Goal: Task Accomplishment & Management: Manage account settings

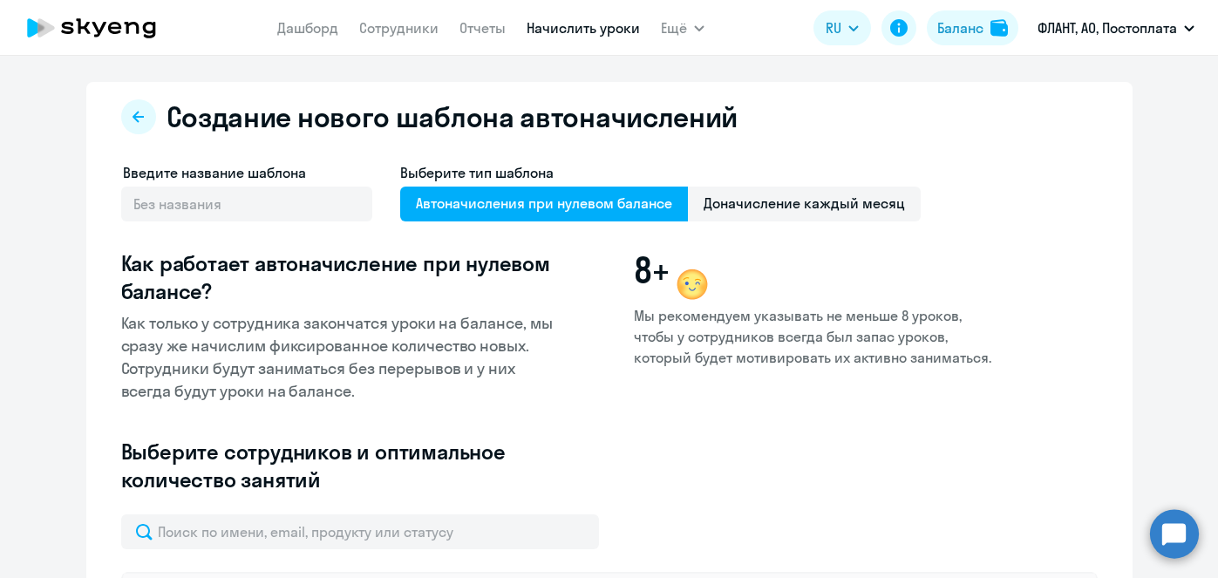
select select "10"
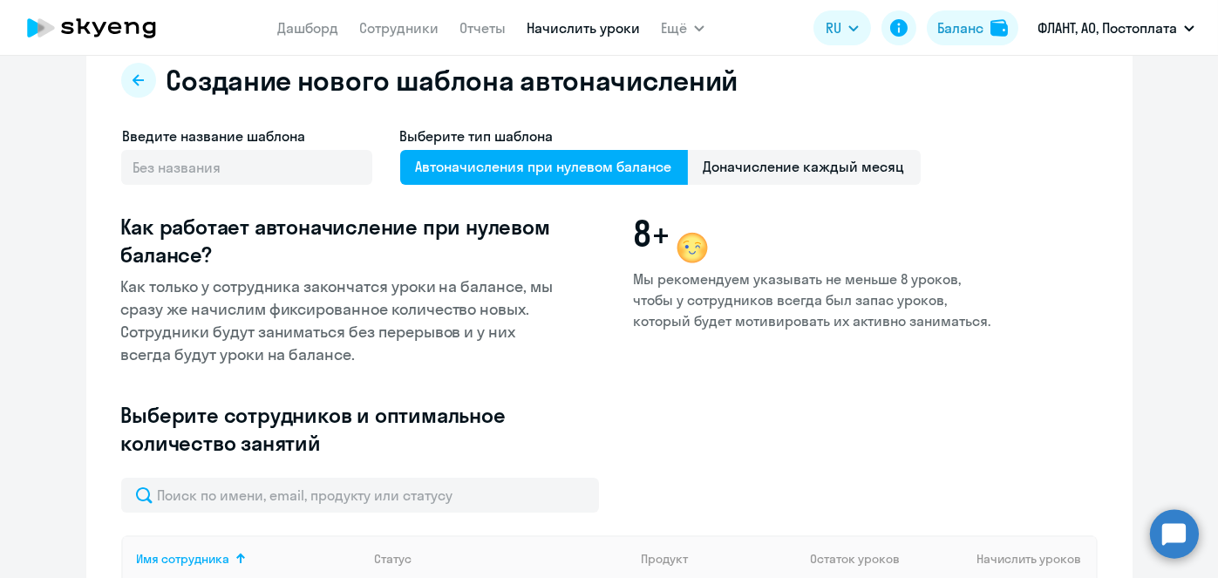
scroll to position [35, 0]
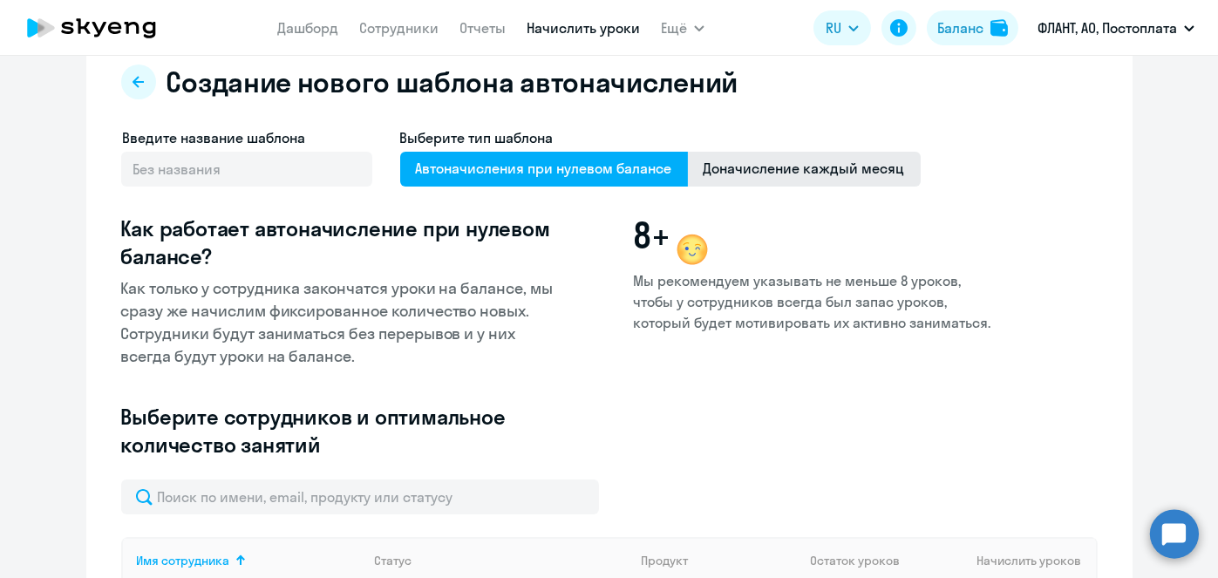
click at [845, 175] on span "Доначисление каждый месяц" at bounding box center [804, 169] width 233 height 35
click at [0, 0] on input "Доначисление каждый месяц" at bounding box center [0, 0] width 0 height 0
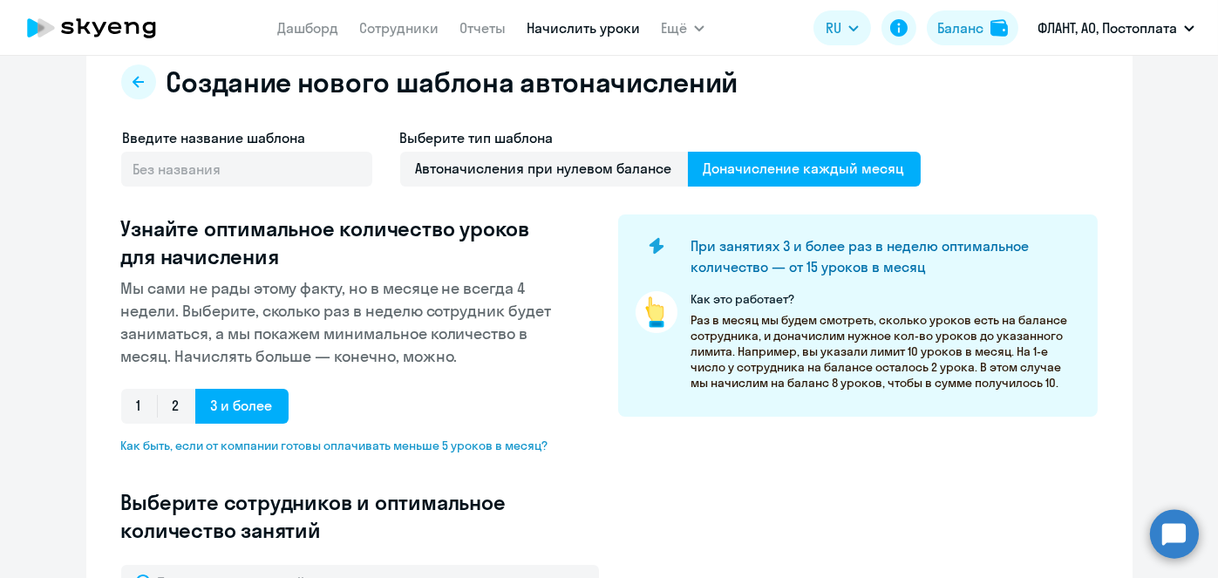
scroll to position [486, 0]
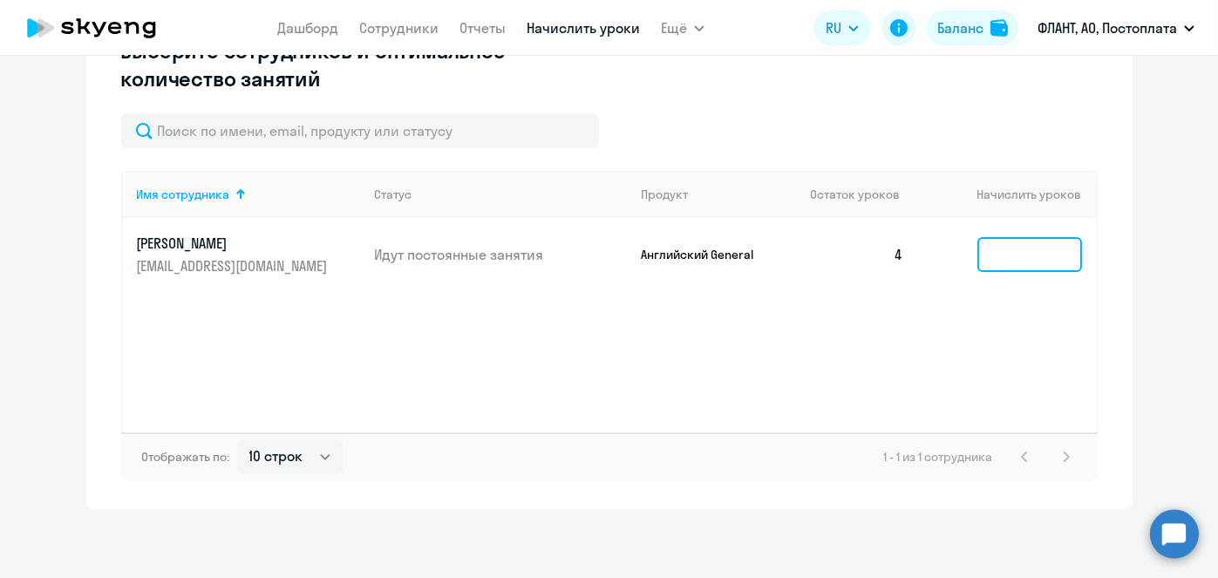
click at [1006, 268] on input at bounding box center [1029, 254] width 105 height 35
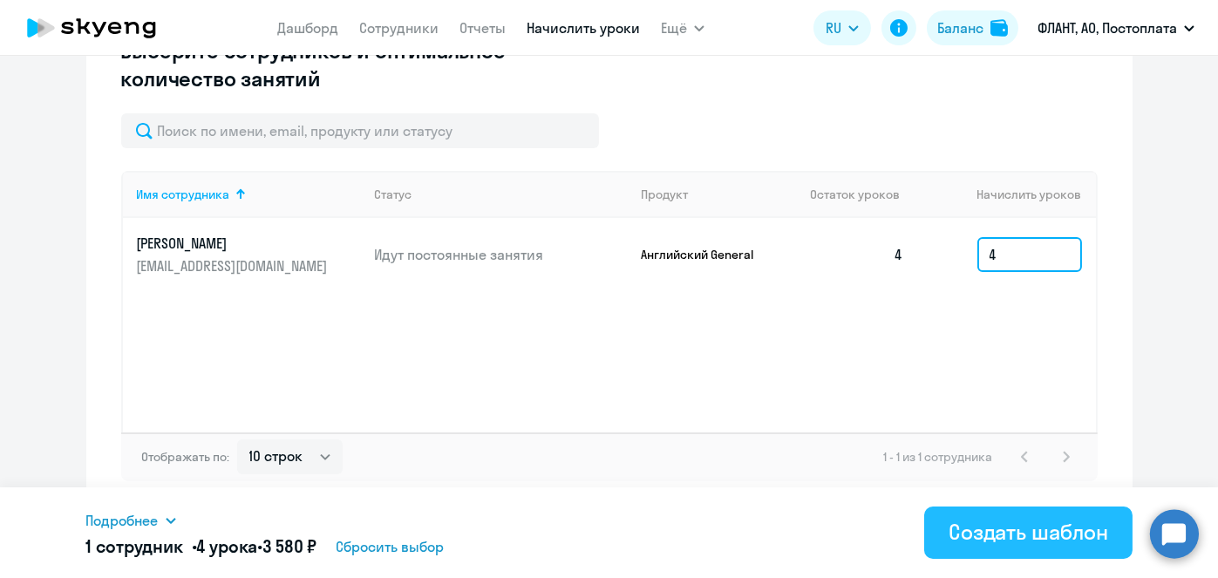
type input "4"
click at [1023, 541] on div "Создать шаблон" at bounding box center [1029, 532] width 160 height 28
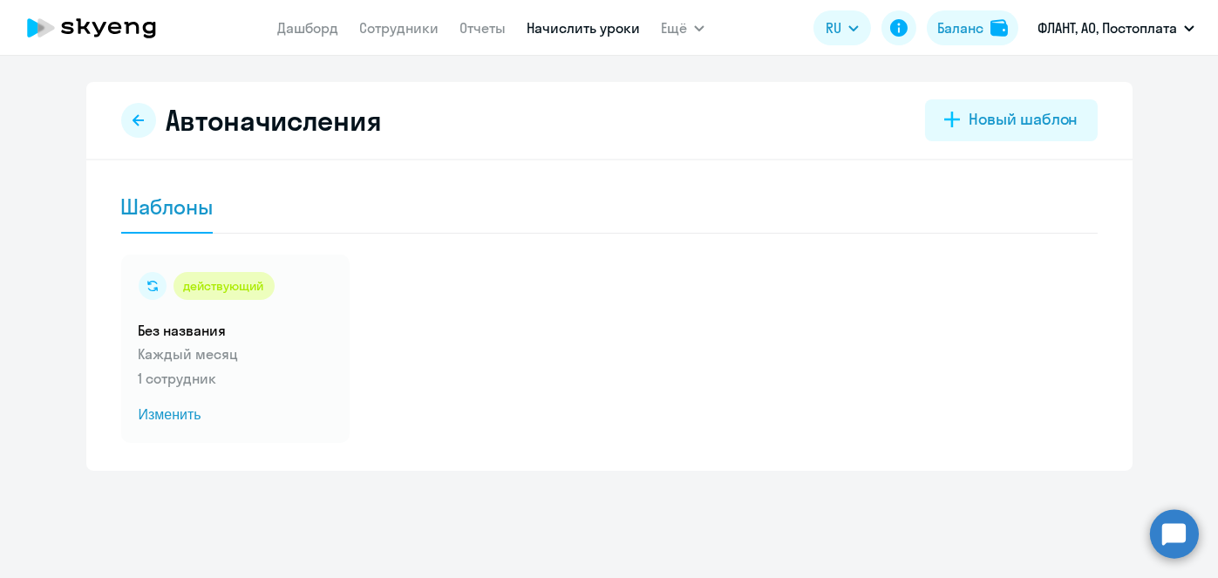
click at [568, 30] on link "Начислить уроки" at bounding box center [583, 27] width 113 height 17
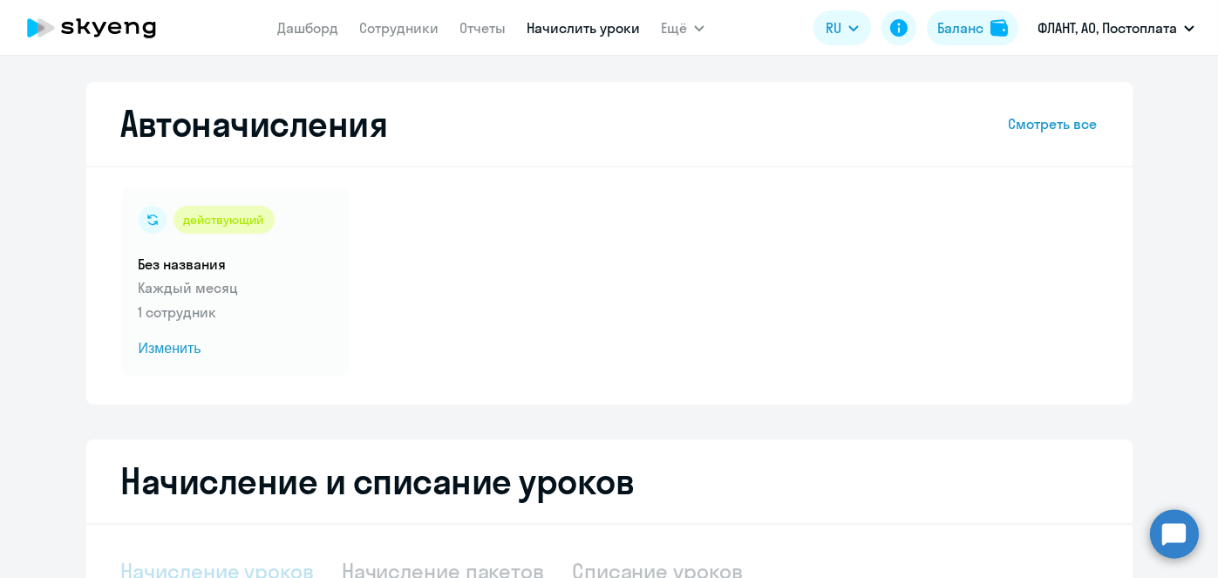
select select "10"
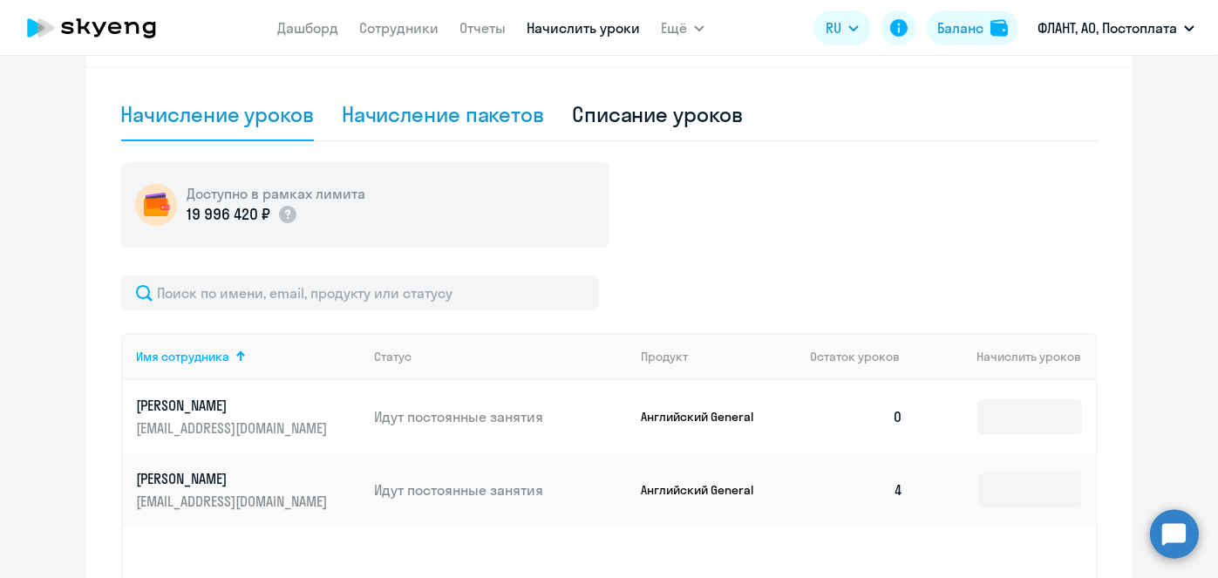
click at [505, 135] on div "Начисление пакетов" at bounding box center [443, 115] width 202 height 52
select select "10"
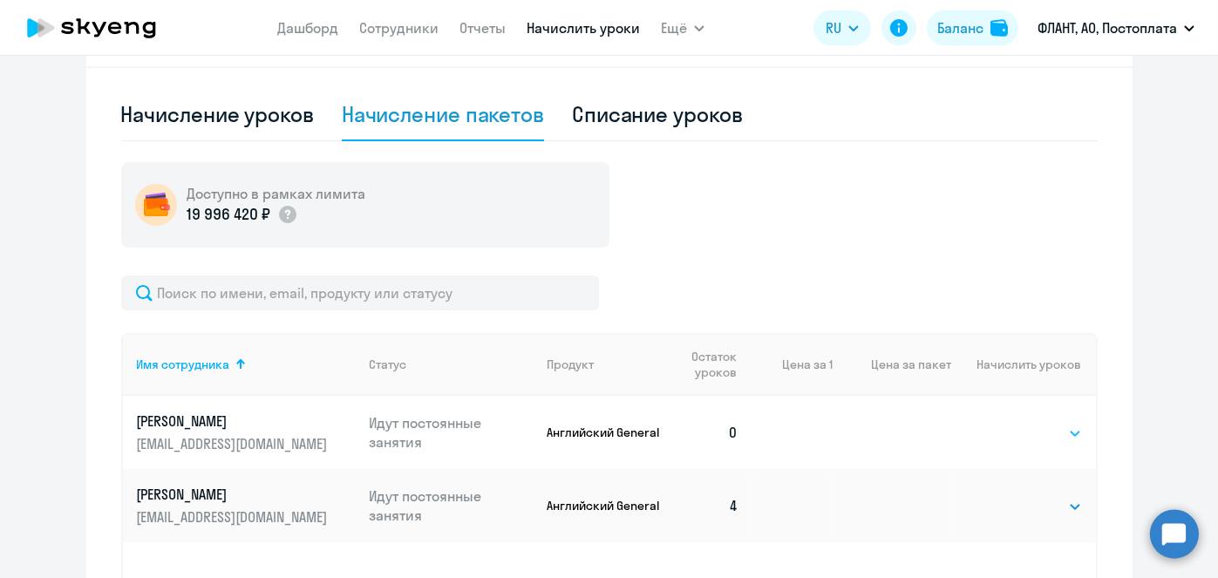
click at [1043, 428] on select "Выбрать 4 8 16 32 64 96 128" at bounding box center [1045, 433] width 71 height 21
select select "4"
click at [1010, 423] on select "Выбрать 4 8 16 32 64 96 128" at bounding box center [1045, 433] width 71 height 21
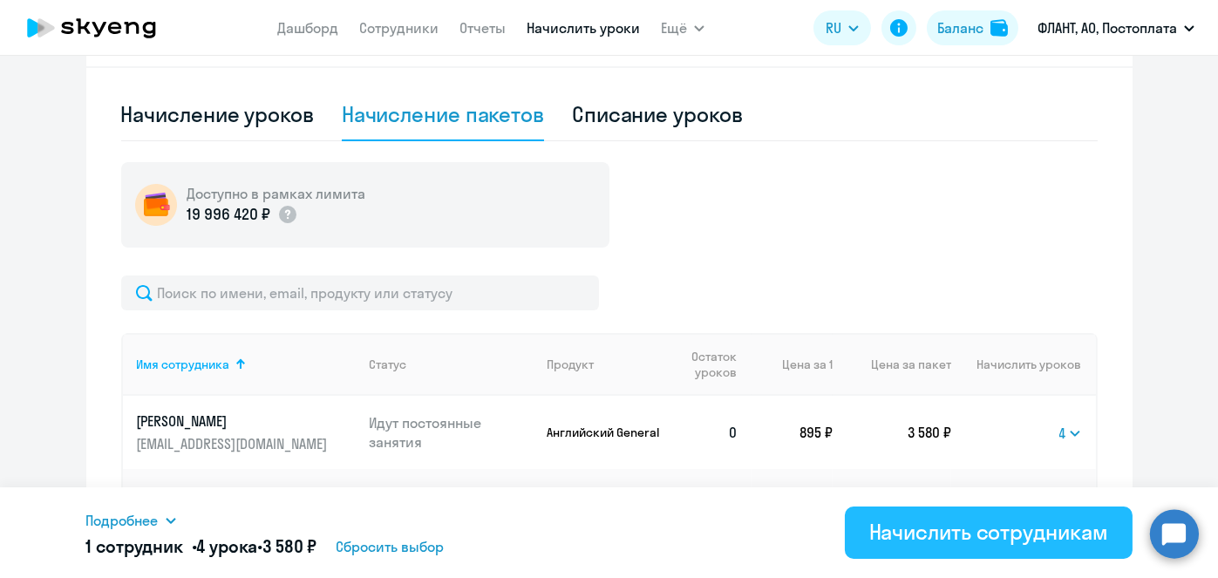
click at [1034, 526] on div "Начислить сотрудникам" at bounding box center [988, 532] width 239 height 28
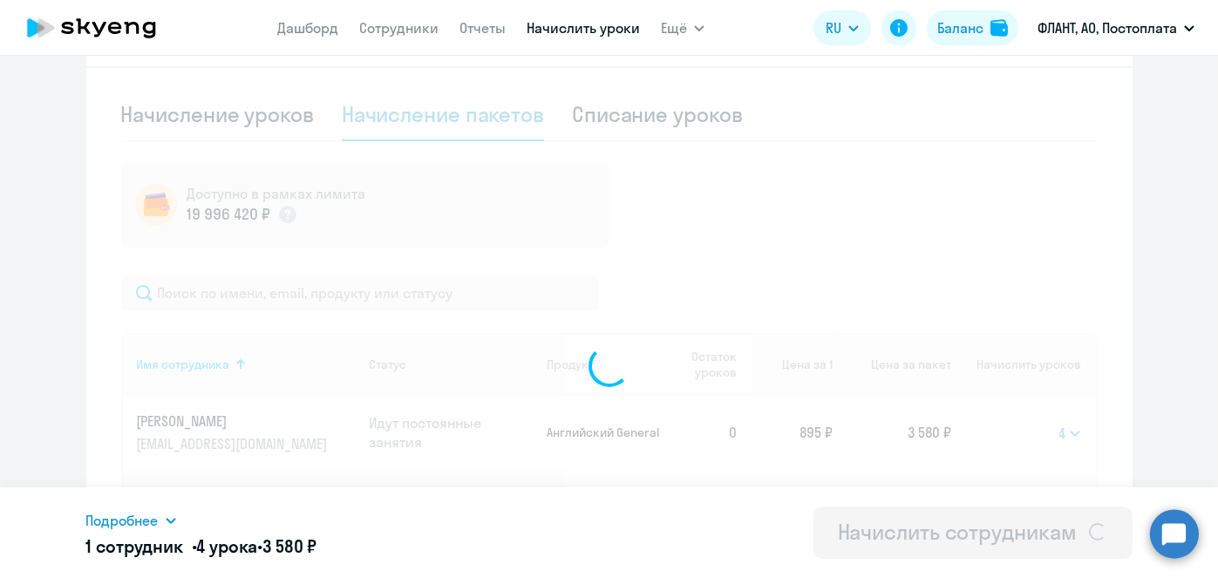
select select
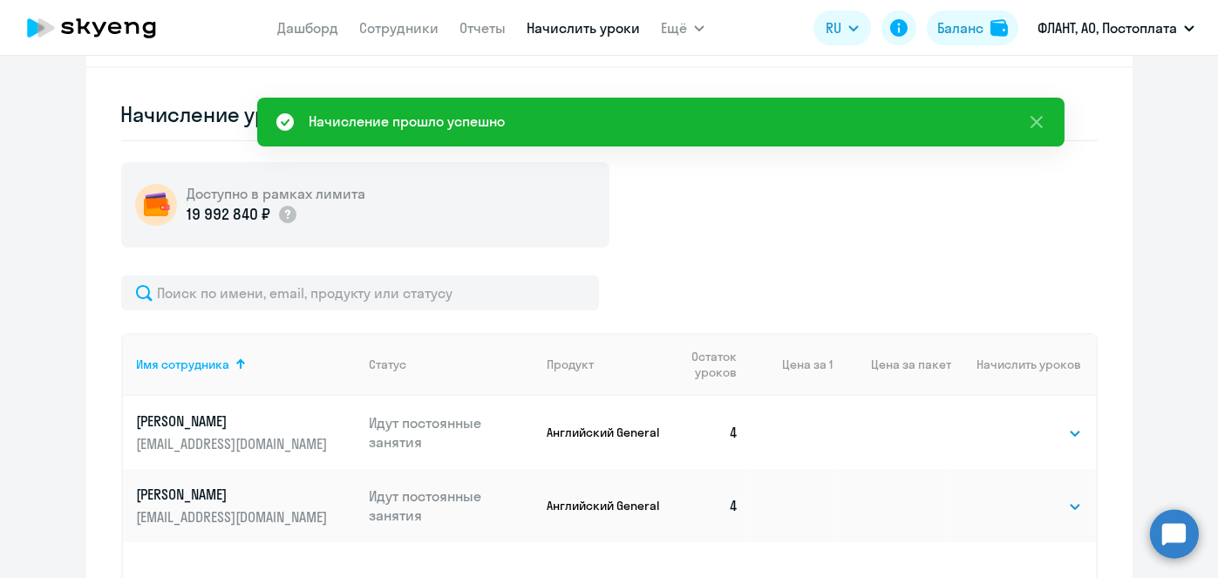
scroll to position [0, 0]
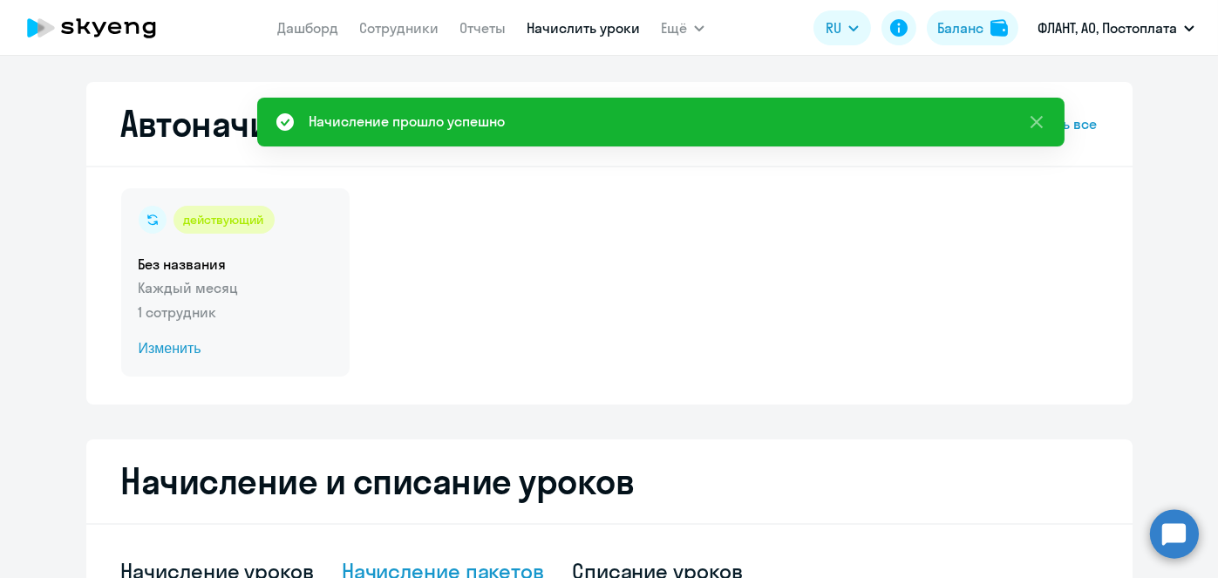
click at [194, 345] on span "Изменить" at bounding box center [236, 348] width 194 height 21
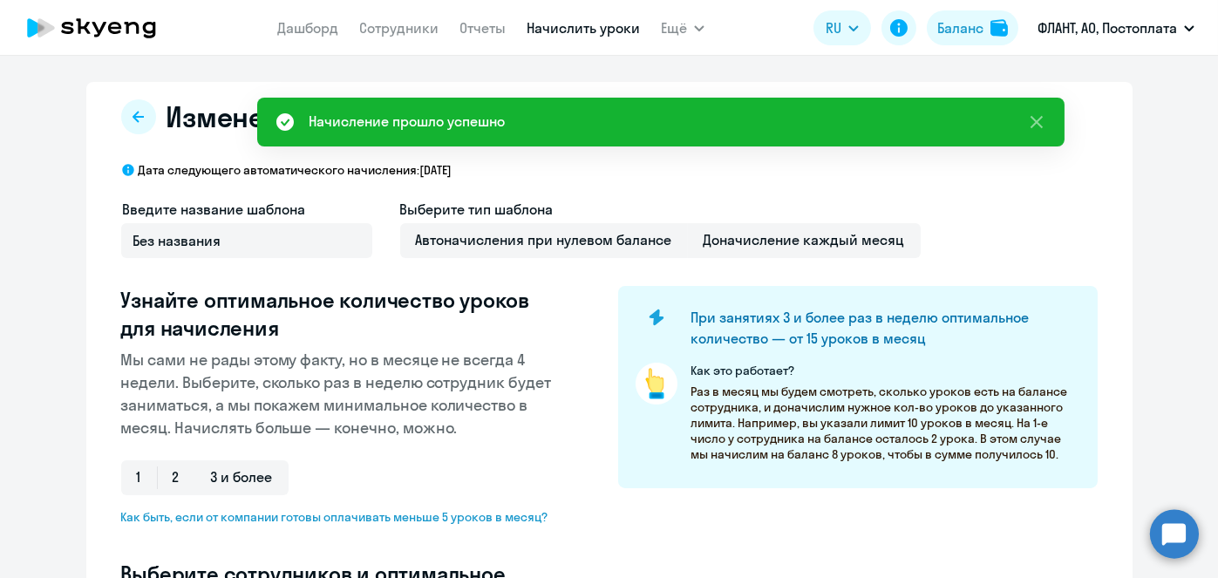
select select "10"
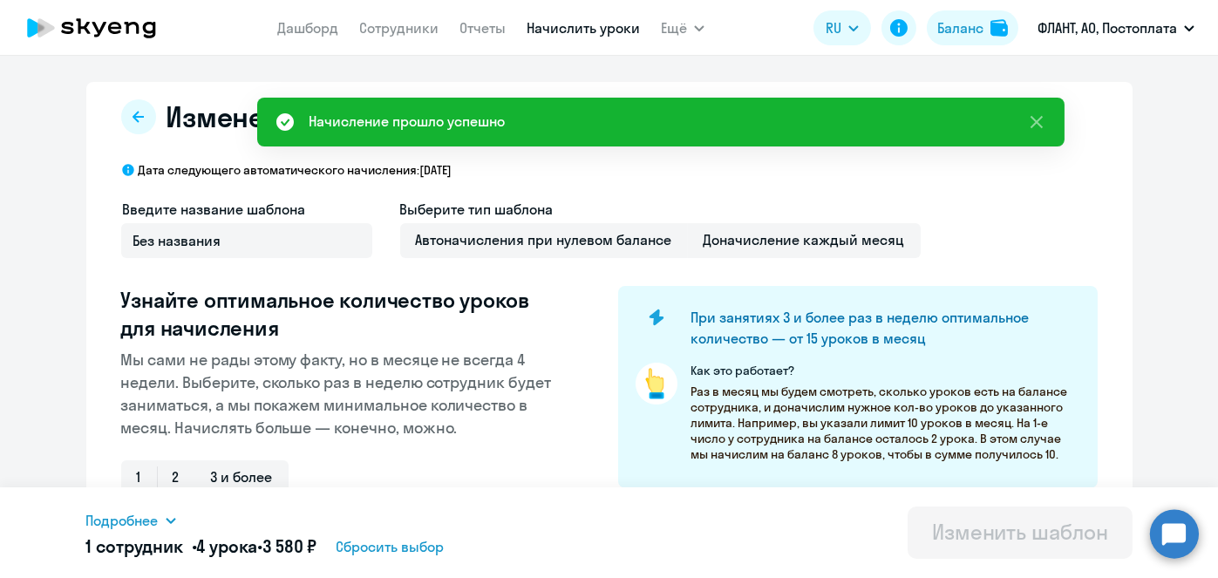
scroll to position [457, 0]
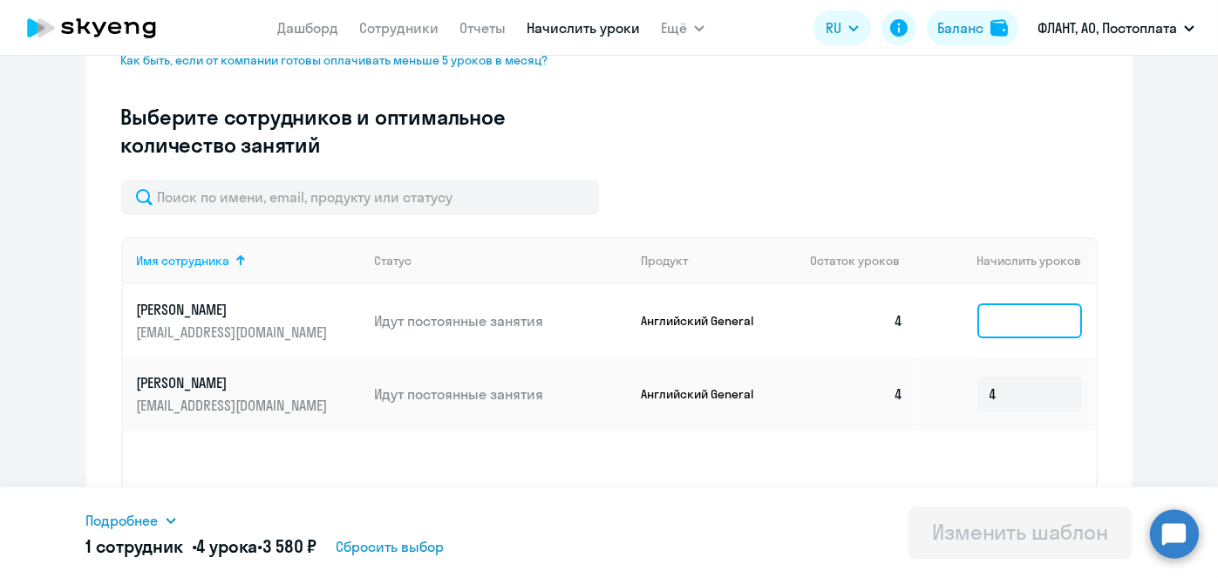
click at [990, 321] on input at bounding box center [1029, 320] width 105 height 35
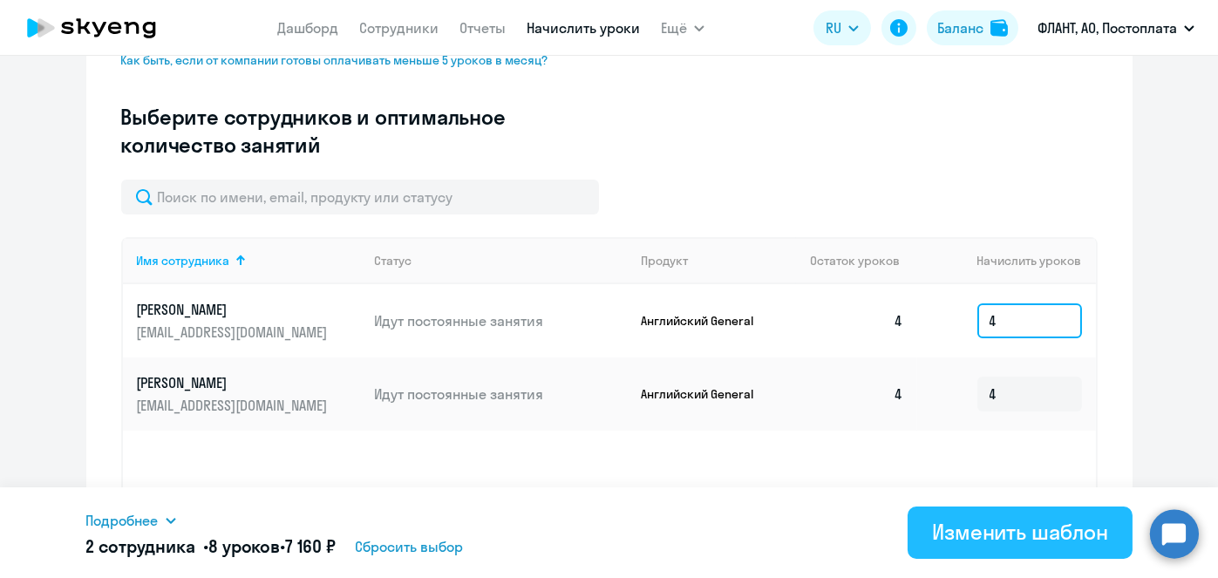
type input "4"
click at [1000, 531] on div "Изменить шаблон" at bounding box center [1020, 532] width 176 height 28
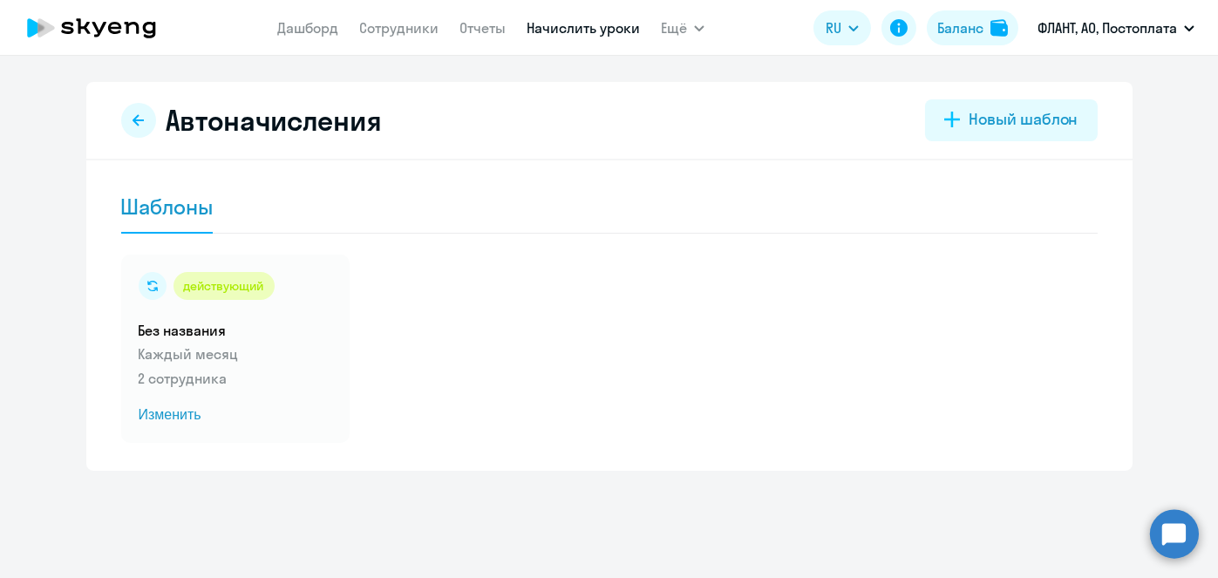
click at [543, 30] on link "Начислить уроки" at bounding box center [583, 27] width 113 height 17
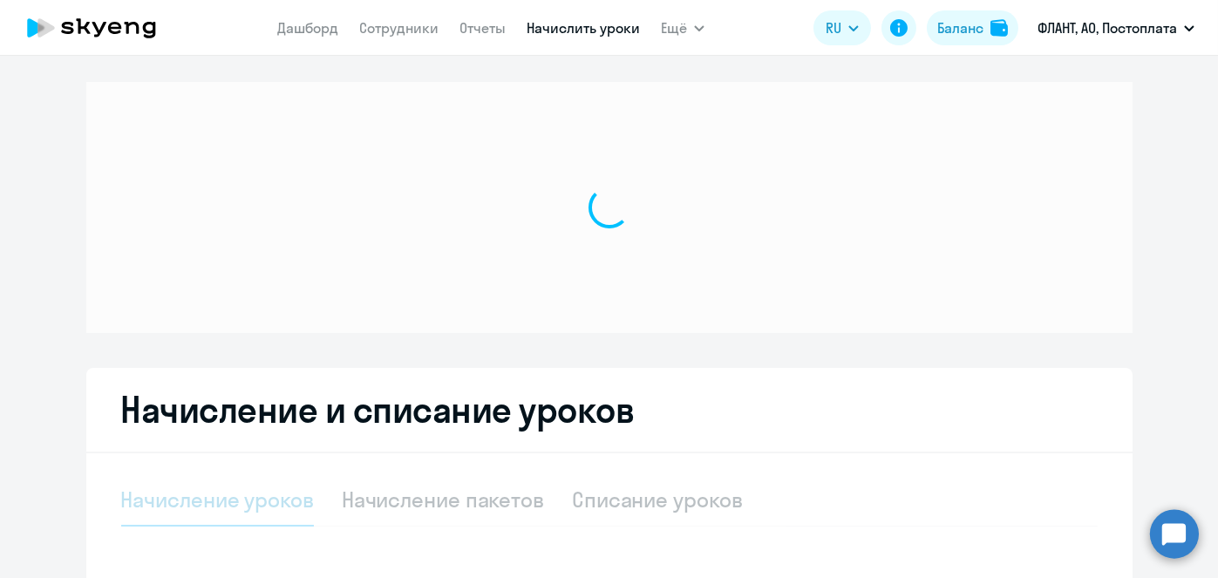
select select "10"
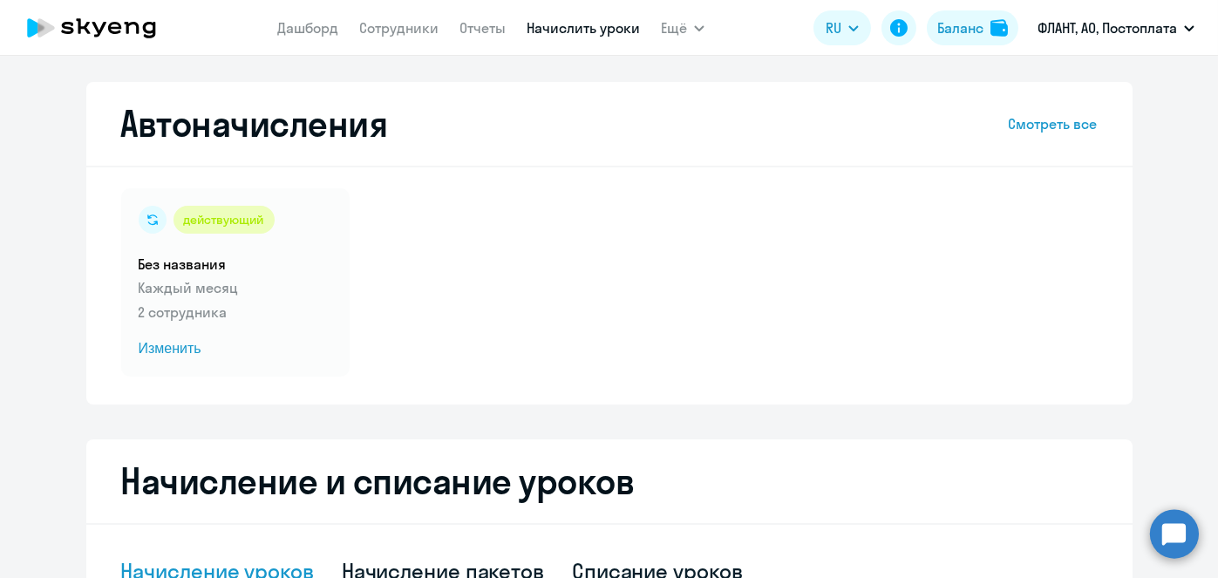
scroll to position [457, 0]
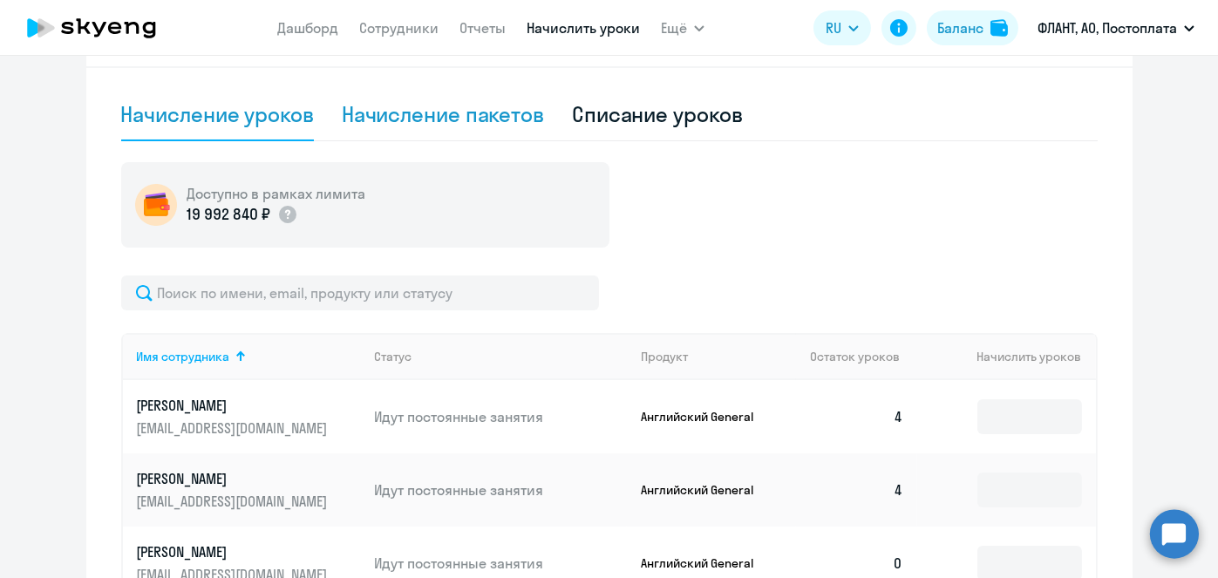
click at [444, 131] on div "Начисление пакетов" at bounding box center [443, 115] width 202 height 52
select select "10"
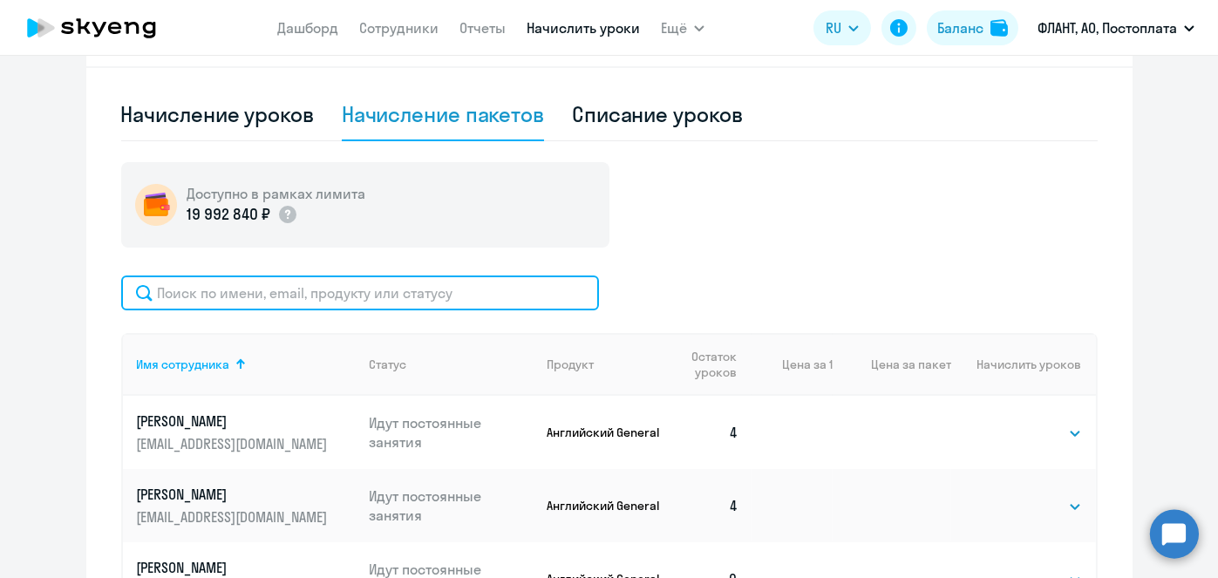
click at [462, 288] on input "text" at bounding box center [360, 293] width 478 height 35
paste input "Нелюбин"
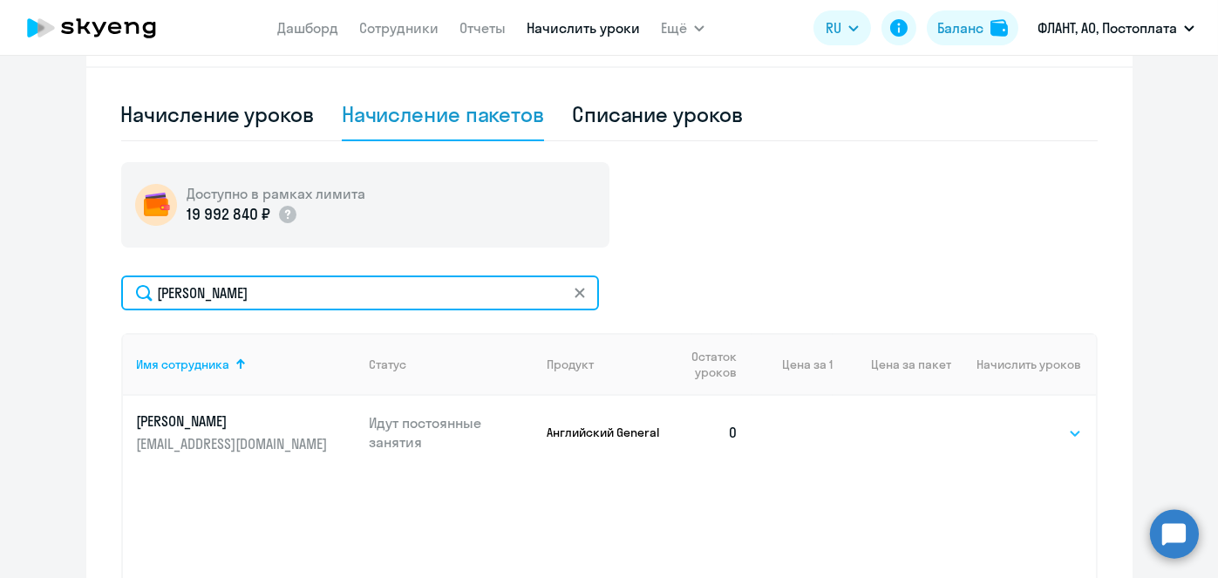
type input "Нелюбин"
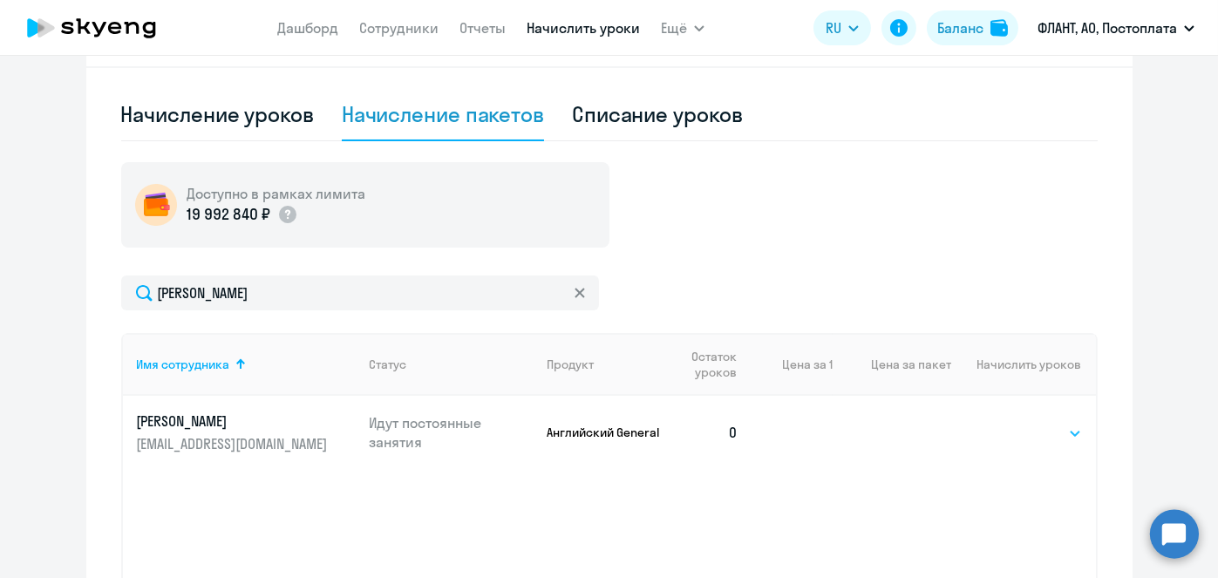
click at [1030, 428] on select "Выбрать 4 8 16 32 64 96 128" at bounding box center [1045, 433] width 71 height 21
select select "4"
click at [1010, 423] on select "Выбрать 4 8 16 32 64 96 128" at bounding box center [1045, 433] width 71 height 21
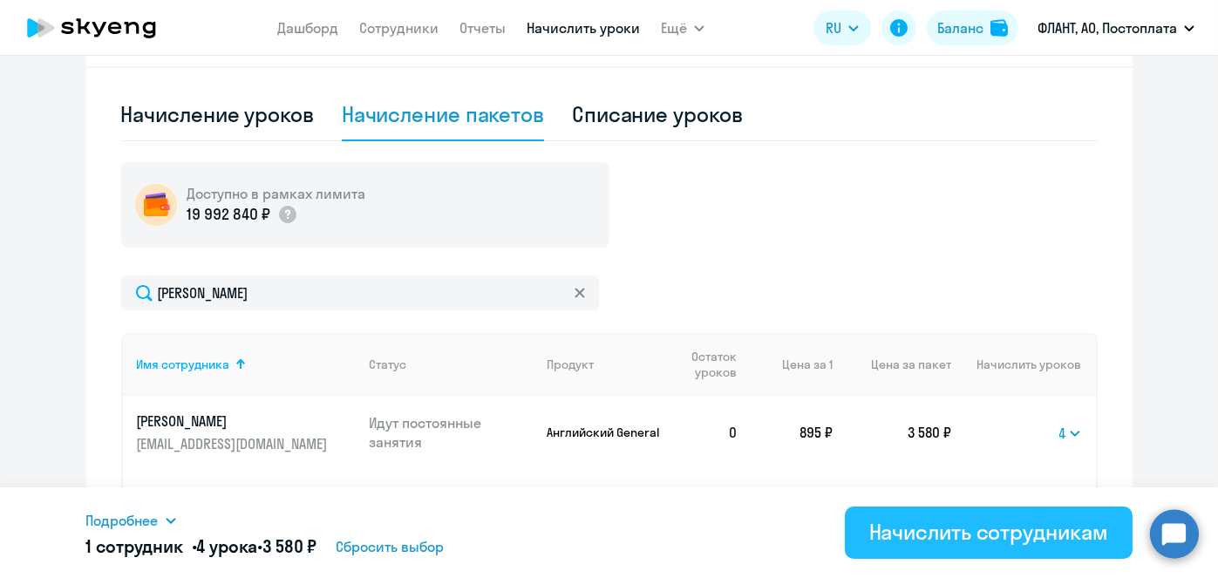
click at [999, 525] on div "Начислить сотрудникам" at bounding box center [988, 532] width 239 height 28
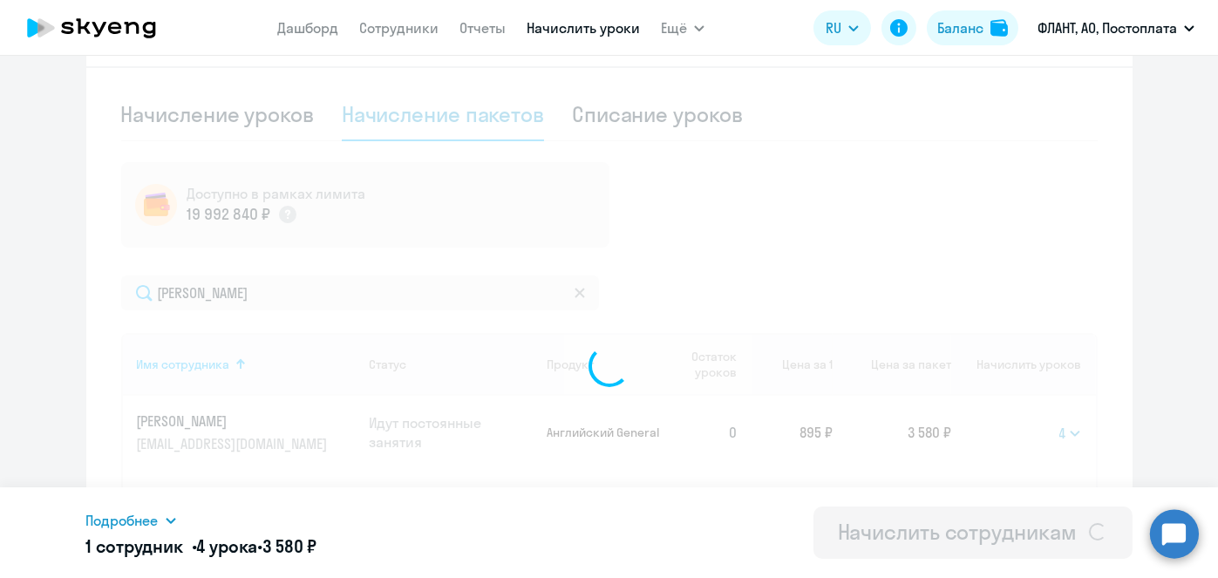
select select
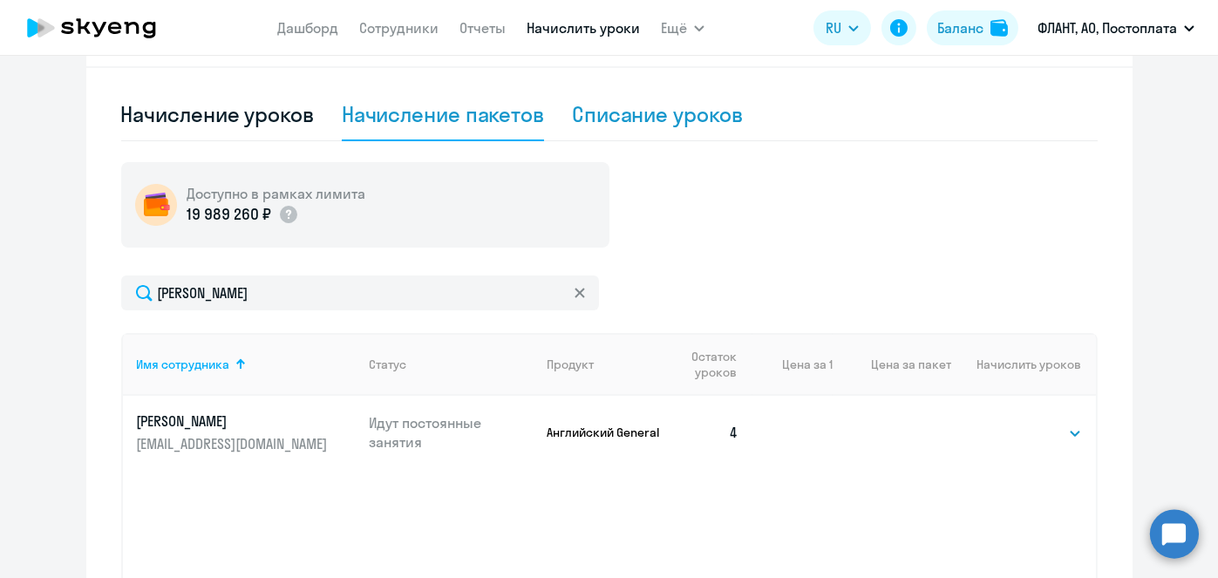
click at [690, 107] on div "Списание уроков" at bounding box center [657, 114] width 171 height 28
select select "10"
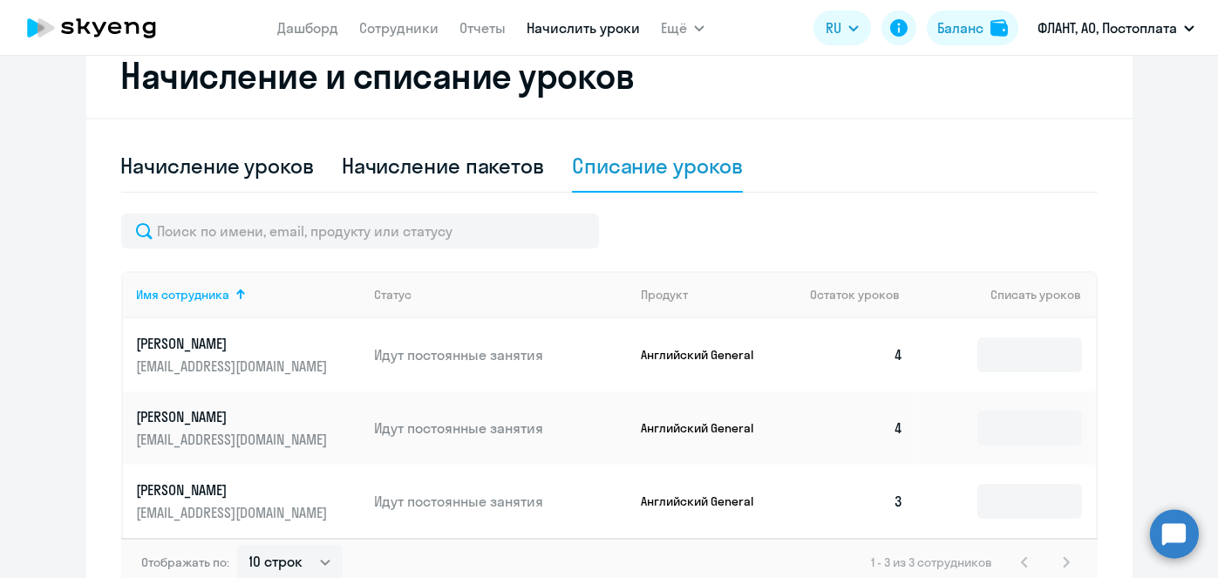
scroll to position [398, 0]
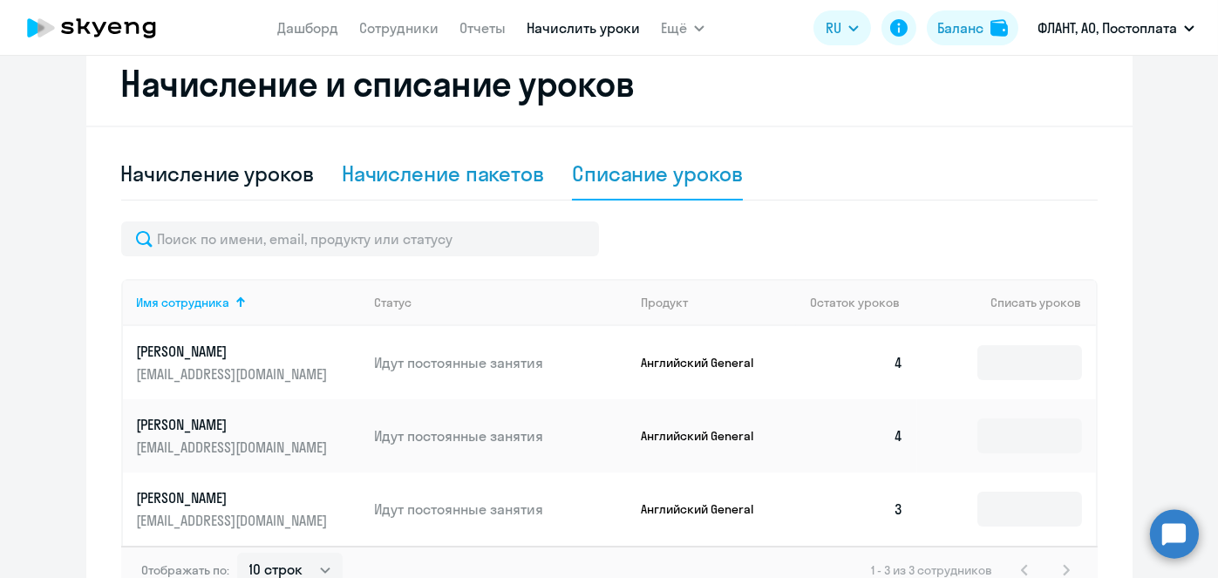
click at [479, 182] on div "Начисление пакетов" at bounding box center [443, 174] width 202 height 28
select select "10"
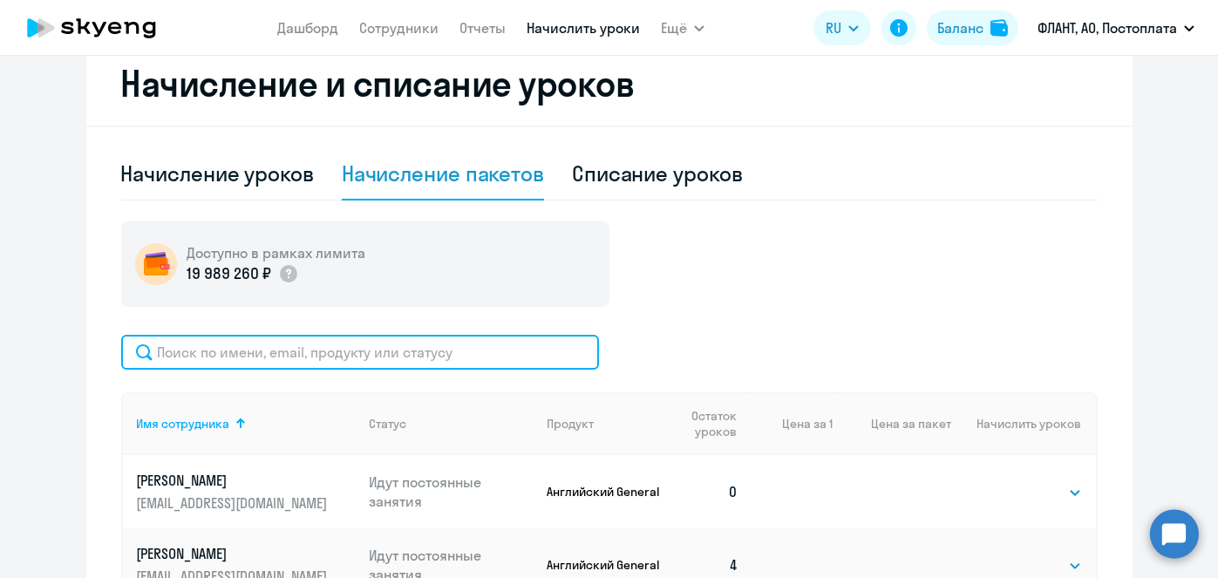
click at [490, 346] on input "text" at bounding box center [360, 352] width 478 height 35
paste input "Дрей"
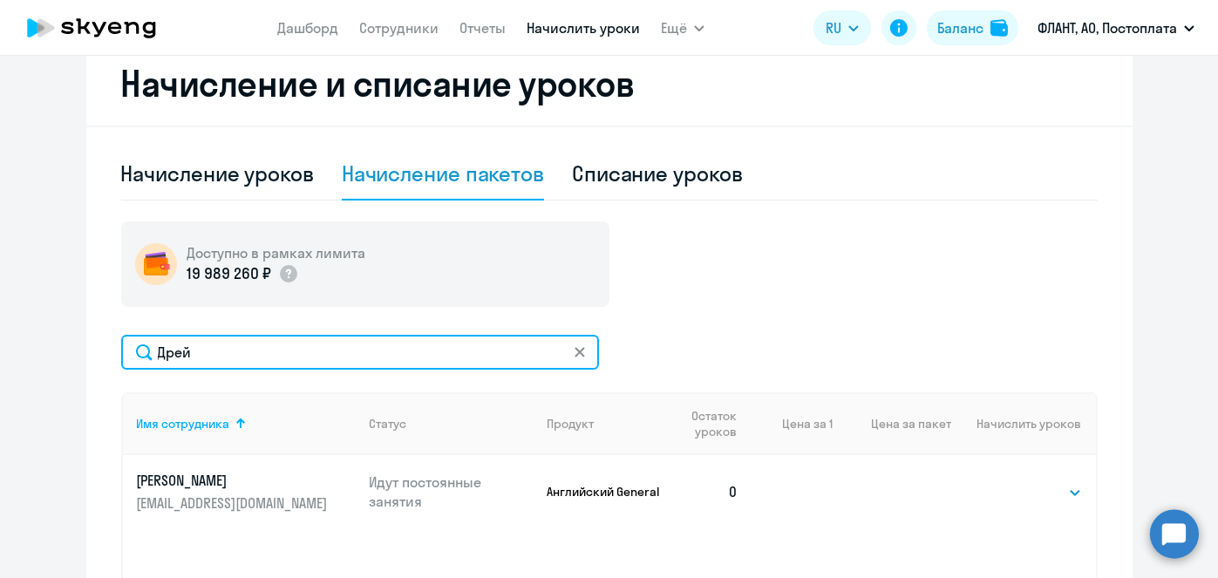
type input "Дрей"
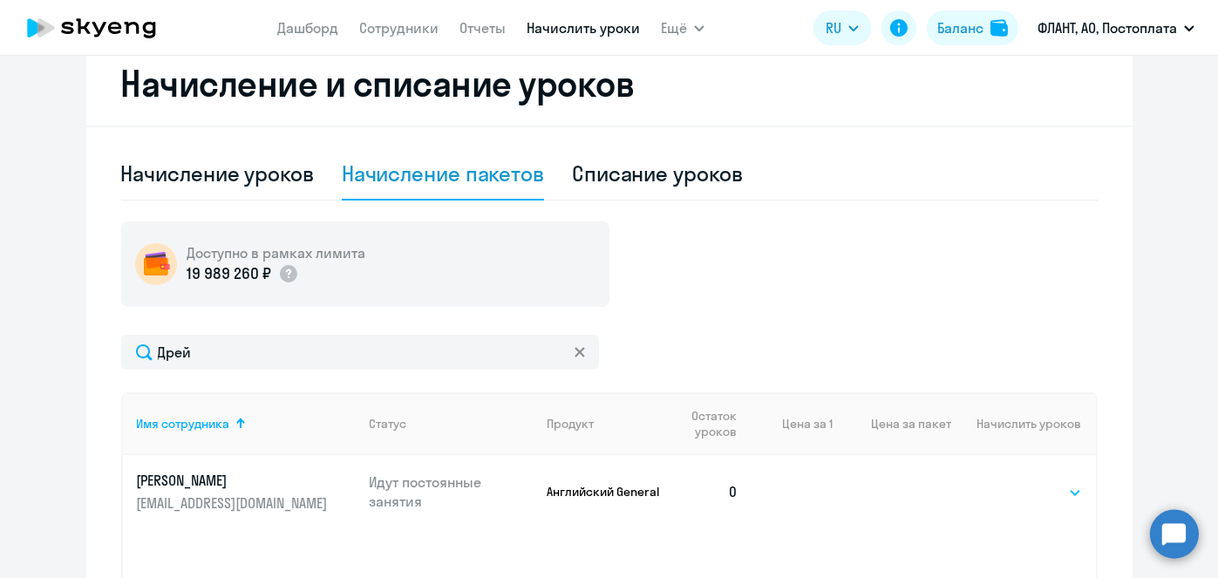
click at [1044, 494] on select "Выбрать 4 8 16 32 64 96 128" at bounding box center [1045, 492] width 71 height 21
select select "4"
click at [1010, 482] on select "Выбрать 4 8 16 32 64 96 128" at bounding box center [1045, 492] width 71 height 21
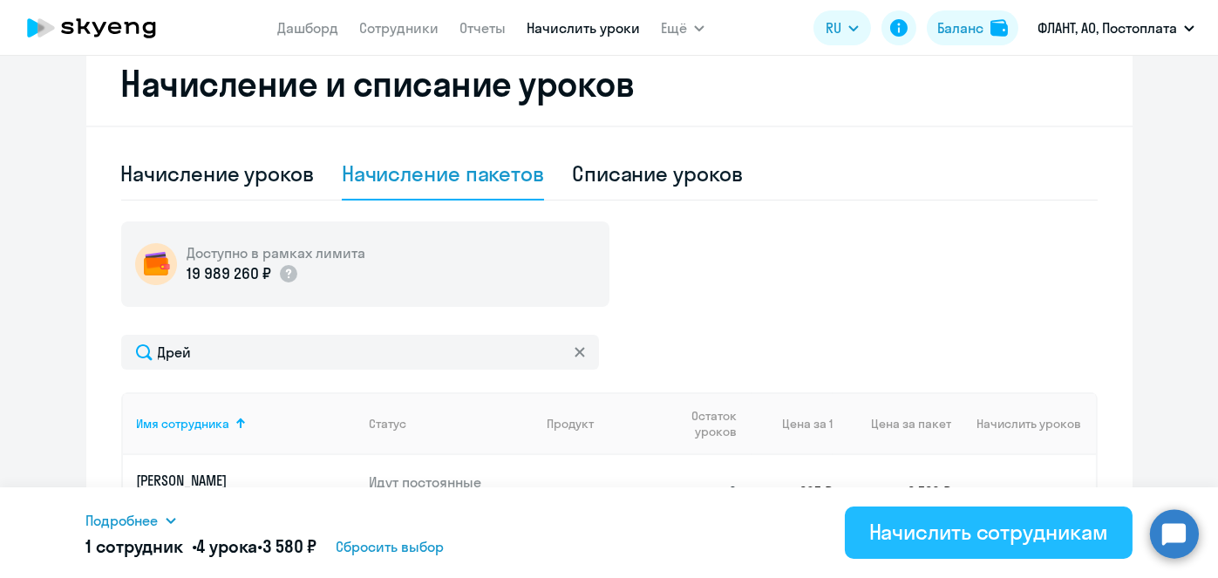
click at [1011, 533] on div "Начислить сотрудникам" at bounding box center [988, 532] width 239 height 28
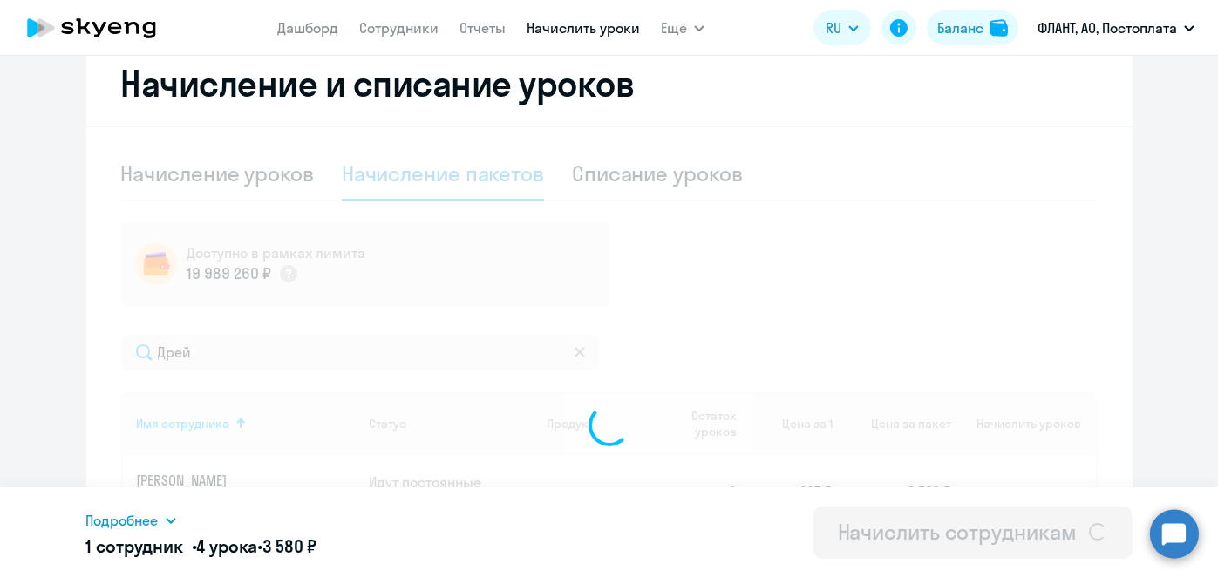
select select
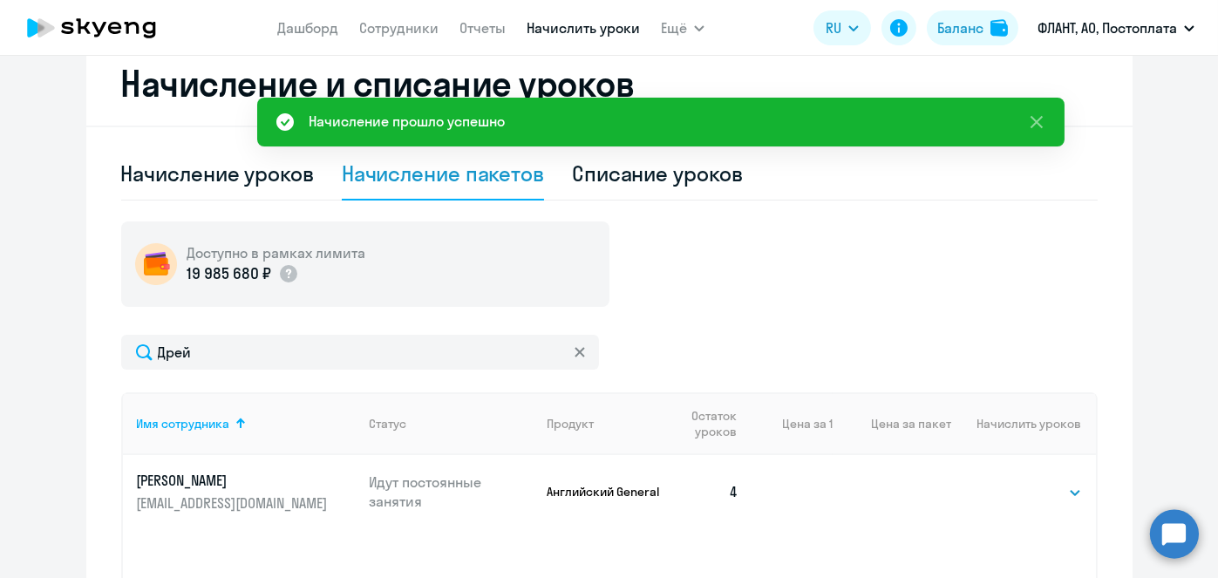
scroll to position [0, 0]
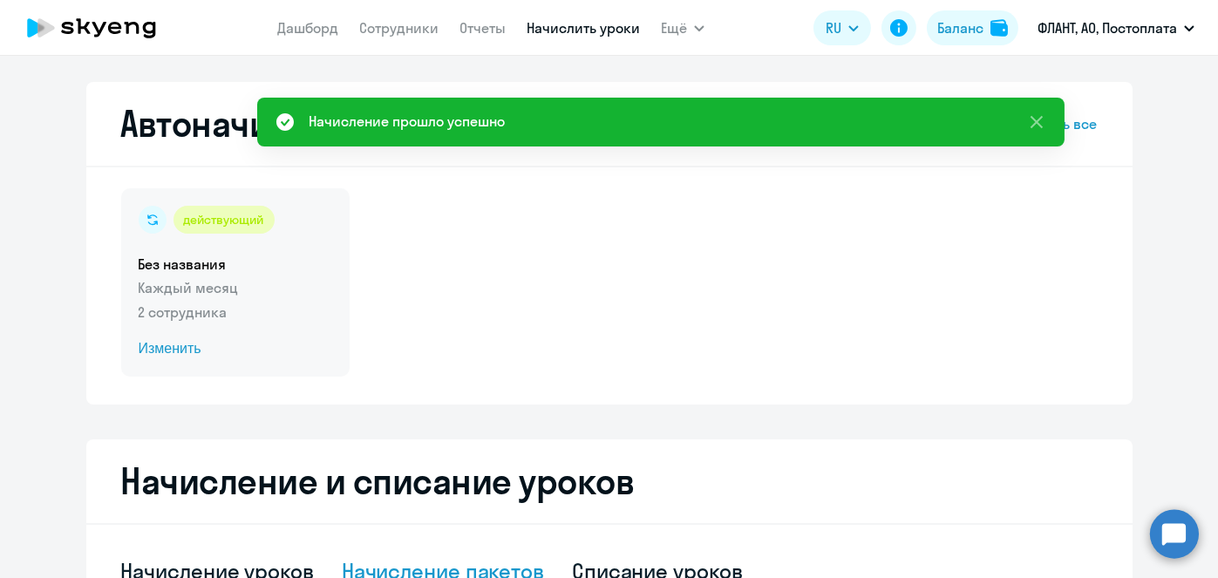
click at [168, 352] on span "Изменить" at bounding box center [236, 348] width 194 height 21
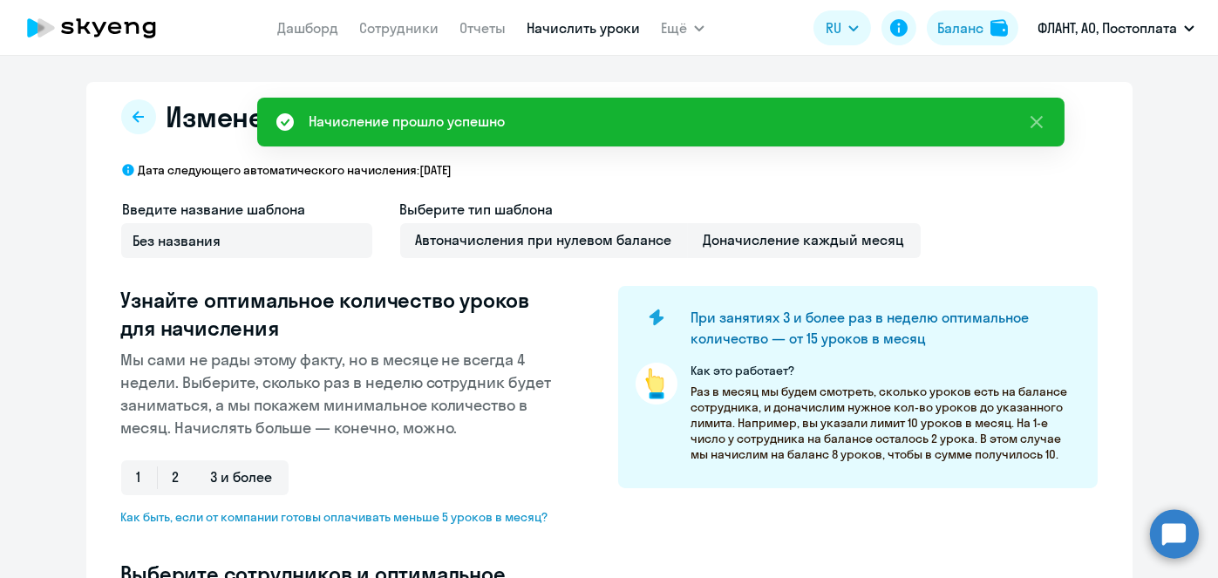
select select "10"
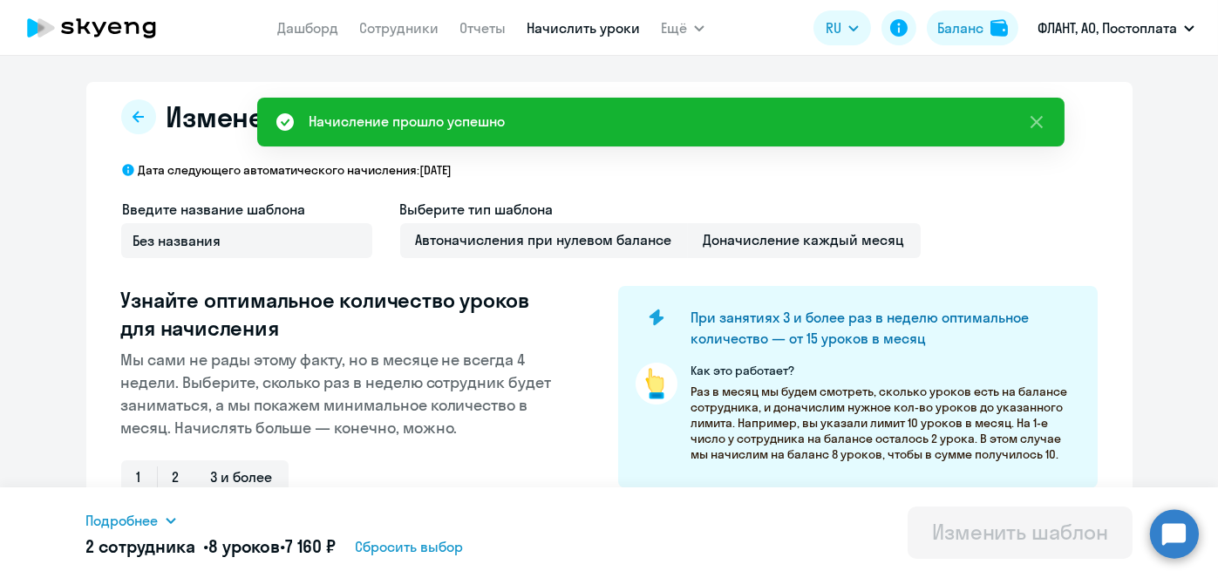
scroll to position [457, 0]
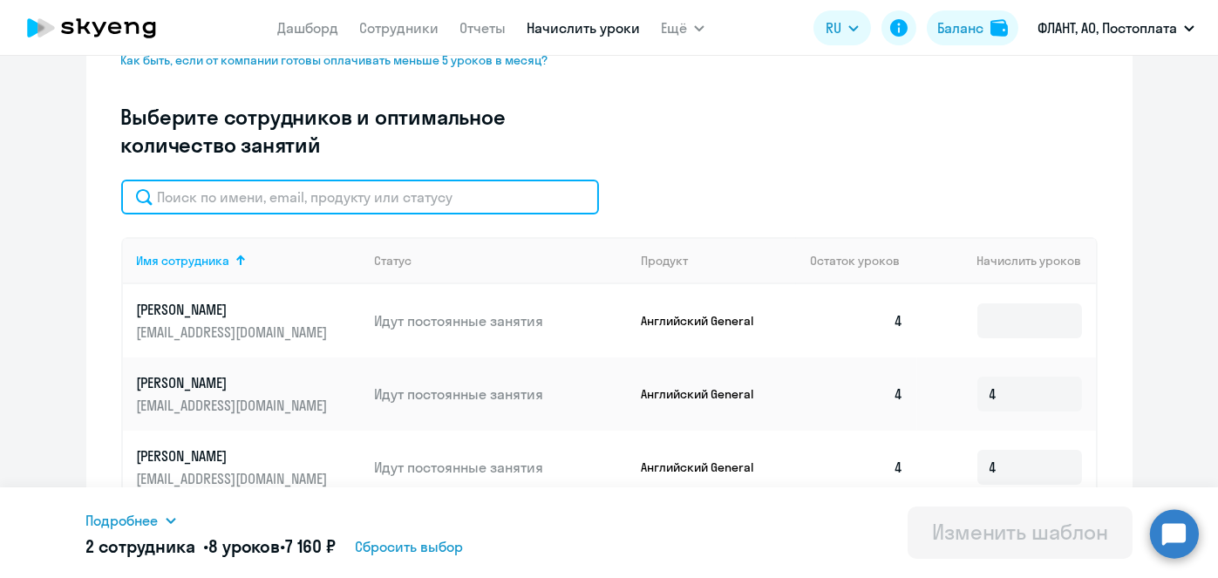
click at [384, 203] on input "text" at bounding box center [360, 197] width 478 height 35
paste input "Дрей"
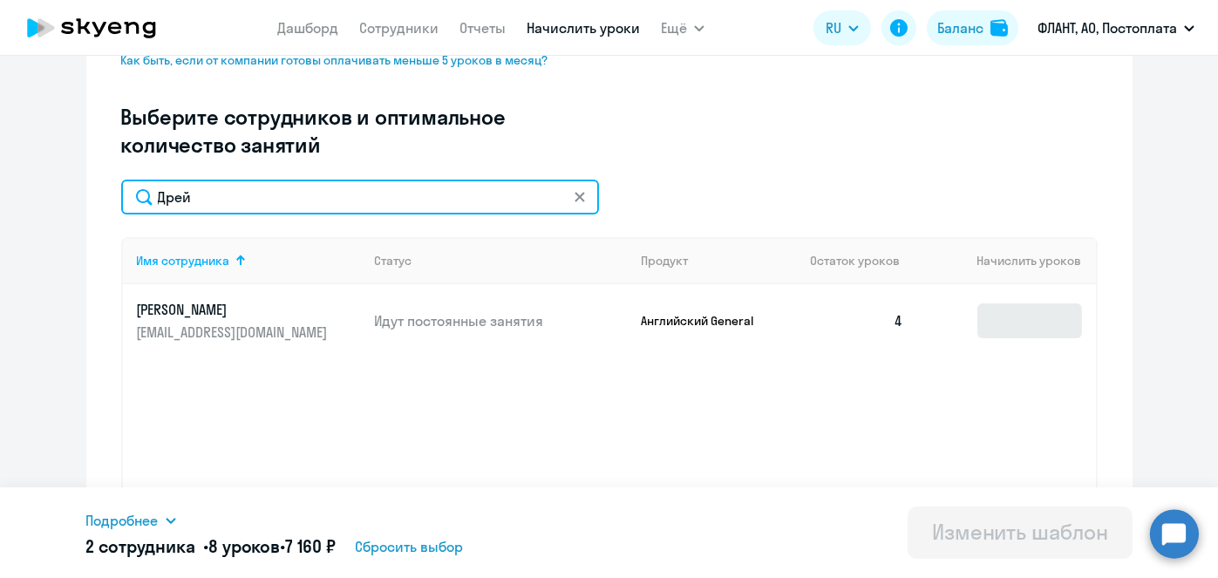
type input "Дрей"
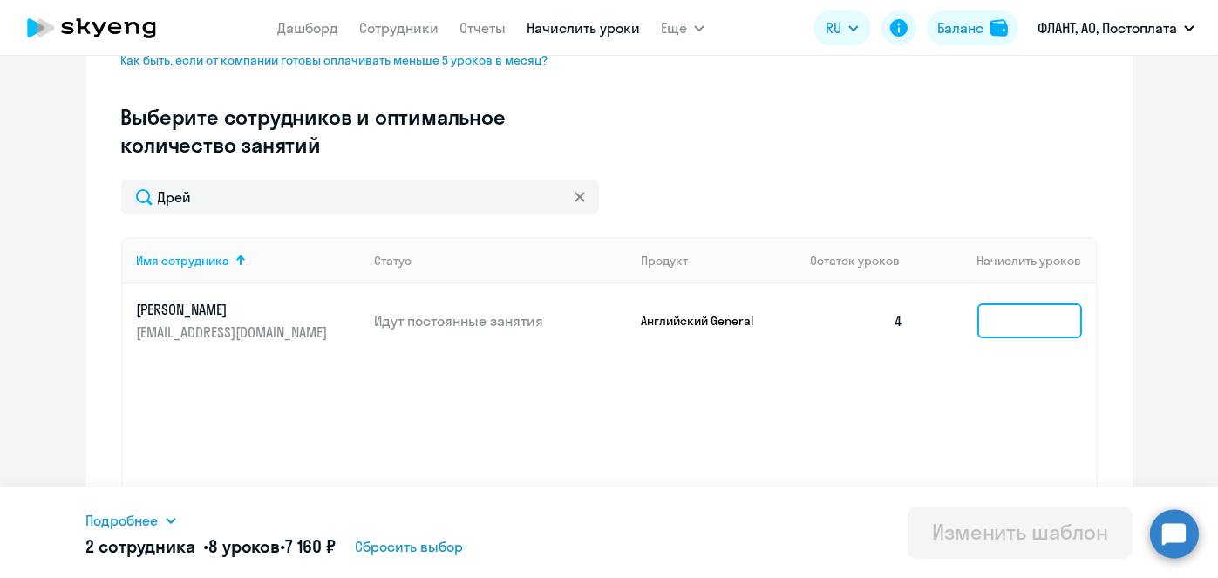
click at [1057, 332] on input at bounding box center [1029, 320] width 105 height 35
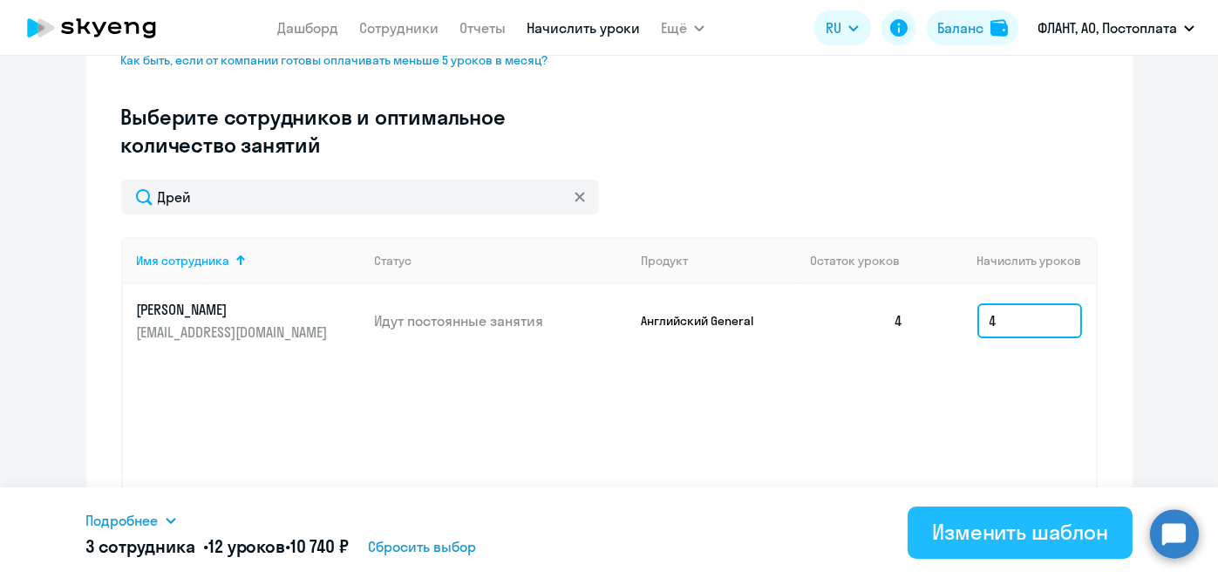
type input "4"
click at [1008, 531] on div "Изменить шаблон" at bounding box center [1020, 532] width 176 height 28
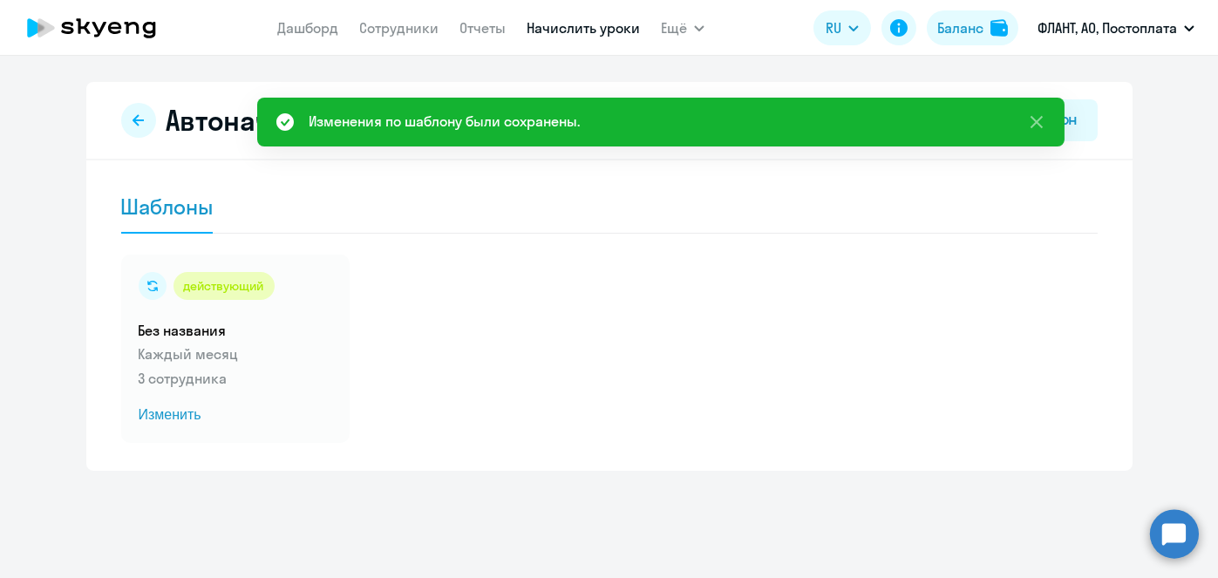
click at [572, 27] on link "Начислить уроки" at bounding box center [583, 27] width 113 height 17
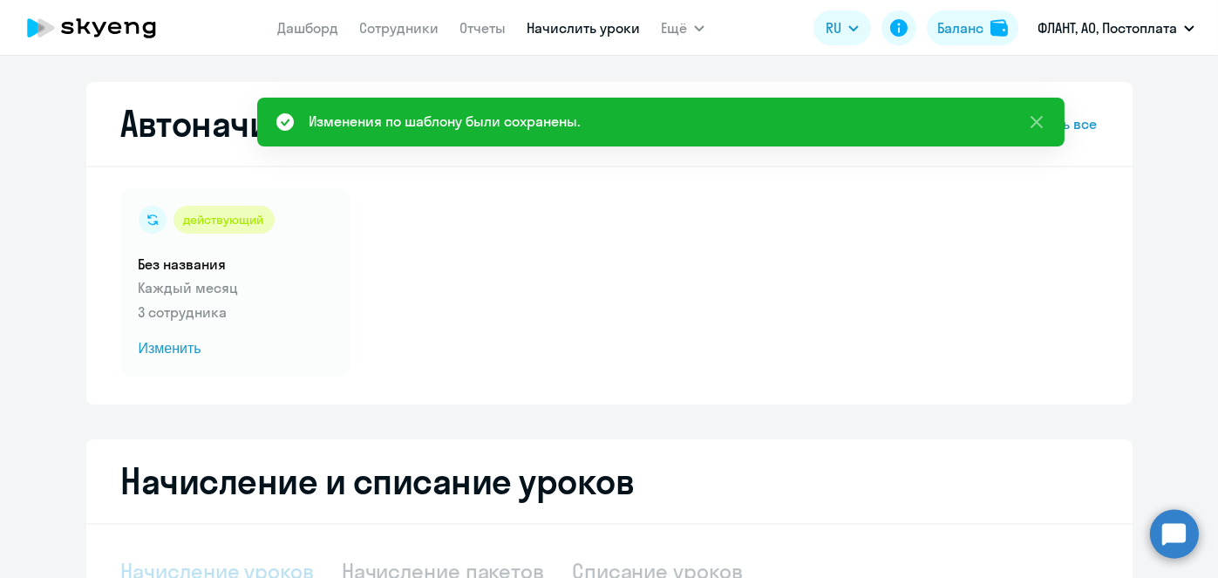
select select "10"
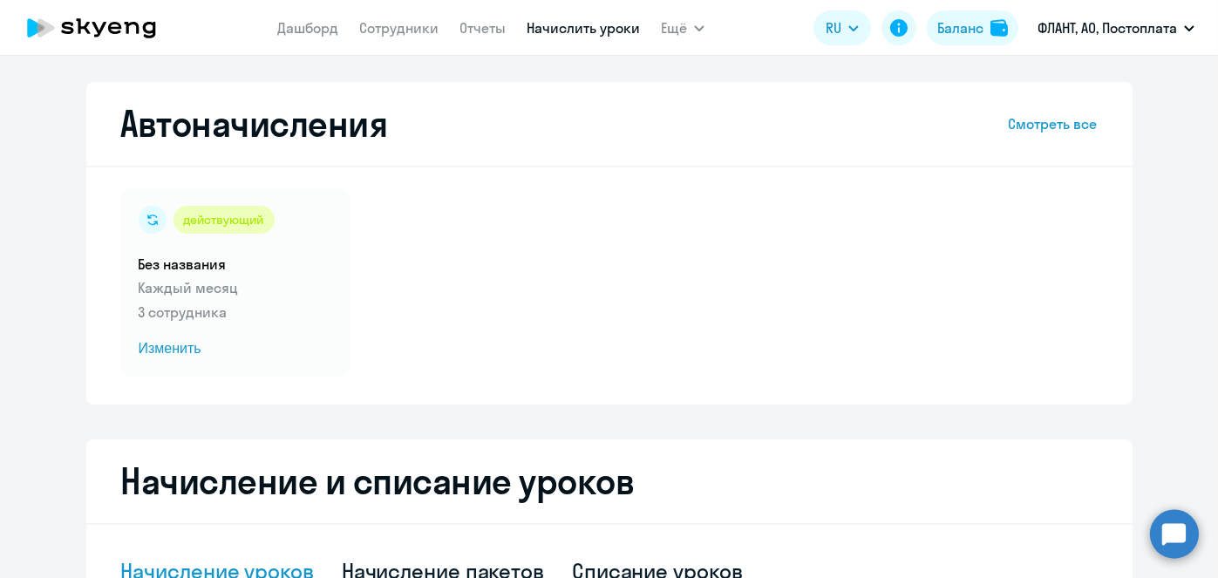
click at [575, 33] on link "Начислить уроки" at bounding box center [583, 27] width 113 height 17
select select "10"
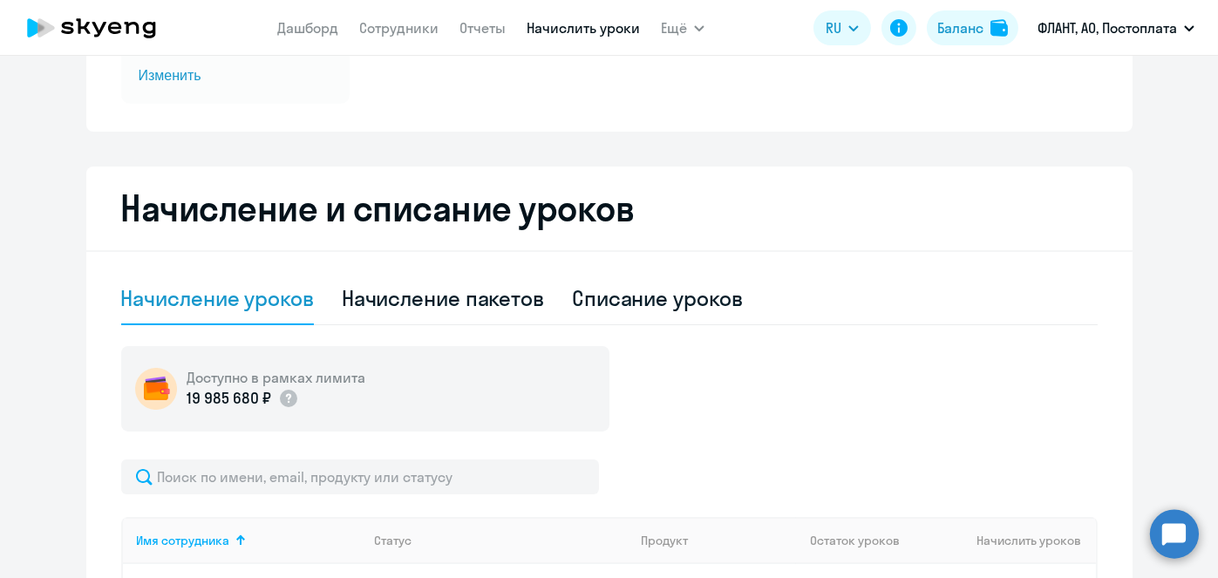
scroll to position [283, 0]
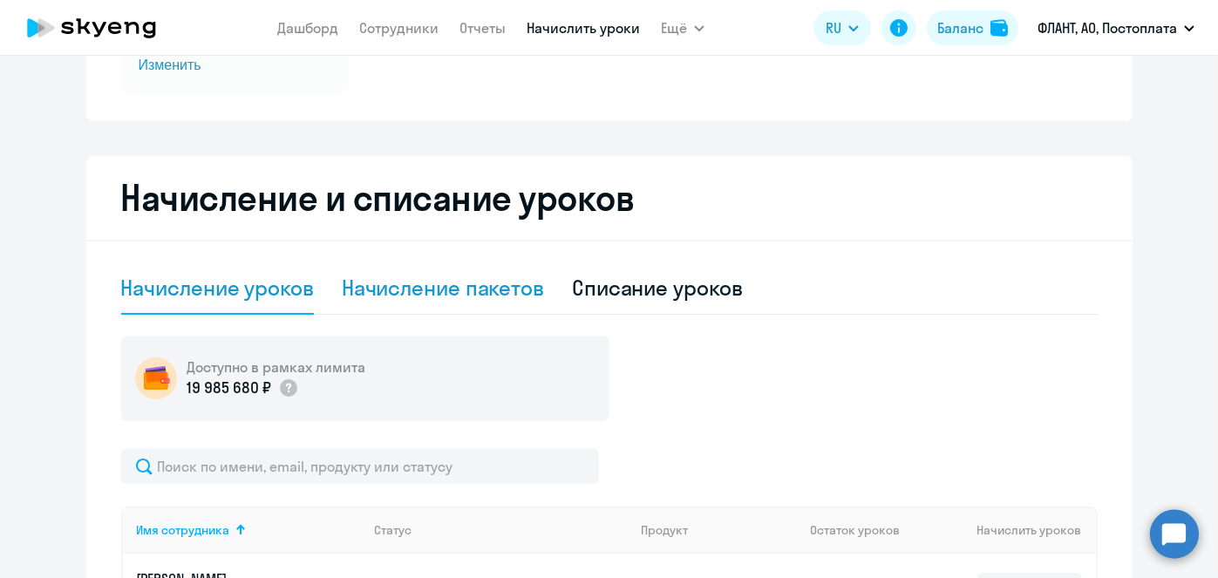
click at [463, 300] on div "Начисление пакетов" at bounding box center [443, 288] width 202 height 28
select select "10"
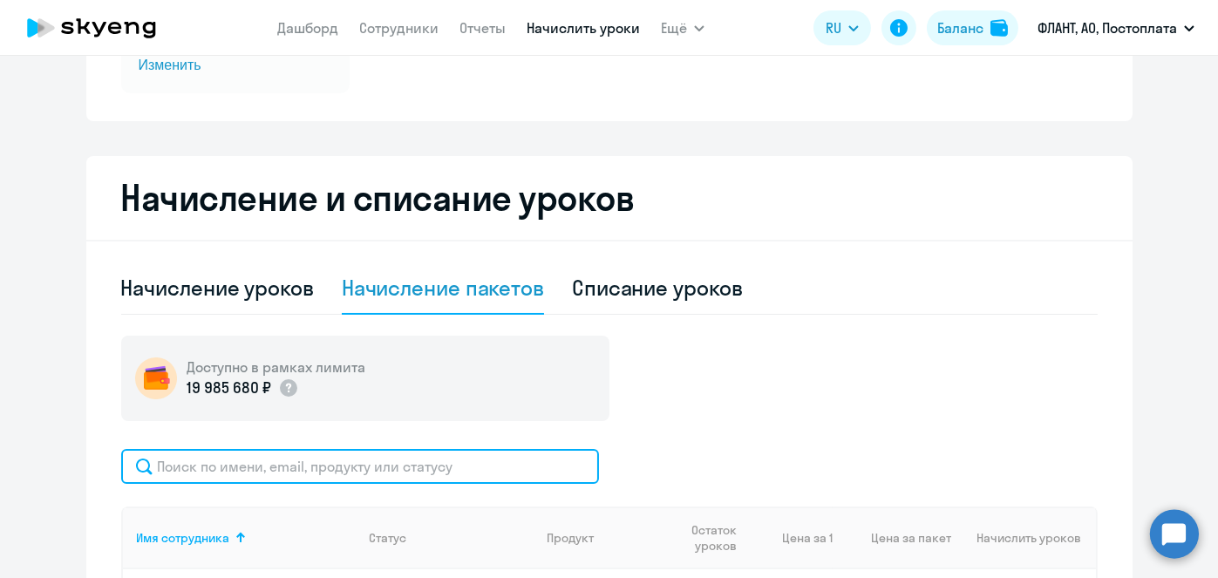
click at [449, 462] on input "text" at bounding box center [360, 466] width 478 height 35
paste input "Нольфина"
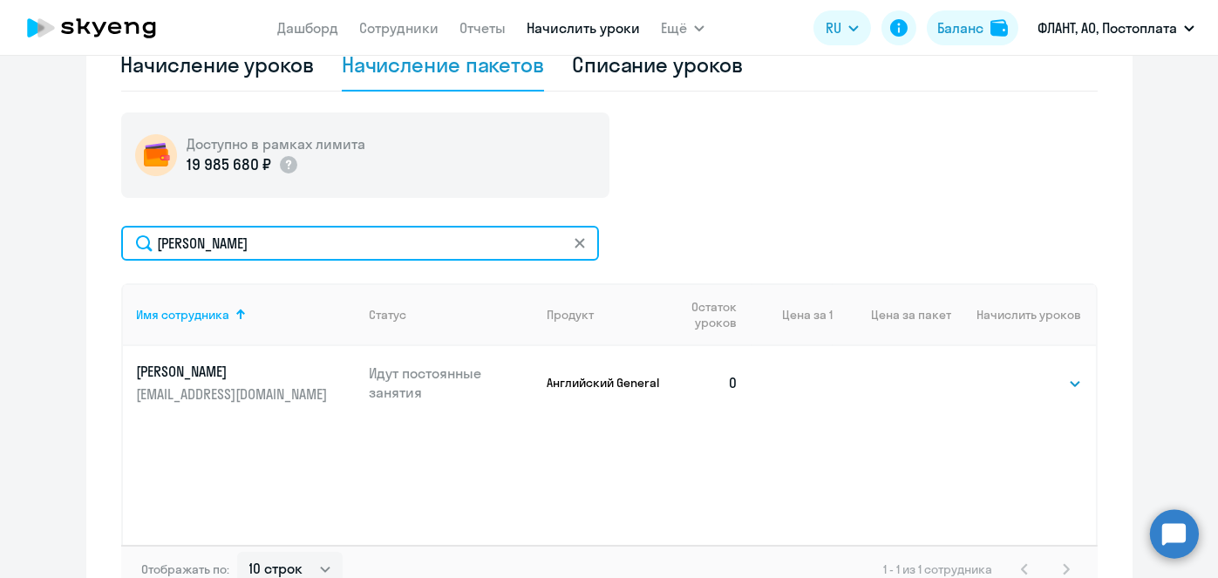
scroll to position [511, 0]
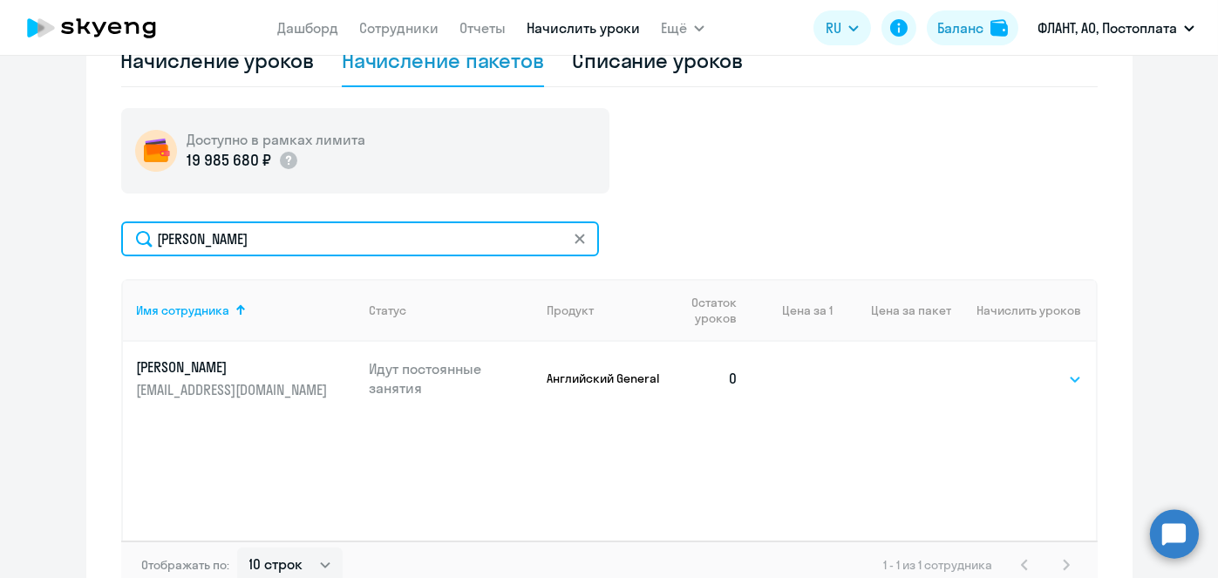
type input "Нольфина"
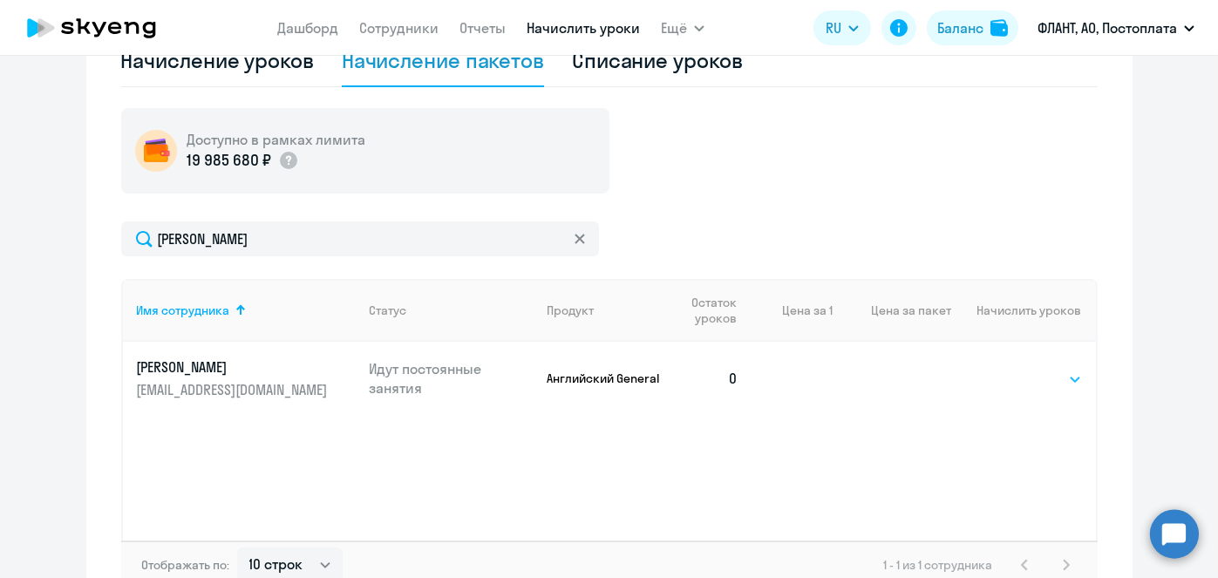
click at [1058, 371] on select "Выбрать 4 8 16 32 64 96 128" at bounding box center [1045, 379] width 71 height 21
select select "4"
click at [1010, 369] on select "Выбрать 4 8 16 32 64 96 128" at bounding box center [1045, 379] width 71 height 21
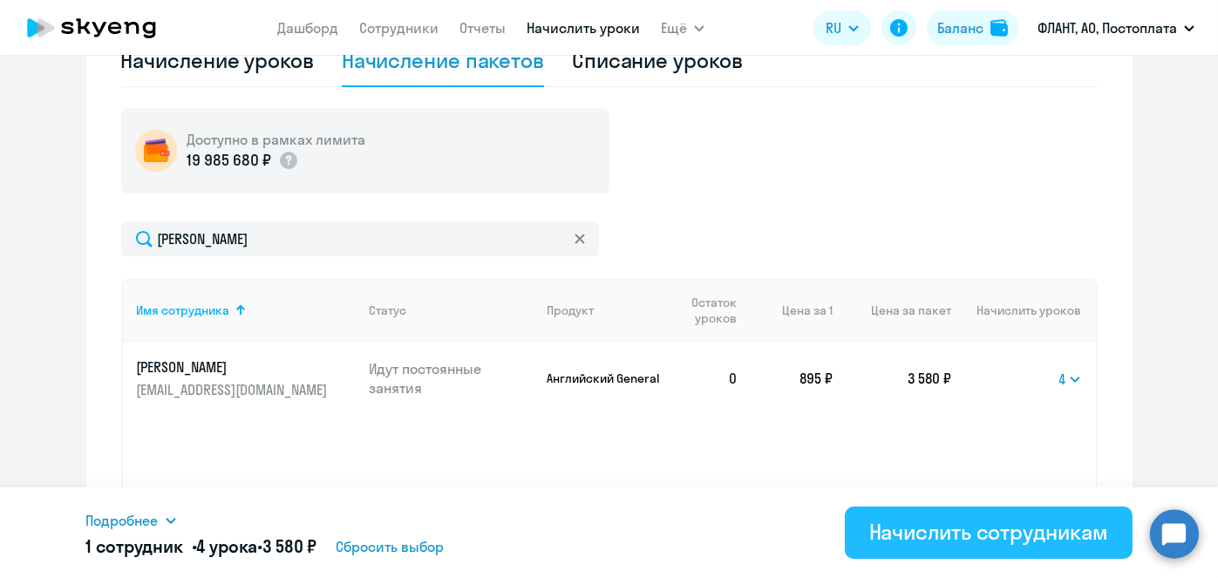
click at [963, 521] on div "Начислить сотрудникам" at bounding box center [988, 532] width 239 height 28
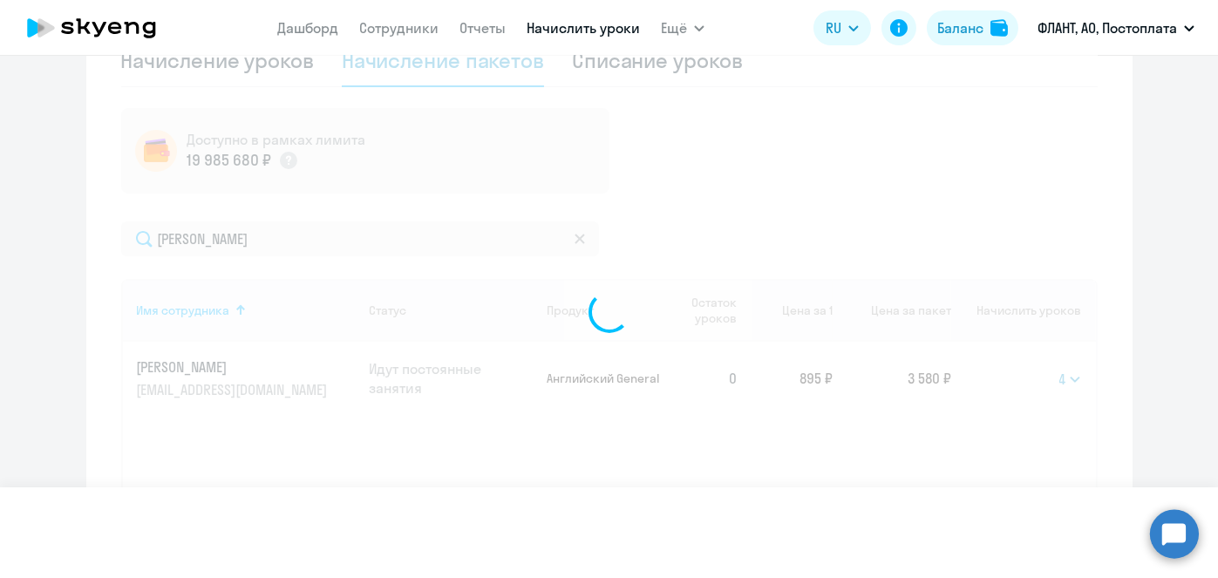
select select
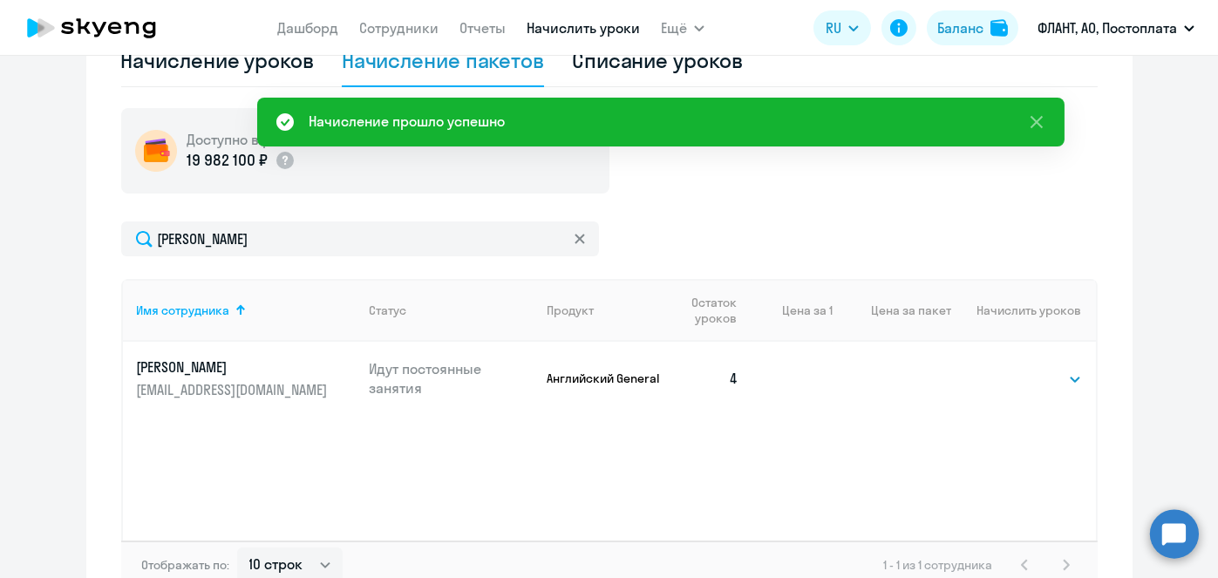
scroll to position [54, 0]
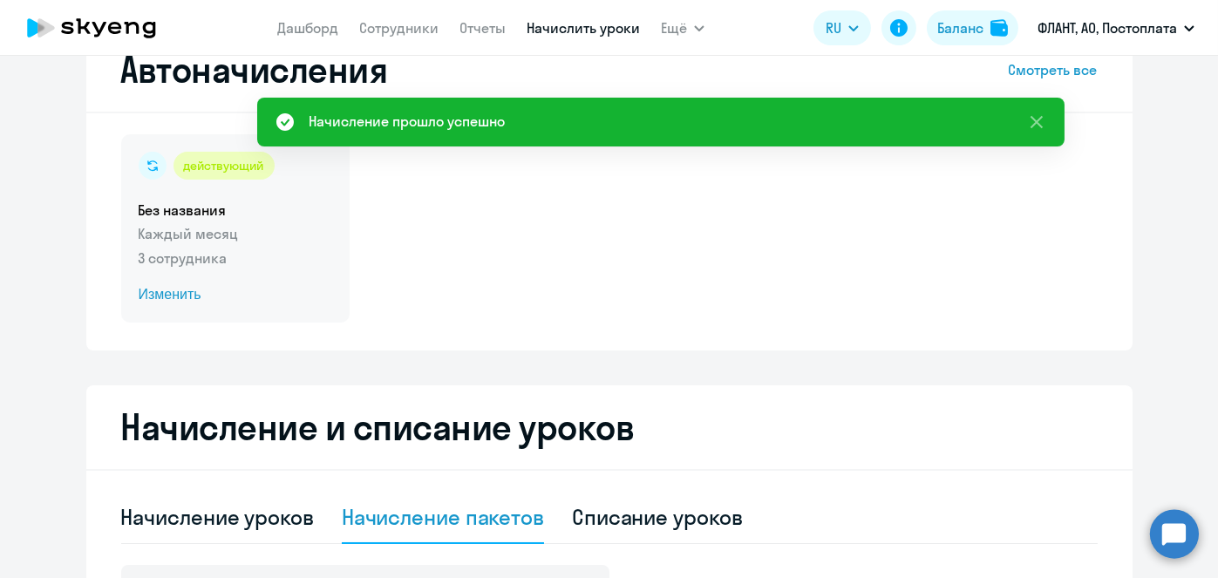
click at [180, 298] on span "Изменить" at bounding box center [236, 294] width 194 height 21
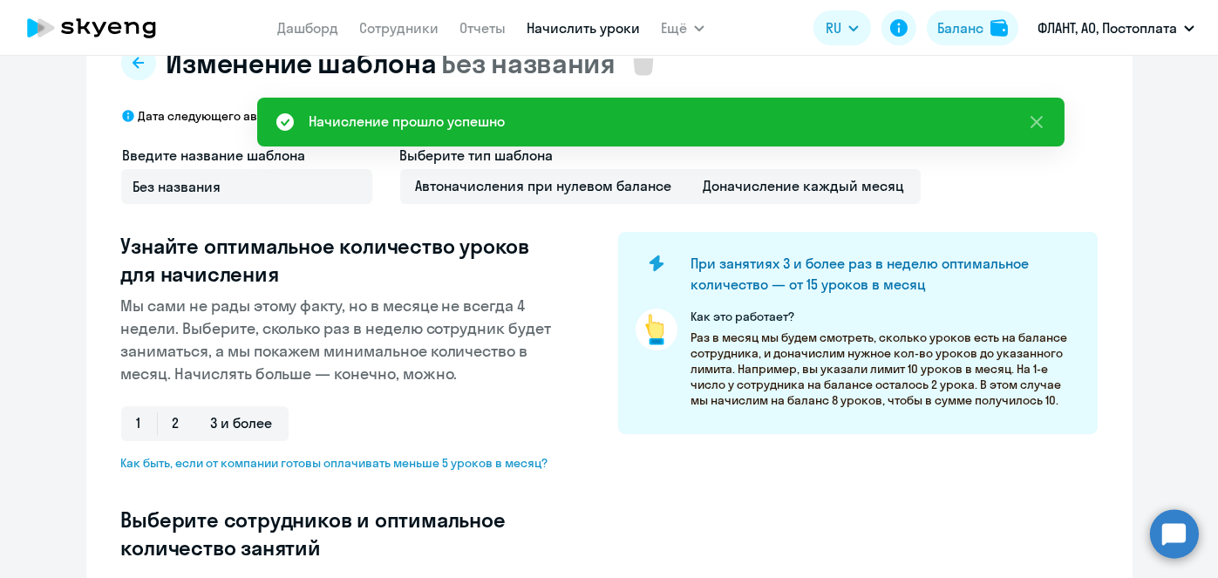
select select "10"
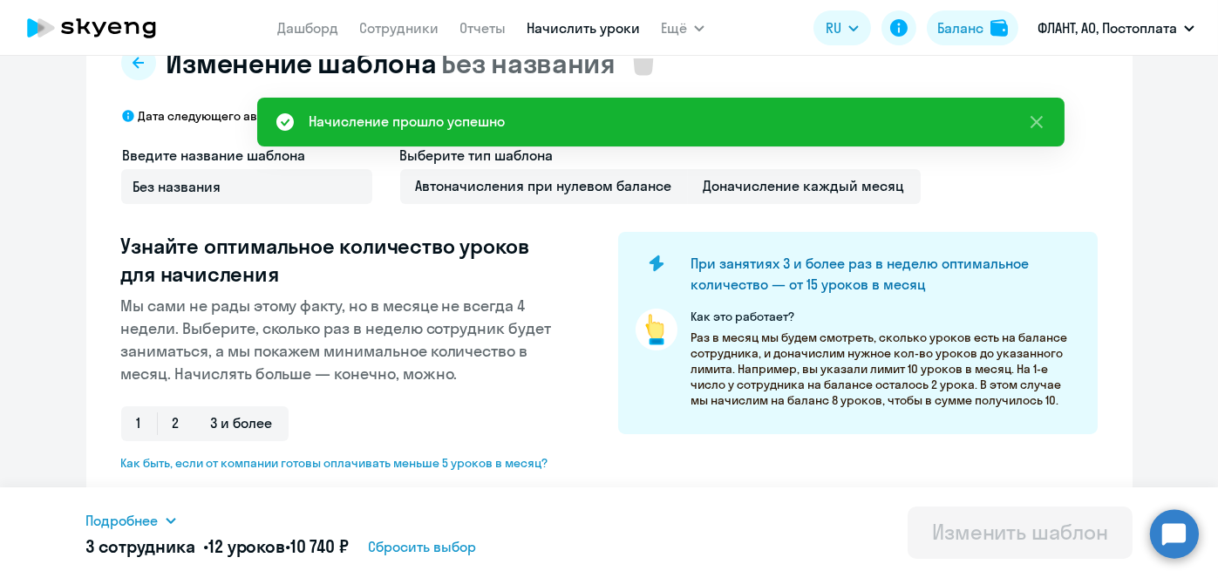
scroll to position [511, 0]
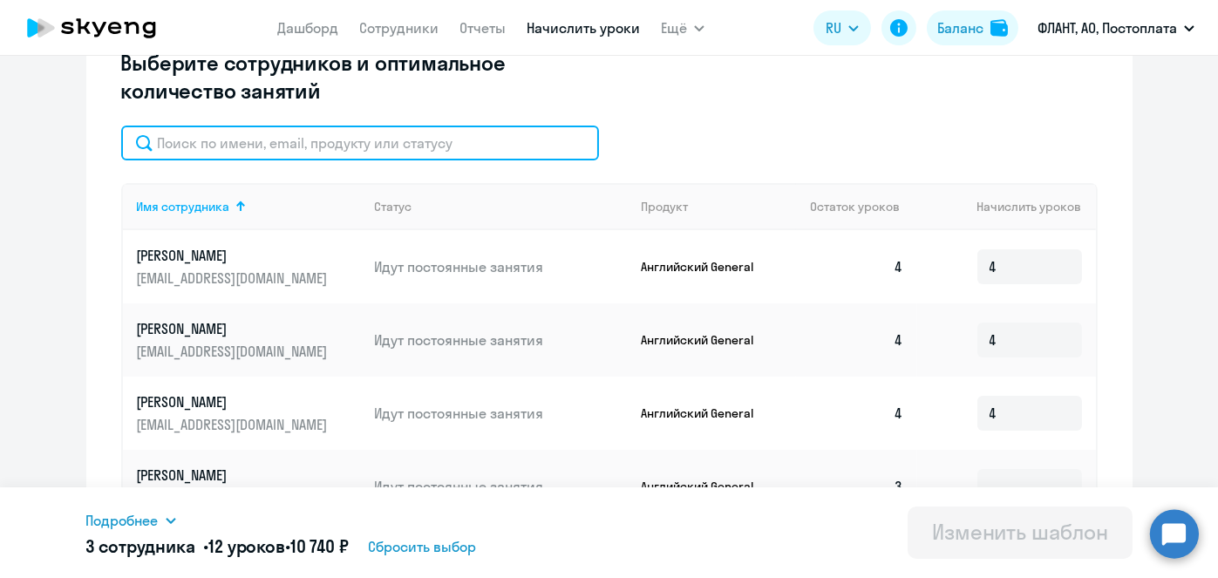
click at [451, 147] on input "text" at bounding box center [360, 143] width 478 height 35
paste input "Нольфина"
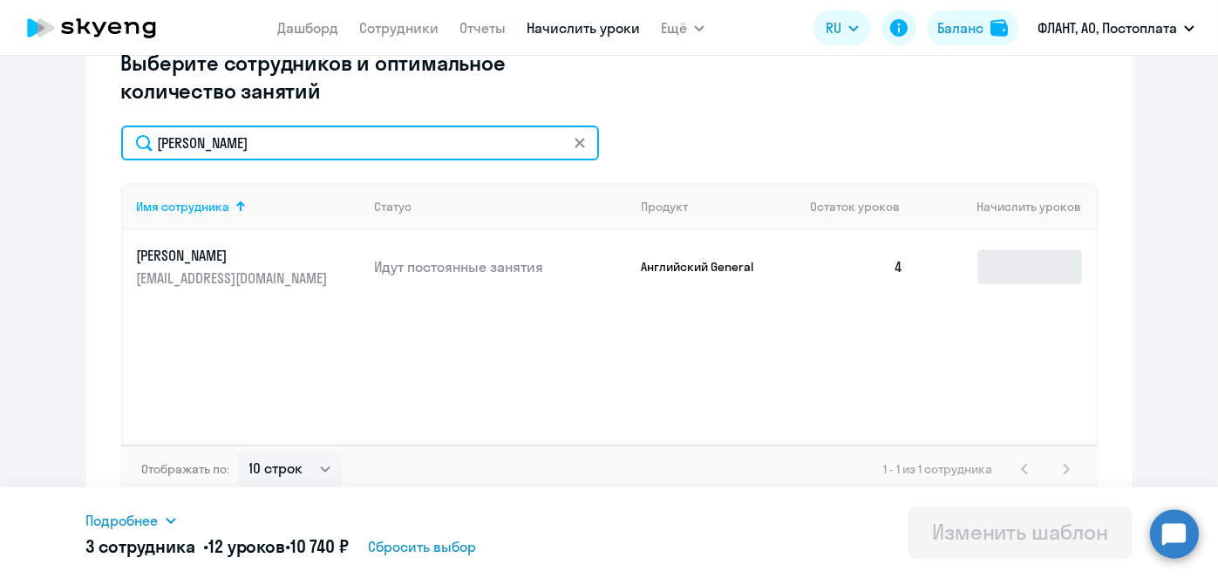
type input "Нольфина"
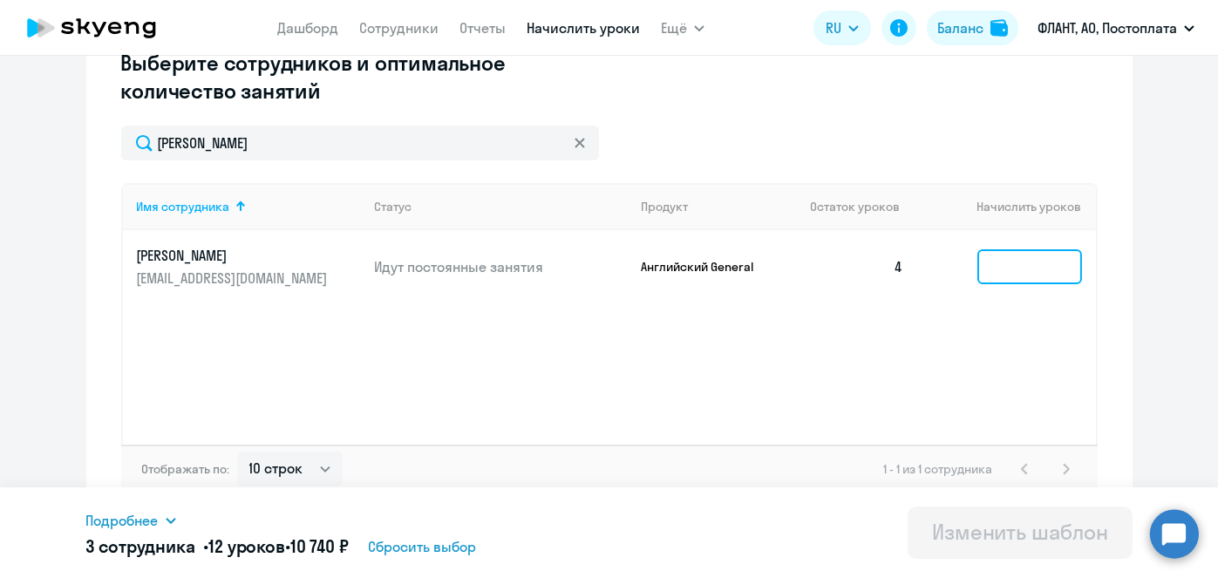
click at [1013, 260] on input at bounding box center [1029, 266] width 105 height 35
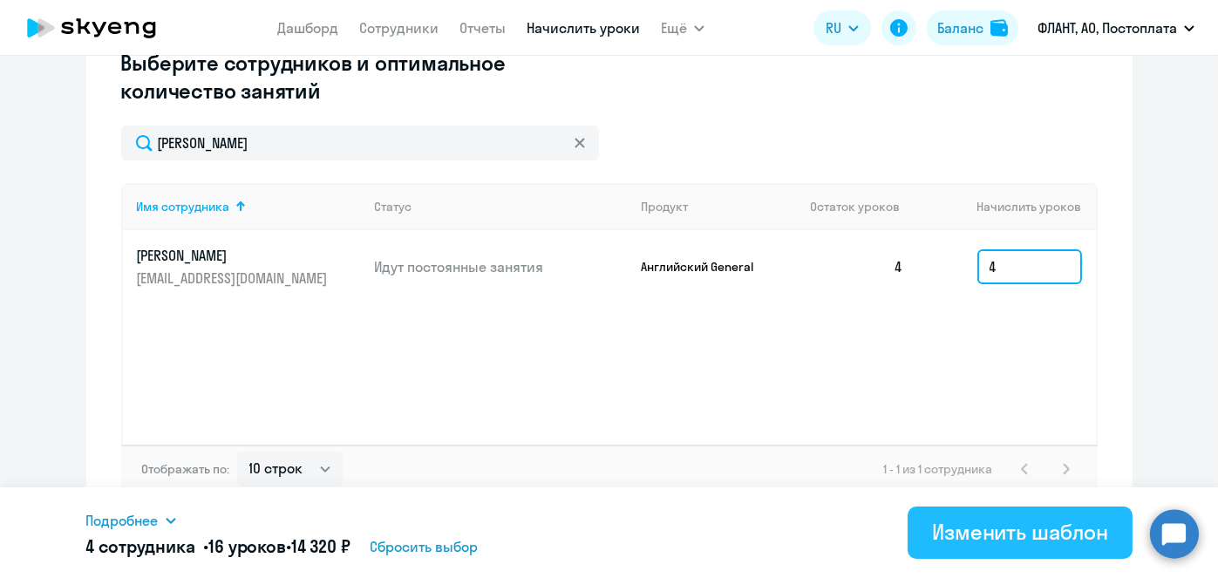
type input "4"
click at [1029, 526] on div "Изменить шаблон" at bounding box center [1020, 532] width 176 height 28
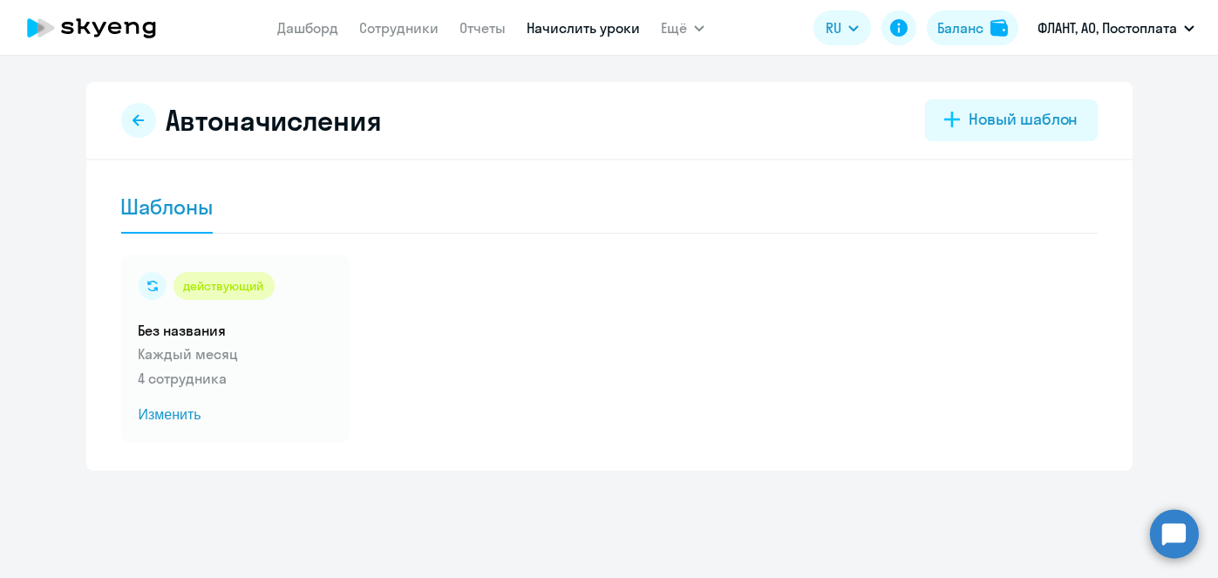
click at [548, 28] on link "Начислить уроки" at bounding box center [583, 27] width 113 height 17
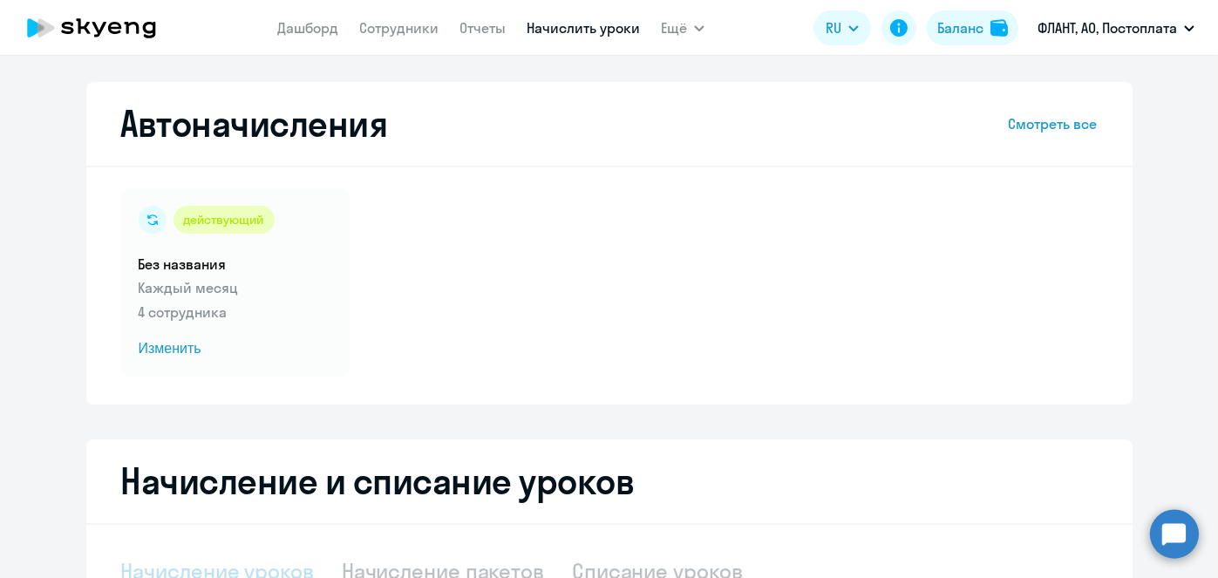
select select "10"
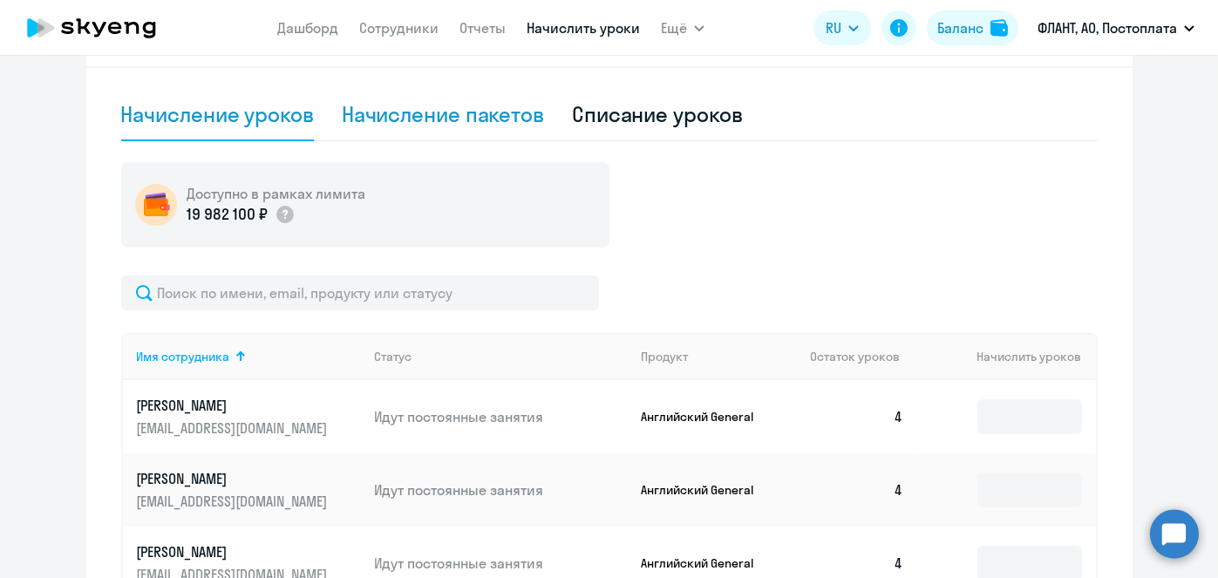
click at [433, 126] on div "Начисление пакетов" at bounding box center [443, 114] width 202 height 28
select select "10"
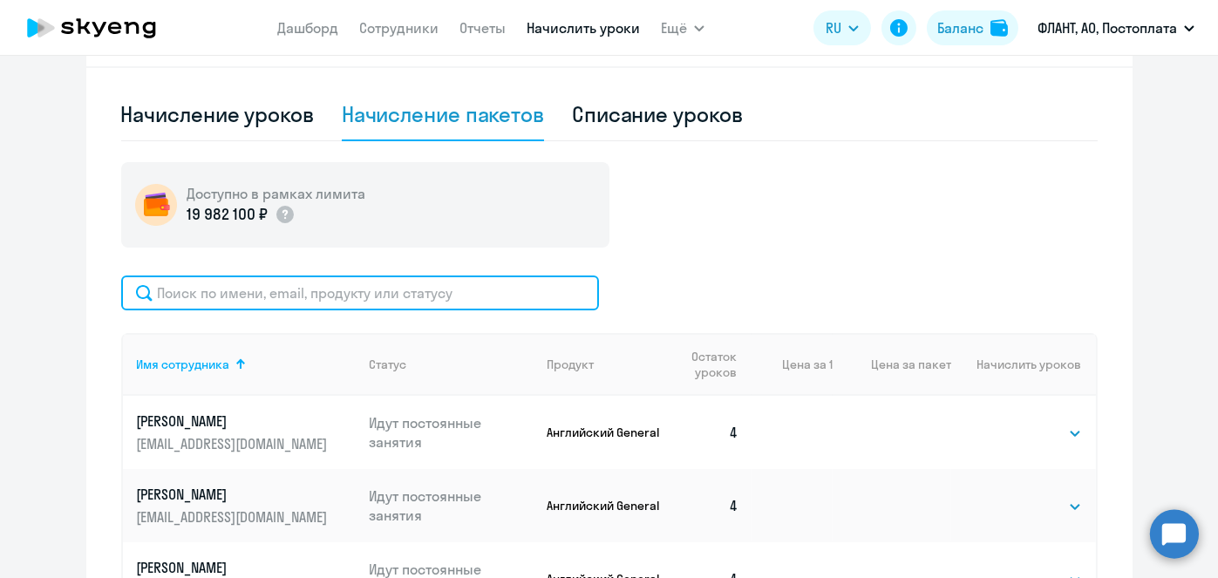
click at [410, 292] on input "text" at bounding box center [360, 293] width 478 height 35
paste input "Тимофеев"
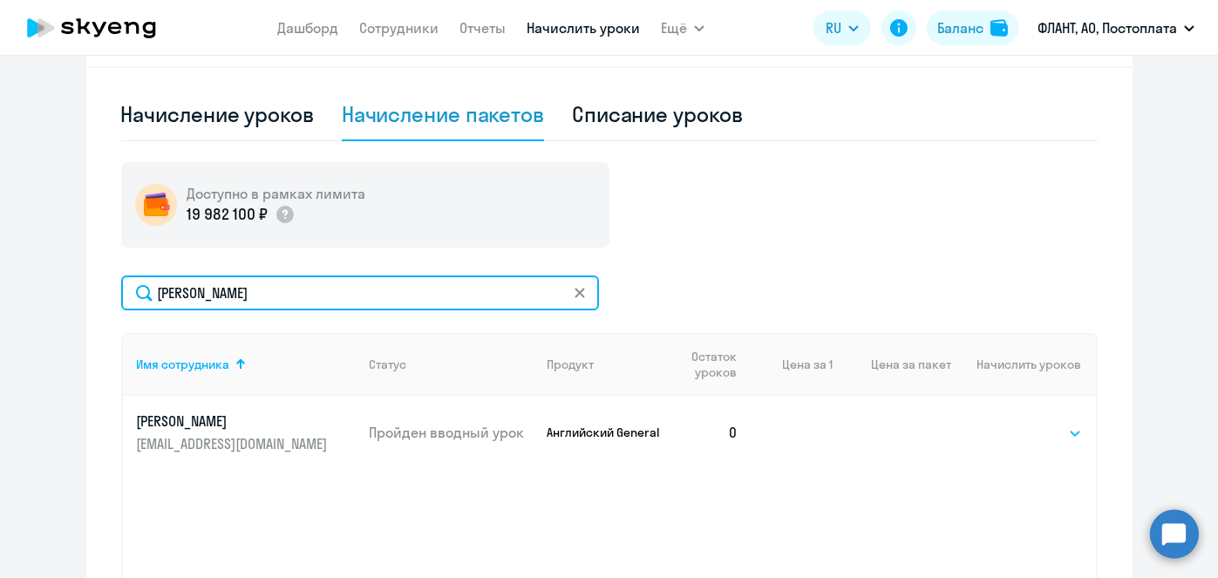
type input "Тимофеев"
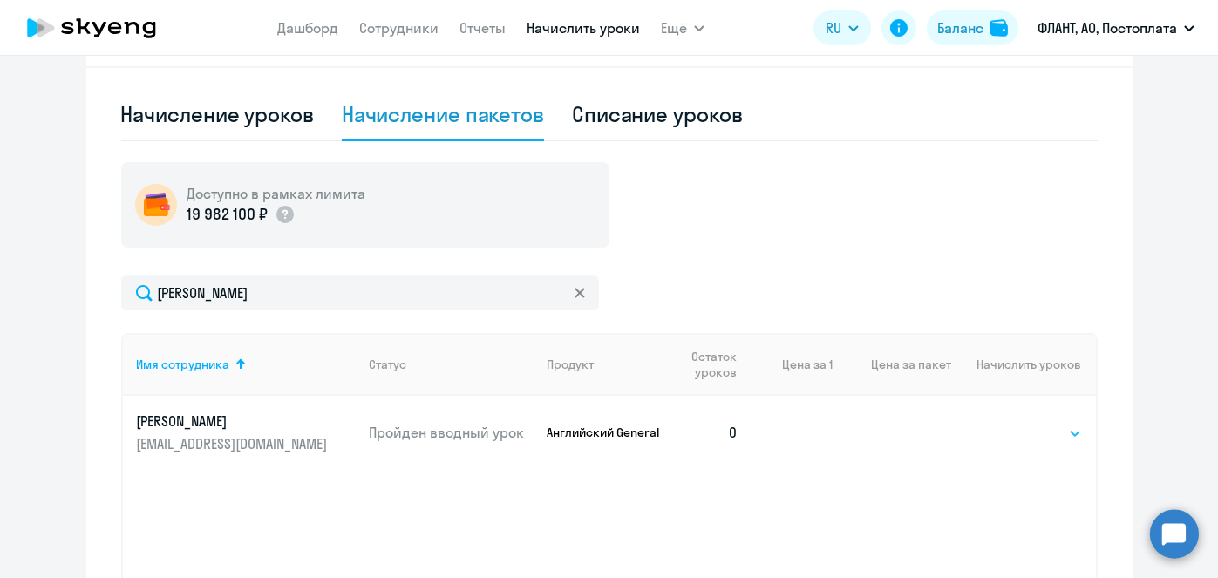
click at [1057, 434] on select "Выбрать 4 8 16 32 64 96 128" at bounding box center [1045, 433] width 71 height 21
select select "4"
click at [1010, 423] on select "Выбрать 4 8 16 32 64 96 128" at bounding box center [1045, 433] width 71 height 21
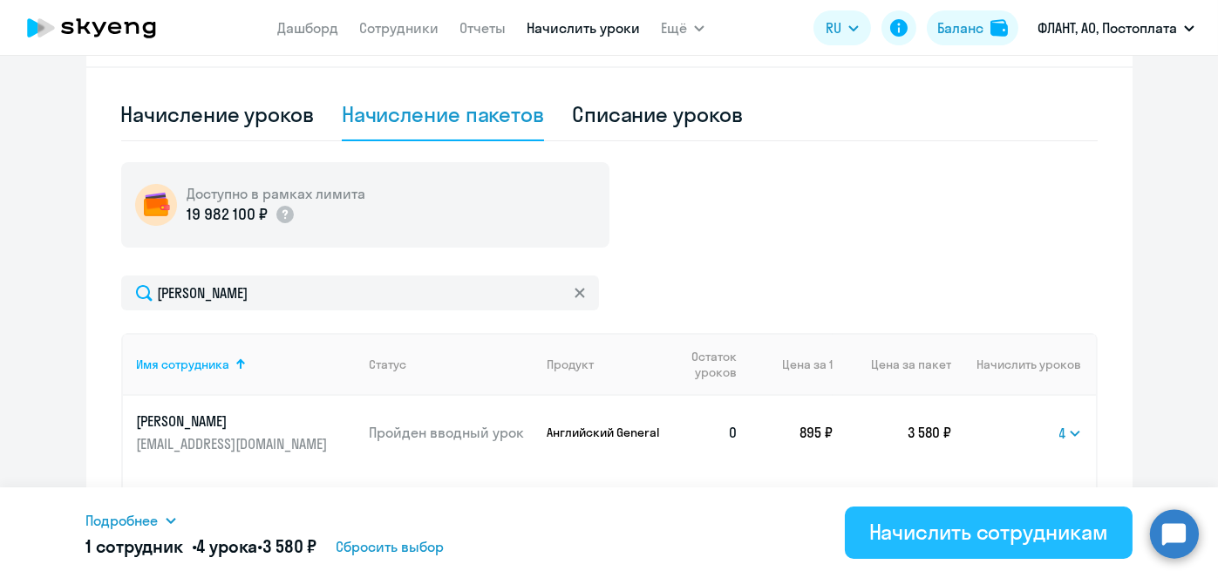
click at [1024, 542] on div "Начислить сотрудникам" at bounding box center [988, 532] width 239 height 28
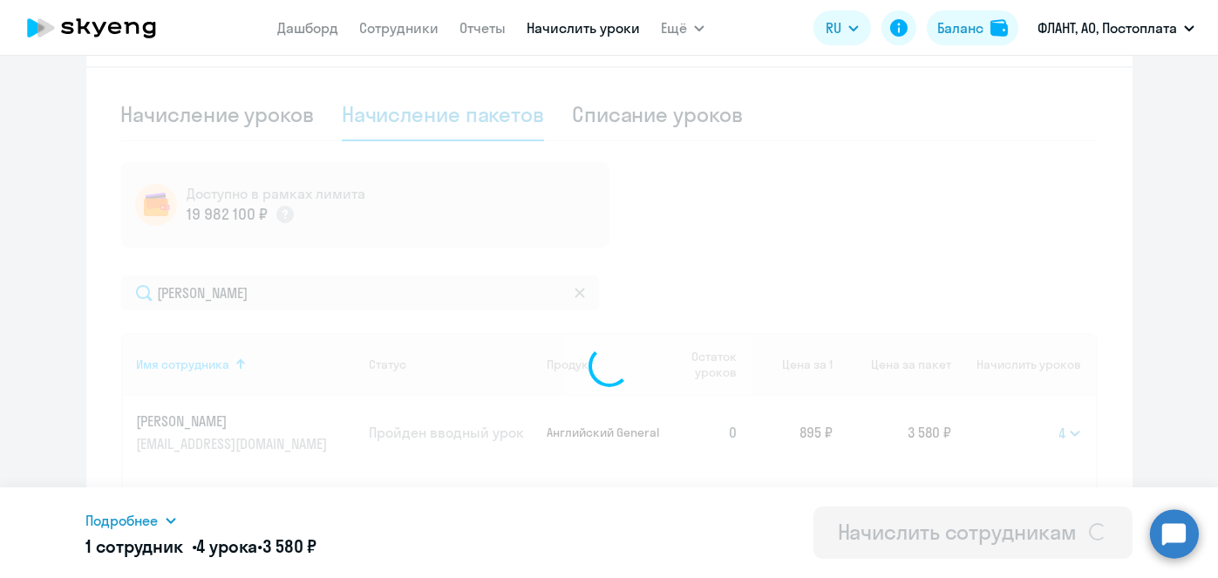
select select
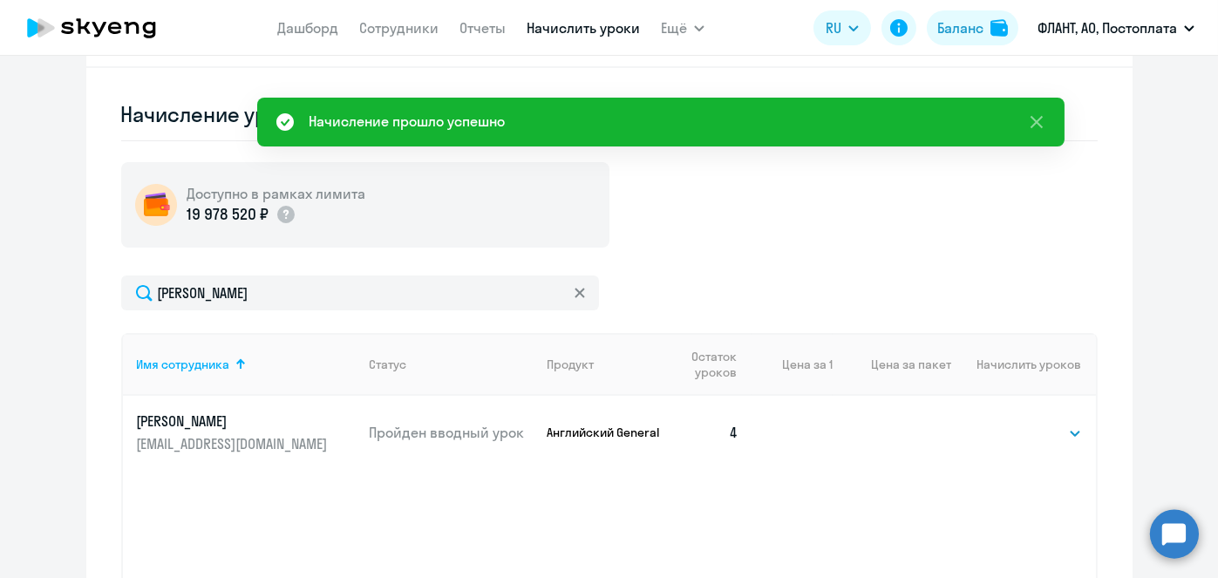
scroll to position [0, 0]
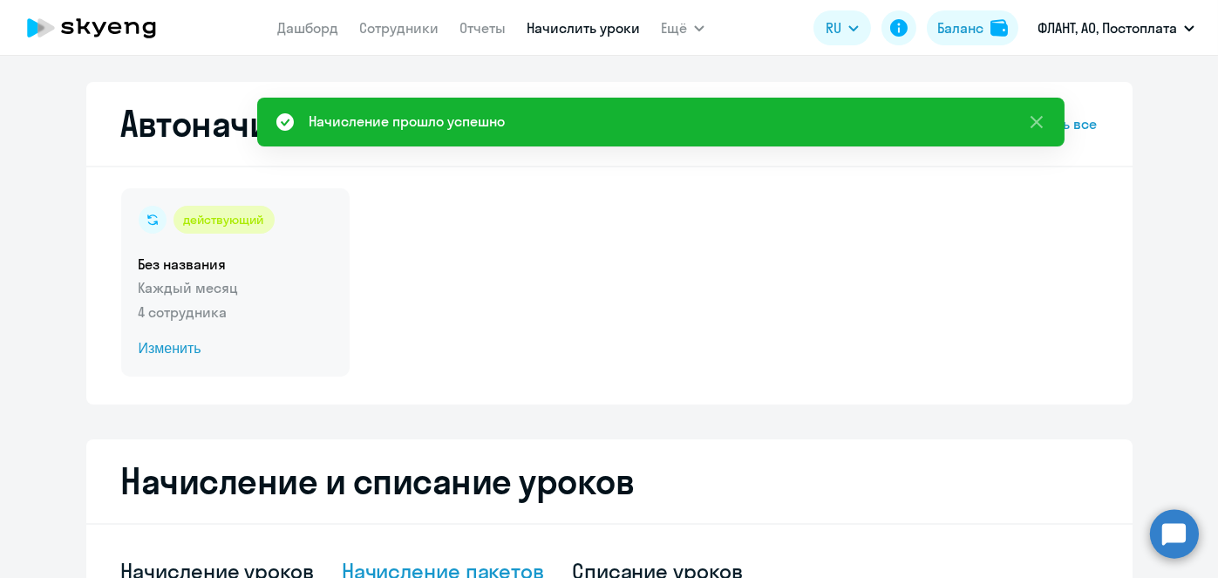
click at [157, 342] on span "Изменить" at bounding box center [236, 348] width 194 height 21
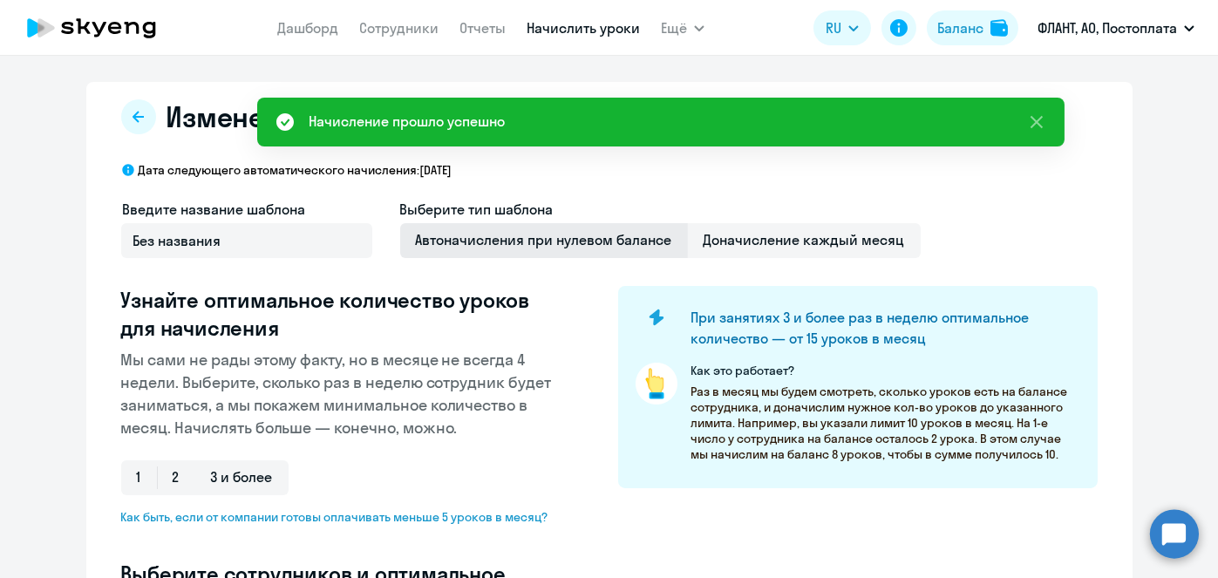
select select "10"
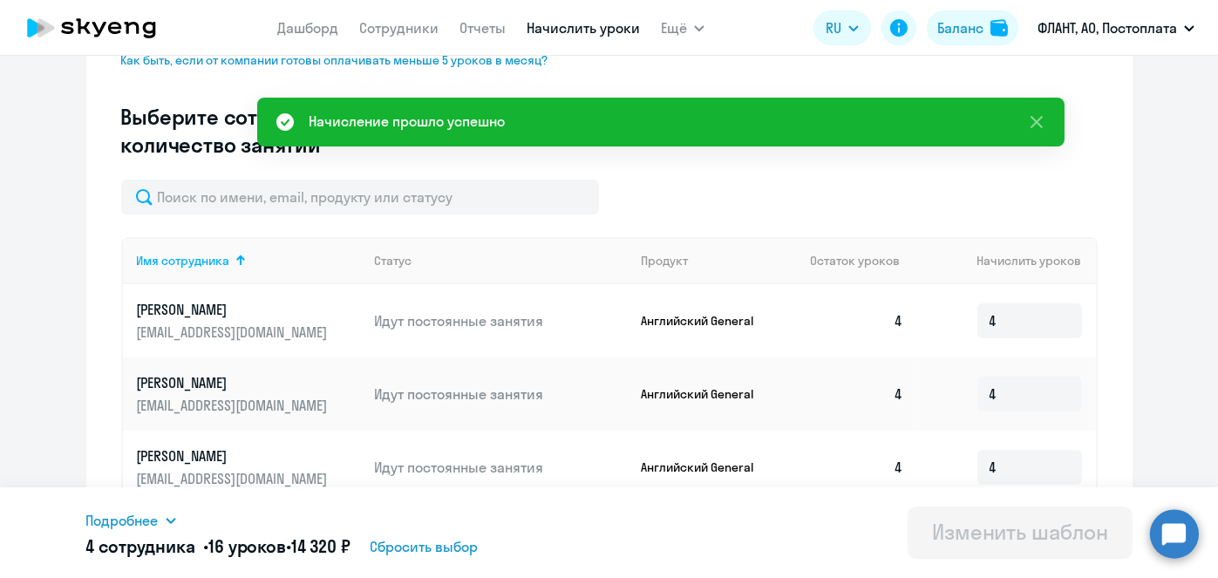
scroll to position [457, 0]
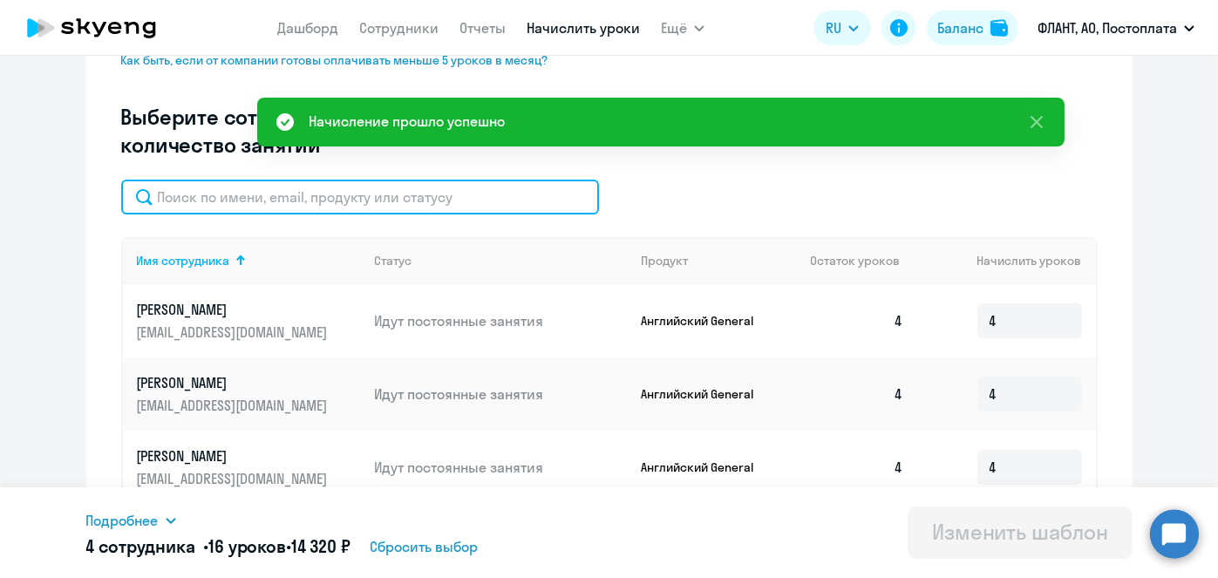
click at [489, 202] on input "text" at bounding box center [360, 197] width 478 height 35
paste input "Тимофеев"
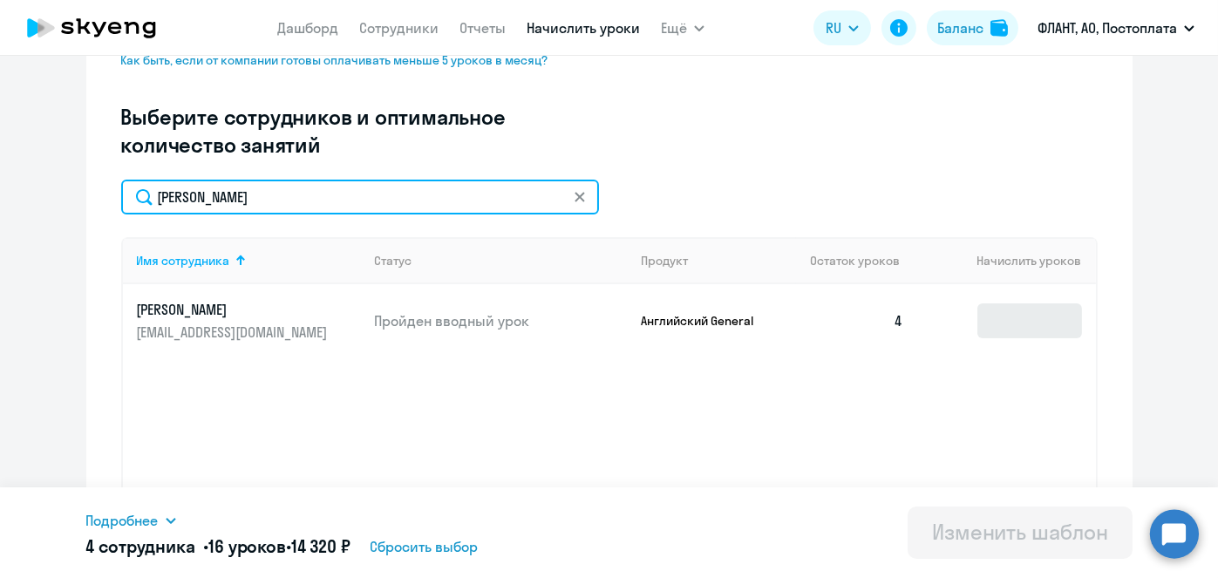
type input "Тимофеев"
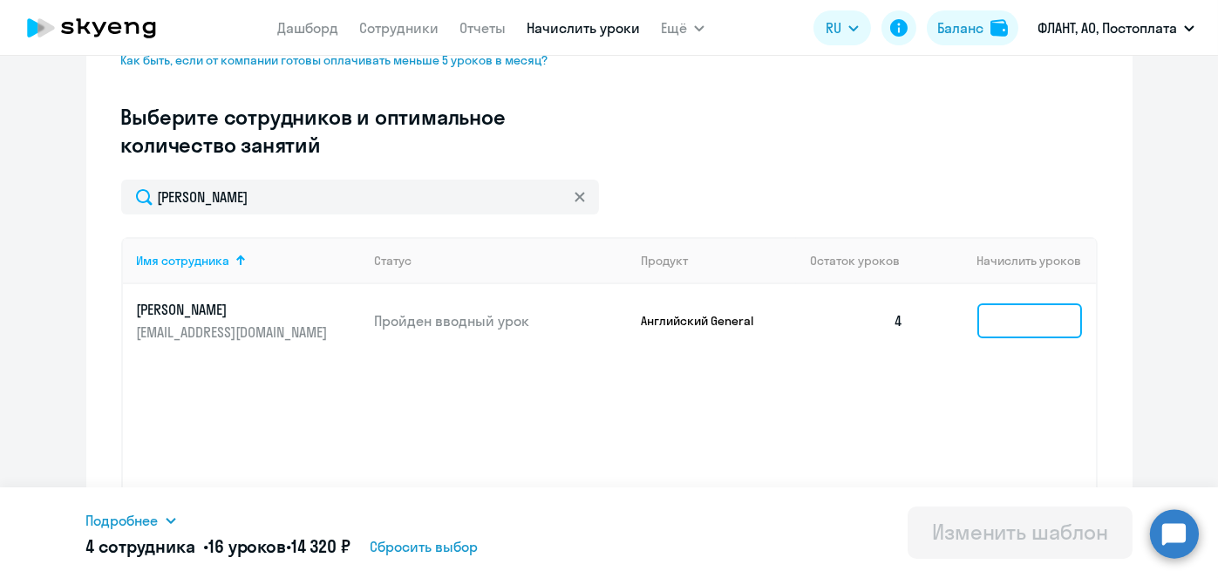
click at [988, 315] on input at bounding box center [1029, 320] width 105 height 35
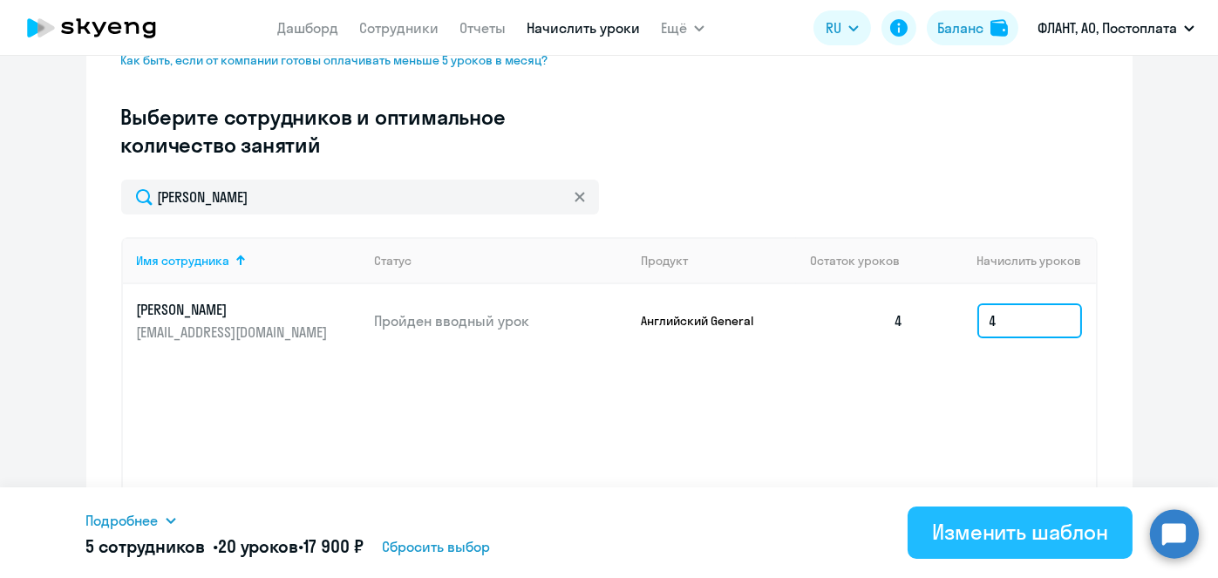
type input "4"
click at [997, 519] on div "Изменить шаблон" at bounding box center [1020, 532] width 176 height 28
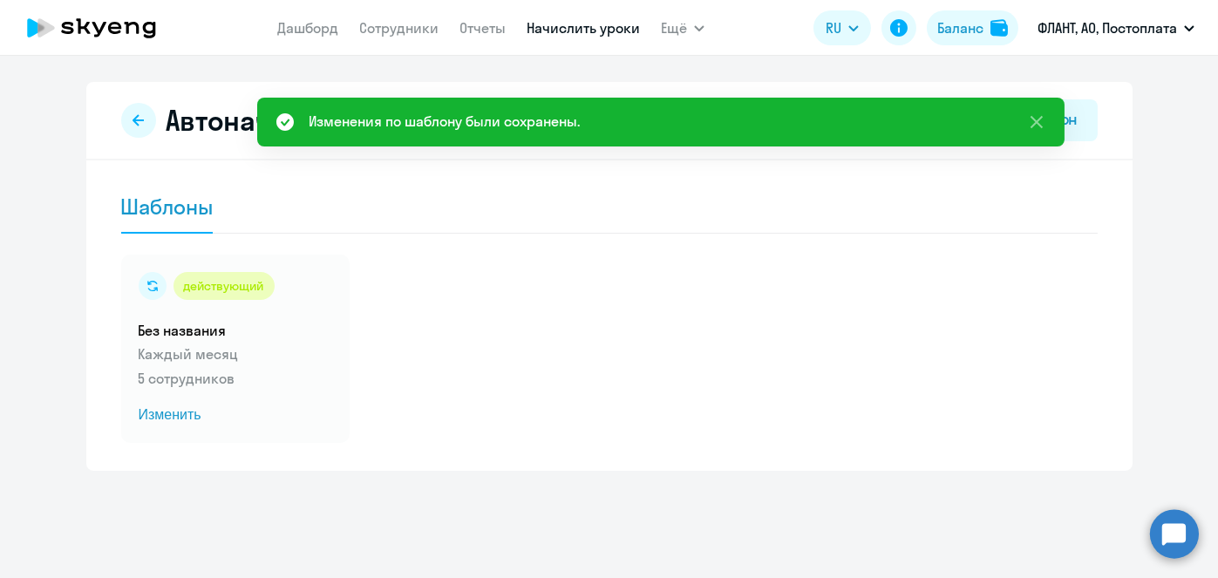
click at [577, 31] on link "Начислить уроки" at bounding box center [583, 27] width 113 height 17
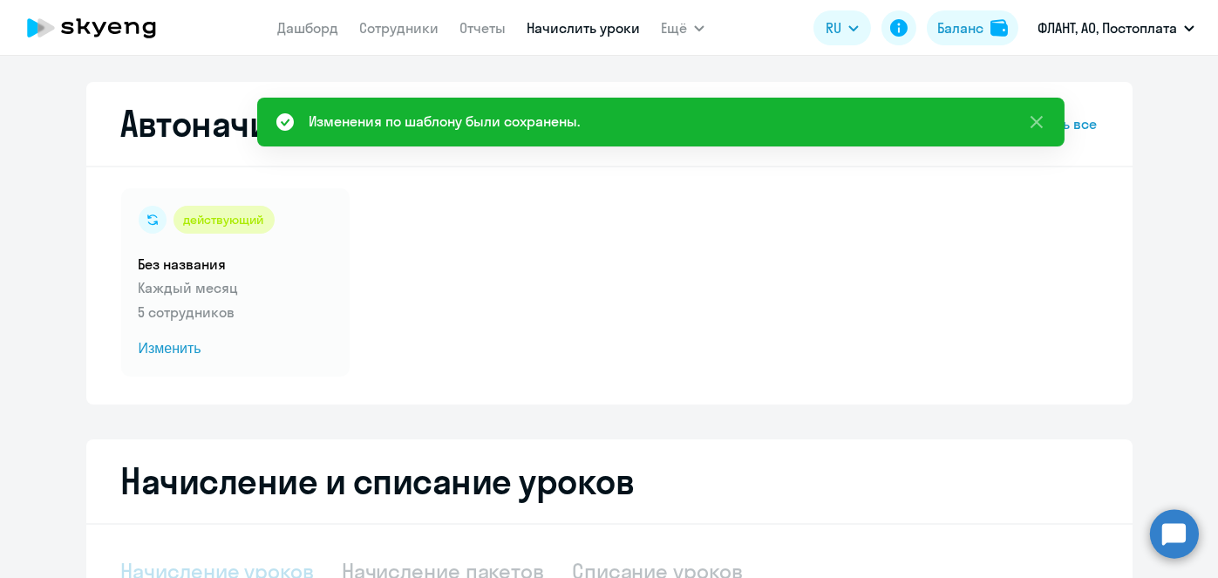
select select "10"
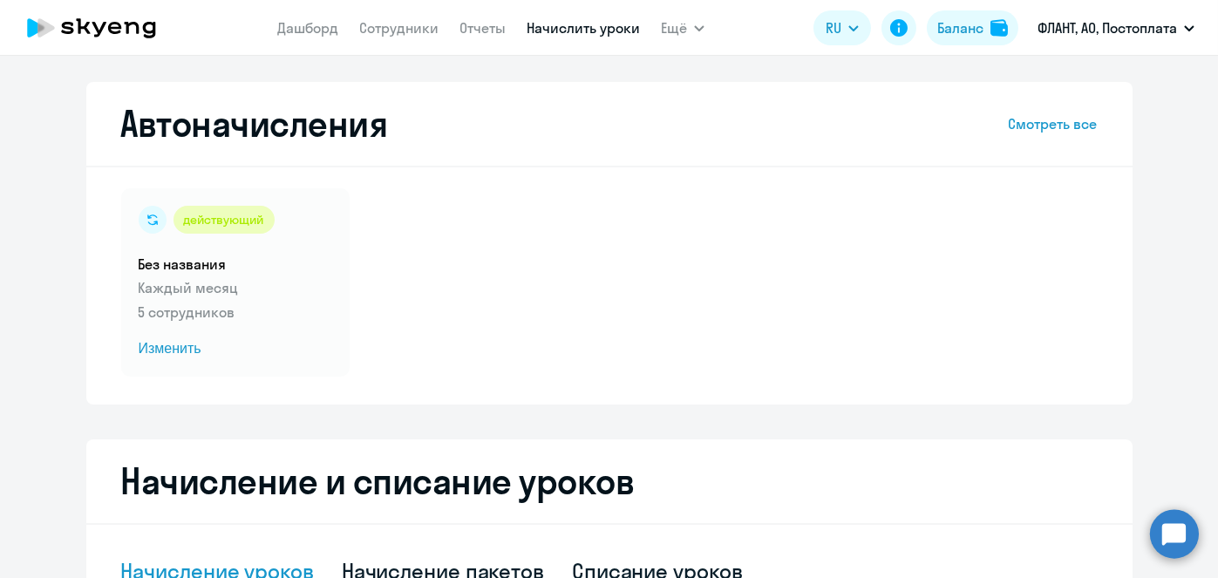
click at [580, 25] on link "Начислить уроки" at bounding box center [583, 27] width 113 height 17
select select "10"
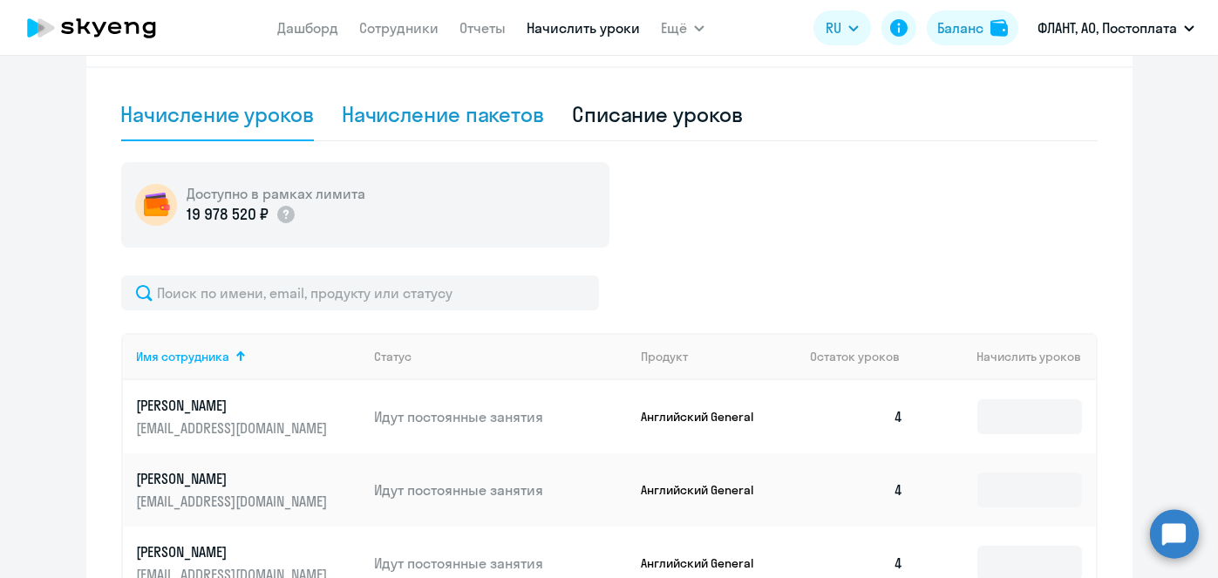
click at [458, 128] on div "Начисление пакетов" at bounding box center [443, 115] width 202 height 52
select select "10"
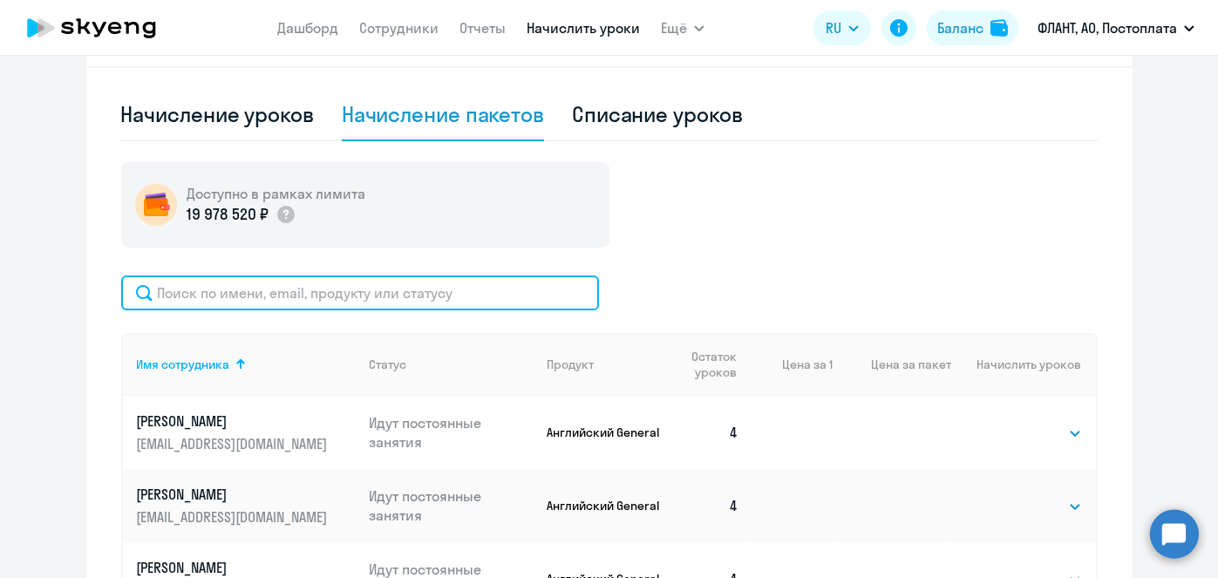
click at [479, 289] on input "text" at bounding box center [360, 293] width 478 height 35
paste input "Устенко"
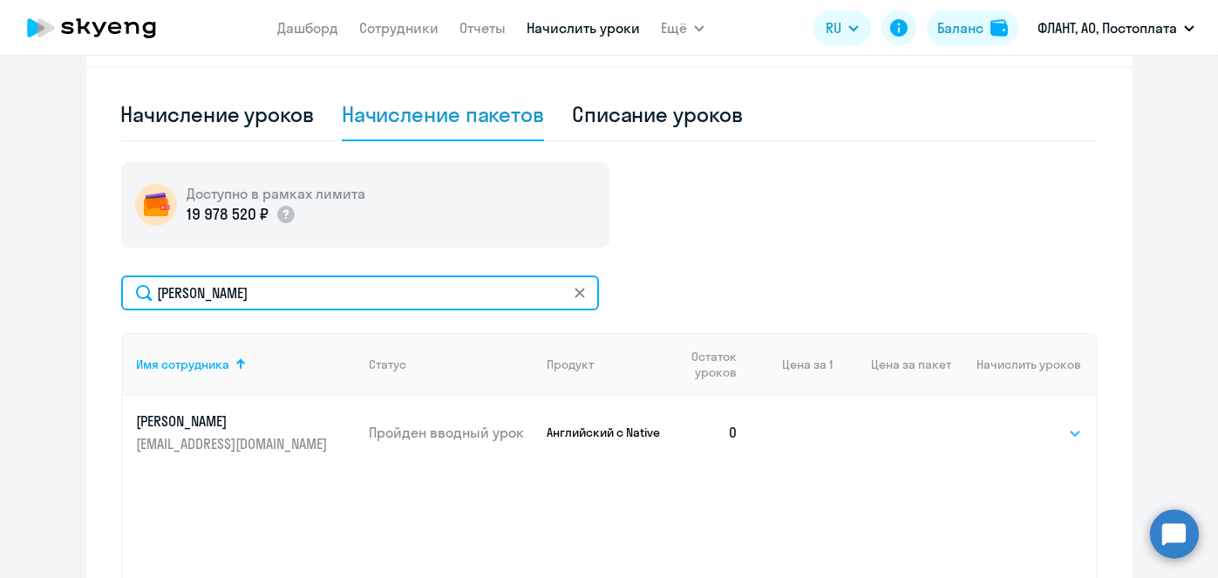
type input "Устенко"
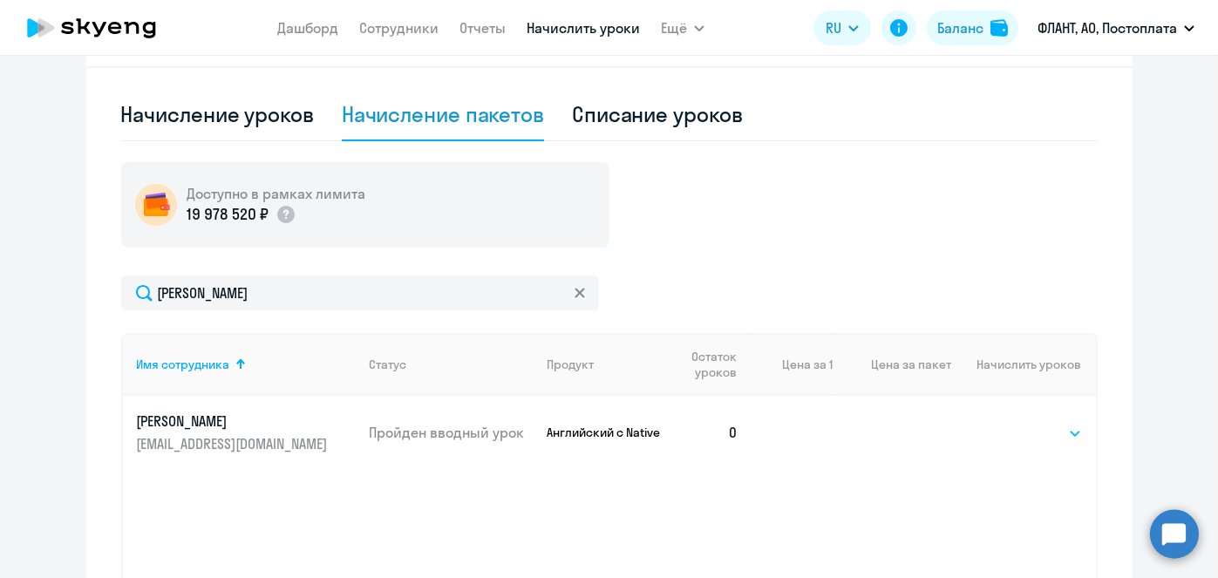
click at [1065, 432] on select "Выбрать 4 8 16 32 64 96 128" at bounding box center [1045, 433] width 71 height 21
click at [263, 121] on div "Начисление уроков" at bounding box center [217, 114] width 193 height 28
select select "10"
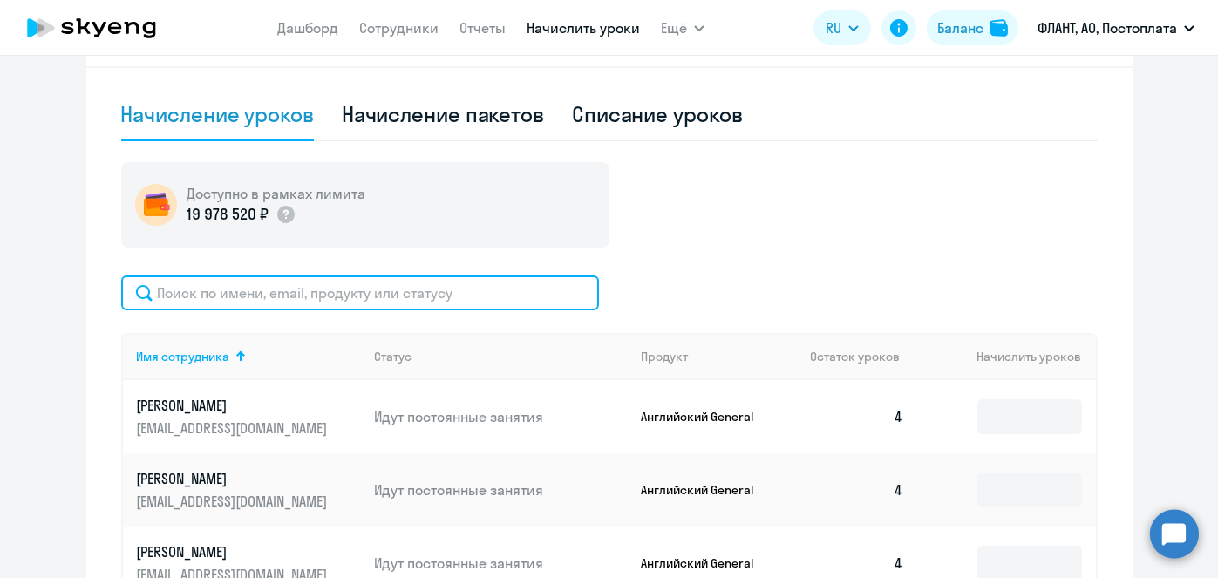
click at [440, 308] on input "text" at bounding box center [360, 293] width 478 height 35
paste input "Устенко"
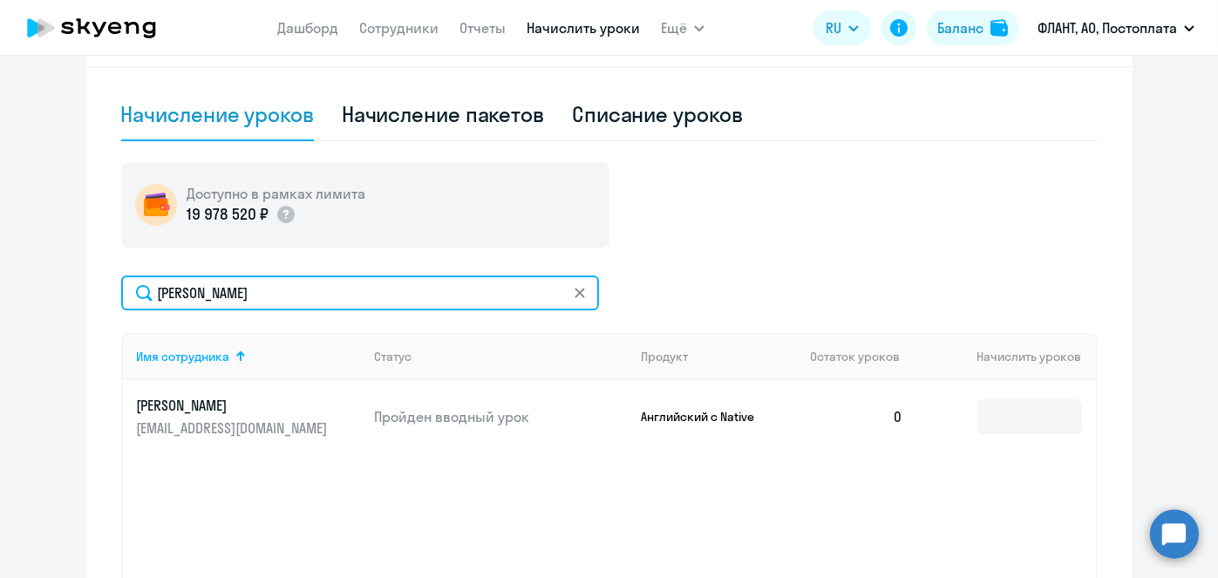
type input "Устенко"
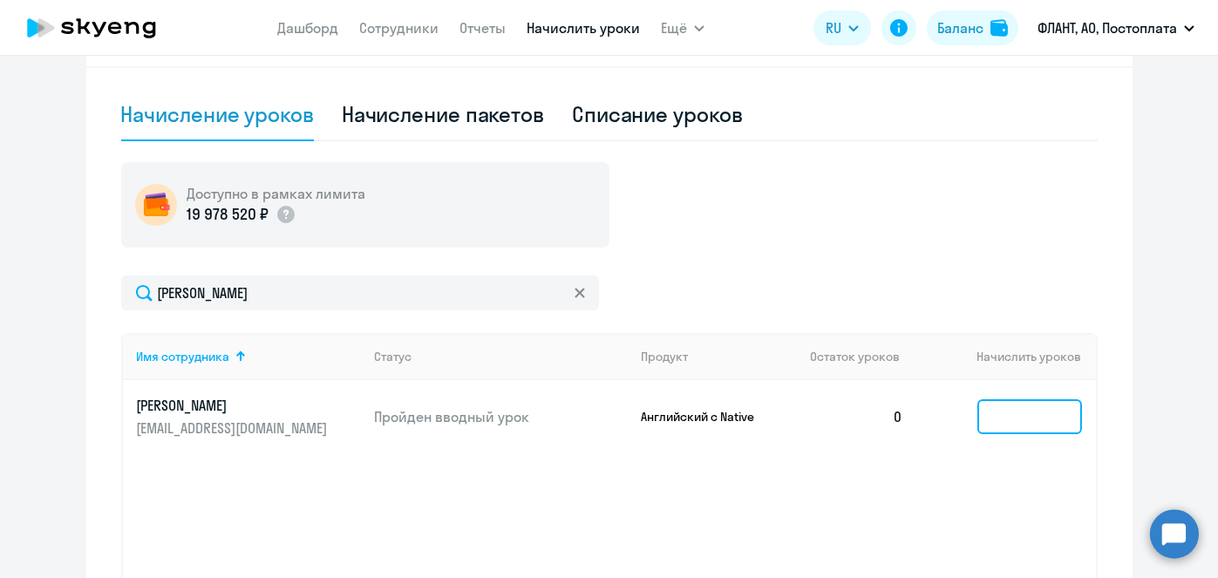
click at [1015, 403] on input at bounding box center [1029, 416] width 105 height 35
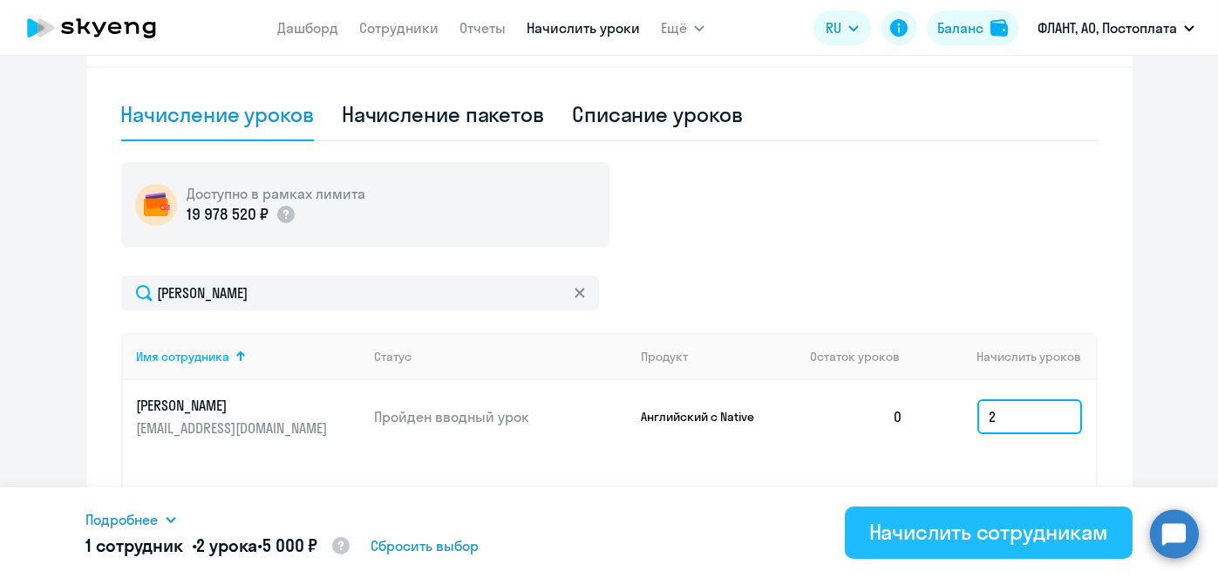
type input "2"
click at [992, 537] on div "Начислить сотрудникам" at bounding box center [988, 532] width 239 height 28
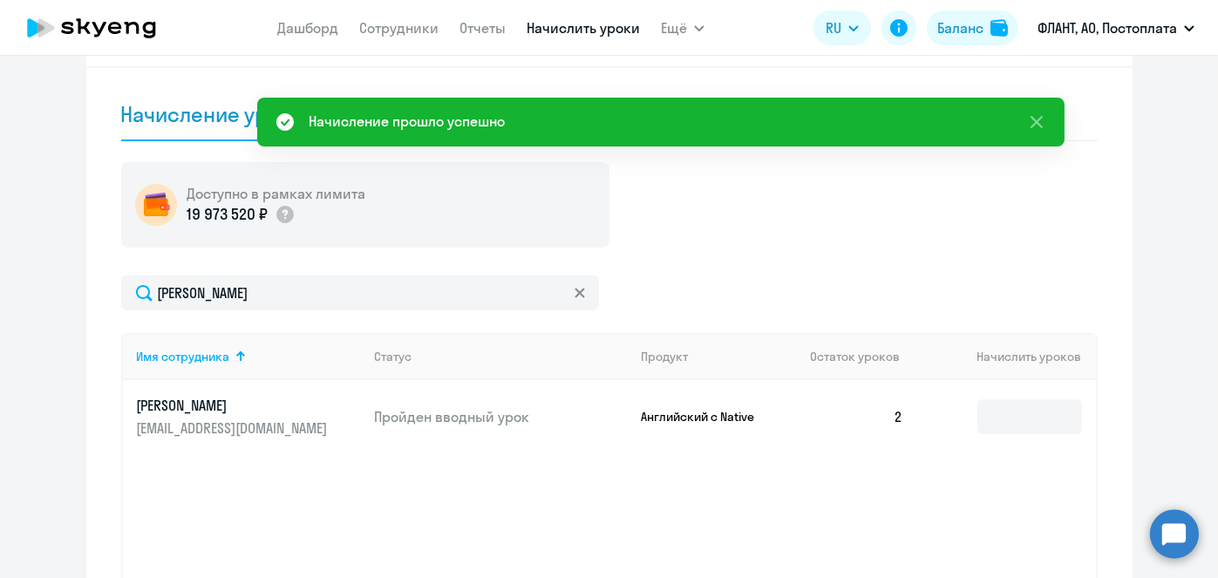
scroll to position [0, 0]
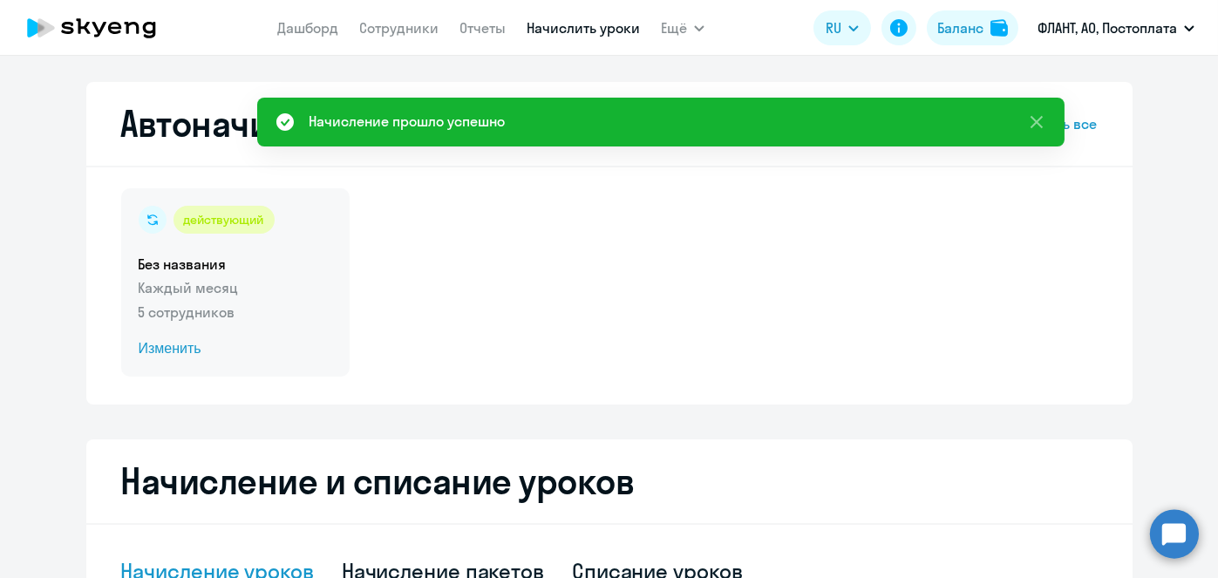
click at [181, 351] on span "Изменить" at bounding box center [236, 348] width 194 height 21
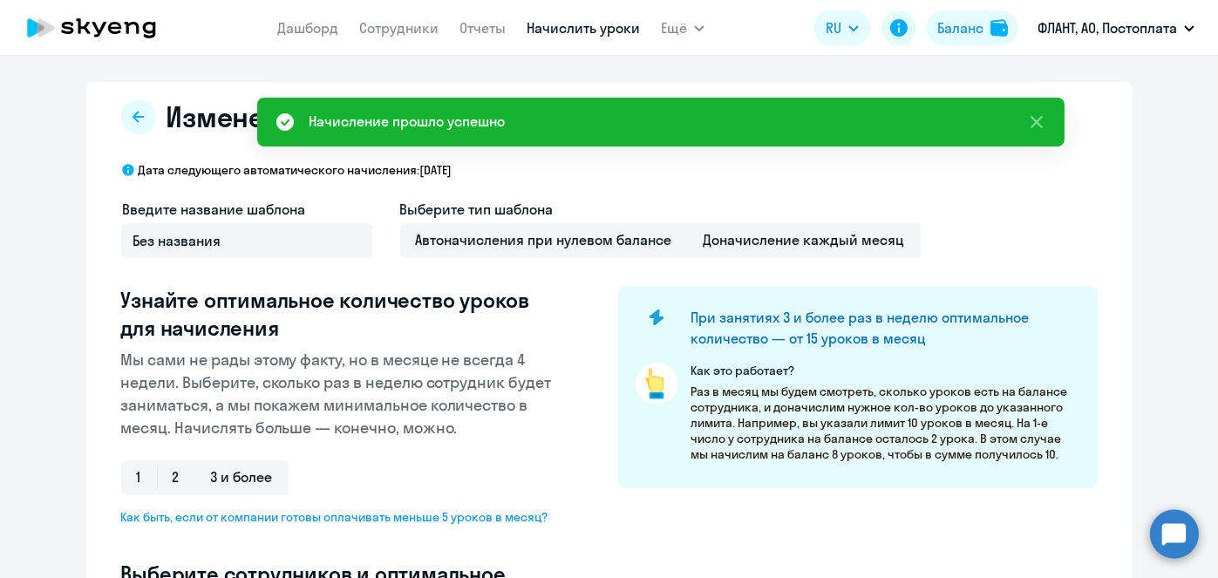
select select "10"
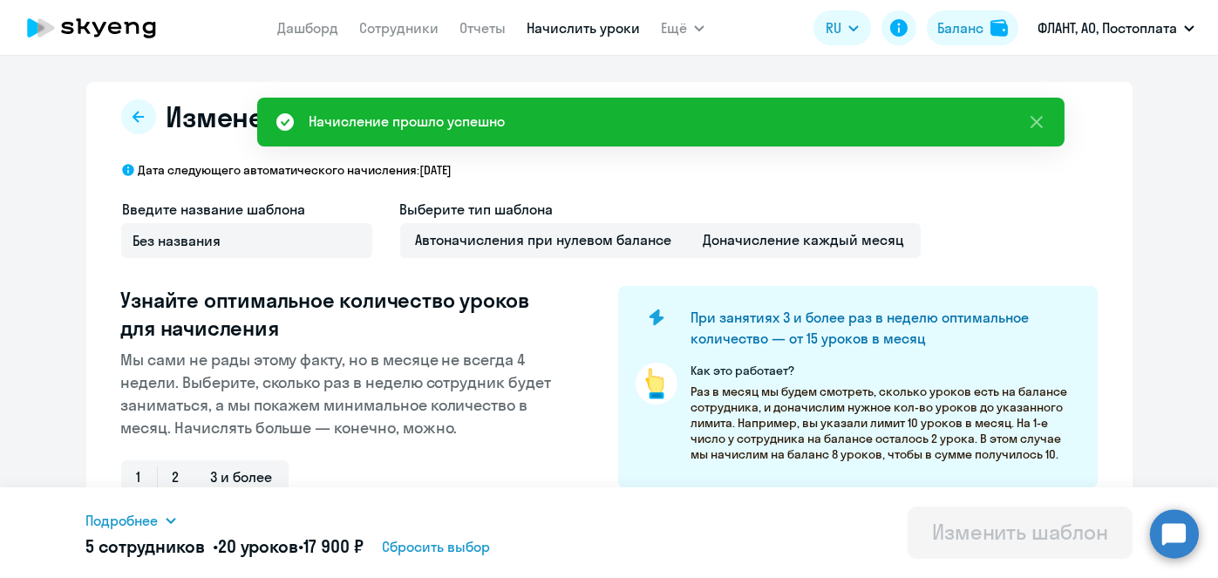
scroll to position [457, 0]
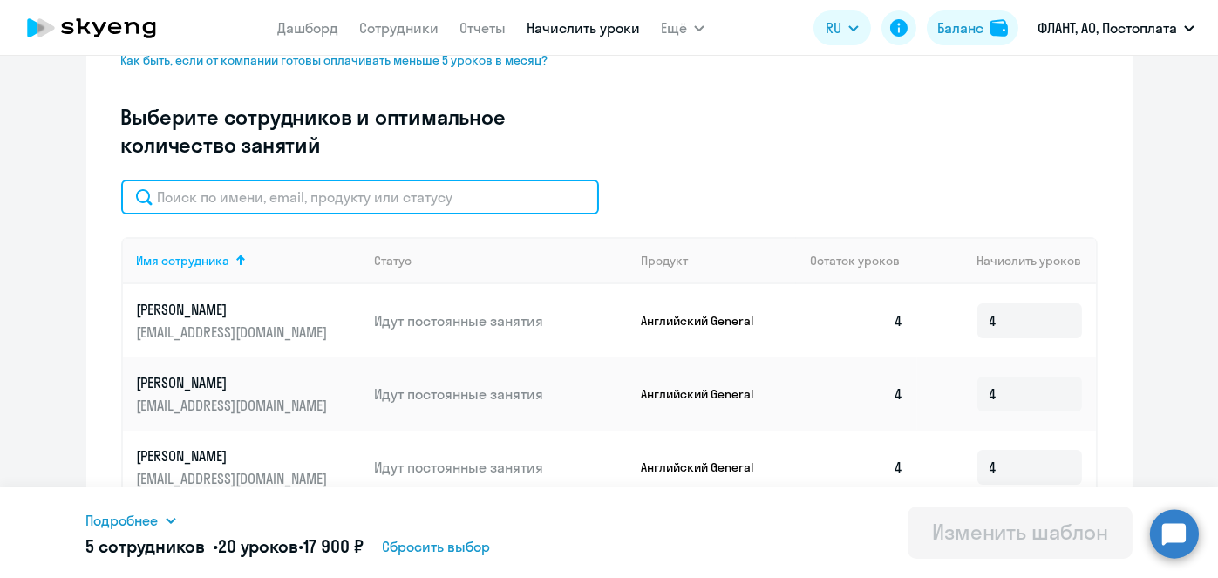
click at [439, 201] on input "text" at bounding box center [360, 197] width 478 height 35
paste input "Устенко"
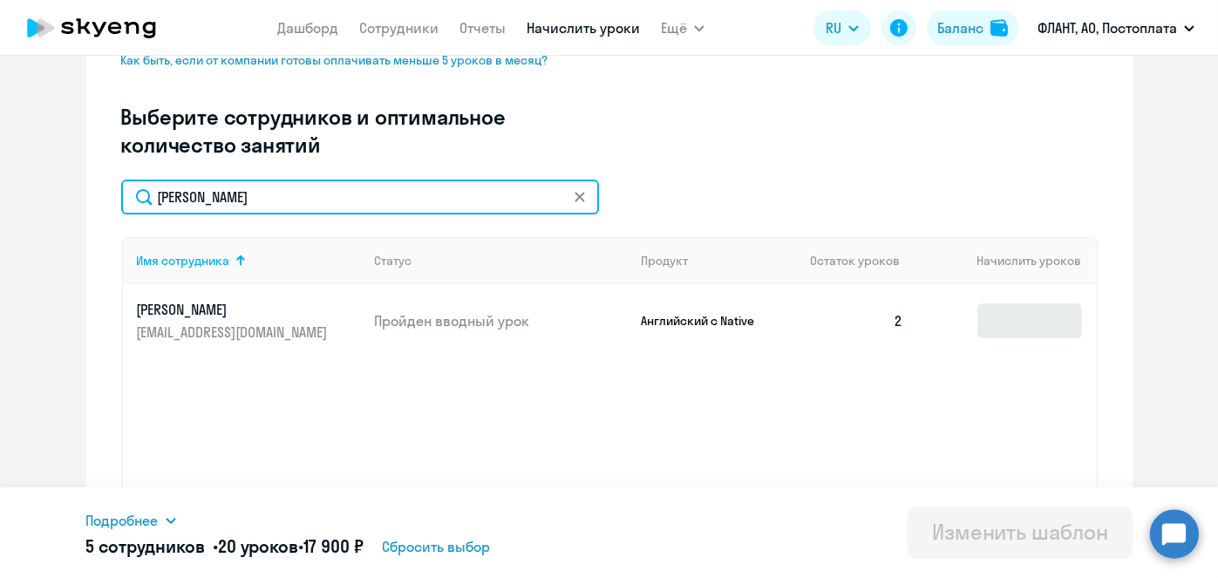
type input "Устенко"
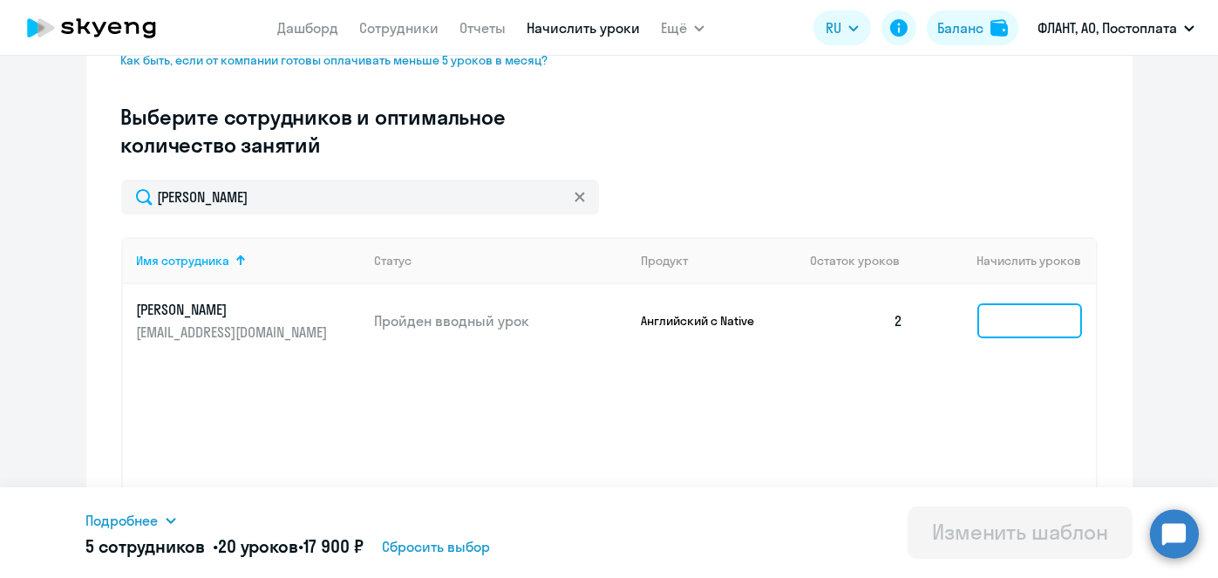
click at [1027, 330] on input at bounding box center [1029, 320] width 105 height 35
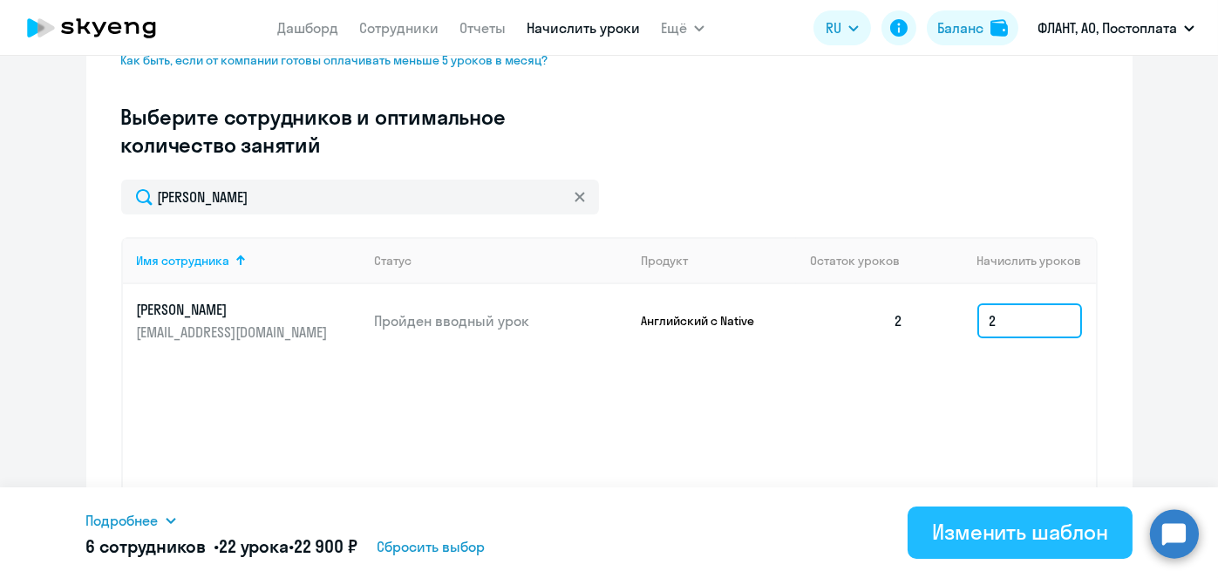
type input "2"
click at [991, 540] on div "Изменить шаблон" at bounding box center [1020, 532] width 176 height 28
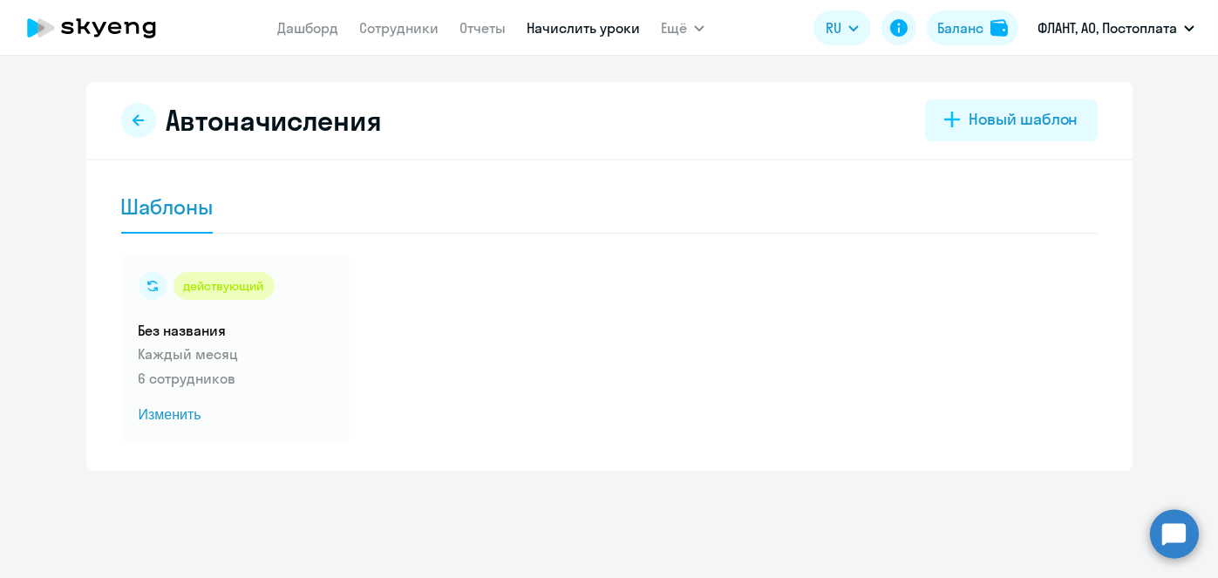
click at [572, 27] on link "Начислить уроки" at bounding box center [583, 27] width 113 height 17
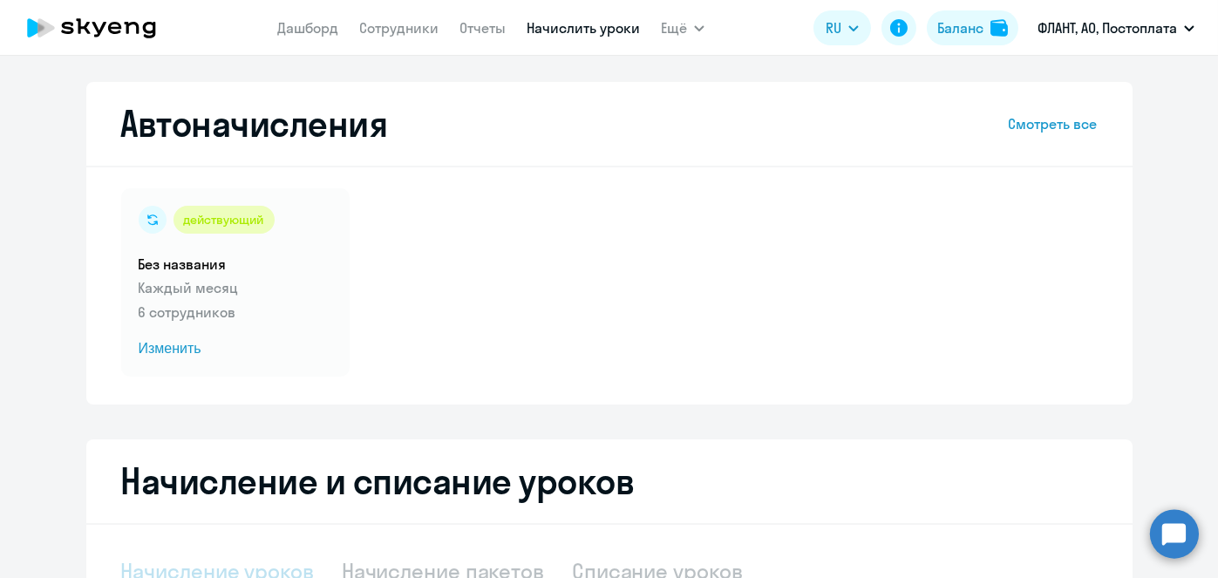
select select "10"
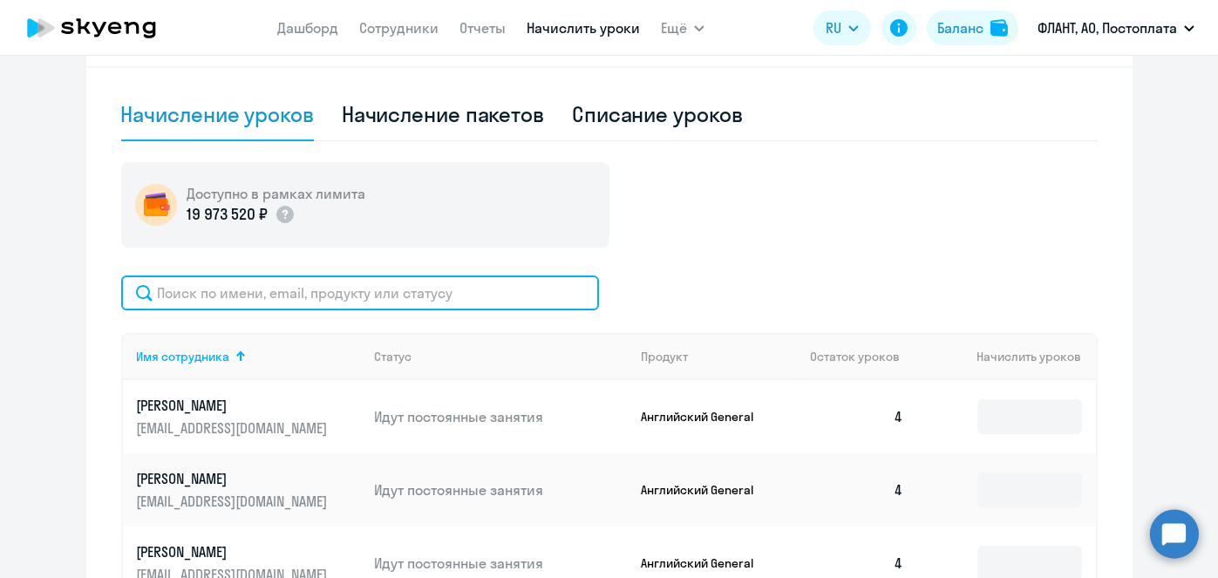
click at [423, 288] on input "text" at bounding box center [360, 293] width 478 height 35
paste input "Устенко"
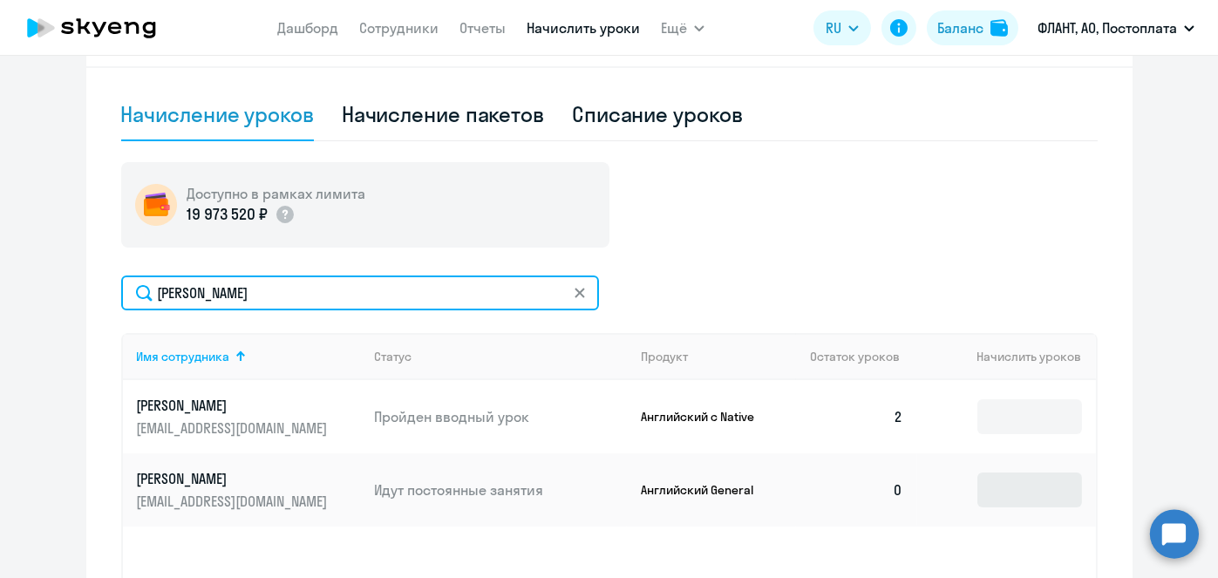
type input "Устенко"
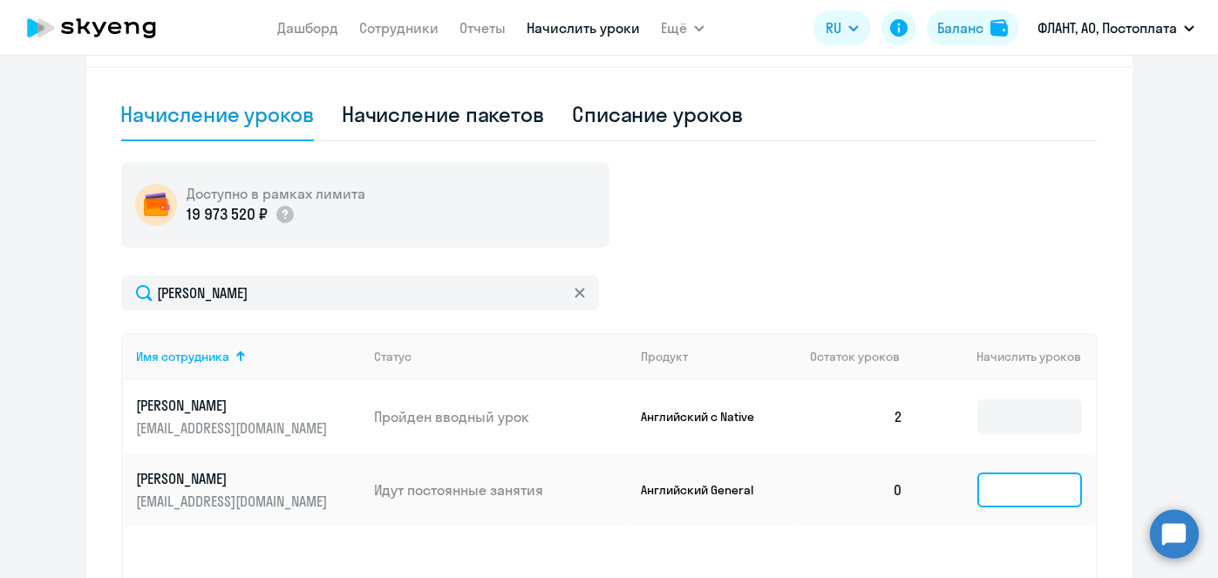
click at [1012, 479] on input at bounding box center [1029, 490] width 105 height 35
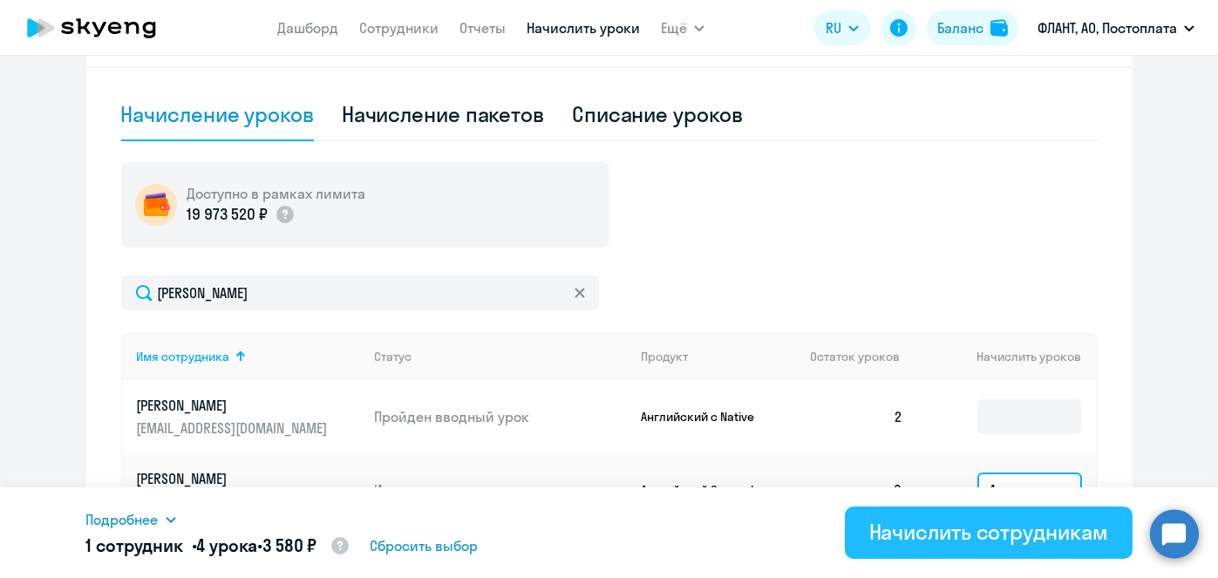
type input "4"
click at [1011, 529] on div "Начислить сотрудникам" at bounding box center [988, 532] width 239 height 28
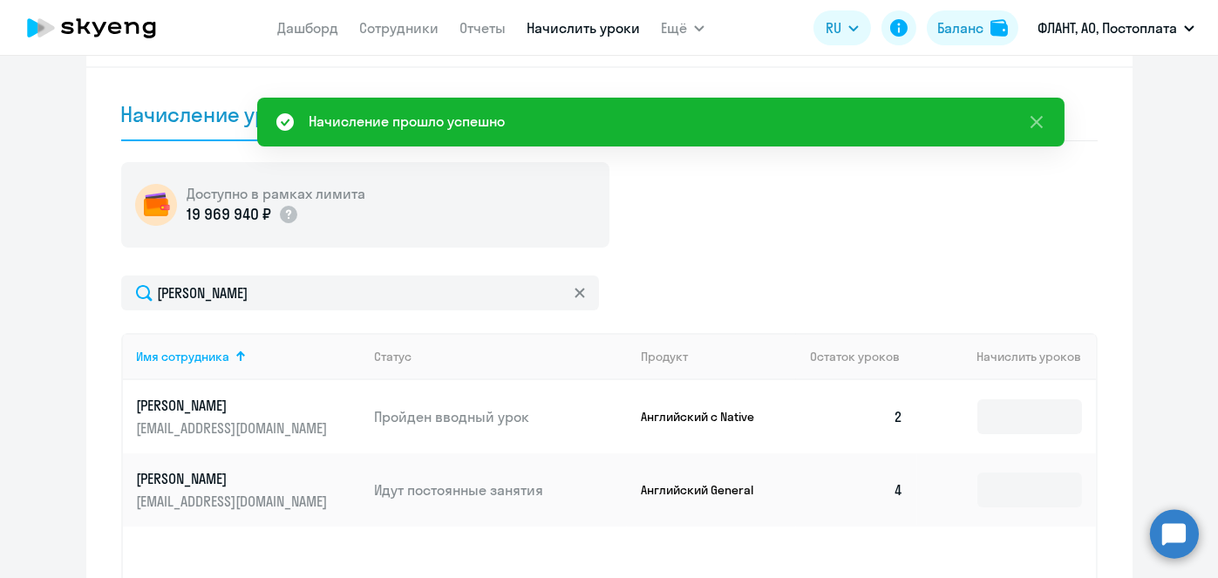
scroll to position [0, 0]
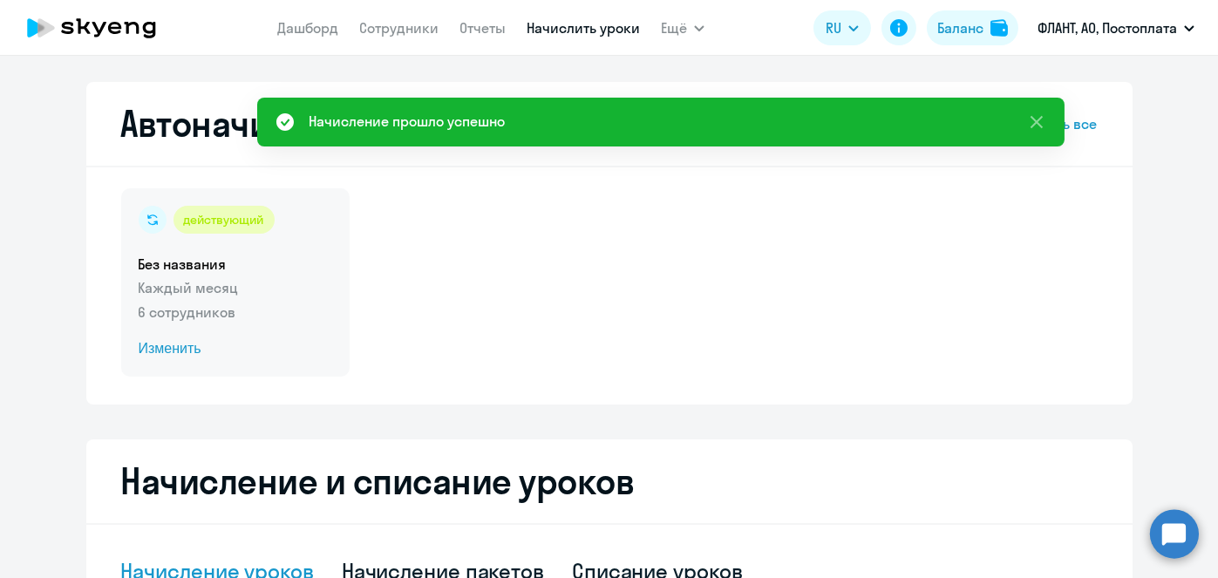
click at [168, 357] on span "Изменить" at bounding box center [236, 348] width 194 height 21
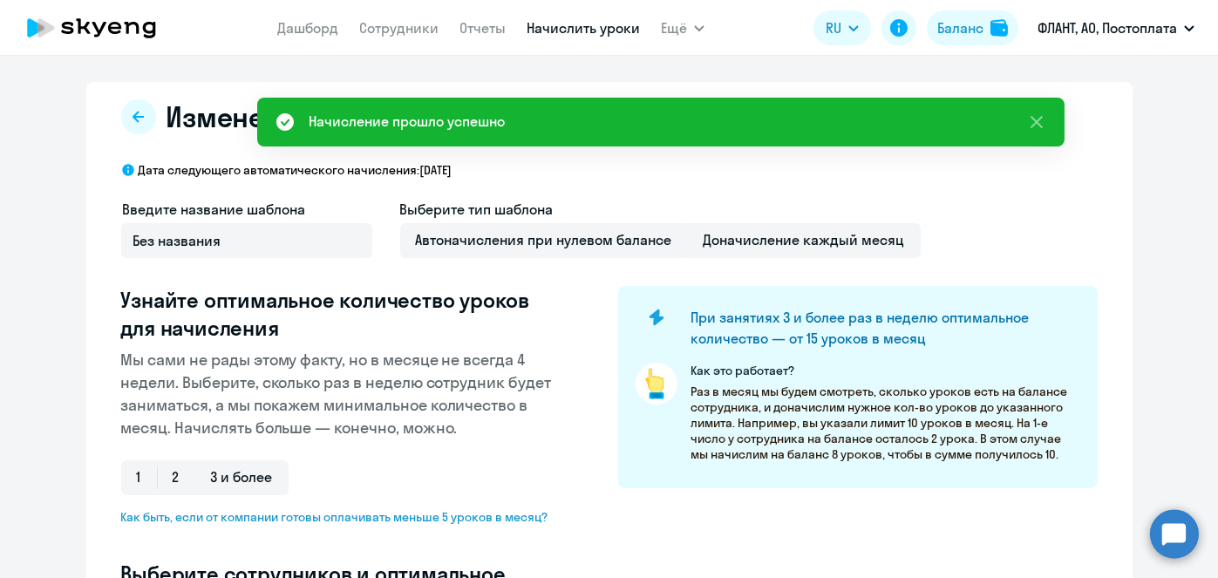
select select "10"
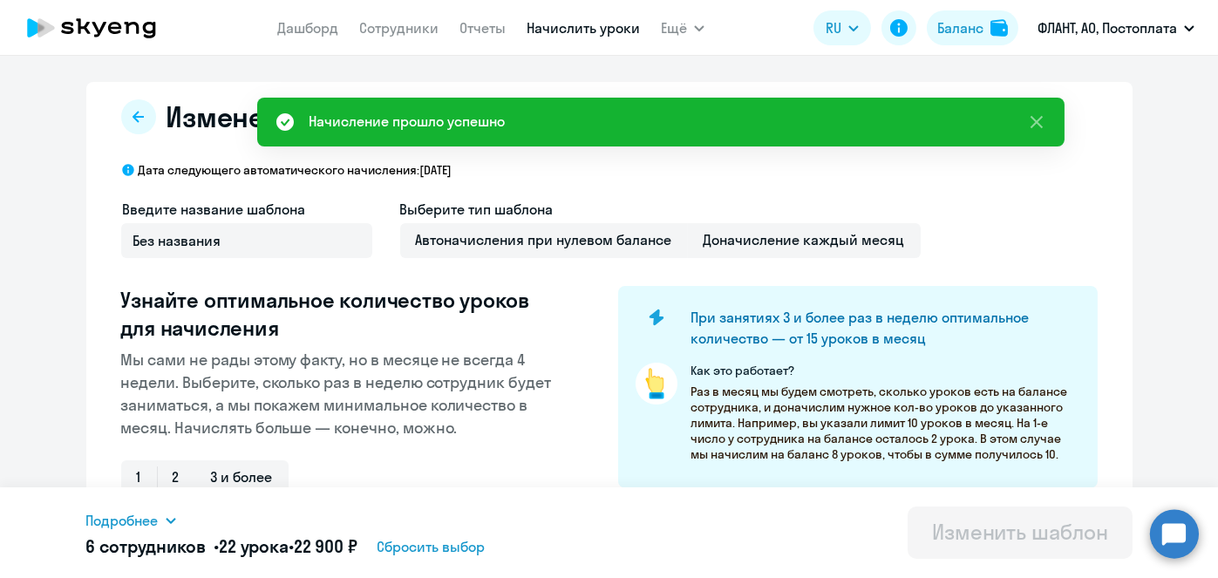
scroll to position [457, 0]
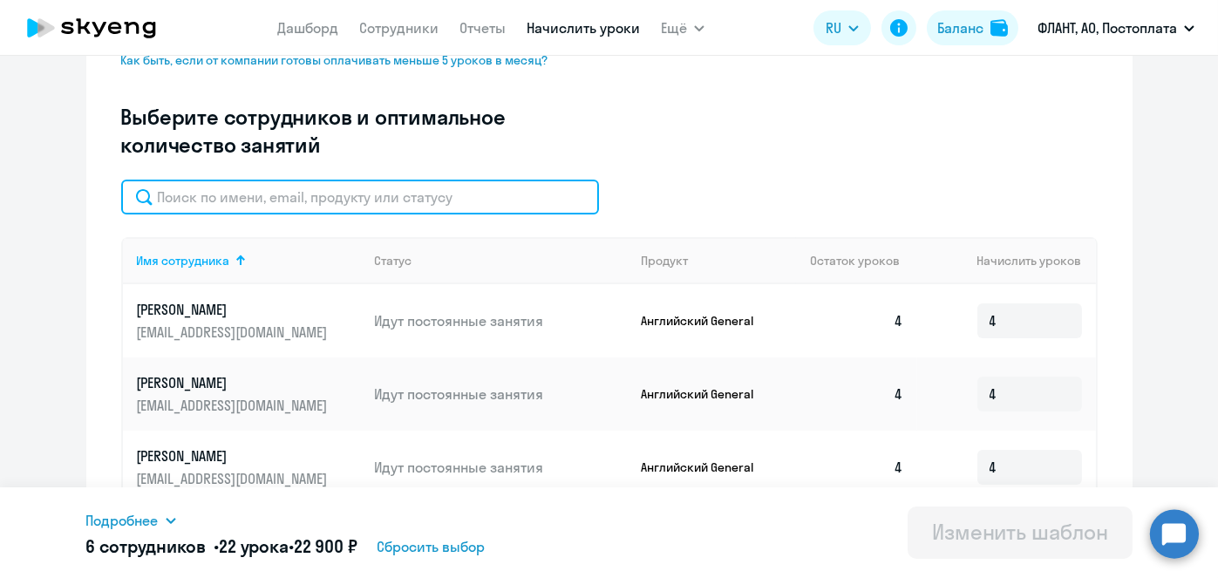
click at [467, 201] on input "text" at bounding box center [360, 197] width 478 height 35
paste input "Устенко"
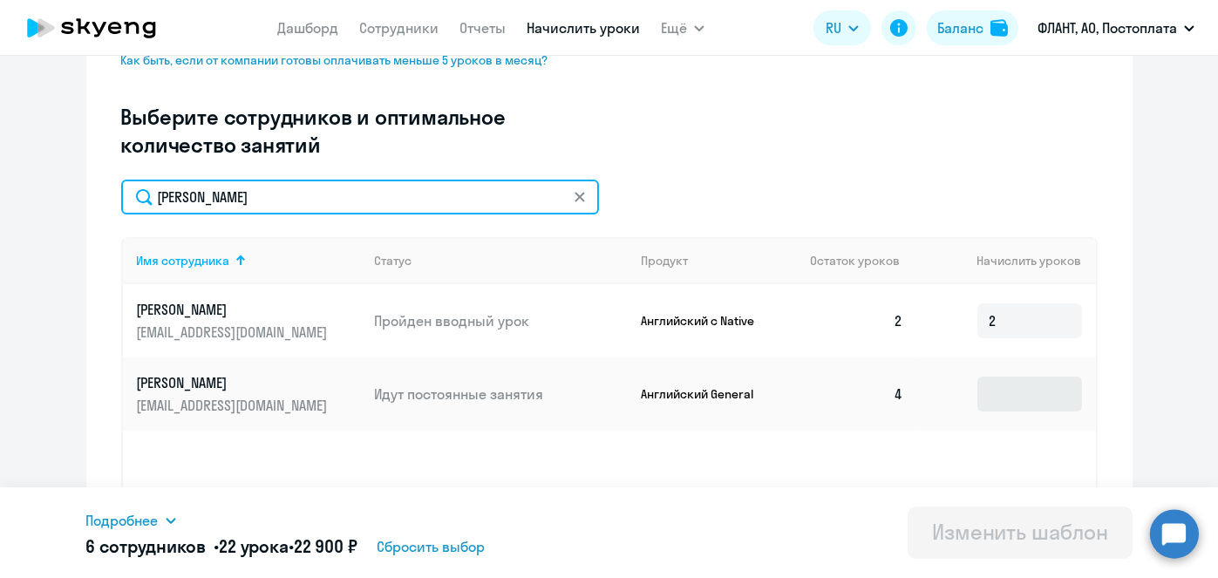
type input "Устенко"
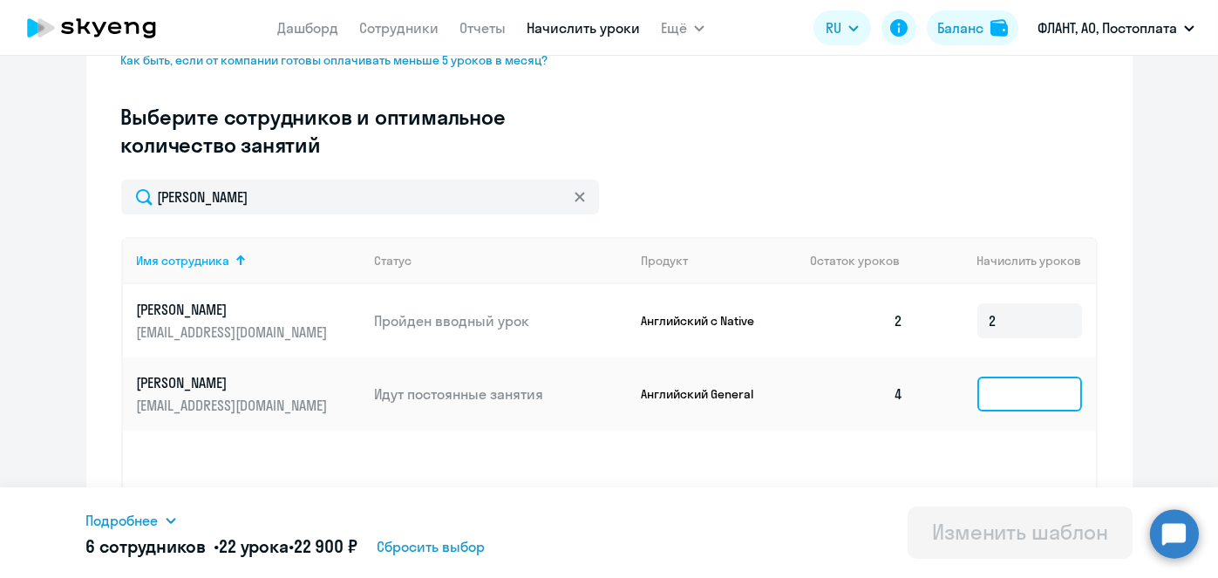
click at [1016, 398] on input at bounding box center [1029, 394] width 105 height 35
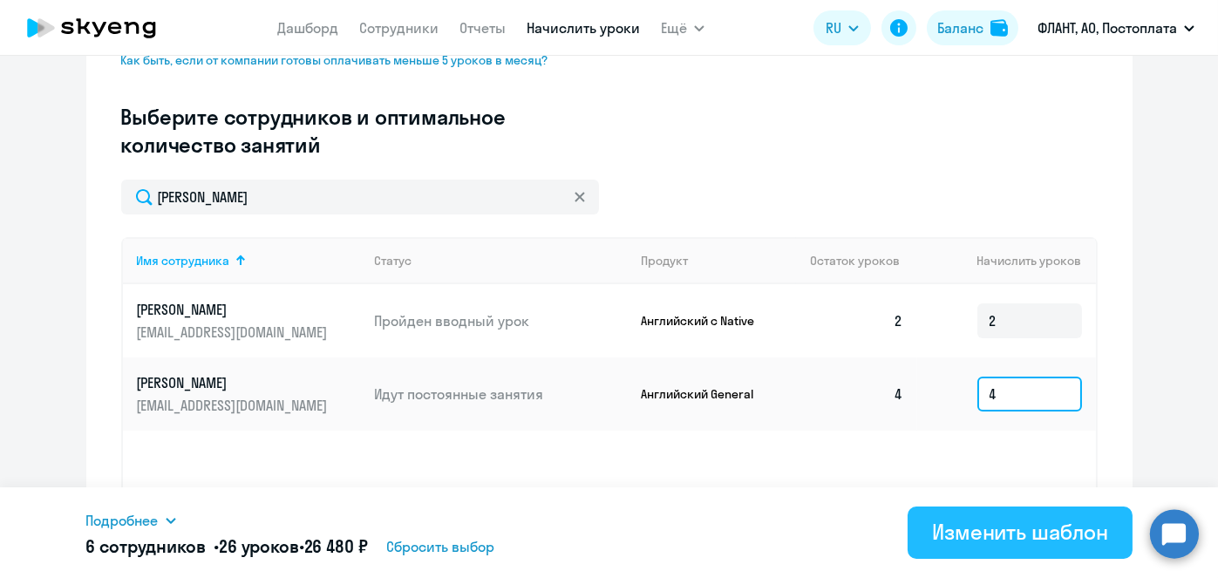
type input "4"
click at [1013, 527] on div "Изменить шаблон" at bounding box center [1020, 532] width 176 height 28
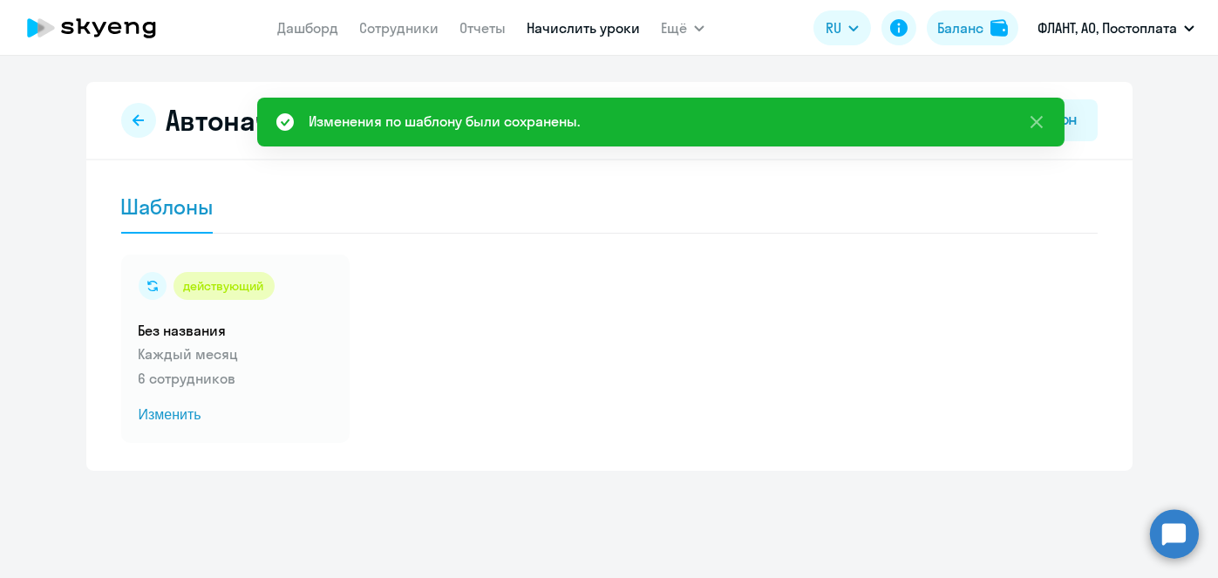
click at [553, 37] on app-menu-item-link "Начислить уроки" at bounding box center [583, 28] width 113 height 22
click at [552, 32] on link "Начислить уроки" at bounding box center [583, 27] width 113 height 17
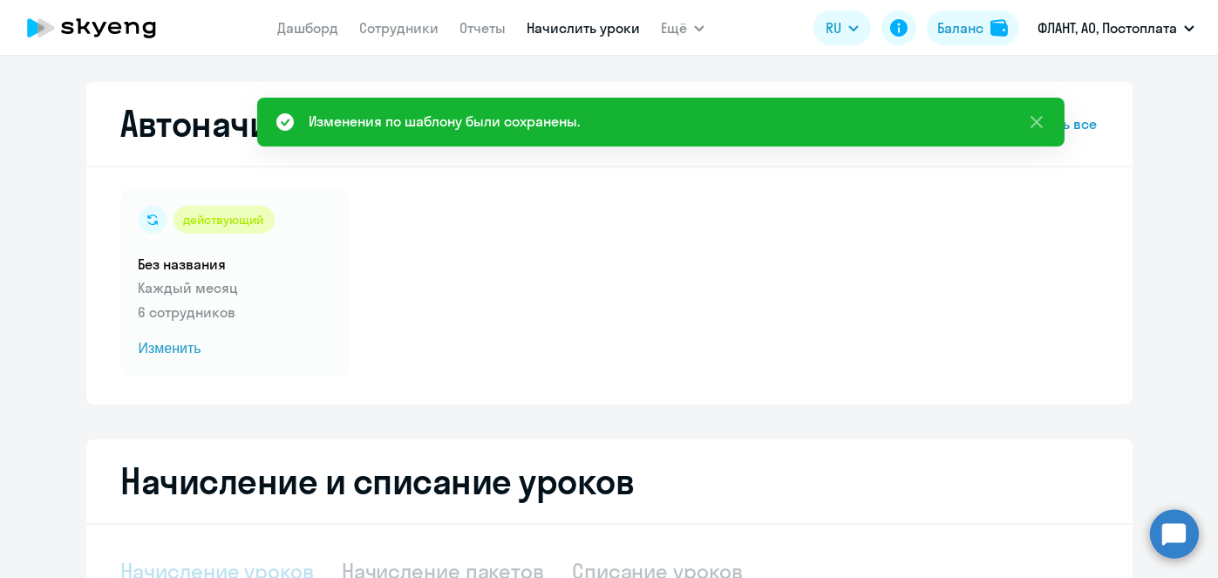
select select "10"
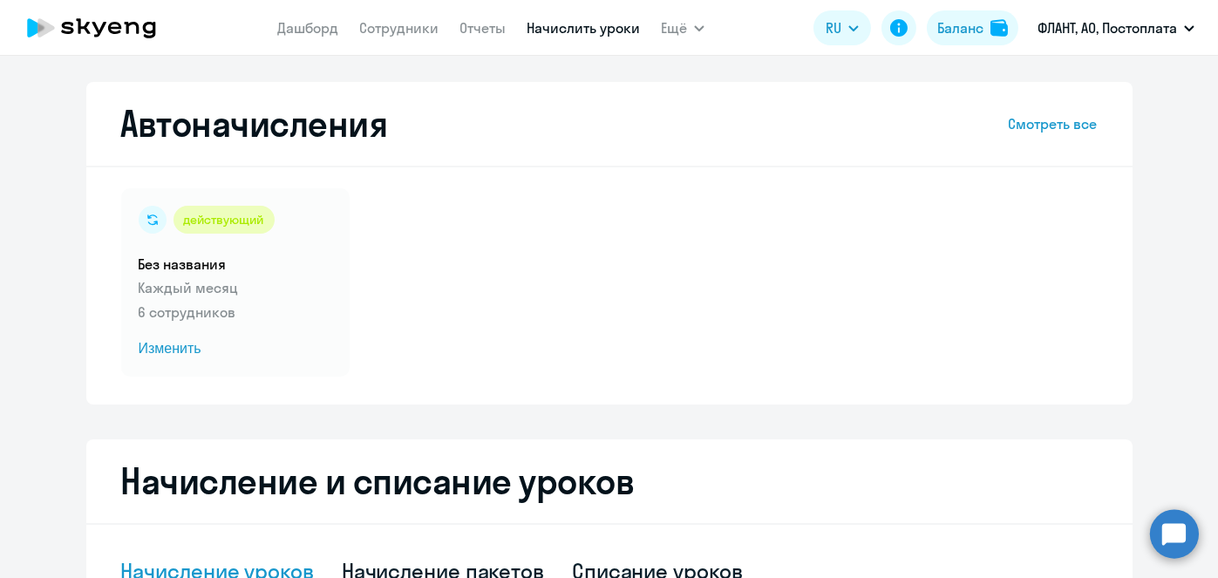
click at [581, 26] on link "Начислить уроки" at bounding box center [583, 27] width 113 height 17
select select "10"
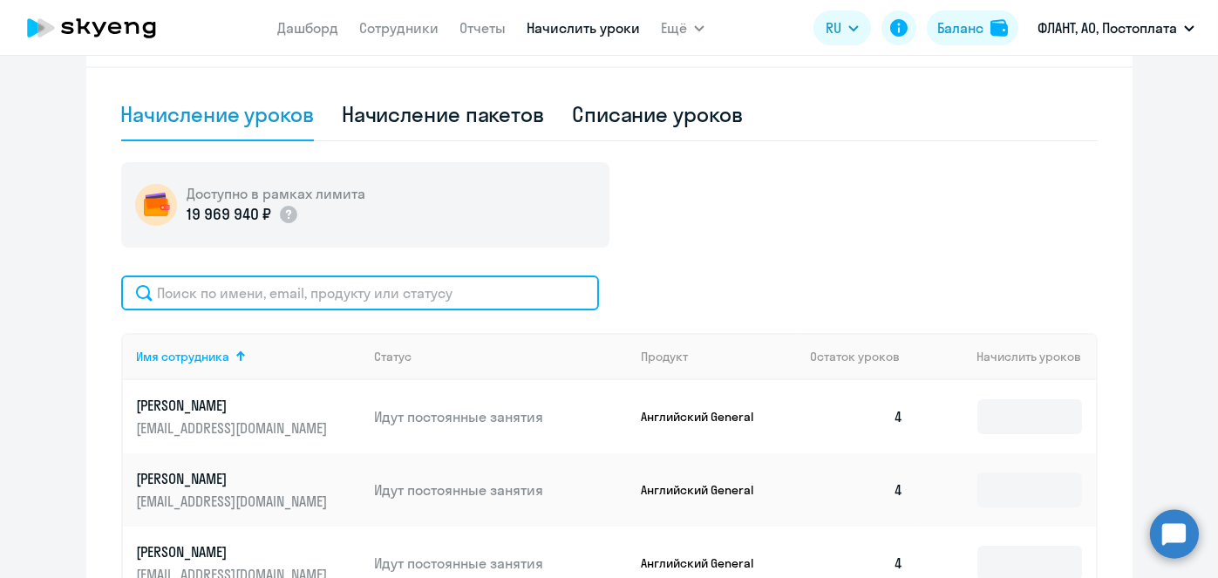
click at [462, 301] on input "text" at bounding box center [360, 293] width 478 height 35
paste input "[PERSON_NAME]"
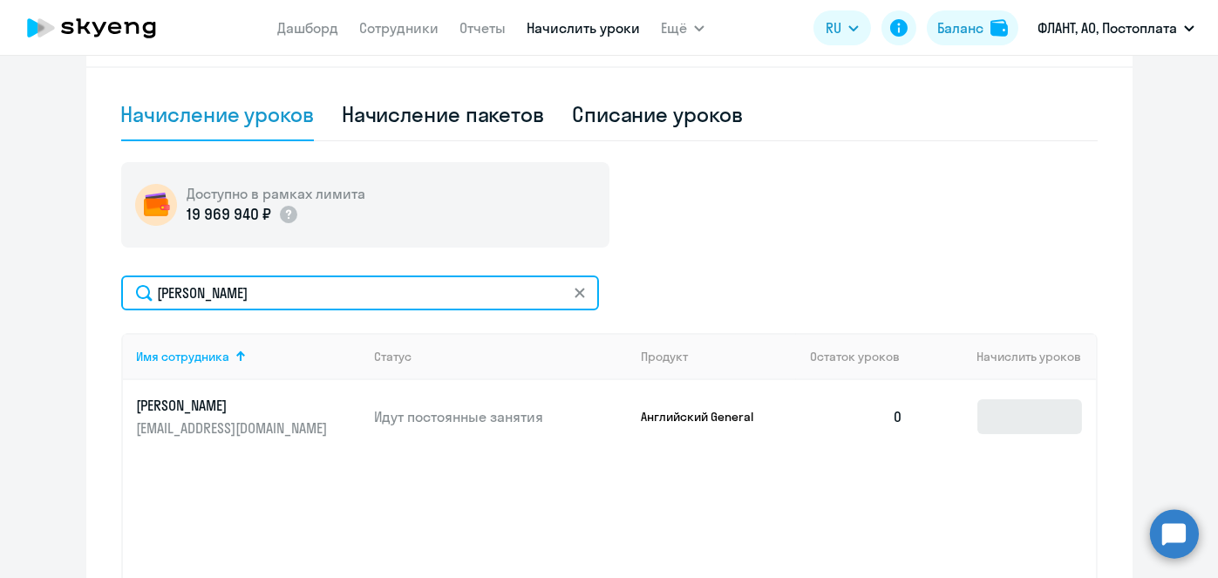
type input "[PERSON_NAME]"
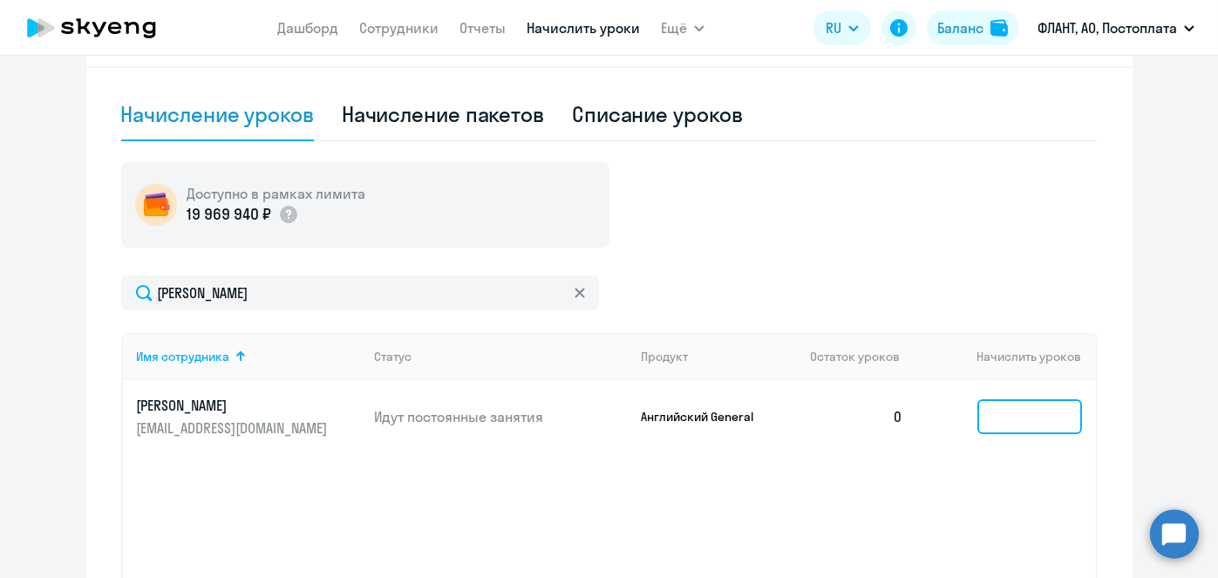
click at [1004, 424] on input at bounding box center [1029, 416] width 105 height 35
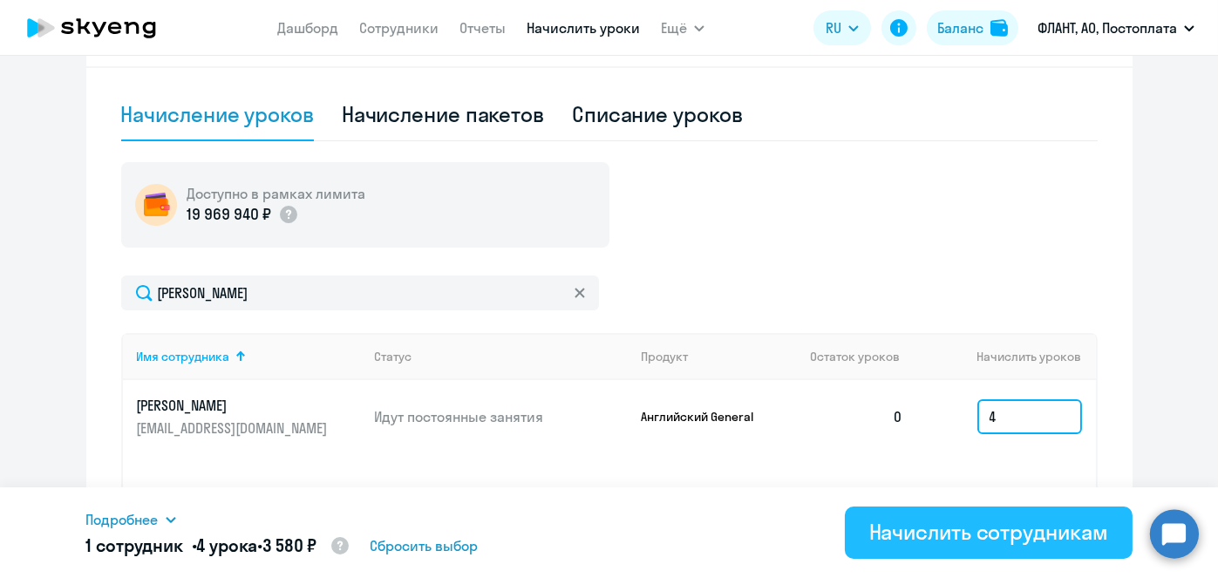
type input "4"
click at [1003, 525] on div "Начислить сотрудникам" at bounding box center [988, 532] width 239 height 28
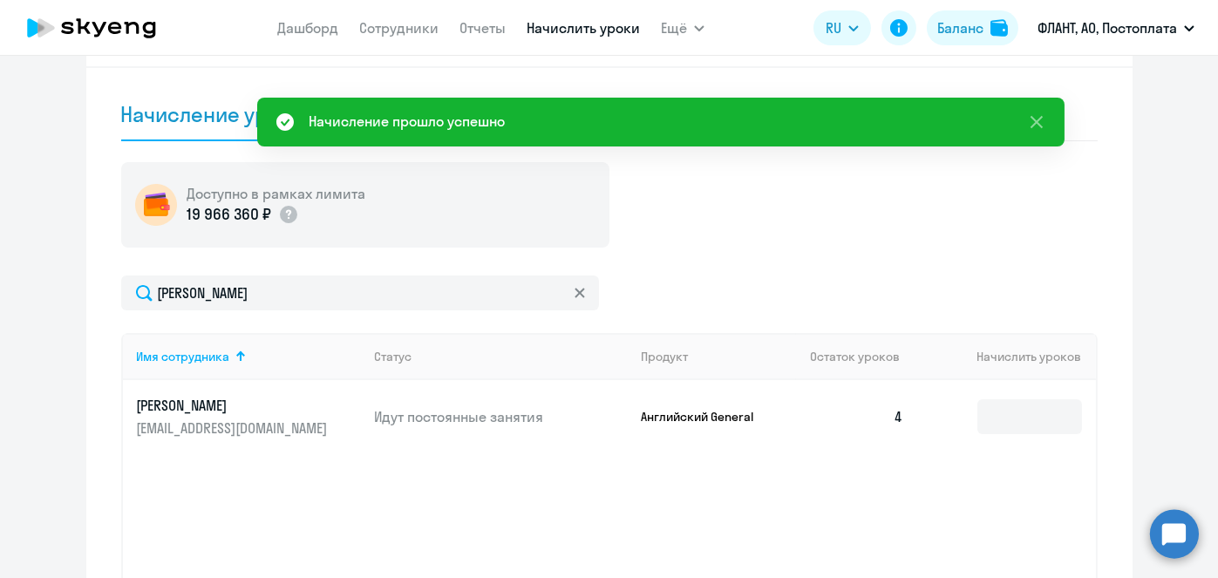
scroll to position [0, 0]
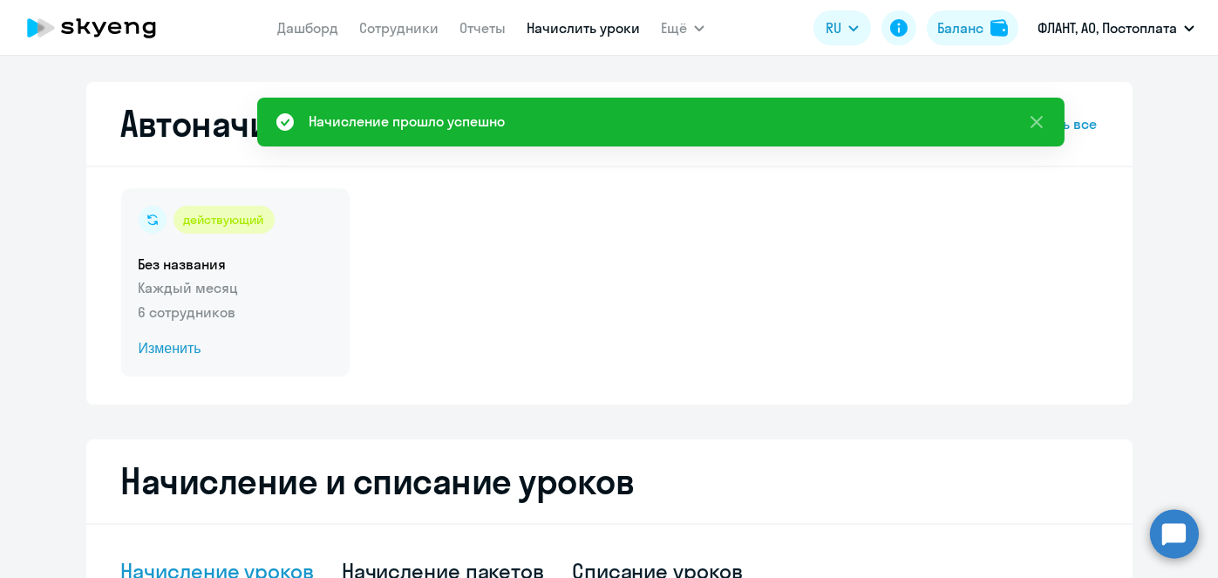
click at [179, 350] on span "Изменить" at bounding box center [236, 348] width 194 height 21
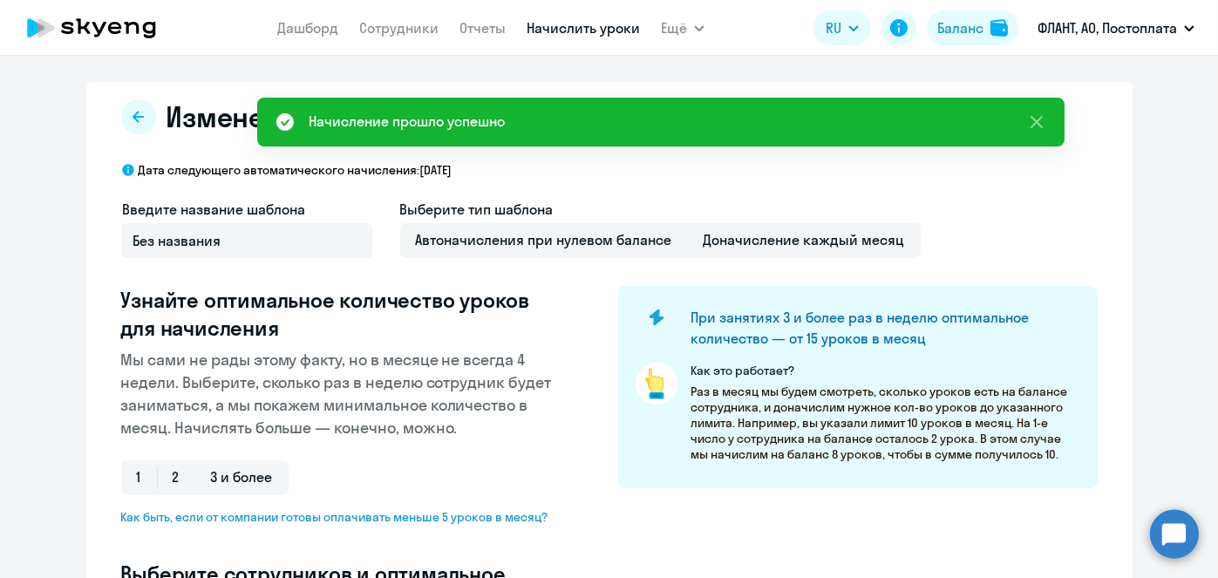
select select "10"
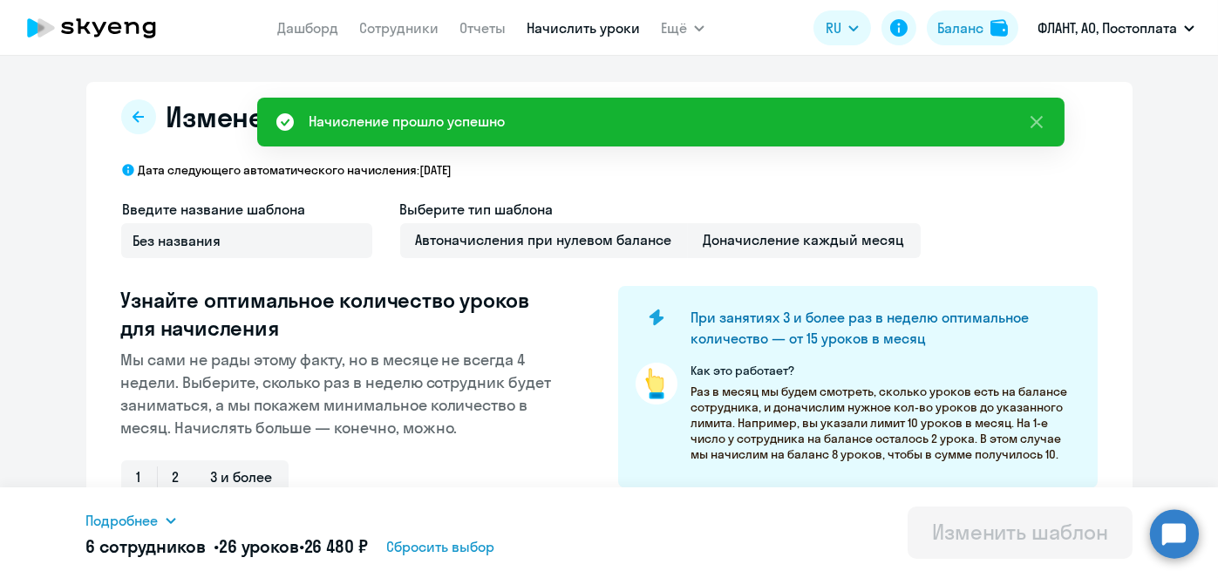
drag, startPoint x: 1193, startPoint y: 305, endPoint x: 1216, endPoint y: 326, distance: 31.5
click at [1216, 326] on div "Изменение шаблона Без названия Дата следующего автоматического начисления: поне…" at bounding box center [609, 317] width 1218 height 522
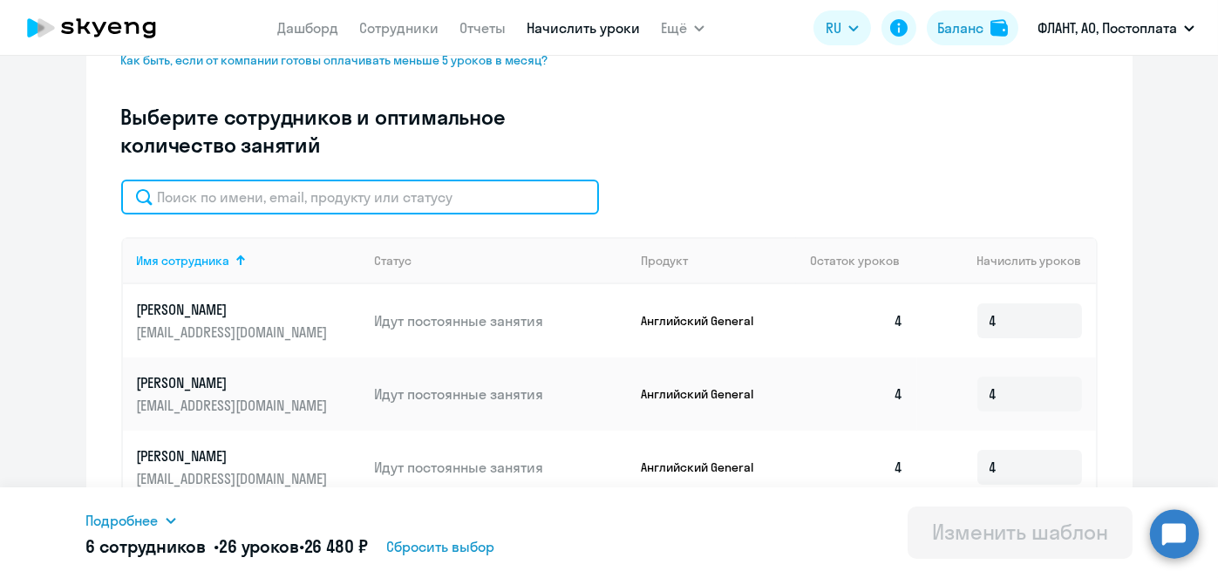
click at [502, 196] on input "text" at bounding box center [360, 197] width 478 height 35
paste input "Милютин"
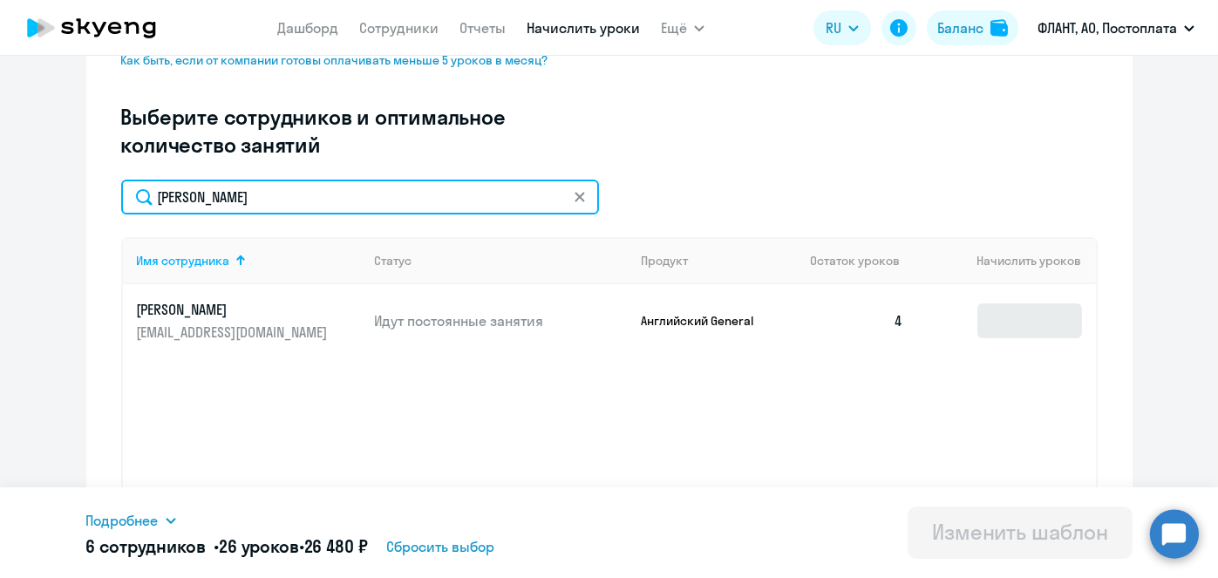
type input "Милютин"
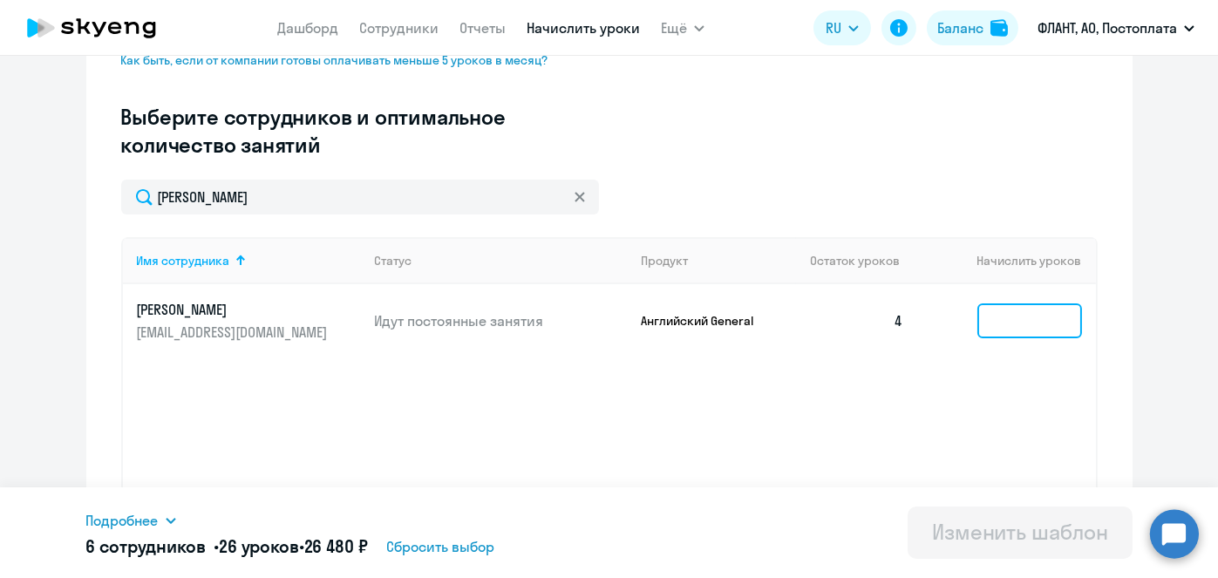
click at [1049, 314] on input at bounding box center [1029, 320] width 105 height 35
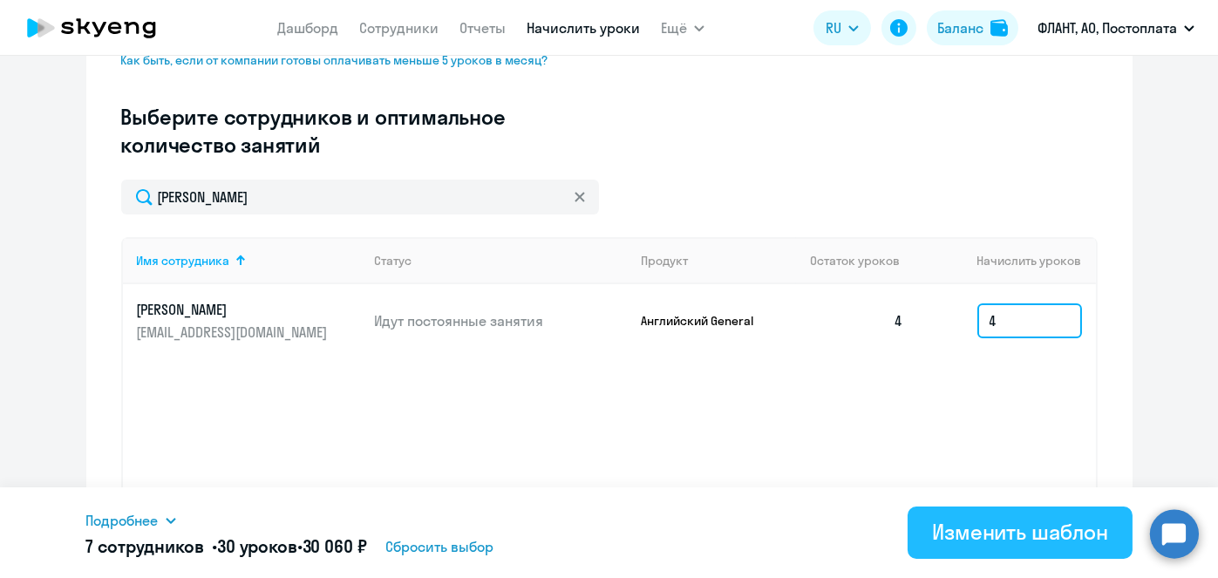
type input "4"
click at [1016, 513] on button "Изменить шаблон" at bounding box center [1020, 533] width 225 height 52
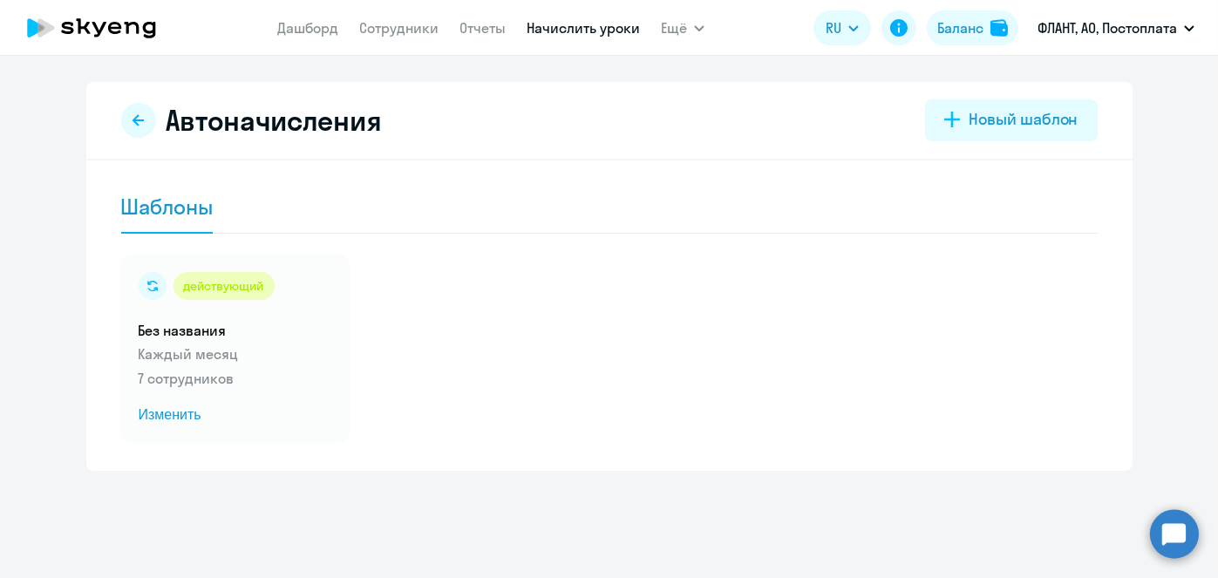
click at [546, 34] on link "Начислить уроки" at bounding box center [583, 27] width 113 height 17
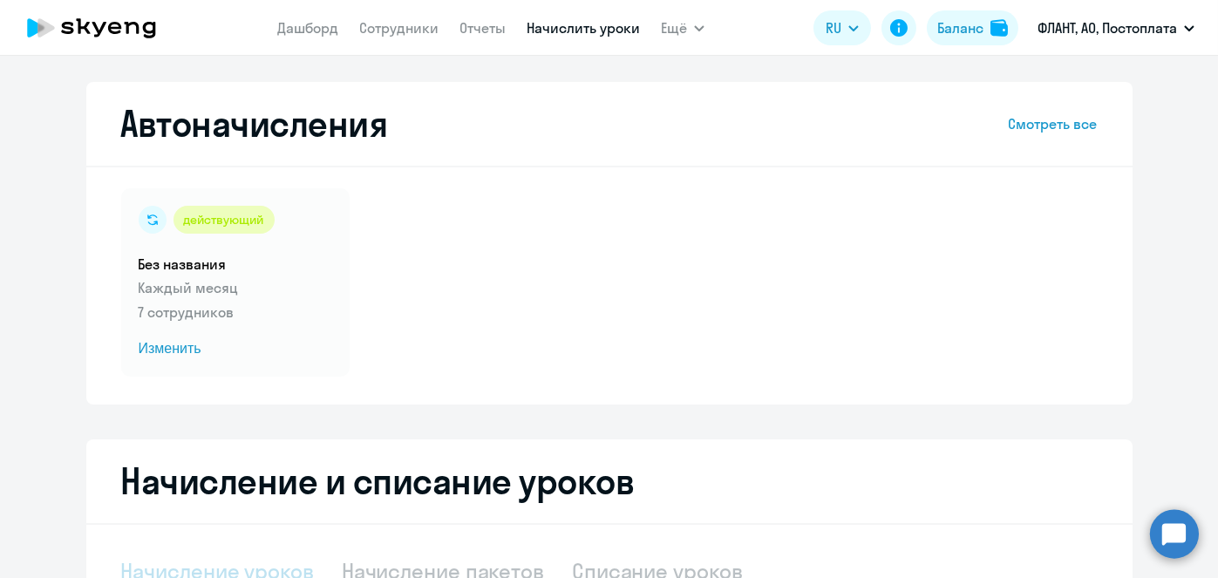
select select "10"
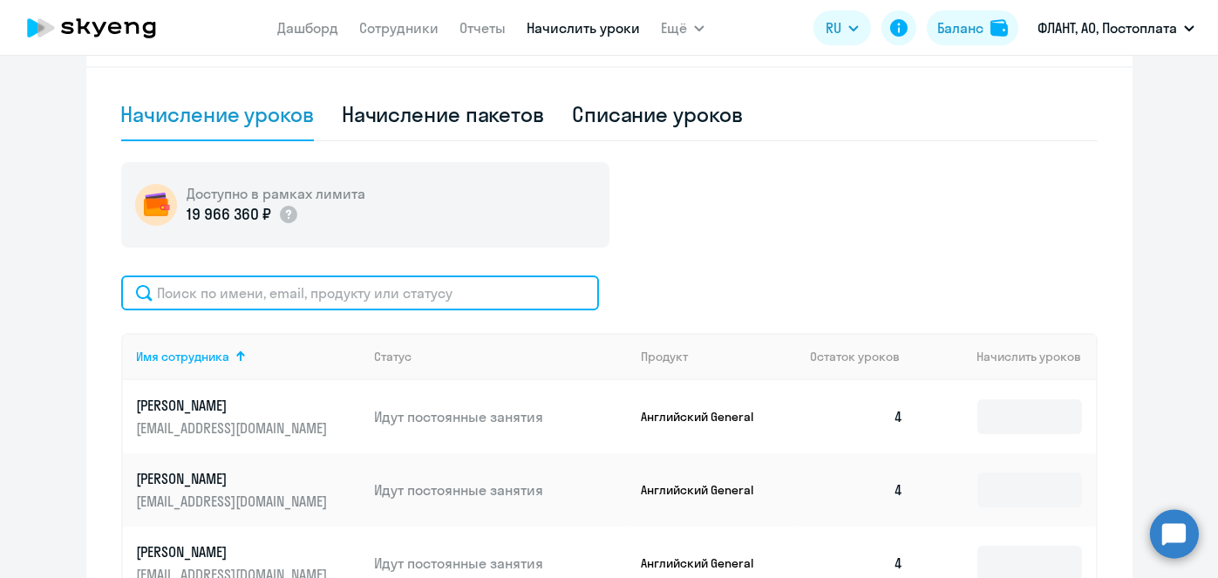
click at [515, 289] on input "text" at bounding box center [360, 293] width 478 height 35
paste input "Тарабрин"
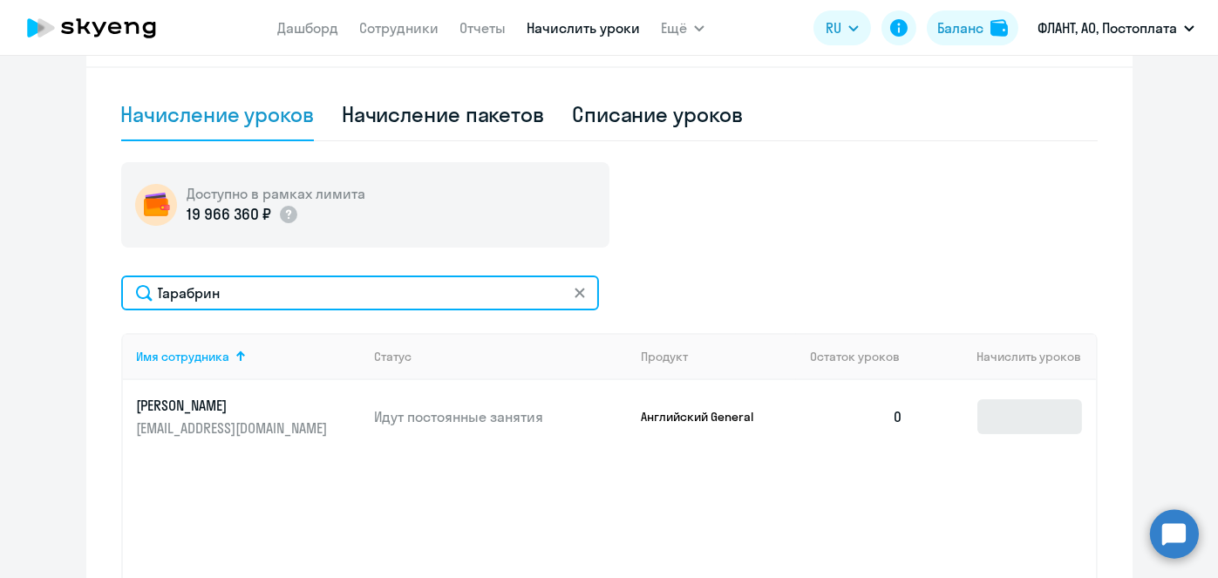
type input "Тарабрин"
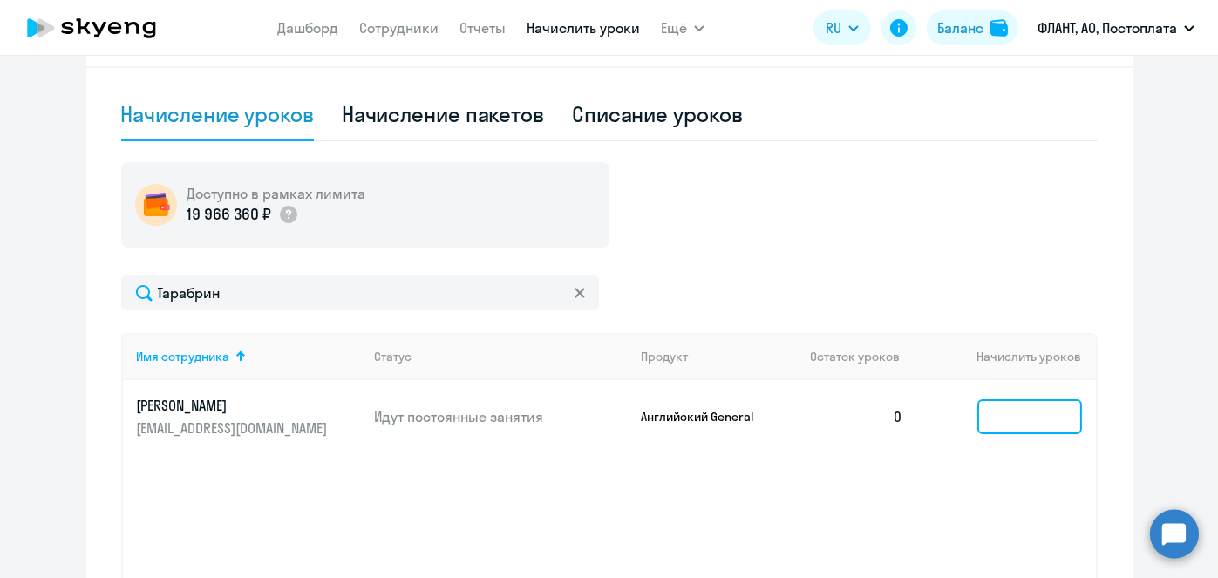
click at [1020, 427] on input at bounding box center [1029, 416] width 105 height 35
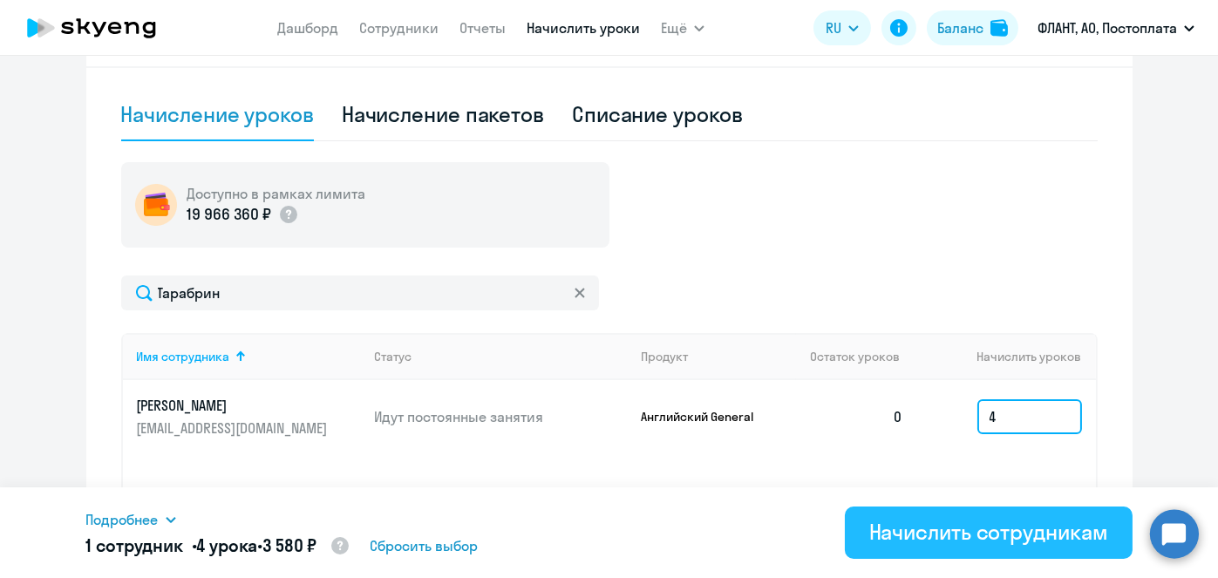
type input "4"
click at [1008, 538] on div "Начислить сотрудникам" at bounding box center [988, 532] width 239 height 28
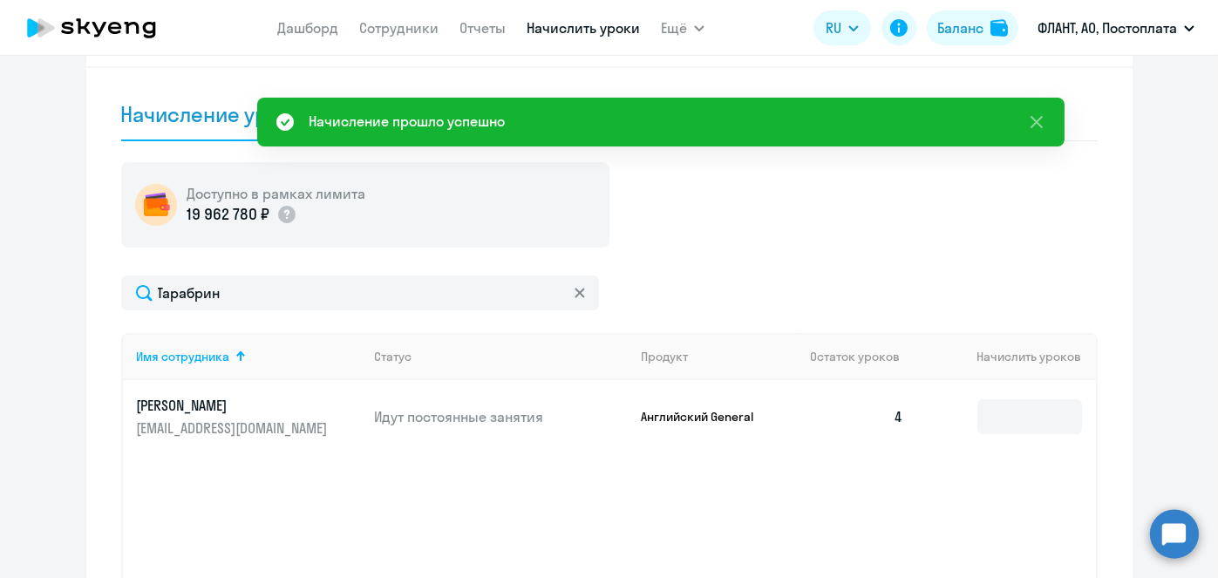
scroll to position [0, 0]
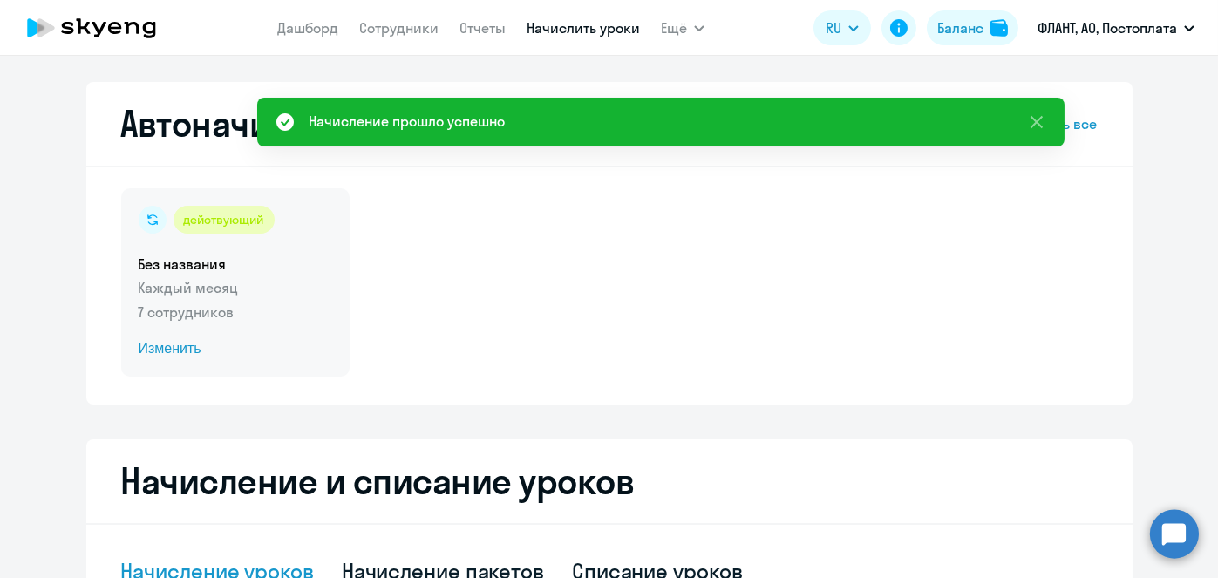
click at [157, 357] on span "Изменить" at bounding box center [236, 348] width 194 height 21
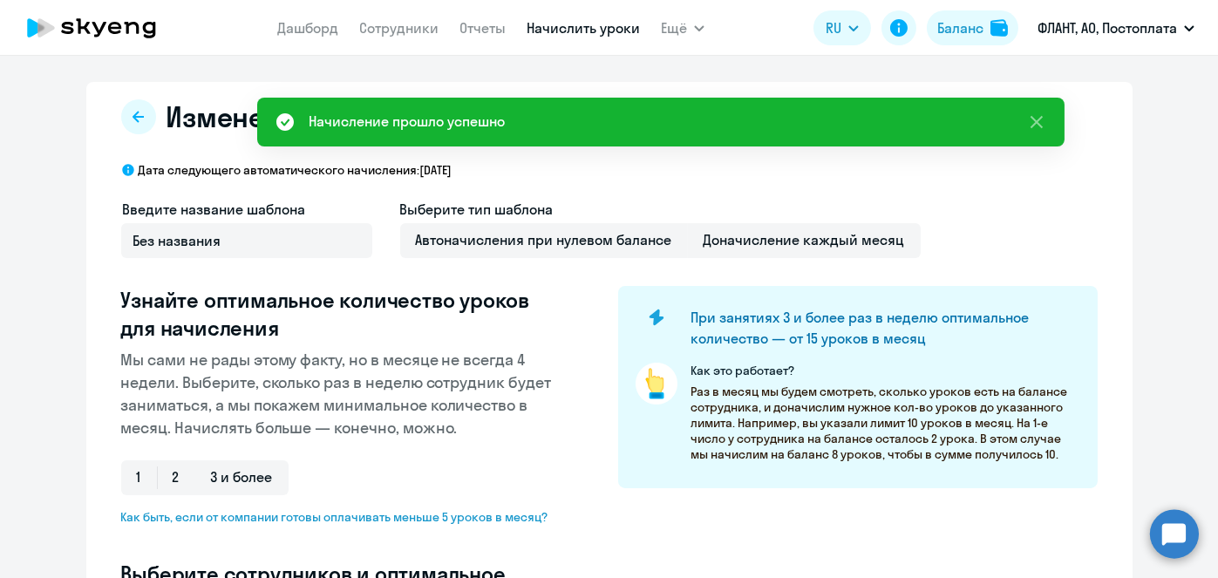
select select "10"
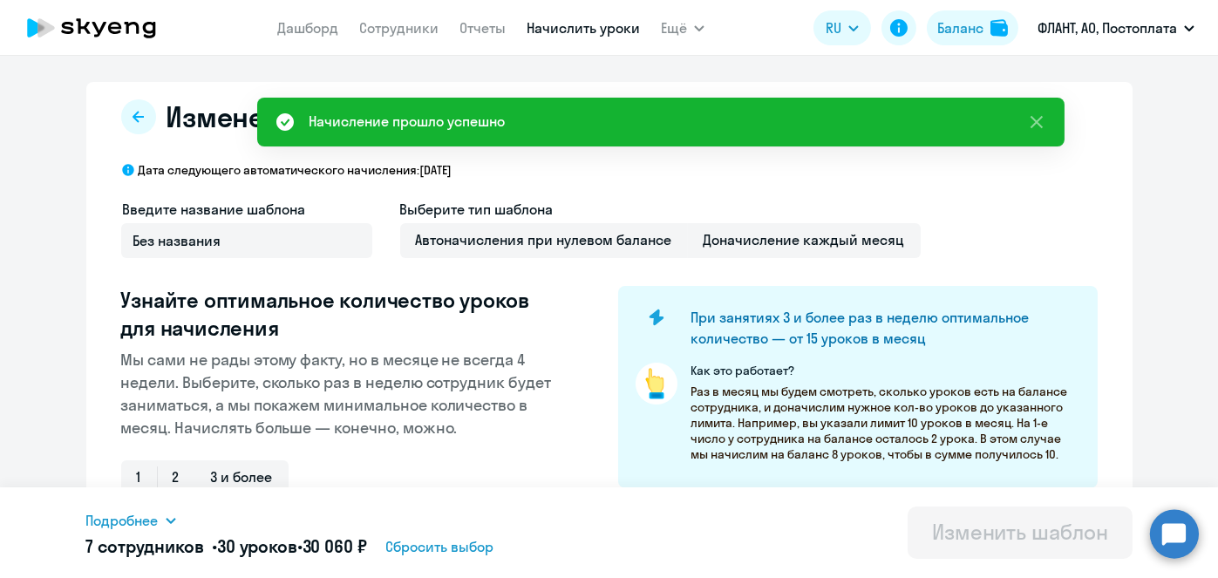
scroll to position [457, 0]
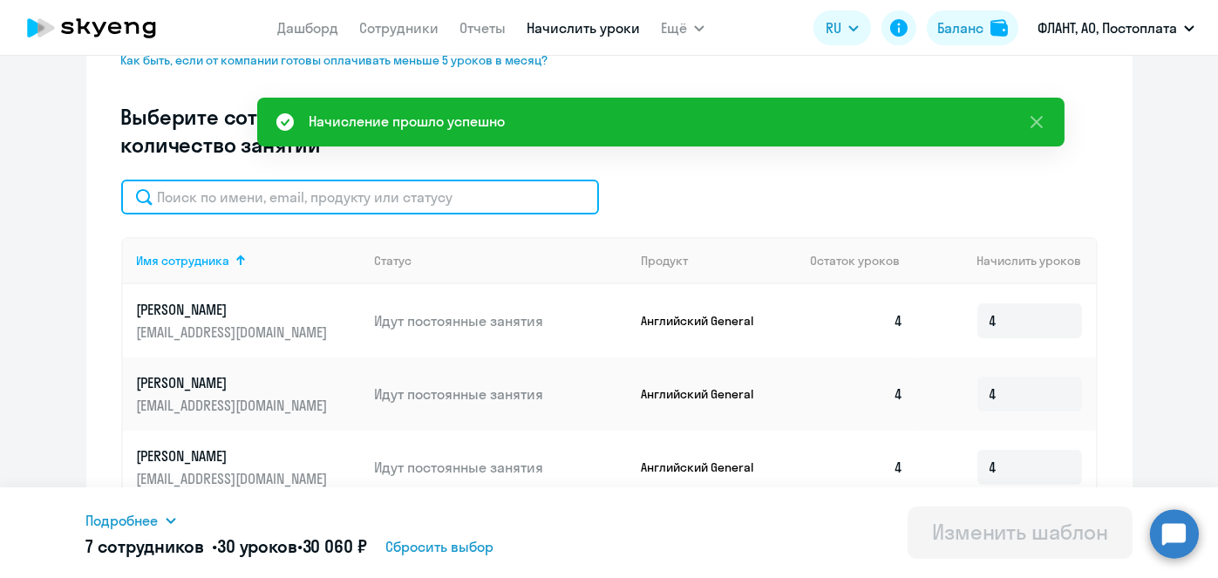
click at [381, 192] on input "text" at bounding box center [360, 197] width 478 height 35
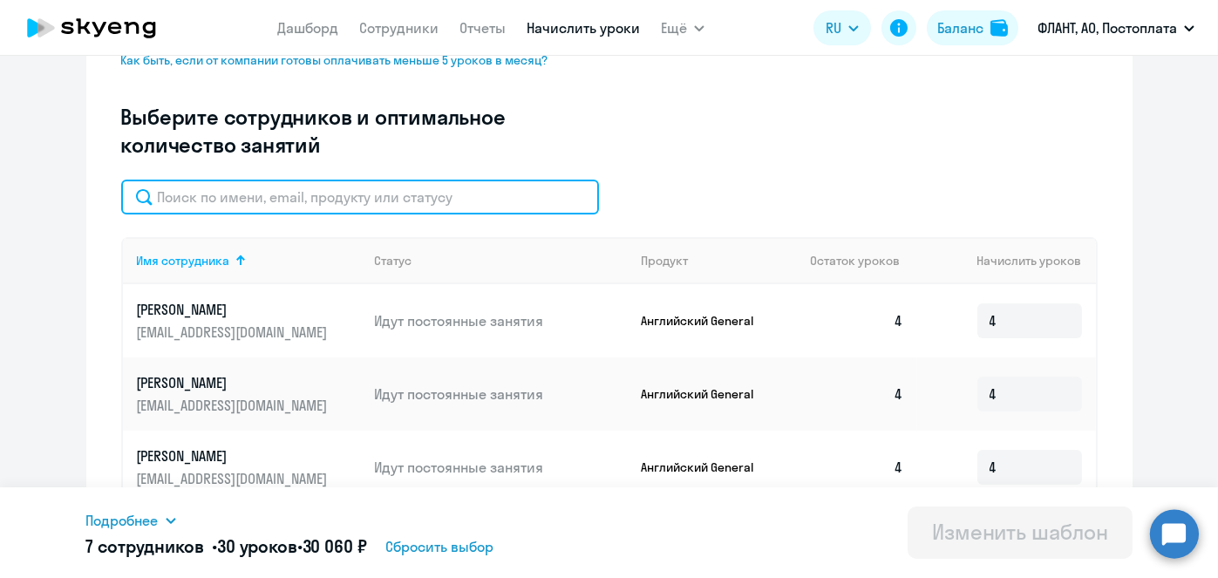
paste input "Тарабрин"
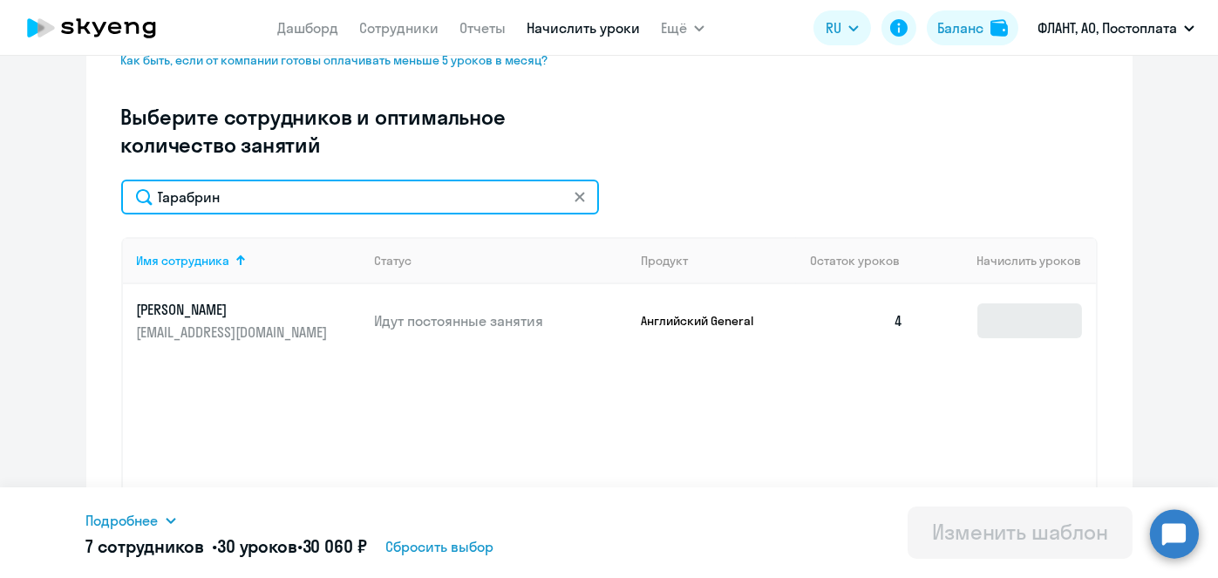
type input "Тарабрин"
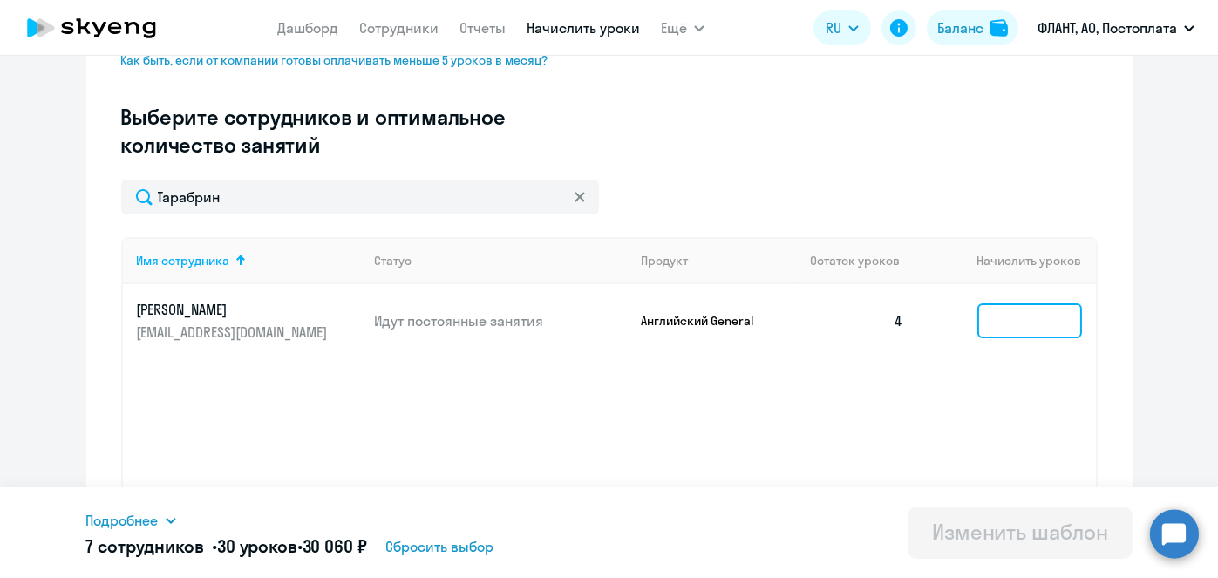
click at [1014, 331] on input at bounding box center [1029, 320] width 105 height 35
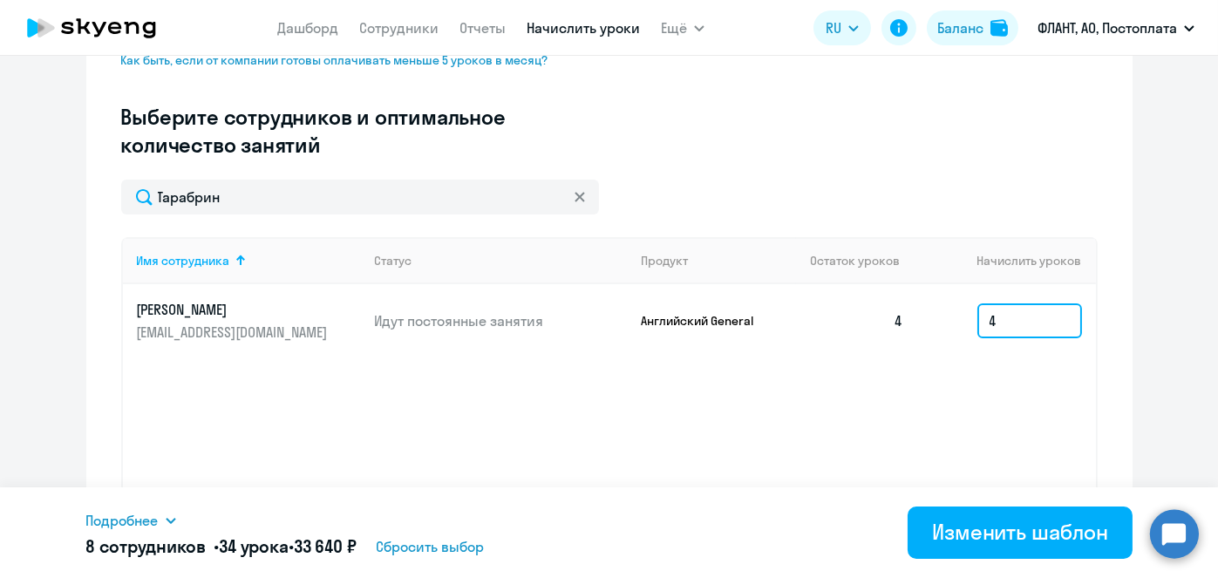
click at [1014, 331] on input "4" at bounding box center [1029, 320] width 105 height 35
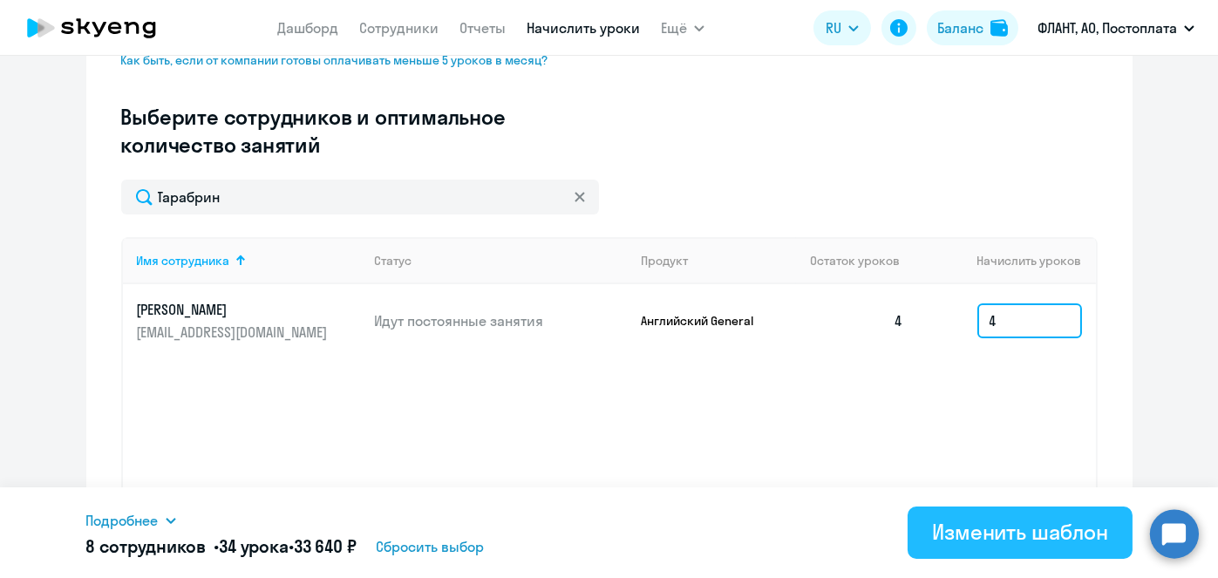
type input "4"
click at [971, 540] on div "Изменить шаблон" at bounding box center [1020, 532] width 176 height 28
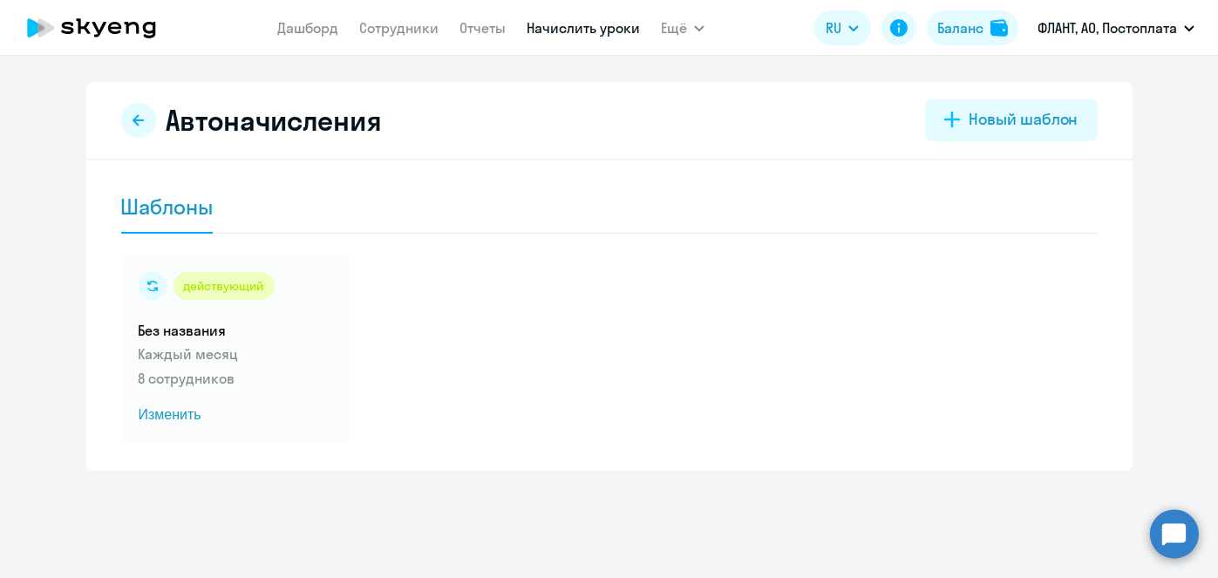
click at [551, 33] on link "Начислить уроки" at bounding box center [583, 27] width 113 height 17
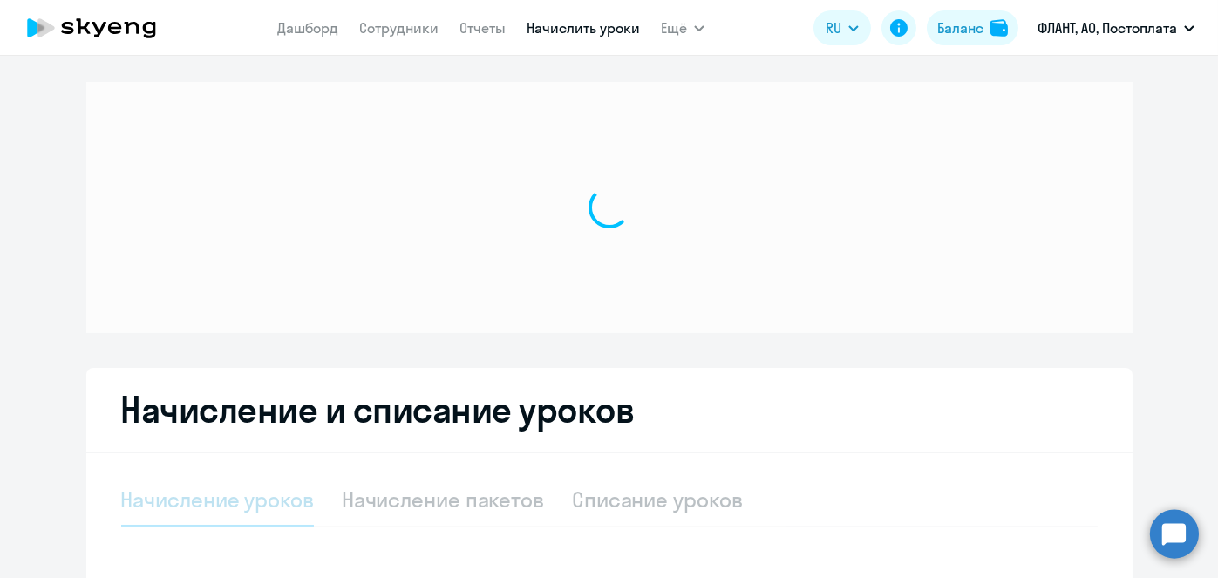
select select "10"
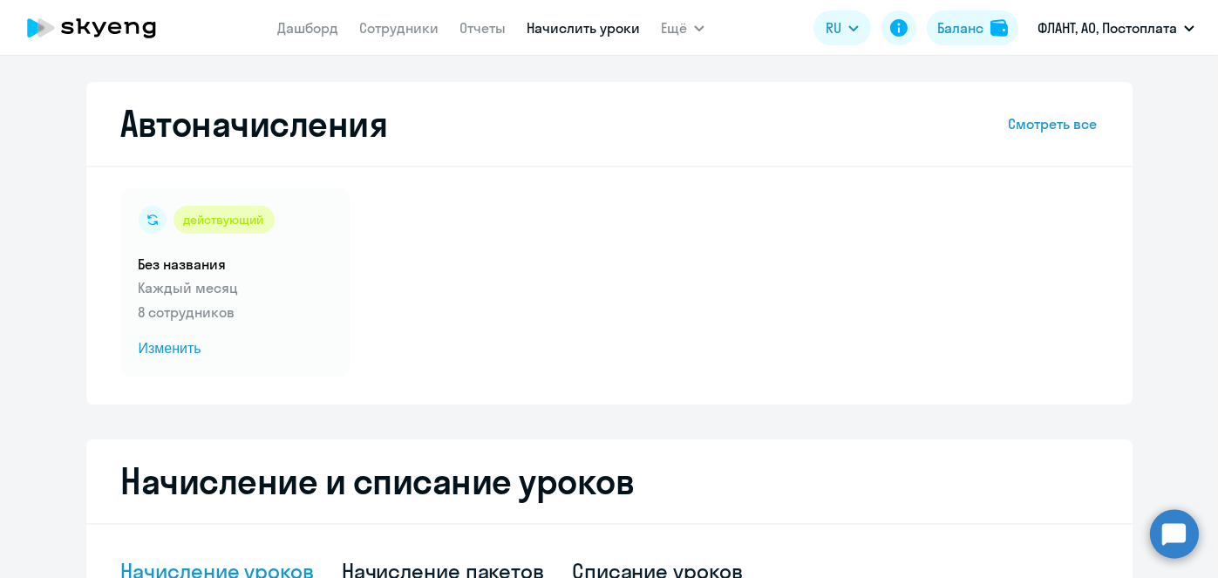
scroll to position [457, 0]
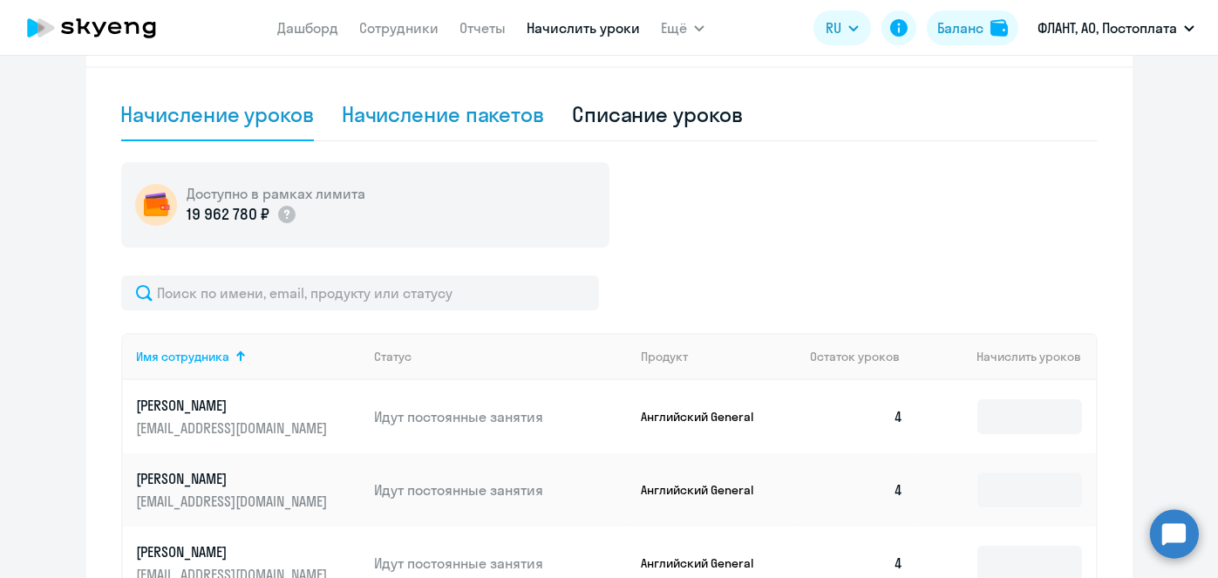
click at [452, 119] on div "Начисление пакетов" at bounding box center [443, 114] width 202 height 28
select select "10"
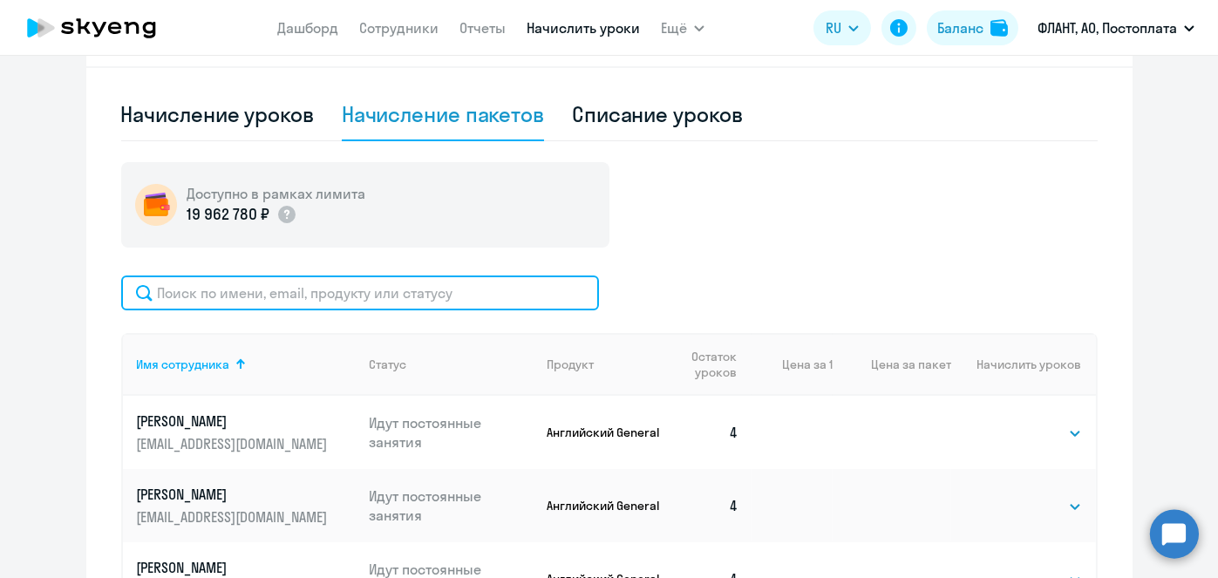
click at [407, 287] on input "text" at bounding box center [360, 293] width 478 height 35
paste input "Куркин"
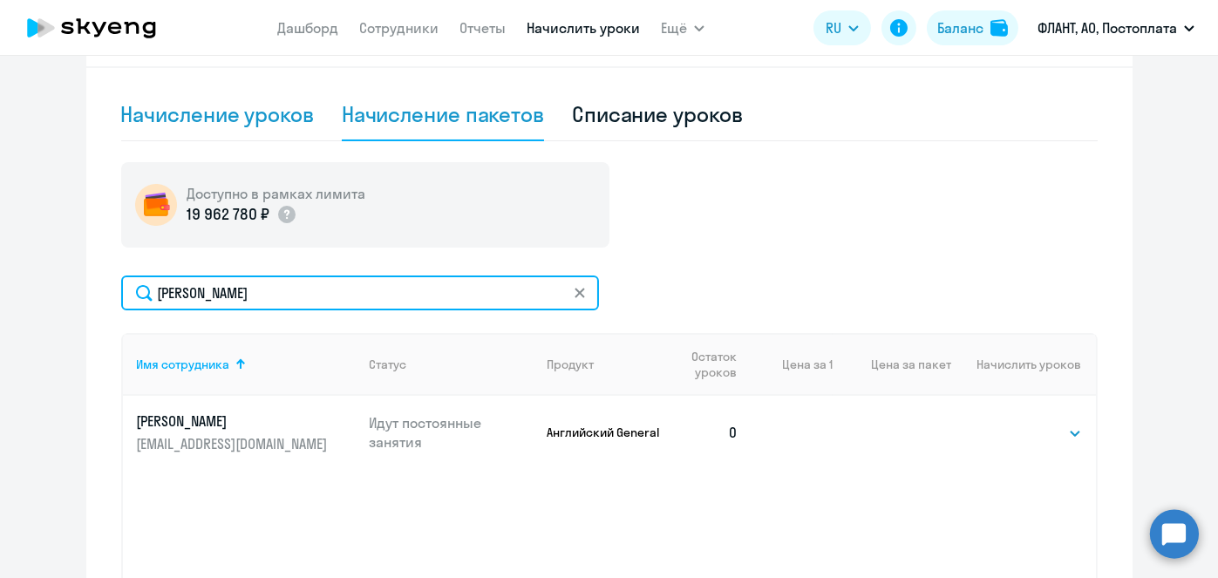
type input "Куркин"
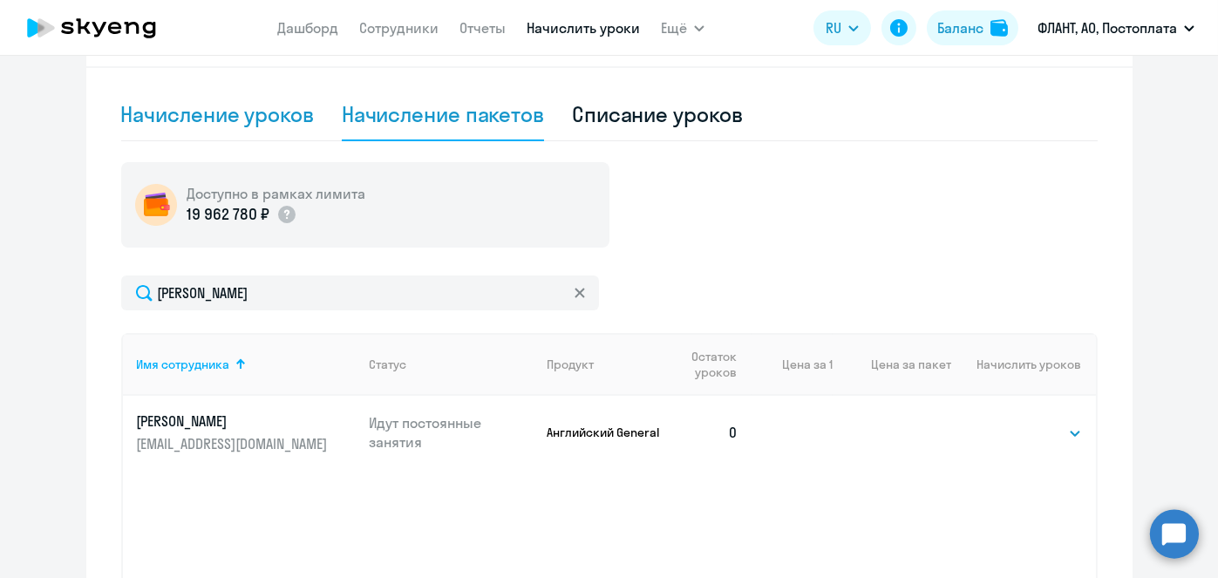
click at [290, 126] on div "Начисление уроков" at bounding box center [217, 114] width 193 height 28
select select "10"
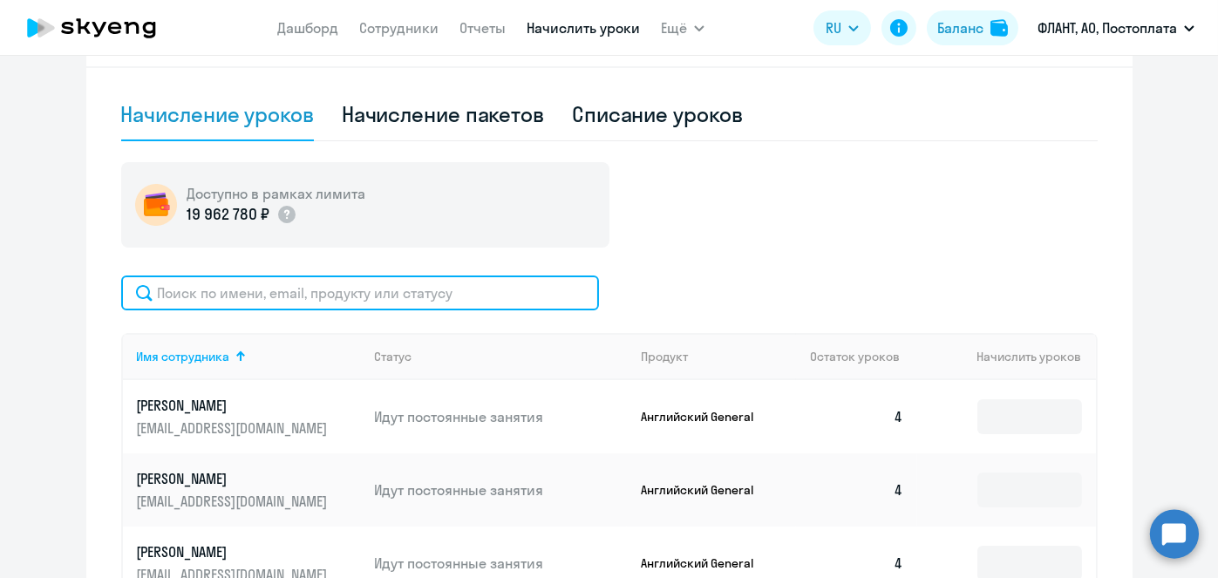
click at [476, 303] on input "text" at bounding box center [360, 293] width 478 height 35
paste input "Куркин"
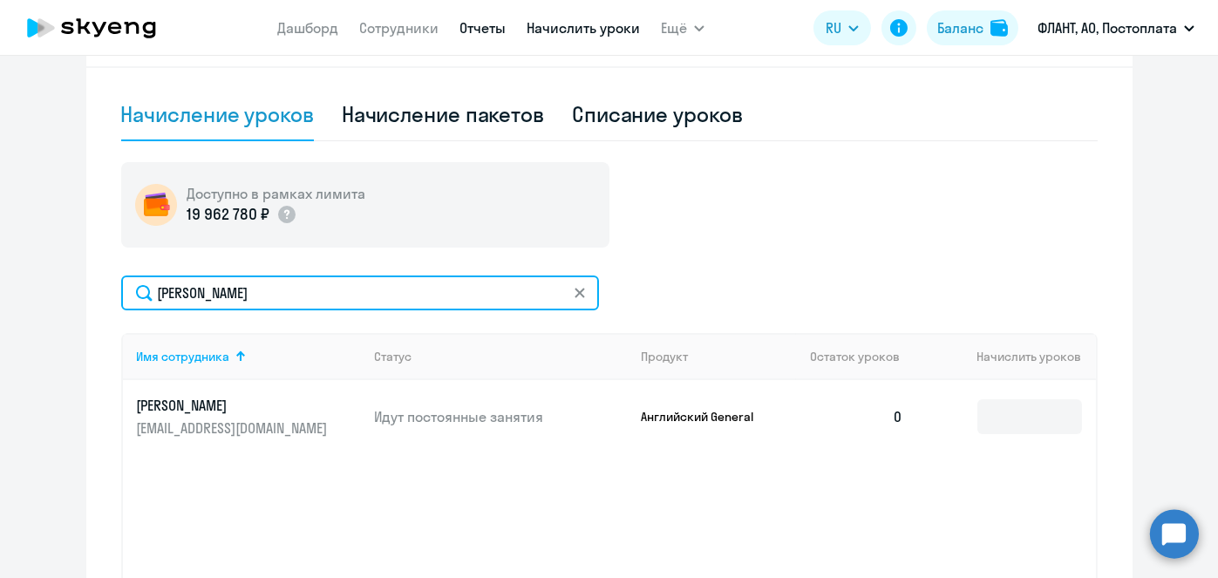
type input "Куркин"
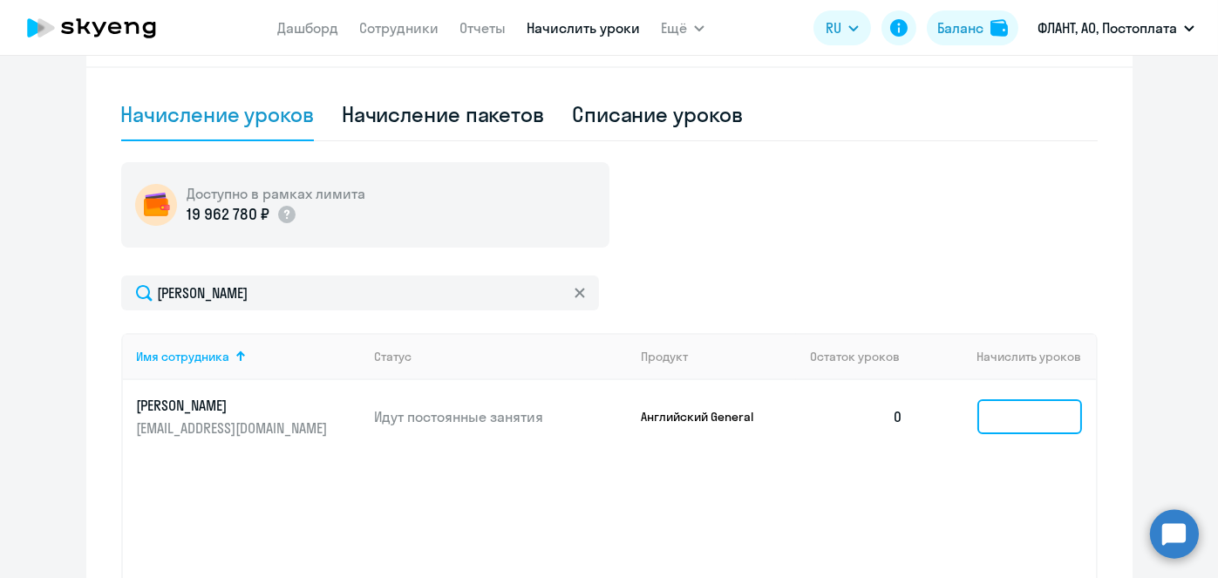
click at [1009, 412] on input at bounding box center [1029, 416] width 105 height 35
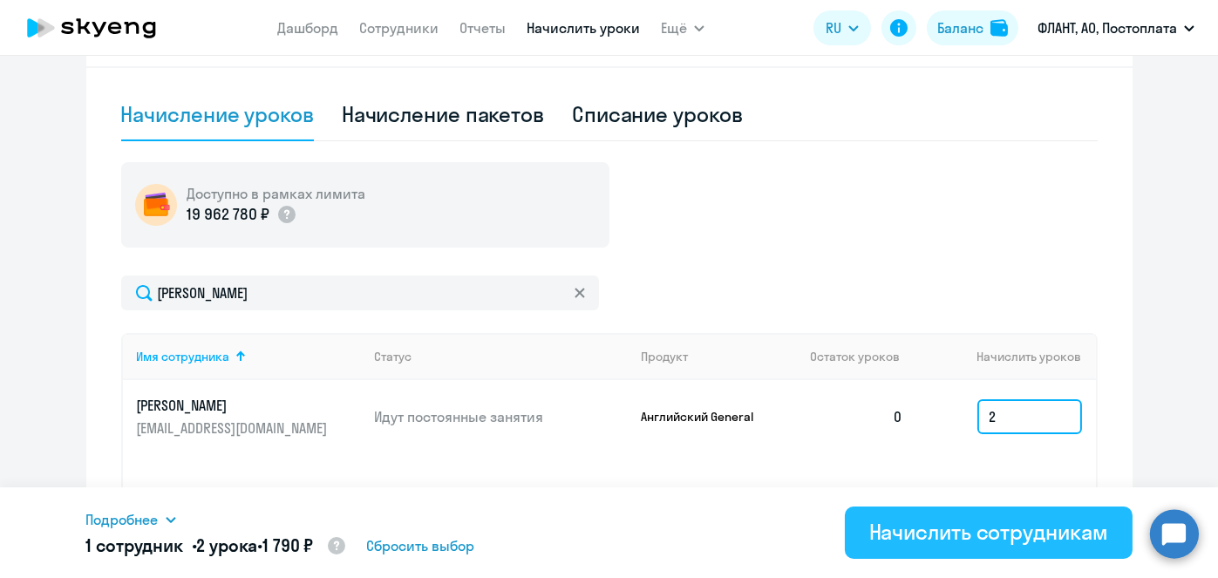
type input "2"
click at [981, 537] on div "Начислить сотрудникам" at bounding box center [988, 532] width 239 height 28
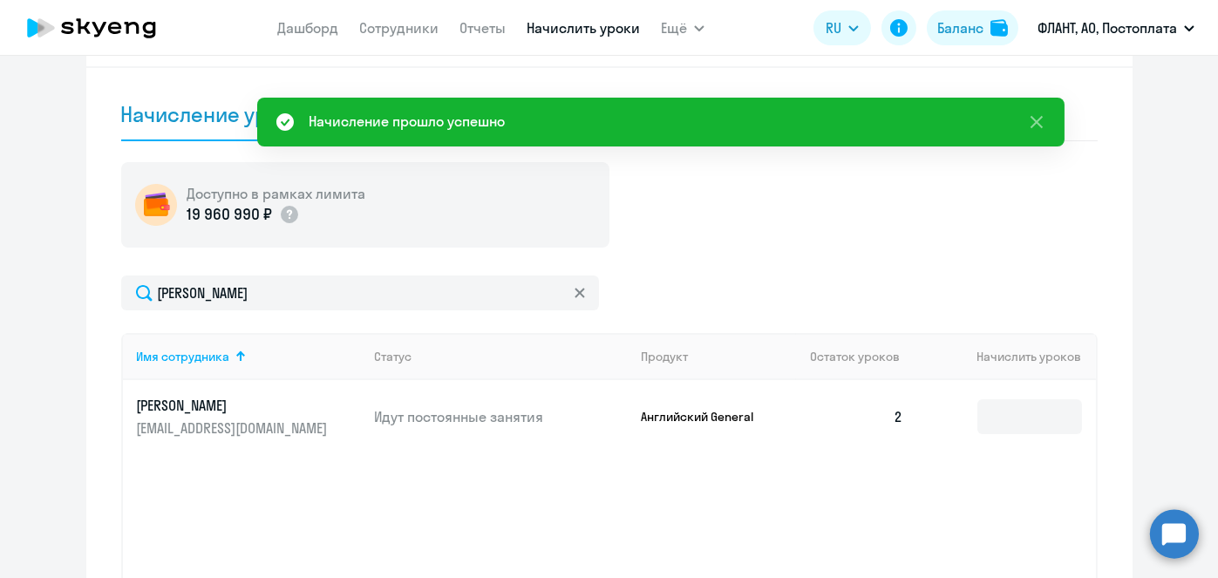
scroll to position [0, 0]
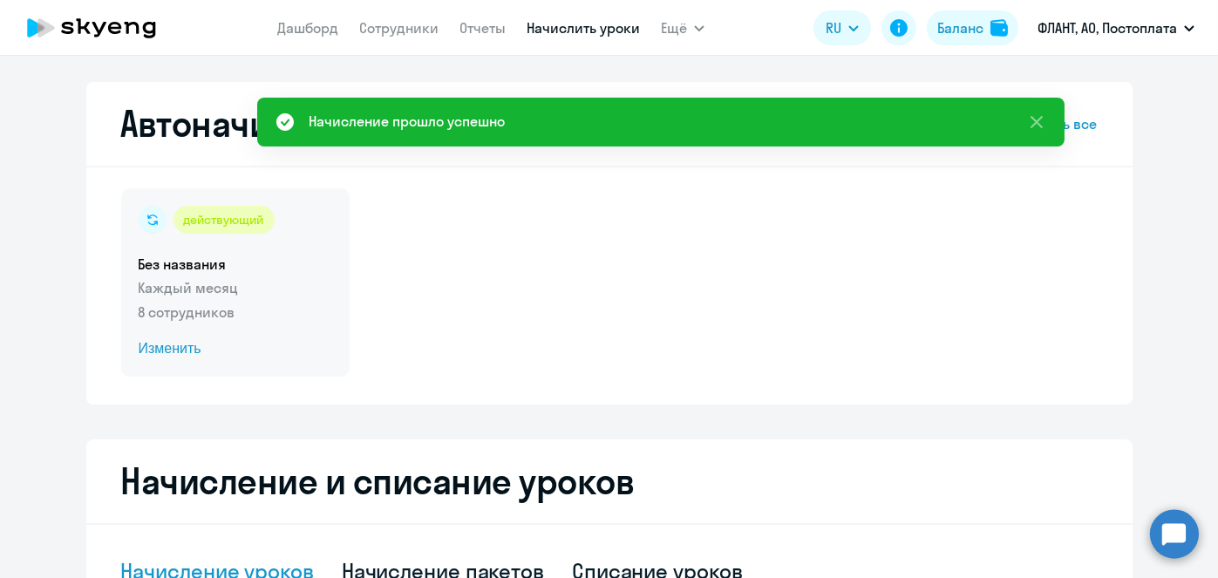
click at [178, 348] on span "Изменить" at bounding box center [236, 348] width 194 height 21
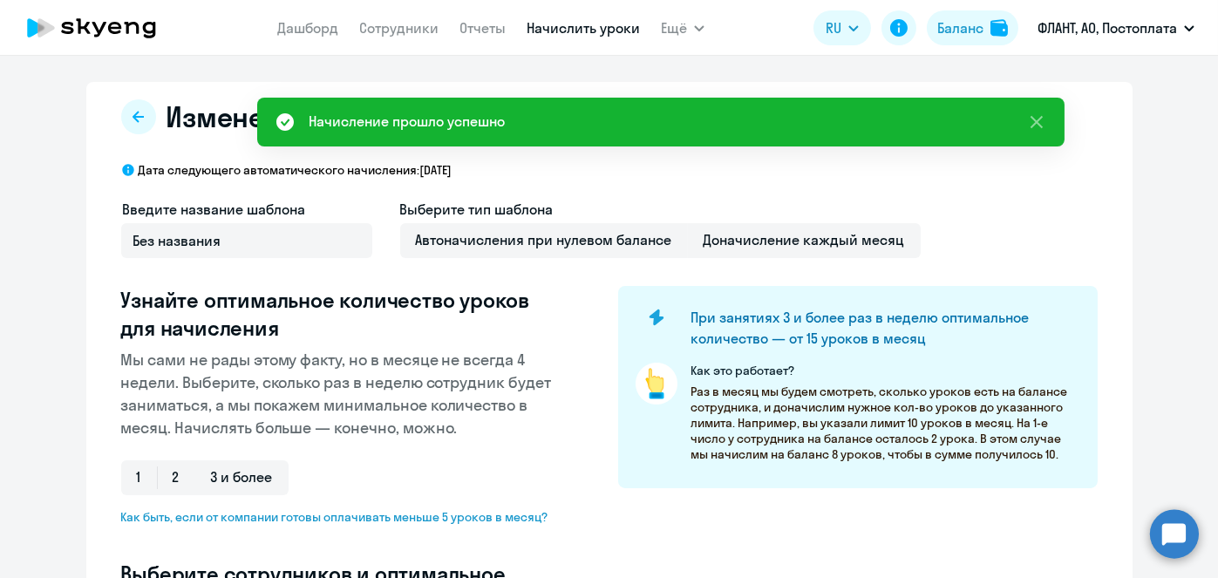
select select "10"
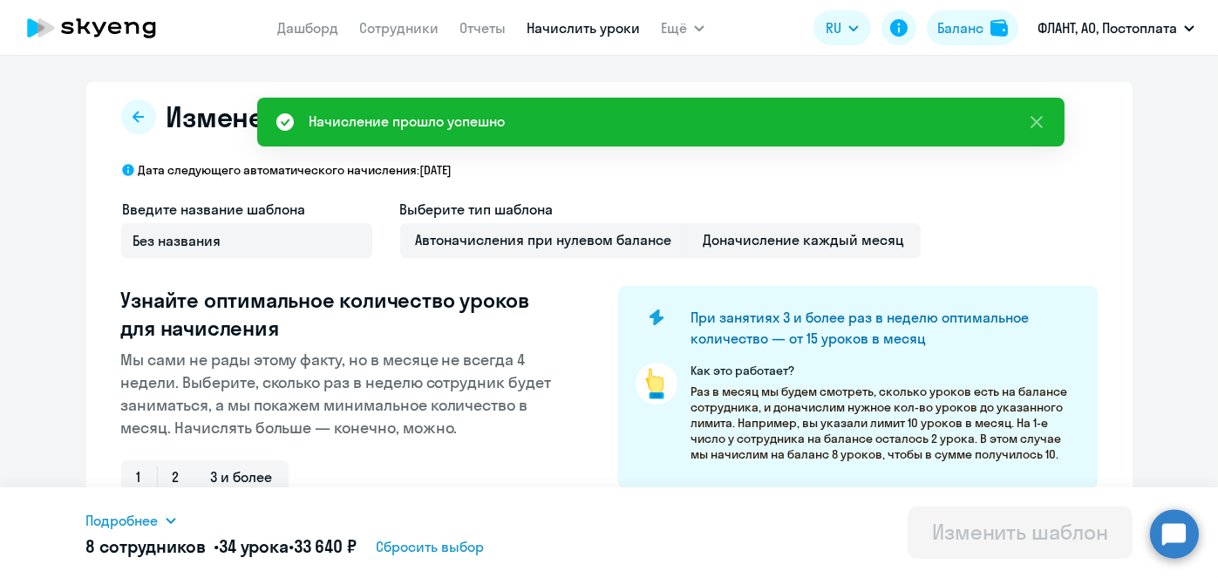
scroll to position [457, 0]
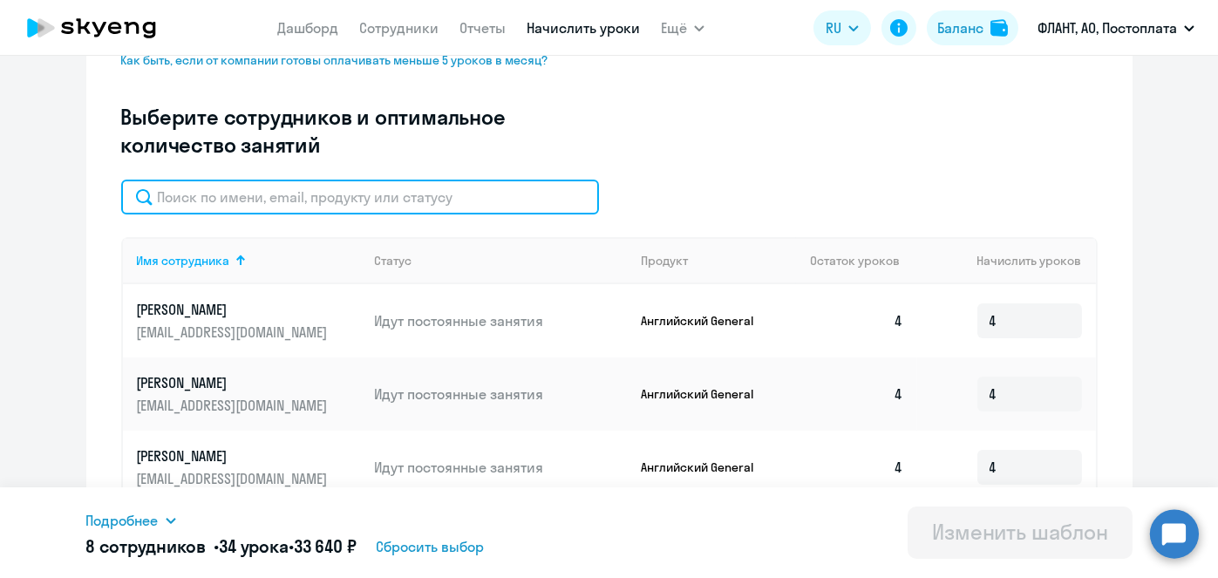
click at [343, 207] on input "text" at bounding box center [360, 197] width 478 height 35
paste input "Куркин"
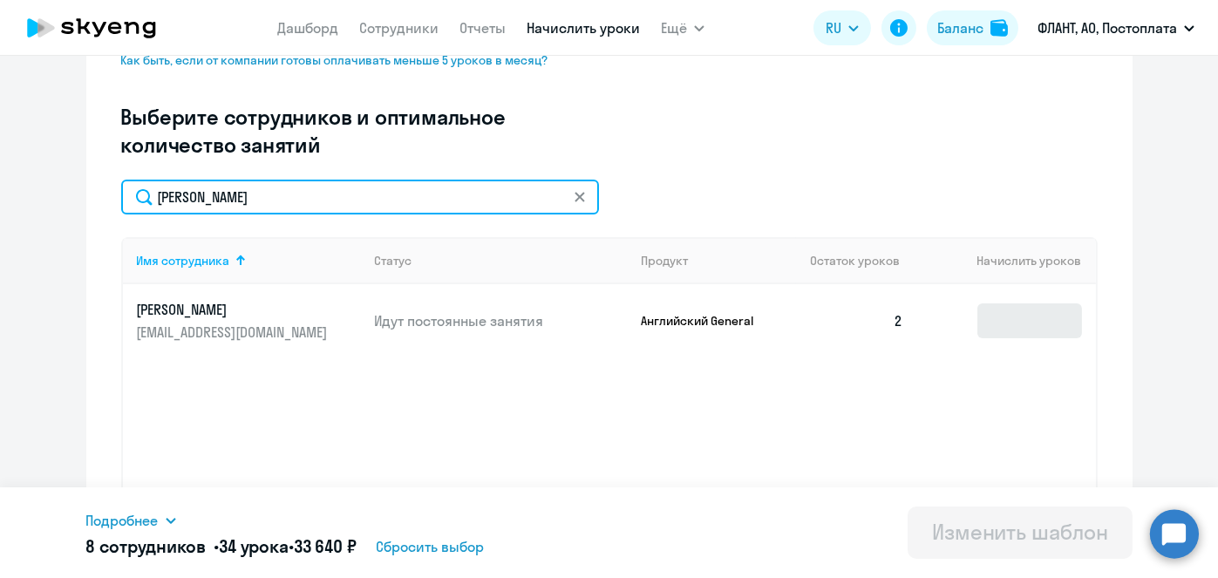
type input "Куркин"
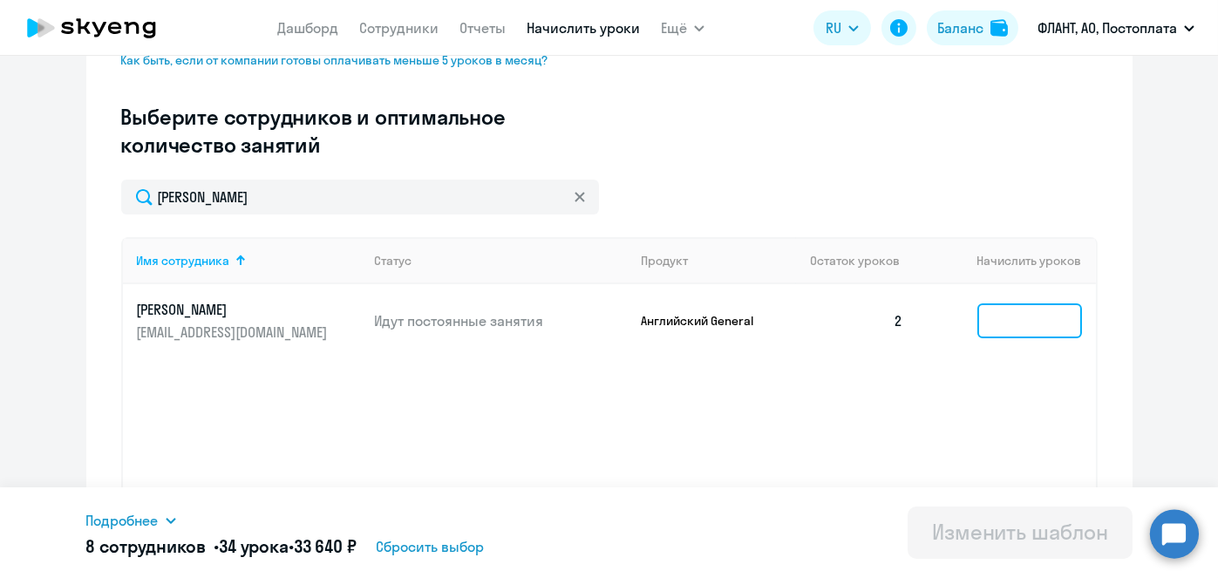
click at [977, 312] on input at bounding box center [1029, 320] width 105 height 35
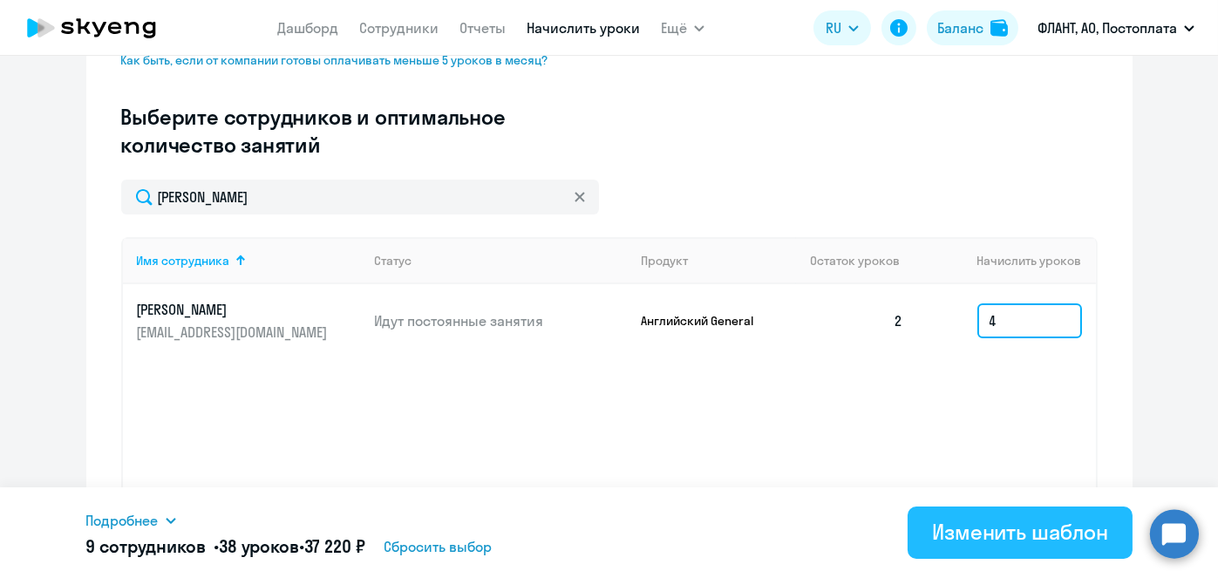
type input "4"
click at [1009, 531] on div "Изменить шаблон" at bounding box center [1020, 532] width 176 height 28
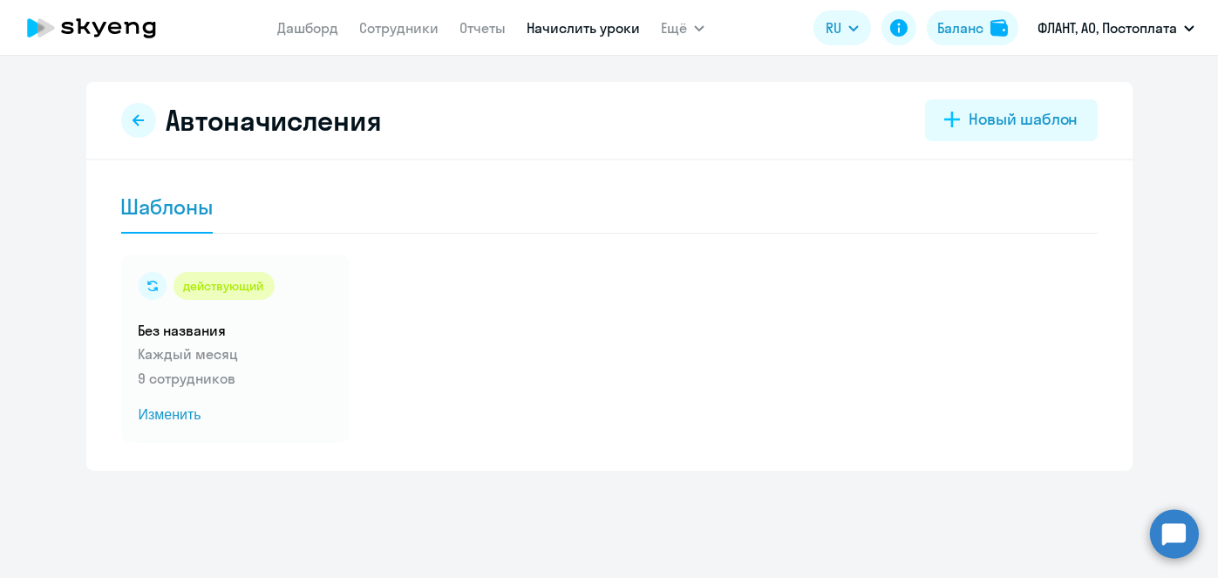
click at [590, 22] on nav "Дашборд Сотрудники Отчеты Начислить уроки" at bounding box center [458, 27] width 363 height 35
click at [590, 22] on link "Начислить уроки" at bounding box center [583, 27] width 113 height 17
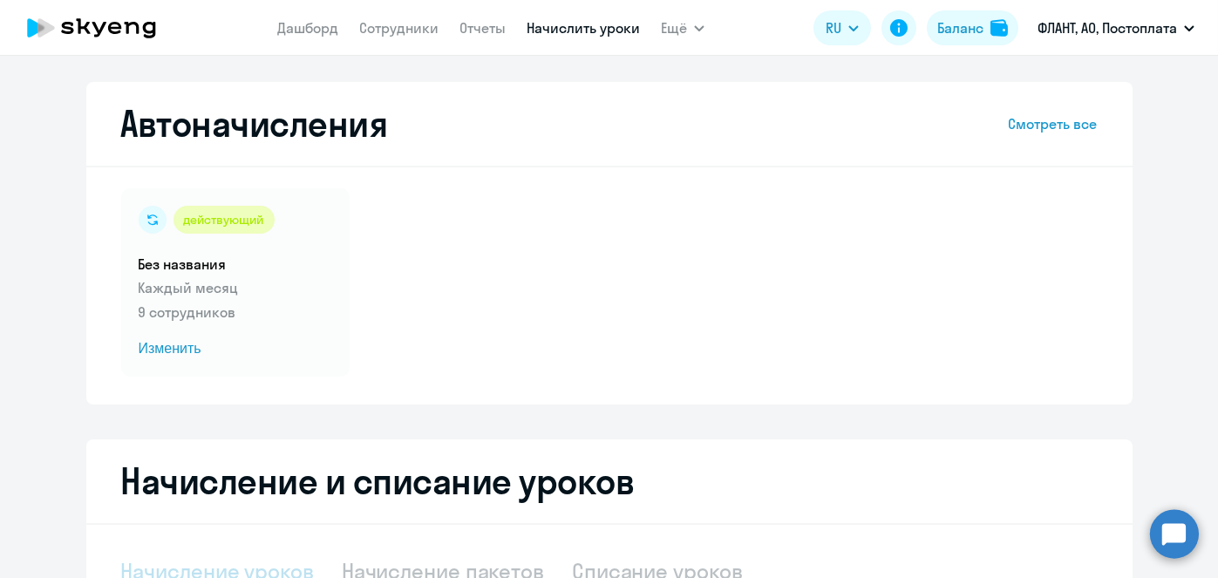
select select "10"
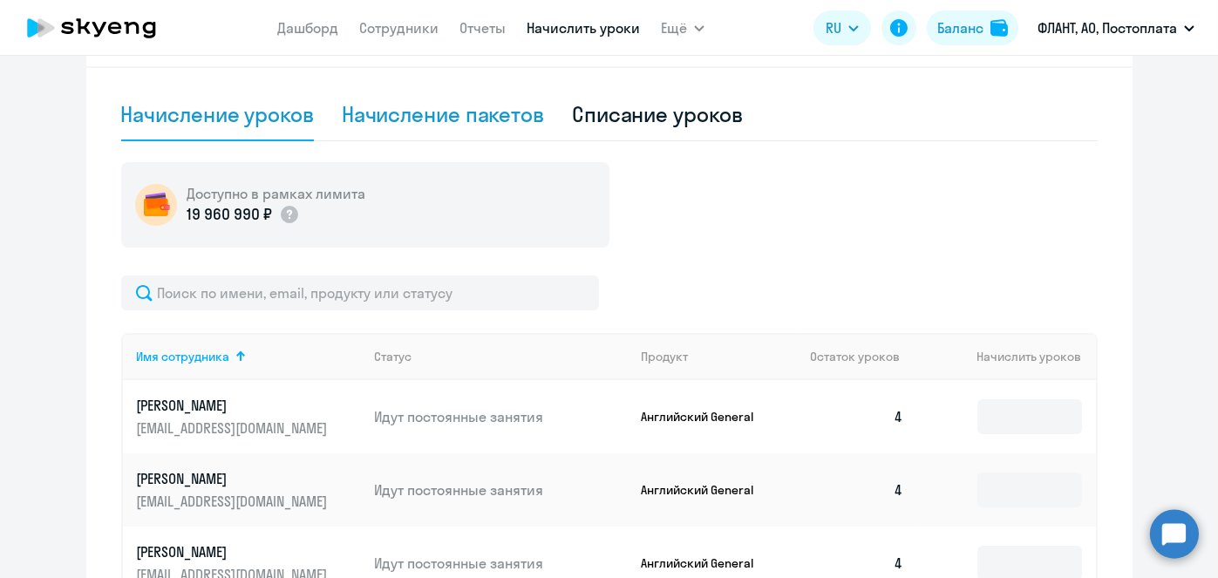
click at [435, 130] on div "Начисление пакетов" at bounding box center [443, 115] width 202 height 52
select select "10"
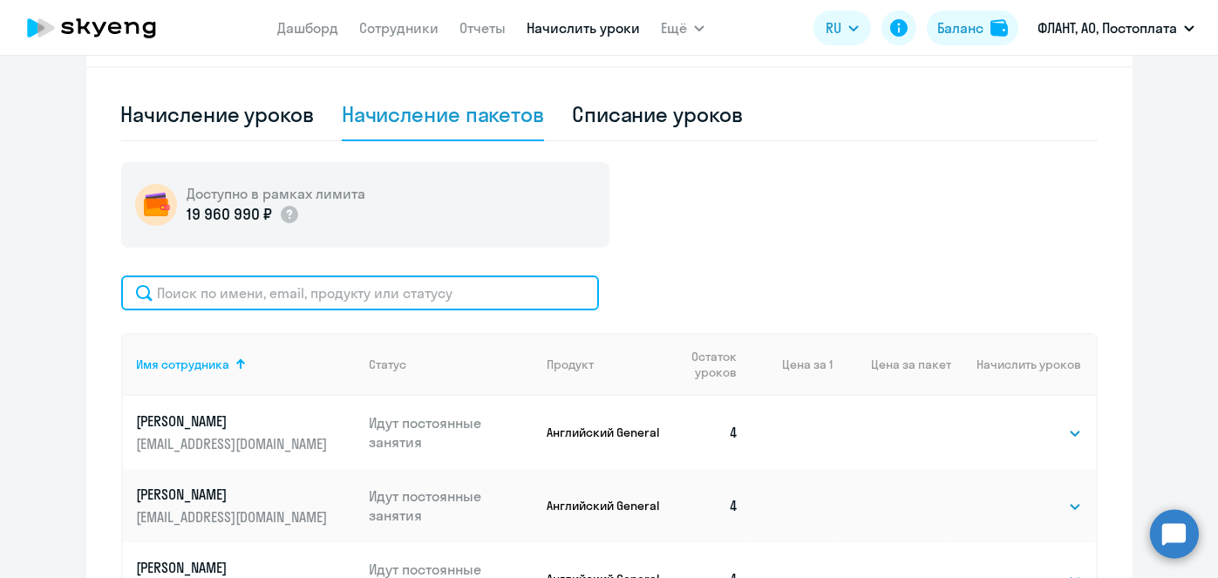
click at [419, 286] on input "text" at bounding box center [360, 293] width 478 height 35
paste input "Чуриков"
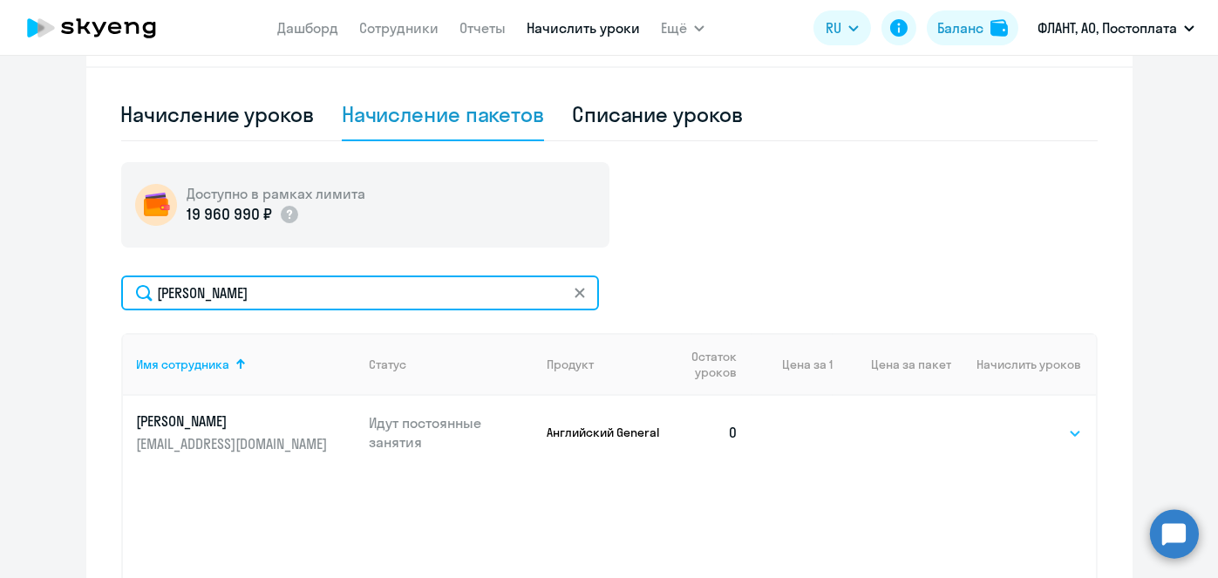
type input "Чуриков"
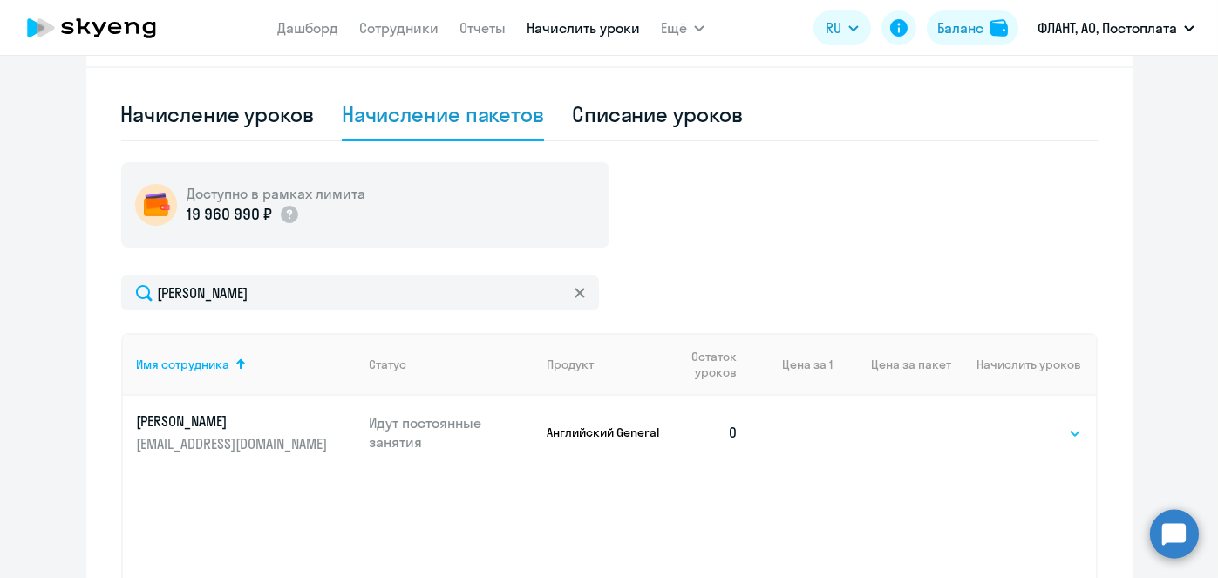
click at [1038, 429] on select "Выбрать 4 8 16 32 64 96 128" at bounding box center [1045, 433] width 71 height 21
click at [1013, 425] on select "Выбрать 4 8 16 32 64 96 128" at bounding box center [1045, 433] width 71 height 21
select select "4"
click at [1010, 423] on select "Выбрать 4 8 16 32 64 96 128" at bounding box center [1045, 433] width 71 height 21
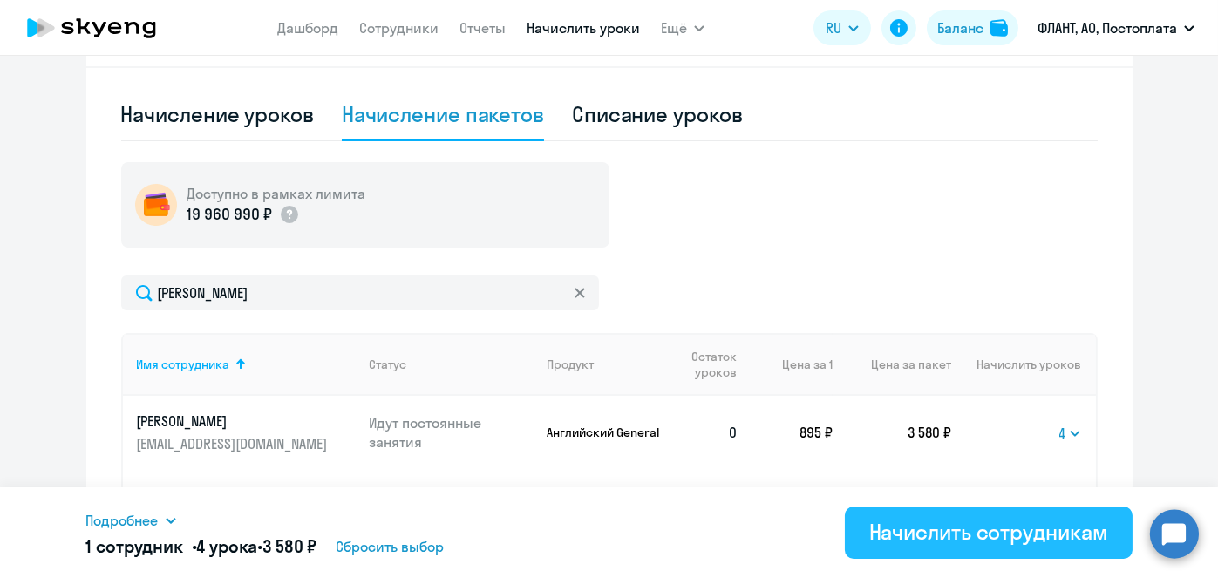
click at [979, 528] on div "Начислить сотрудникам" at bounding box center [988, 532] width 239 height 28
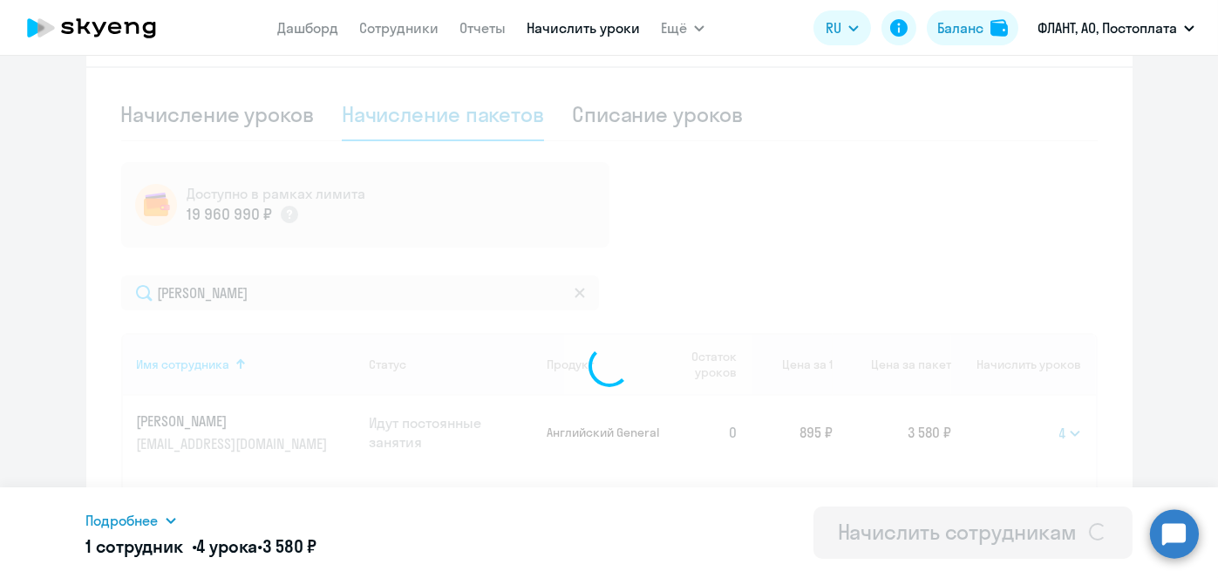
select select
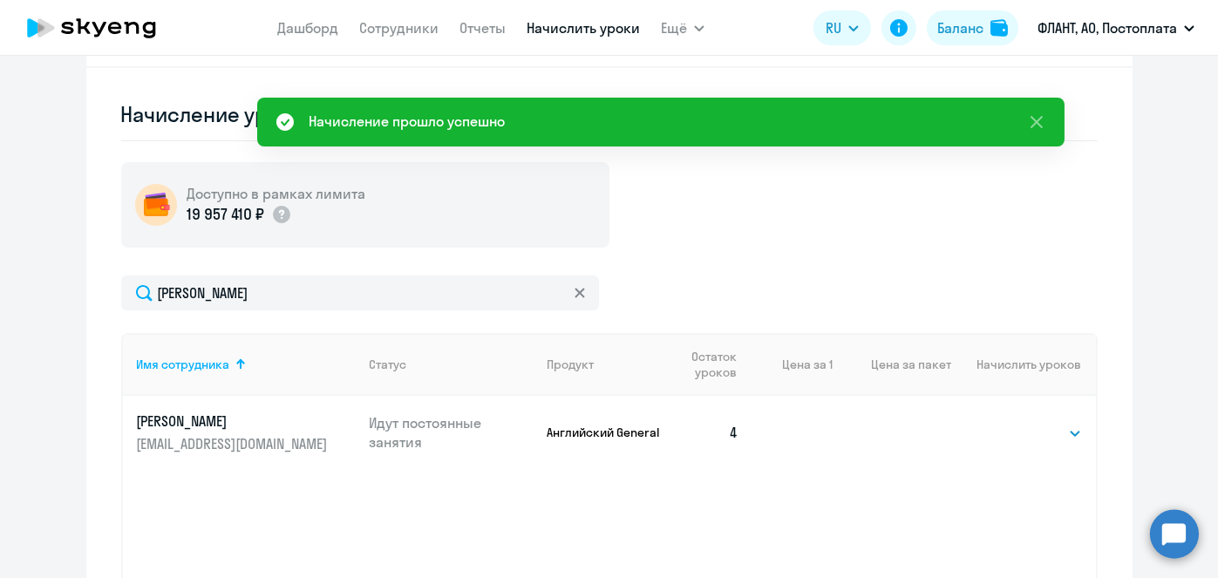
scroll to position [0, 0]
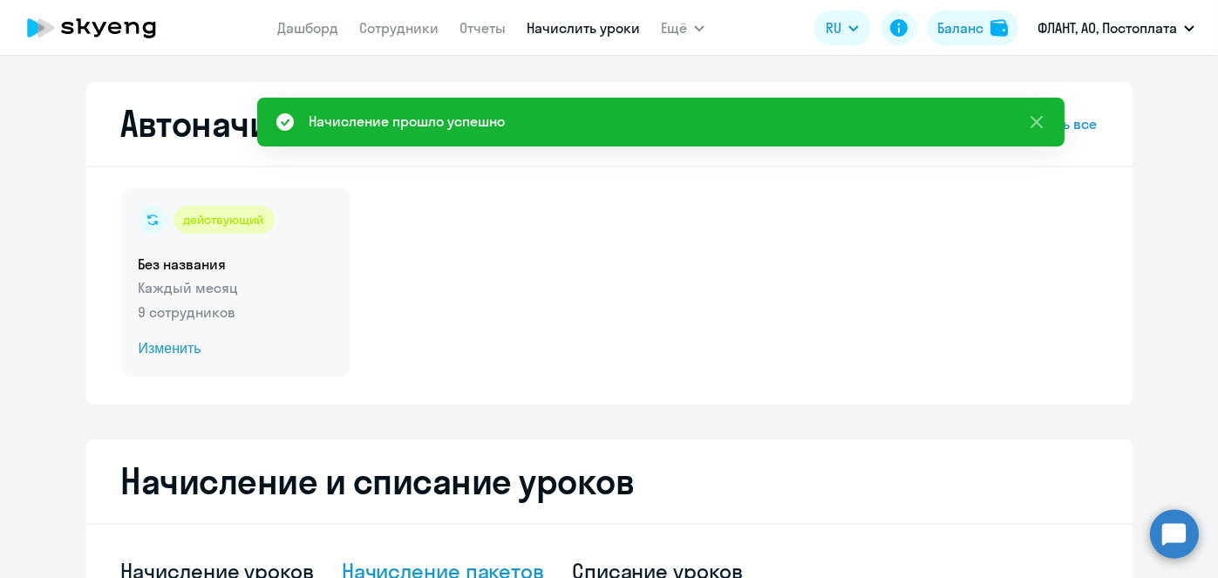
click at [175, 344] on span "Изменить" at bounding box center [236, 348] width 194 height 21
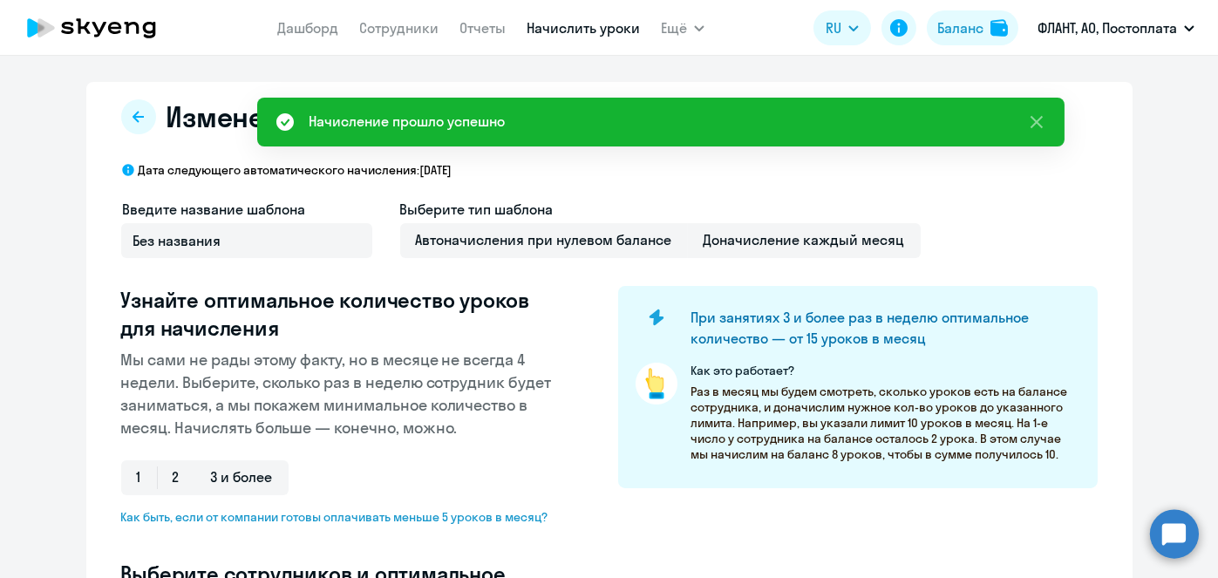
select select "10"
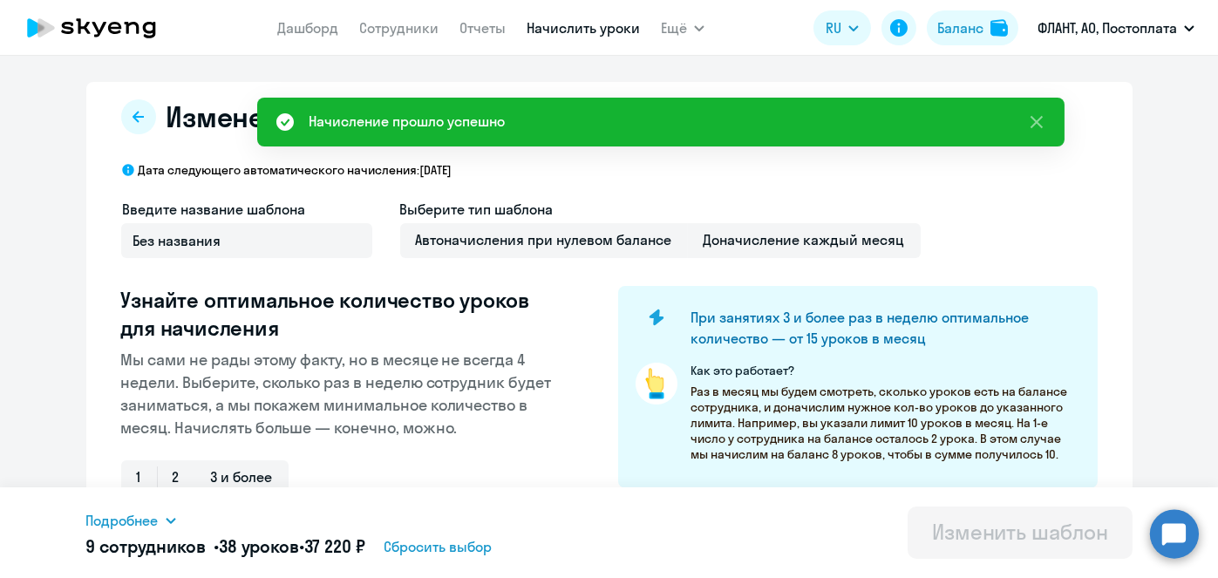
scroll to position [457, 0]
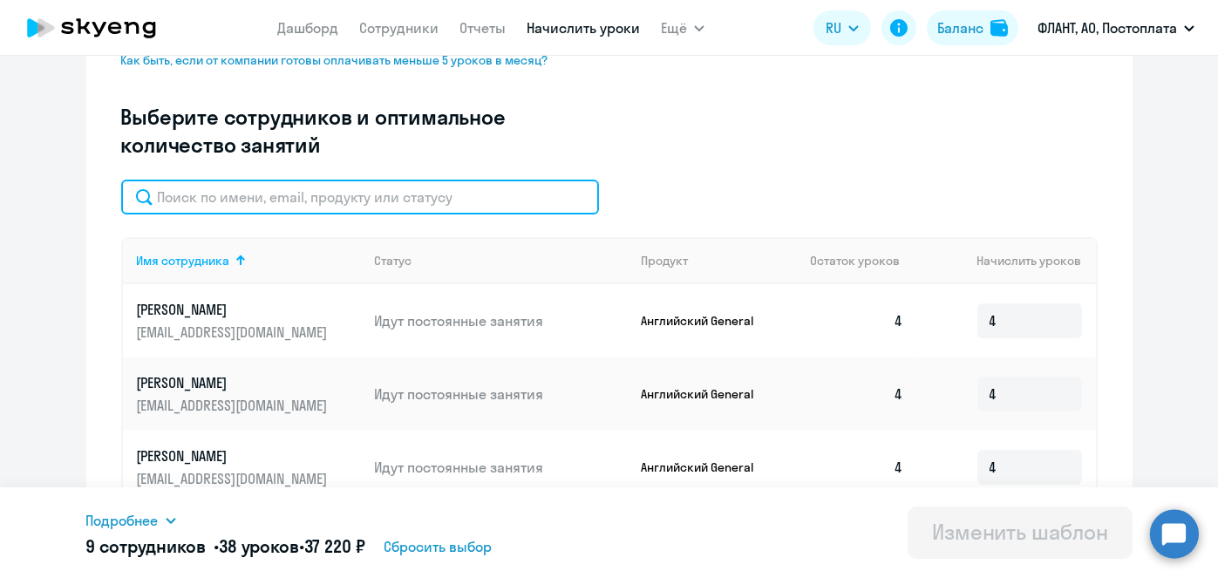
click at [405, 204] on input "text" at bounding box center [360, 197] width 478 height 35
paste input "Чуриков"
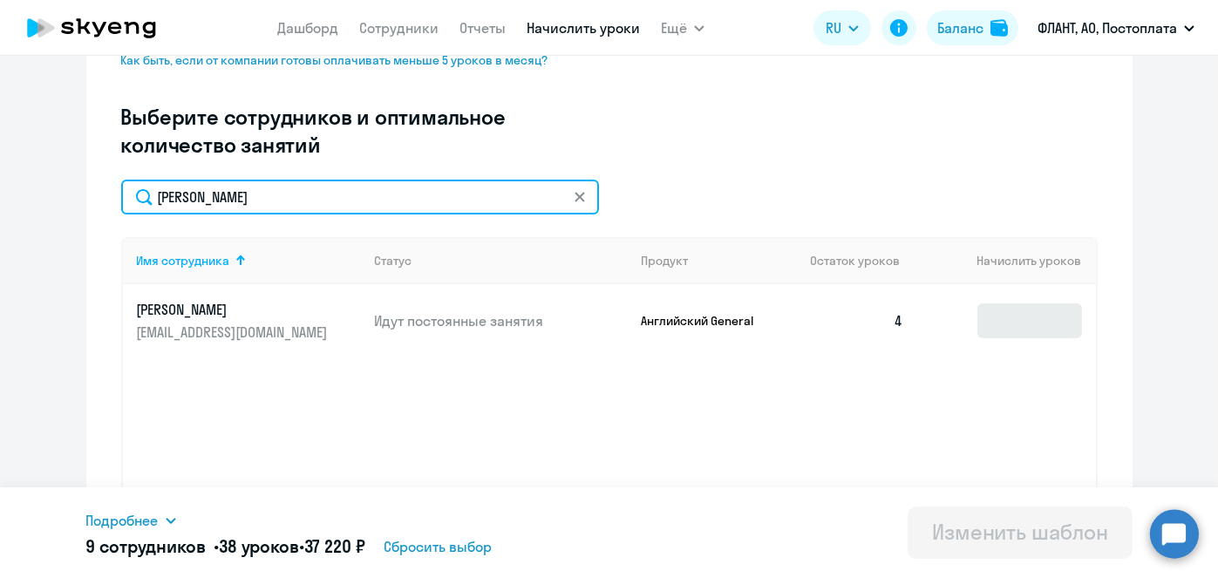
type input "Чуриков"
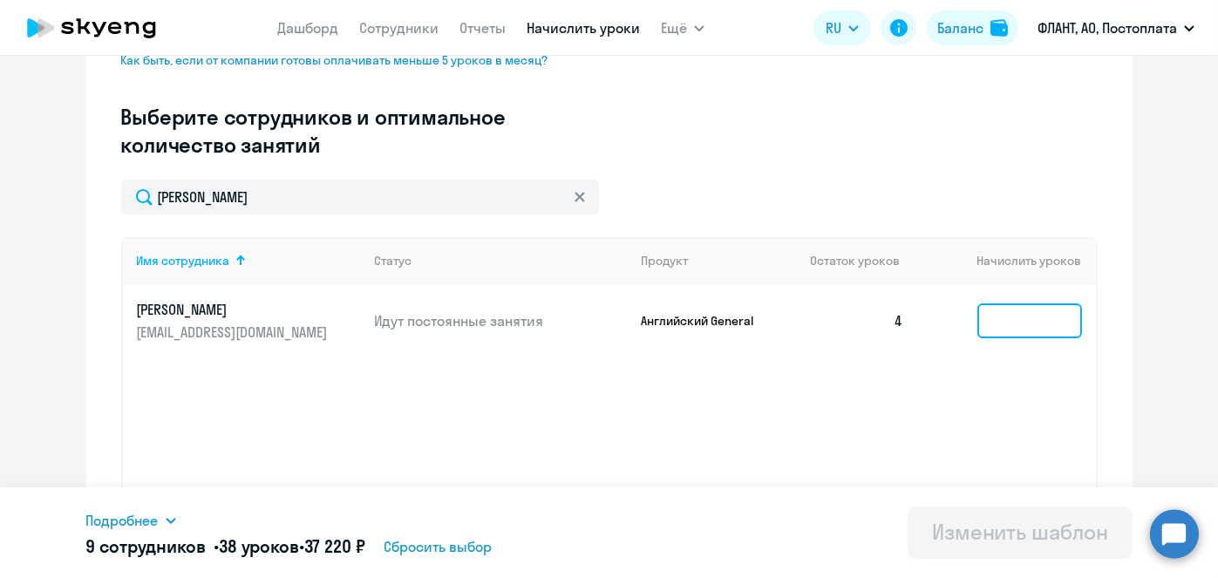
click at [1023, 323] on input at bounding box center [1029, 320] width 105 height 35
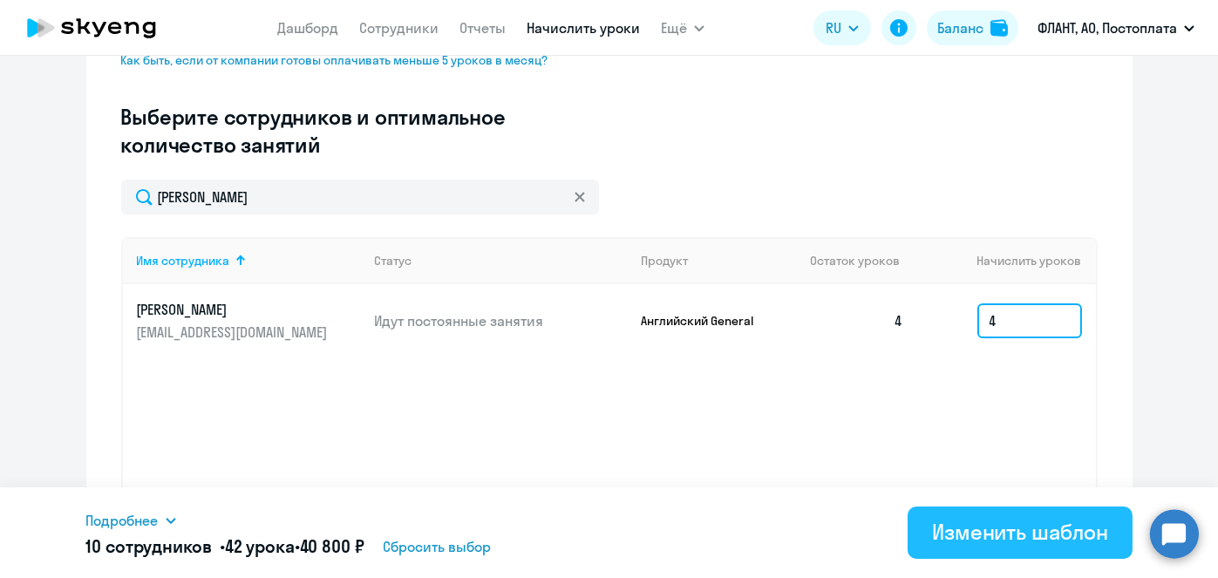
type input "4"
click at [1085, 545] on div "Изменить шаблон" at bounding box center [1020, 532] width 176 height 28
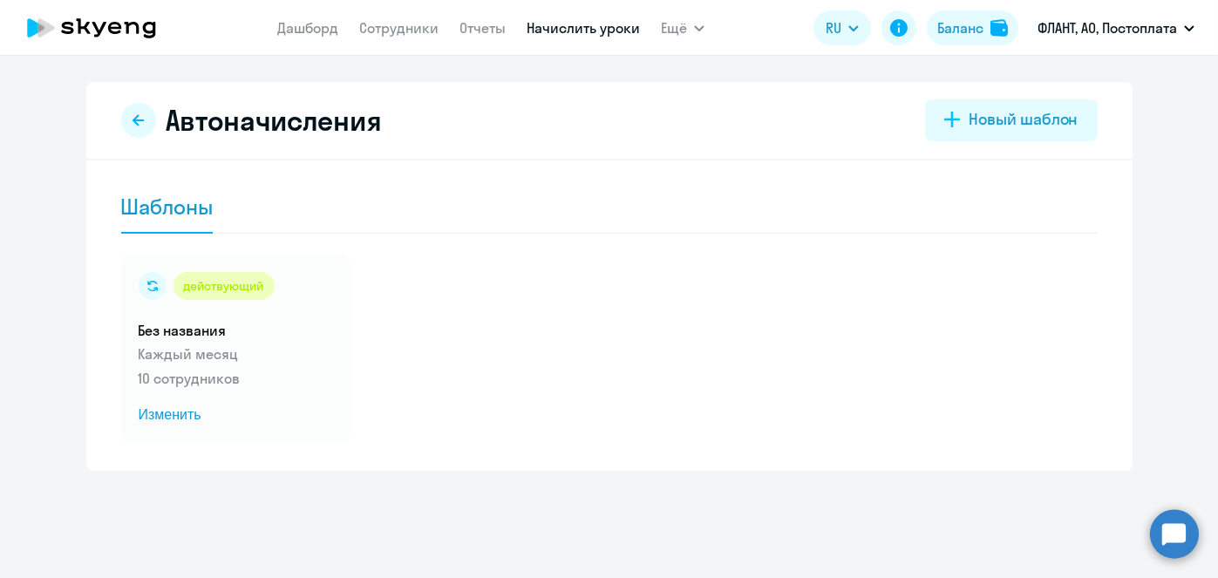
click at [575, 26] on link "Начислить уроки" at bounding box center [583, 27] width 113 height 17
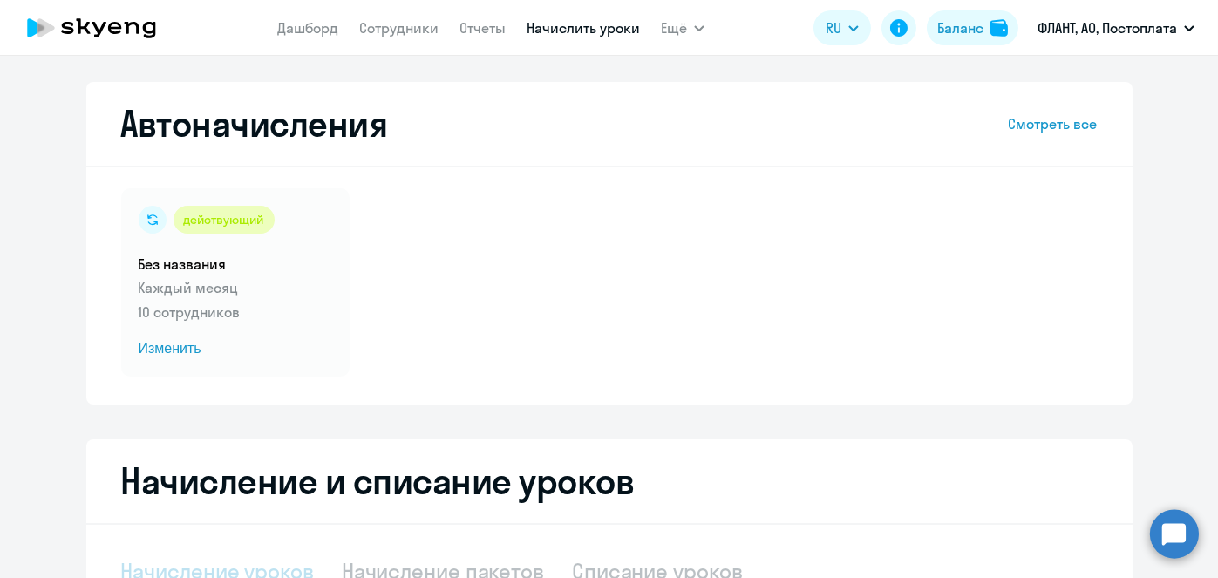
select select "10"
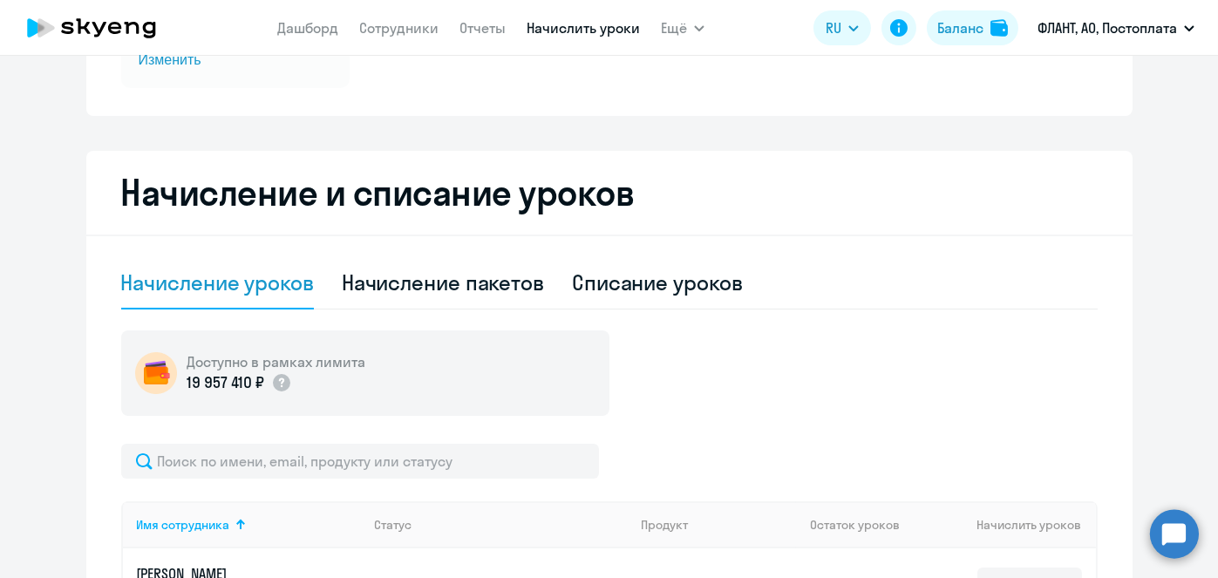
scroll to position [439, 0]
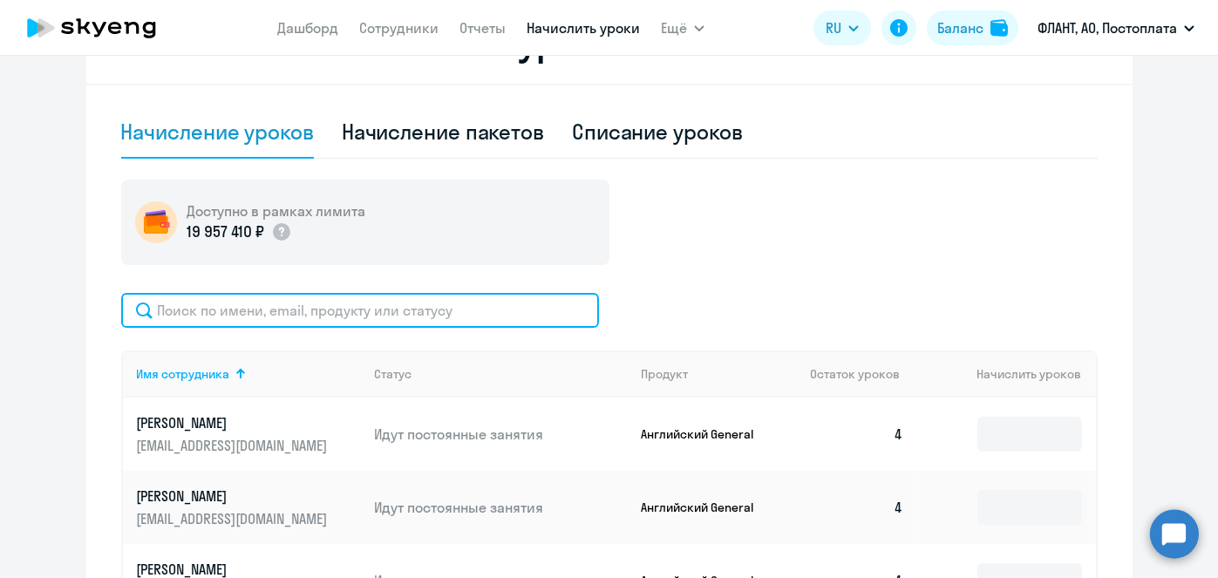
click at [438, 296] on input "text" at bounding box center [360, 310] width 478 height 35
paste input "Шемякина"
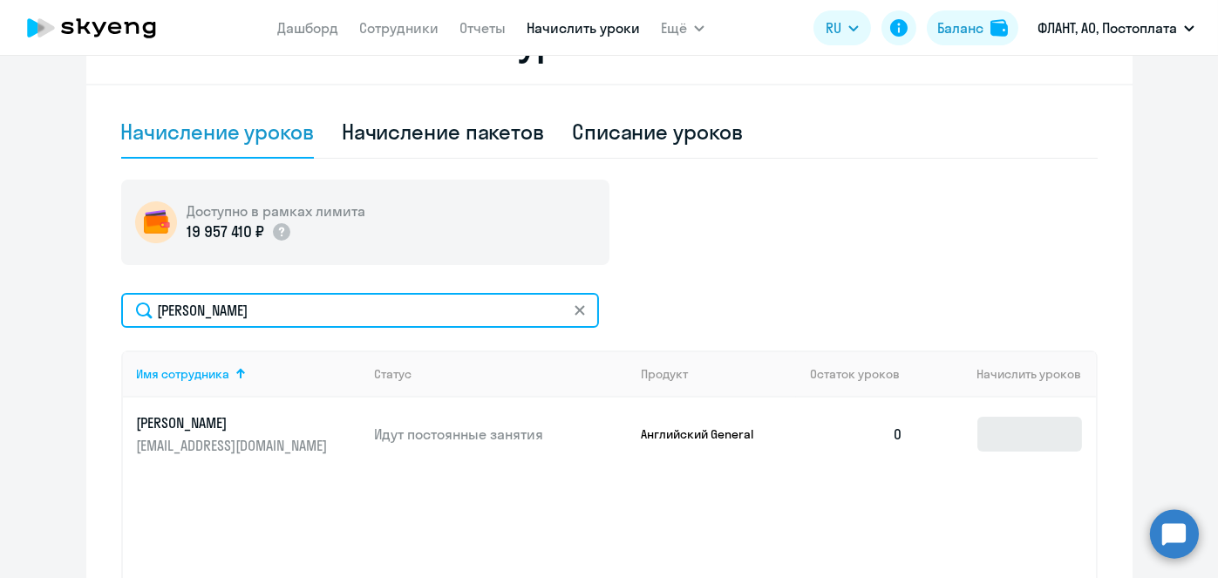
type input "Шемякина"
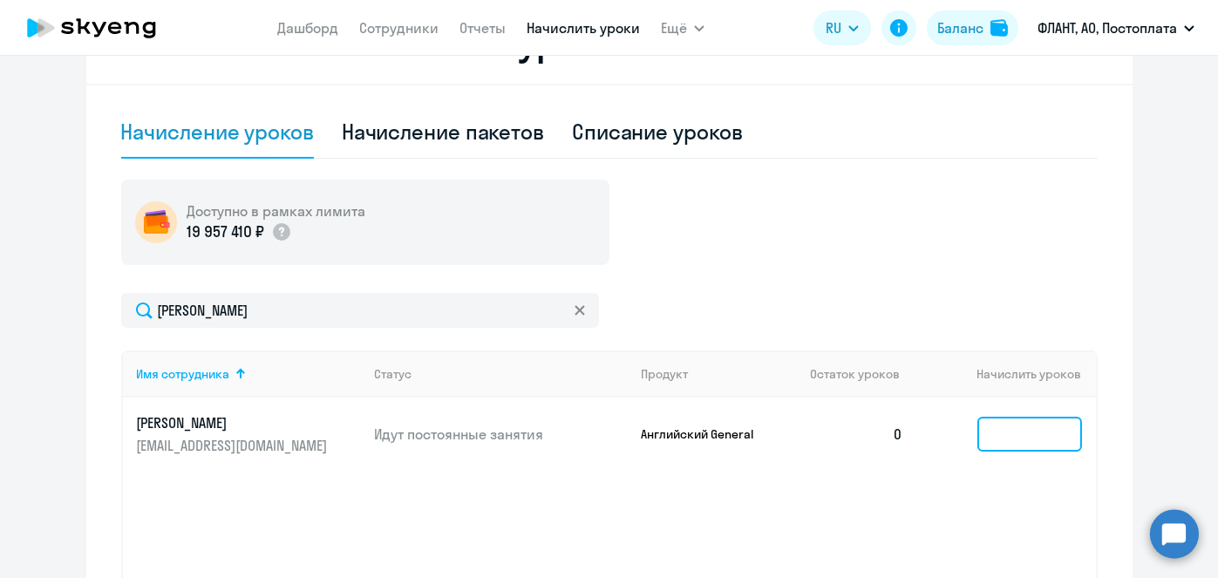
click at [1071, 437] on input at bounding box center [1029, 434] width 105 height 35
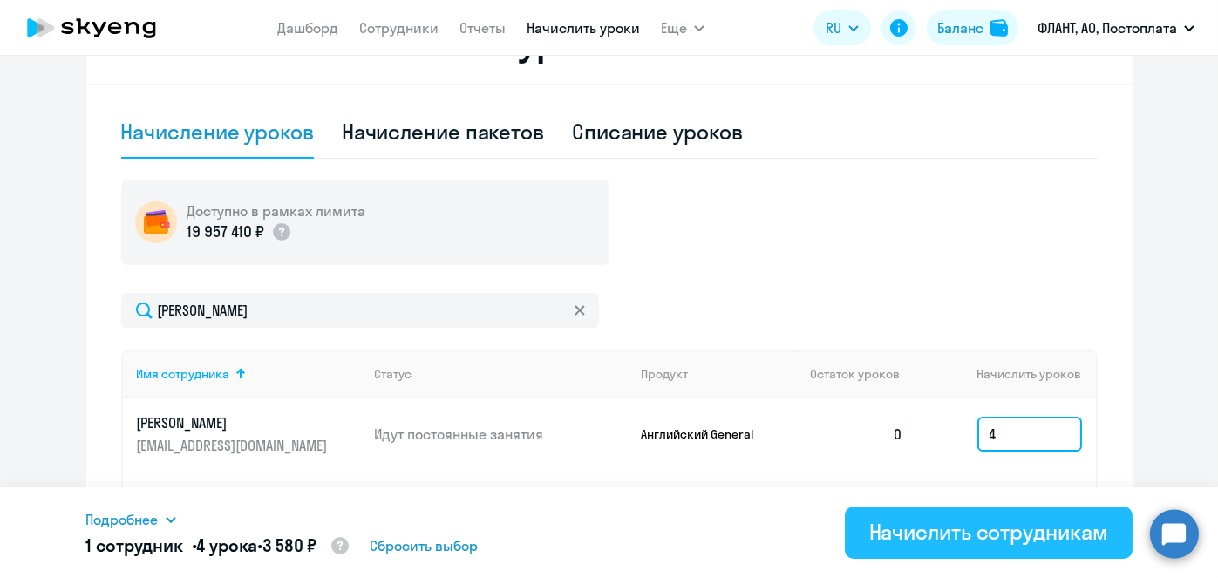
type input "4"
click at [1030, 527] on div "Начислить сотрудникам" at bounding box center [988, 532] width 239 height 28
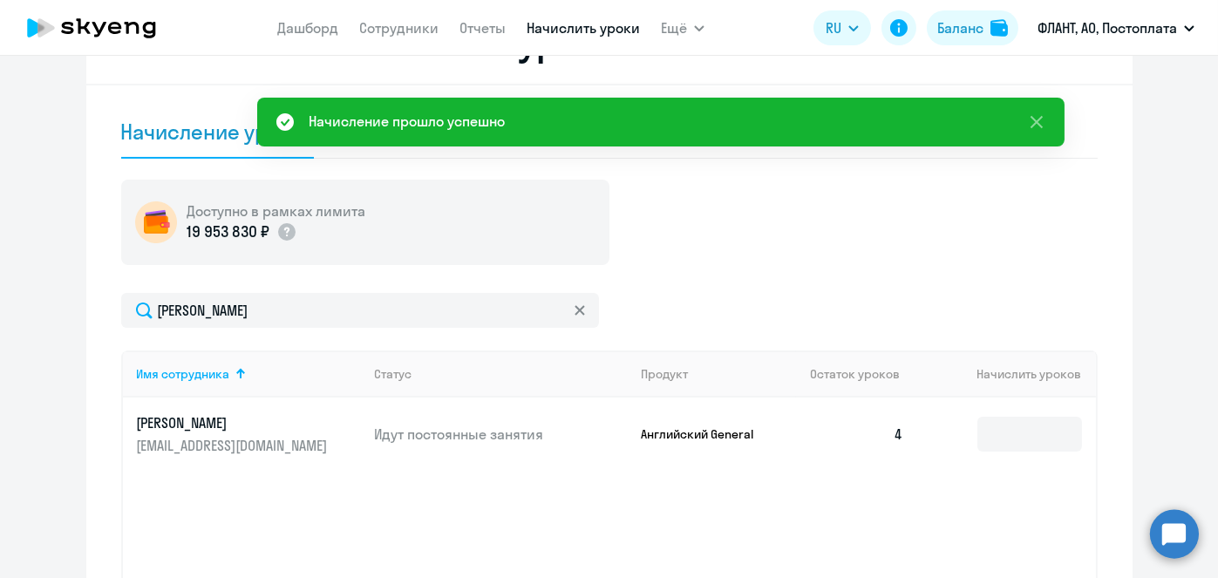
scroll to position [0, 0]
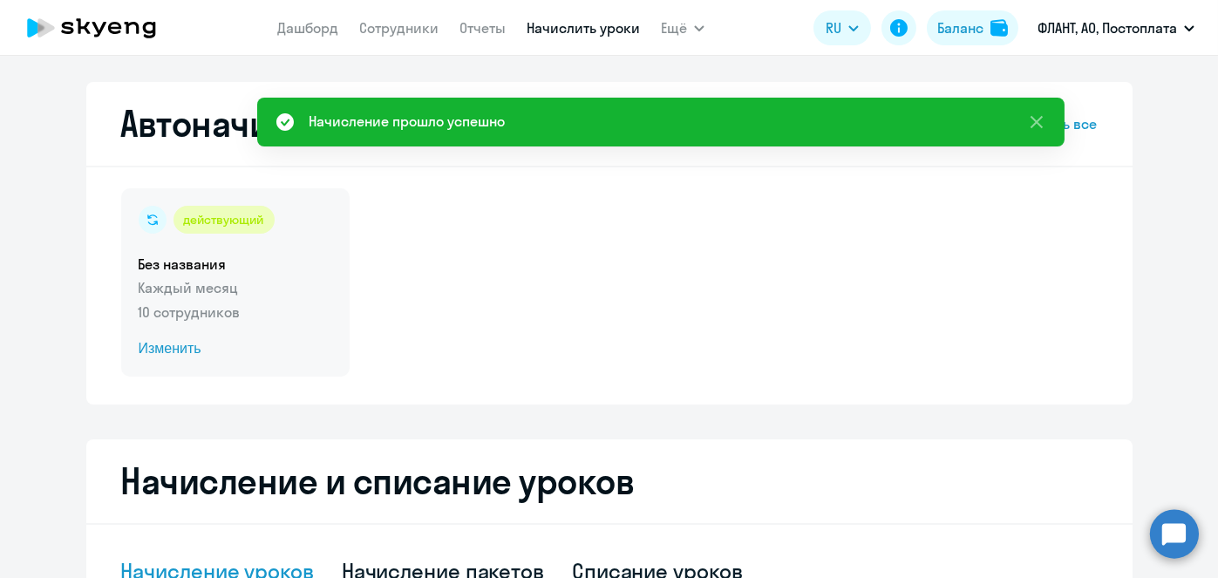
click at [180, 350] on span "Изменить" at bounding box center [236, 348] width 194 height 21
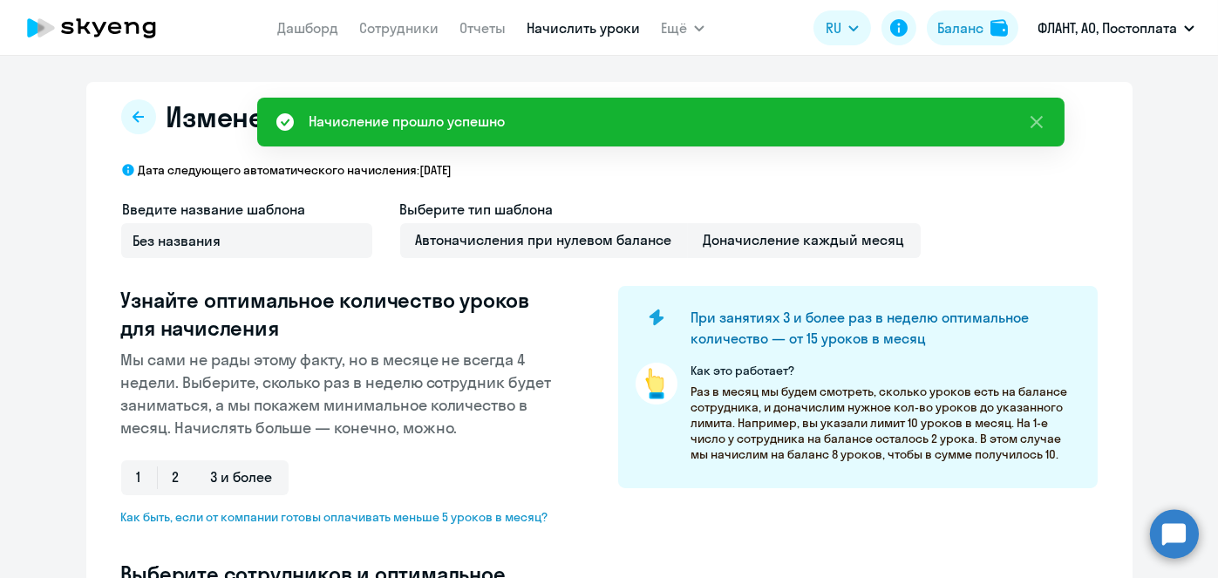
select select "10"
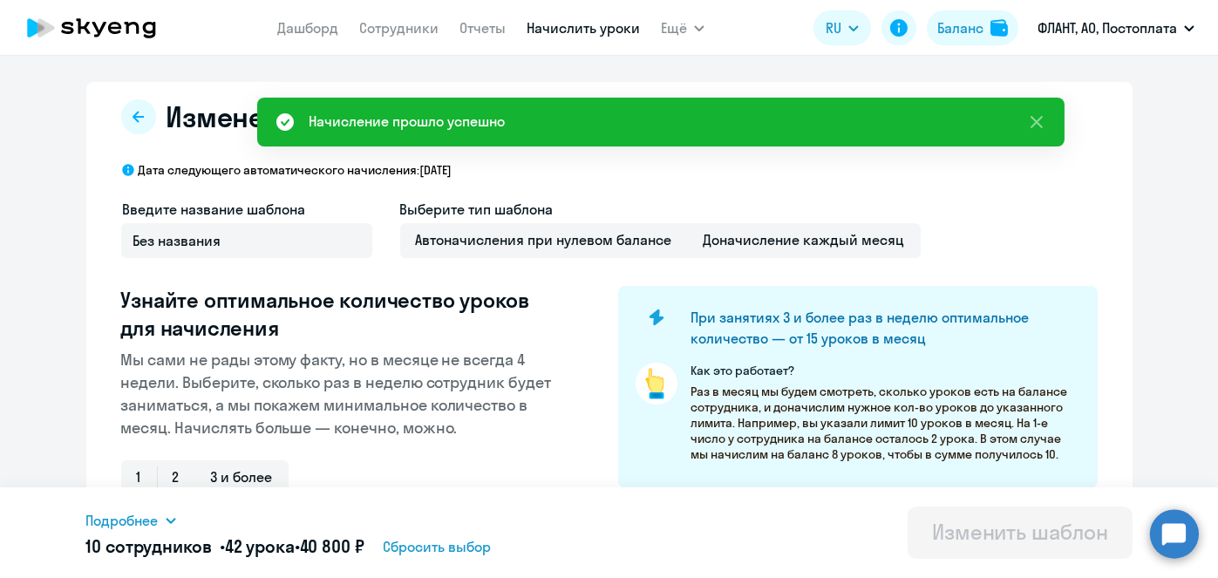
scroll to position [457, 0]
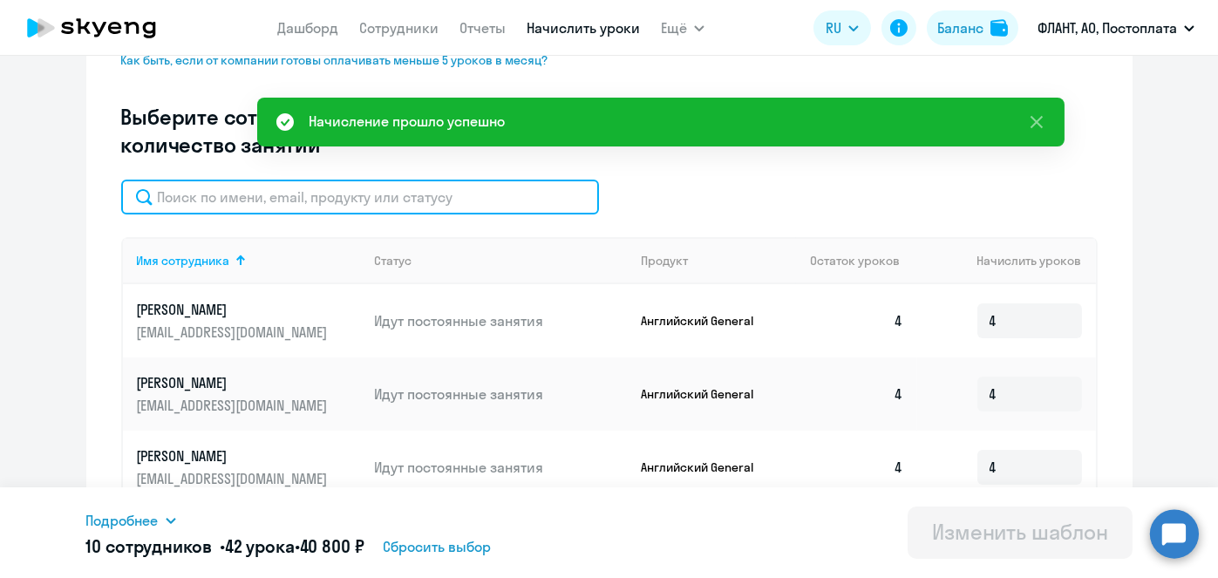
click at [347, 203] on input "text" at bounding box center [360, 197] width 478 height 35
paste input "Шемякина"
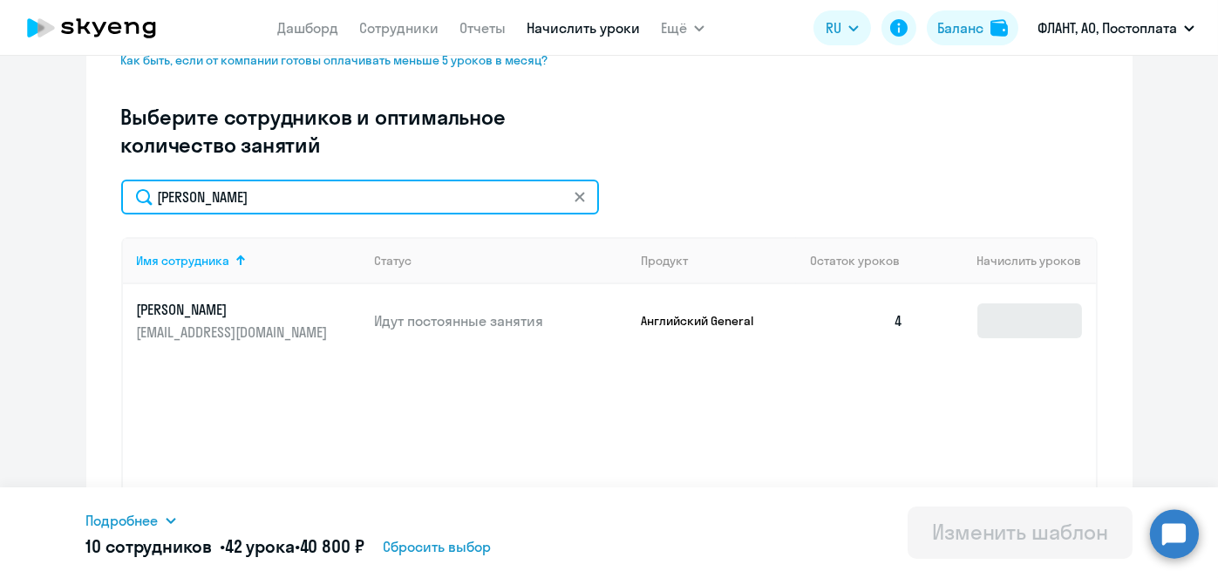
type input "Шемякина"
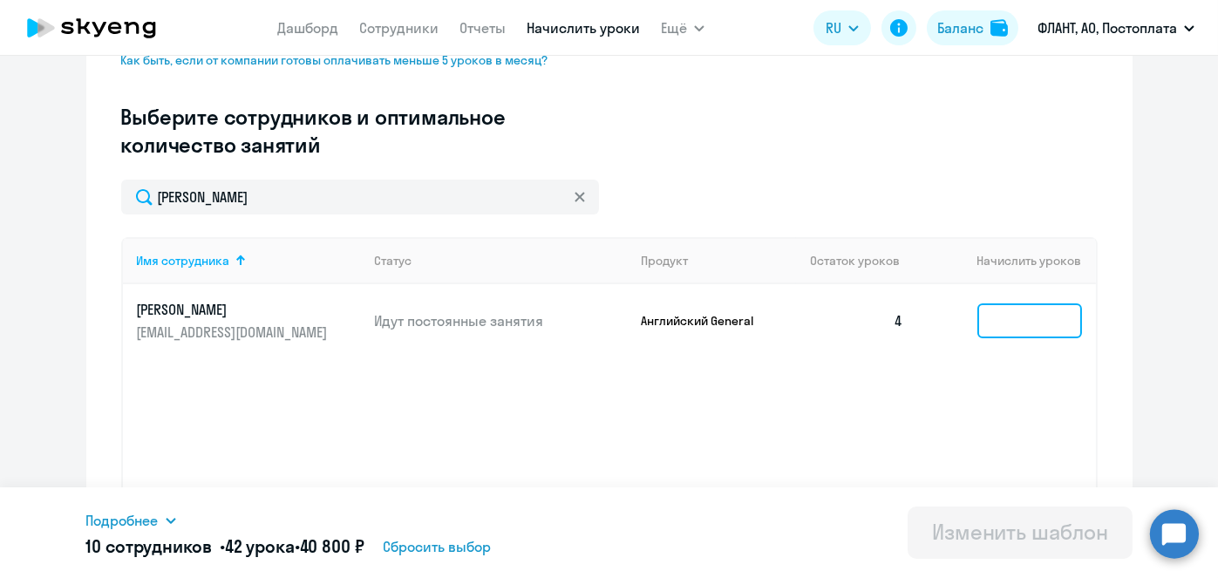
click at [1010, 327] on input at bounding box center [1029, 320] width 105 height 35
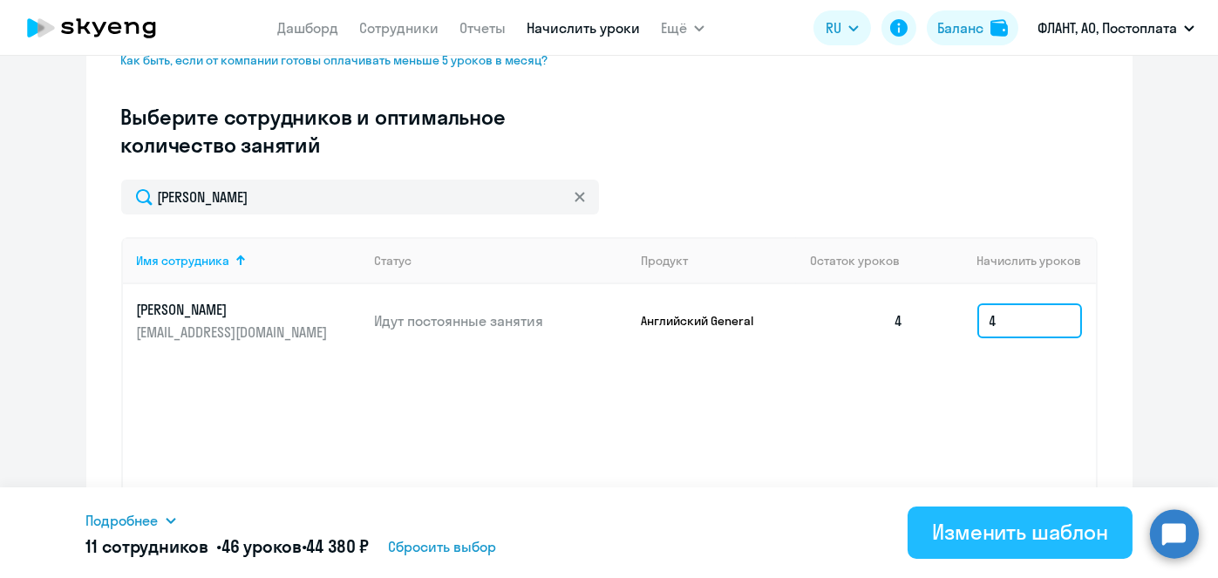
type input "4"
click at [996, 531] on div "Изменить шаблон" at bounding box center [1020, 532] width 176 height 28
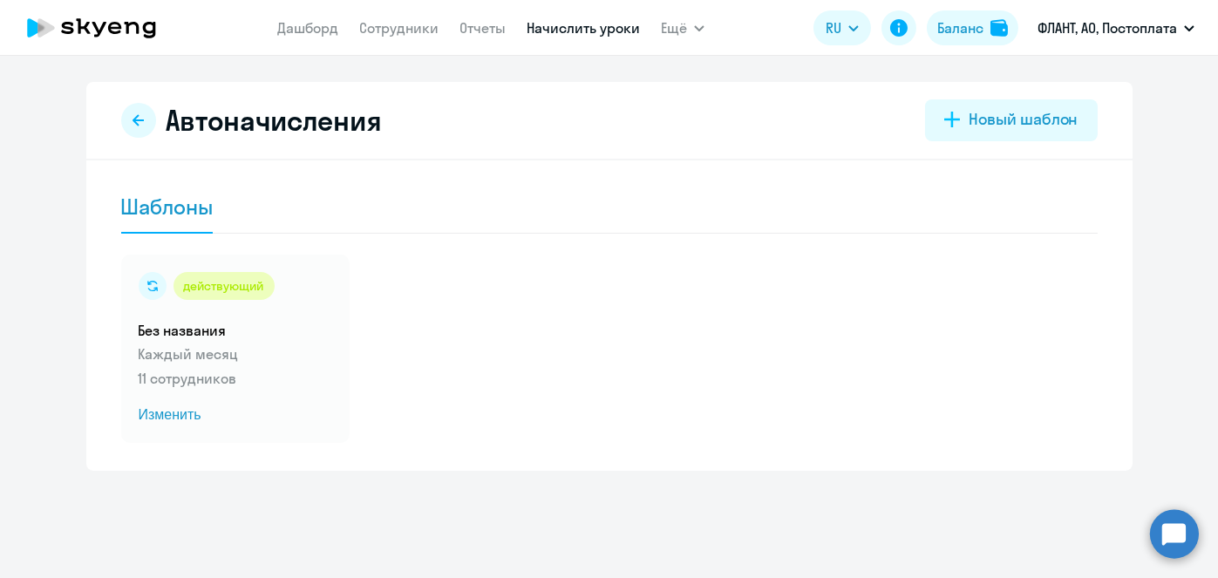
click at [591, 31] on link "Начислить уроки" at bounding box center [583, 27] width 113 height 17
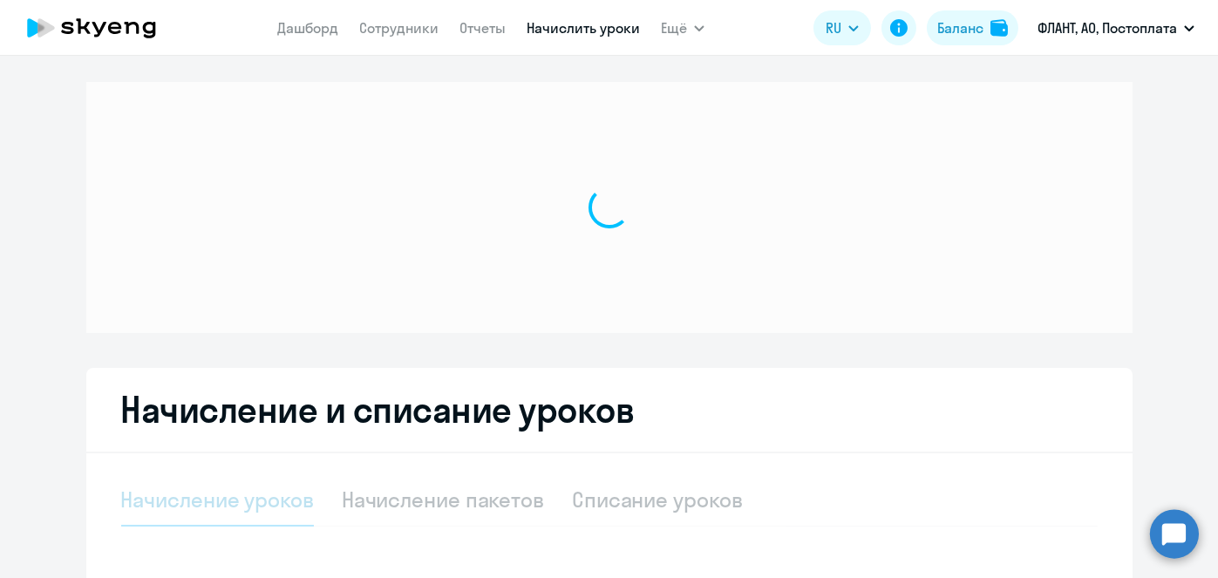
select select "10"
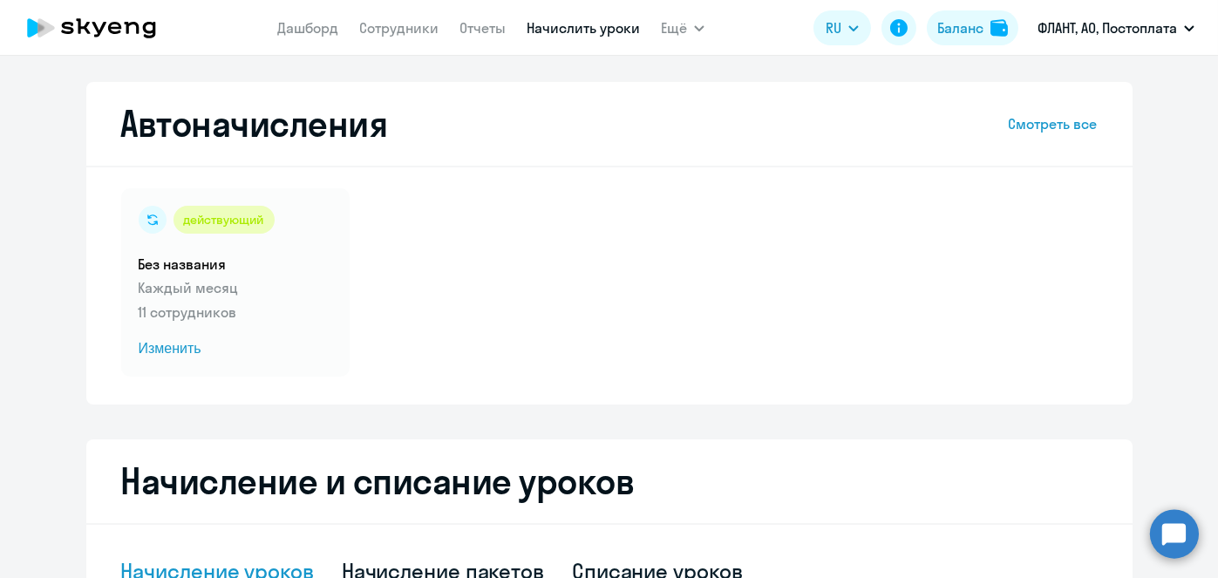
scroll to position [457, 0]
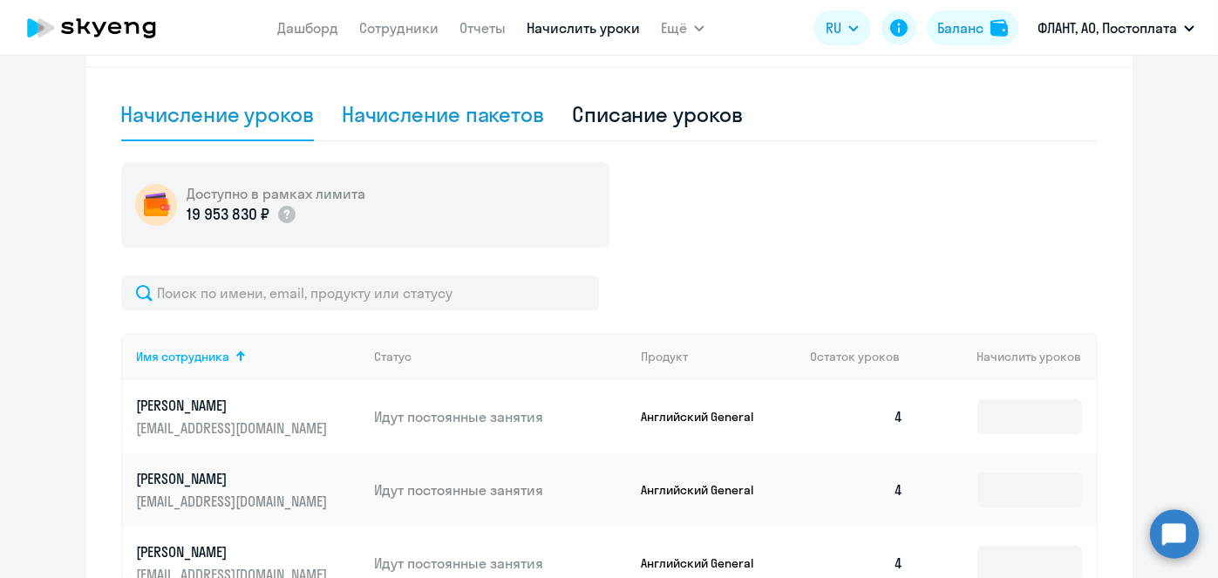
click at [446, 138] on div "Начисление пакетов" at bounding box center [443, 115] width 202 height 52
select select "10"
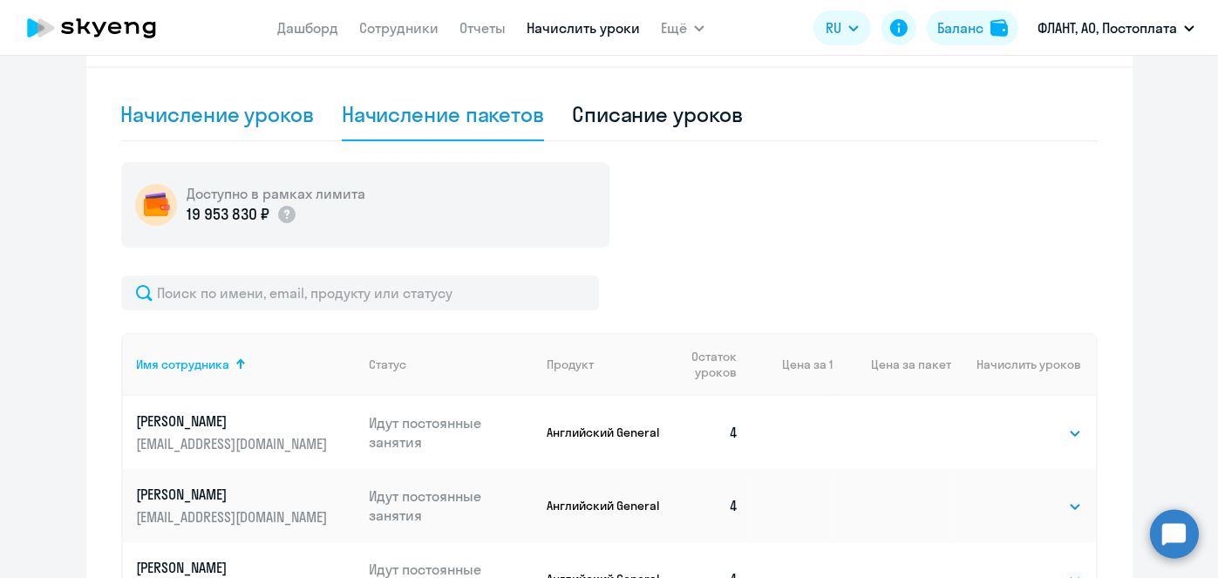
click at [276, 127] on div "Начисление уроков" at bounding box center [217, 114] width 193 height 28
select select "10"
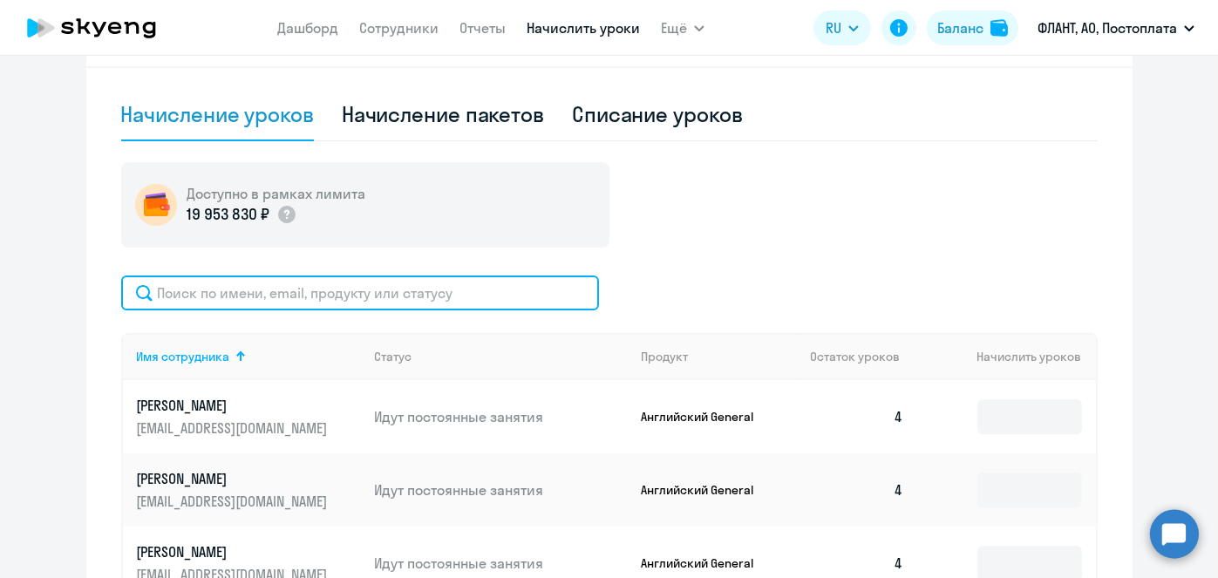
click at [391, 282] on input "text" at bounding box center [360, 293] width 478 height 35
paste input "Рахманкина"
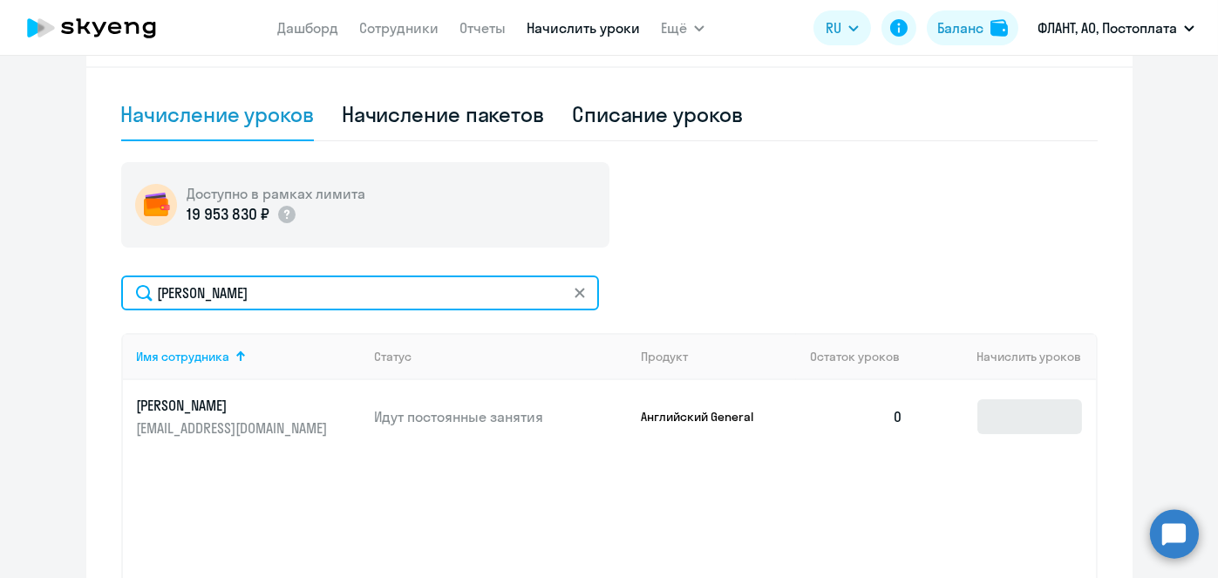
type input "Рахманкина"
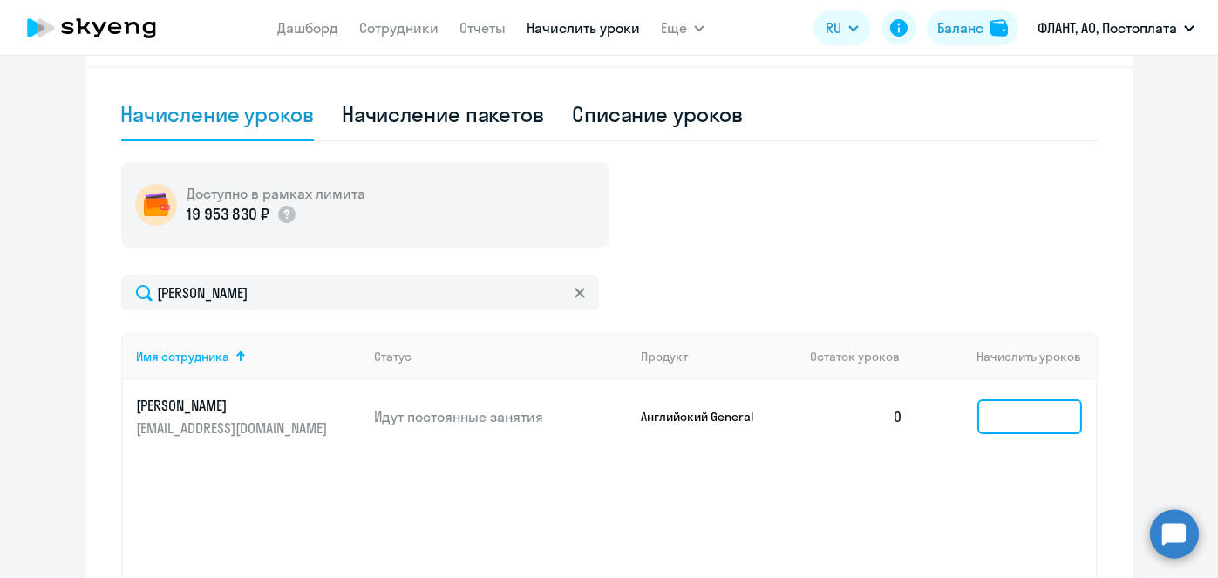
click at [1001, 417] on input at bounding box center [1029, 416] width 105 height 35
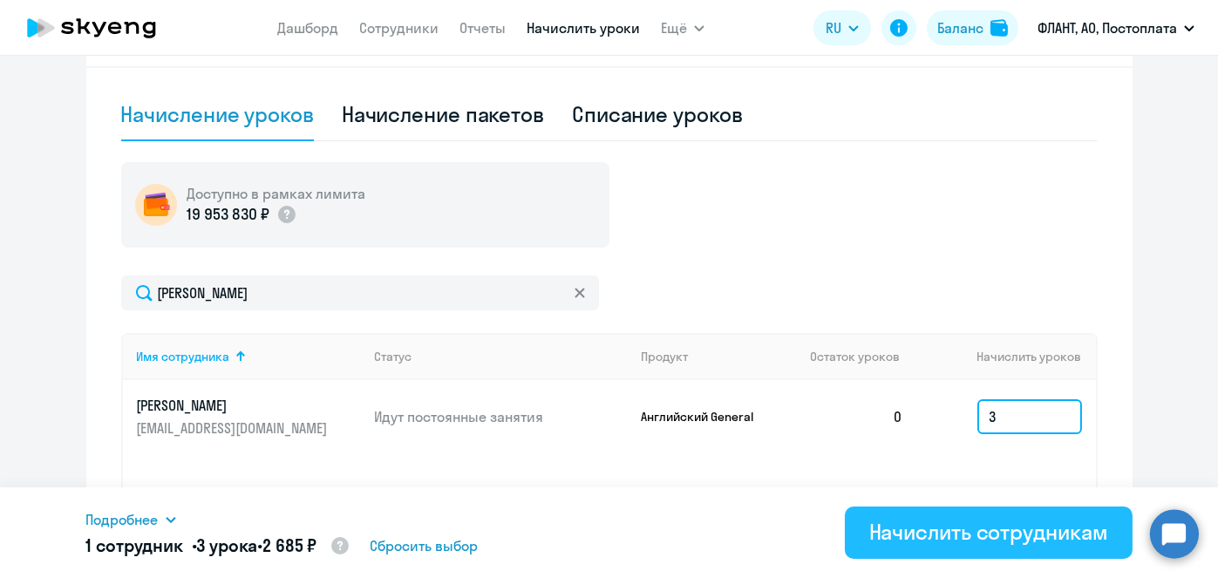
type input "3"
click at [993, 529] on div "Начислить сотрудникам" at bounding box center [988, 532] width 239 height 28
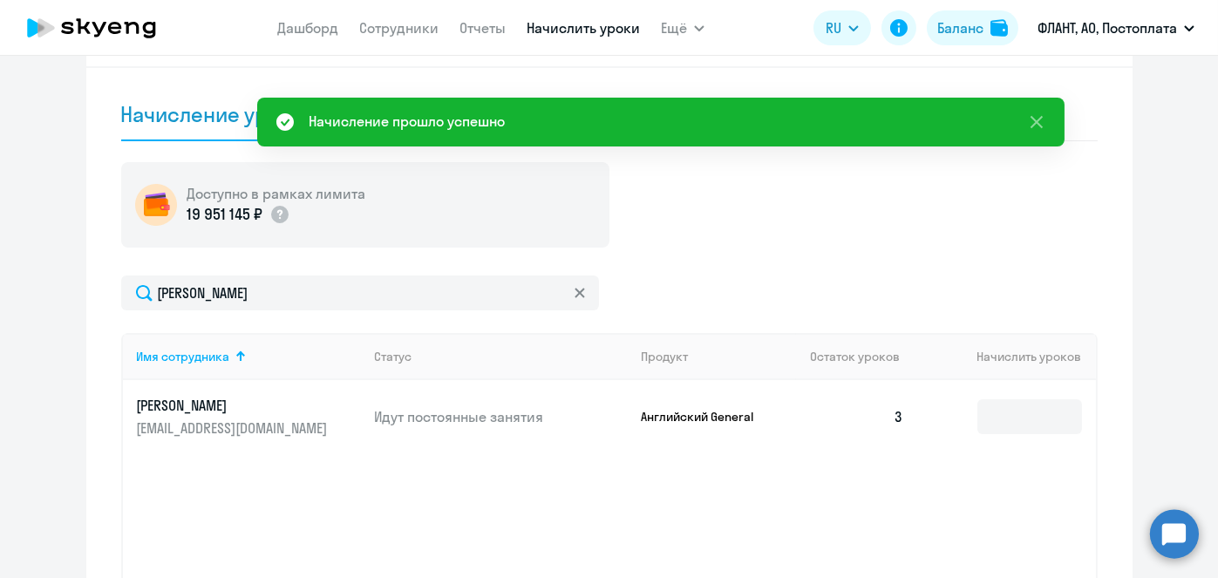
scroll to position [0, 0]
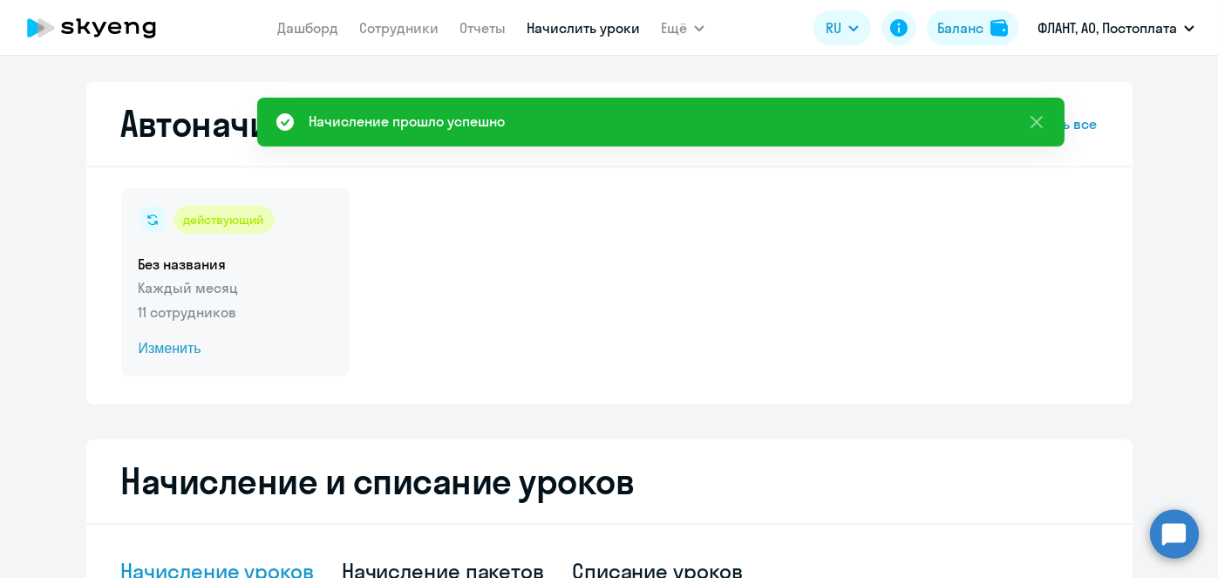
click at [146, 350] on span "Изменить" at bounding box center [236, 348] width 194 height 21
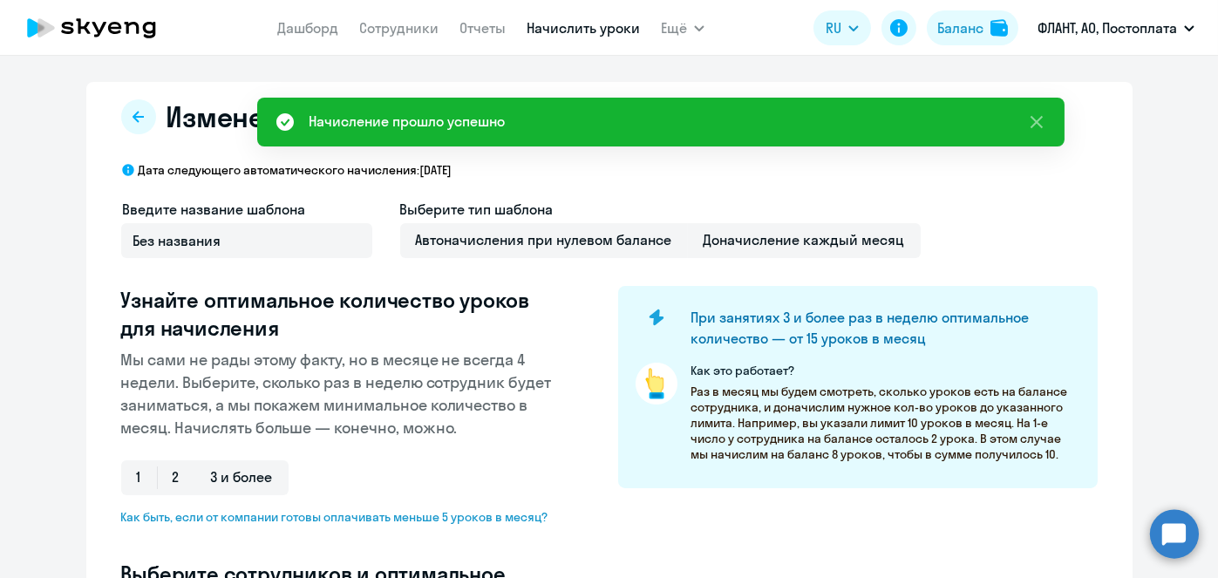
select select "10"
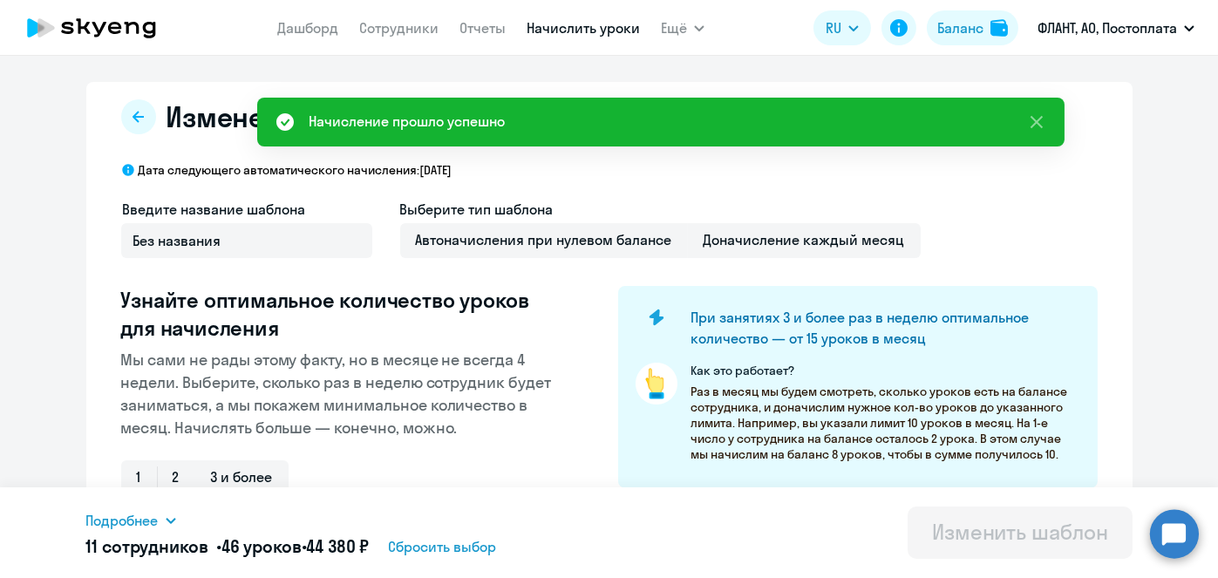
scroll to position [457, 0]
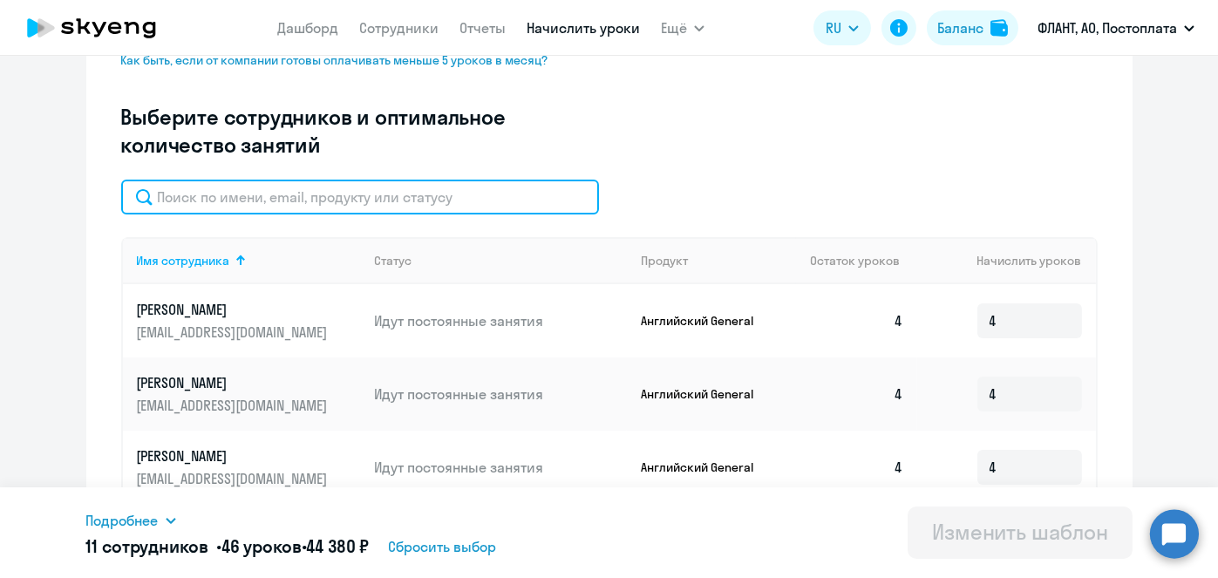
click at [467, 203] on input "text" at bounding box center [360, 197] width 478 height 35
paste input "Рахманкина"
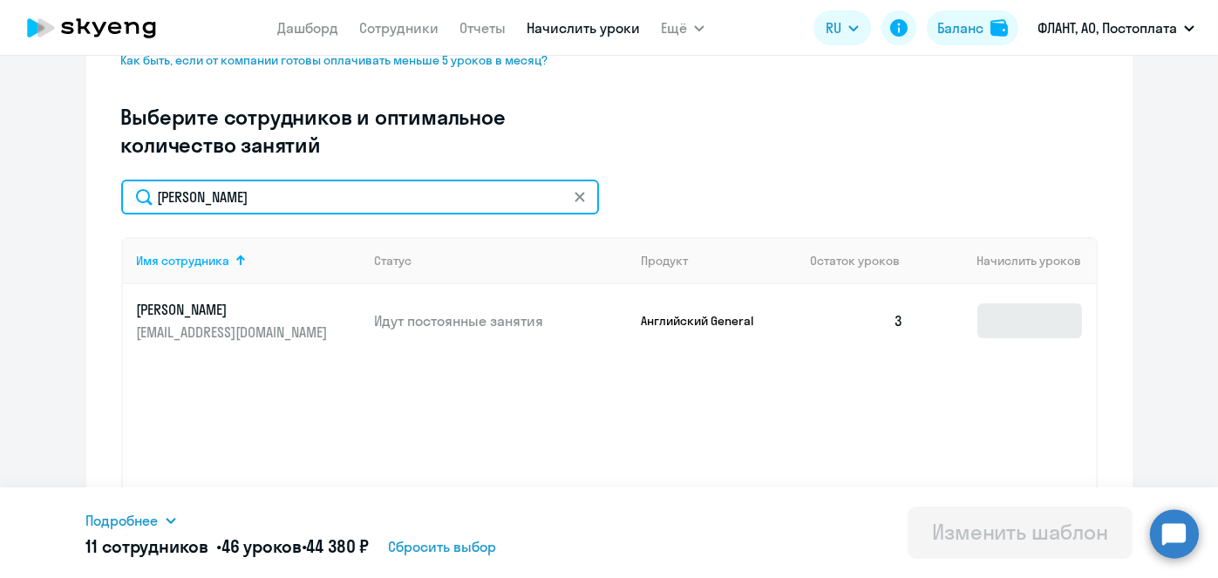
type input "Рахманкина"
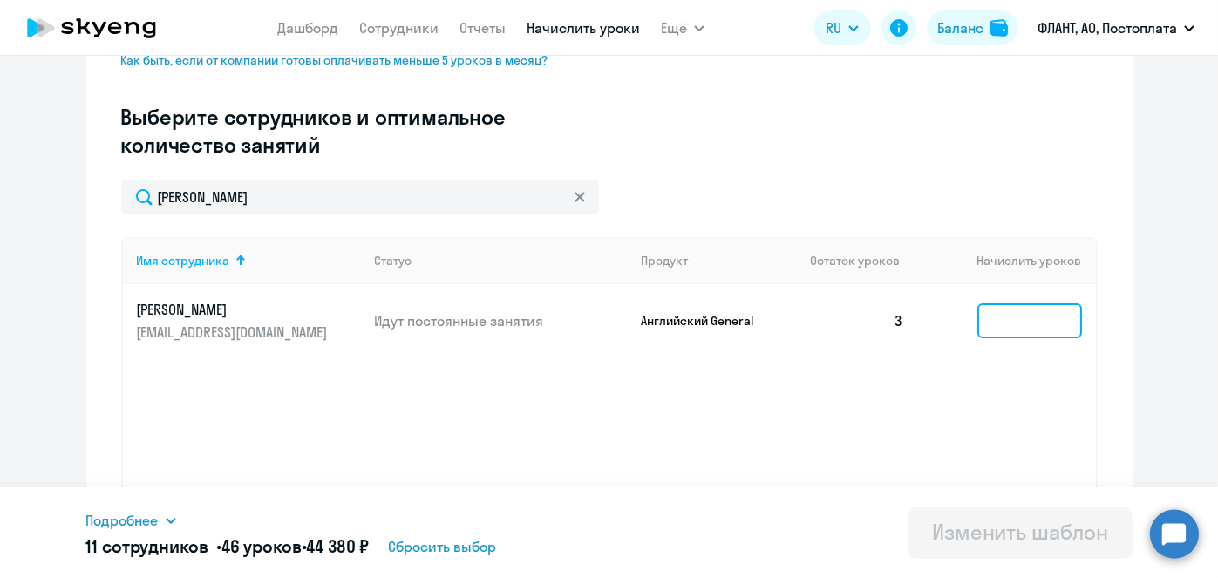
click at [1000, 321] on input at bounding box center [1029, 320] width 105 height 35
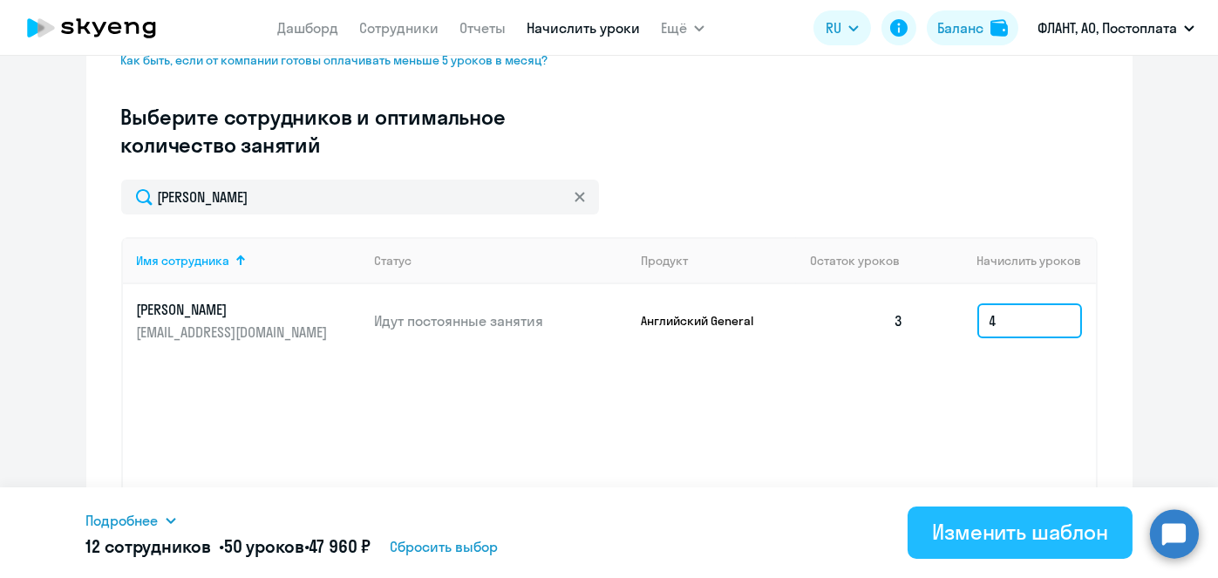
type input "4"
click at [977, 534] on div "Изменить шаблон" at bounding box center [1020, 532] width 176 height 28
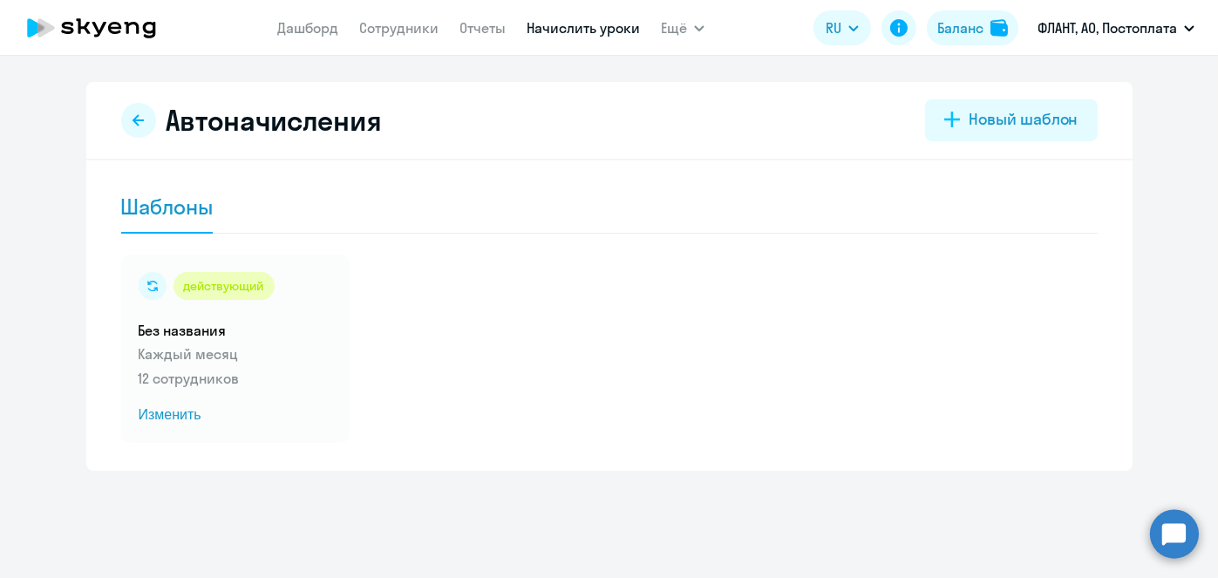
click at [555, 26] on link "Начислить уроки" at bounding box center [583, 27] width 113 height 17
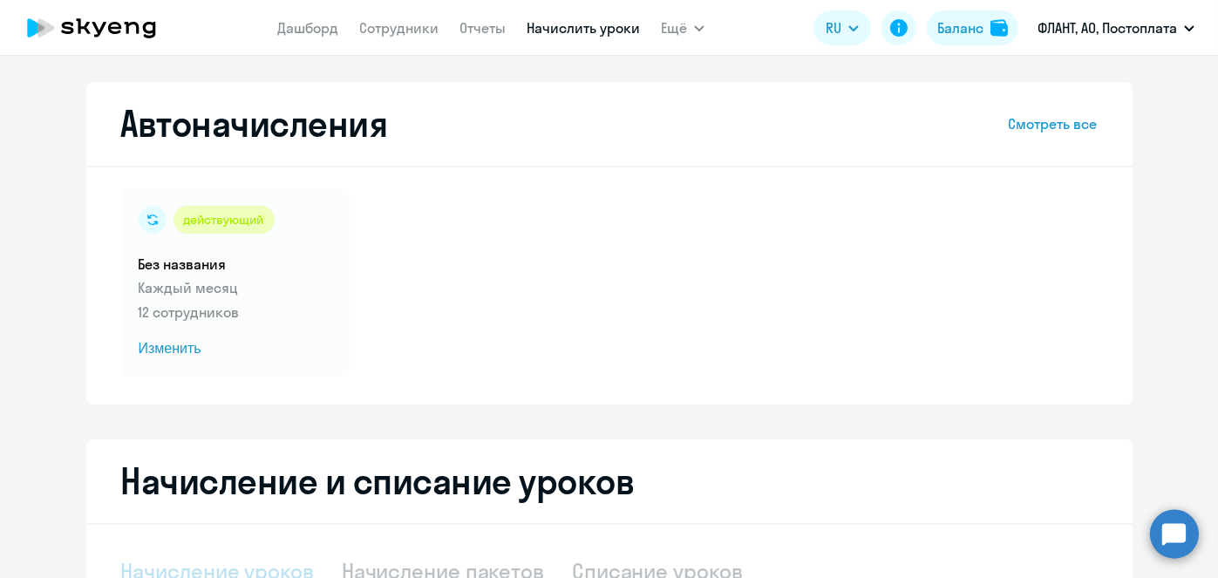
select select "10"
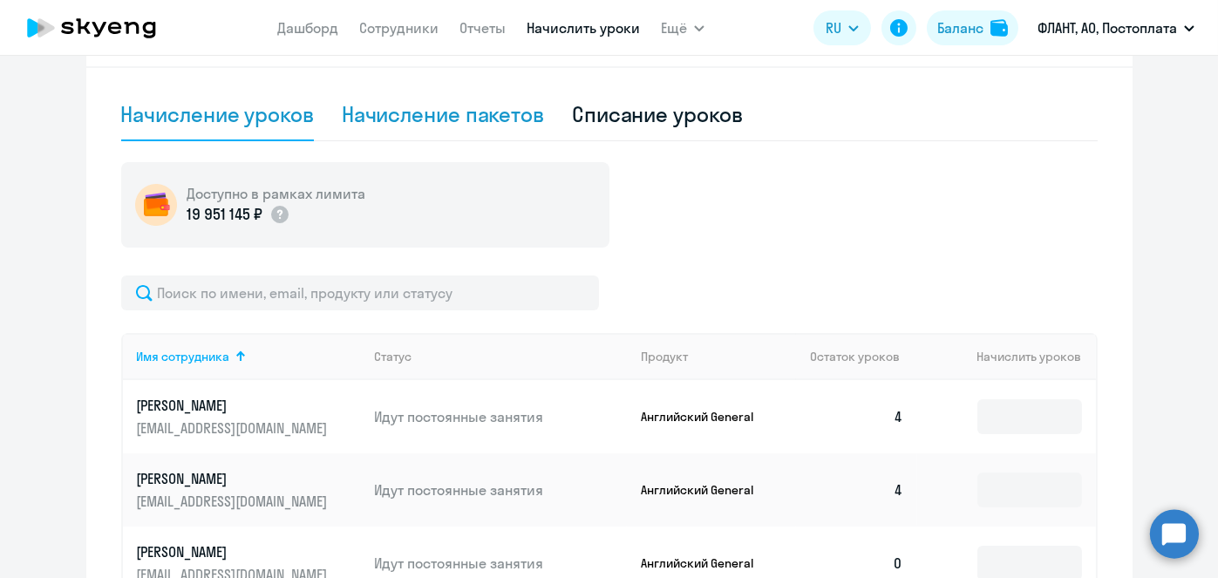
click at [455, 92] on div "Начисление пакетов" at bounding box center [443, 115] width 202 height 52
select select "10"
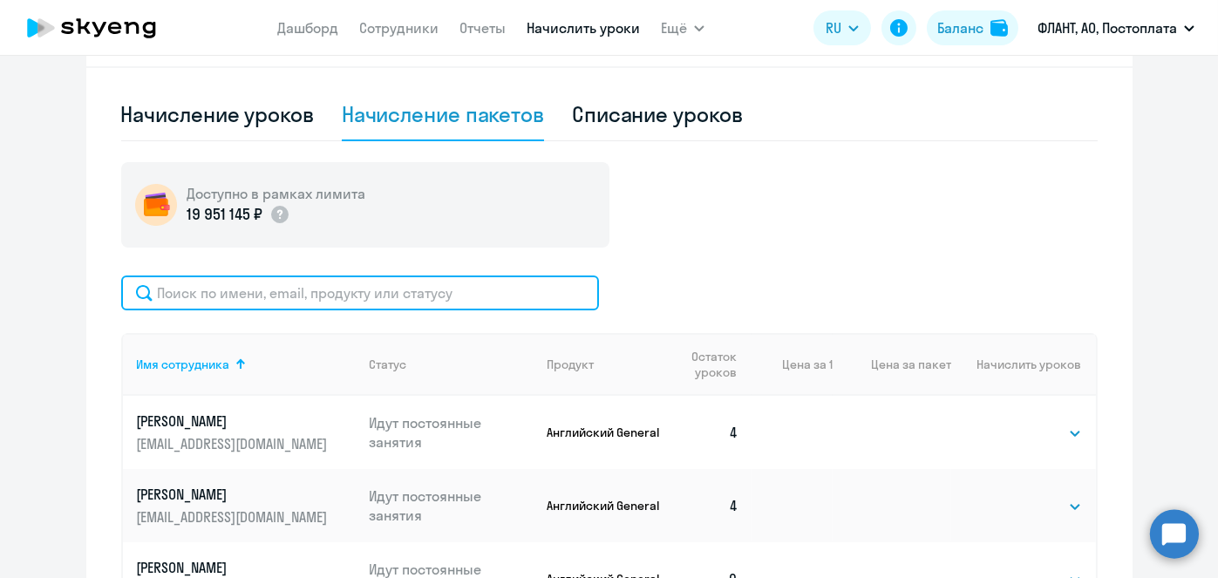
click at [488, 290] on input "text" at bounding box center [360, 293] width 478 height 35
paste input "Квакин"
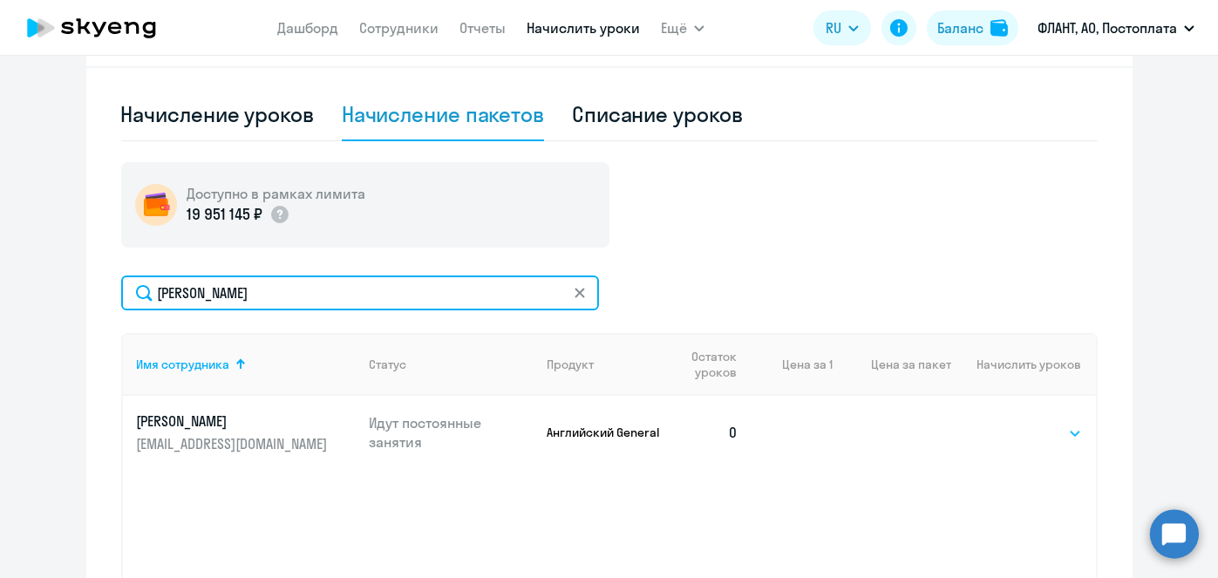
type input "Квакин"
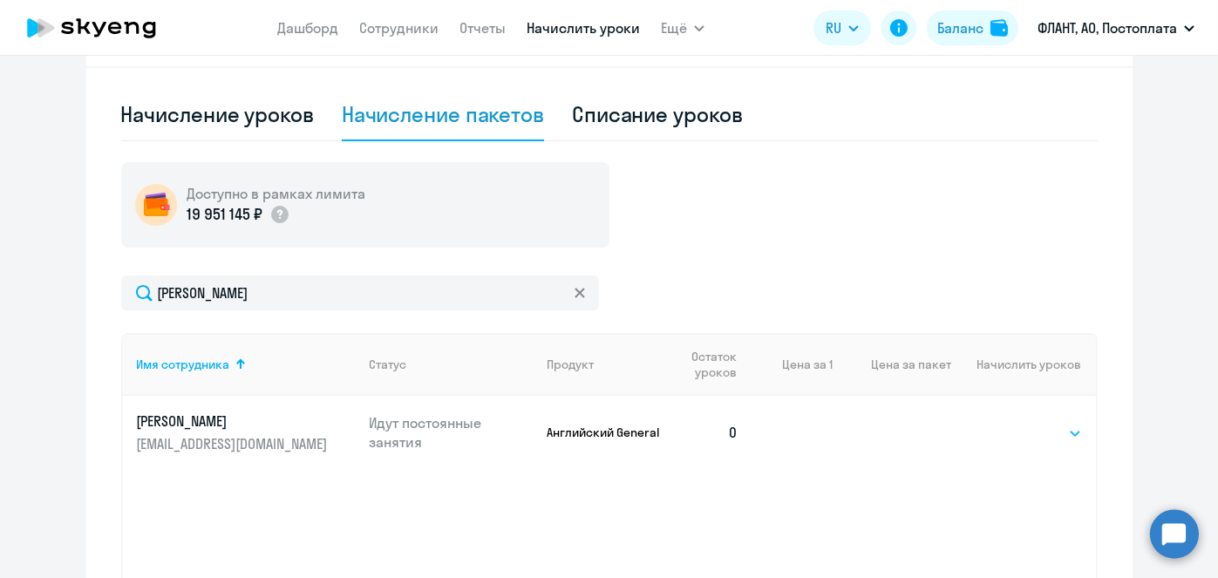
click at [1051, 428] on select "Выбрать 4 8 16 32 64 96 128" at bounding box center [1045, 433] width 71 height 21
click at [1021, 432] on select "Выбрать 4 8 16 32 64 96 128" at bounding box center [1045, 433] width 71 height 21
select select "4"
click at [1010, 423] on select "Выбрать 4 8 16 32 64 96 128" at bounding box center [1045, 433] width 71 height 21
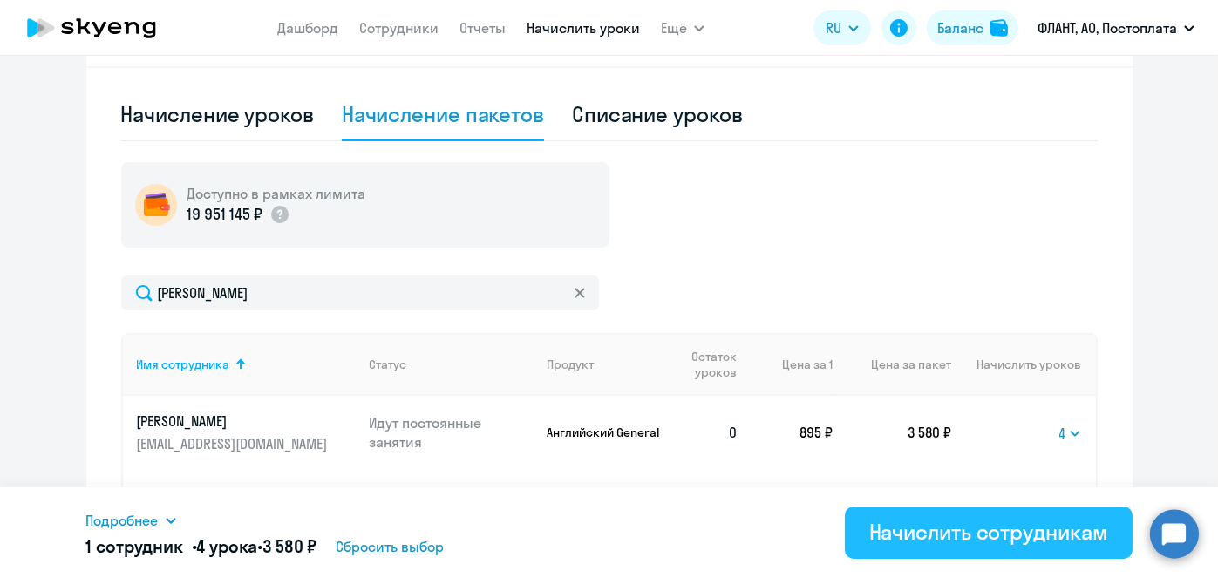
click at [951, 542] on div "Начислить сотрудникам" at bounding box center [988, 532] width 239 height 28
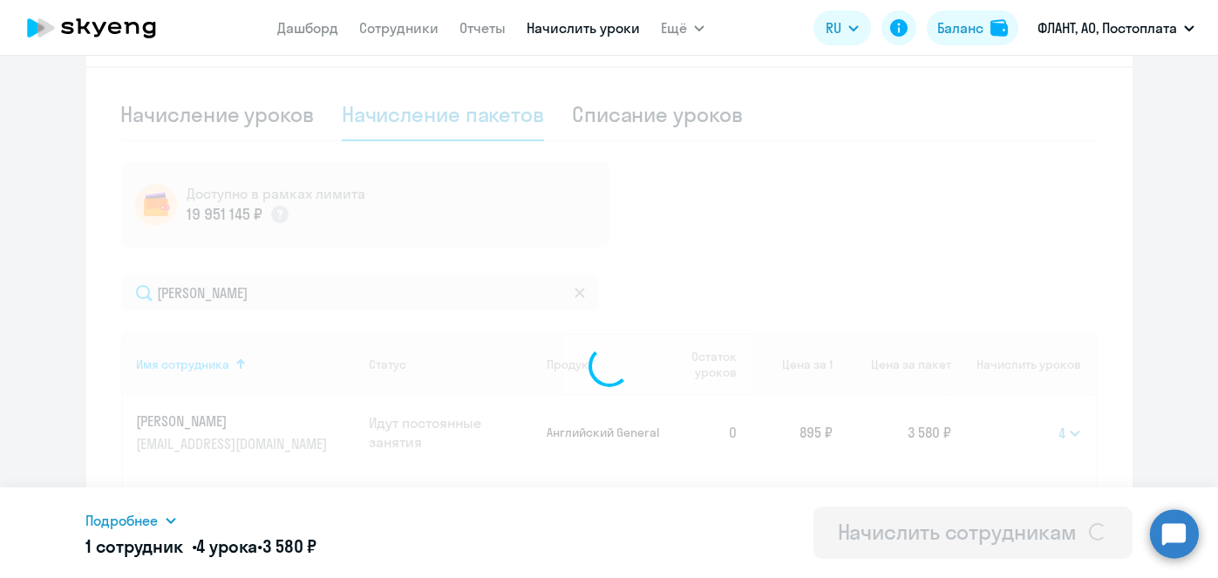
select select
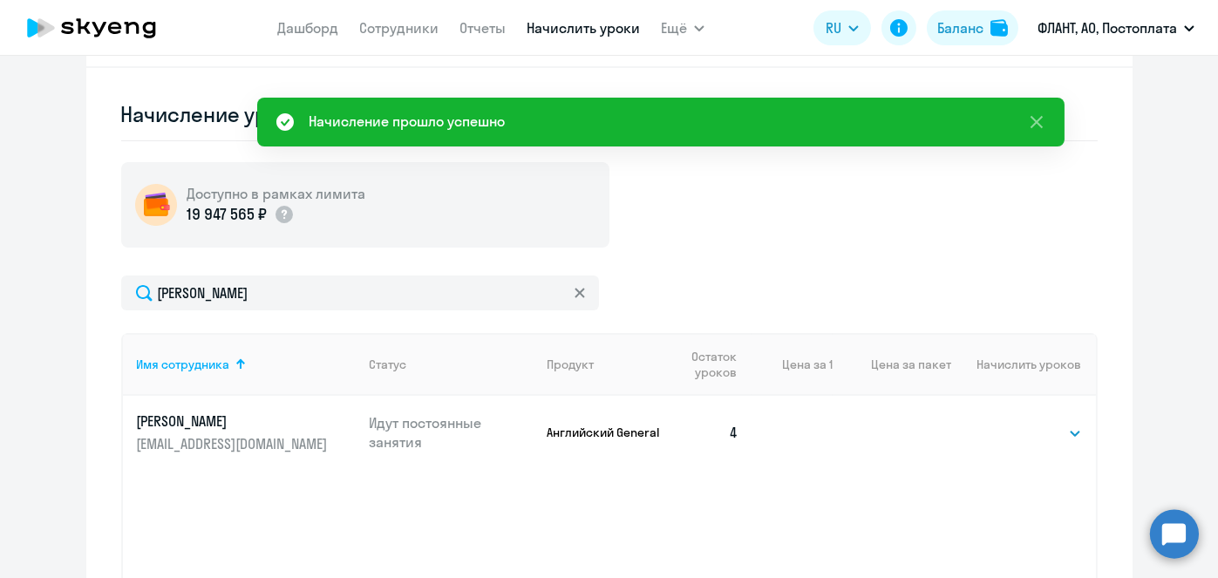
scroll to position [0, 0]
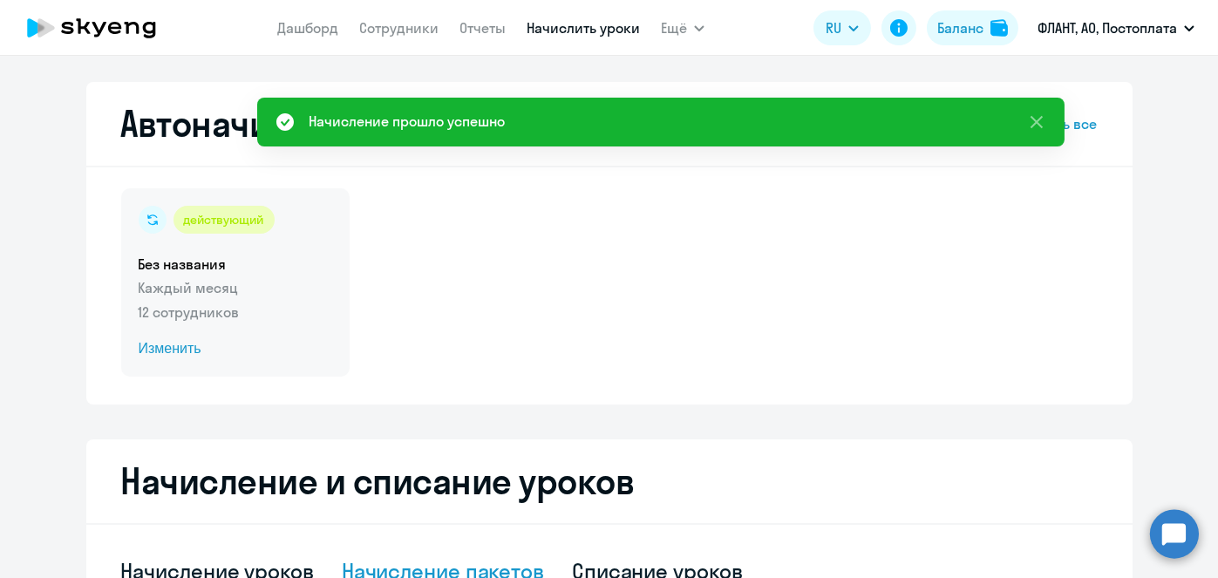
click at [180, 350] on span "Изменить" at bounding box center [236, 348] width 194 height 21
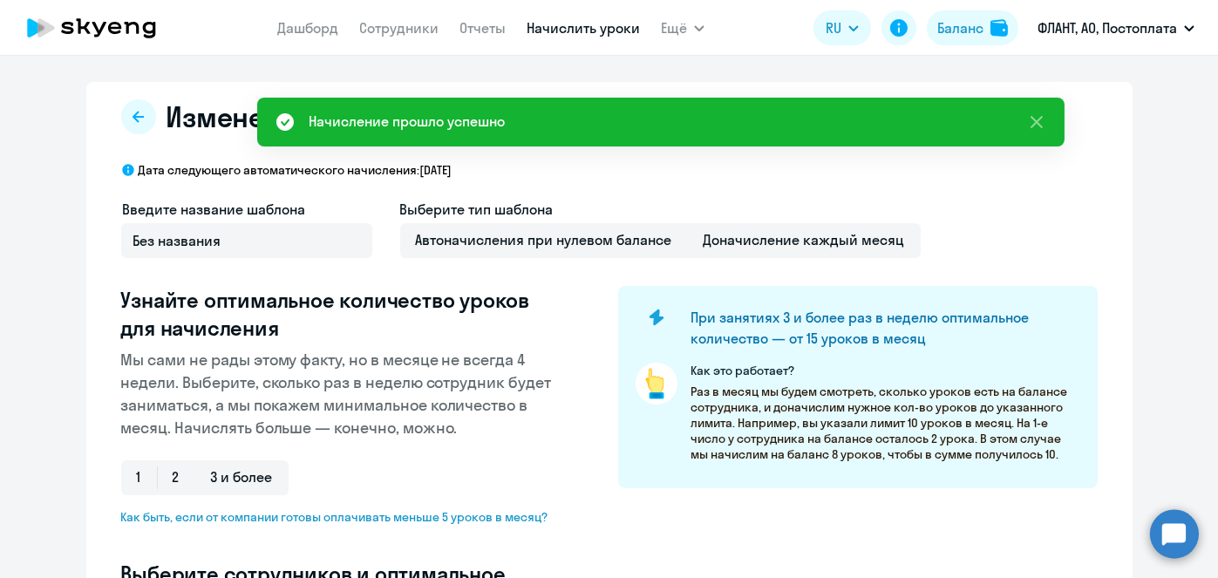
select select "10"
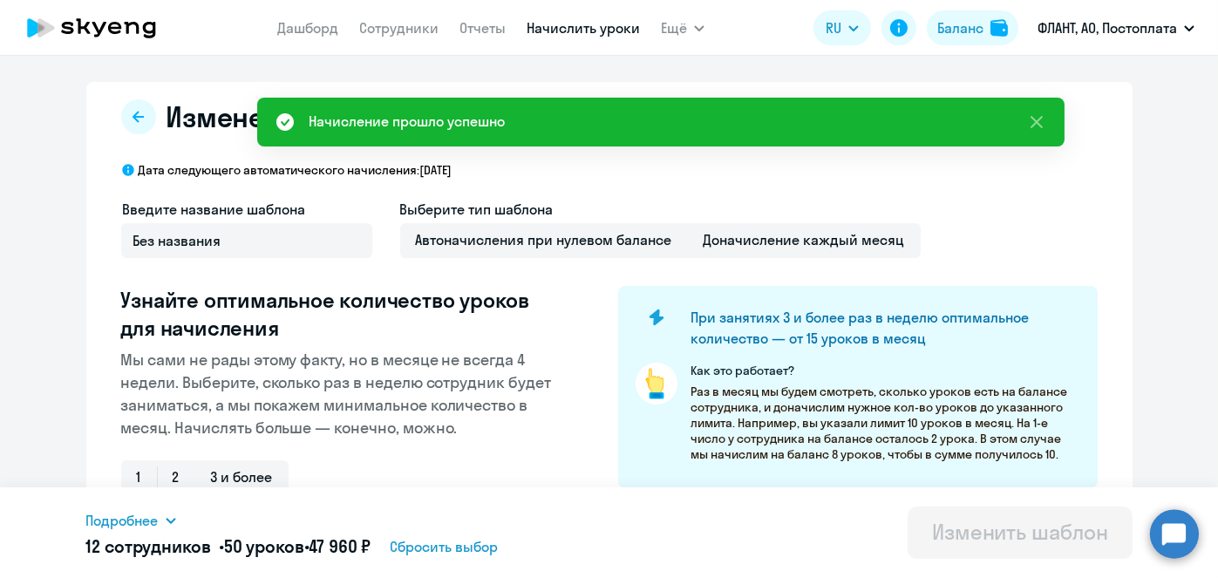
scroll to position [457, 0]
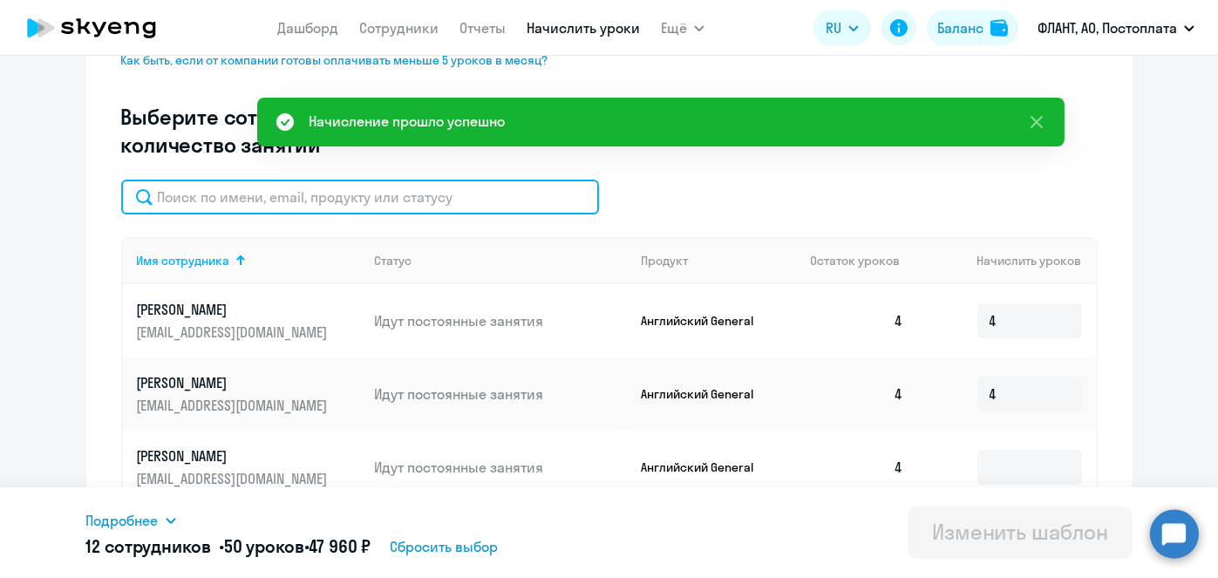
click at [437, 183] on input "text" at bounding box center [360, 197] width 478 height 35
paste input "Квакин"
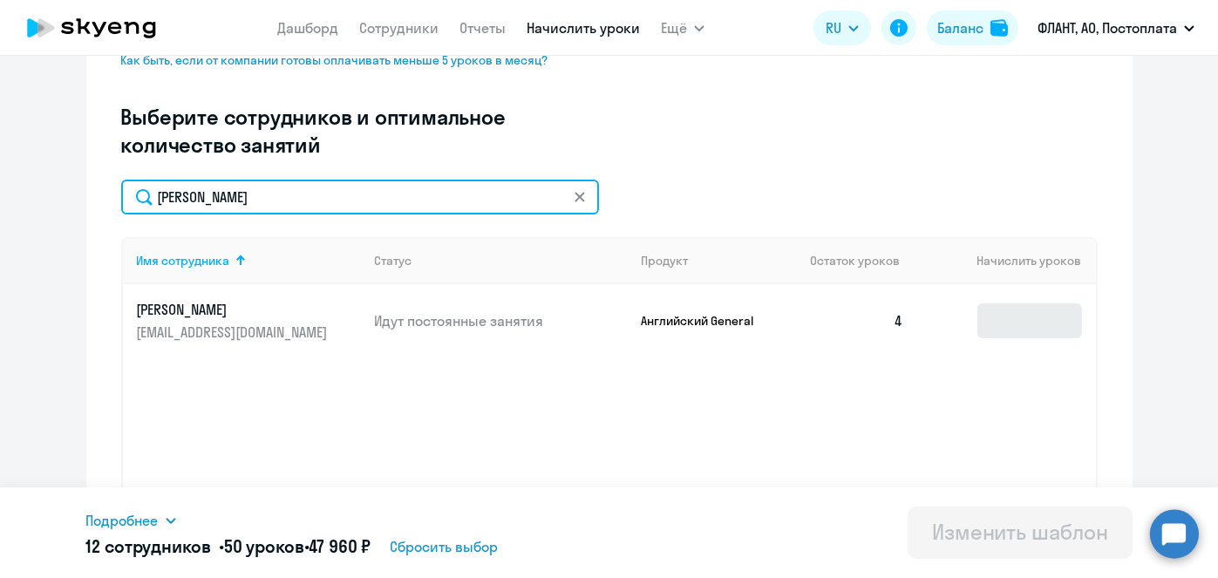
type input "Квакин"
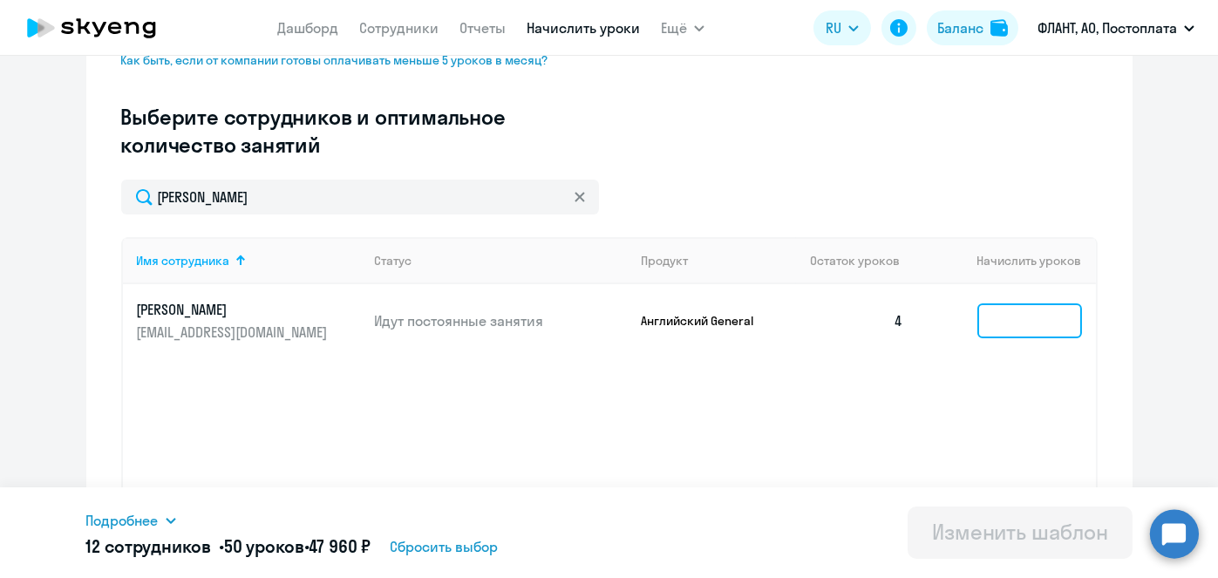
click at [1049, 316] on input at bounding box center [1029, 320] width 105 height 35
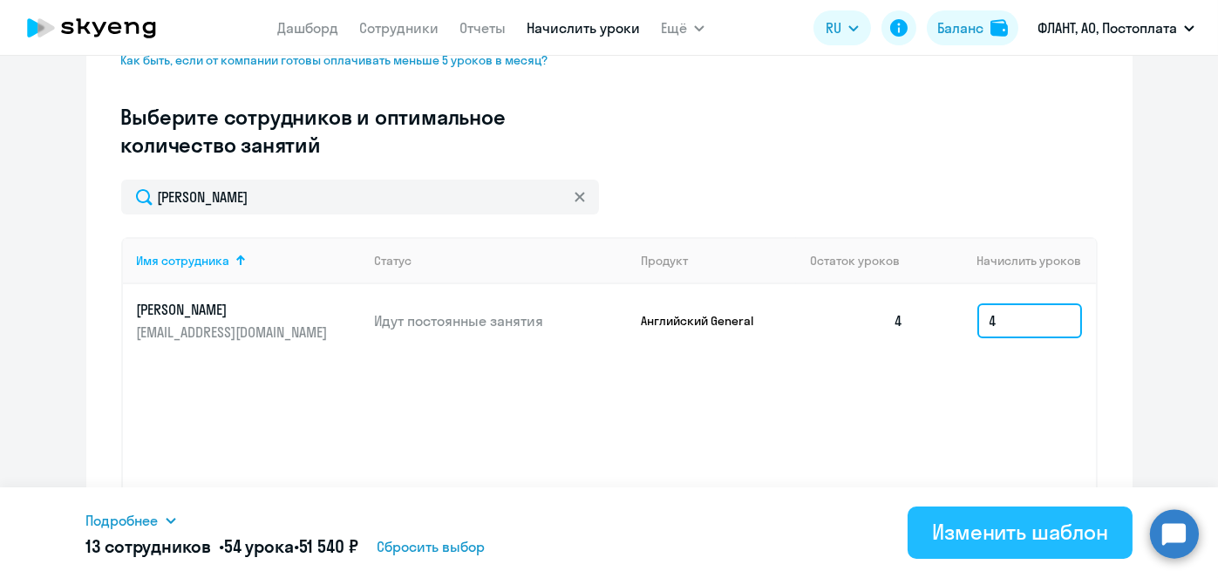
type input "4"
click at [1002, 515] on button "Изменить шаблон" at bounding box center [1020, 533] width 225 height 52
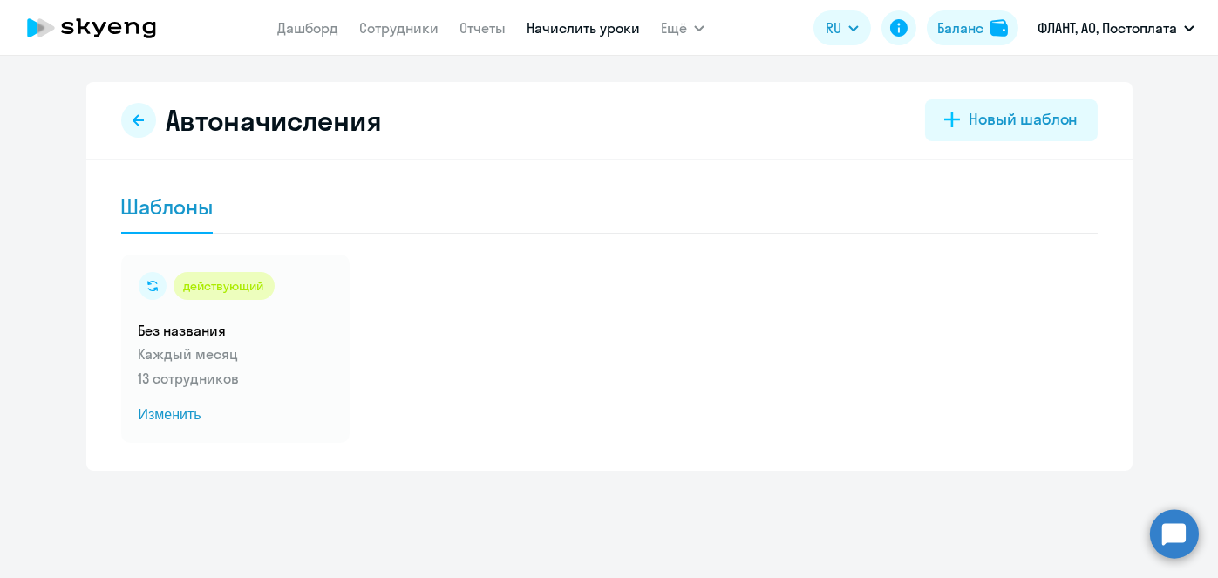
click at [552, 29] on link "Начислить уроки" at bounding box center [583, 27] width 113 height 17
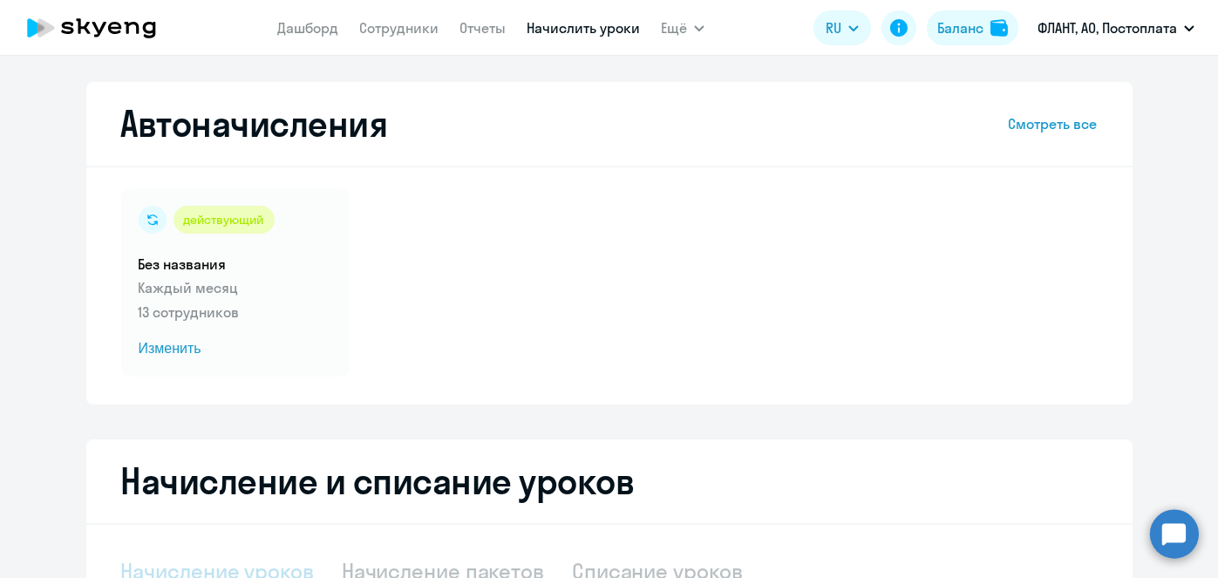
select select "10"
click at [555, 29] on link "Начислить уроки" at bounding box center [583, 27] width 113 height 17
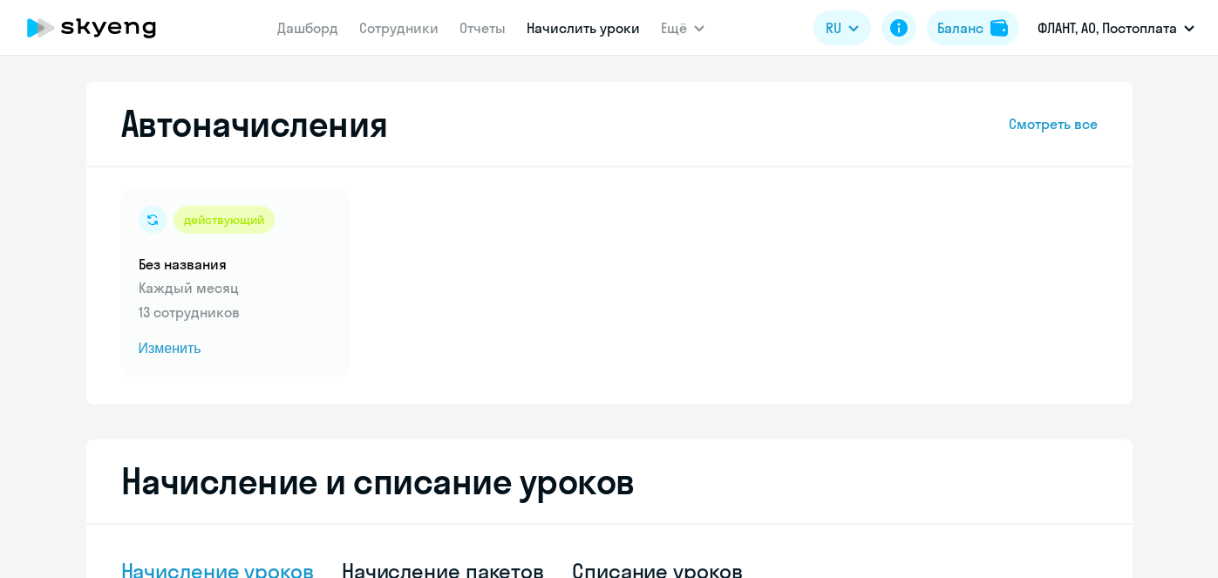
select select "10"
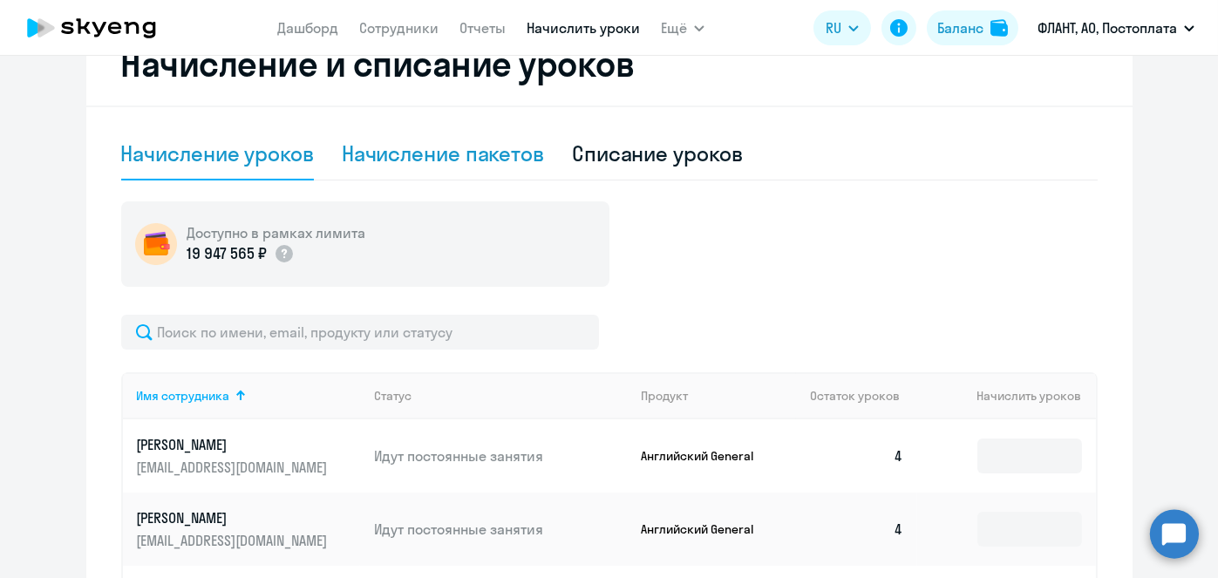
click at [486, 163] on div "Начисление пакетов" at bounding box center [443, 153] width 202 height 28
select select "10"
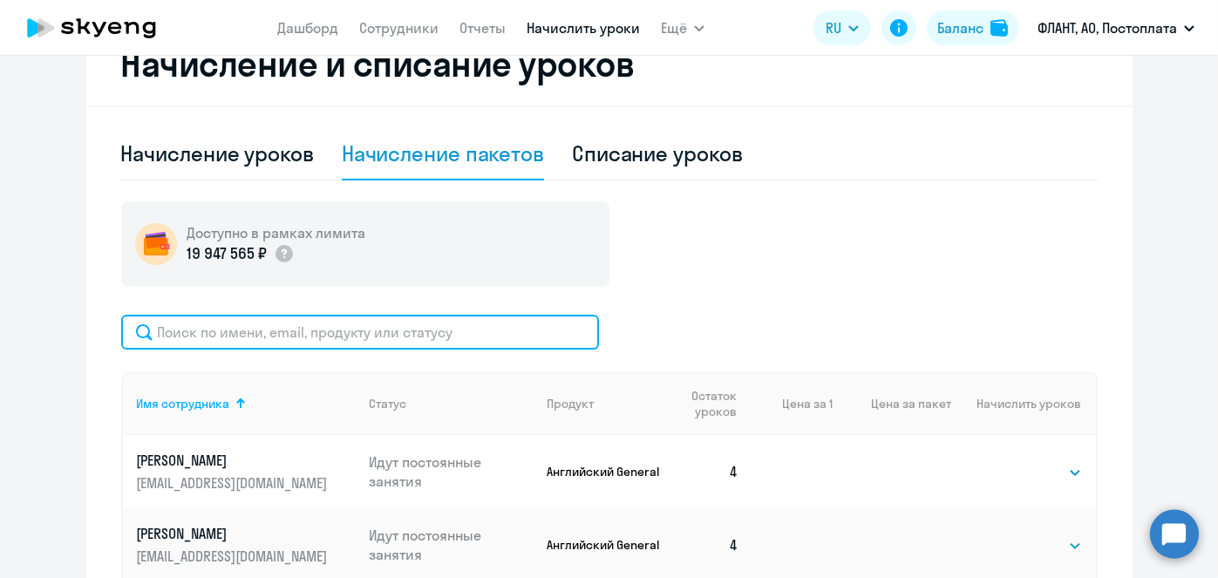
click at [371, 343] on input "text" at bounding box center [360, 332] width 478 height 35
paste input "[PERSON_NAME]"
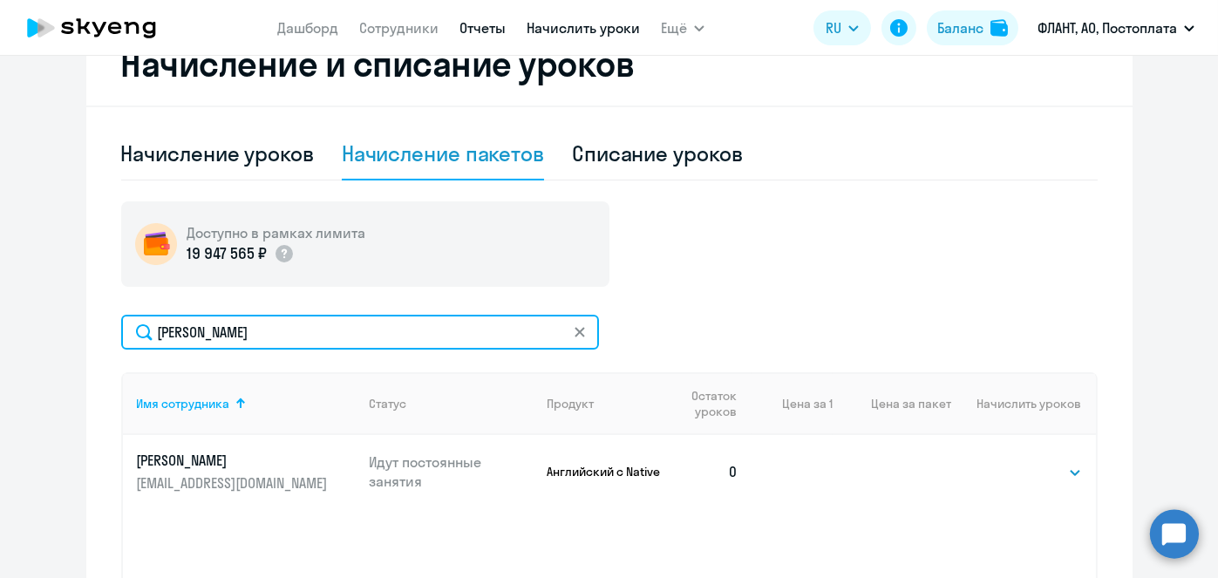
type input "[PERSON_NAME]"
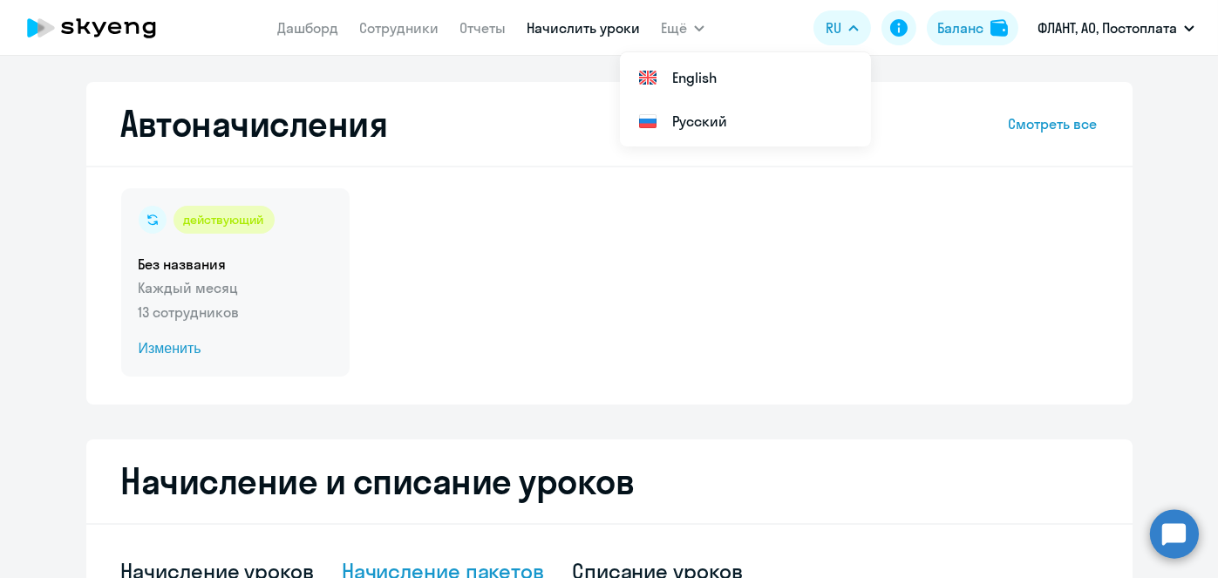
click at [169, 352] on span "Изменить" at bounding box center [236, 348] width 194 height 21
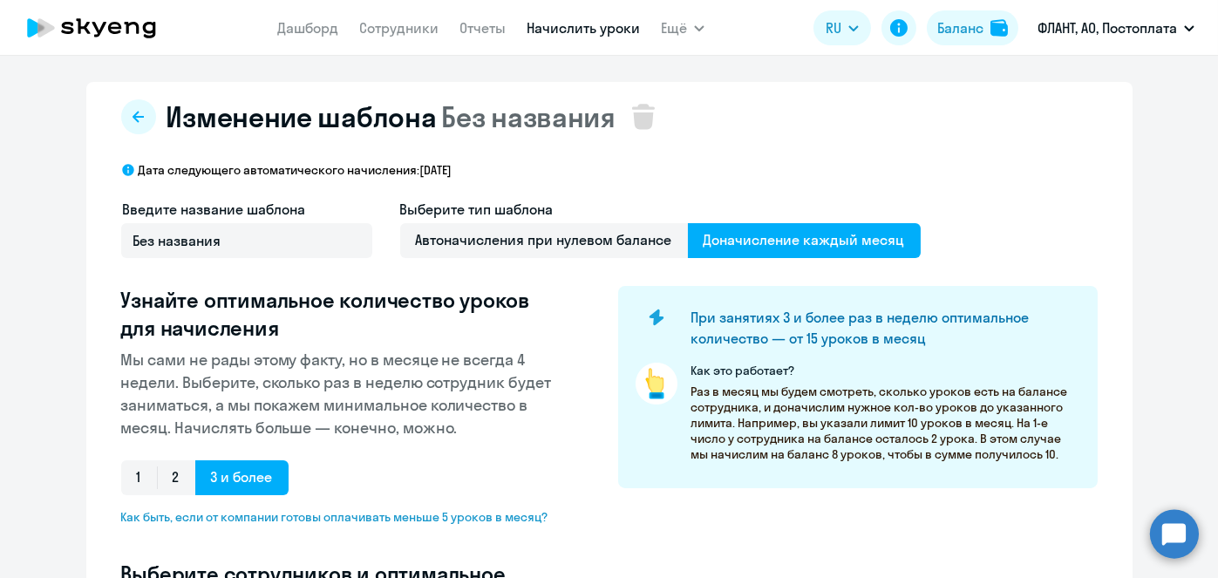
select select "10"
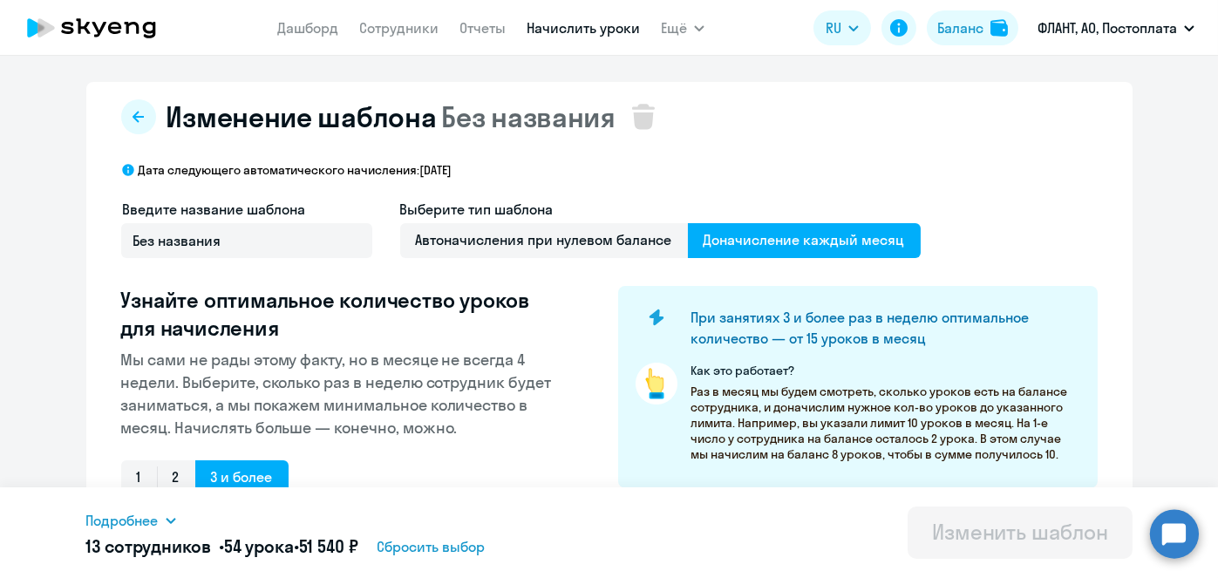
scroll to position [457, 0]
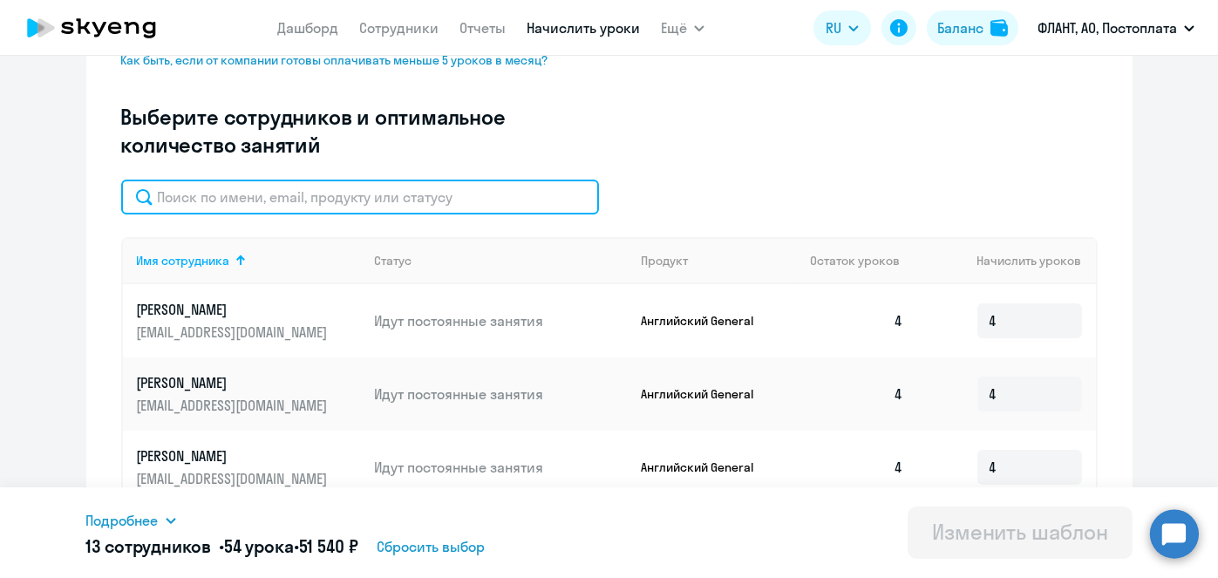
click at [412, 207] on input "text" at bounding box center [360, 197] width 478 height 35
paste input "[PERSON_NAME]"
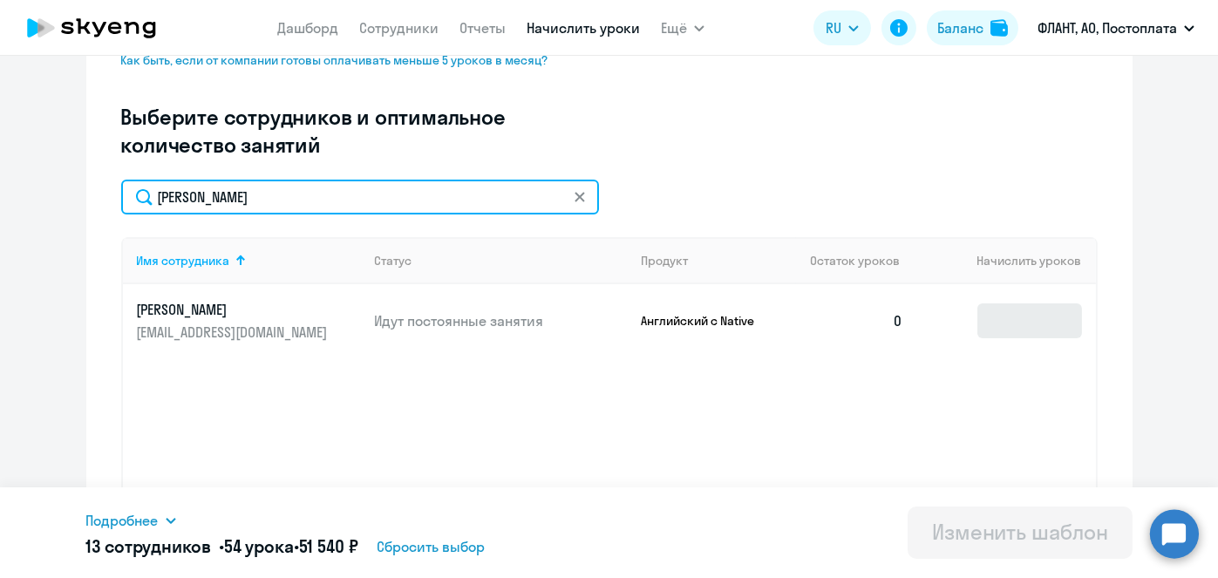
type input "[PERSON_NAME]"
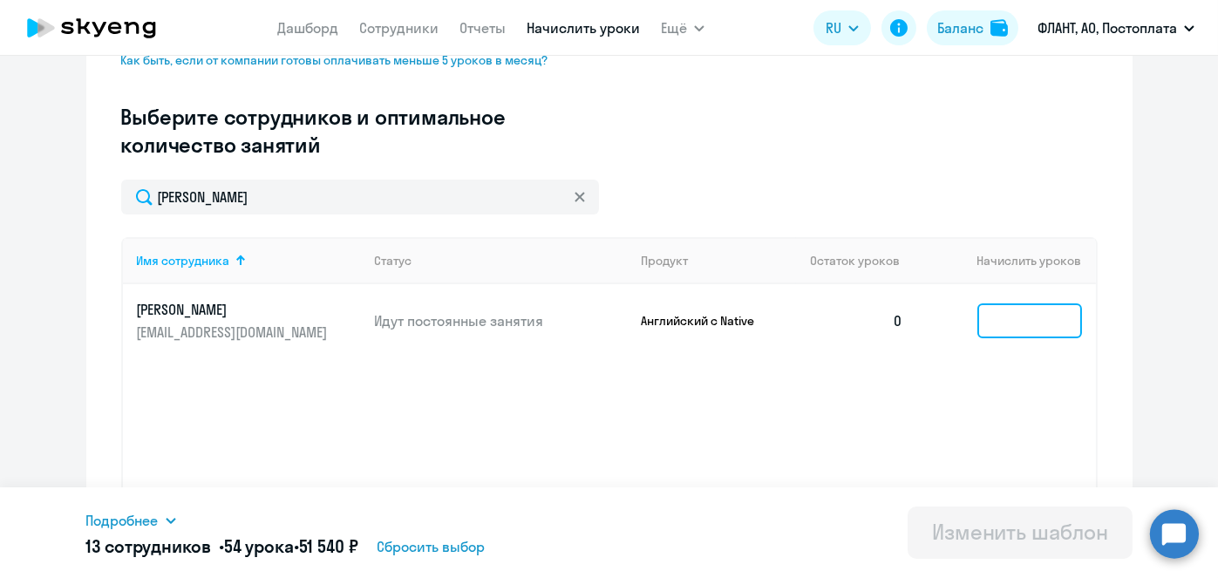
click at [990, 329] on input at bounding box center [1029, 320] width 105 height 35
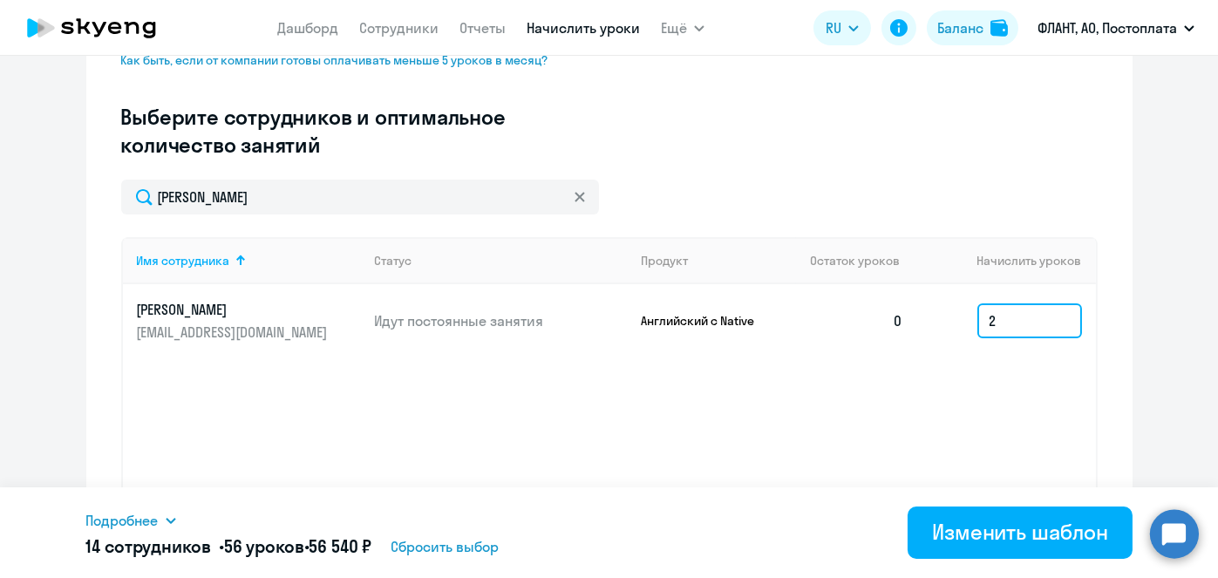
type input "2"
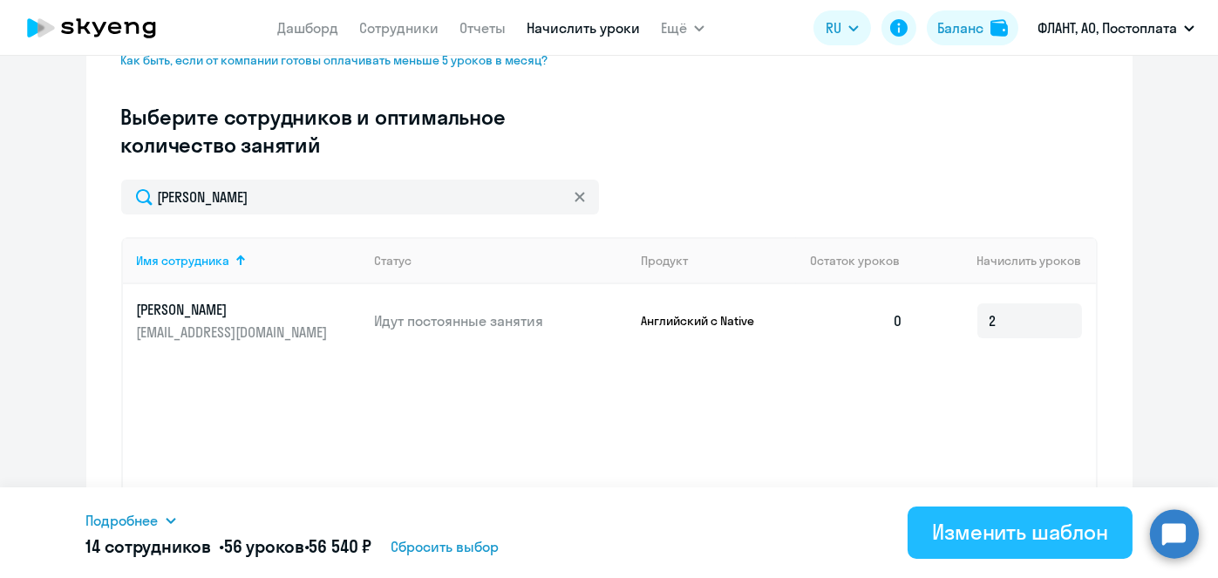
click at [930, 532] on button "Изменить шаблон" at bounding box center [1020, 533] width 225 height 52
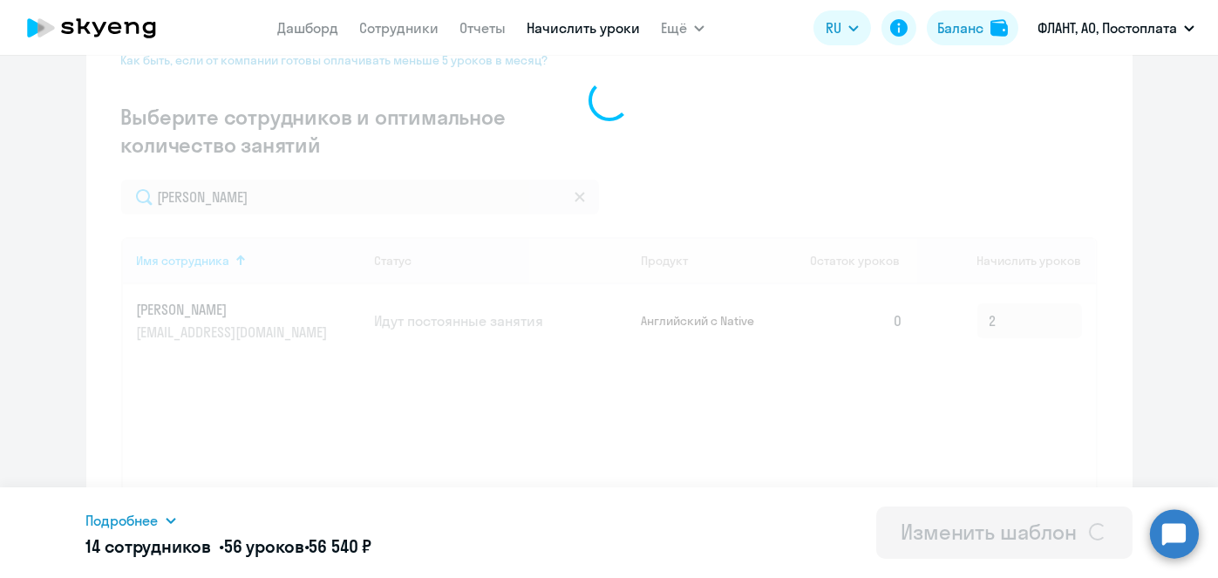
click at [930, 532] on div "Изменить шаблон" at bounding box center [989, 532] width 176 height 28
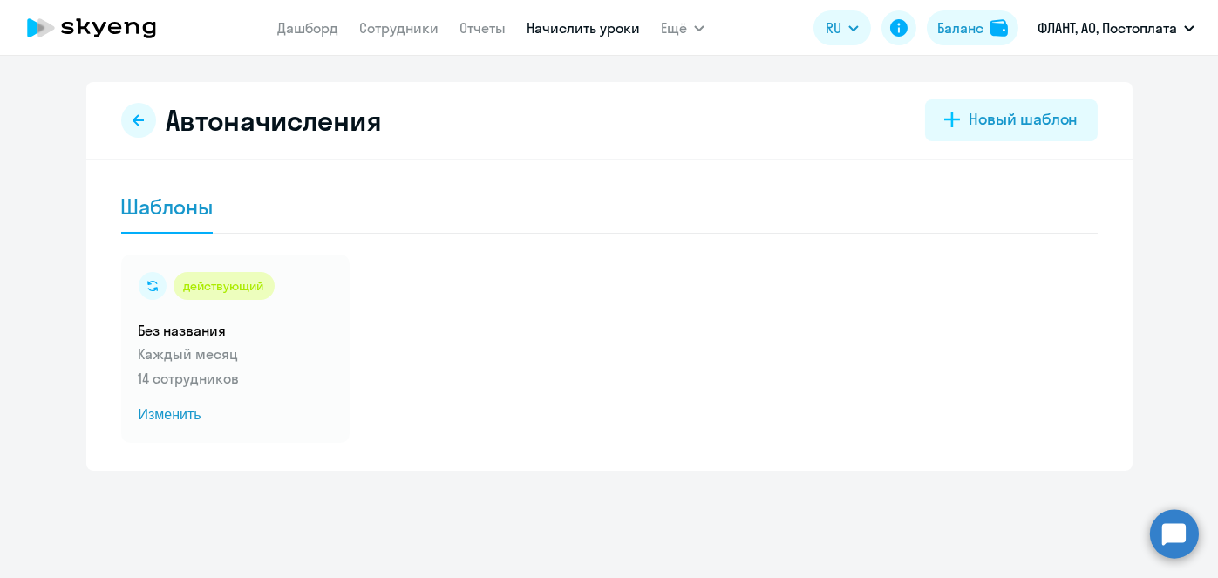
click at [534, 23] on link "Начислить уроки" at bounding box center [583, 27] width 113 height 17
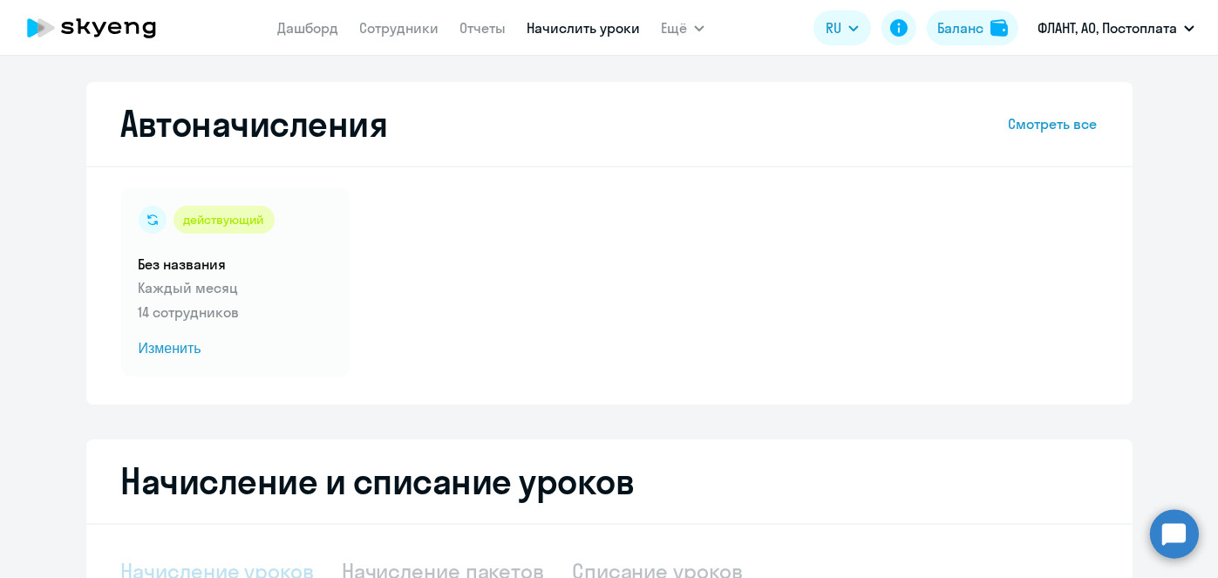
select select "10"
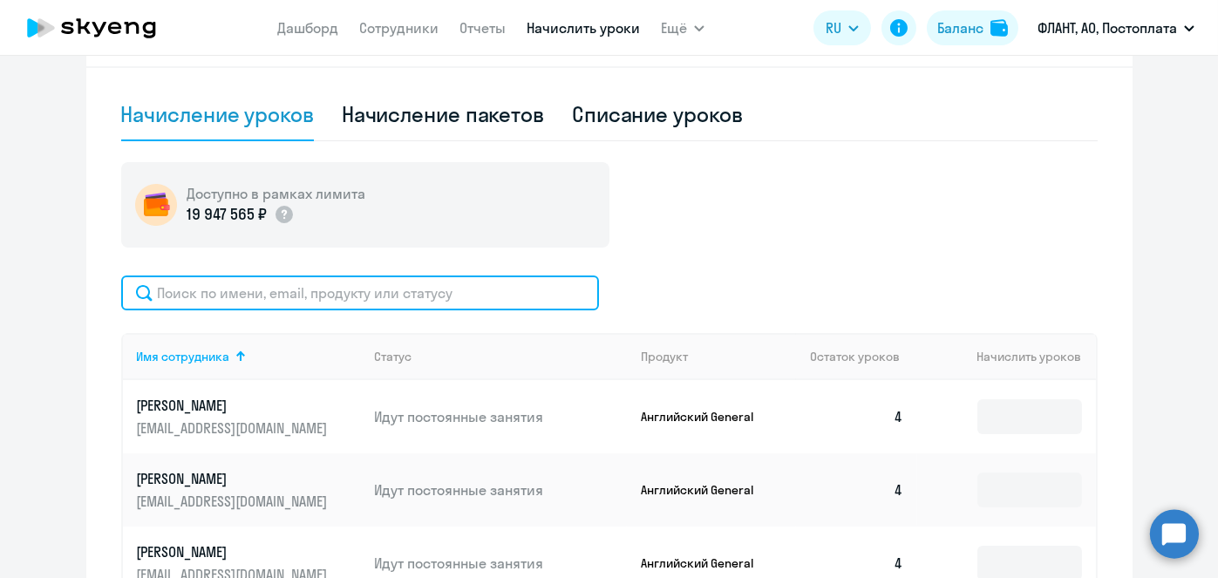
click at [491, 294] on input "text" at bounding box center [360, 293] width 478 height 35
paste input "[PERSON_NAME]"
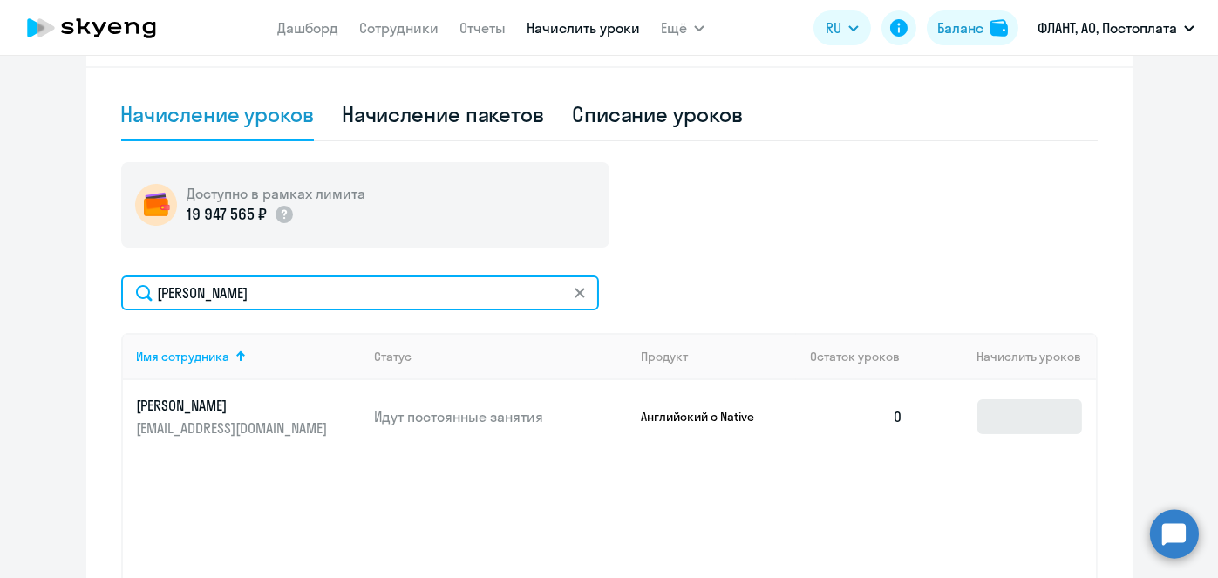
type input "[PERSON_NAME]"
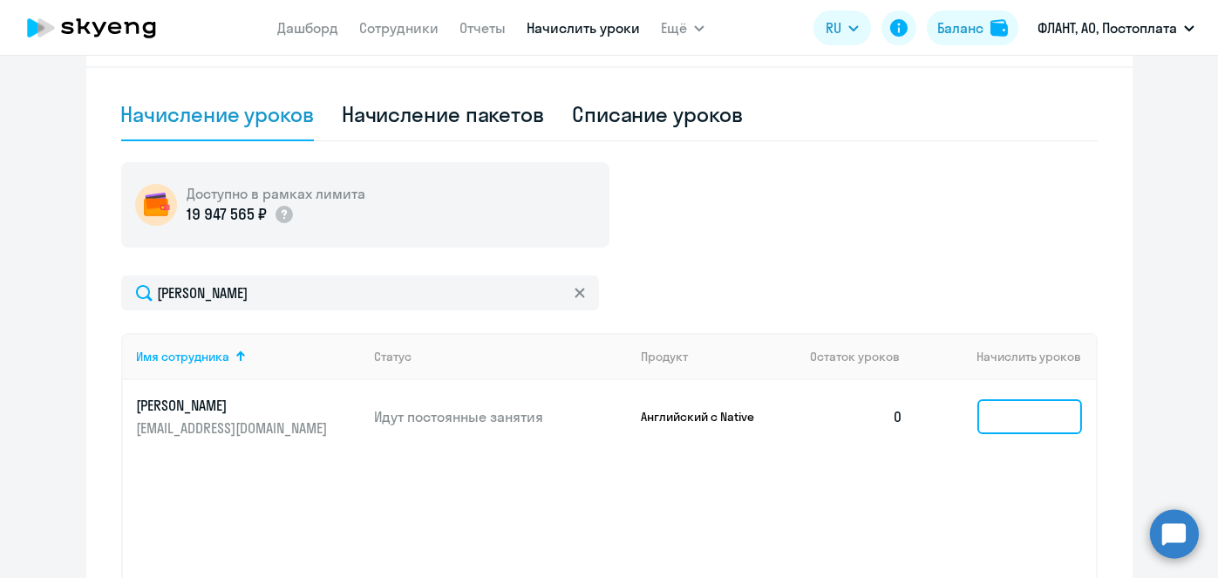
click at [1027, 410] on input at bounding box center [1029, 416] width 105 height 35
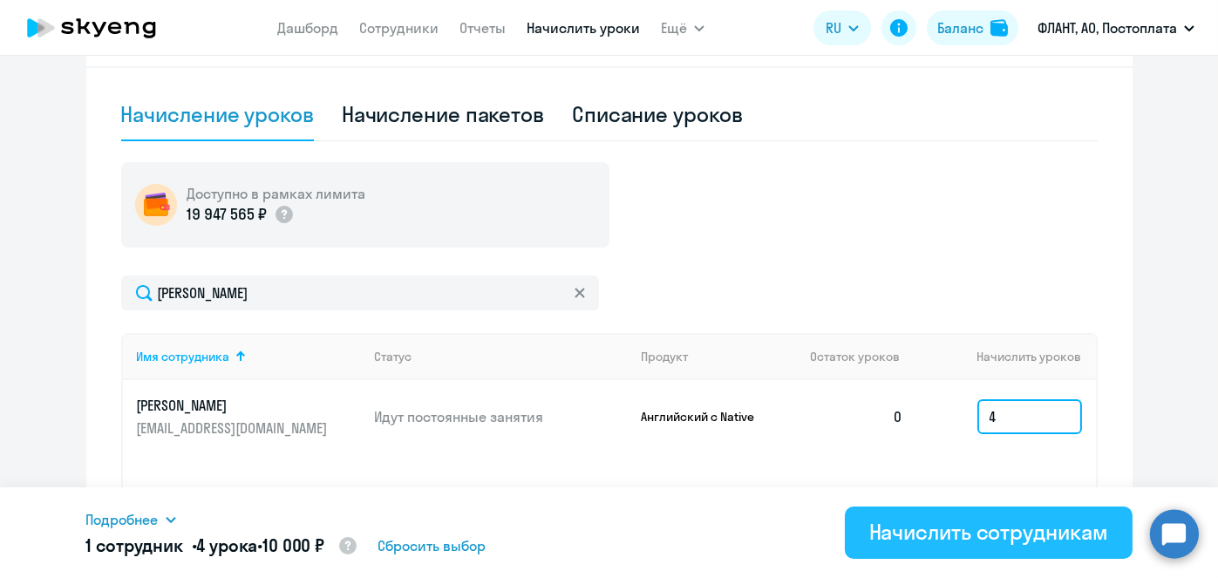
type input "4"
click at [999, 533] on div "Начислить сотрудникам" at bounding box center [988, 532] width 239 height 28
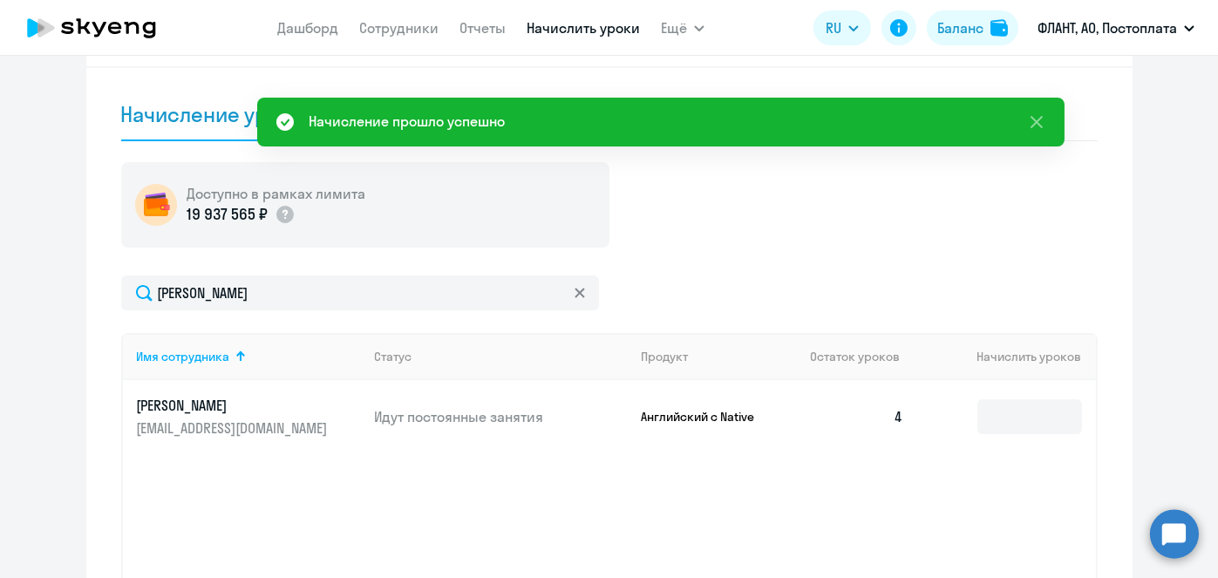
scroll to position [0, 0]
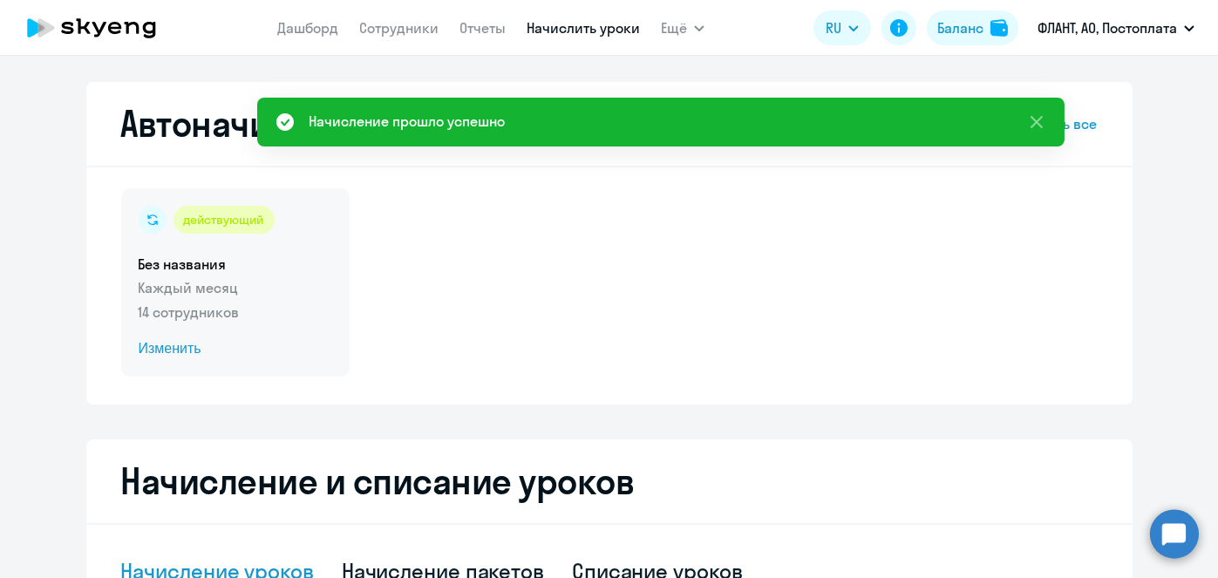
click at [174, 349] on span "Изменить" at bounding box center [236, 348] width 194 height 21
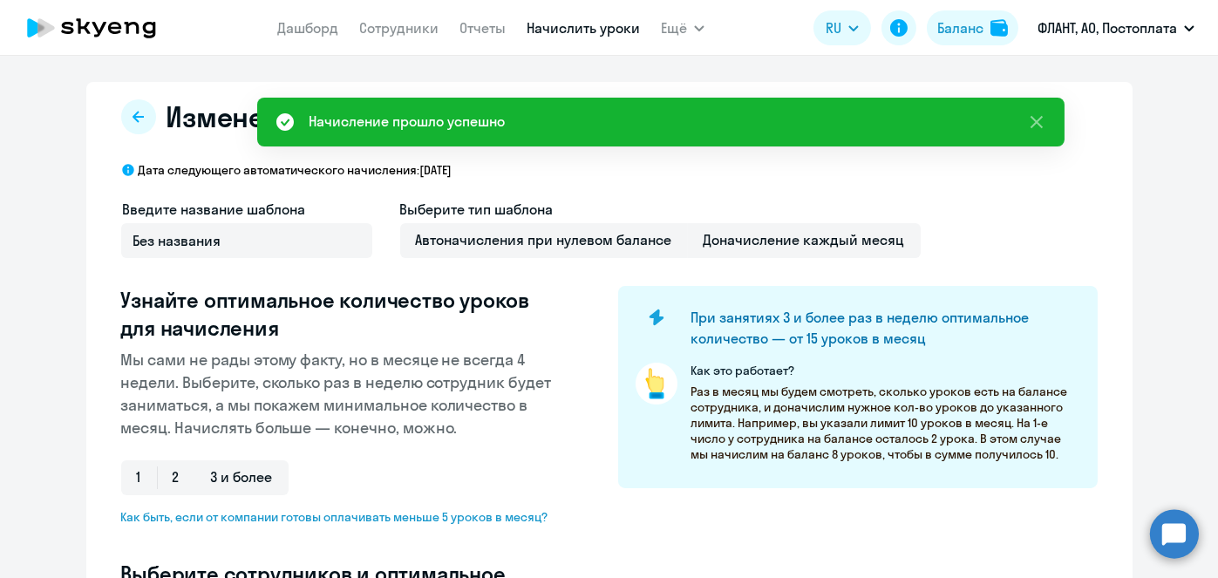
select select "10"
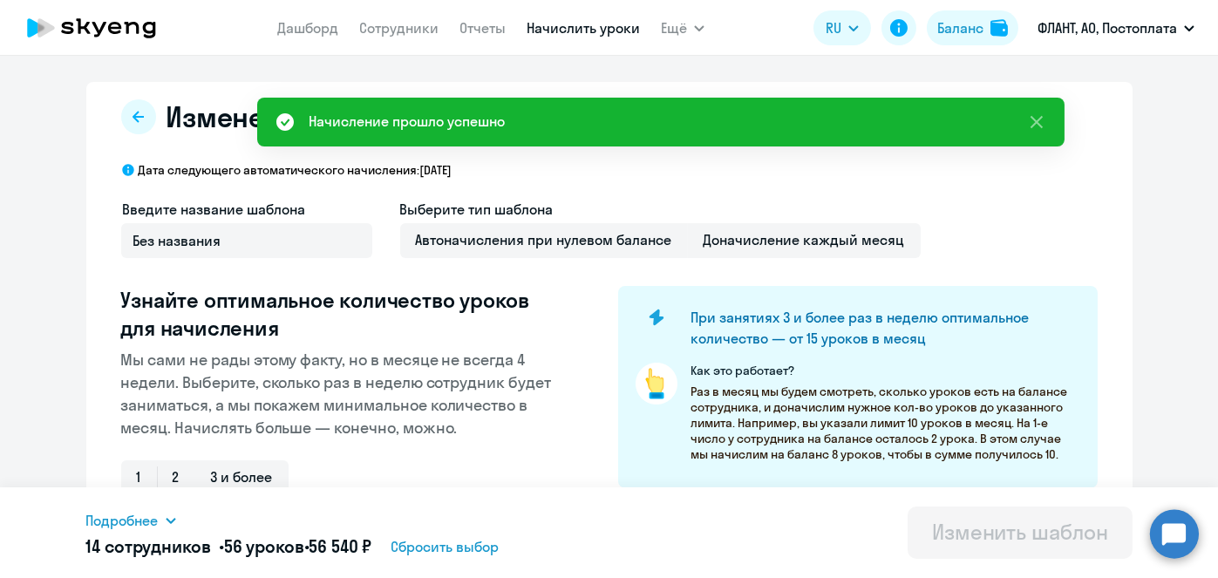
scroll to position [457, 0]
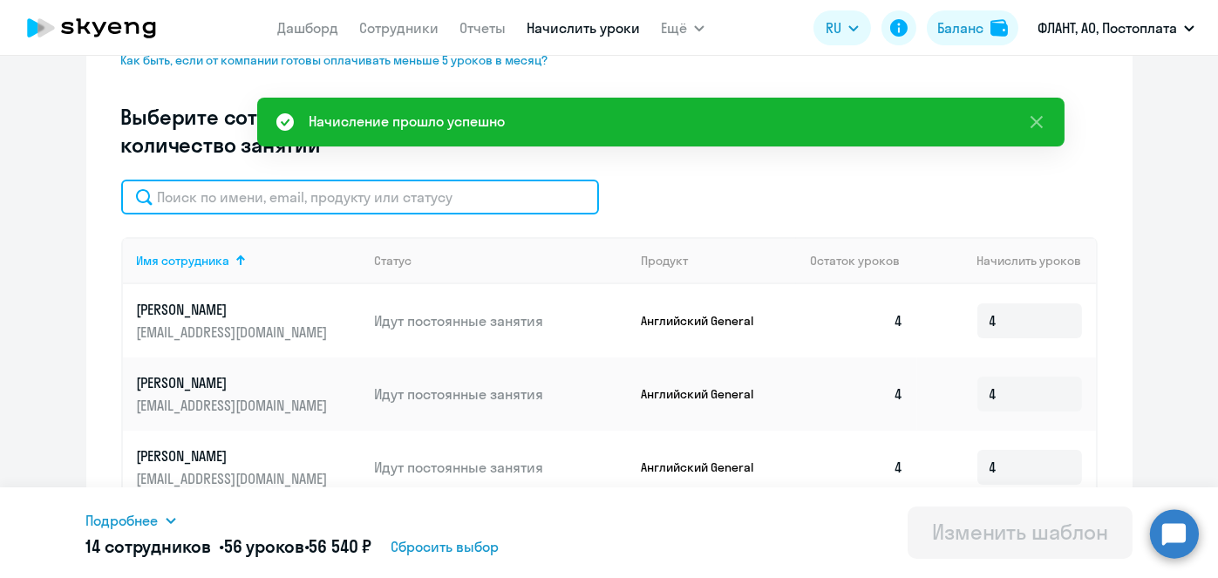
click at [502, 205] on input "text" at bounding box center [360, 197] width 478 height 35
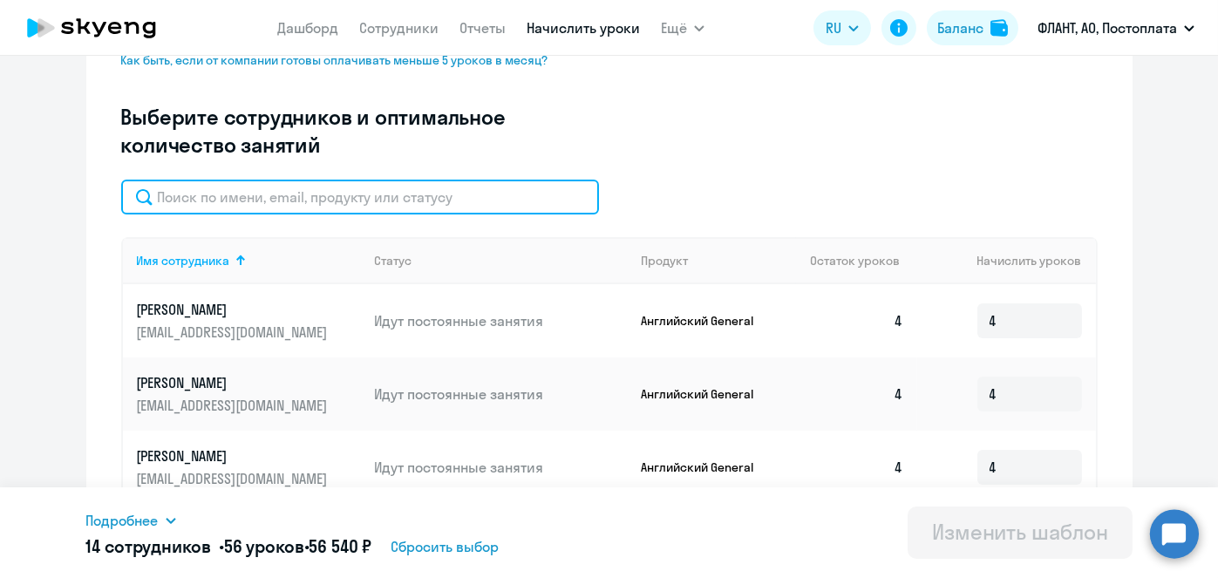
paste input "[PERSON_NAME]"
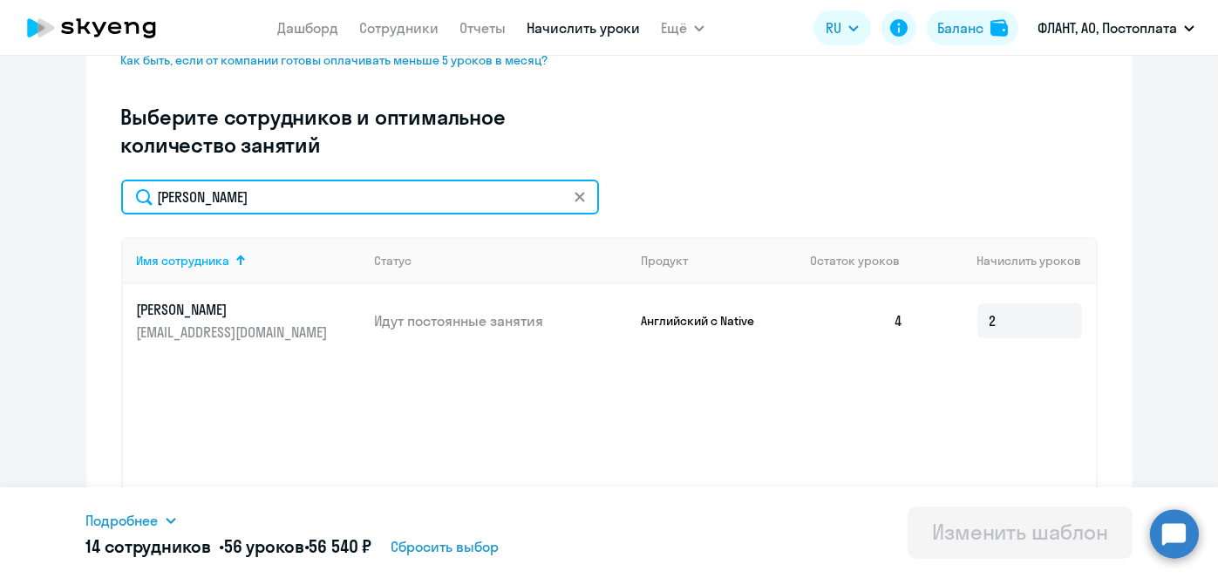
type input "[PERSON_NAME]"
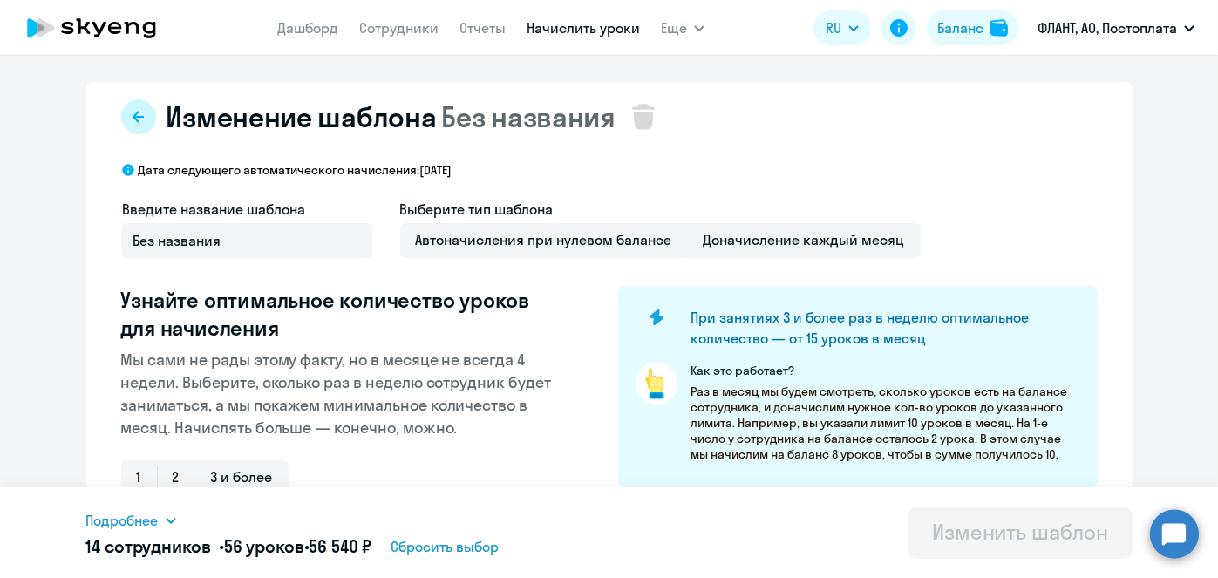
click at [134, 124] on button at bounding box center [138, 116] width 35 height 35
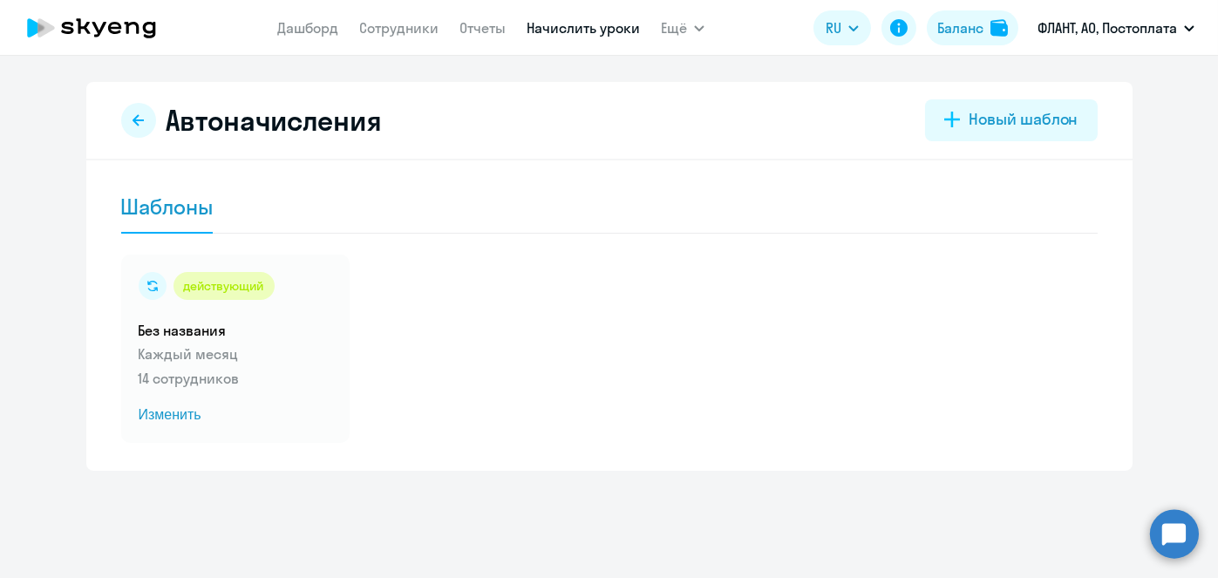
click at [544, 38] on nav "Дашборд Сотрудники Отчеты Начислить уроки" at bounding box center [458, 27] width 363 height 35
click at [548, 29] on link "Начислить уроки" at bounding box center [583, 27] width 113 height 17
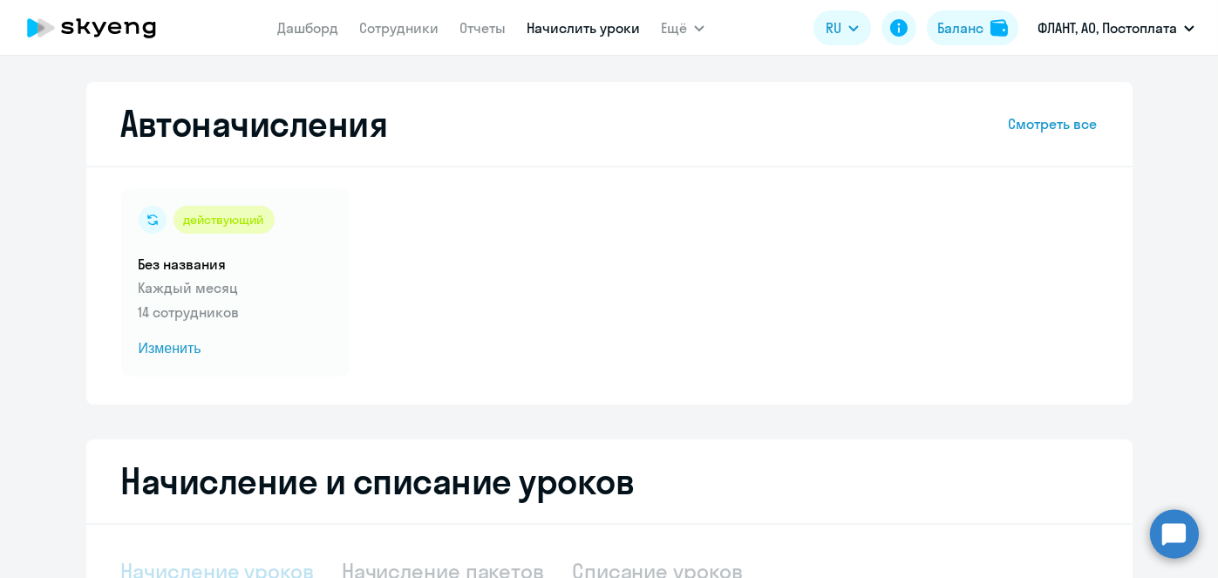
select select "10"
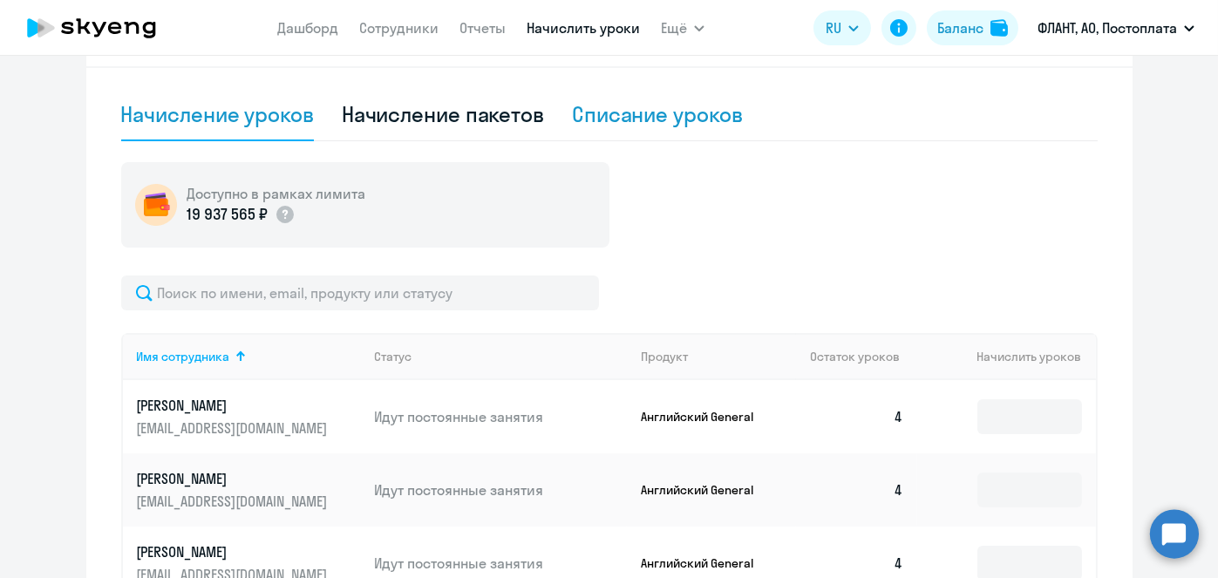
click at [632, 110] on div "Списание уроков" at bounding box center [657, 114] width 171 height 28
select select "10"
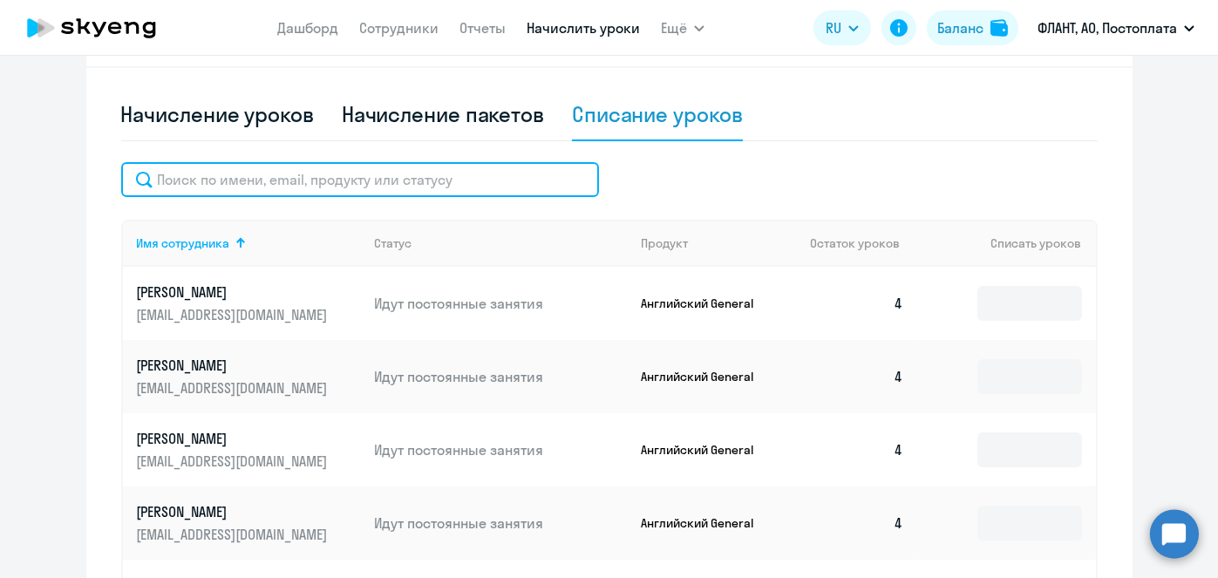
click at [392, 175] on input "text" at bounding box center [360, 179] width 478 height 35
paste input "Тимонин"
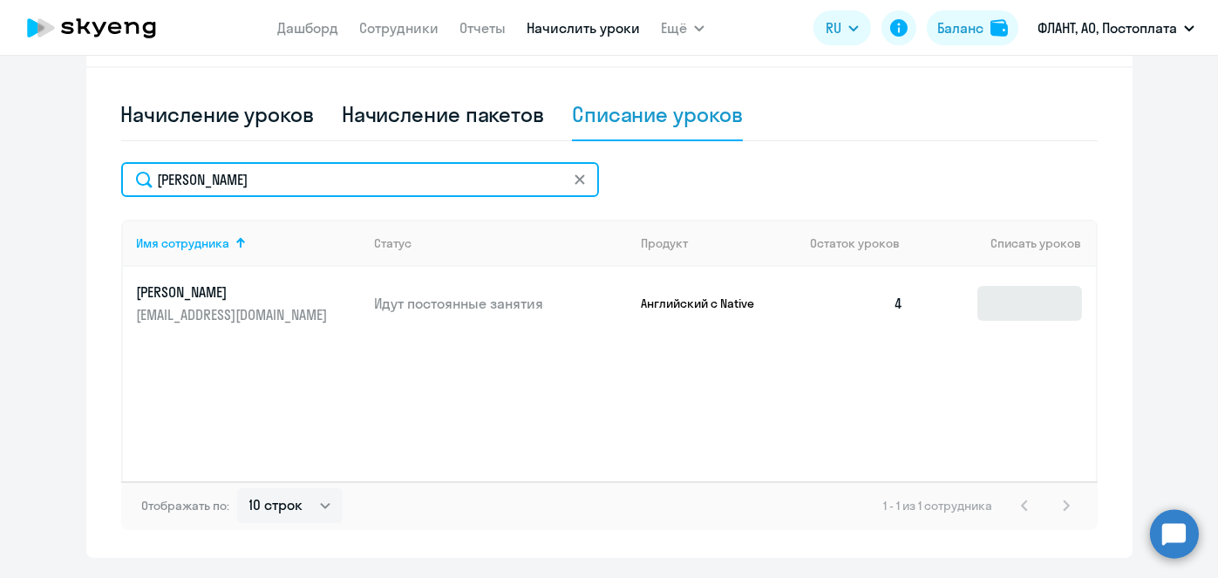
type input "Тимонин"
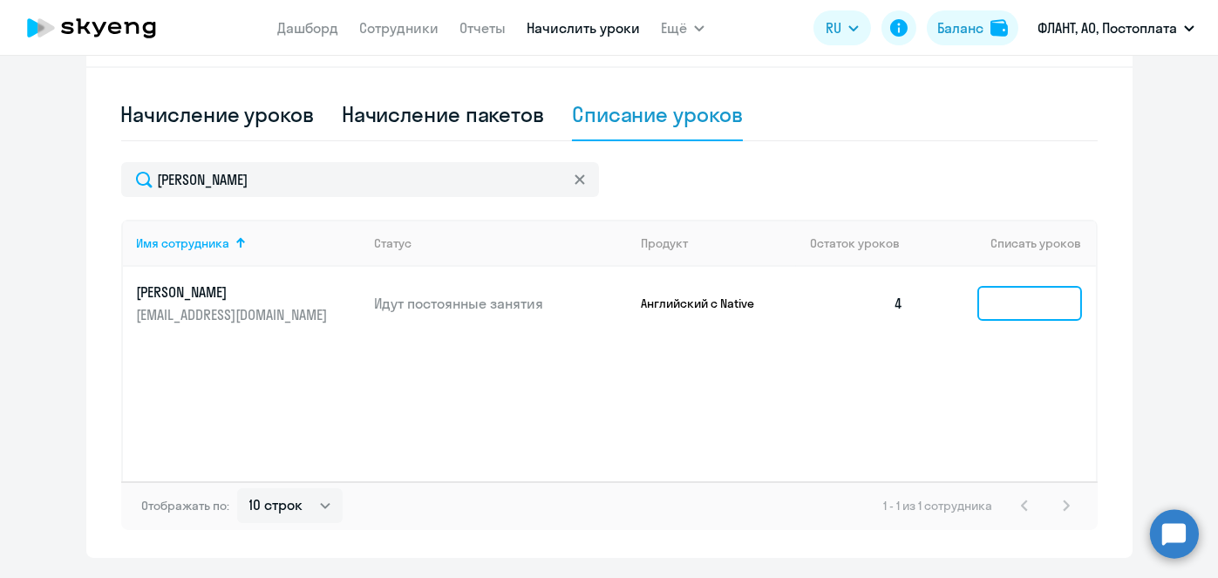
click at [990, 289] on input at bounding box center [1029, 303] width 105 height 35
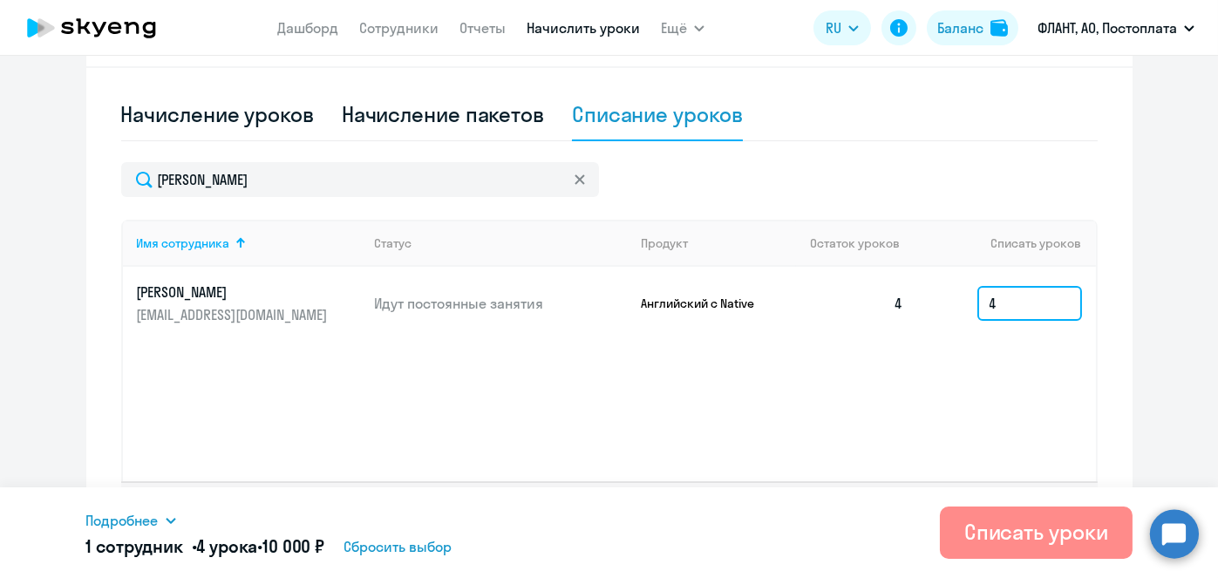
type input "4"
click at [1009, 536] on div "Списать уроки" at bounding box center [1036, 532] width 144 height 28
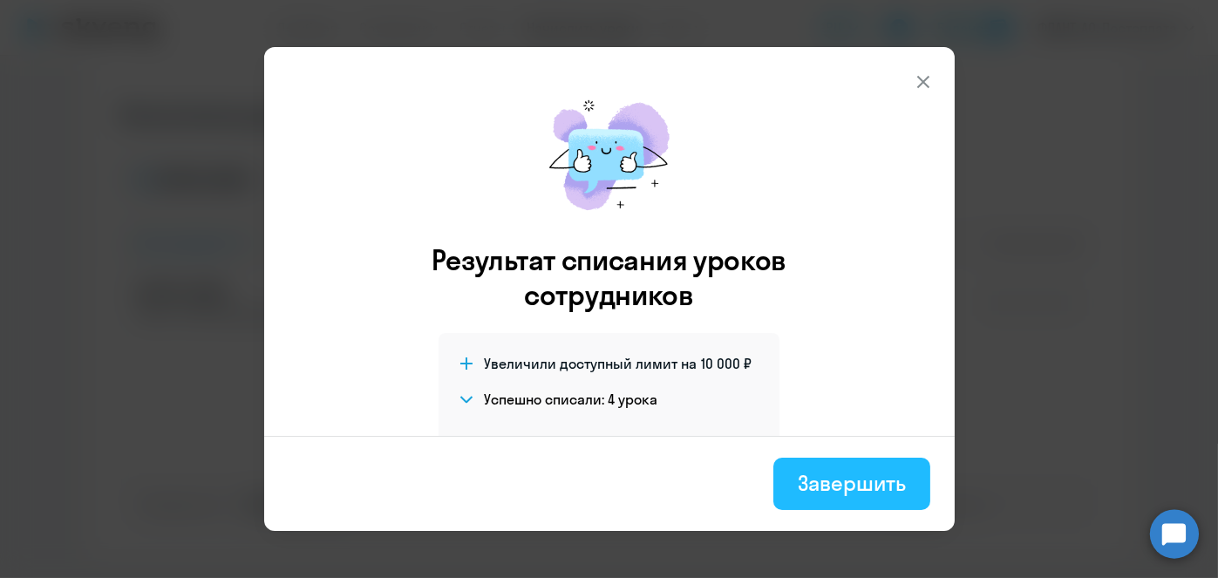
click at [867, 473] on div "Завершить" at bounding box center [851, 483] width 107 height 28
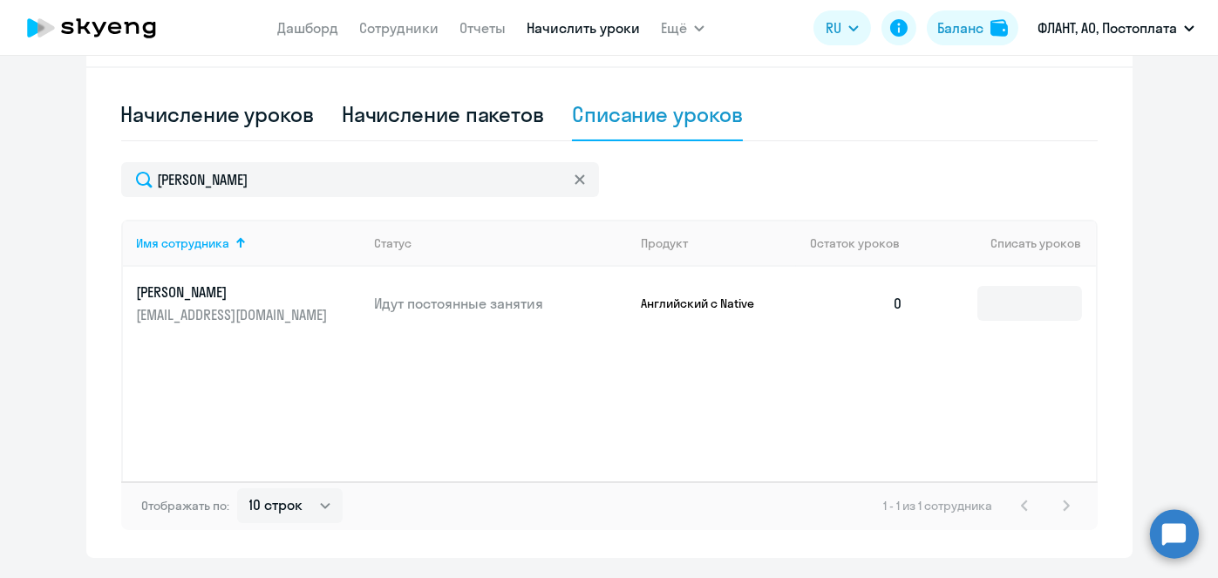
scroll to position [0, 0]
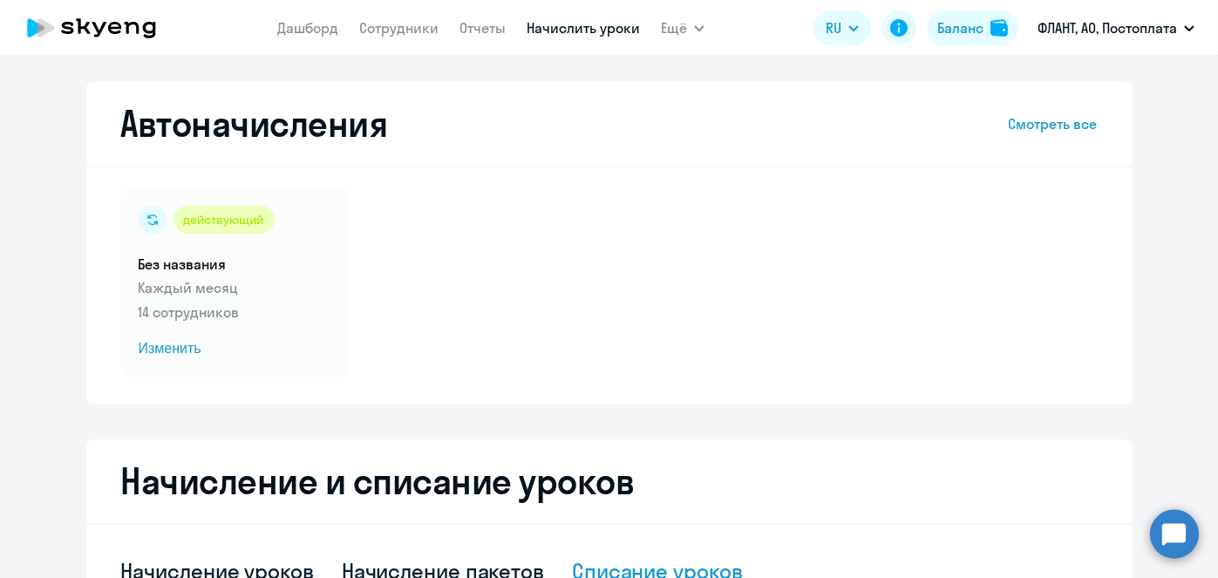
click at [565, 31] on link "Начислить уроки" at bounding box center [583, 27] width 113 height 17
select select "10"
click at [579, 35] on link "Начислить уроки" at bounding box center [583, 27] width 113 height 17
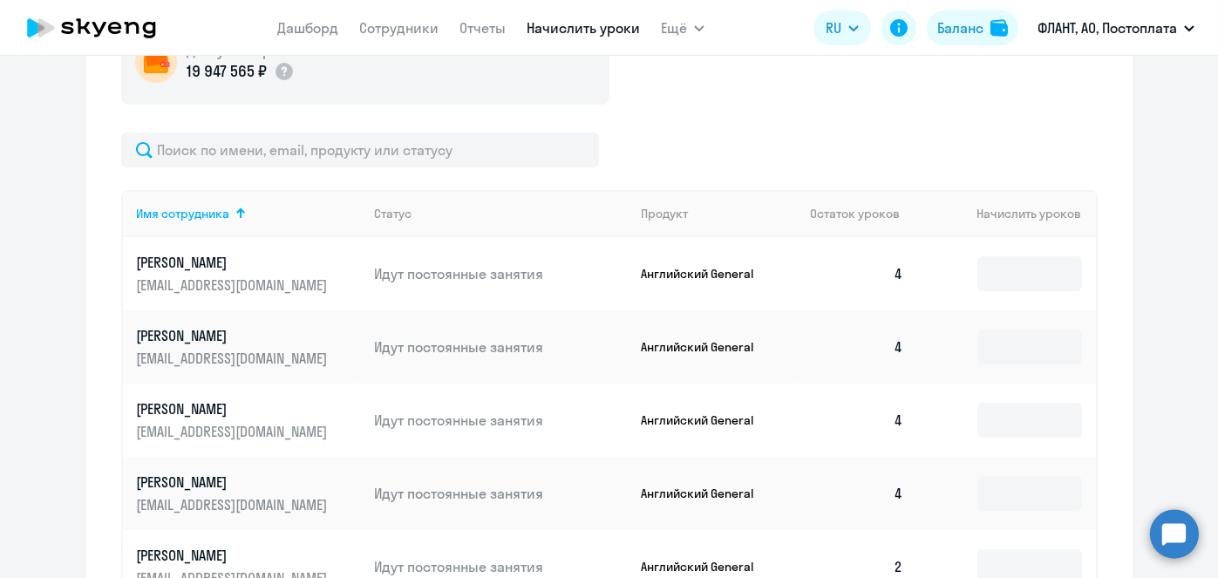
scroll to position [425, 0]
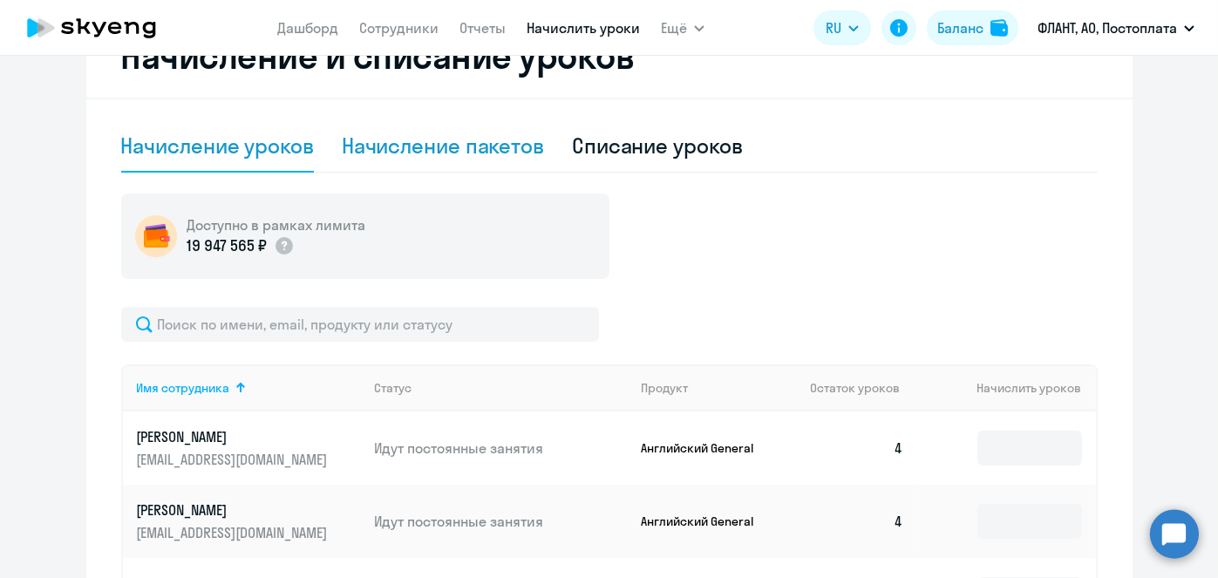
click at [469, 141] on div "Начисление пакетов" at bounding box center [443, 146] width 202 height 28
select select "10"
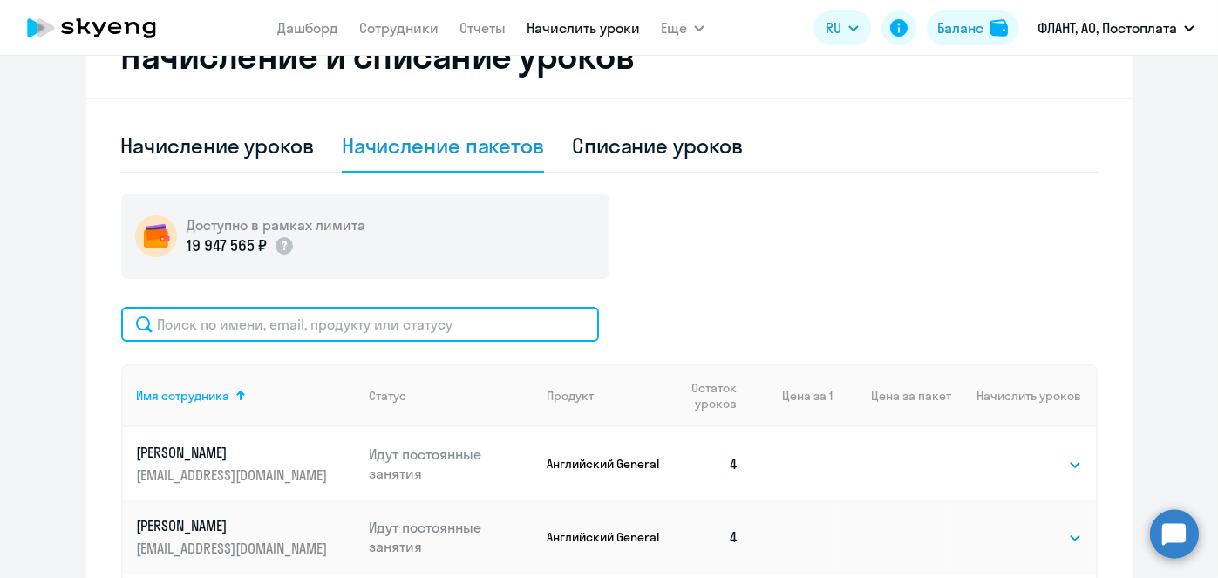
click at [475, 321] on input "text" at bounding box center [360, 324] width 478 height 35
paste input "[PERSON_NAME]"
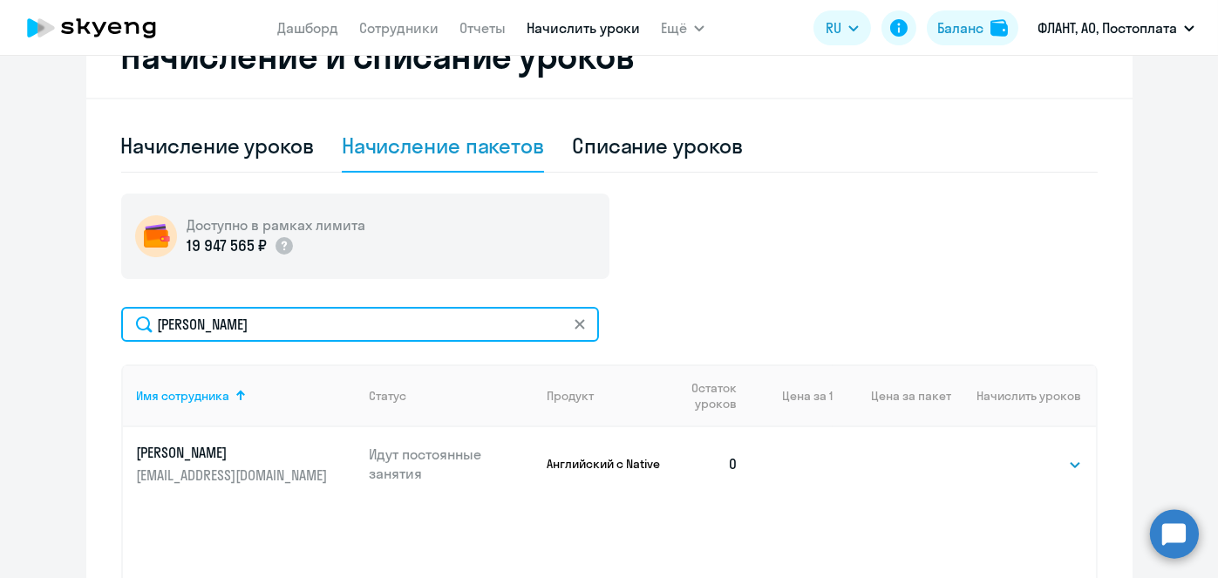
click at [455, 330] on input "[PERSON_NAME]" at bounding box center [360, 324] width 478 height 35
paste input "ассадников"
type input "Рассадников"
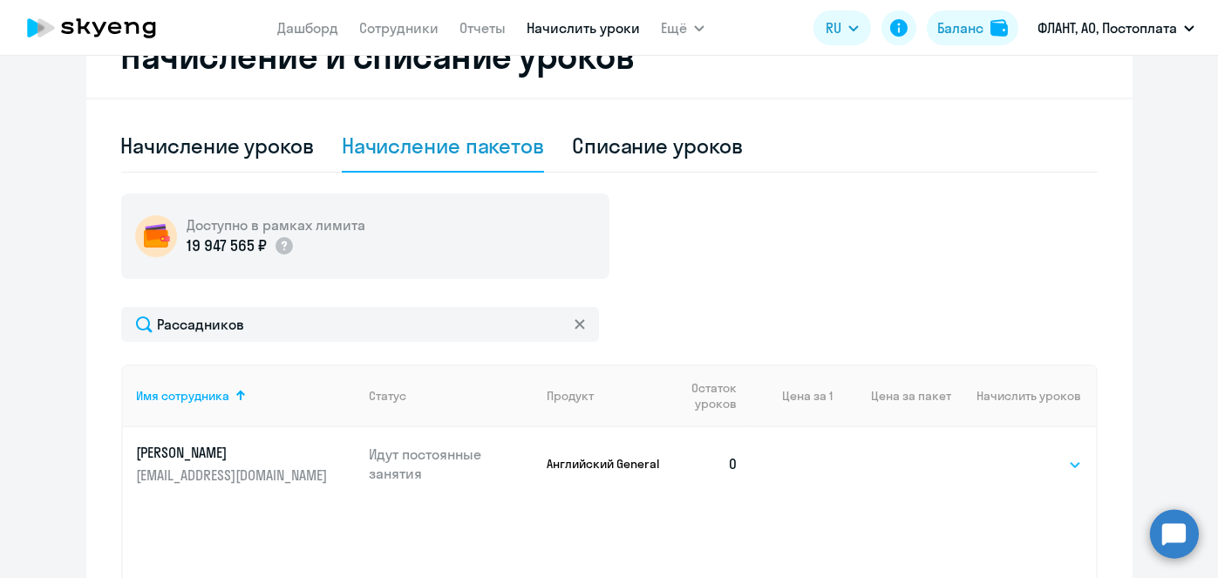
click at [1049, 463] on select "Выбрать 4 8 16 32 64 96 128" at bounding box center [1045, 464] width 71 height 21
select select "4"
click at [1010, 454] on select "Выбрать 4 8 16 32 64 96 128" at bounding box center [1045, 464] width 71 height 21
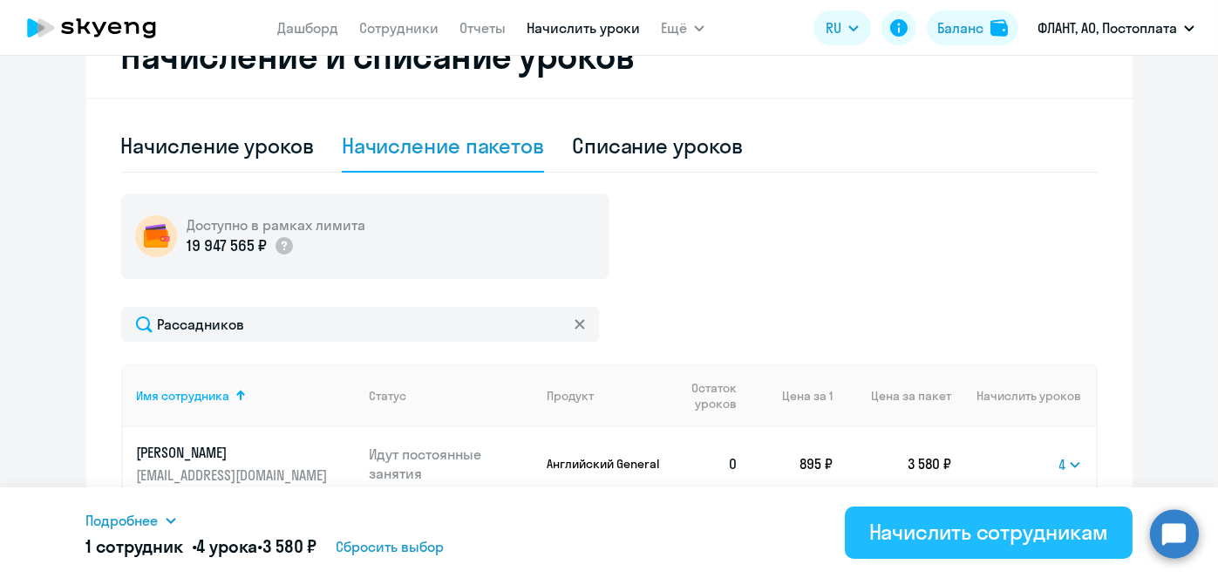
click at [1009, 515] on button "Начислить сотрудникам" at bounding box center [989, 533] width 288 height 52
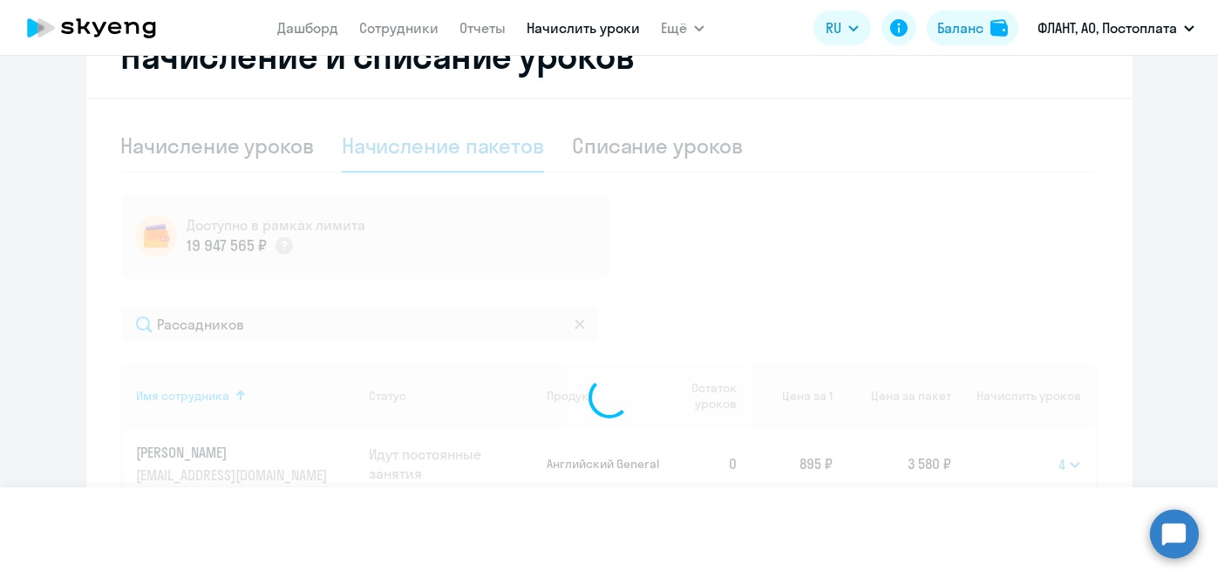
select select
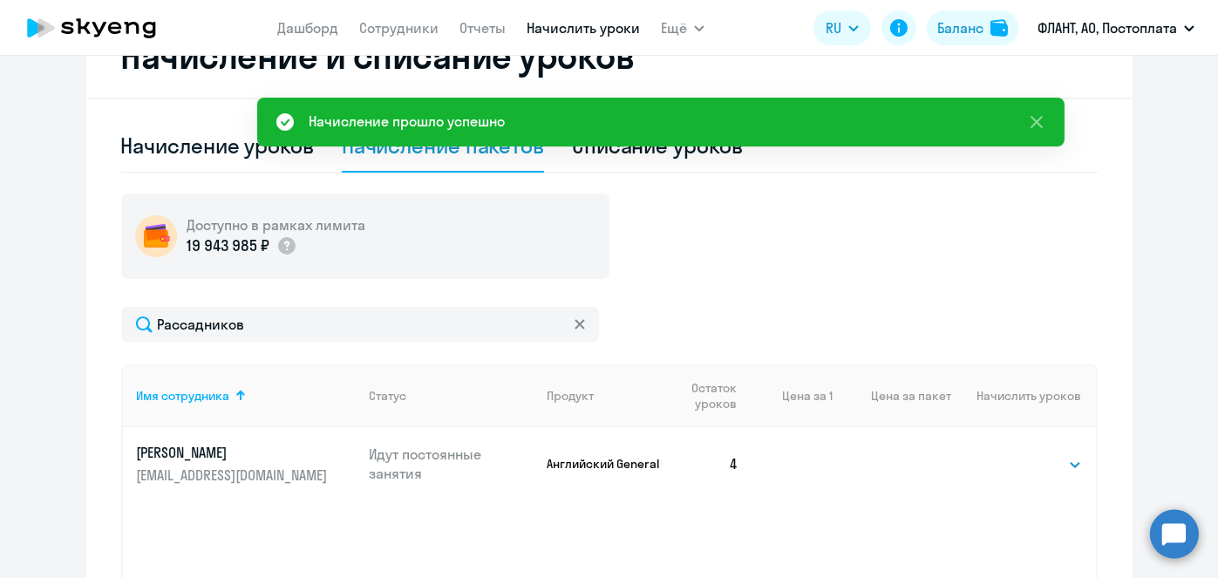
scroll to position [0, 0]
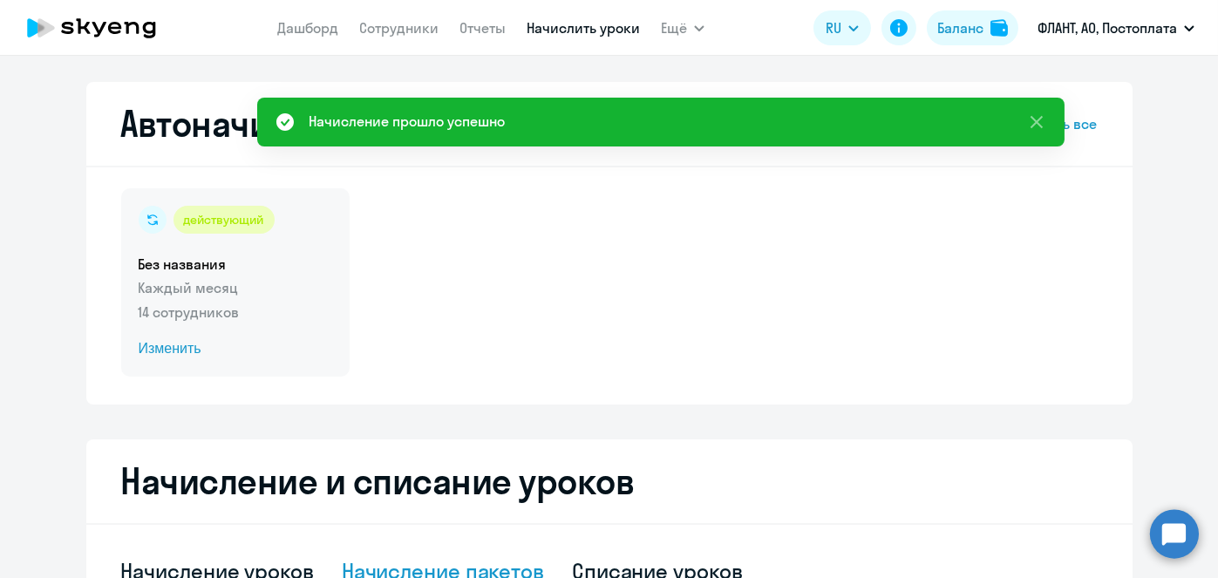
click at [157, 345] on span "Изменить" at bounding box center [236, 348] width 194 height 21
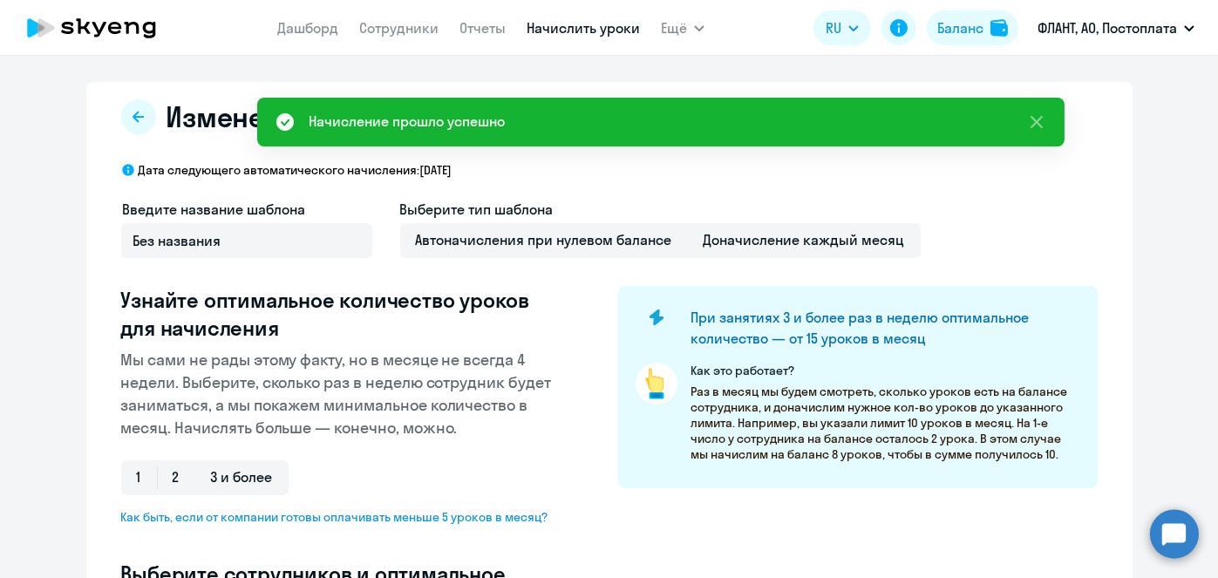
select select "10"
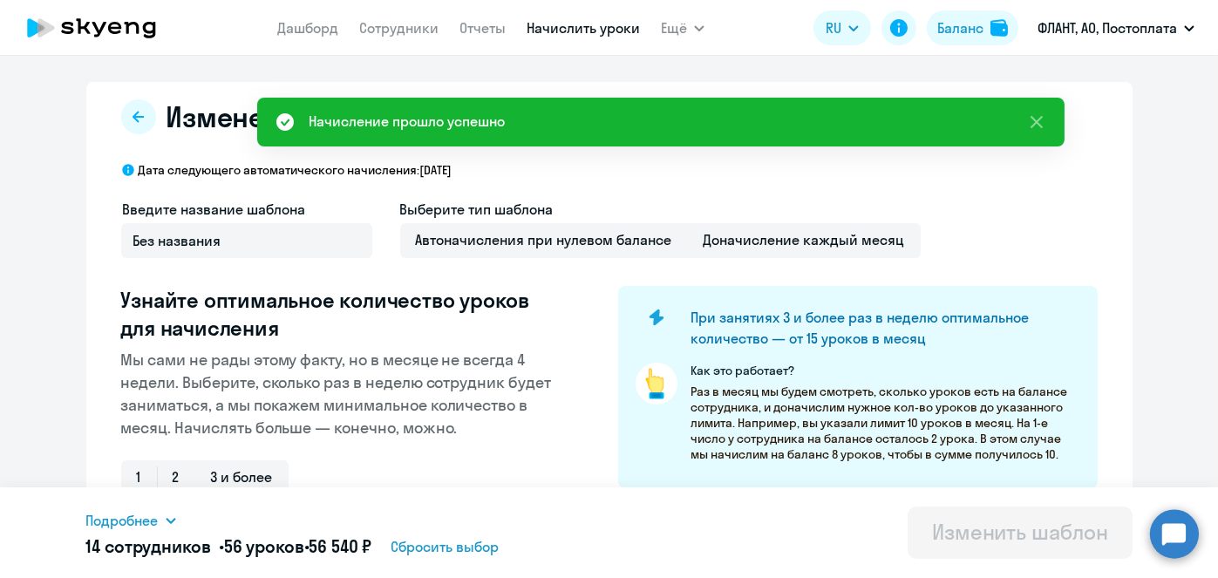
scroll to position [457, 0]
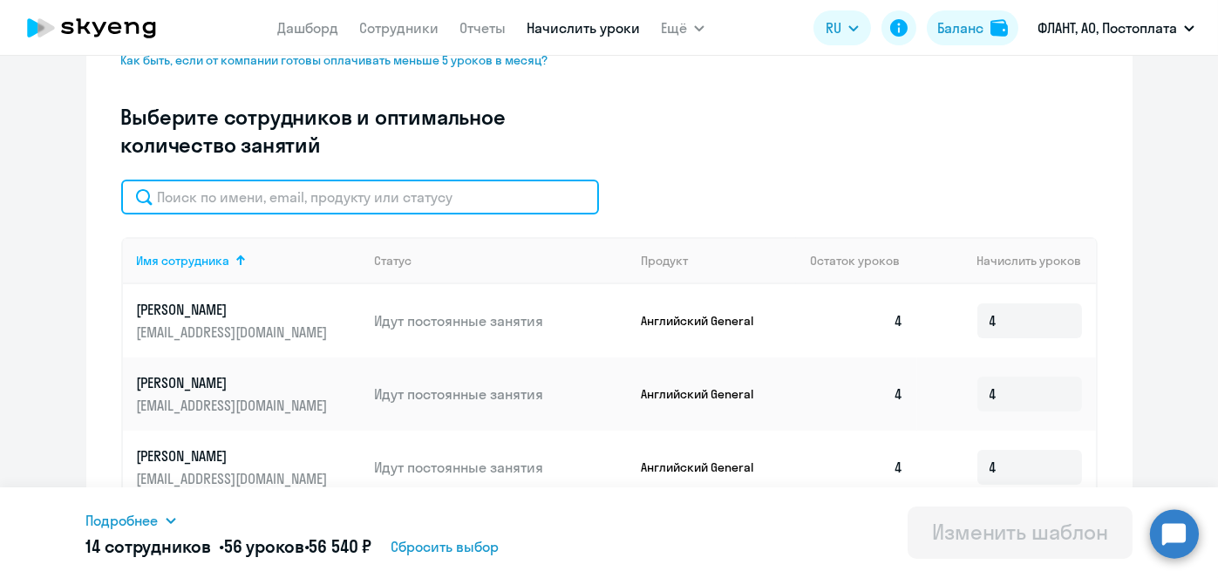
click at [510, 211] on input "text" at bounding box center [360, 197] width 478 height 35
paste input "Рассадников"
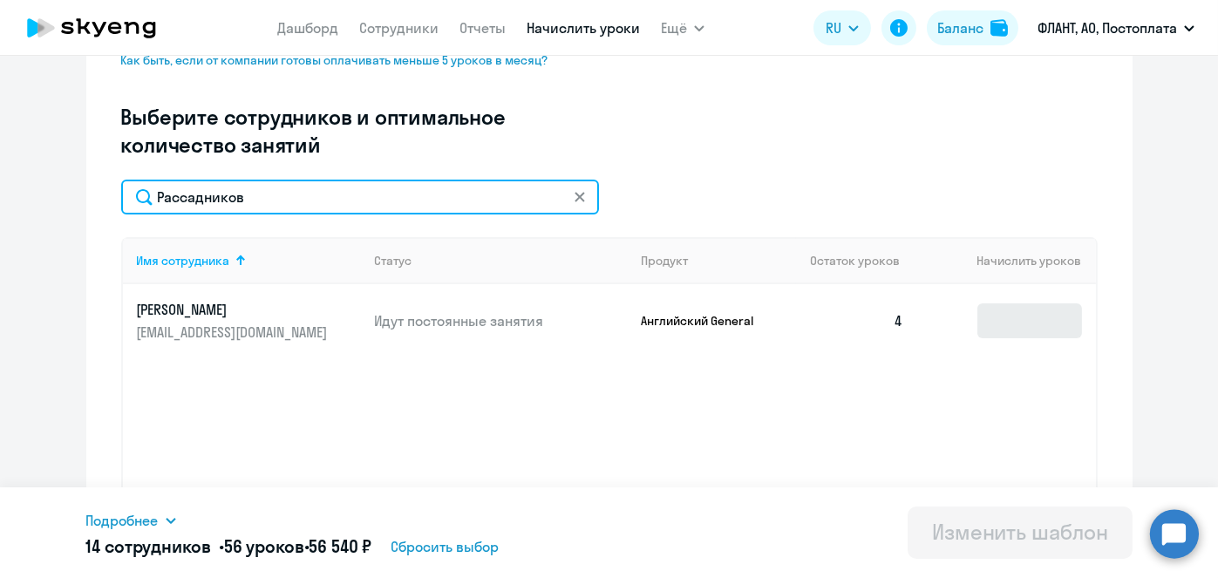
type input "Рассадников"
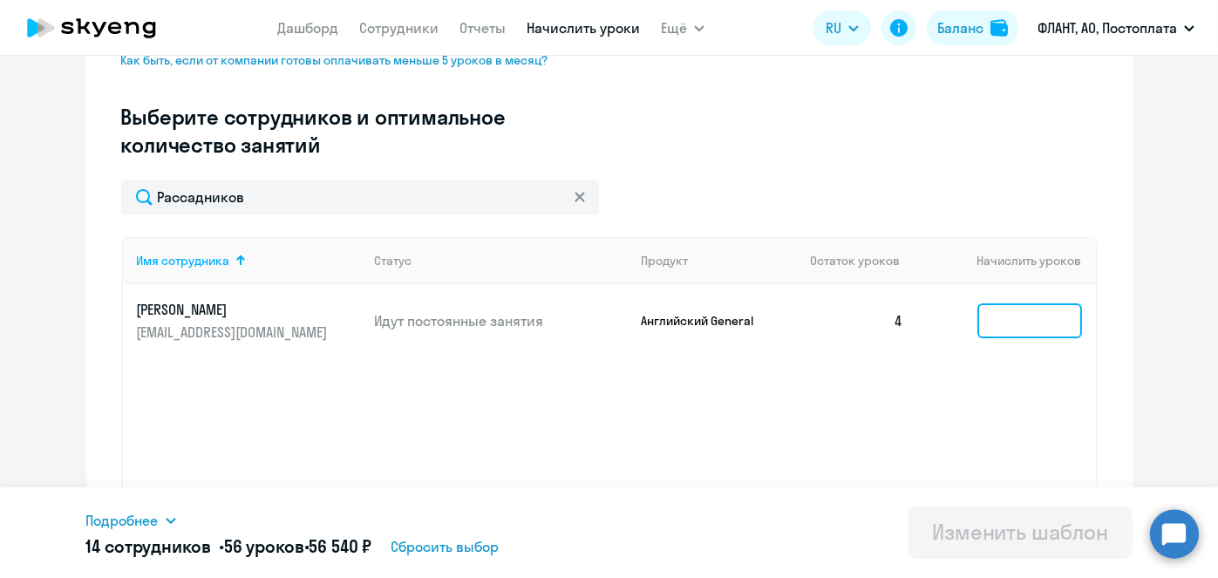
click at [1014, 316] on input at bounding box center [1029, 320] width 105 height 35
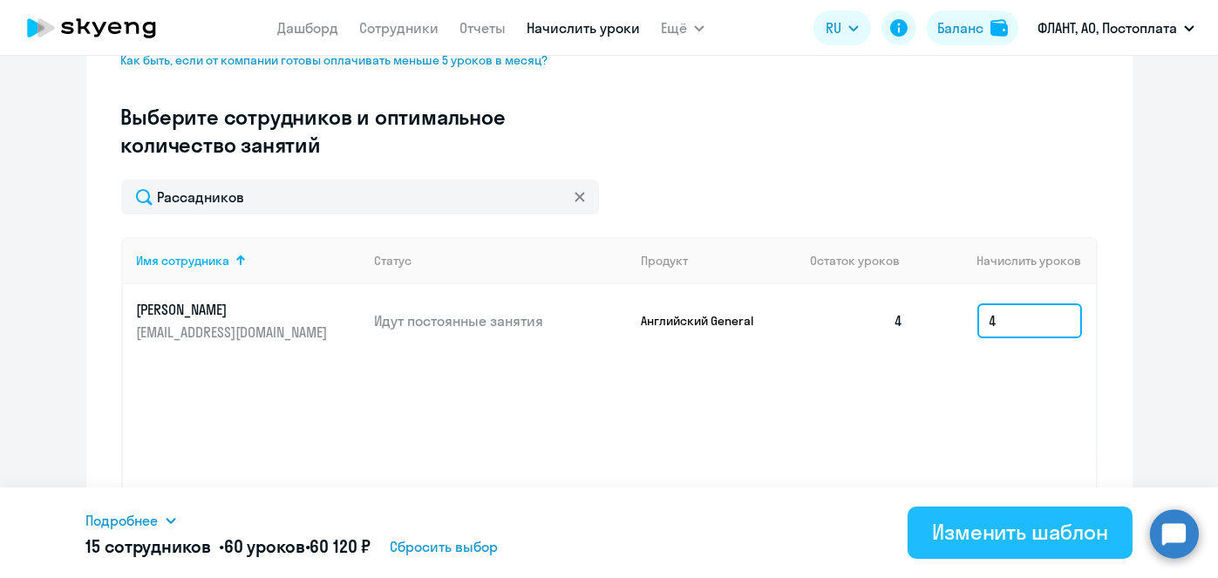
type input "4"
click at [1083, 533] on div "Изменить шаблон" at bounding box center [1020, 532] width 176 height 28
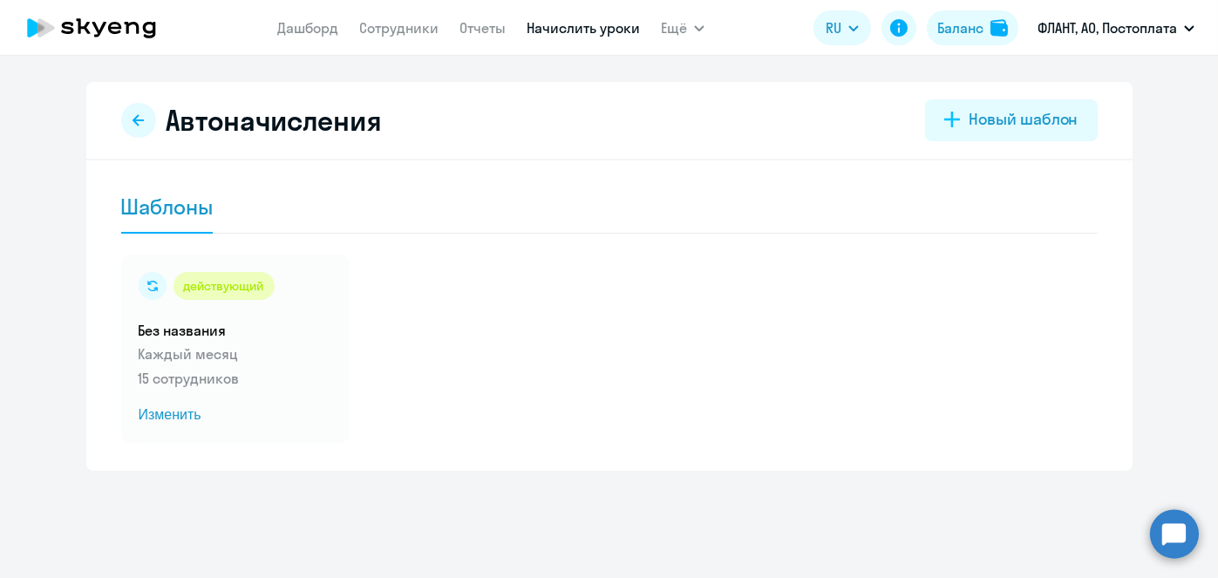
click at [581, 27] on link "Начислить уроки" at bounding box center [583, 27] width 113 height 17
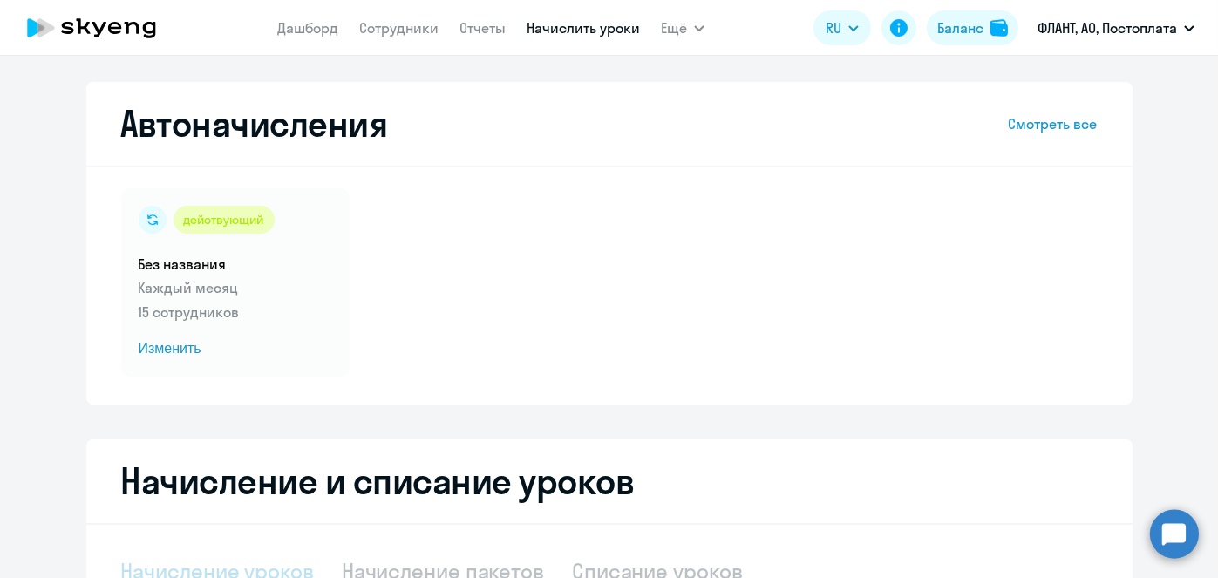
select select "10"
click at [601, 31] on link "Начислить уроки" at bounding box center [583, 27] width 113 height 17
select select "10"
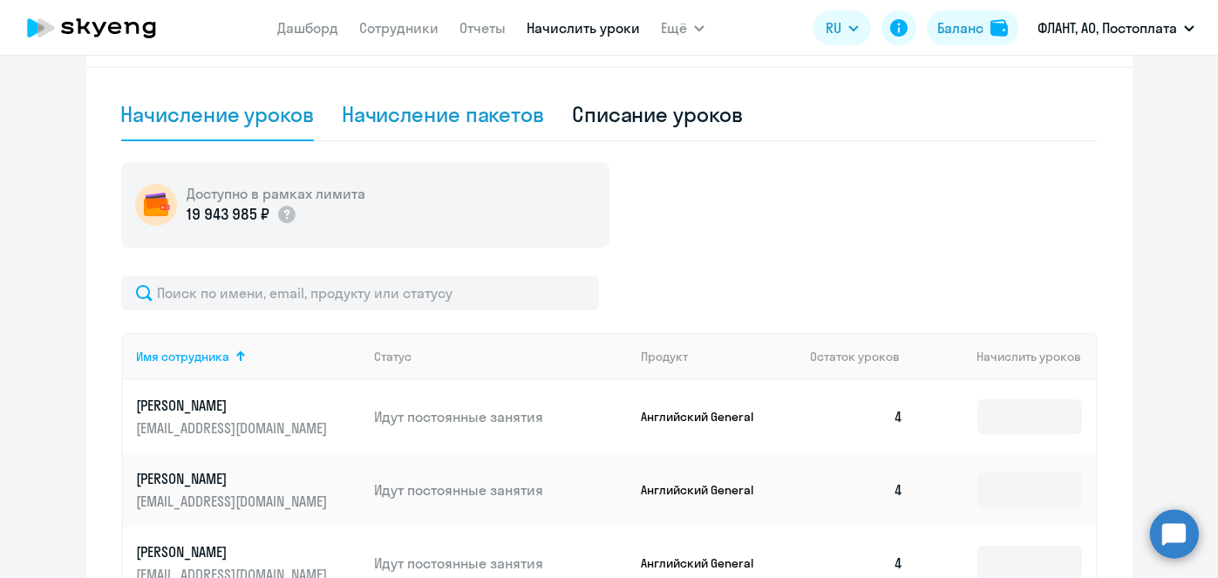
click at [439, 116] on div "Начисление пакетов" at bounding box center [443, 114] width 202 height 28
select select "10"
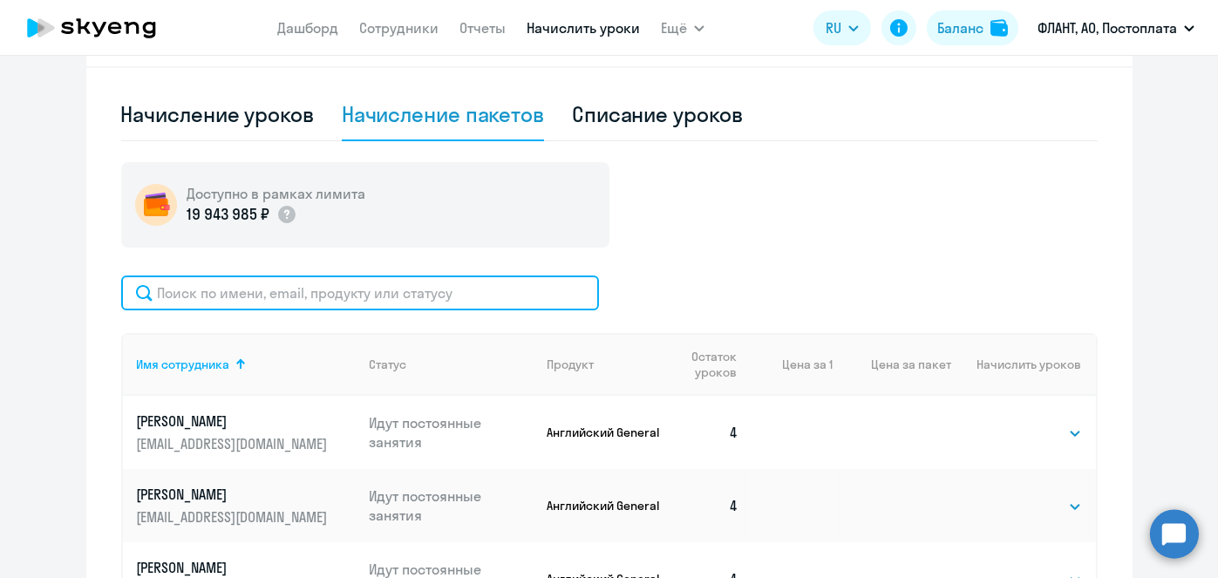
click at [436, 296] on input "text" at bounding box center [360, 293] width 478 height 35
paste input "[PERSON_NAME]"
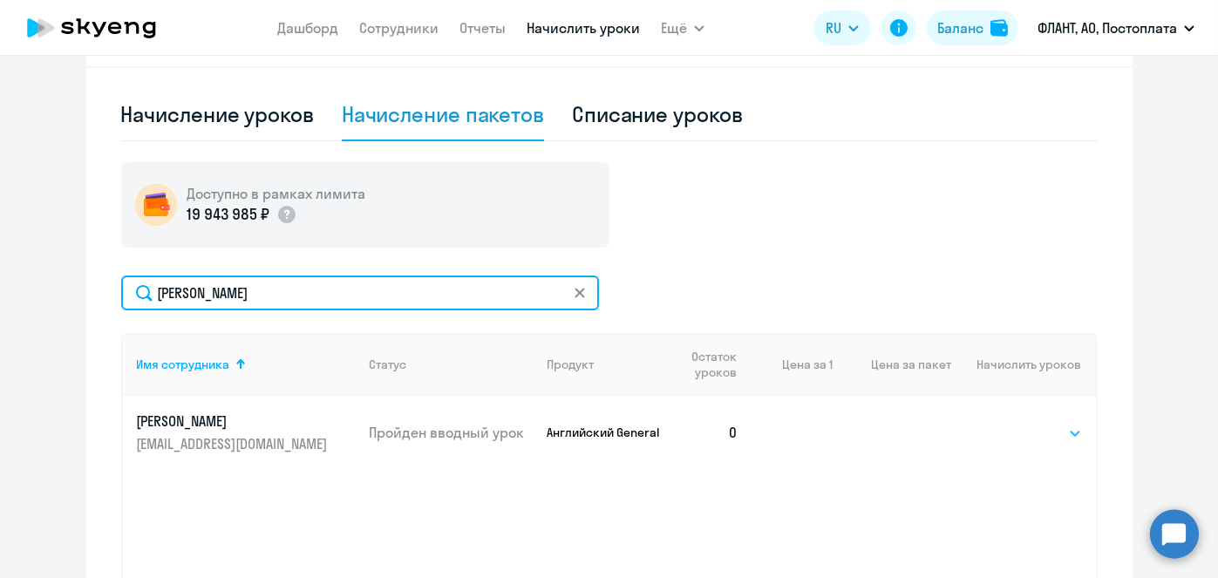
type input "[PERSON_NAME]"
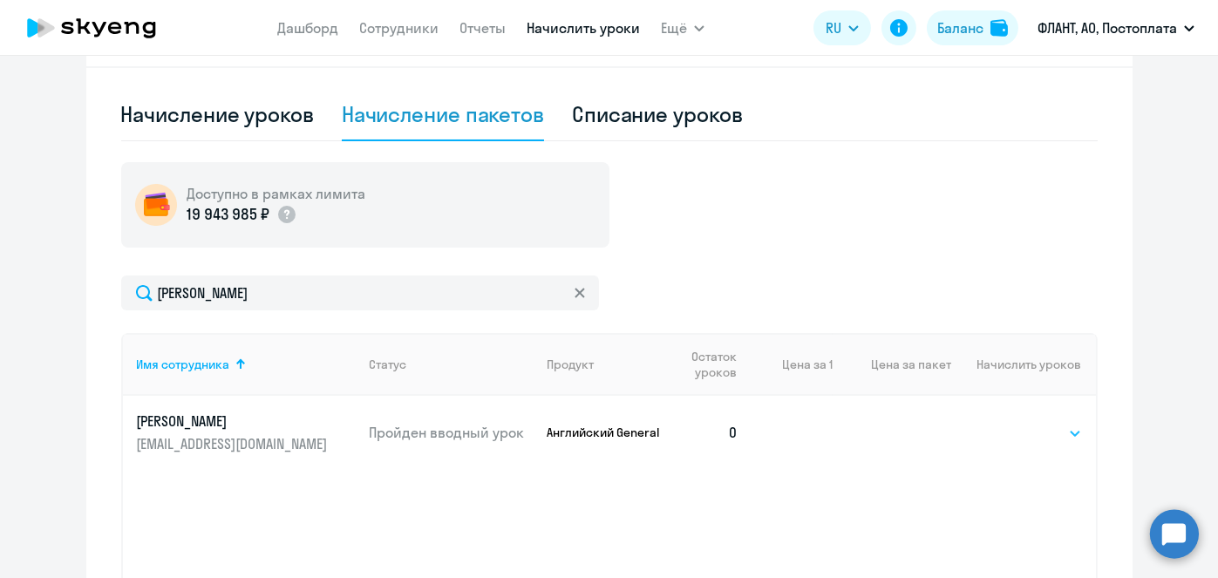
click at [1037, 433] on select "Выбрать 4 8 16 32 64 96 128" at bounding box center [1045, 433] width 71 height 21
select select "4"
click at [1010, 423] on select "Выбрать 4 8 16 32 64 96 128" at bounding box center [1045, 433] width 71 height 21
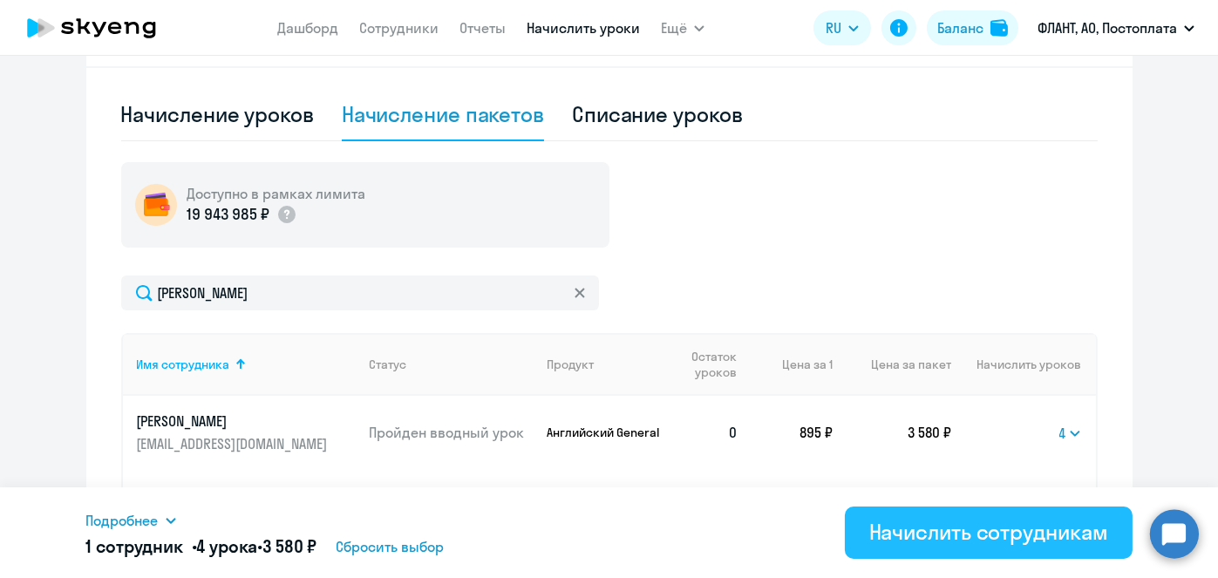
click at [953, 537] on div "Начислить сотрудникам" at bounding box center [988, 532] width 239 height 28
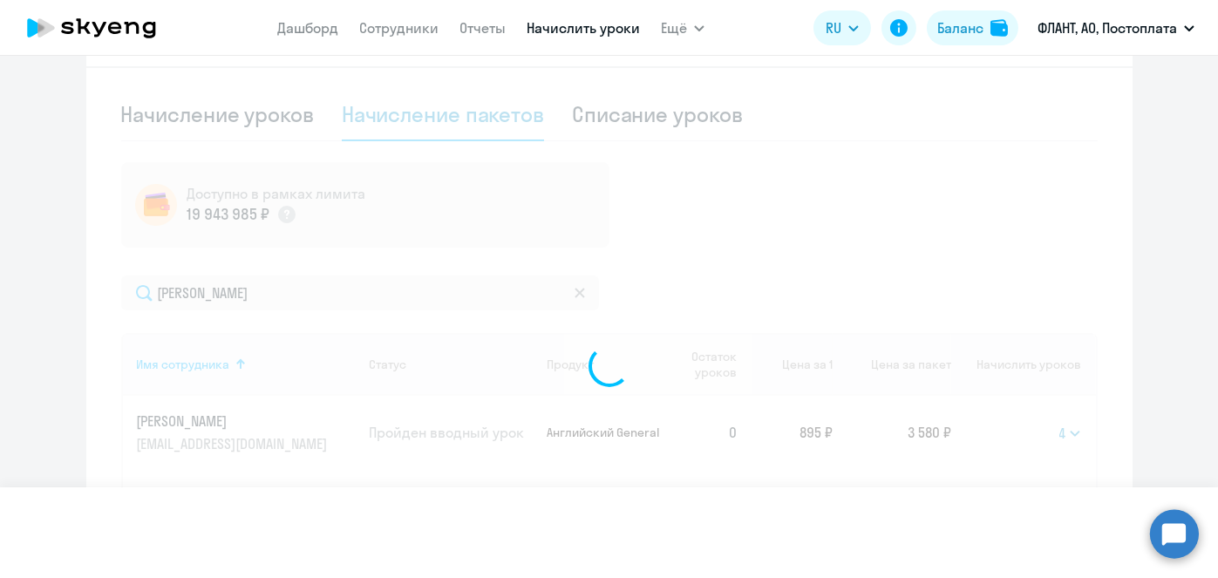
select select
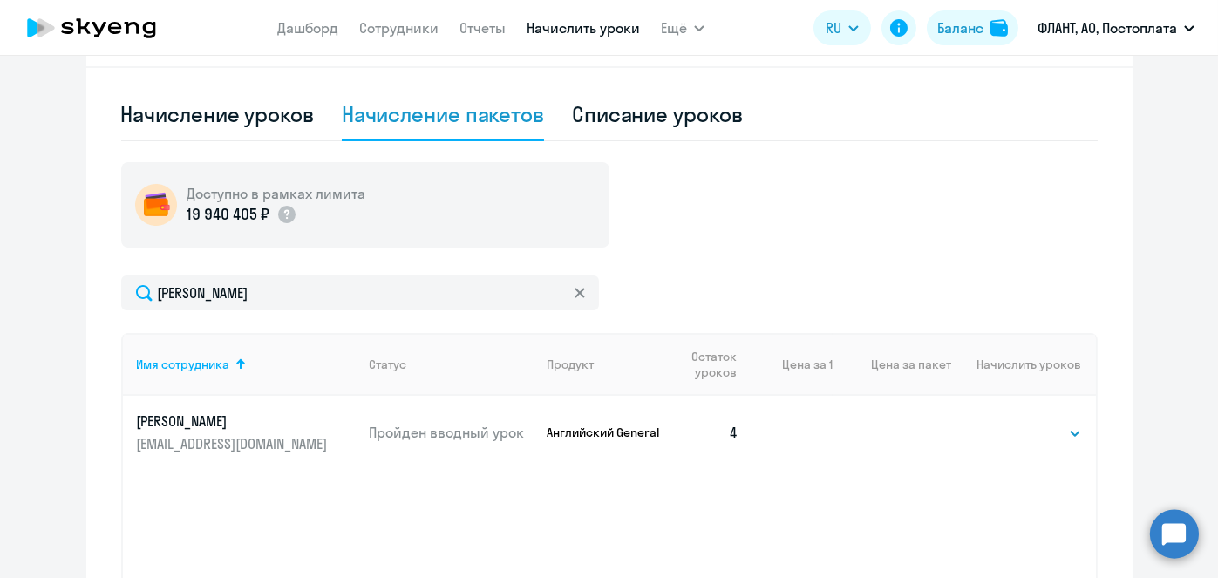
scroll to position [0, 0]
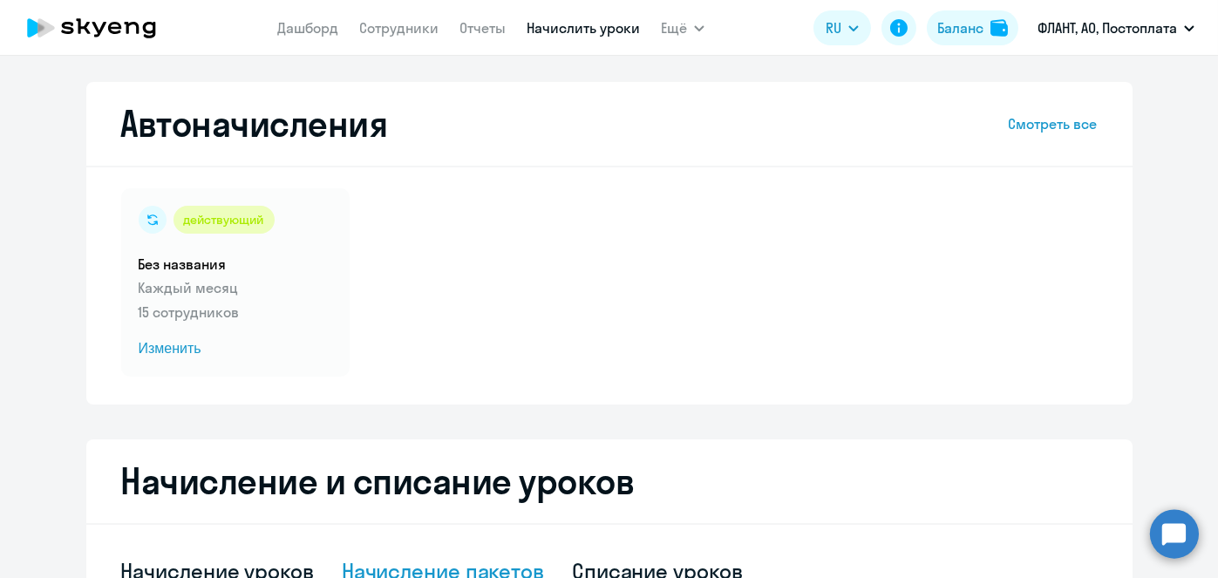
click at [595, 35] on link "Начислить уроки" at bounding box center [583, 27] width 113 height 17
click at [589, 33] on link "Начислить уроки" at bounding box center [583, 27] width 113 height 17
select select "10"
click at [165, 350] on span "Изменить" at bounding box center [236, 348] width 194 height 21
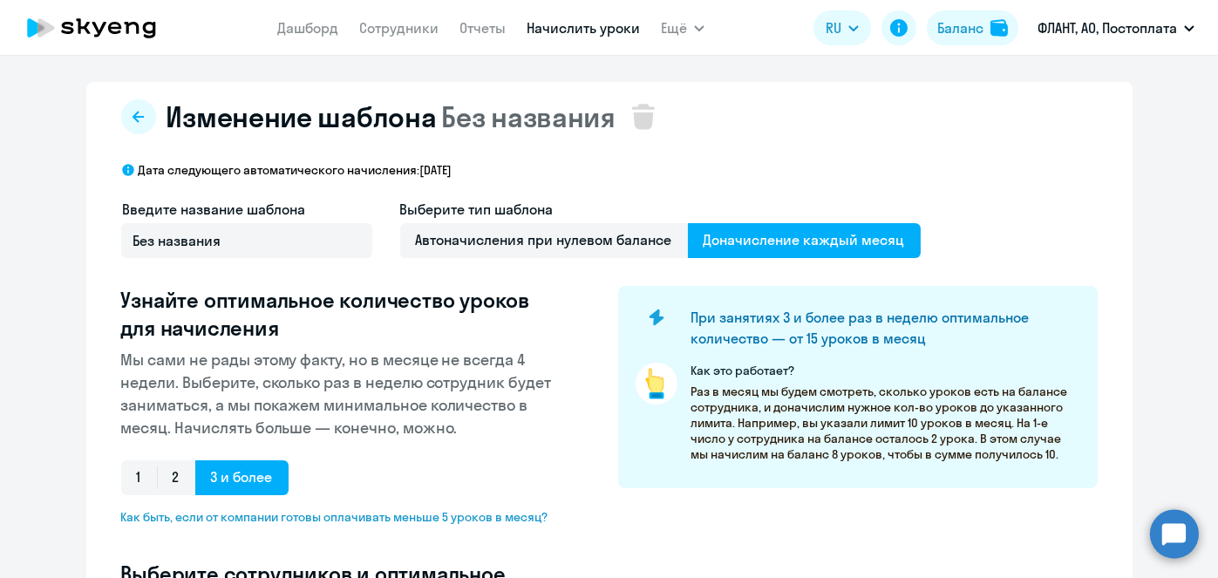
select select "10"
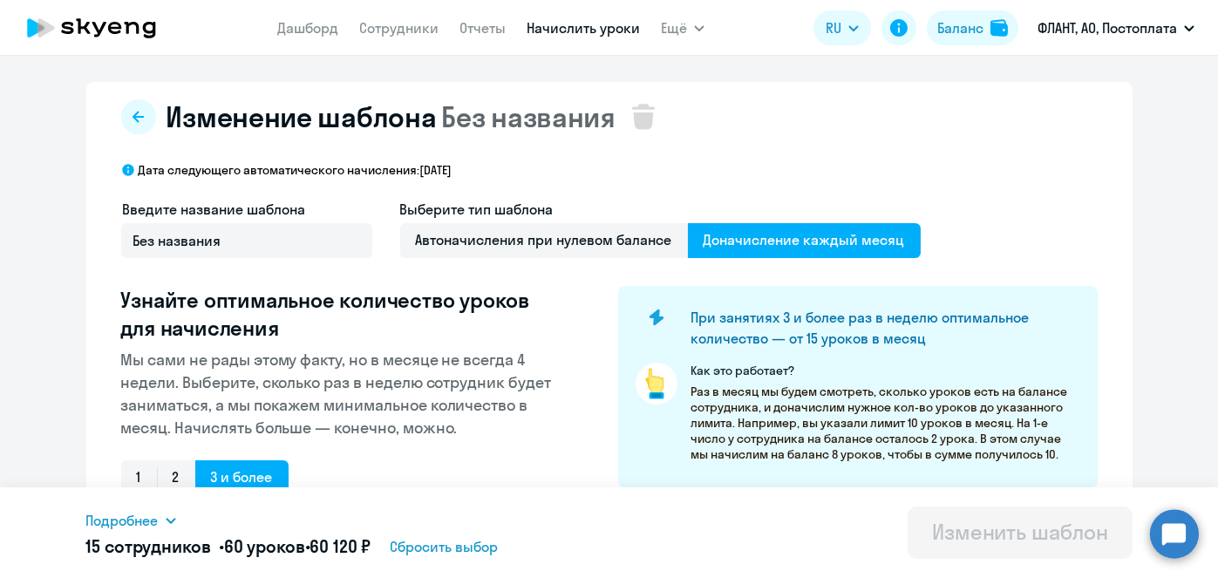
scroll to position [457, 0]
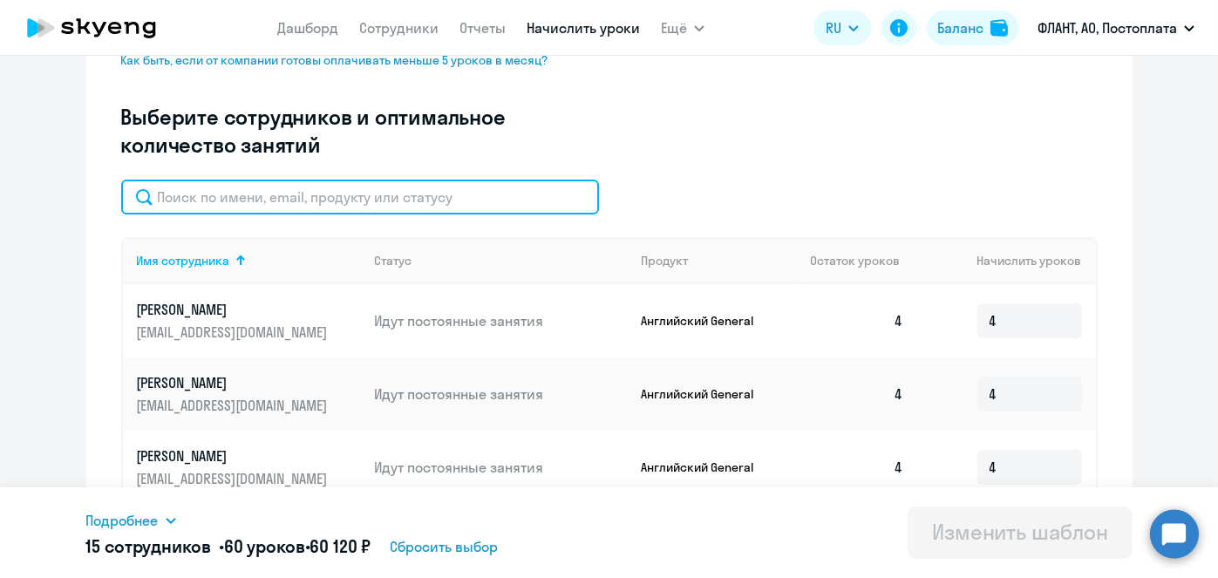
click at [525, 194] on input "text" at bounding box center [360, 197] width 478 height 35
paste input "Лосев"
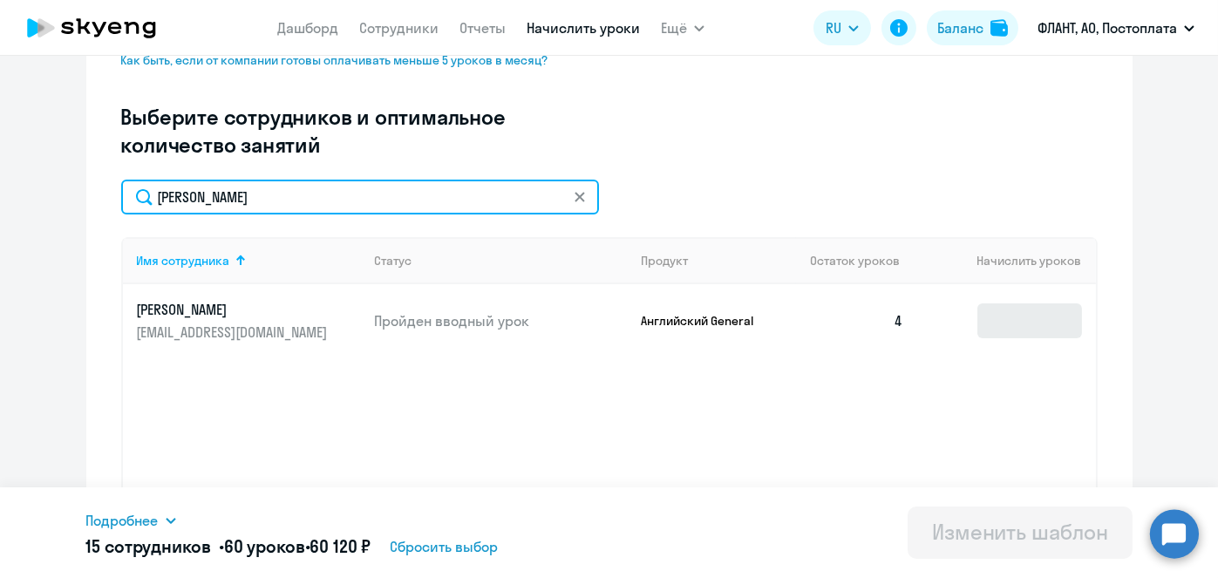
type input "Лосев"
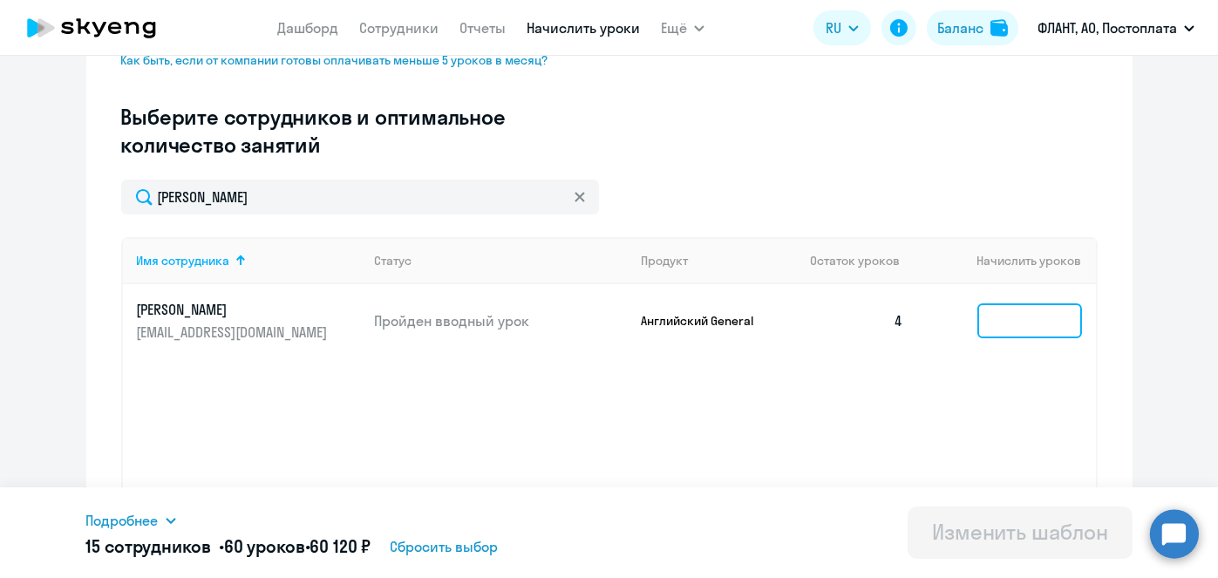
click at [1014, 314] on input at bounding box center [1029, 320] width 105 height 35
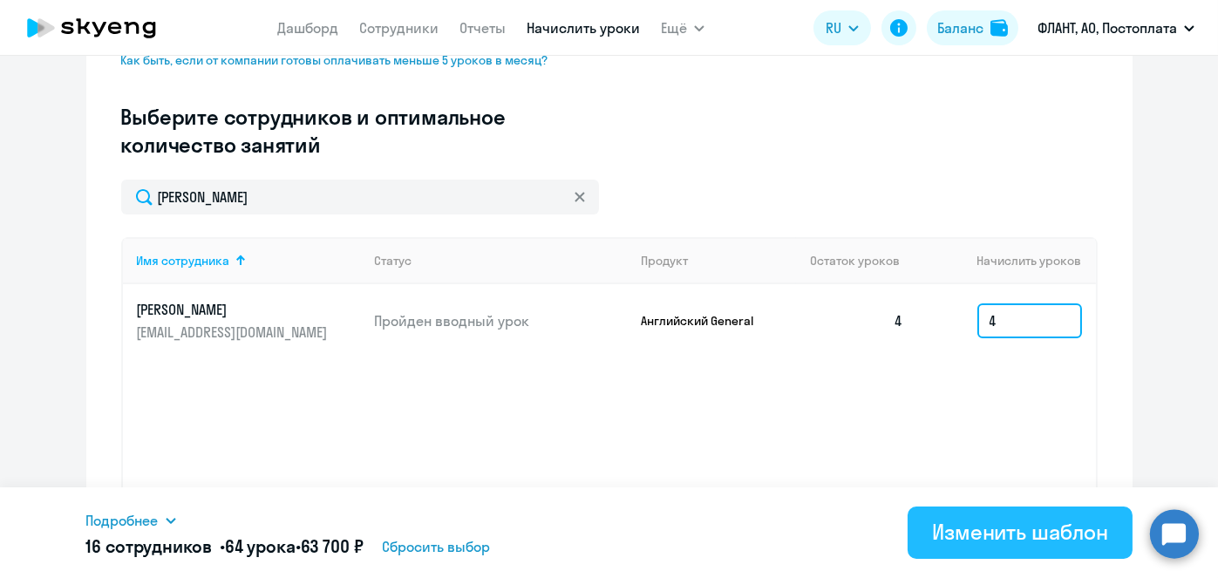
type input "4"
click at [984, 524] on div "Изменить шаблон" at bounding box center [1020, 532] width 176 height 28
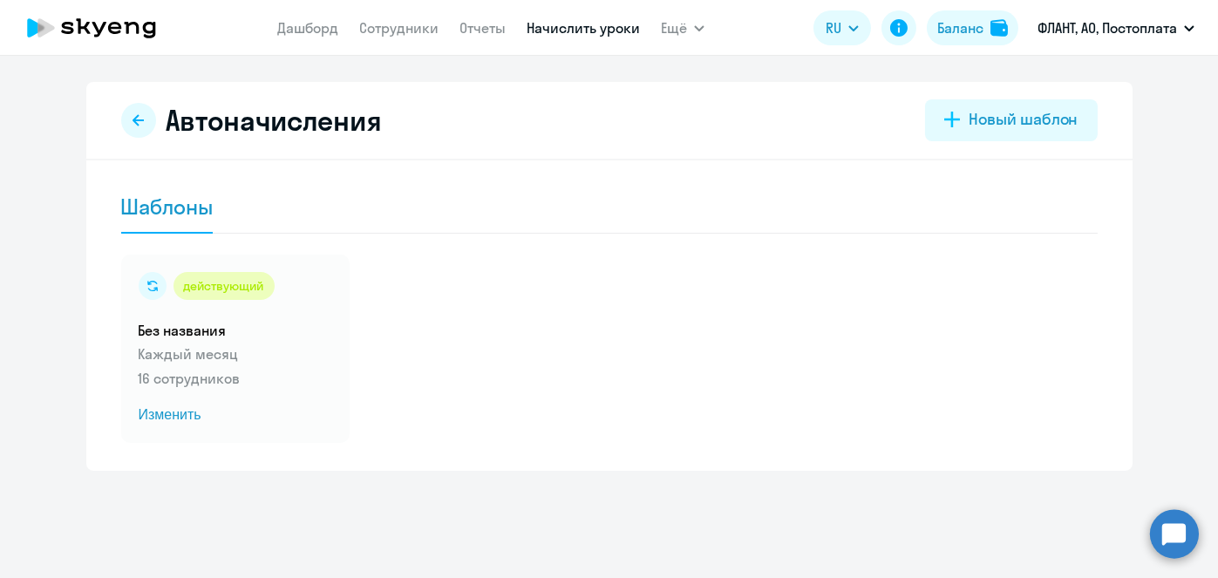
click at [595, 25] on link "Начислить уроки" at bounding box center [583, 27] width 113 height 17
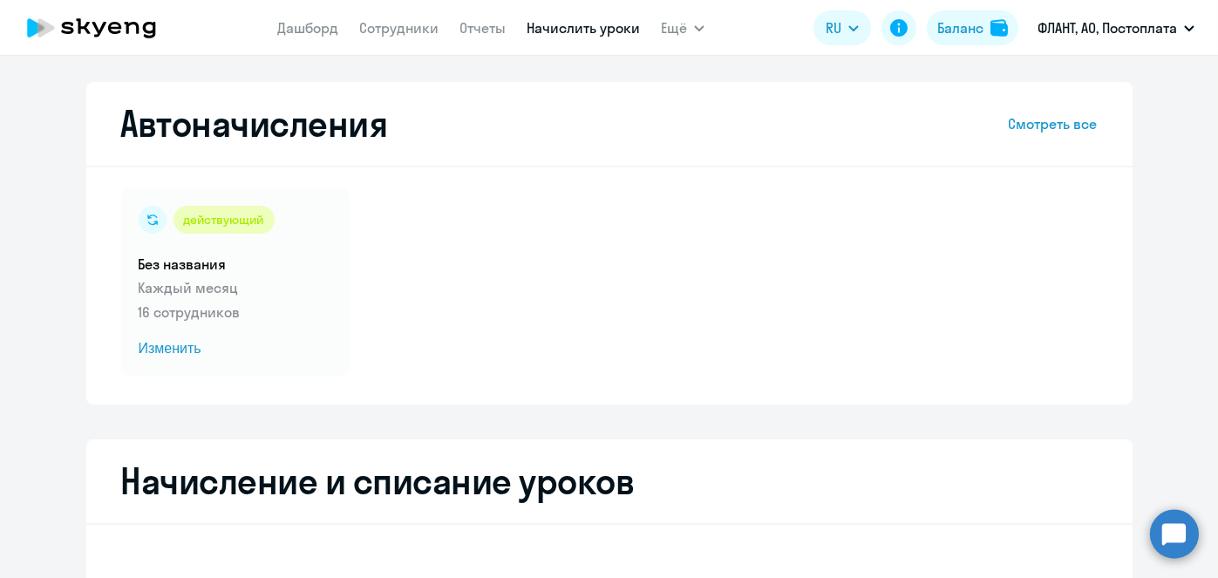
select select "10"
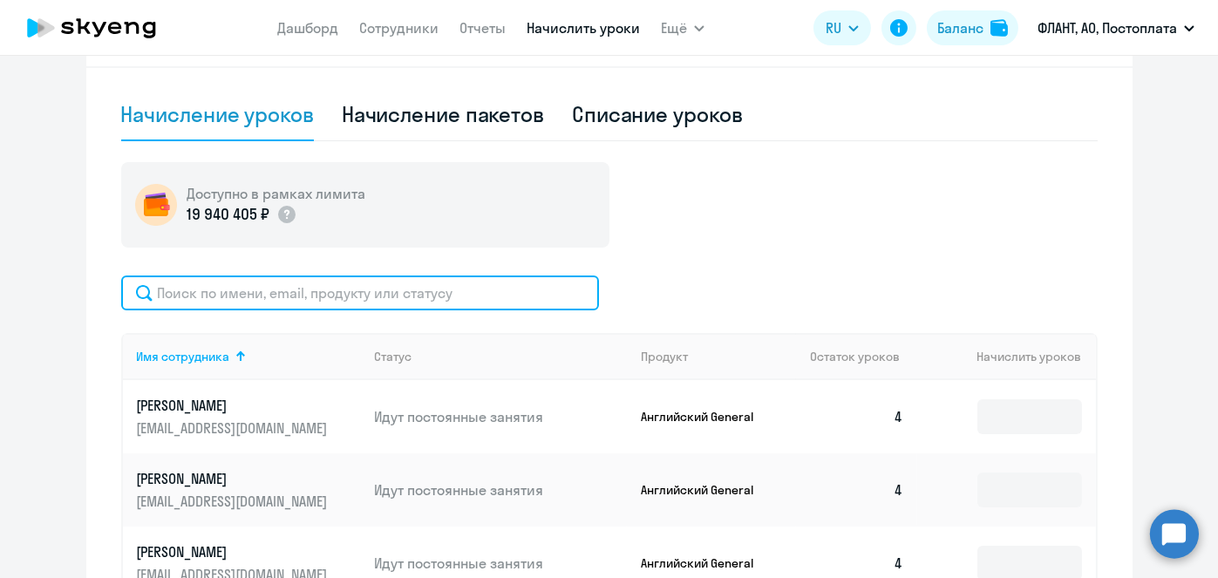
click at [507, 282] on input "text" at bounding box center [360, 293] width 478 height 35
paste input "Юзикова"
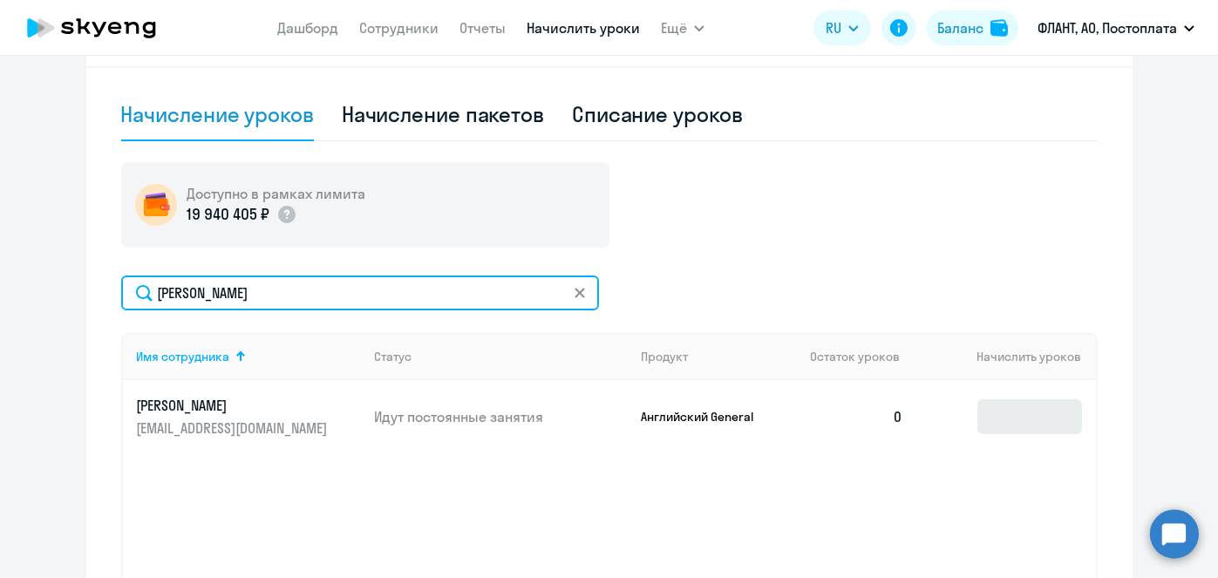
type input "Юзикова"
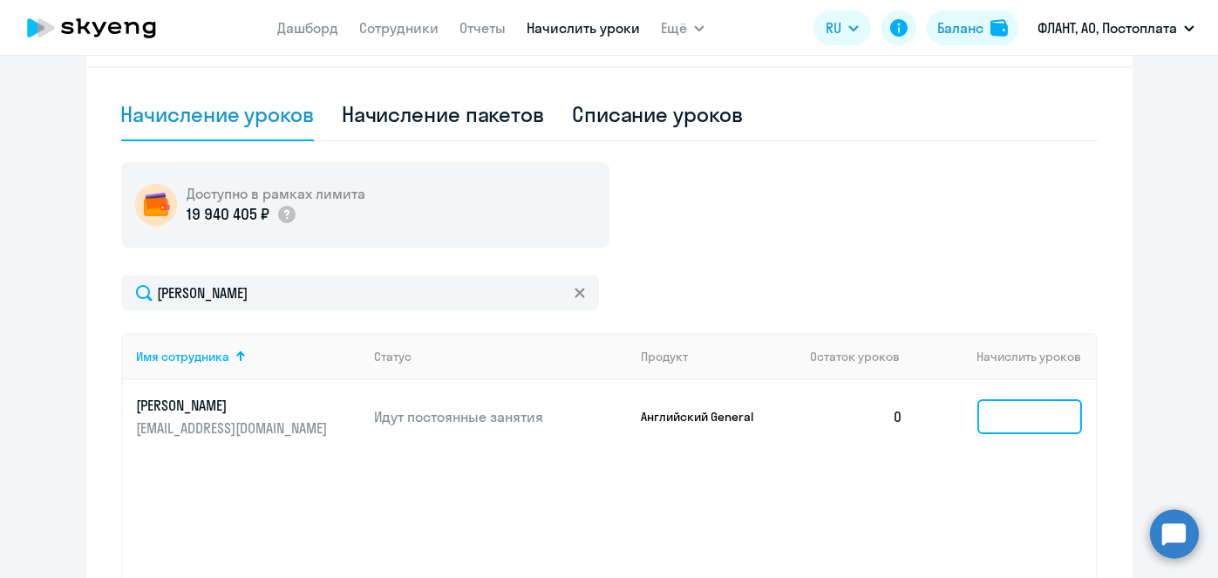
click at [1013, 412] on input at bounding box center [1029, 416] width 105 height 35
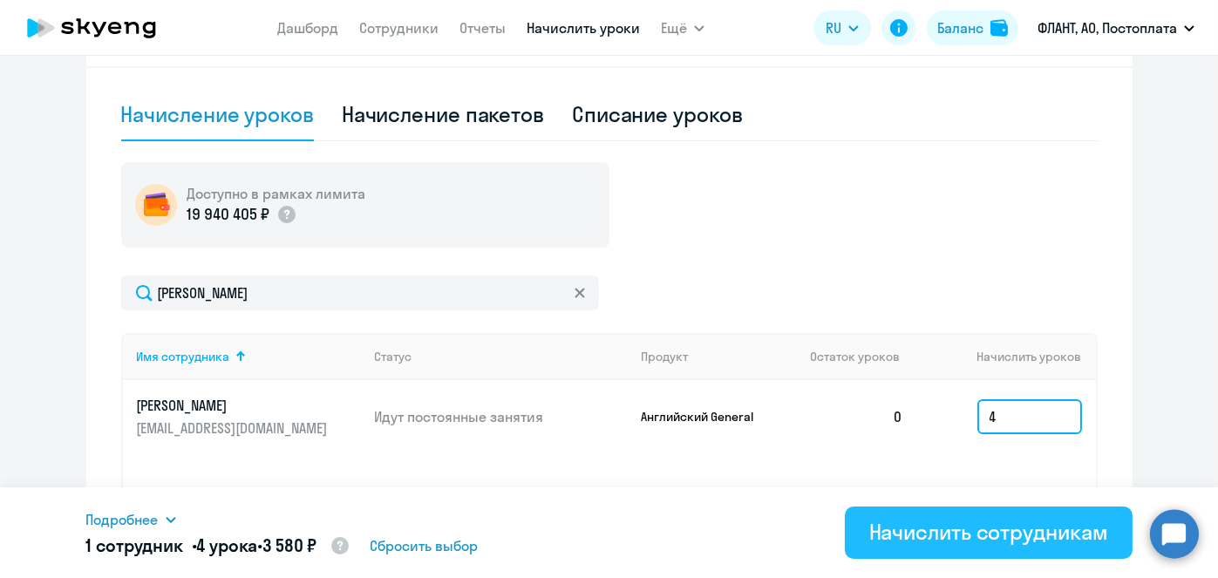
type input "4"
click at [1009, 535] on div "Начислить сотрудникам" at bounding box center [988, 532] width 239 height 28
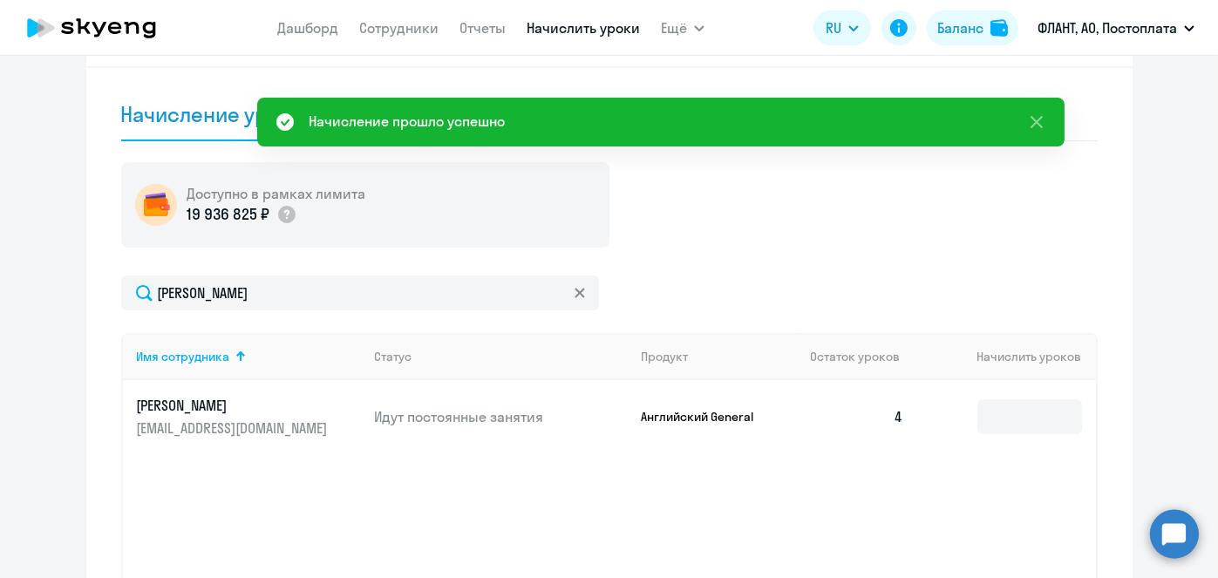
scroll to position [0, 0]
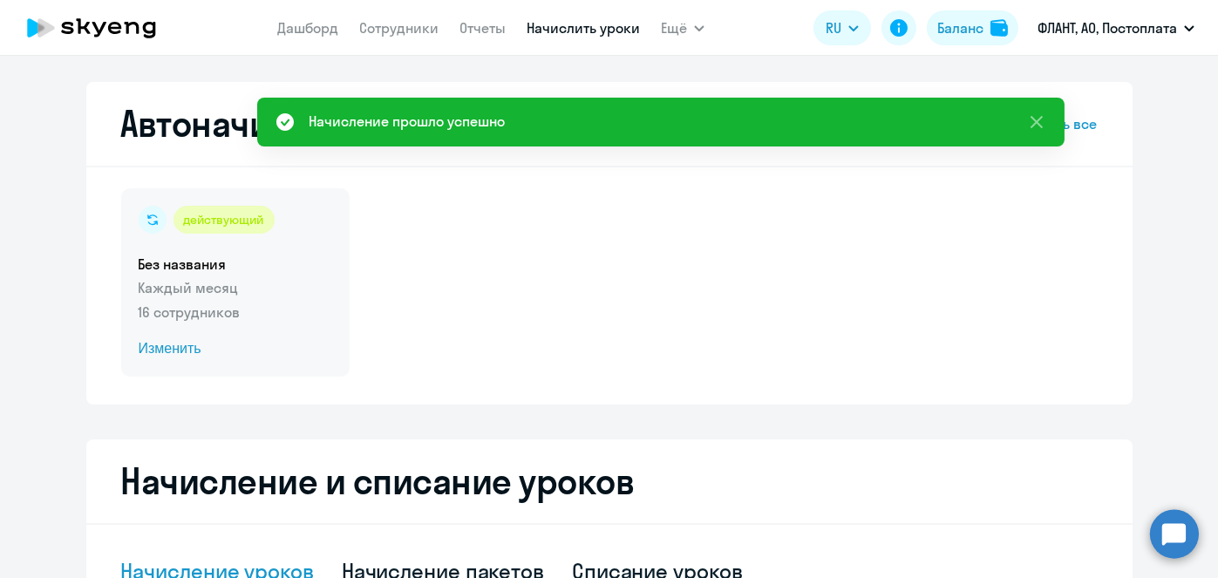
click at [164, 349] on span "Изменить" at bounding box center [236, 348] width 194 height 21
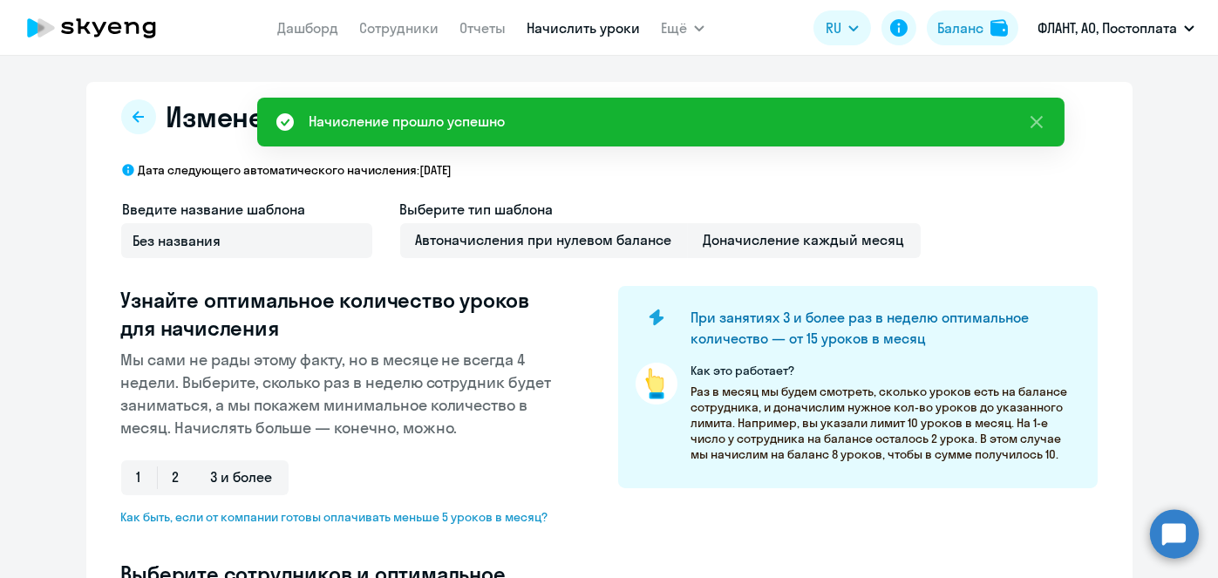
select select "10"
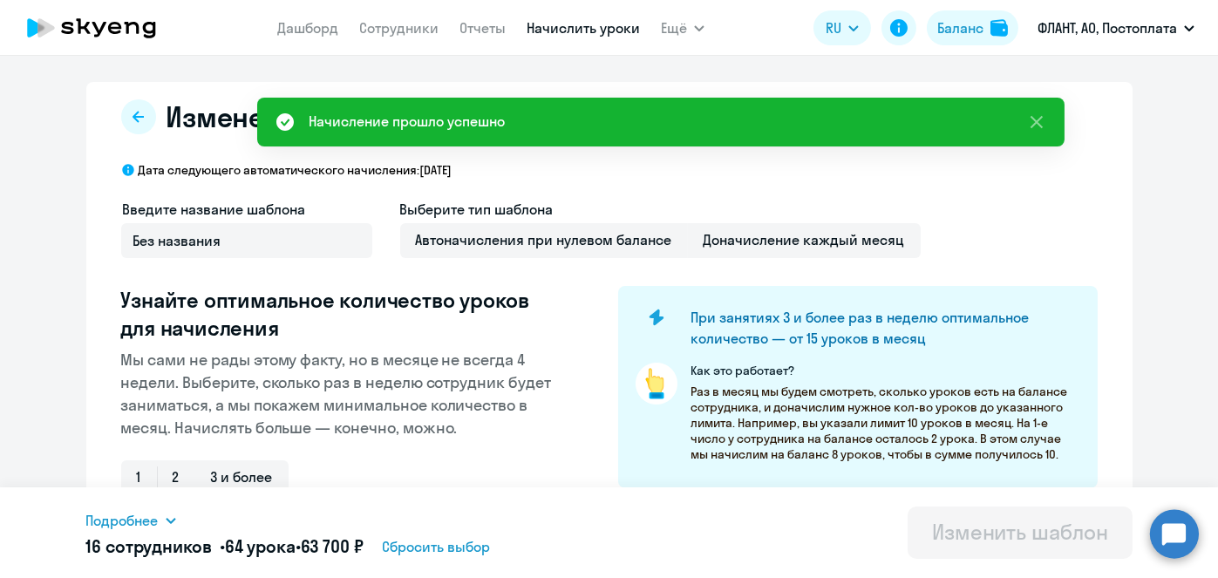
scroll to position [457, 0]
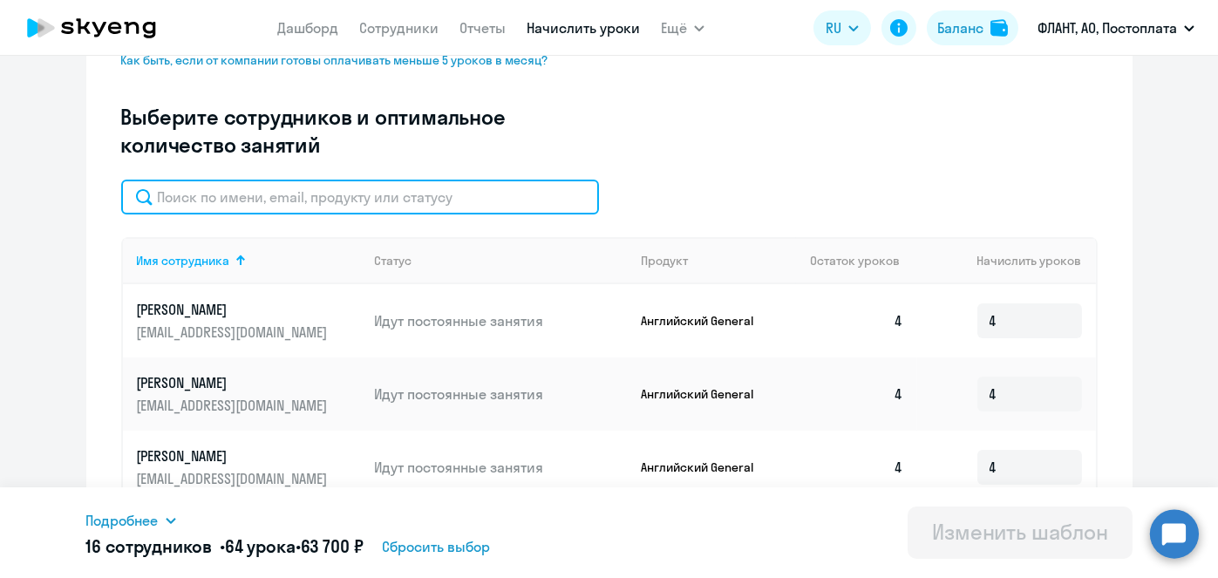
click at [441, 185] on input "text" at bounding box center [360, 197] width 478 height 35
paste input "Юзикова"
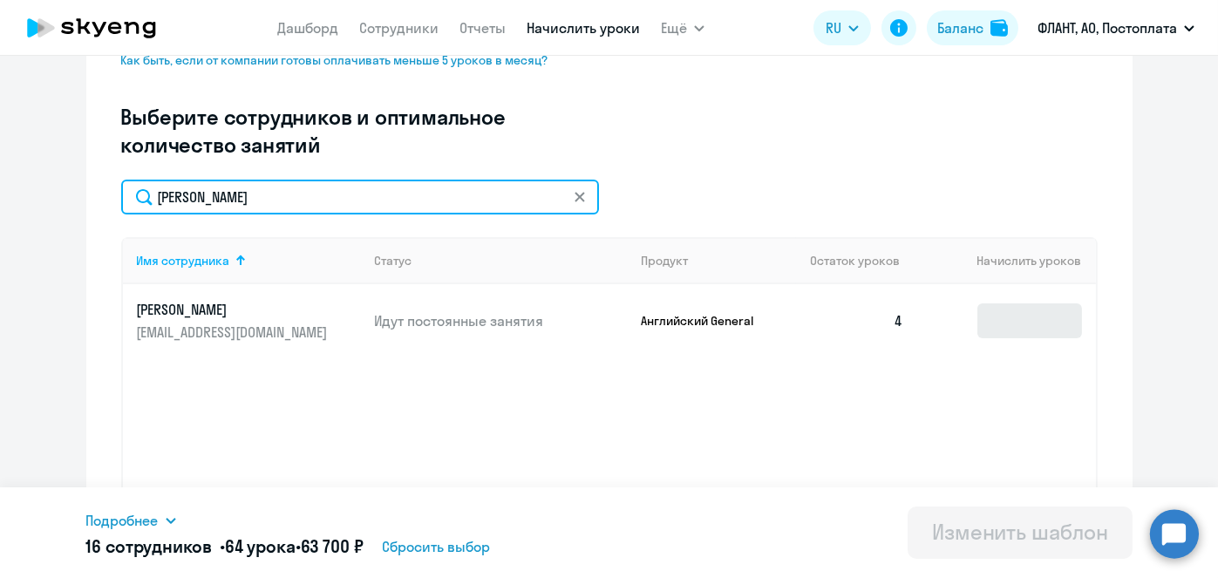
type input "Юзикова"
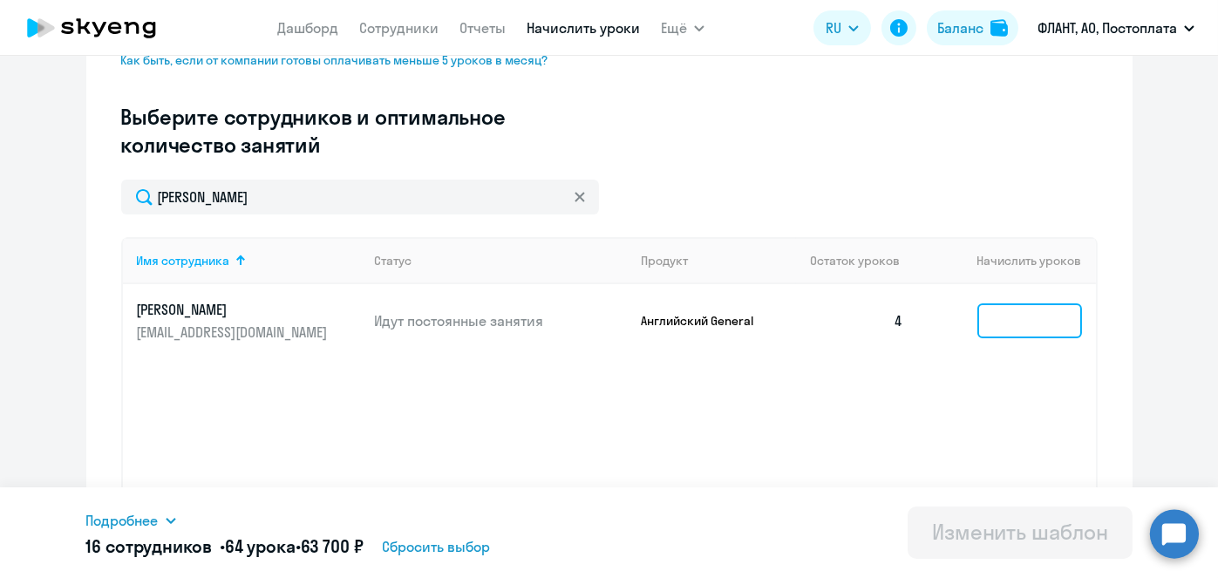
click at [1033, 306] on input at bounding box center [1029, 320] width 105 height 35
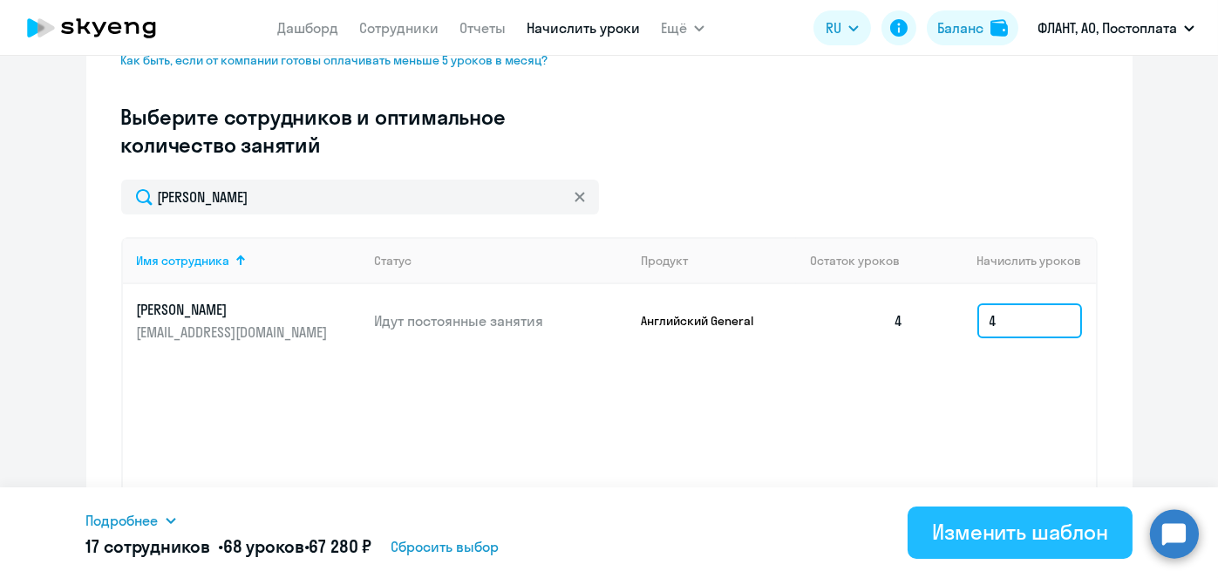
type input "4"
click at [990, 521] on div "Изменить шаблон" at bounding box center [1020, 532] width 176 height 28
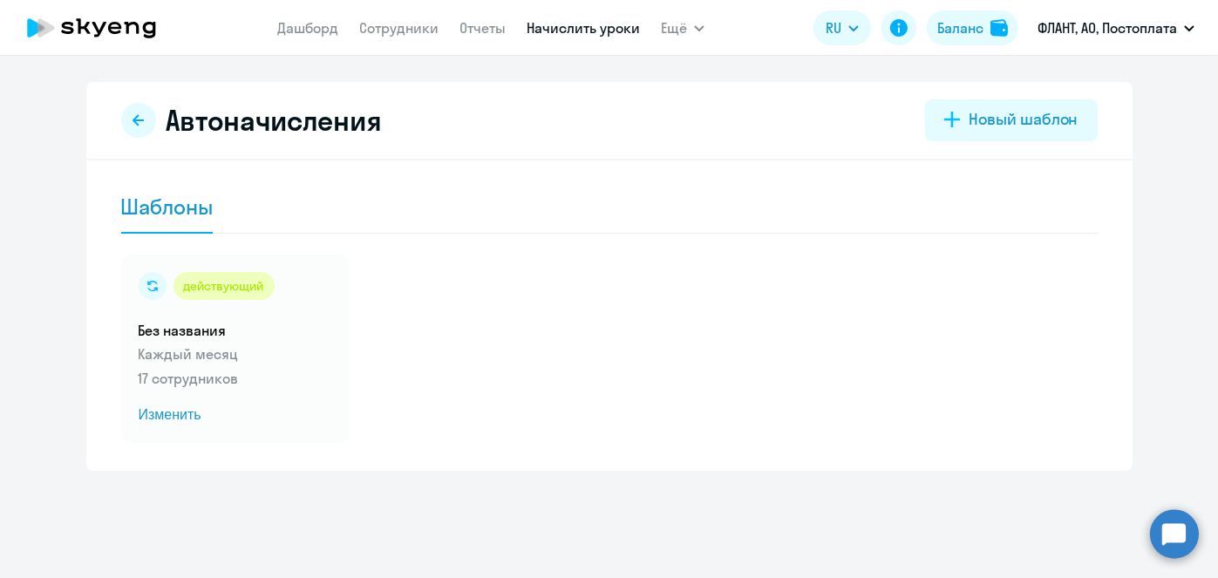
click at [601, 26] on link "Начислить уроки" at bounding box center [583, 27] width 113 height 17
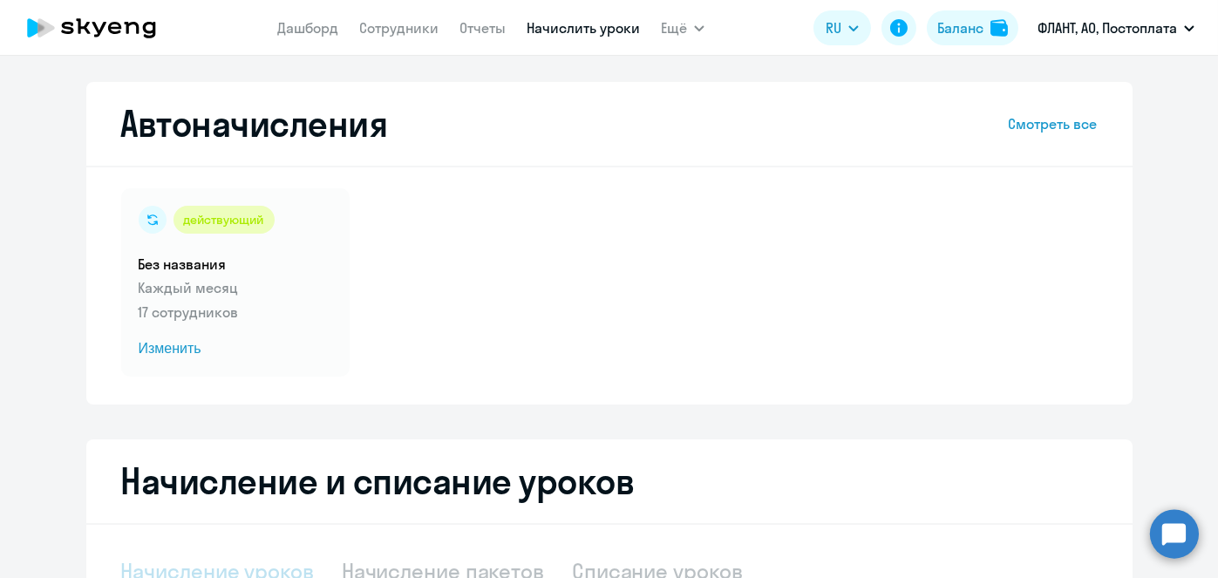
select select "10"
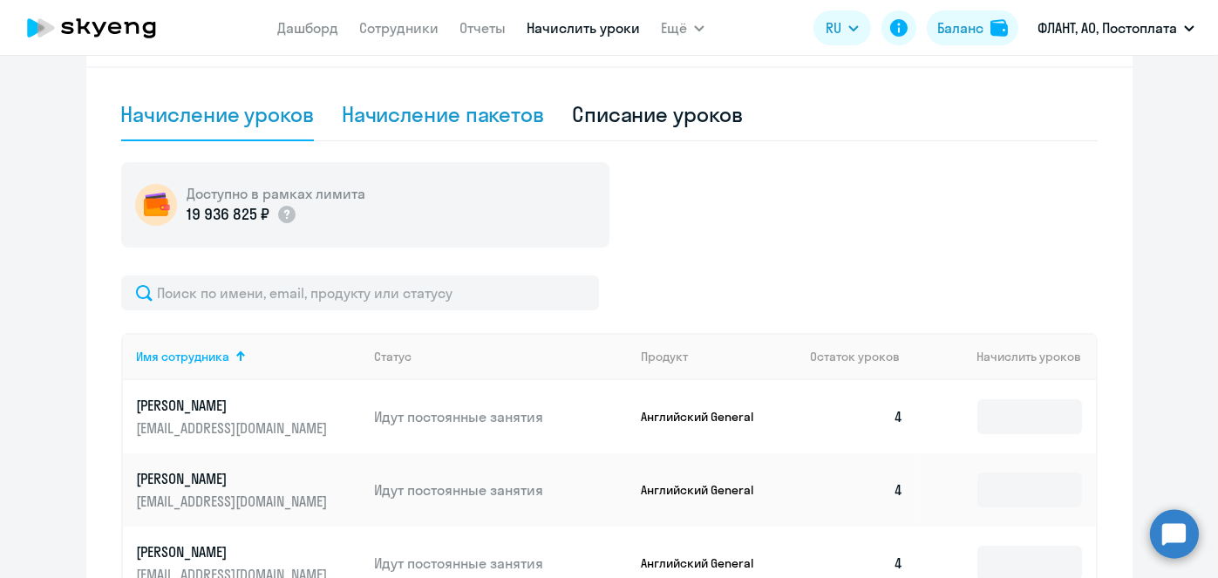
click at [466, 127] on div "Начисление пакетов" at bounding box center [443, 114] width 202 height 28
select select "10"
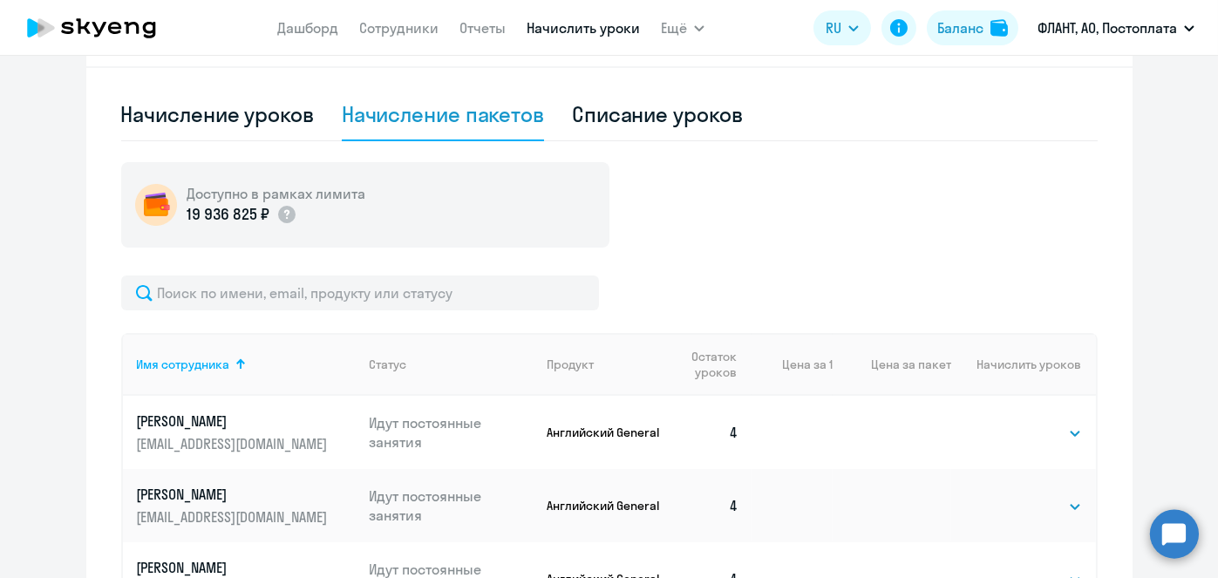
click at [589, 35] on link "Начислить уроки" at bounding box center [583, 27] width 113 height 17
click at [587, 33] on link "Начислить уроки" at bounding box center [583, 27] width 113 height 17
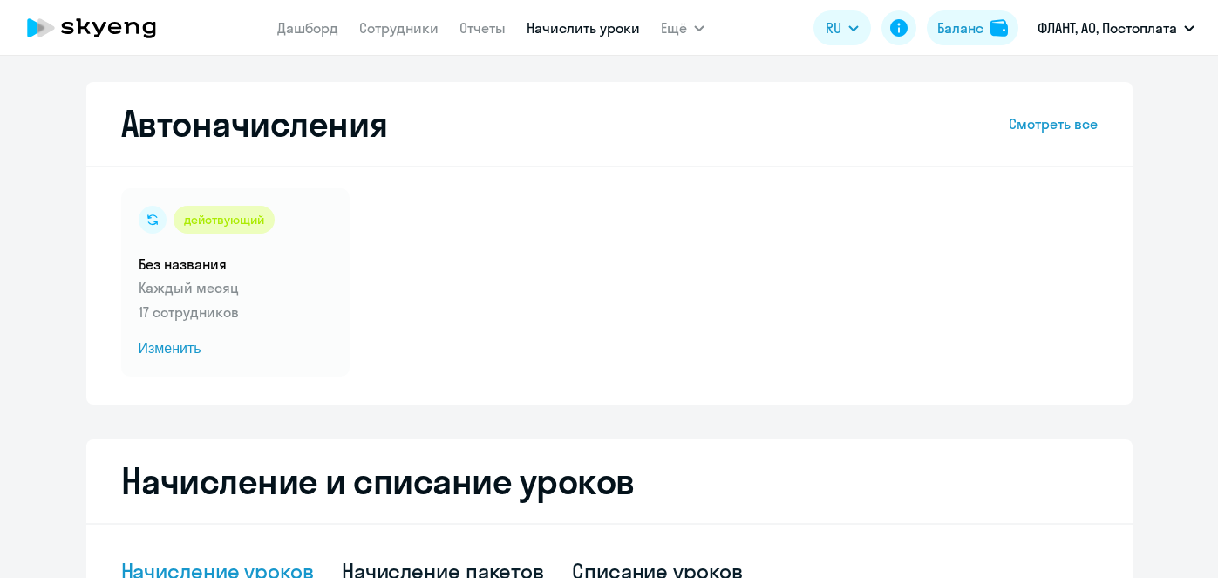
select select "10"
click at [561, 35] on link "Начислить уроки" at bounding box center [583, 27] width 113 height 17
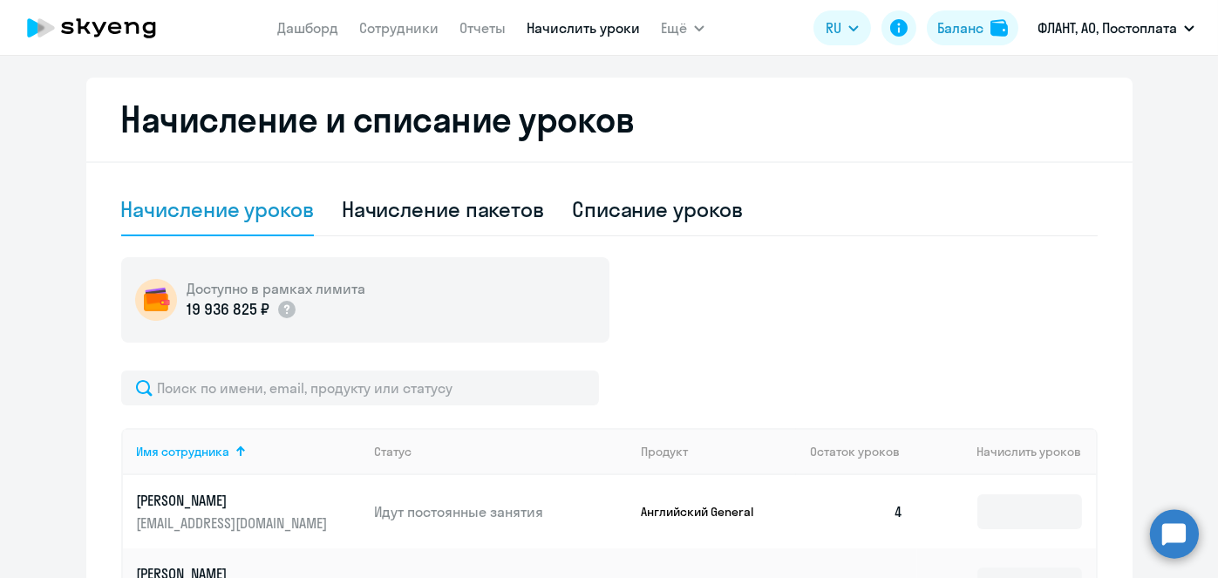
scroll to position [366, 0]
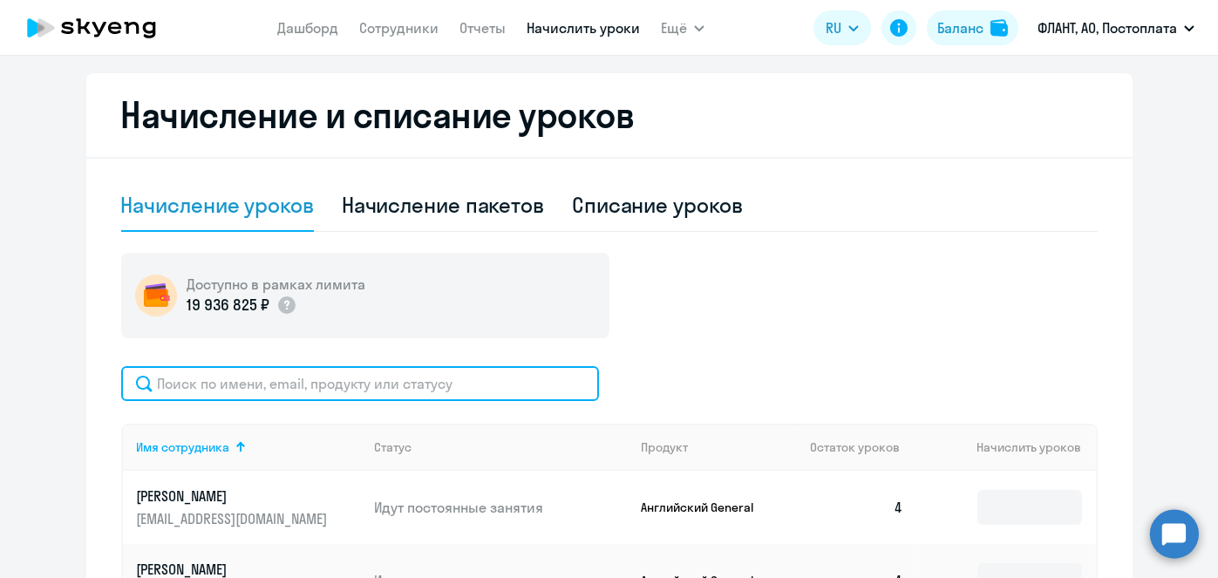
click at [564, 389] on input "text" at bounding box center [360, 383] width 478 height 35
paste input "Самойлов"
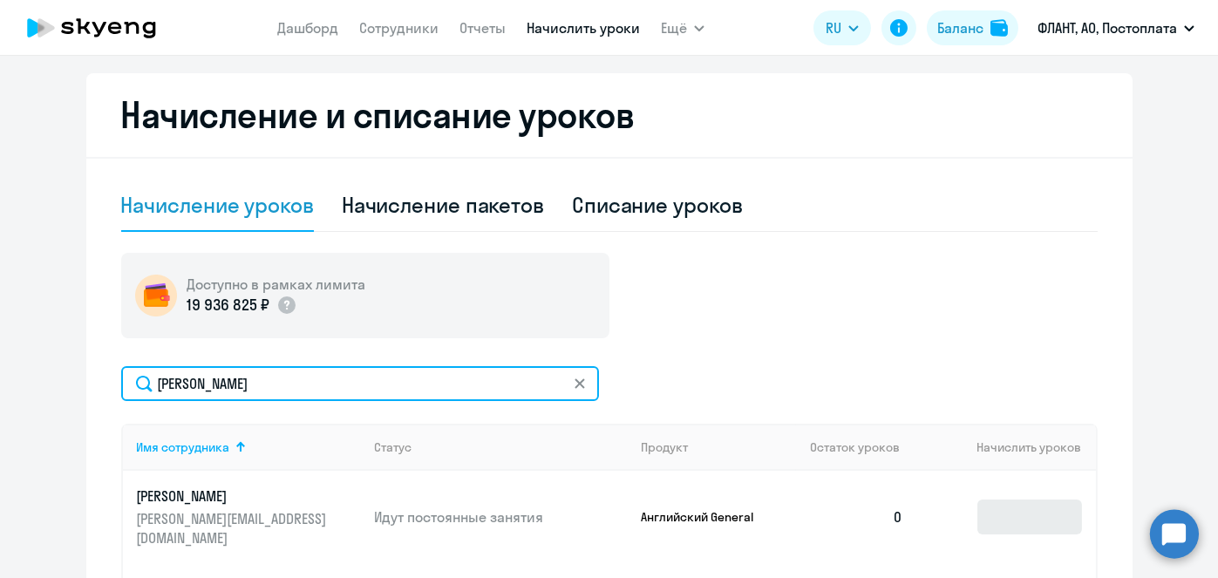
type input "Самойлов"
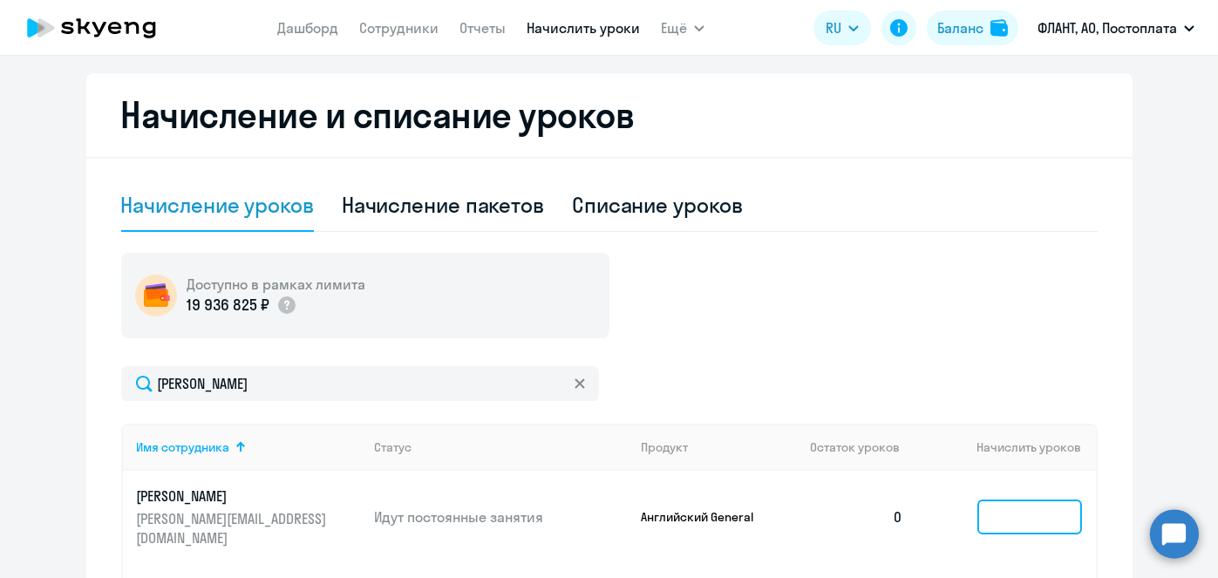
click at [1016, 502] on input at bounding box center [1029, 517] width 105 height 35
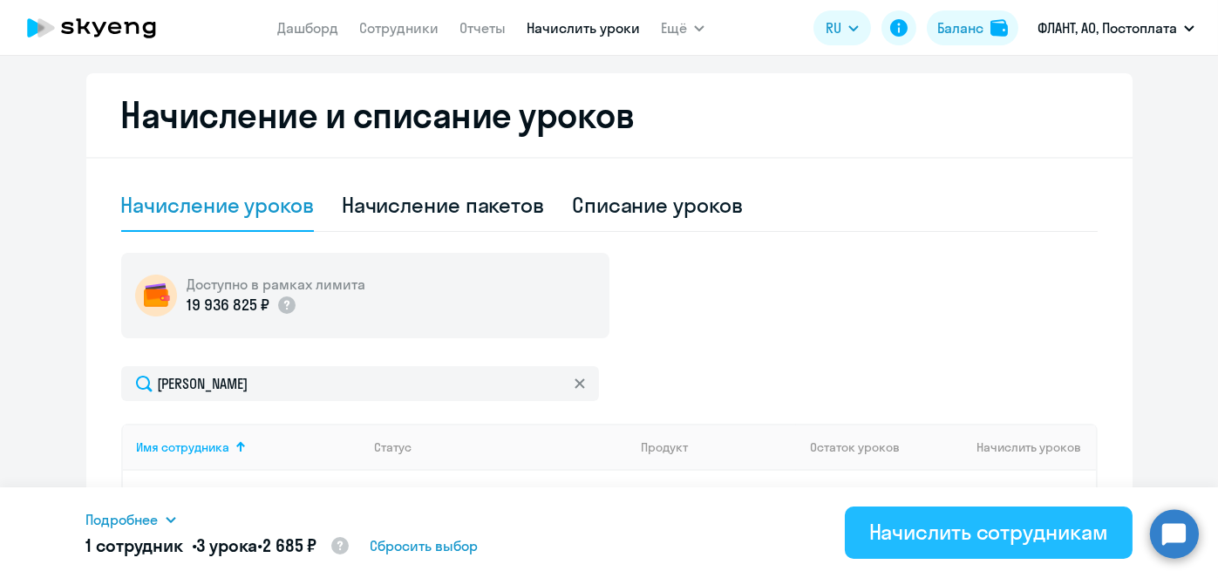
type input "3"
click at [1010, 541] on div "Начислить сотрудникам" at bounding box center [988, 532] width 239 height 28
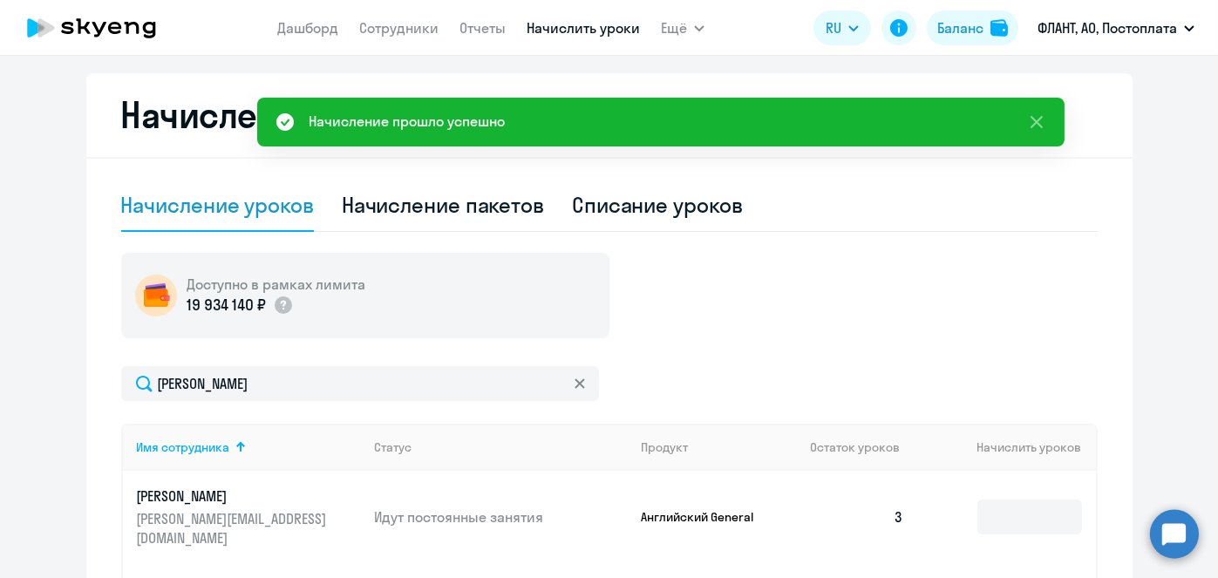
scroll to position [0, 0]
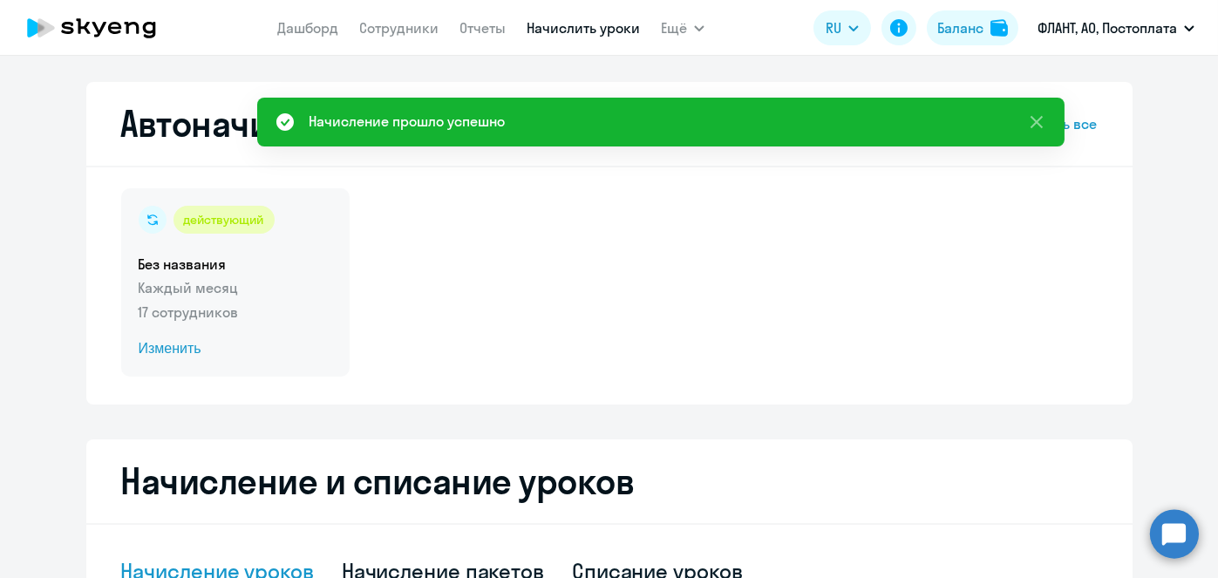
click at [173, 351] on span "Изменить" at bounding box center [236, 348] width 194 height 21
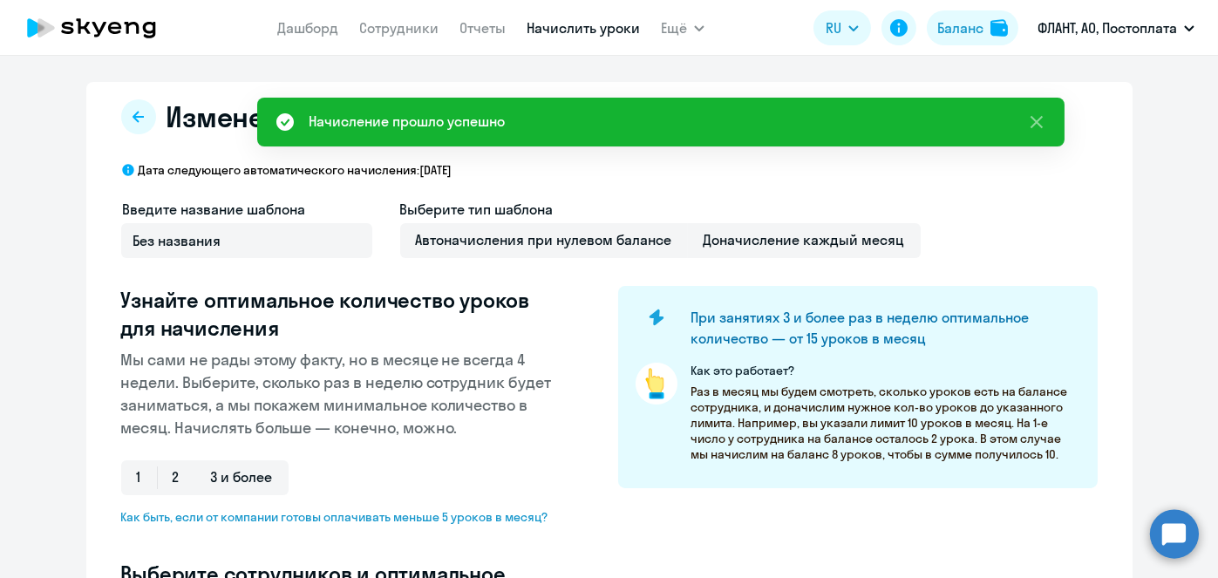
select select "10"
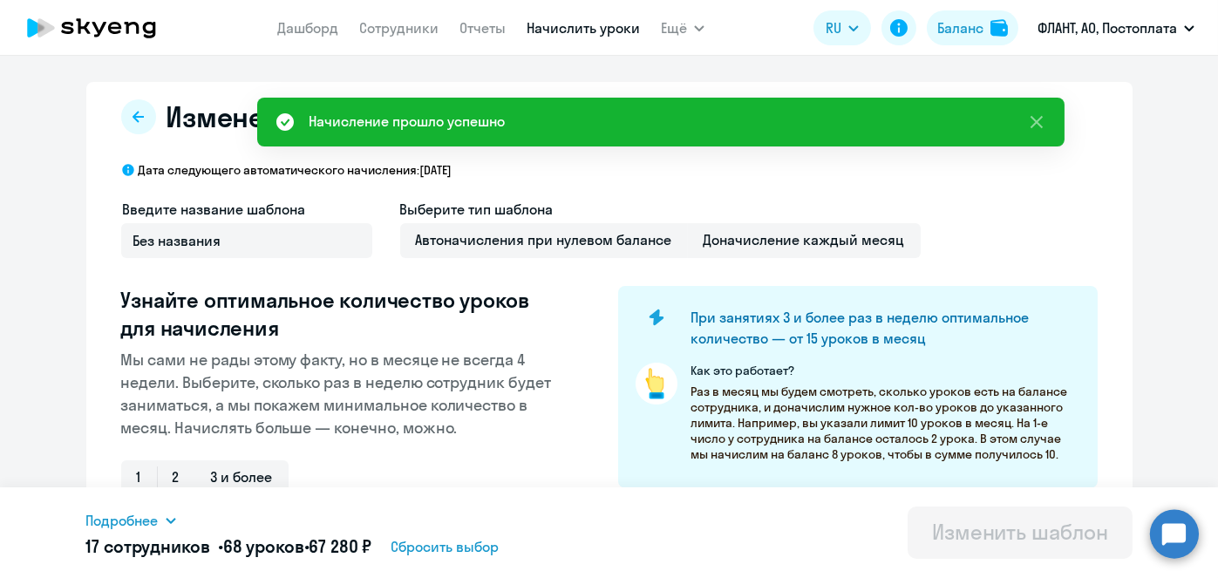
scroll to position [457, 0]
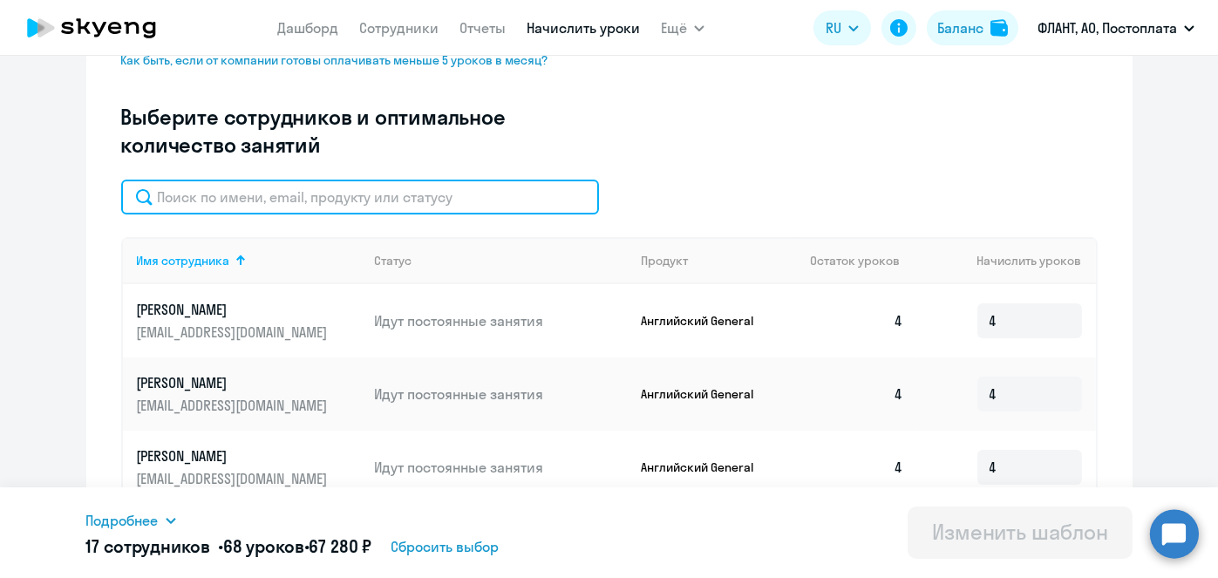
click at [516, 201] on input "text" at bounding box center [360, 197] width 478 height 35
paste input "Самойлов"
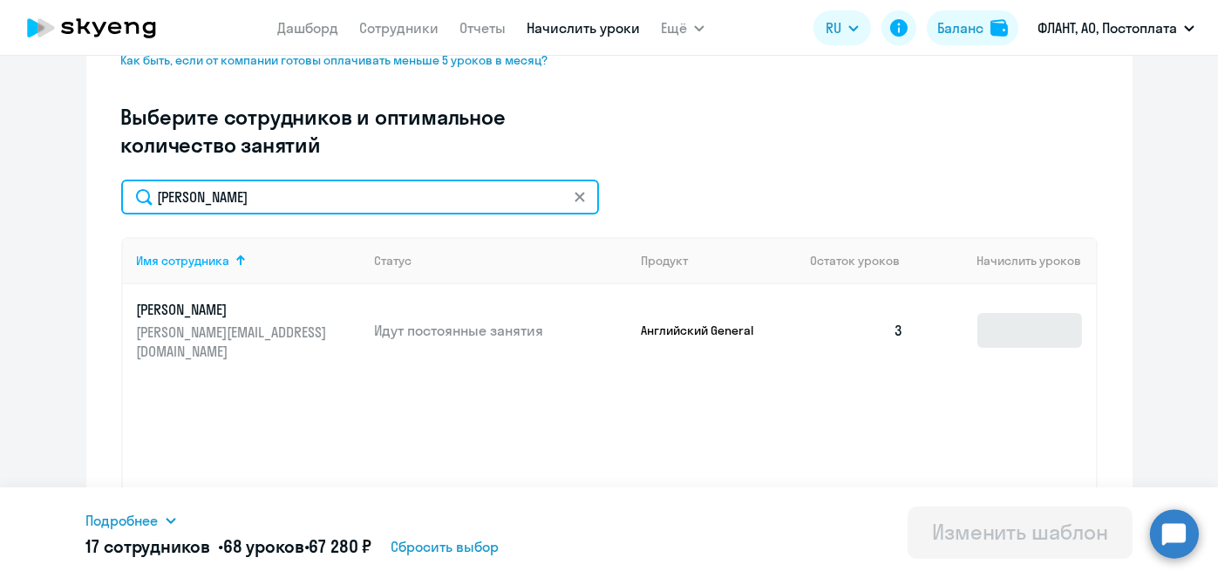
type input "Самойлов"
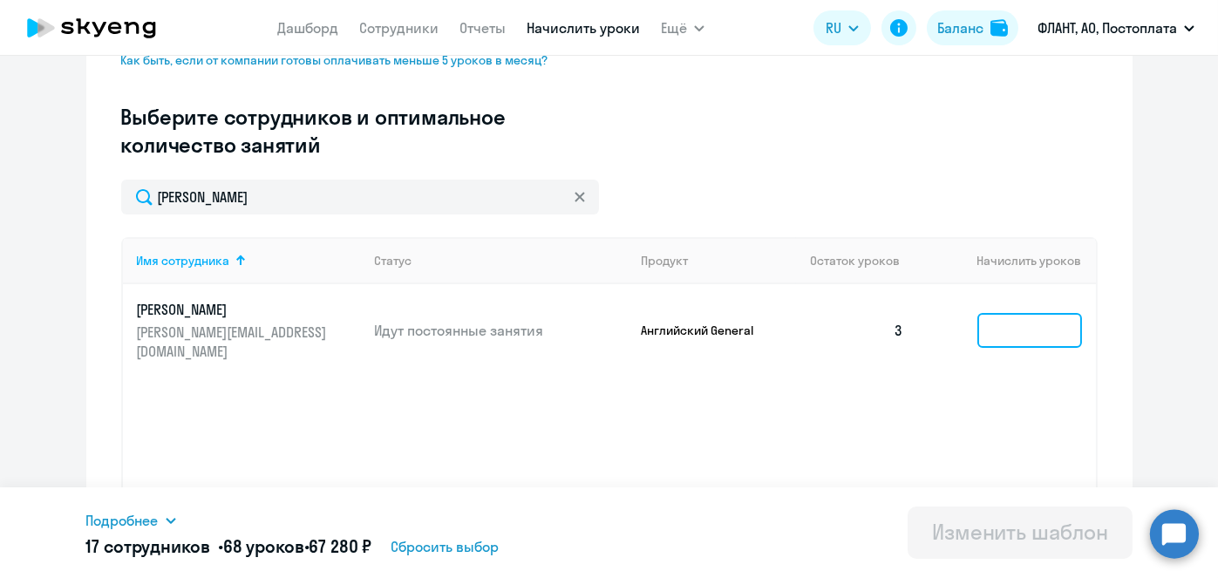
click at [1014, 321] on input at bounding box center [1029, 330] width 105 height 35
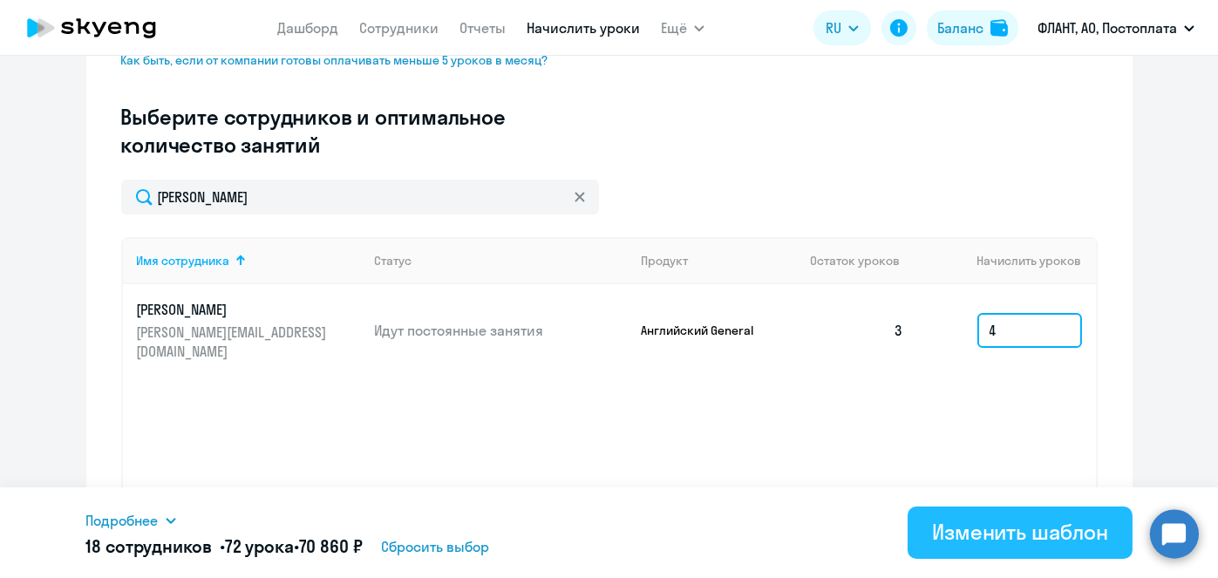
type input "4"
click at [998, 532] on div "Изменить шаблон" at bounding box center [1020, 532] width 176 height 28
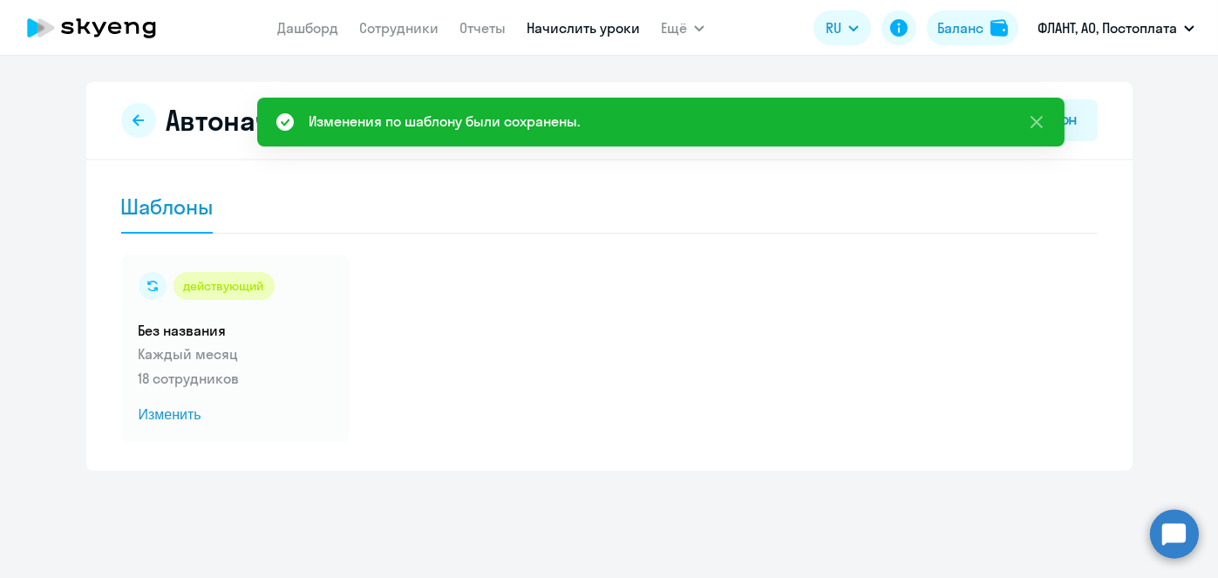
click at [591, 26] on link "Начислить уроки" at bounding box center [583, 27] width 113 height 17
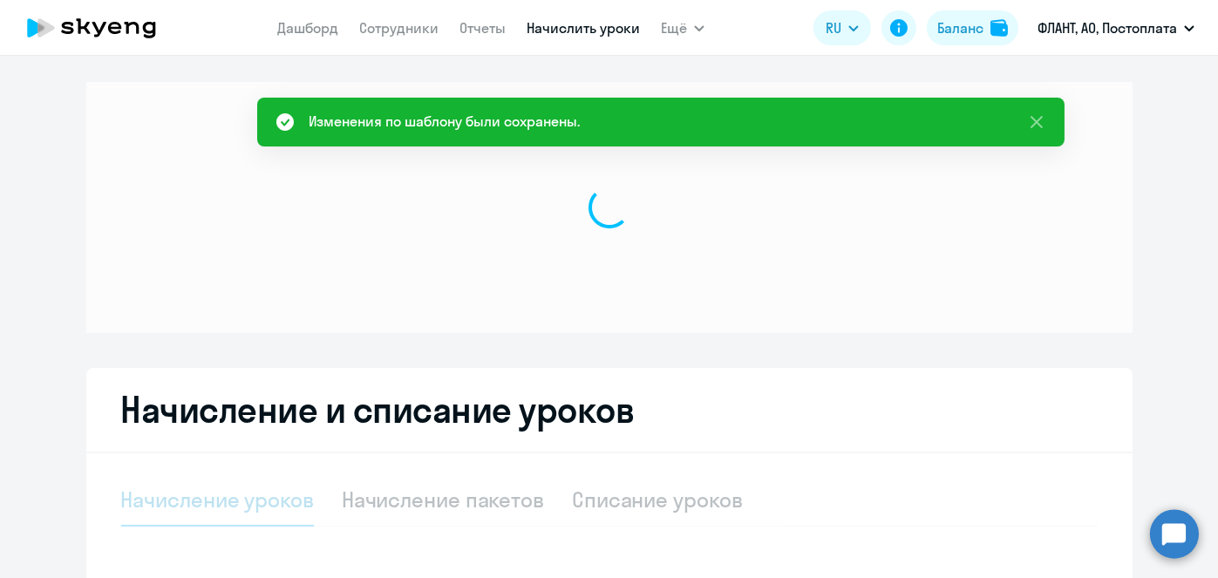
select select "10"
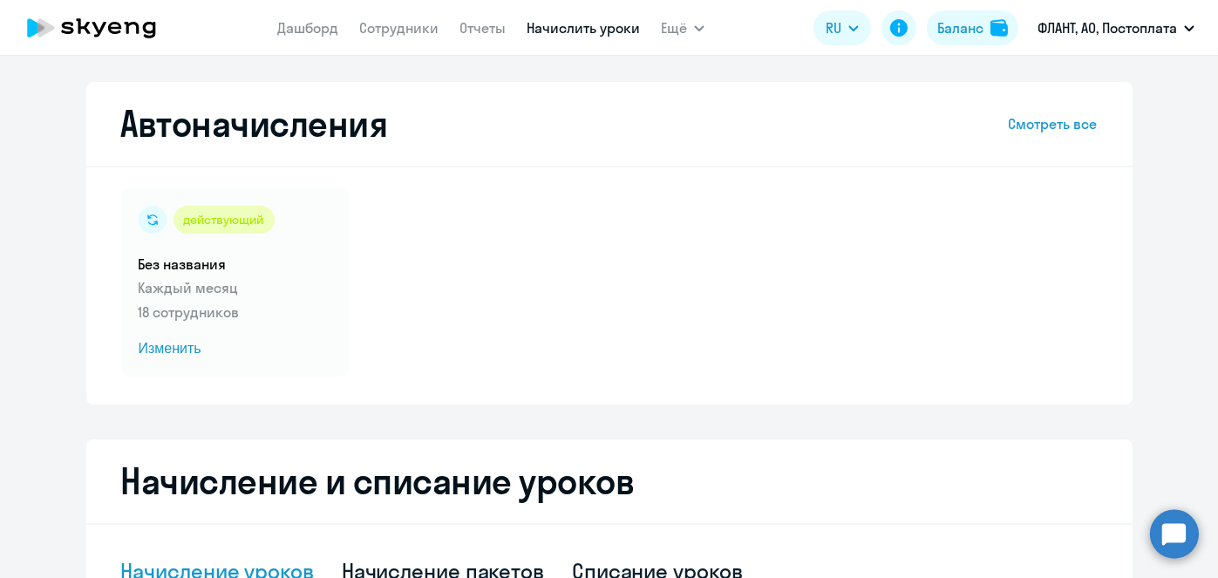
click at [587, 31] on link "Начислить уроки" at bounding box center [583, 27] width 113 height 17
select select "10"
click at [574, 31] on link "Начислить уроки" at bounding box center [583, 27] width 113 height 17
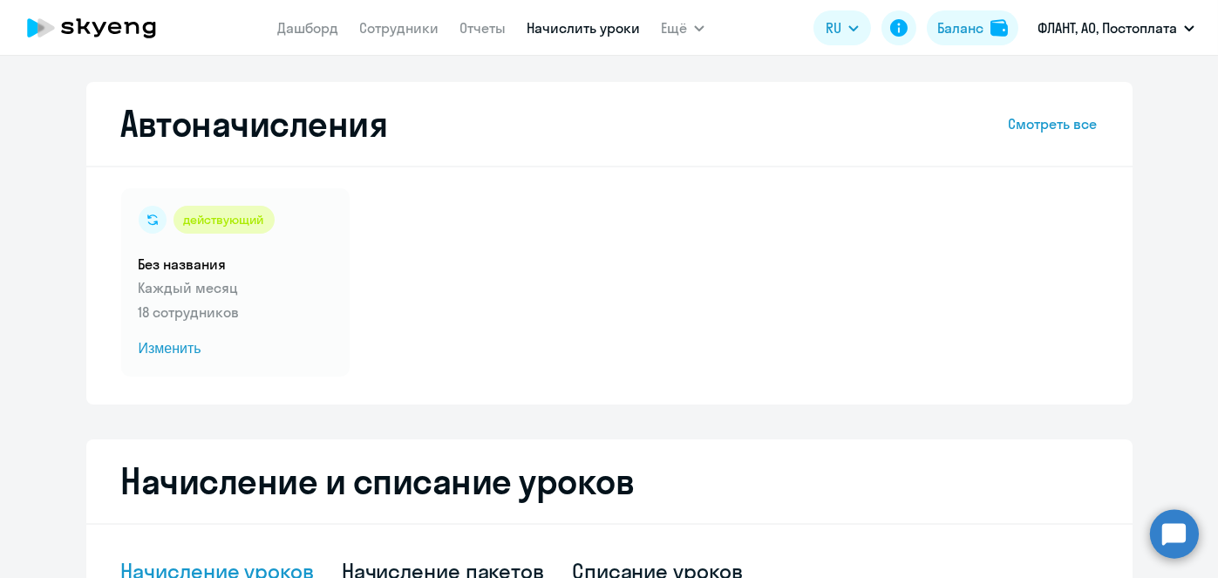
click at [574, 31] on link "Начислить уроки" at bounding box center [583, 27] width 113 height 17
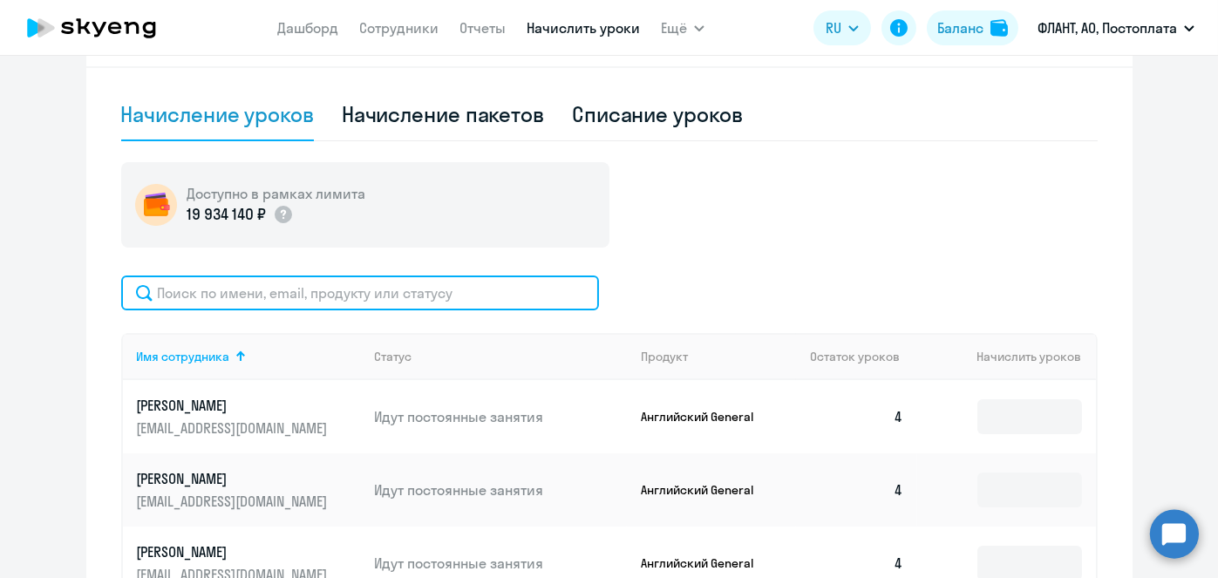
click at [554, 284] on input "text" at bounding box center [360, 293] width 478 height 35
paste input "[PERSON_NAME]"
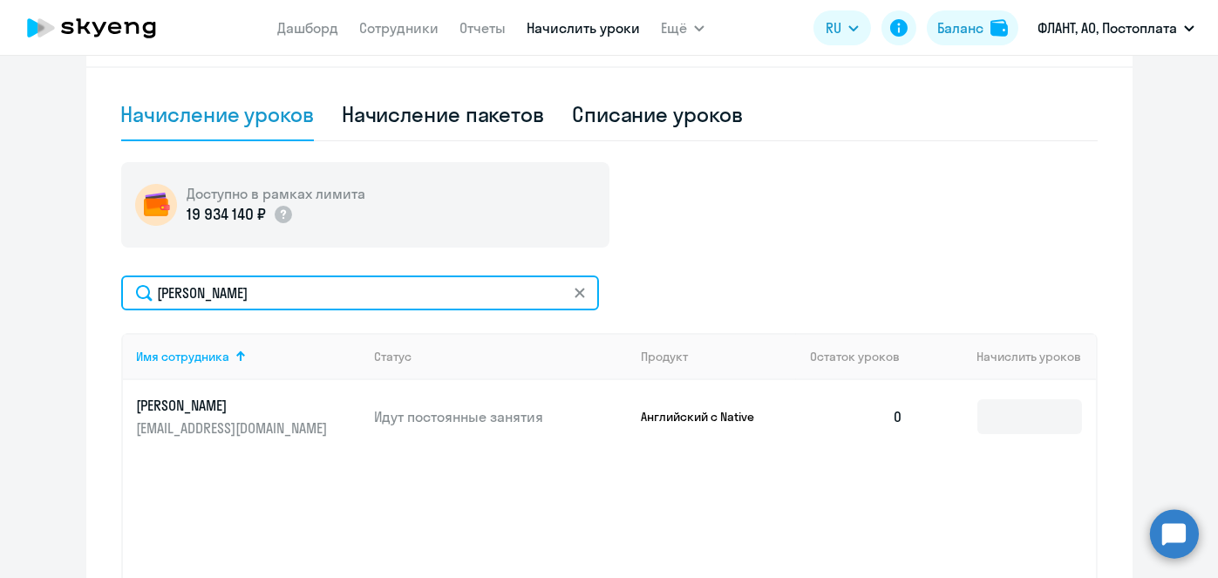
type input "[PERSON_NAME]"
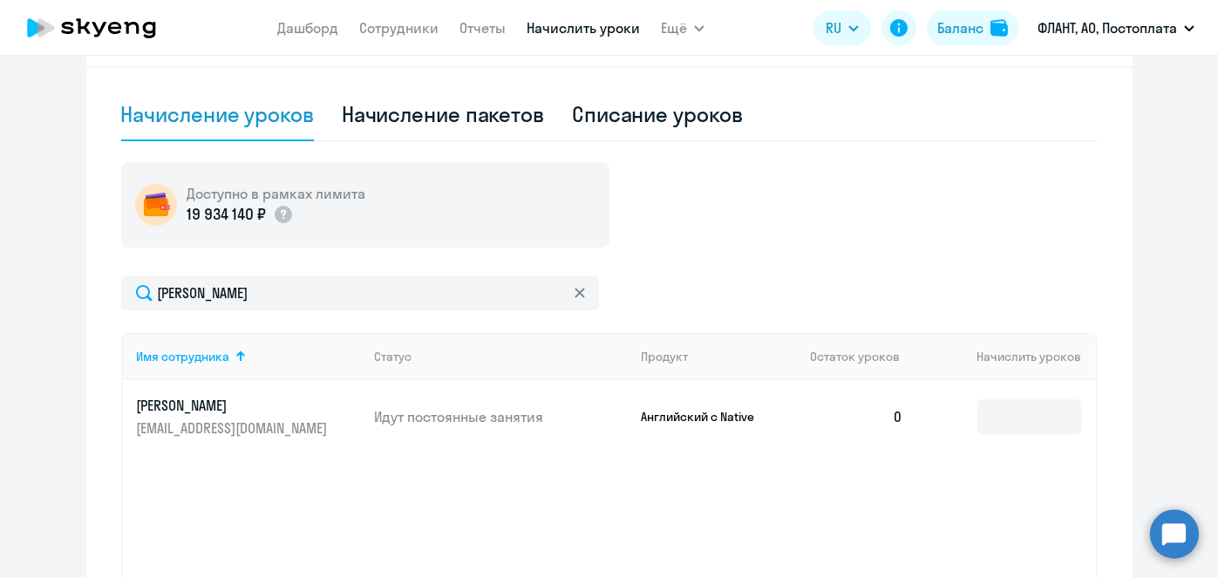
click at [1012, 395] on td at bounding box center [1006, 416] width 178 height 73
click at [1018, 410] on input at bounding box center [1029, 416] width 105 height 35
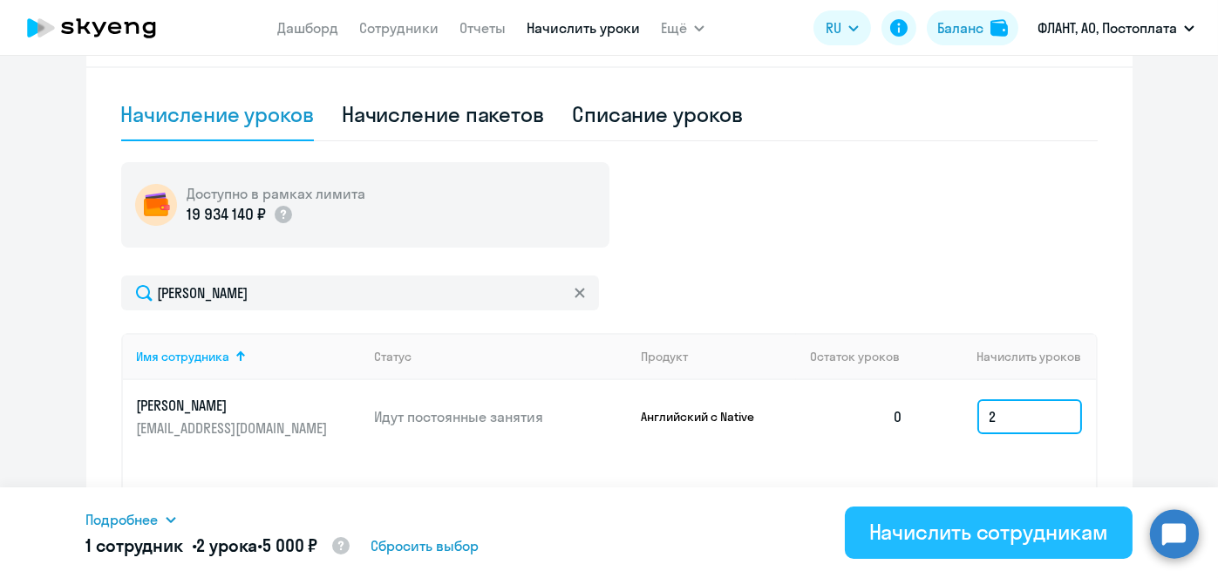
type input "2"
click at [992, 541] on div "Начислить сотрудникам" at bounding box center [988, 532] width 239 height 28
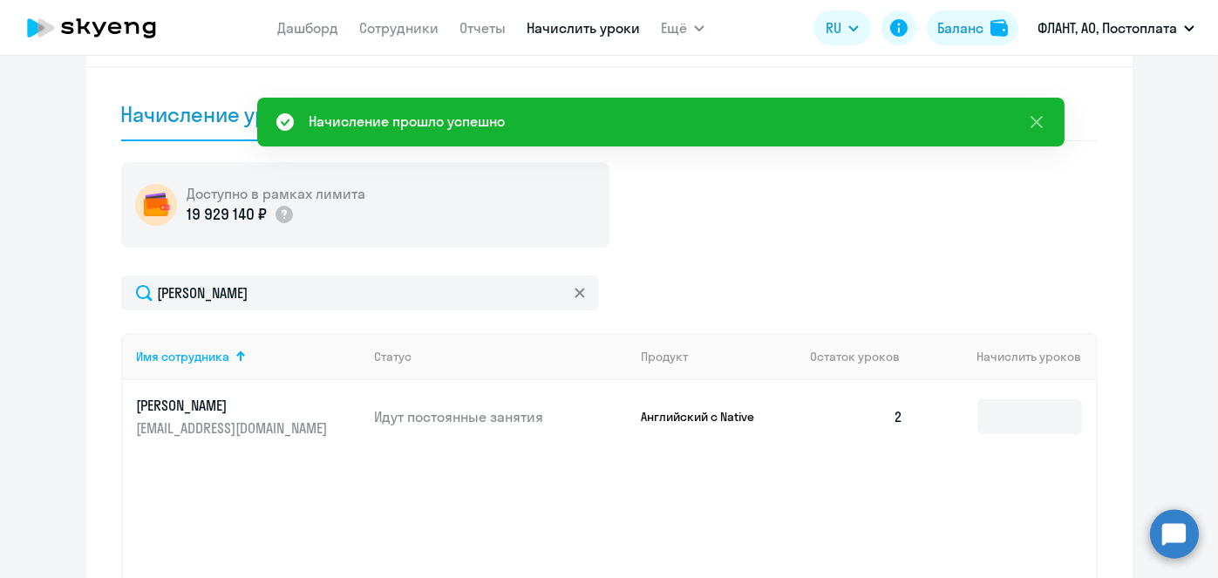
scroll to position [0, 0]
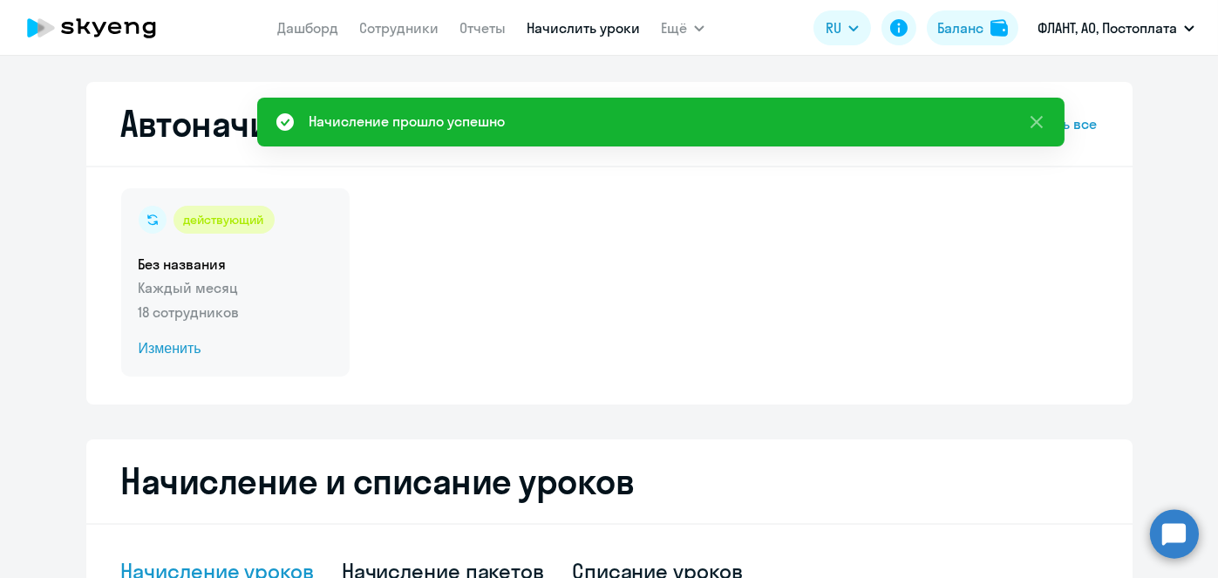
click at [179, 350] on span "Изменить" at bounding box center [236, 348] width 194 height 21
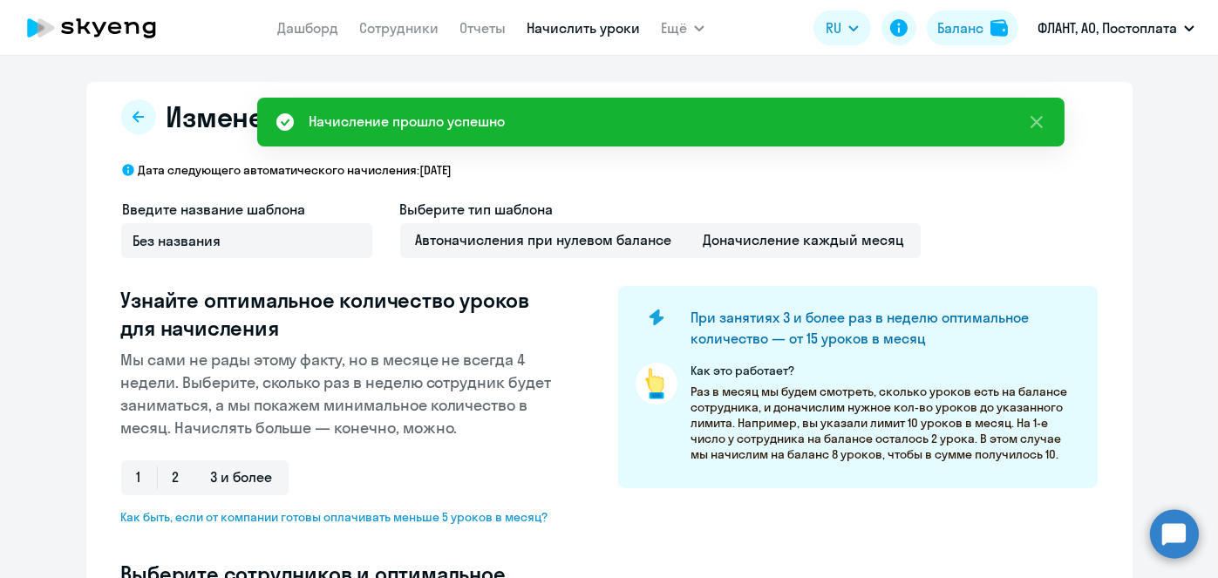
select select "10"
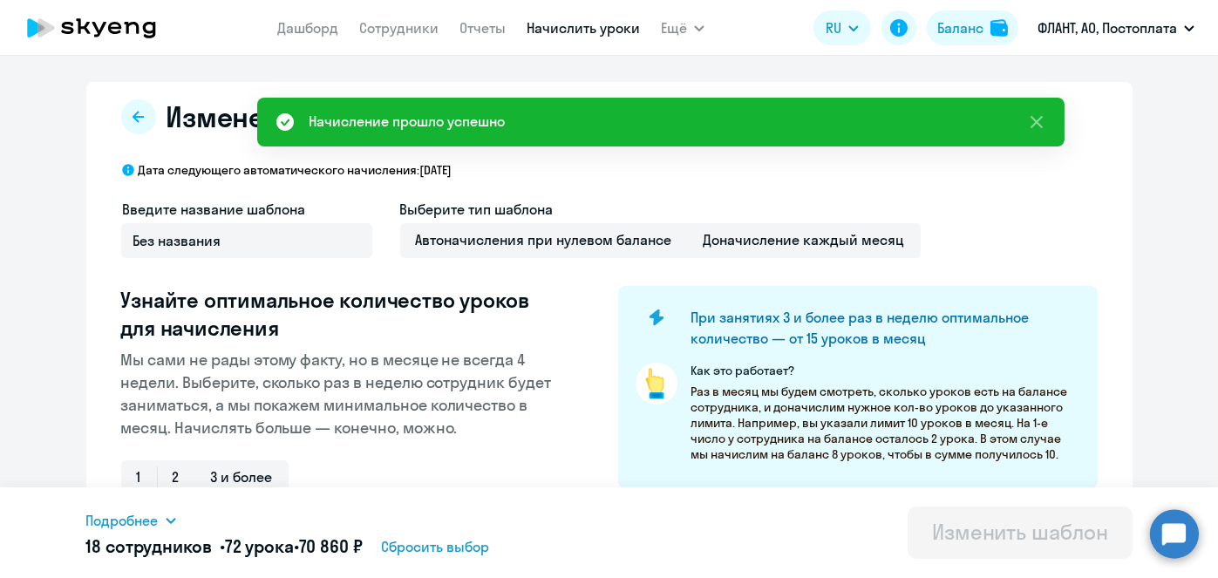
scroll to position [457, 0]
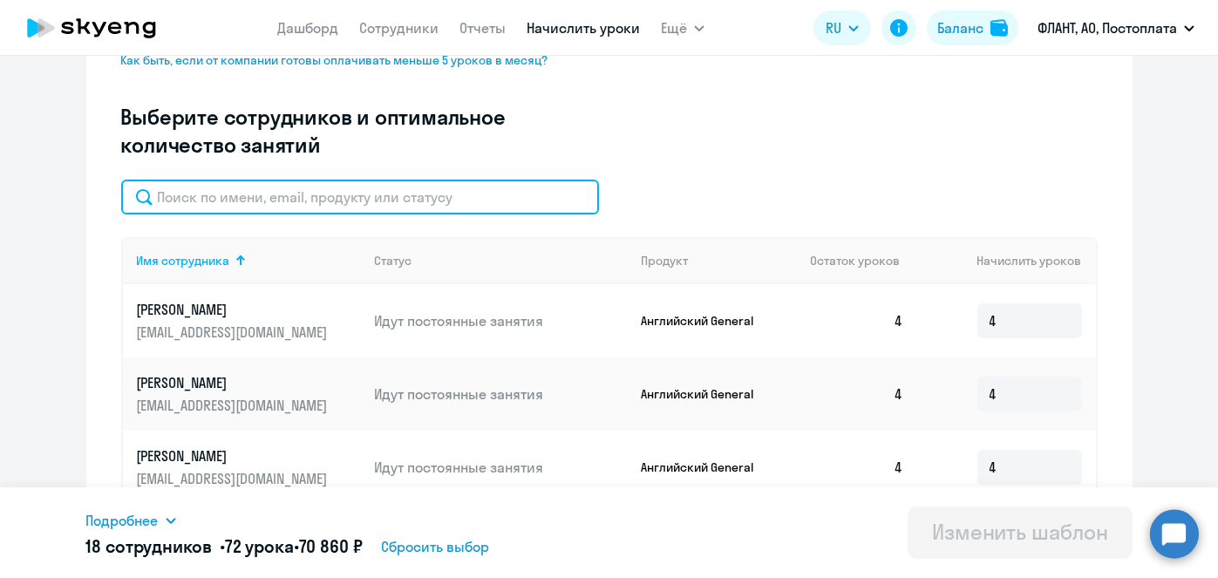
click at [512, 209] on input "text" at bounding box center [360, 197] width 478 height 35
paste input "[PERSON_NAME]"
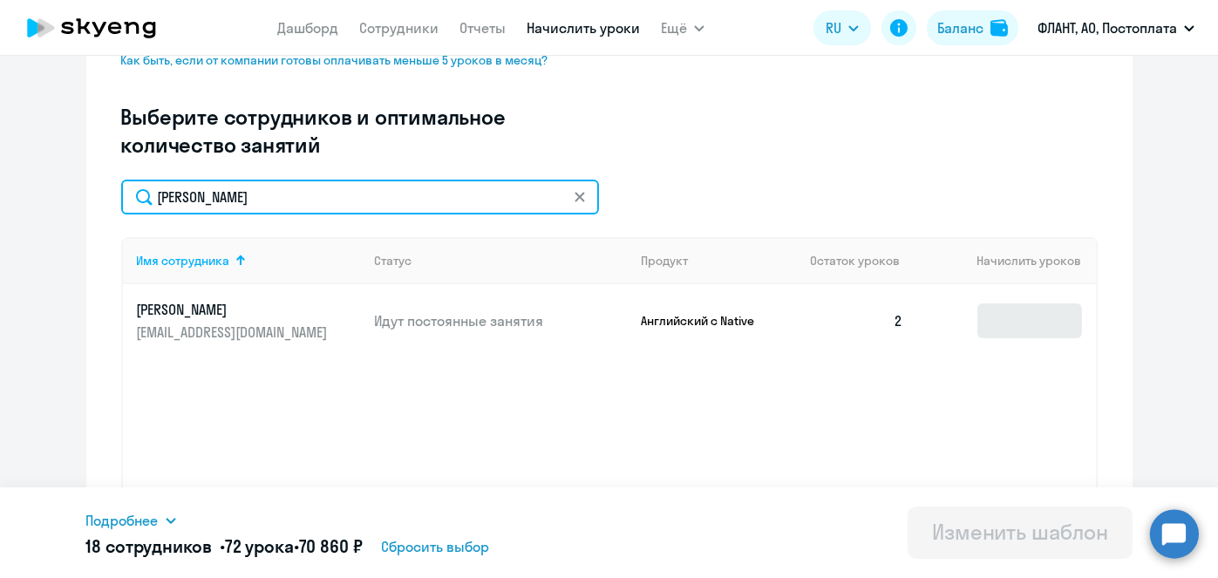
type input "[PERSON_NAME]"
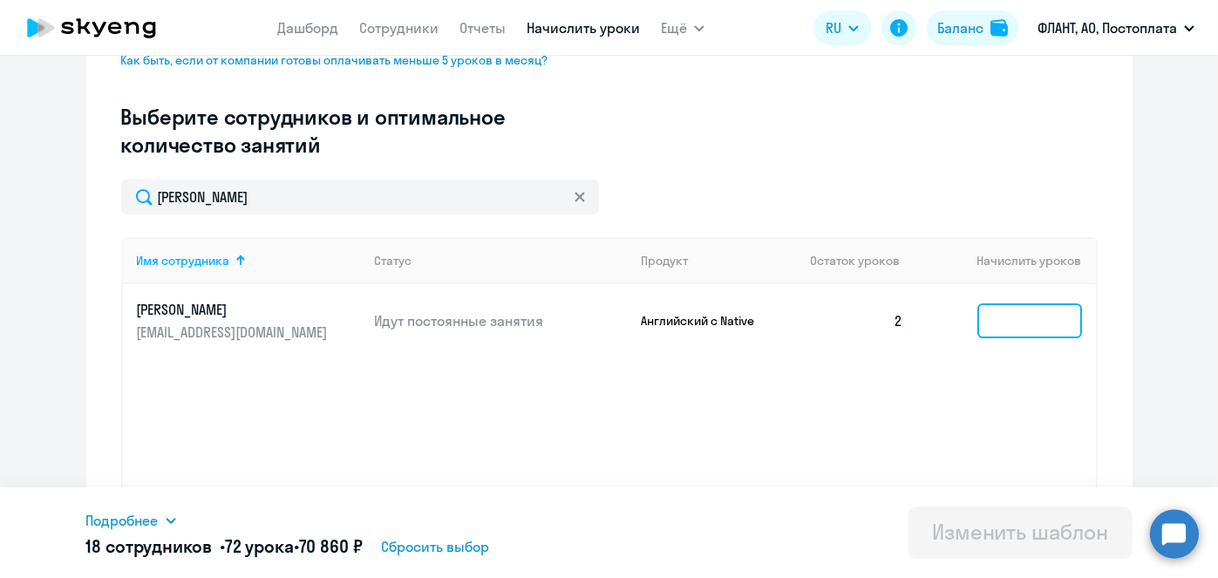
click at [1004, 323] on input at bounding box center [1029, 320] width 105 height 35
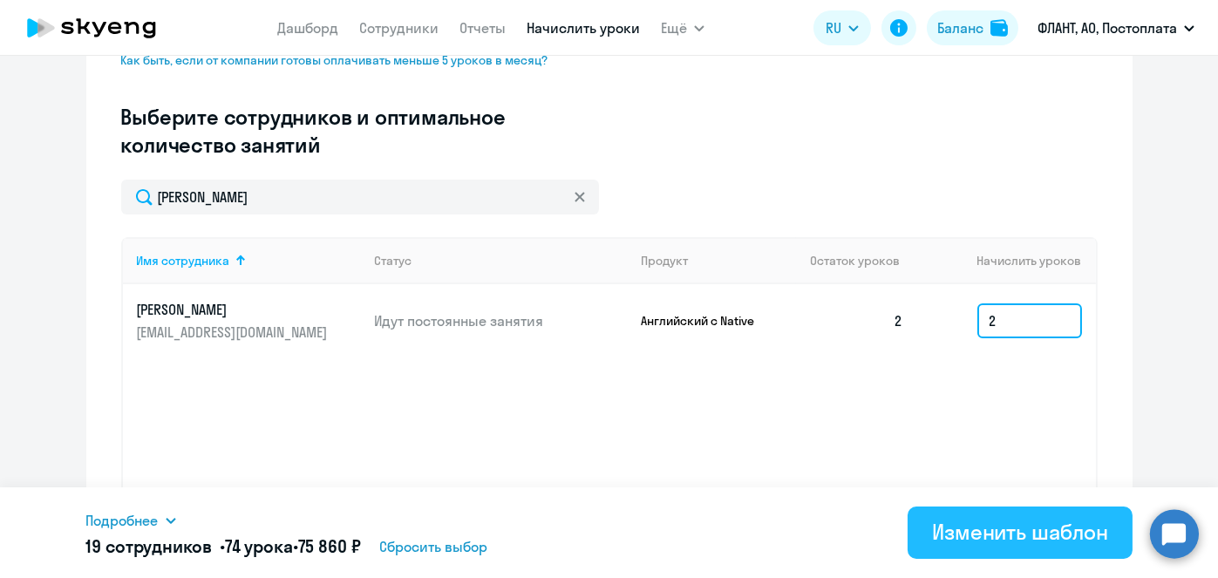
type input "2"
click at [983, 527] on div "Изменить шаблон" at bounding box center [1020, 532] width 176 height 28
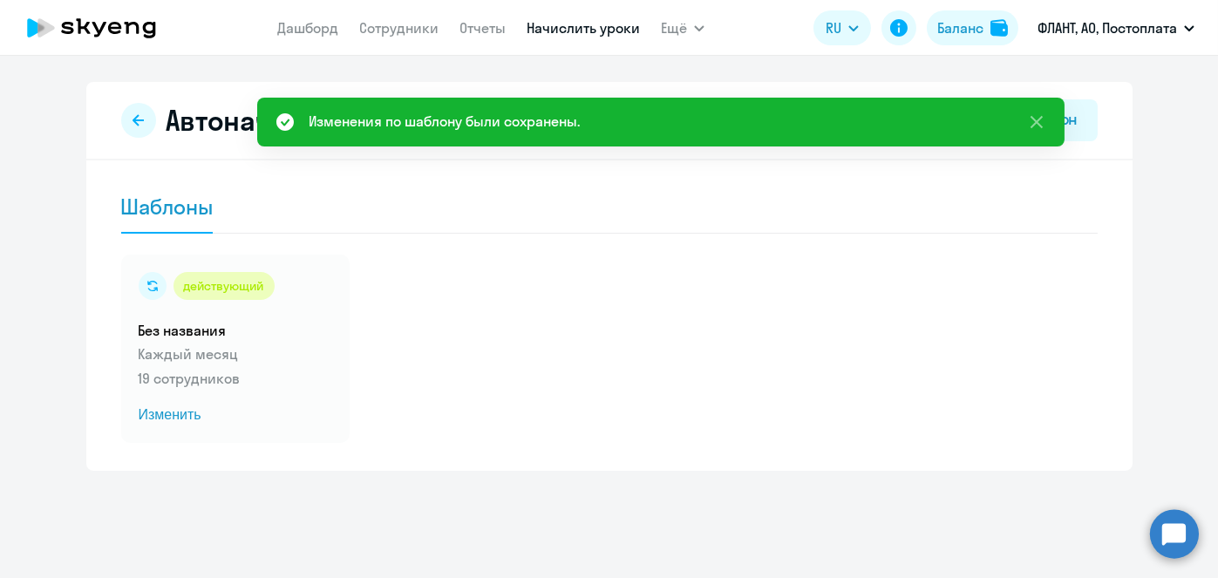
click at [567, 24] on link "Начислить уроки" at bounding box center [583, 27] width 113 height 17
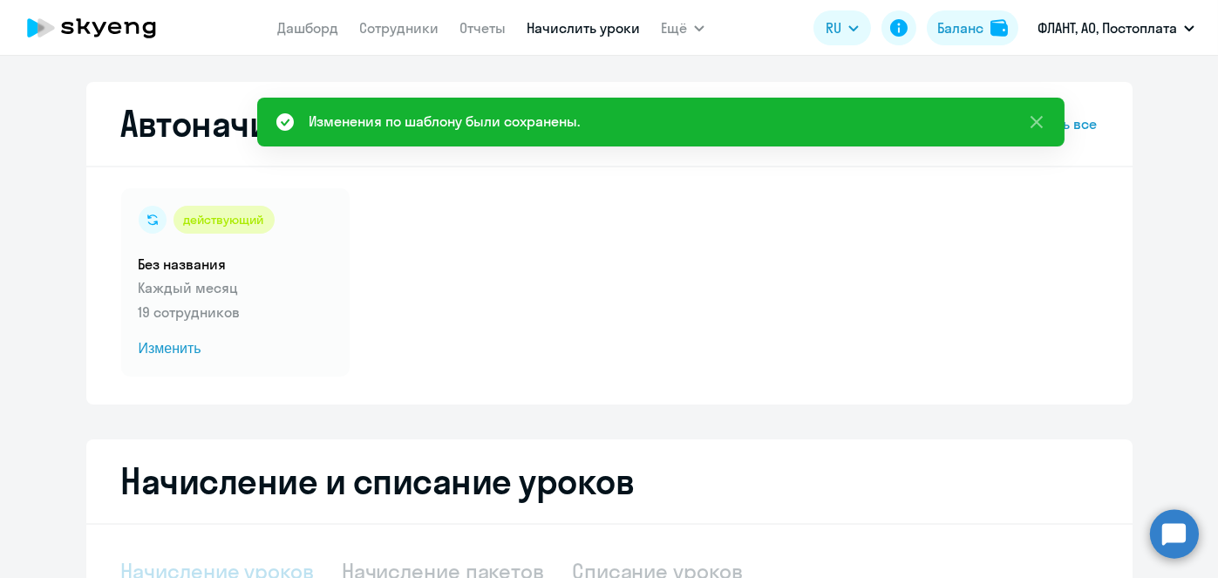
select select "10"
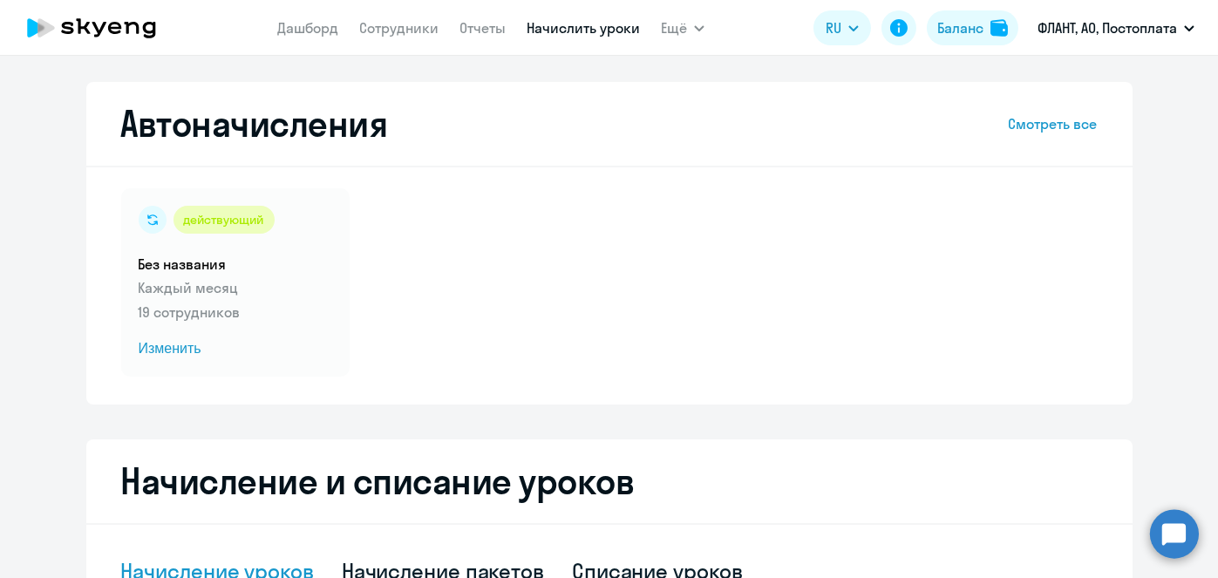
click at [555, 29] on link "Начислить уроки" at bounding box center [583, 27] width 113 height 17
select select "10"
click at [556, 31] on link "Начислить уроки" at bounding box center [583, 27] width 113 height 17
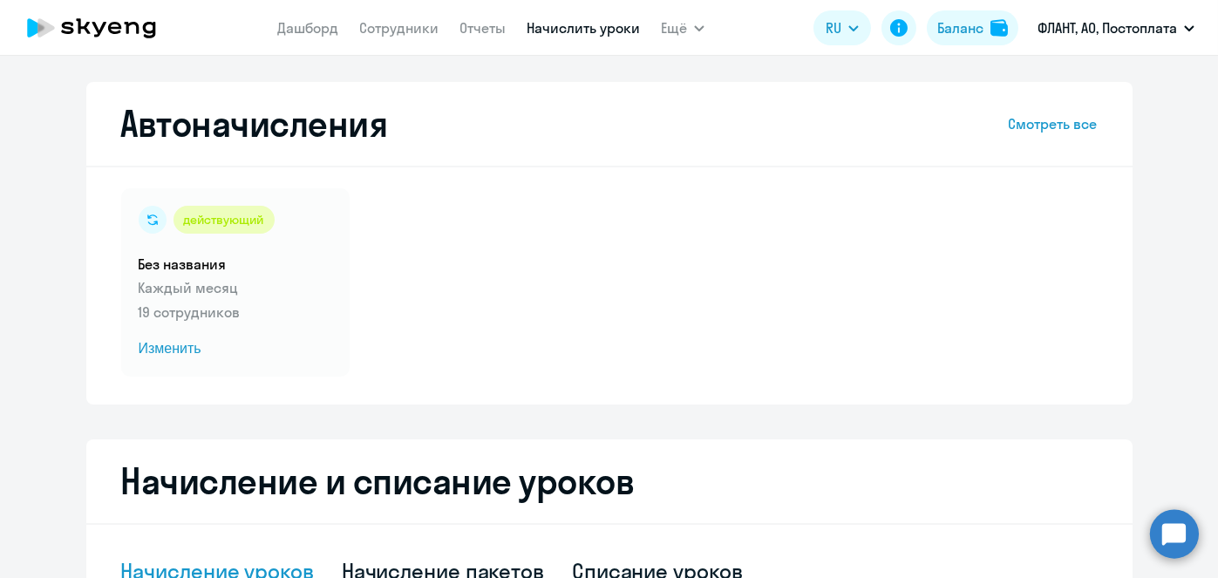
click at [556, 31] on link "Начислить уроки" at bounding box center [583, 27] width 113 height 17
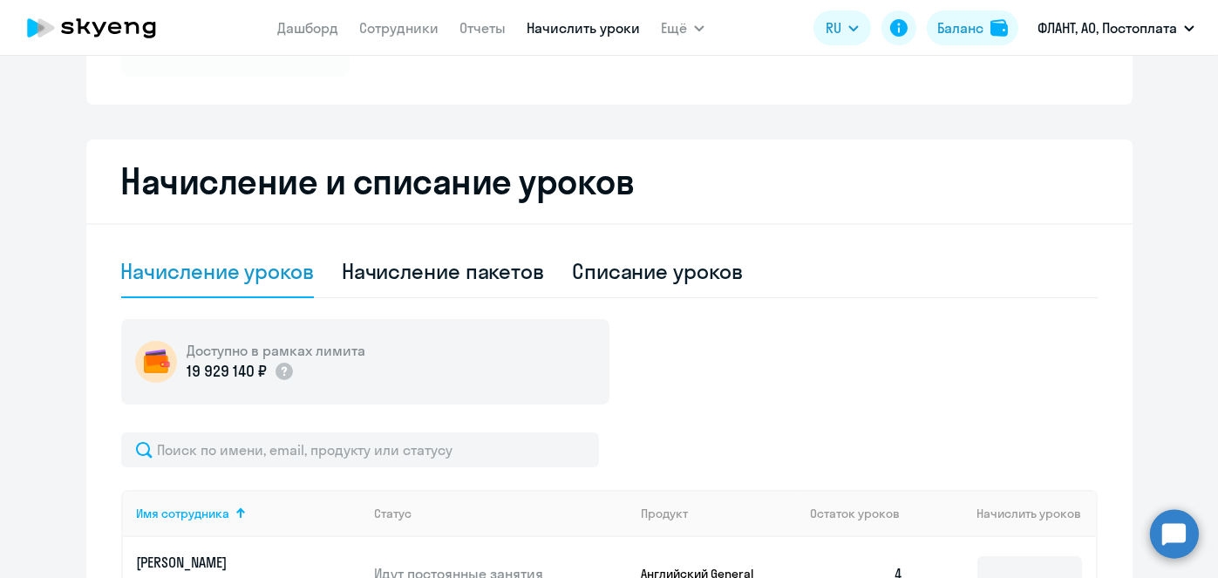
scroll to position [344, 0]
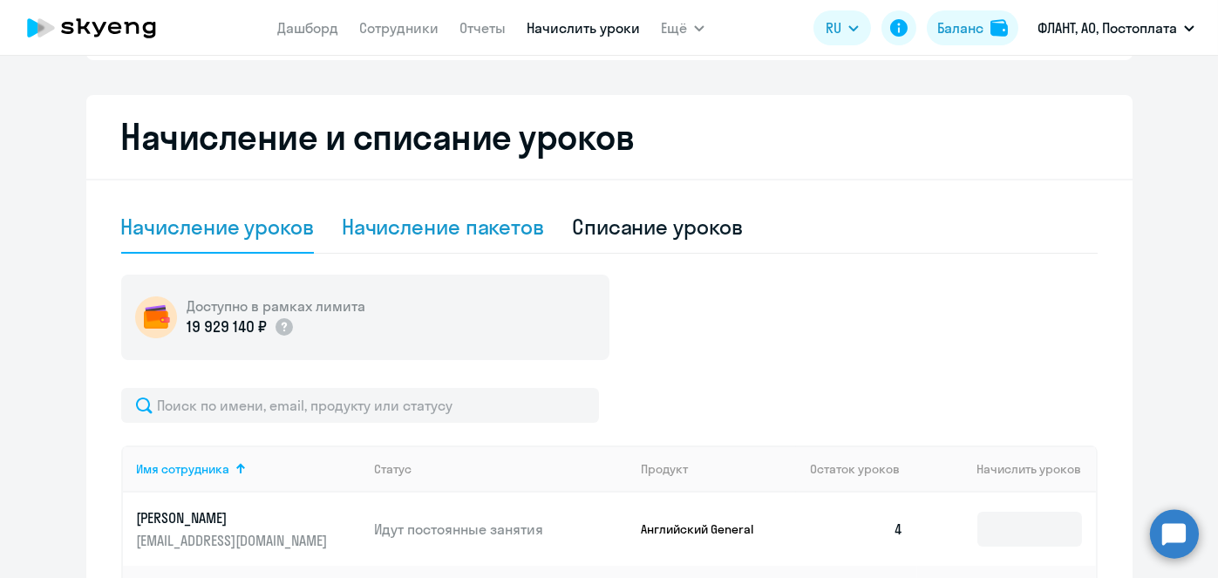
click at [475, 227] on div "Начисление пакетов" at bounding box center [443, 227] width 202 height 28
select select "10"
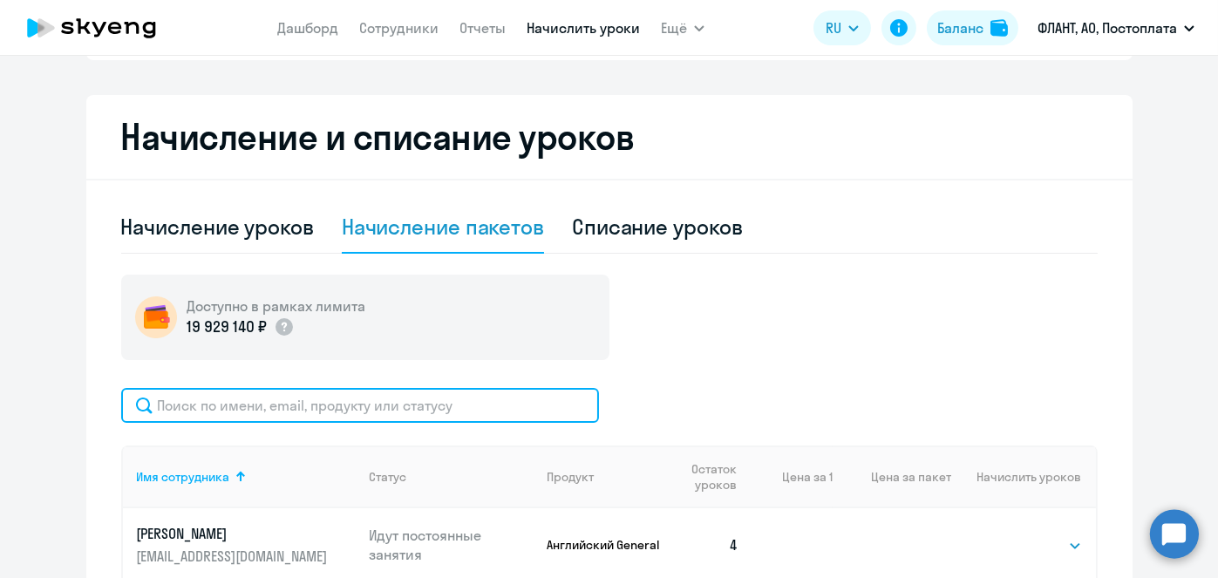
click at [453, 405] on input "text" at bounding box center [360, 405] width 478 height 35
paste input "[PERSON_NAME]"
type input "[PERSON_NAME]"
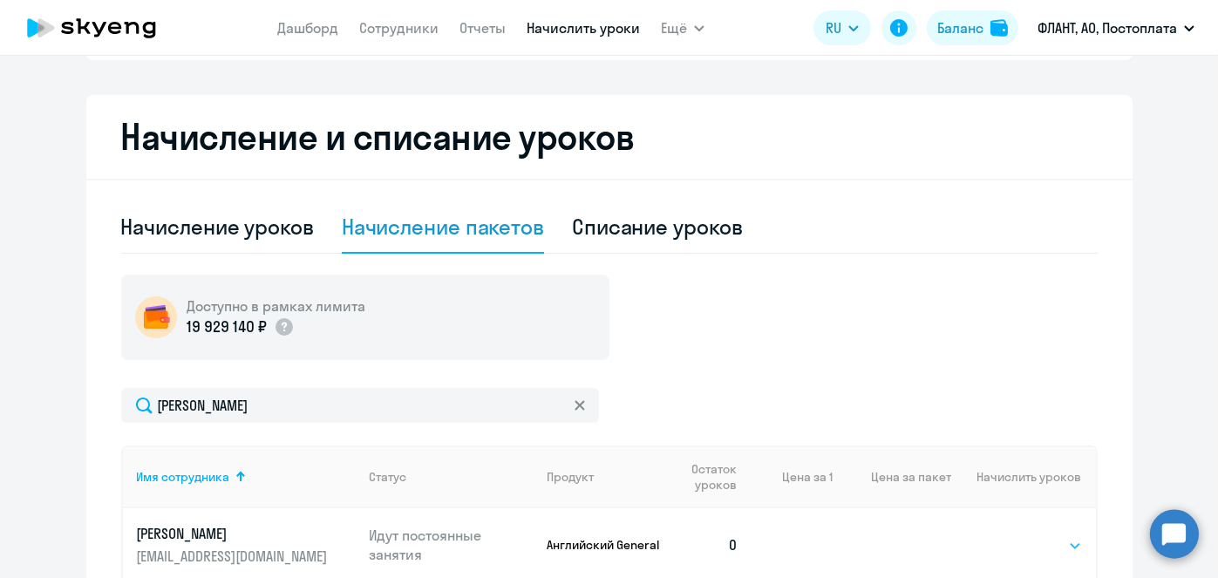
click at [1020, 537] on select "Выбрать 4 8 16 32 64 96 128" at bounding box center [1045, 545] width 71 height 21
select select "4"
click at [1010, 535] on select "Выбрать 4 8 16 32 64 96 128" at bounding box center [1045, 545] width 71 height 21
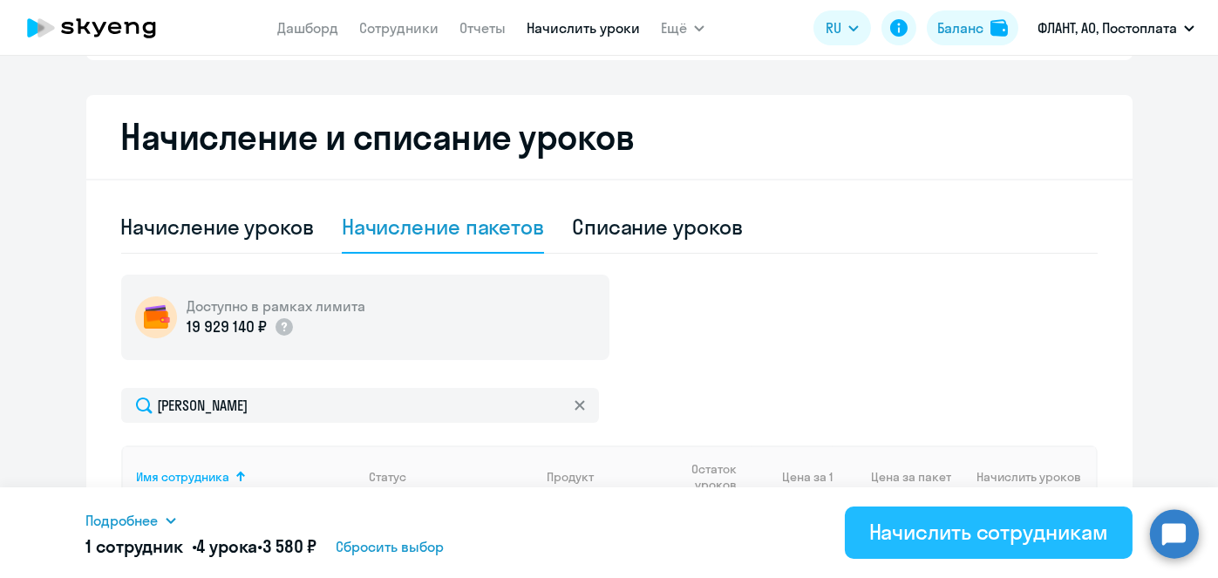
click at [1023, 527] on div "Начислить сотрудникам" at bounding box center [988, 532] width 239 height 28
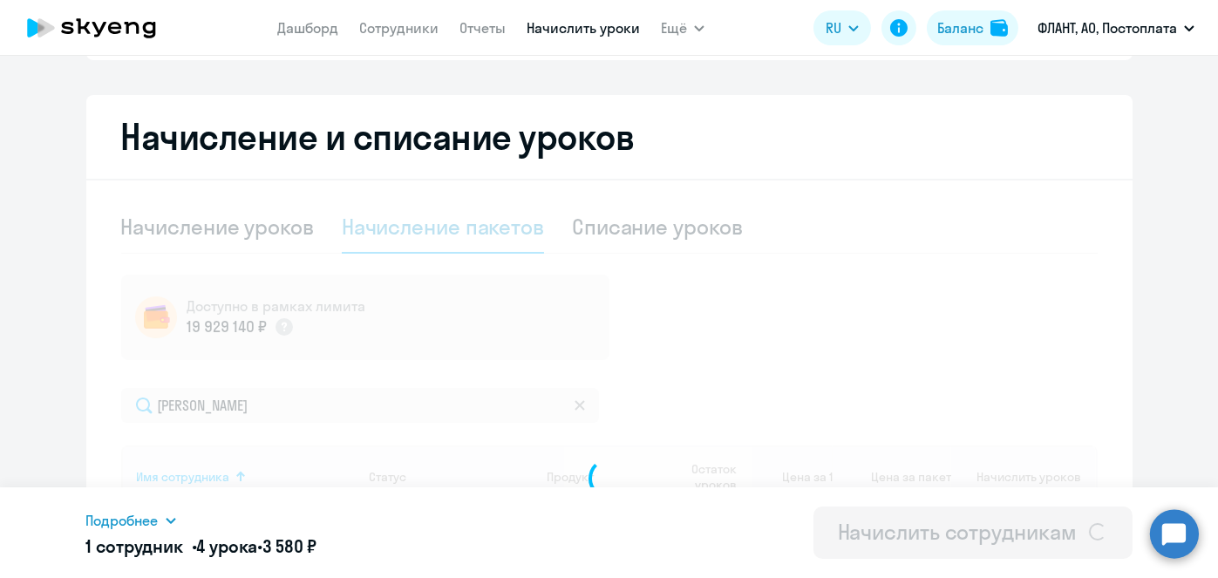
select select
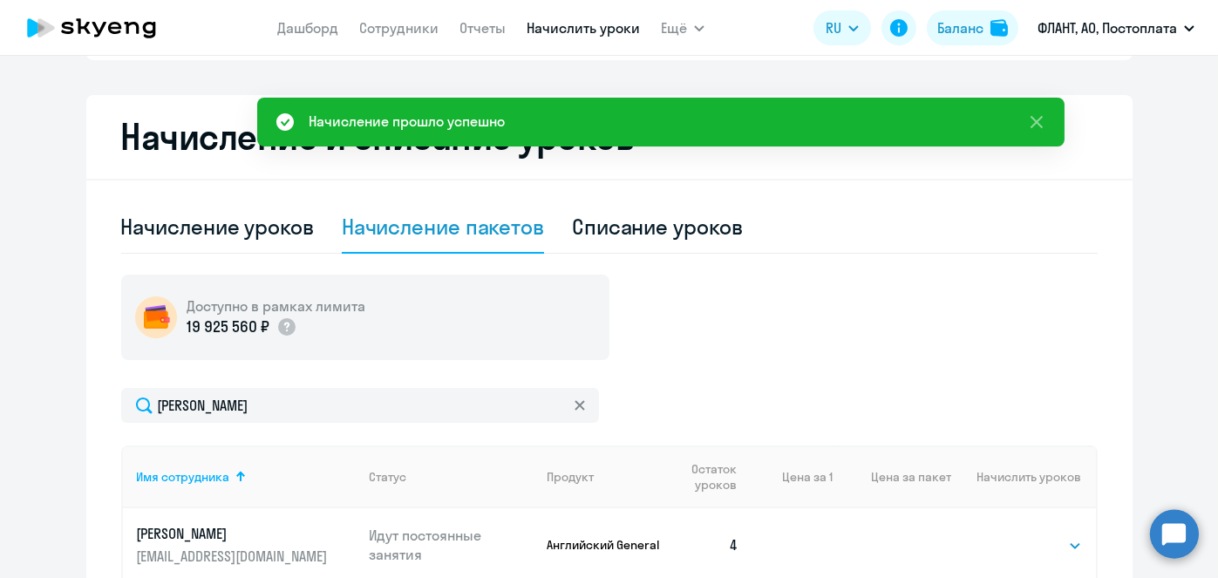
scroll to position [0, 0]
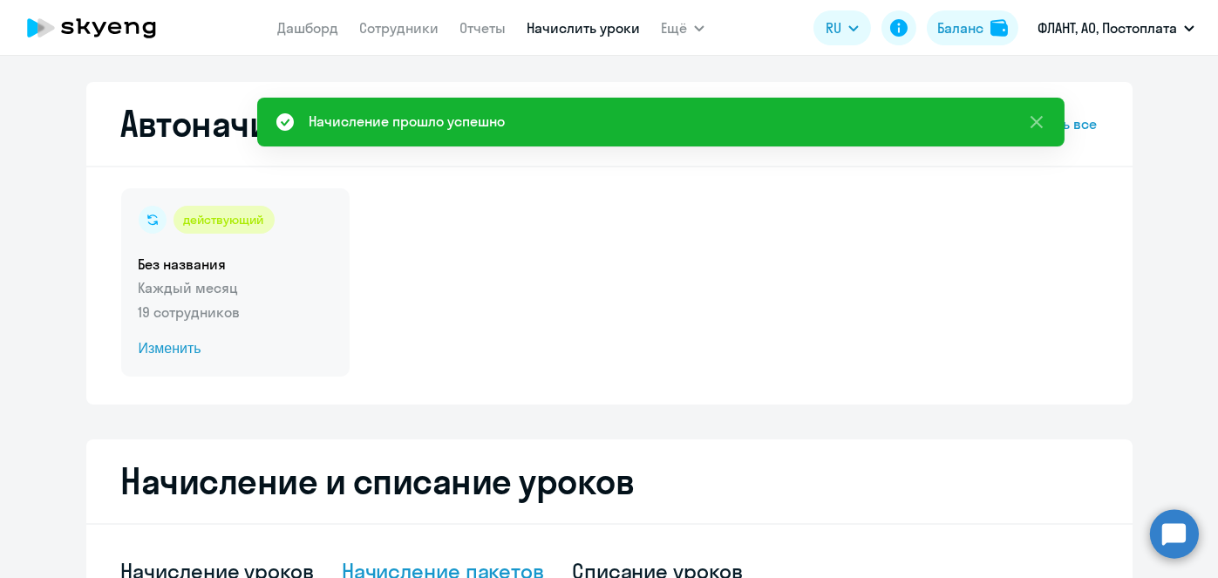
click at [175, 351] on span "Изменить" at bounding box center [236, 348] width 194 height 21
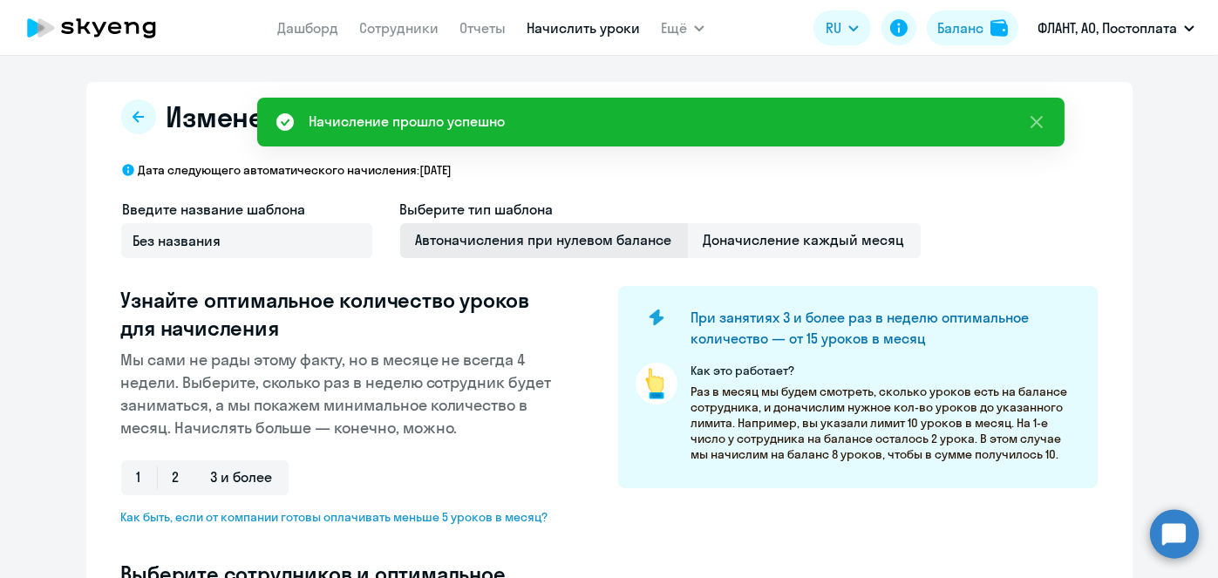
select select "10"
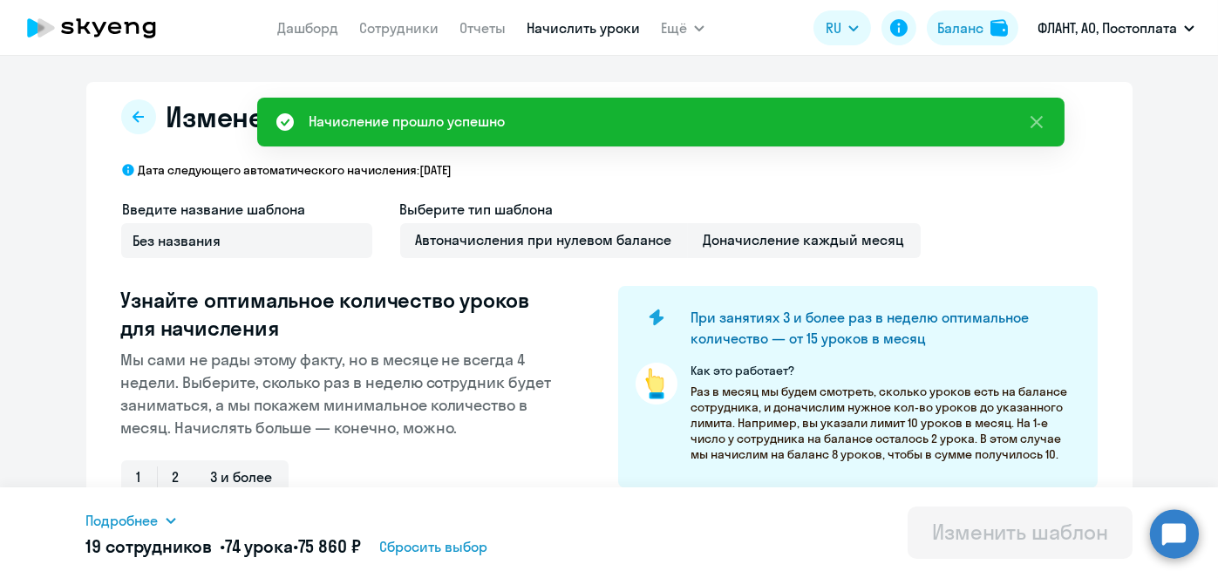
scroll to position [457, 0]
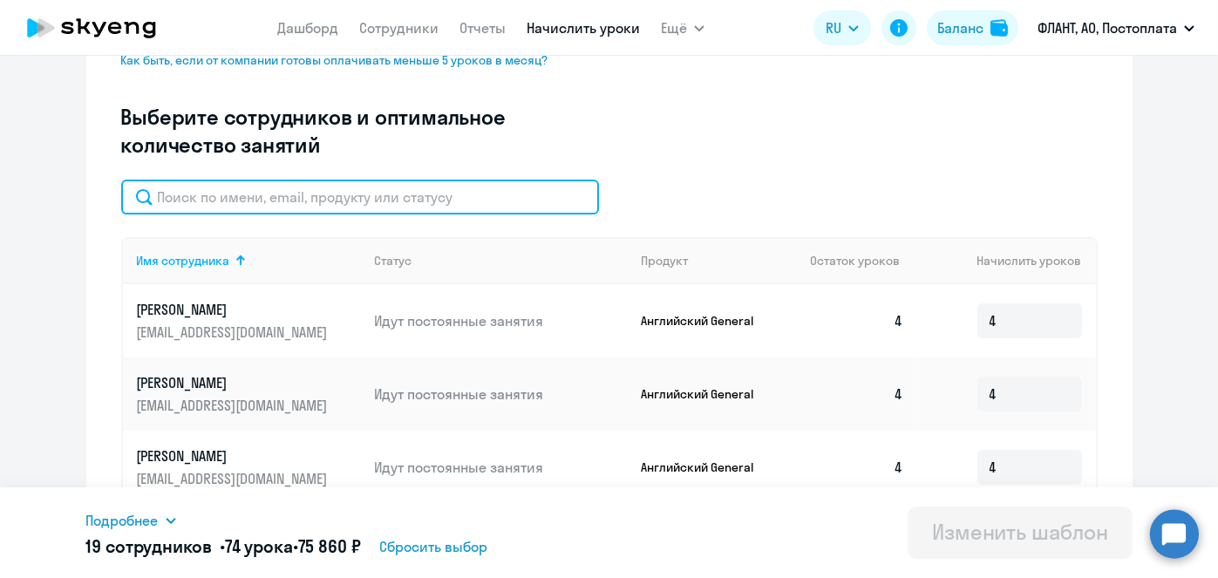
click at [422, 198] on input "text" at bounding box center [360, 197] width 478 height 35
paste input "[PERSON_NAME]"
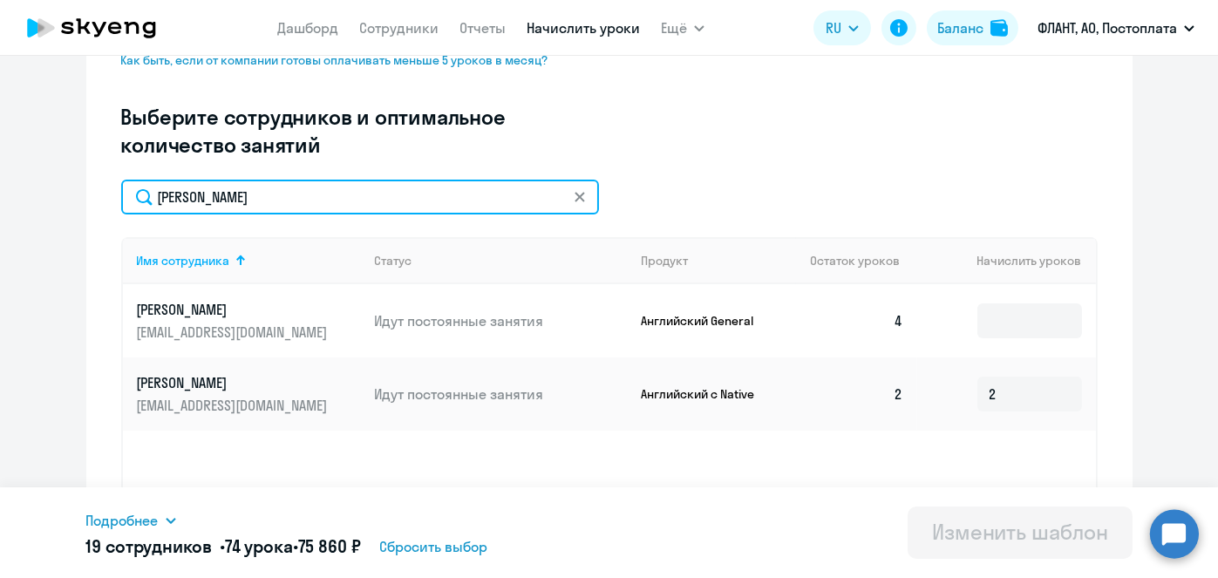
type input "[PERSON_NAME]"
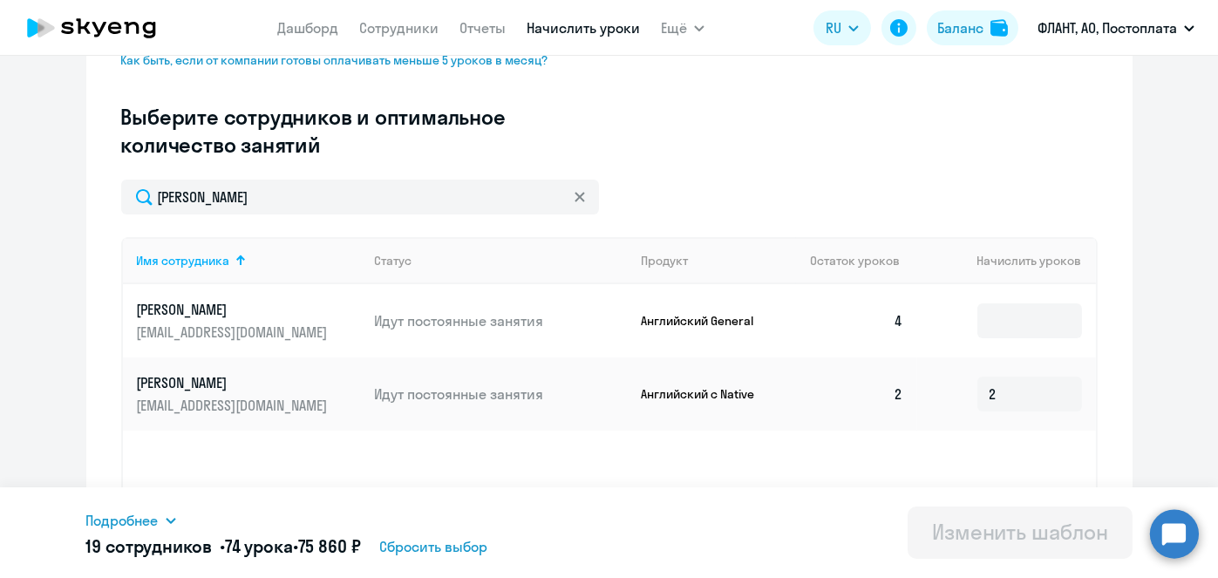
click at [992, 298] on td at bounding box center [1006, 320] width 178 height 73
click at [997, 308] on input at bounding box center [1029, 320] width 105 height 35
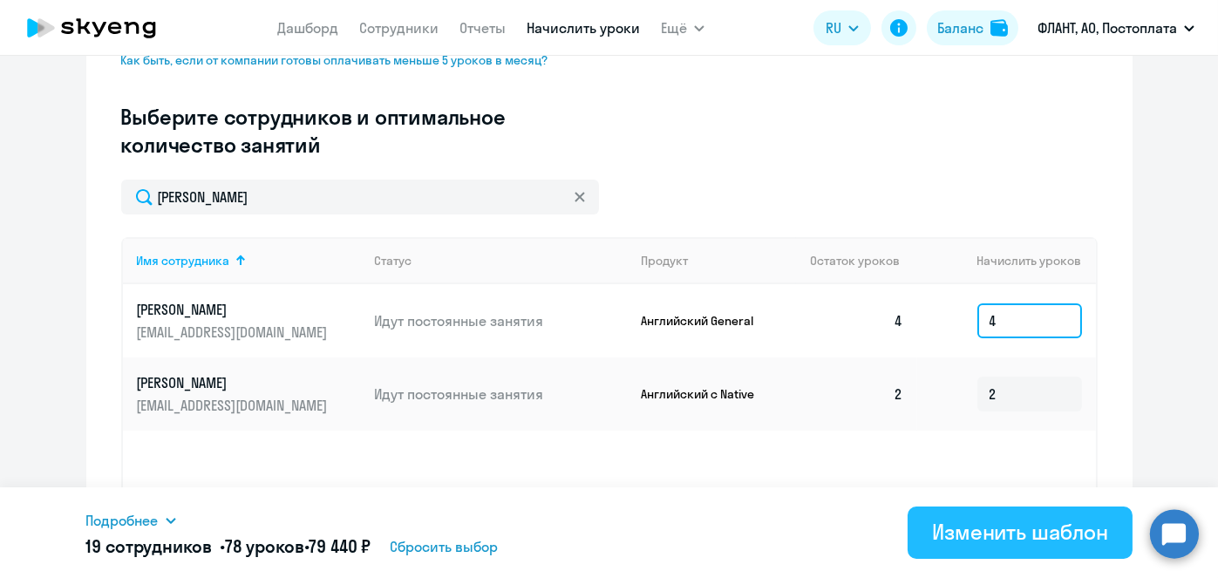
type input "4"
click at [1081, 532] on div "Изменить шаблон" at bounding box center [1020, 532] width 176 height 28
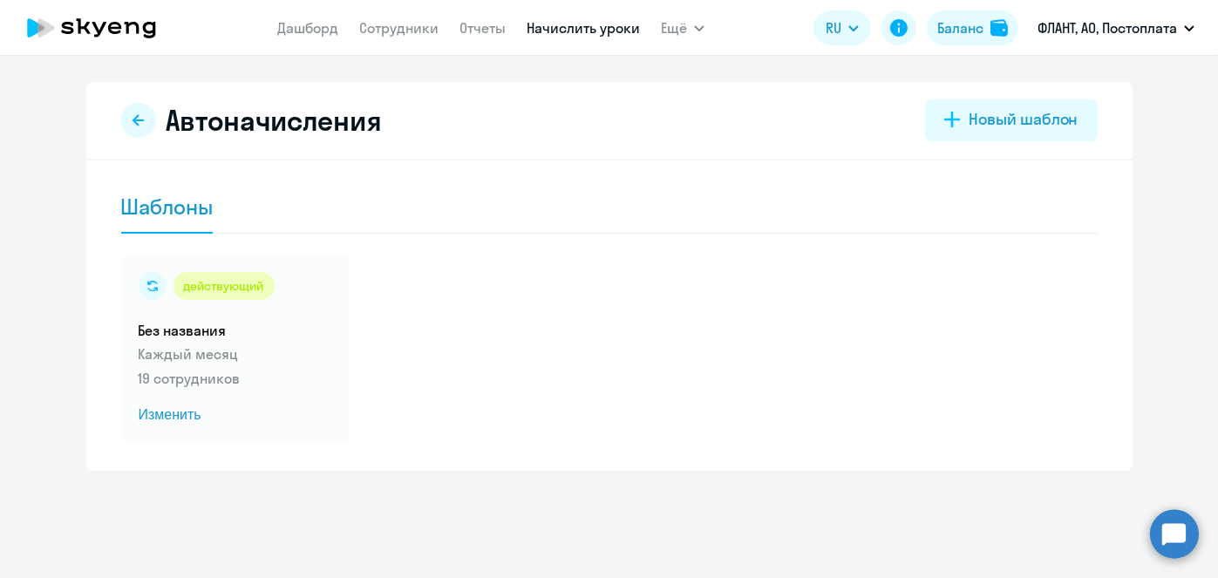
click at [591, 32] on link "Начислить уроки" at bounding box center [583, 27] width 113 height 17
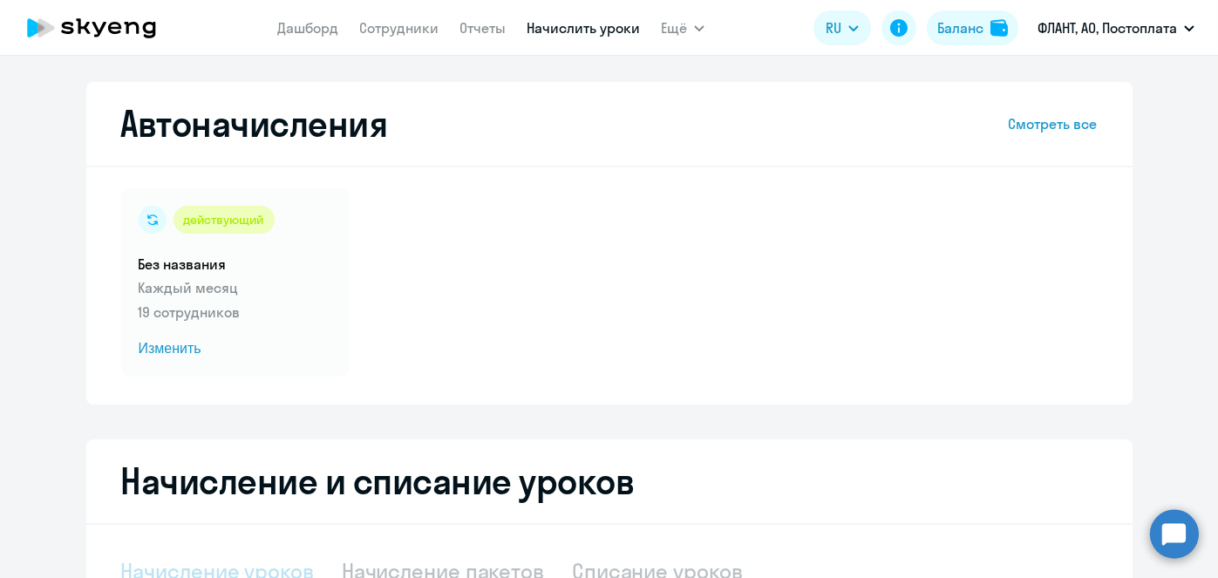
select select "10"
click at [556, 31] on link "Начислить уроки" at bounding box center [583, 27] width 113 height 17
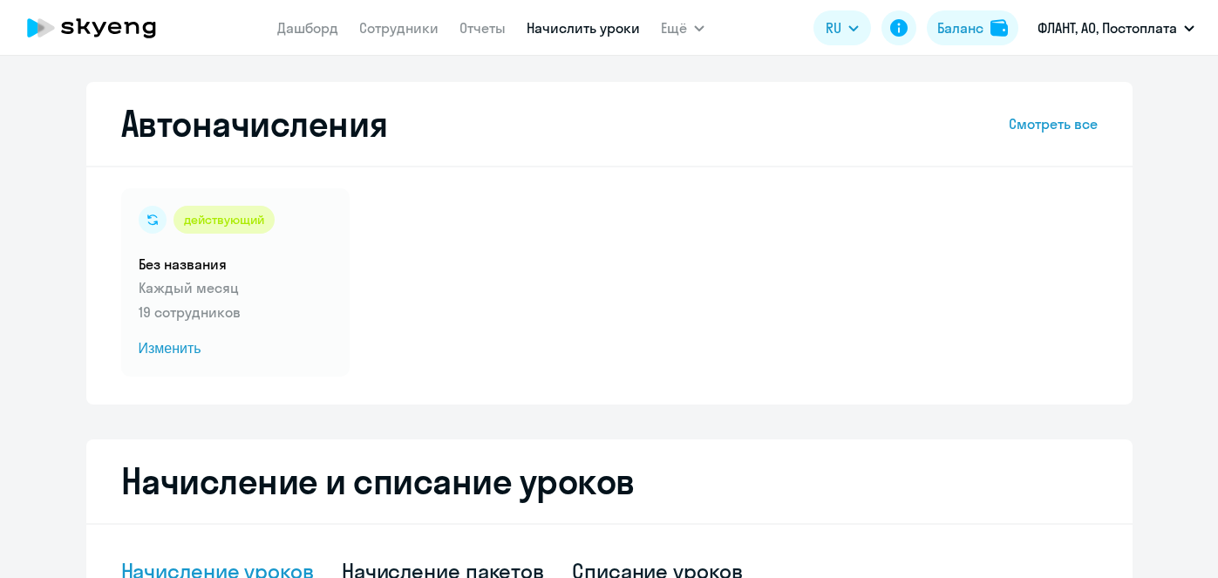
select select "10"
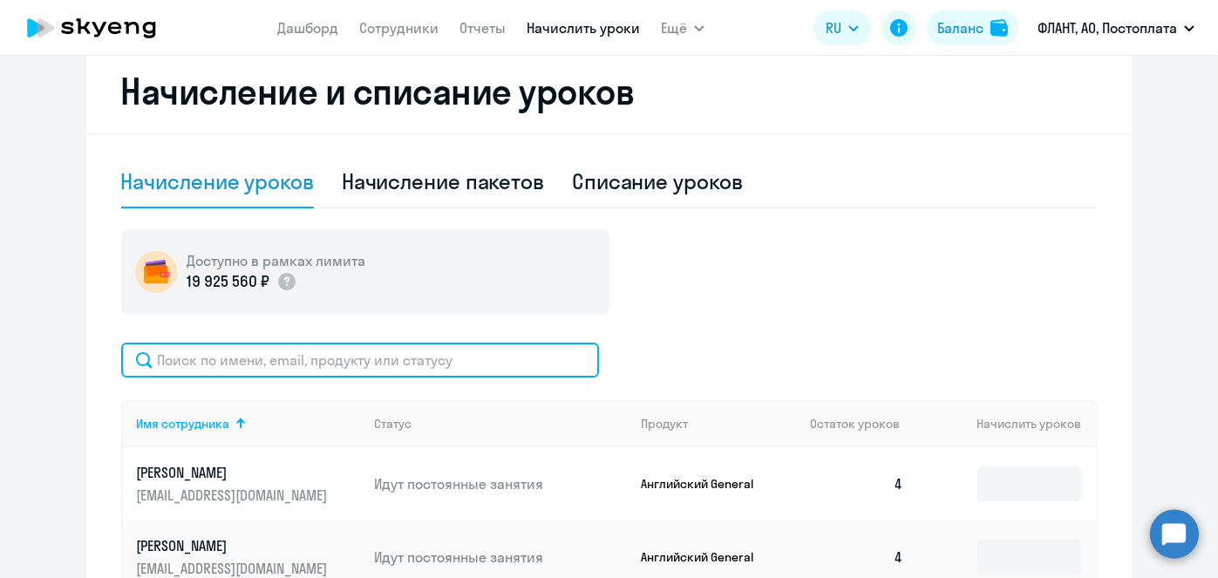
click at [488, 373] on input "text" at bounding box center [360, 360] width 478 height 35
paste input "[PERSON_NAME]"
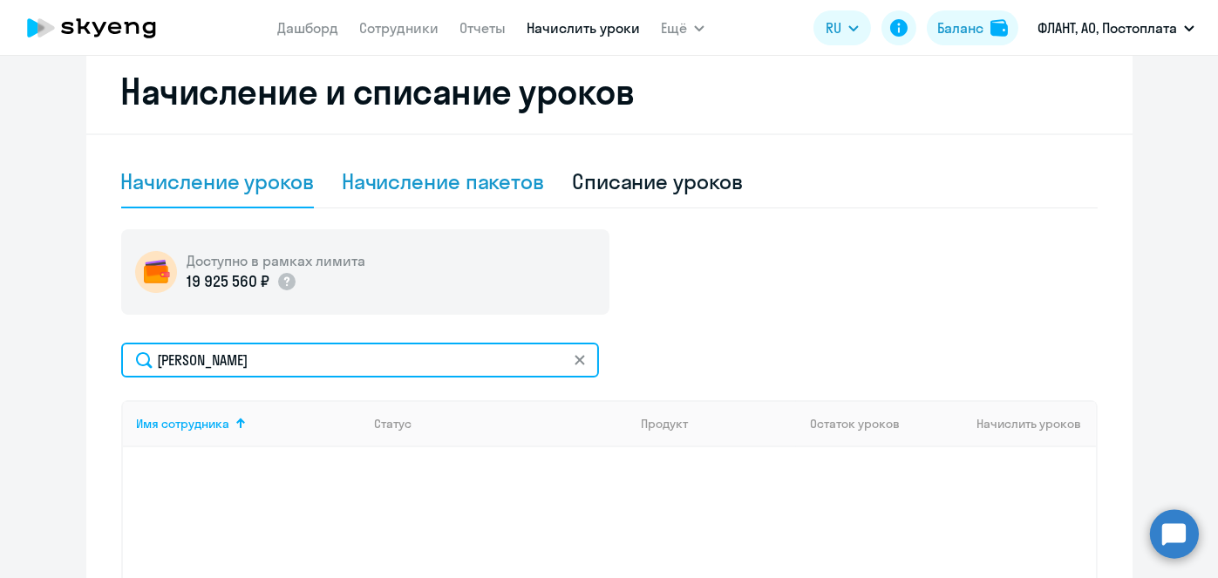
type input "[PERSON_NAME]"
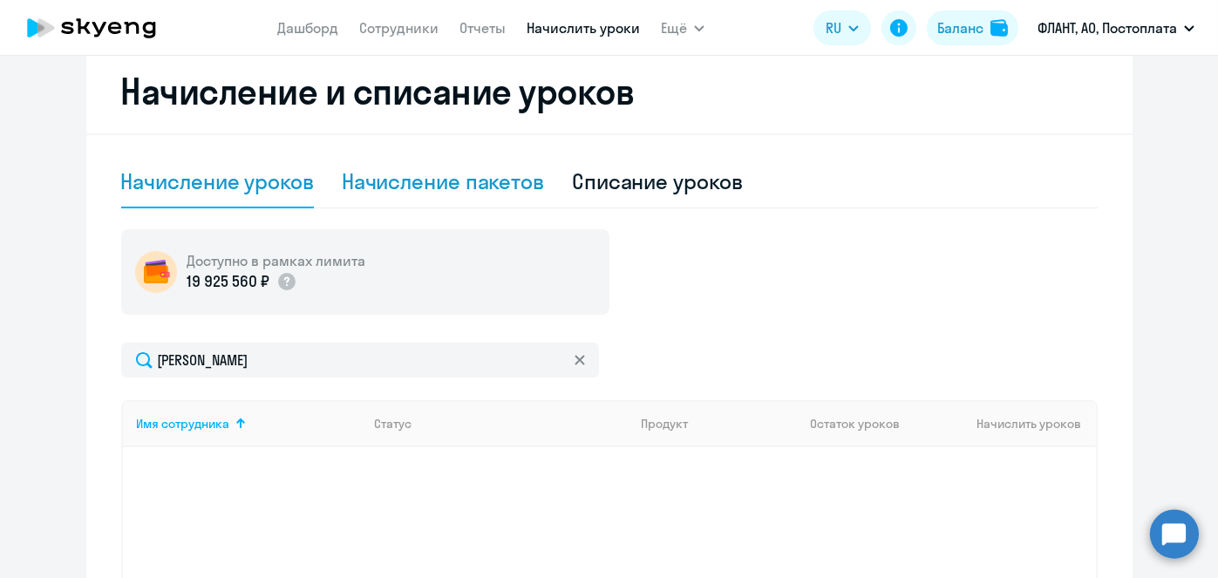
click at [510, 174] on div "Начисление пакетов" at bounding box center [443, 181] width 202 height 28
select select "10"
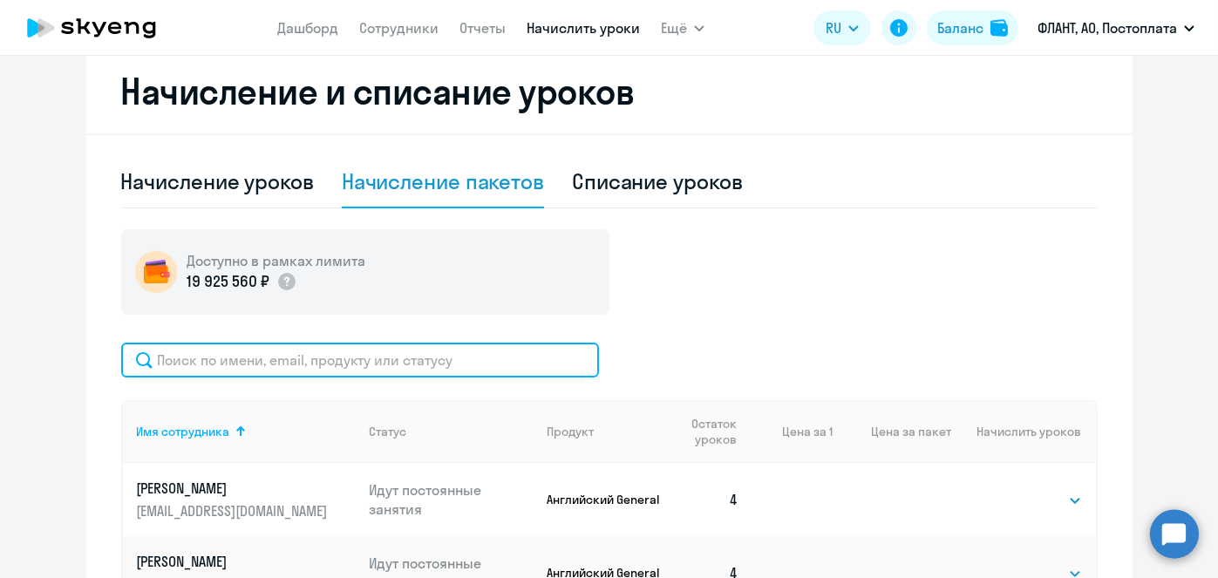
click at [509, 362] on input "text" at bounding box center [360, 360] width 478 height 35
paste input "[PERSON_NAME]"
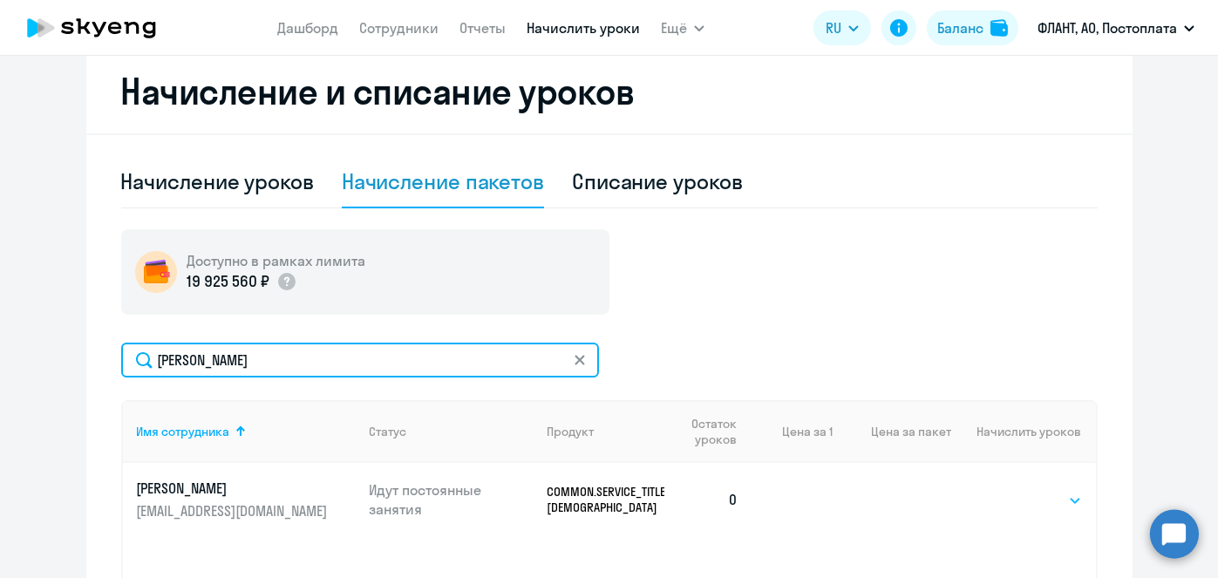
type input "[PERSON_NAME]"
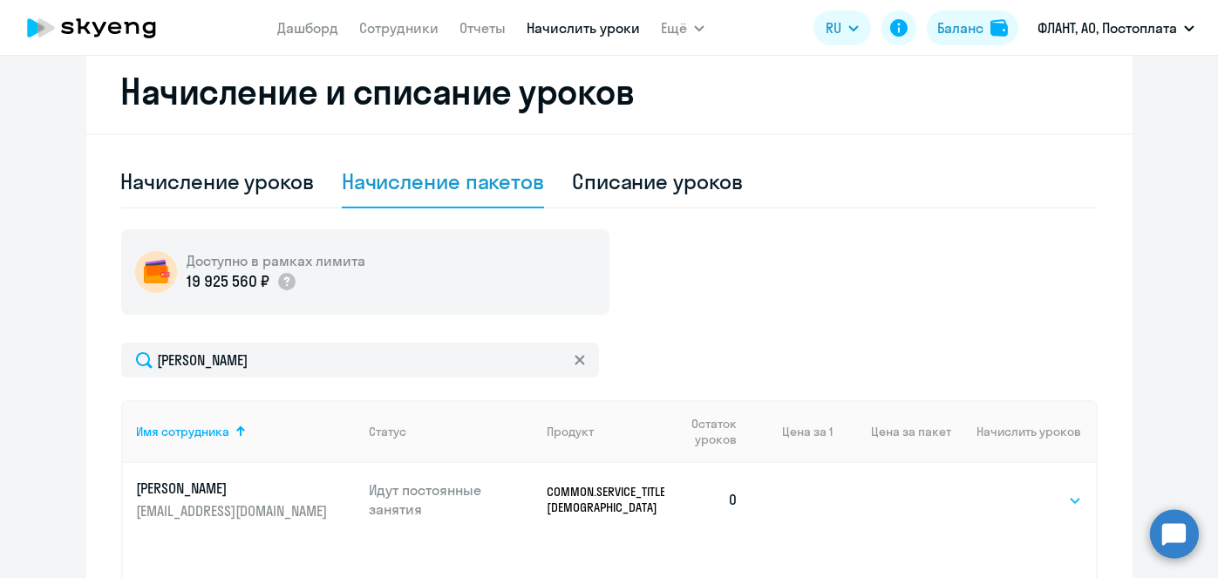
click at [1026, 493] on select "Выбрать 4 8 16 32 64 96 128" at bounding box center [1045, 500] width 71 height 21
select select "4"
click at [1010, 490] on select "Выбрать 4 8 16 32 64 96 128" at bounding box center [1045, 500] width 71 height 21
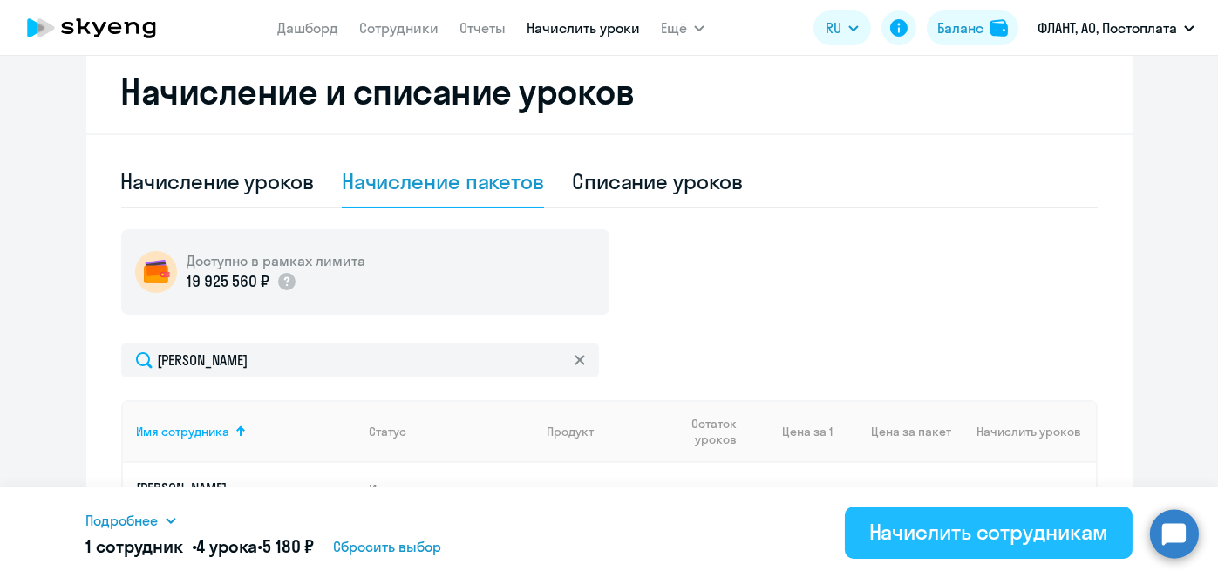
click at [988, 521] on div "Начислить сотрудникам" at bounding box center [988, 532] width 239 height 28
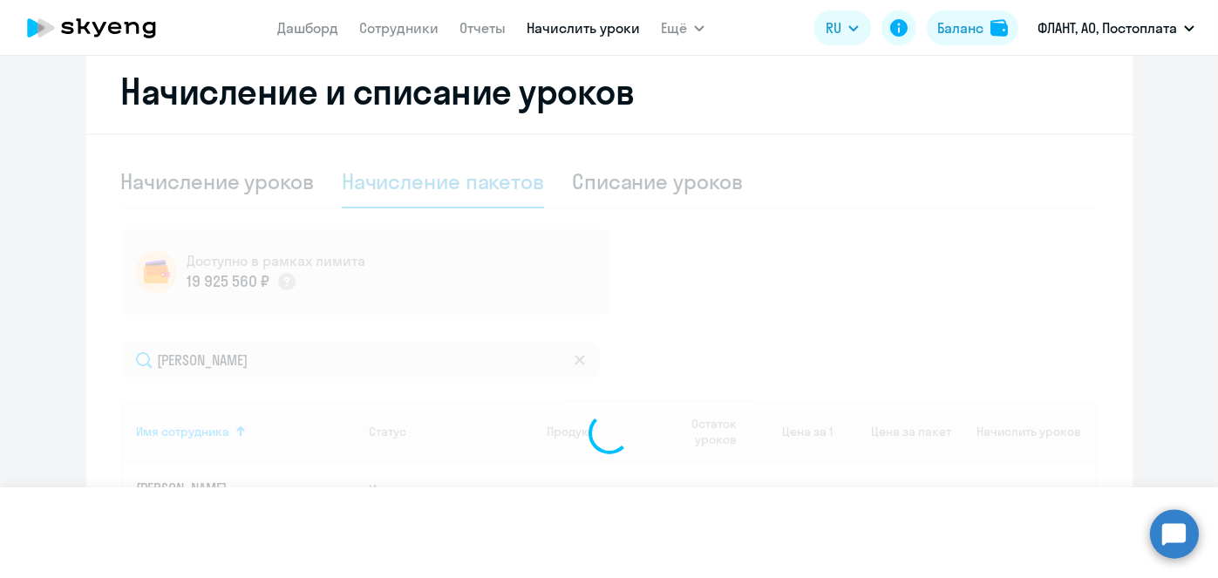
select select
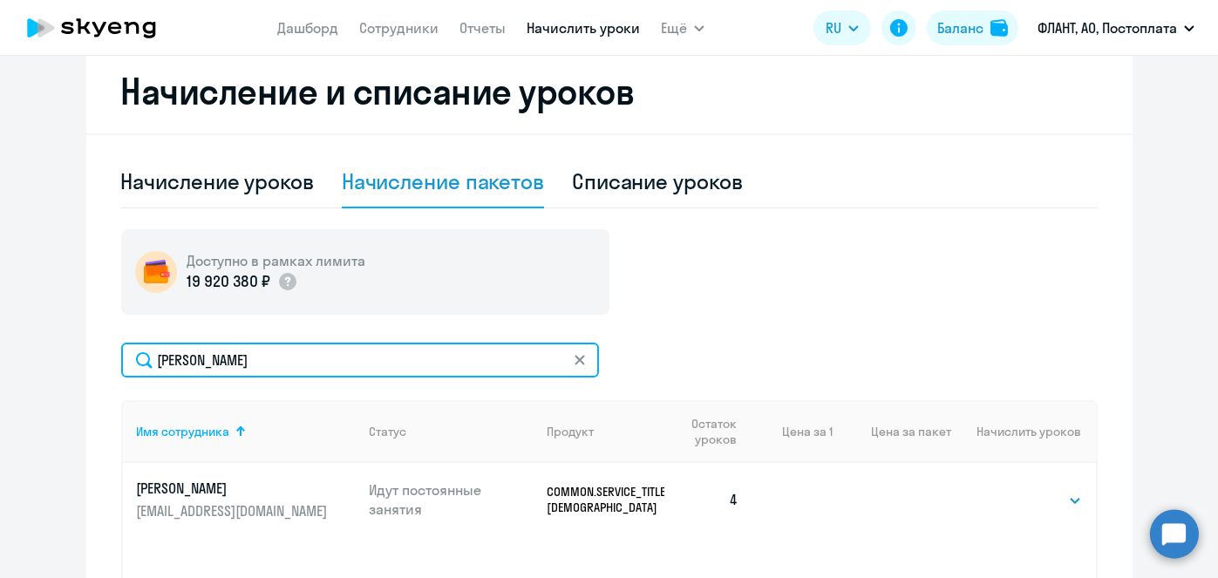
click at [424, 360] on input "[PERSON_NAME]" at bounding box center [360, 360] width 478 height 35
paste input "[PERSON_NAME]"
type input "[PERSON_NAME]"
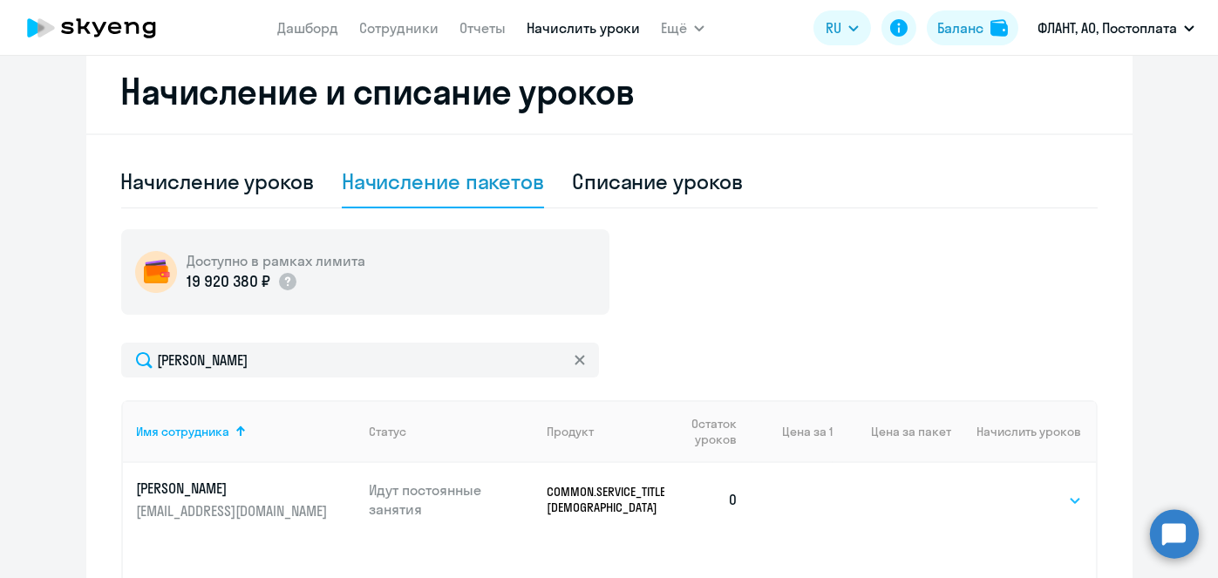
click at [1046, 493] on select "Выбрать 4 8 16 32 64 96 128" at bounding box center [1045, 500] width 71 height 21
select select "4"
click at [1010, 490] on select "Выбрать 4 8 16 32 64 96 128" at bounding box center [1045, 500] width 71 height 21
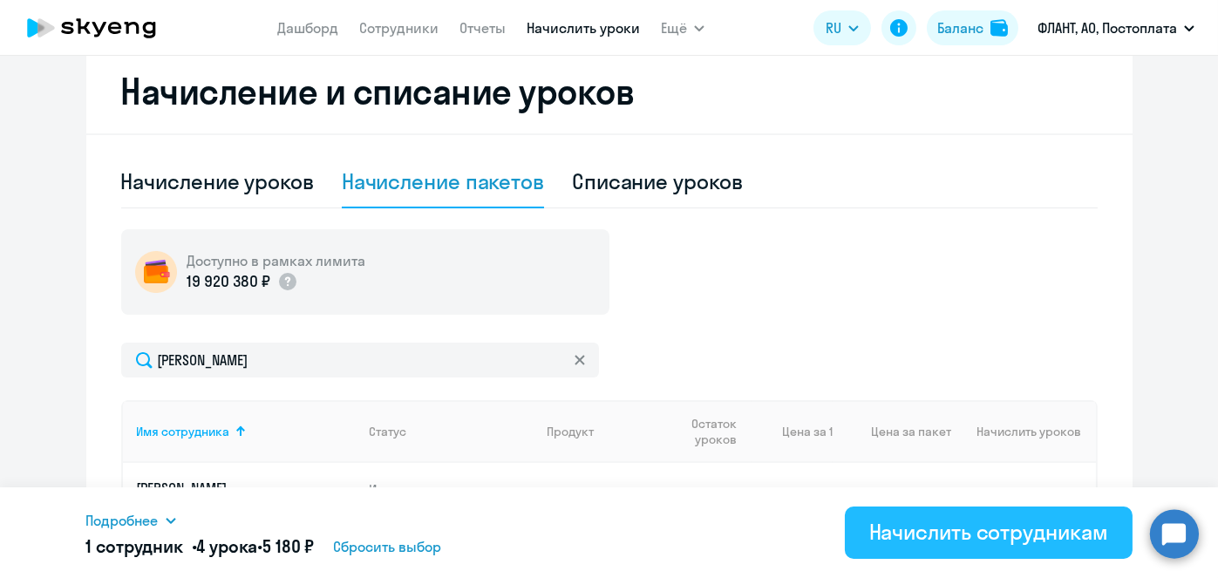
click at [1039, 530] on div "Начислить сотрудникам" at bounding box center [988, 532] width 239 height 28
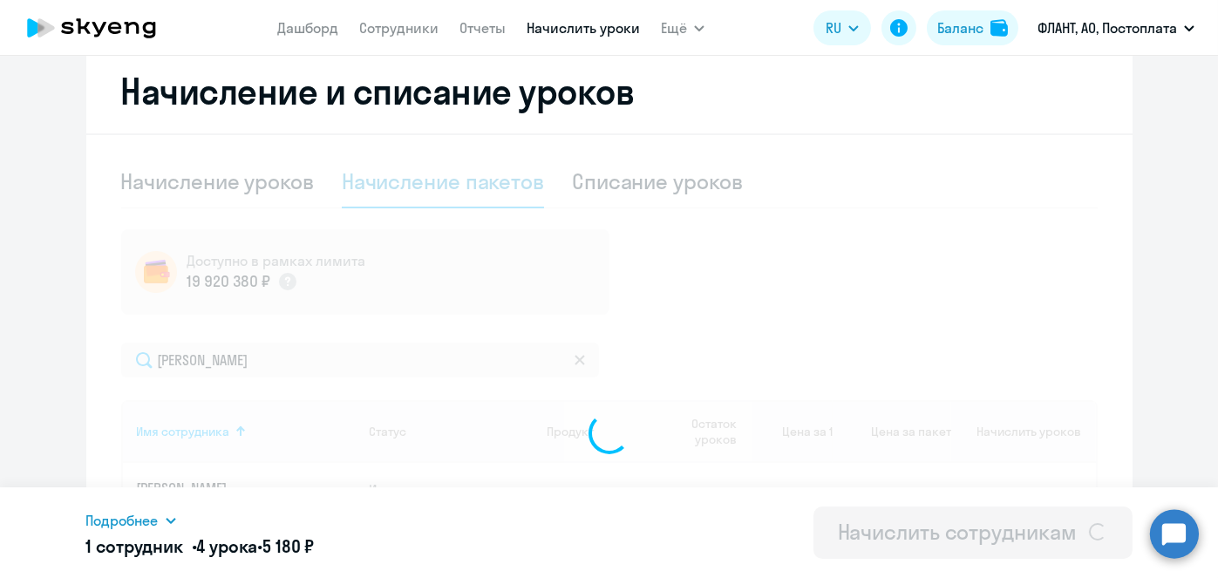
select select
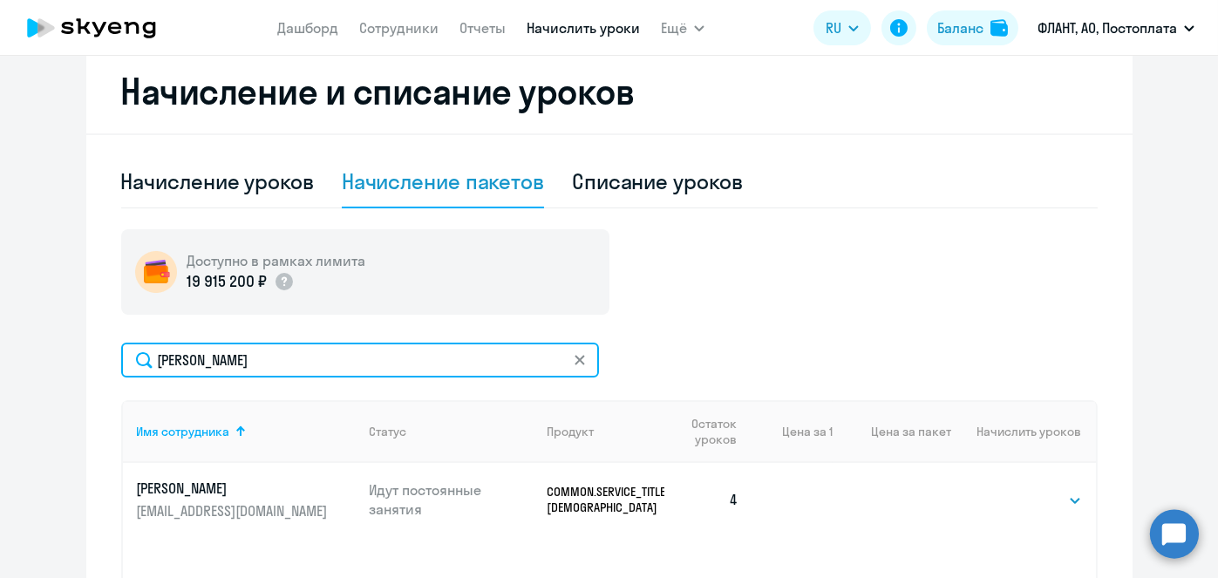
click at [452, 343] on input "[PERSON_NAME]" at bounding box center [360, 360] width 478 height 35
paste input "абынич"
type input "[PERSON_NAME]"
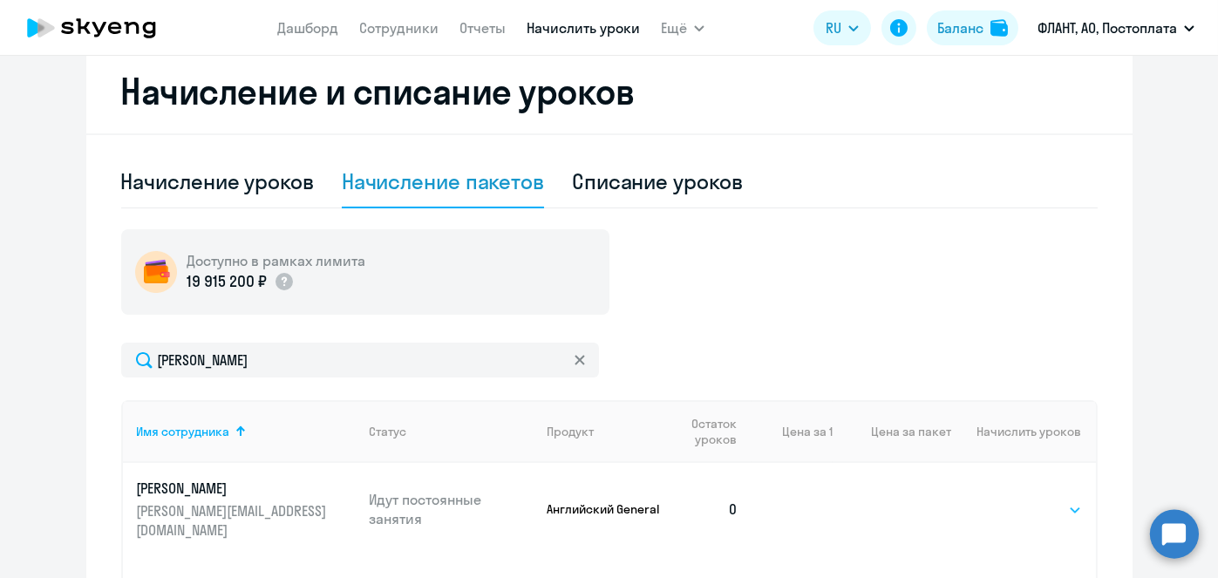
click at [1032, 500] on select "Выбрать 4 8 16 32 64 96 128" at bounding box center [1045, 510] width 71 height 21
select select "4"
click at [1010, 500] on select "Выбрать 4 8 16 32 64 96 128" at bounding box center [1045, 510] width 71 height 21
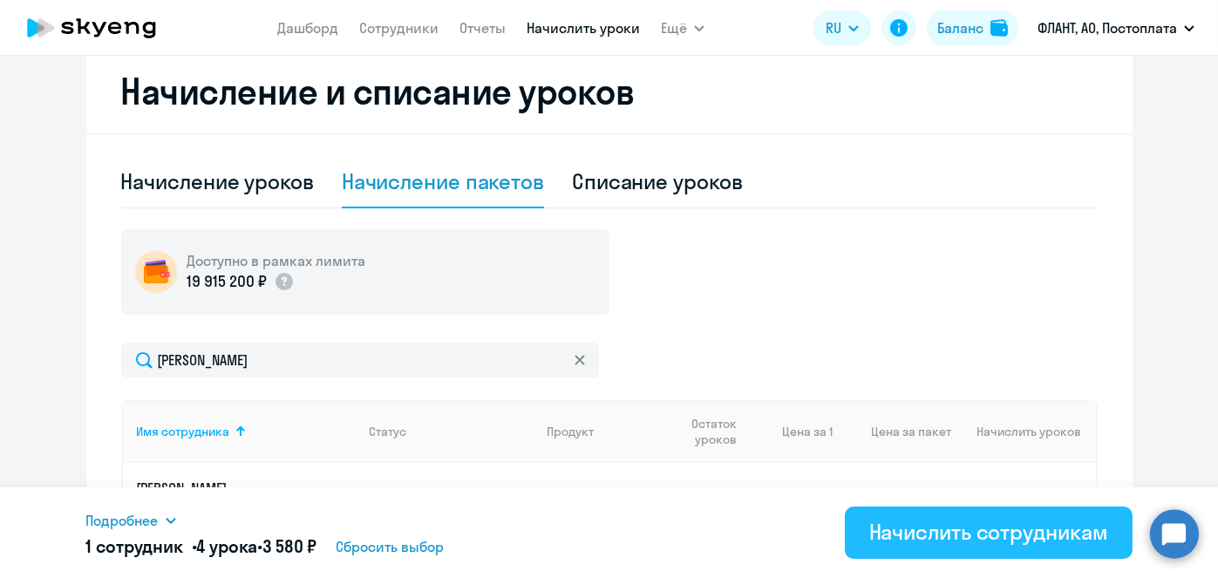
click at [1037, 534] on div "Начислить сотрудникам" at bounding box center [988, 532] width 239 height 28
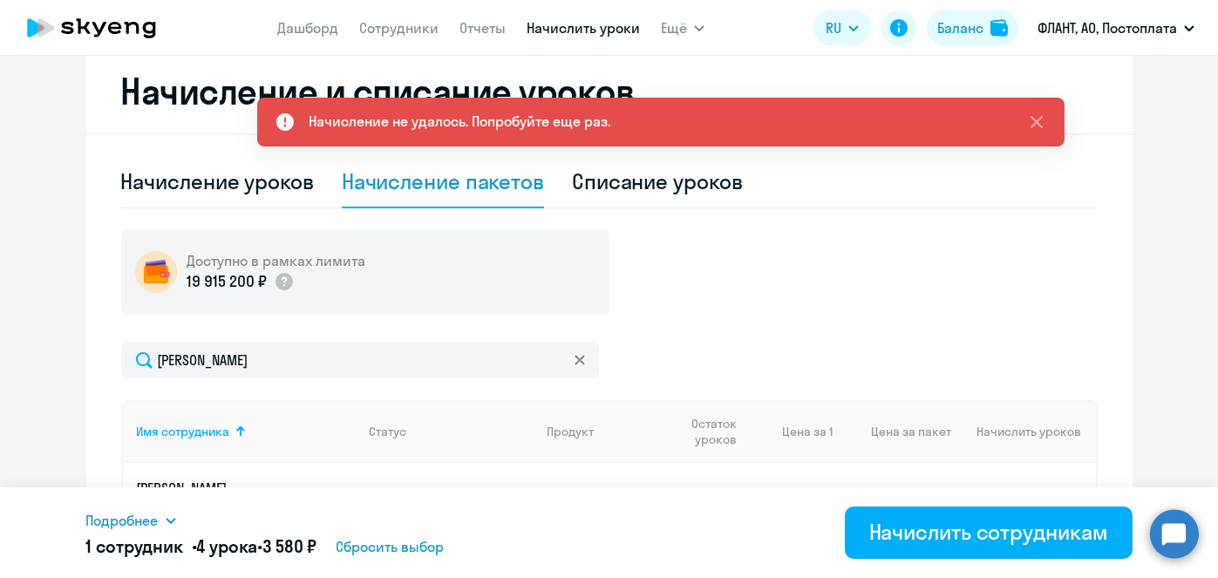
scroll to position [0, 0]
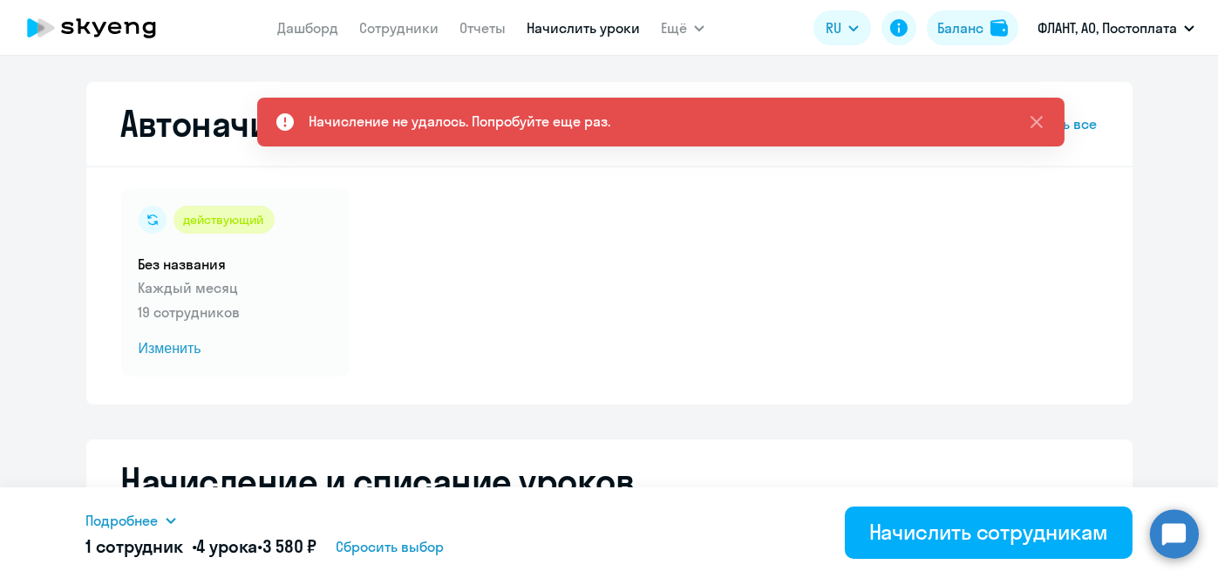
click at [600, 31] on link "Начислить уроки" at bounding box center [583, 27] width 113 height 17
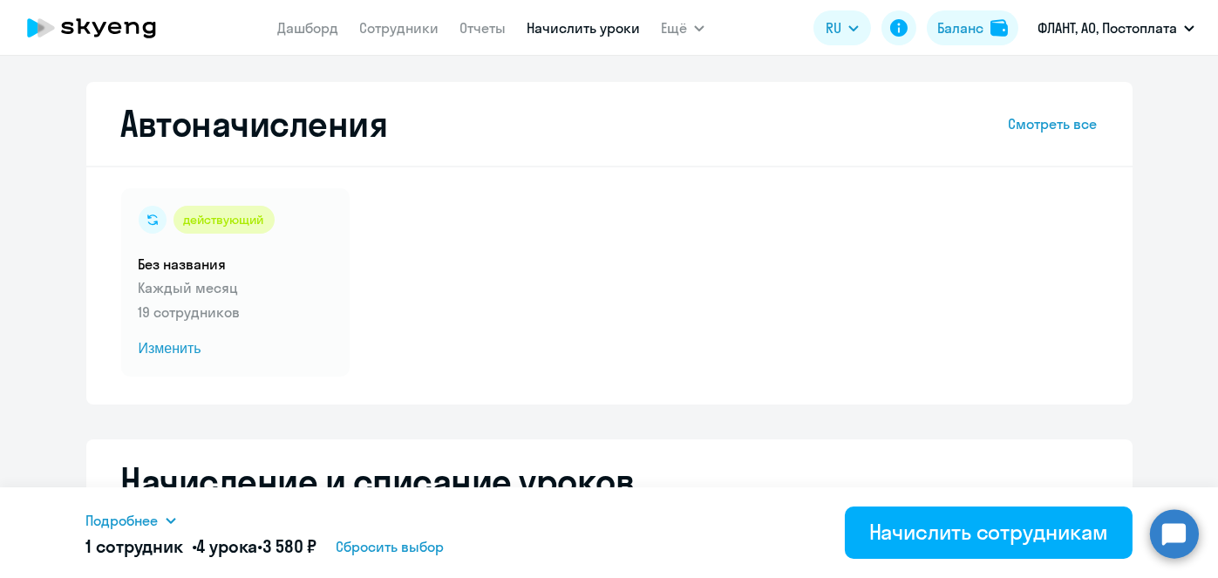
click at [600, 31] on link "Начислить уроки" at bounding box center [583, 27] width 113 height 17
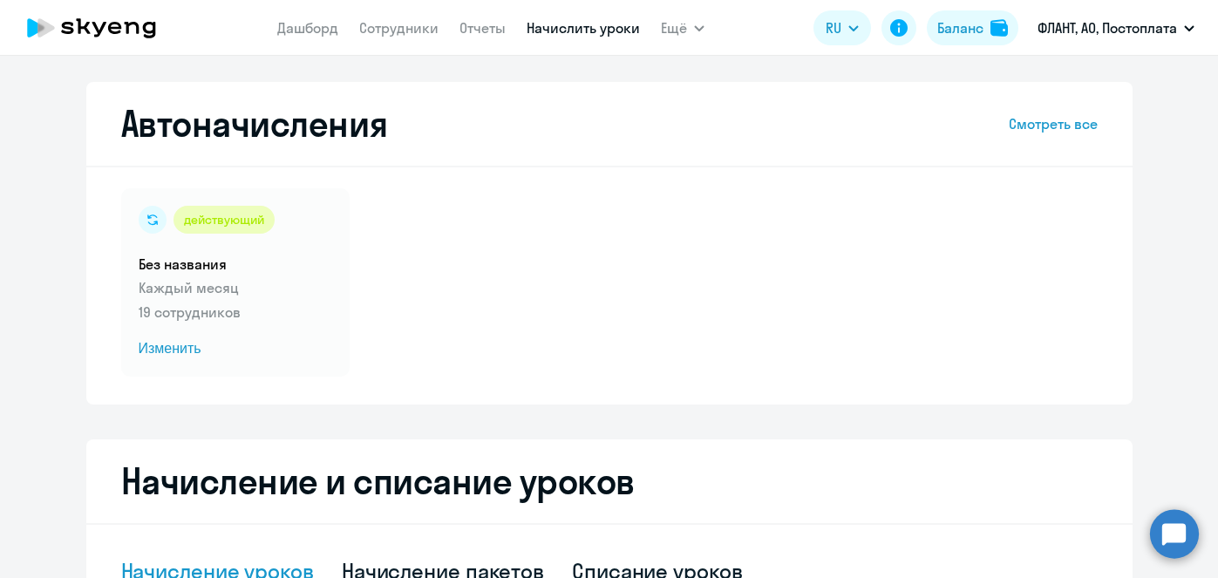
select select "10"
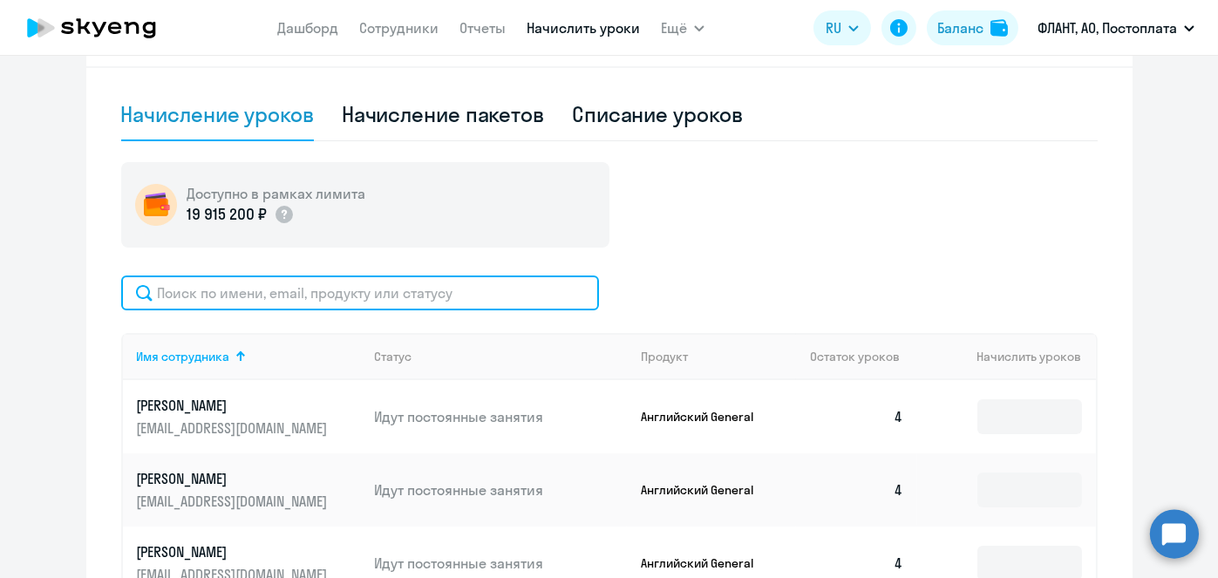
click at [492, 284] on input "text" at bounding box center [360, 293] width 478 height 35
paste input "[PERSON_NAME]"
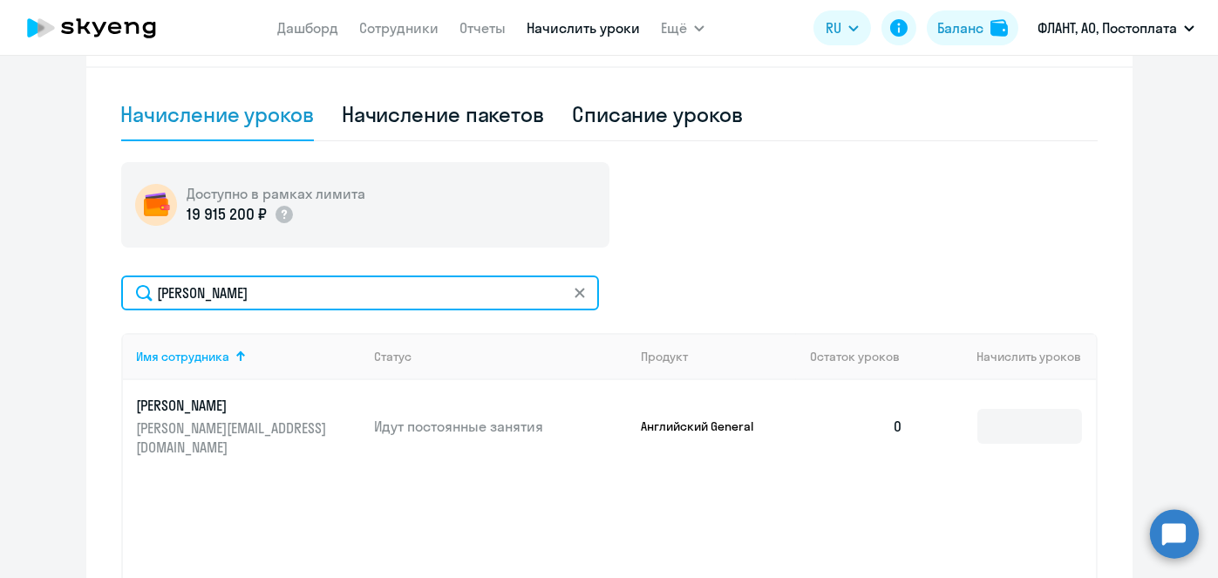
type input "[PERSON_NAME]"
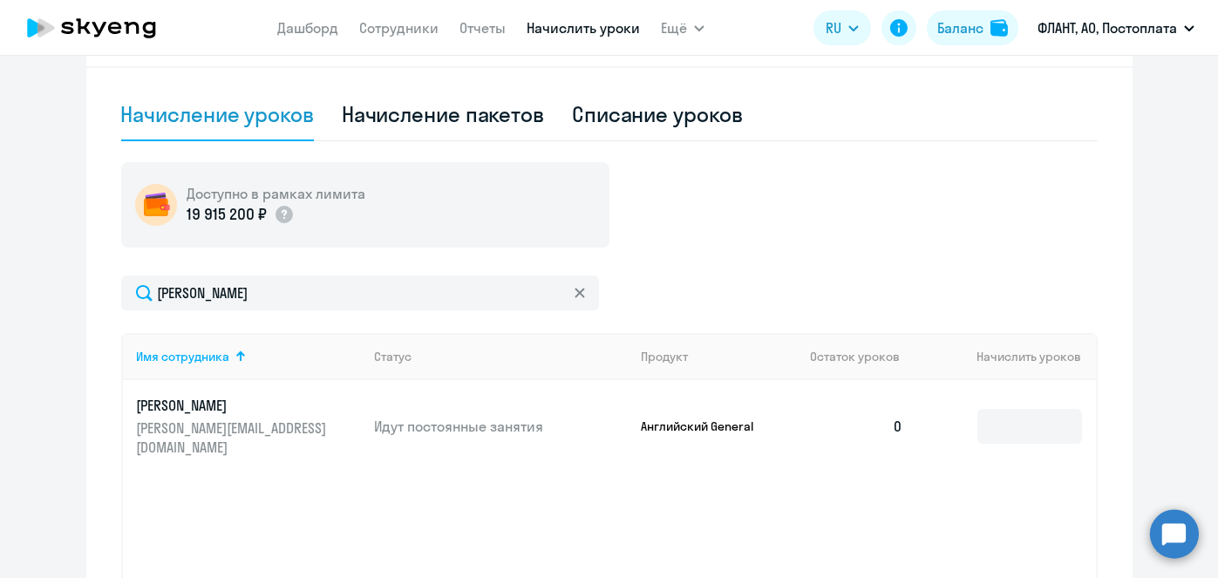
click at [895, 327] on div "[PERSON_NAME] Имя сотрудника Статус Продукт Остаток уроков Начислить уроков [PE…" at bounding box center [609, 460] width 976 height 368
click at [1031, 409] on input at bounding box center [1029, 426] width 105 height 35
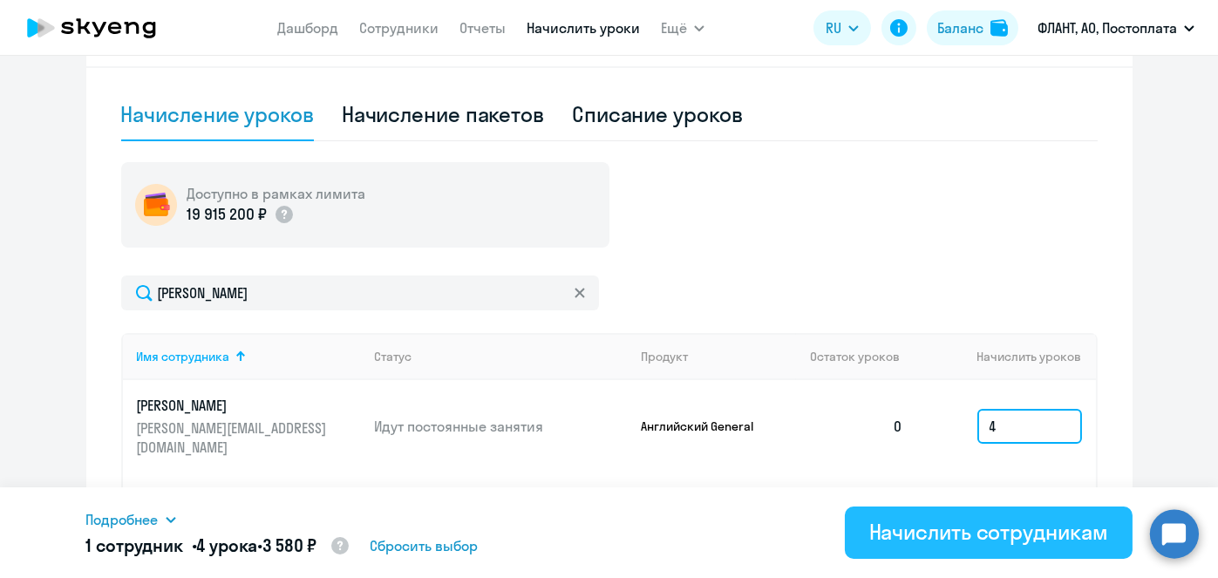
type input "4"
click at [966, 541] on div "Начислить сотрудникам" at bounding box center [988, 532] width 239 height 28
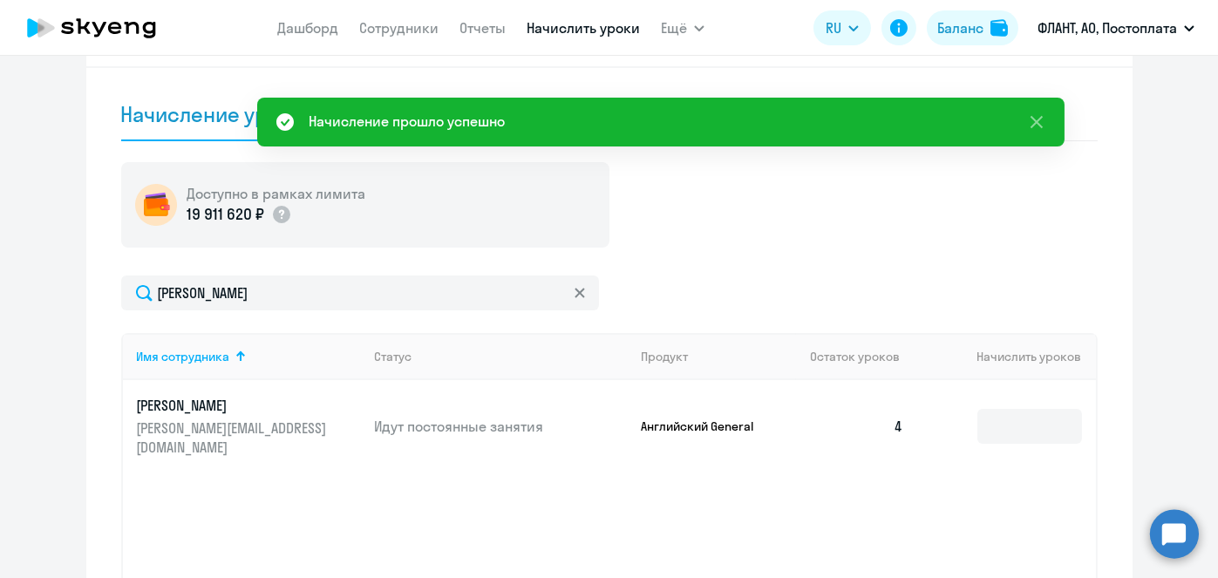
scroll to position [0, 0]
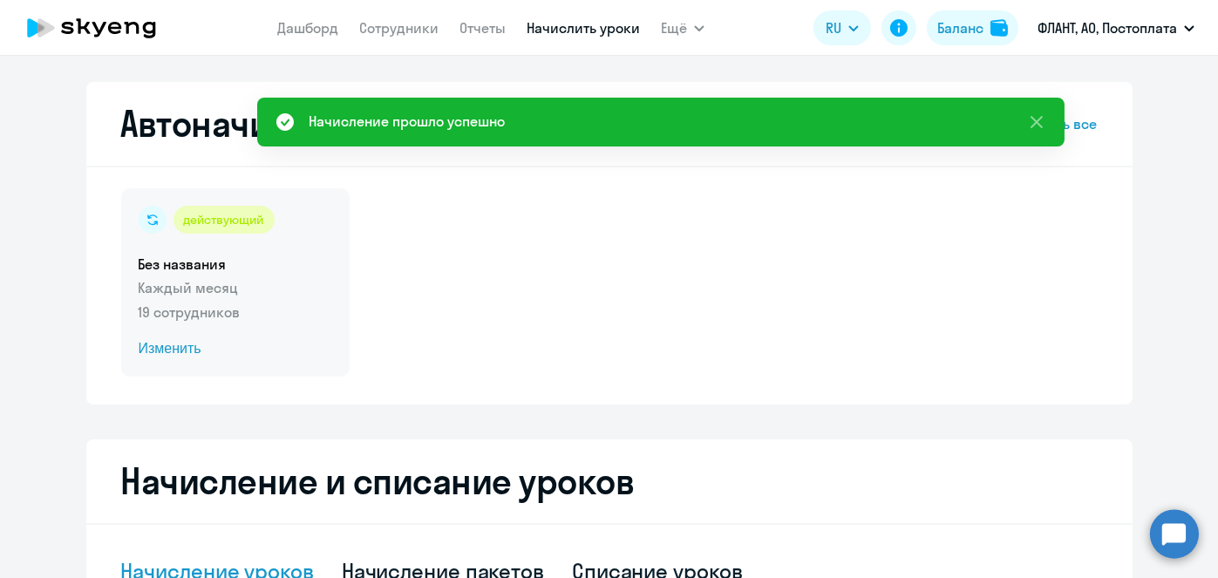
click at [145, 347] on span "Изменить" at bounding box center [236, 348] width 194 height 21
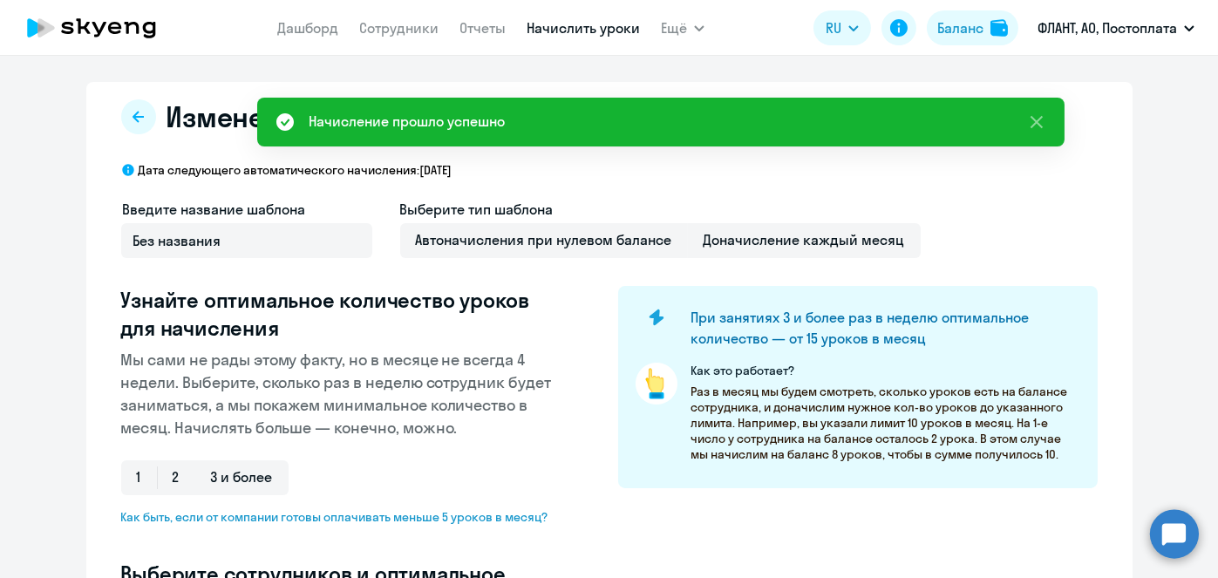
select select "10"
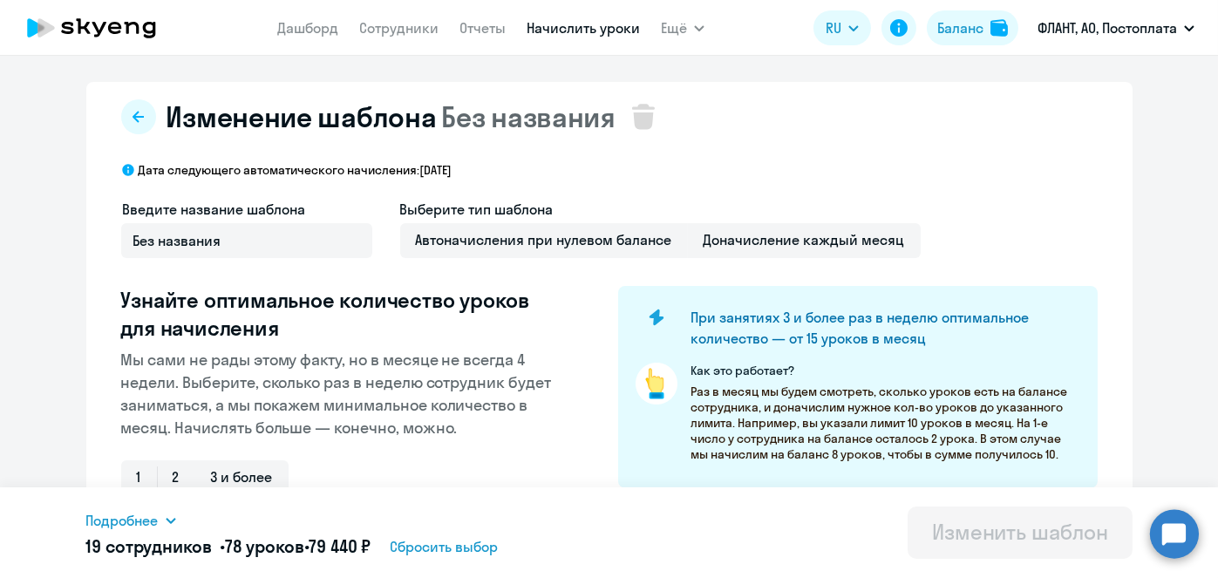
scroll to position [457, 0]
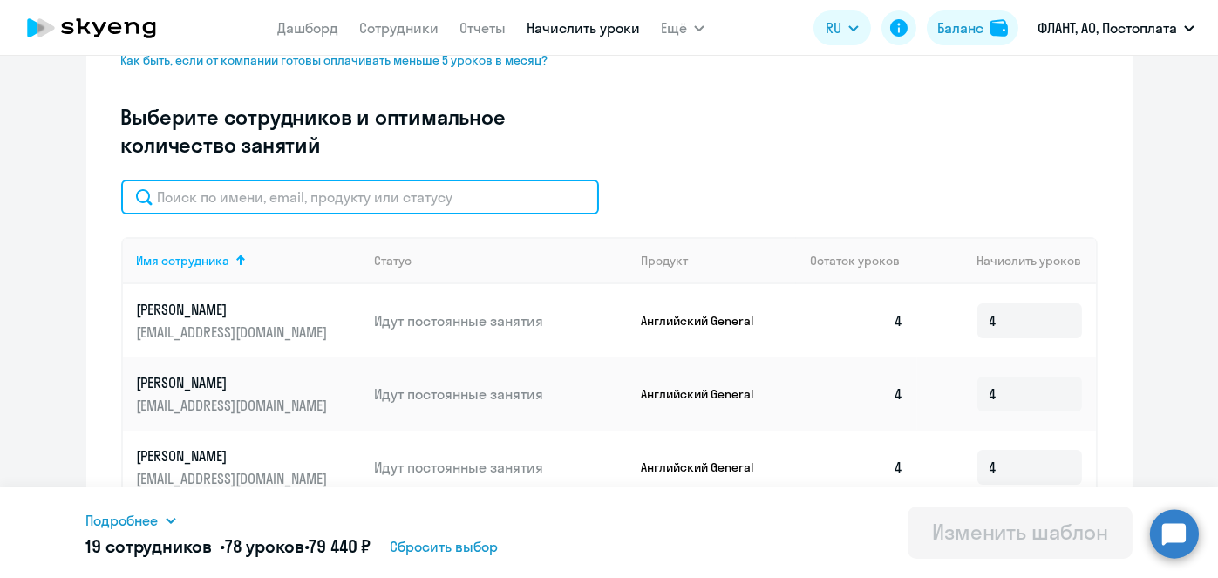
click at [527, 195] on input "text" at bounding box center [360, 197] width 478 height 35
paste input "Сабынич"
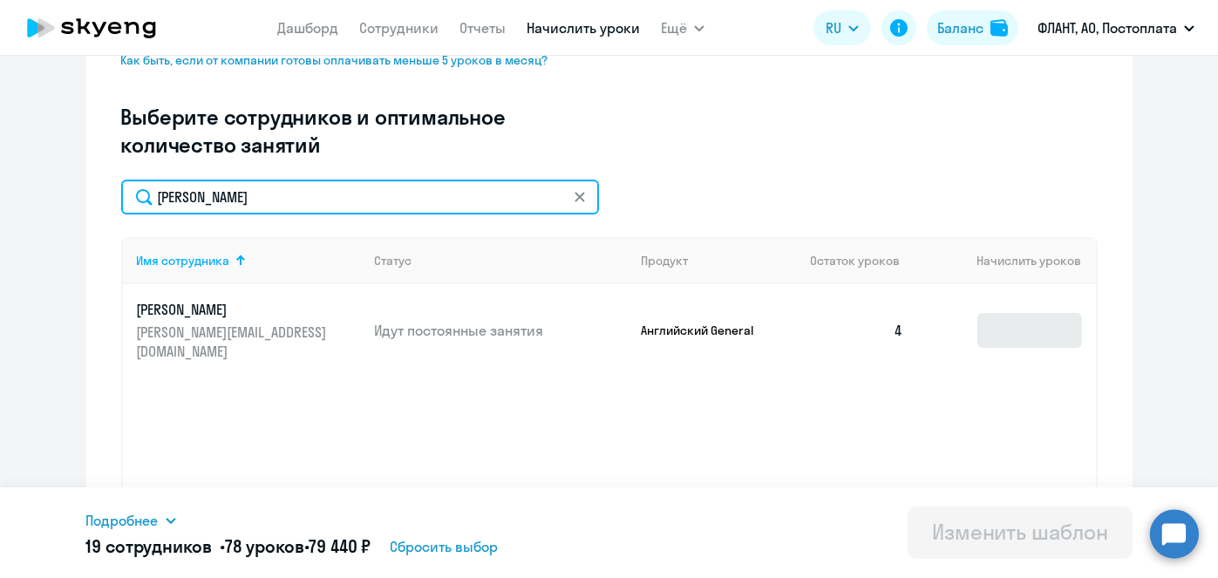
type input "Сабынич"
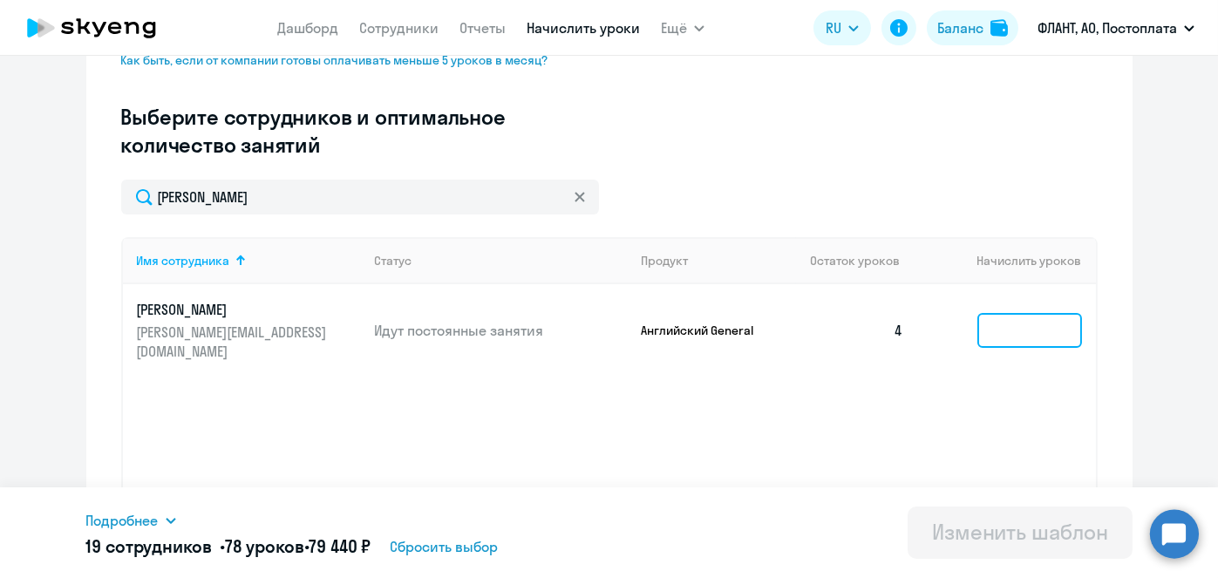
click at [1036, 316] on input at bounding box center [1029, 330] width 105 height 35
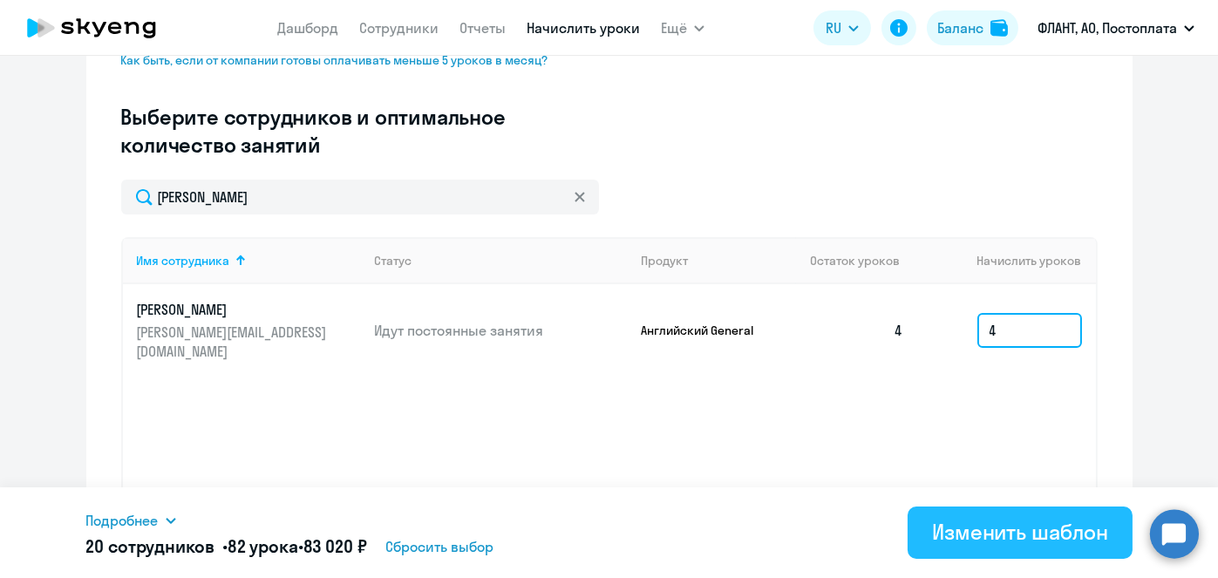
type input "4"
click at [1006, 520] on div "Изменить шаблон" at bounding box center [1020, 532] width 176 height 28
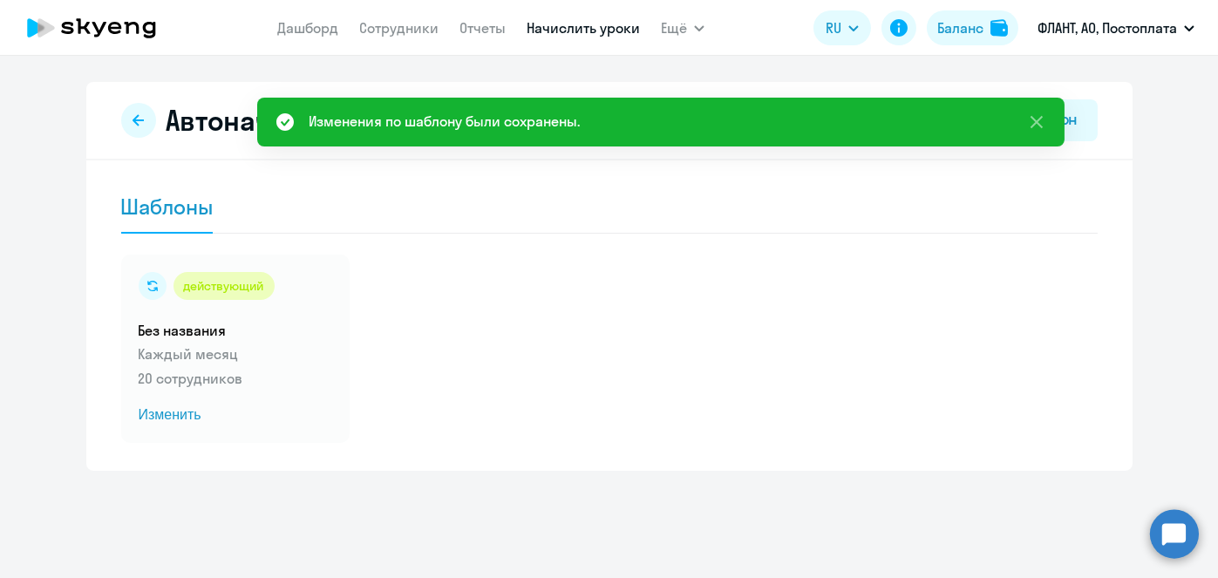
click at [590, 29] on link "Начислить уроки" at bounding box center [583, 27] width 113 height 17
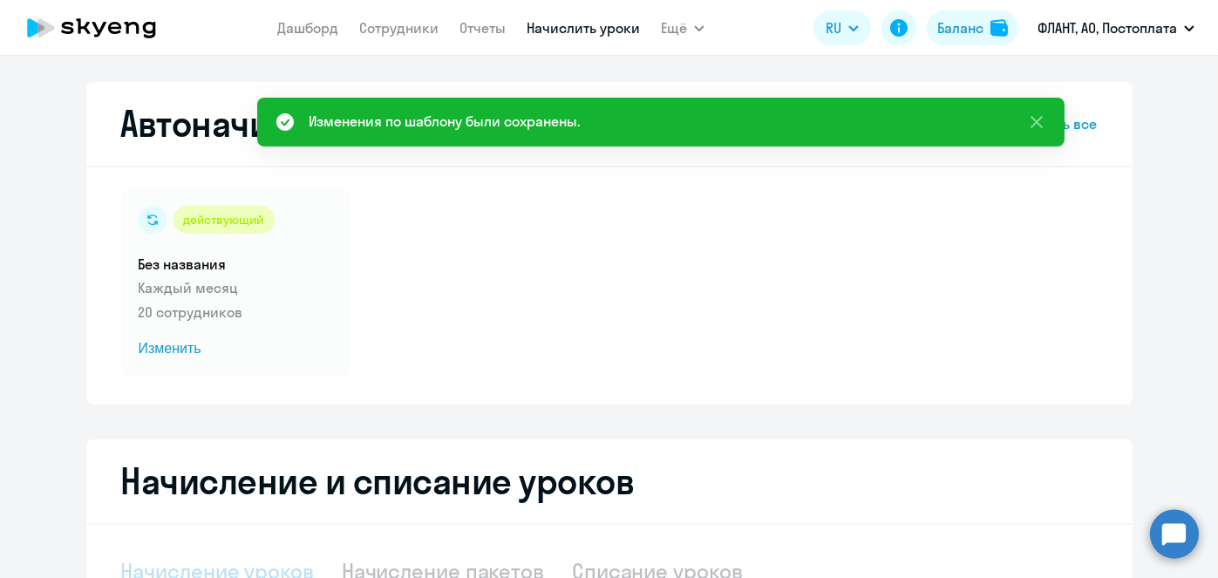
select select "10"
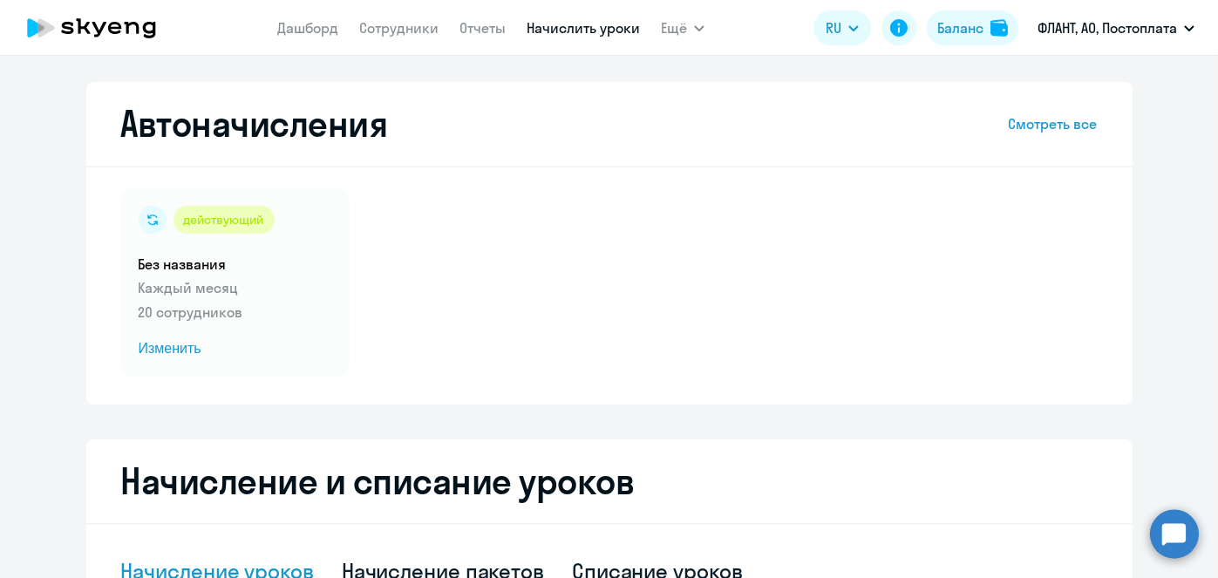
click at [553, 30] on link "Начислить уроки" at bounding box center [583, 27] width 113 height 17
select select "10"
click at [523, 124] on div "Автоначисления Смотреть все" at bounding box center [609, 124] width 976 height 42
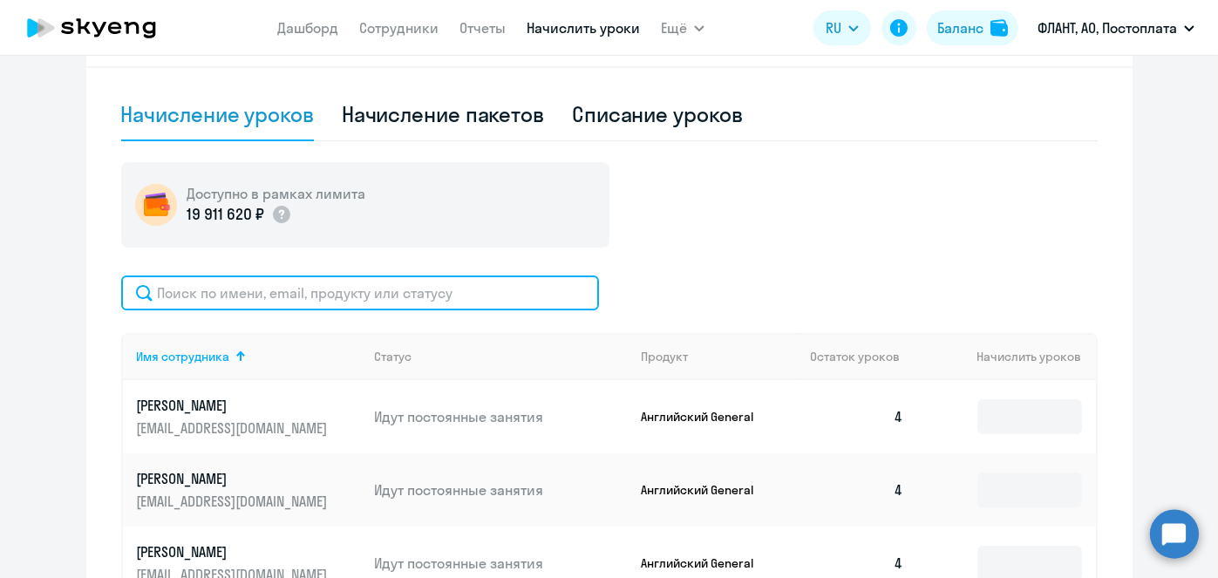
click at [465, 281] on input "text" at bounding box center [360, 293] width 478 height 35
paste input "[PERSON_NAME]"
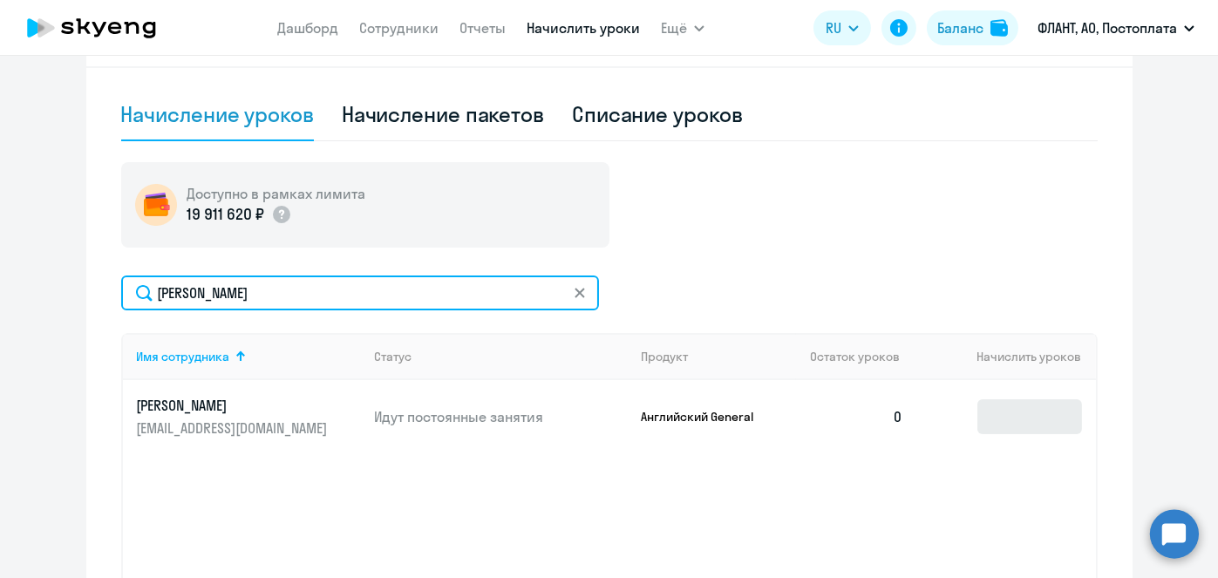
type input "[PERSON_NAME]"
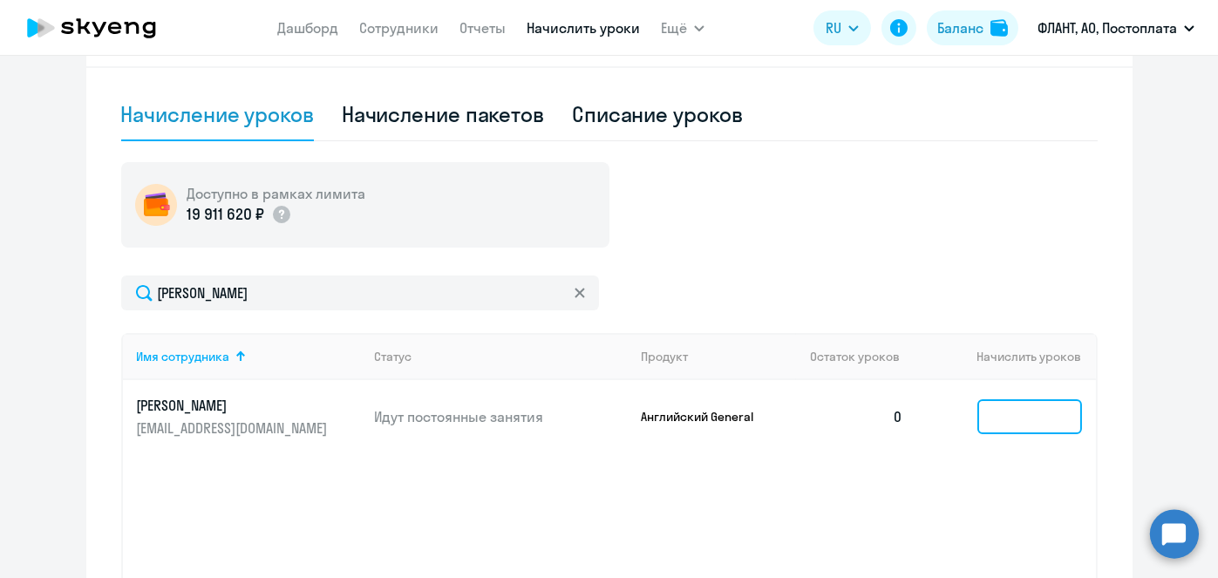
click at [1033, 415] on input at bounding box center [1029, 416] width 105 height 35
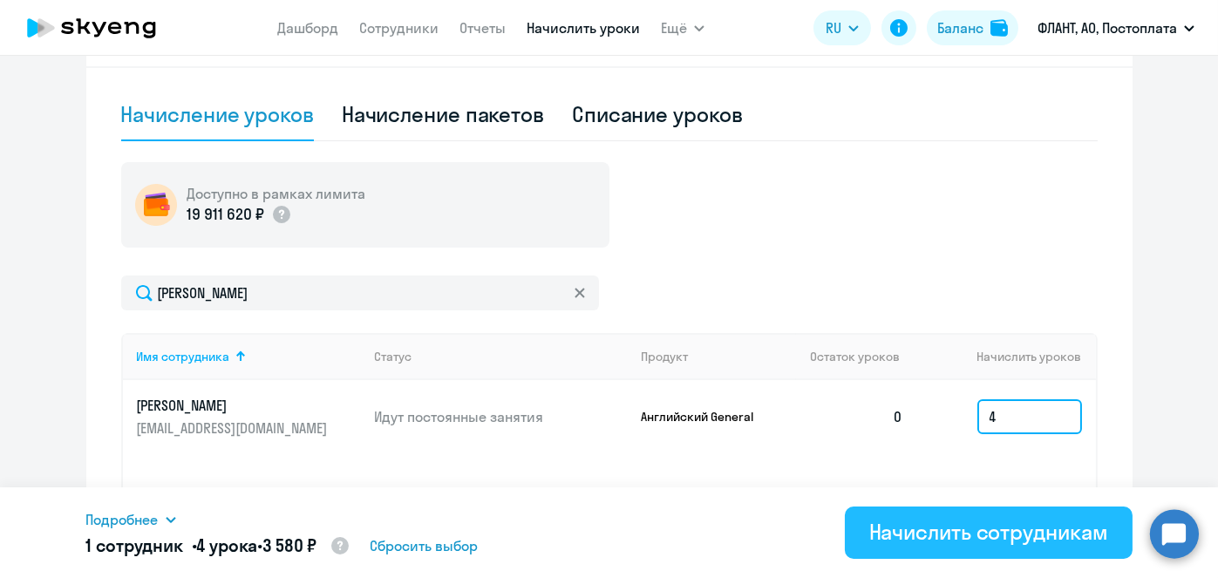
type input "4"
click at [961, 529] on div "Начислить сотрудникам" at bounding box center [988, 532] width 239 height 28
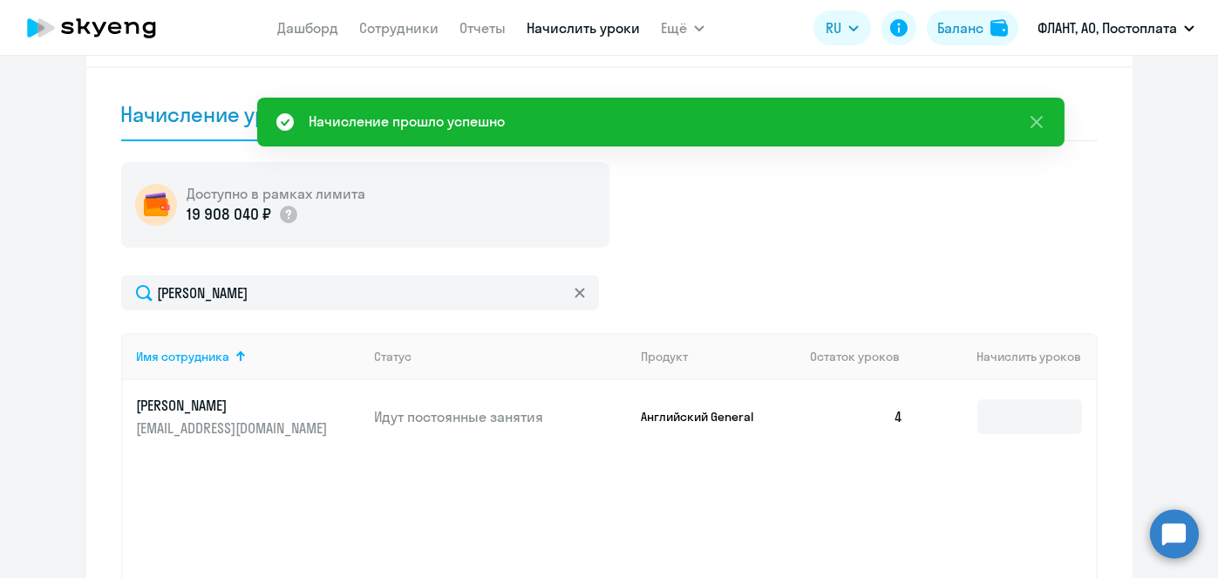
scroll to position [0, 0]
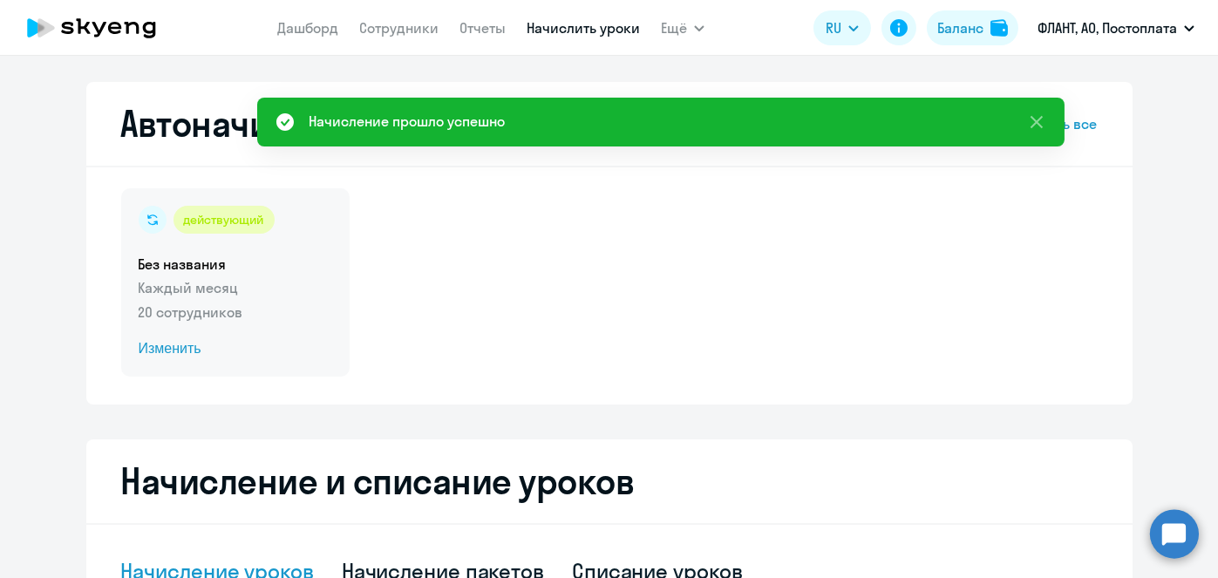
click at [183, 354] on span "Изменить" at bounding box center [236, 348] width 194 height 21
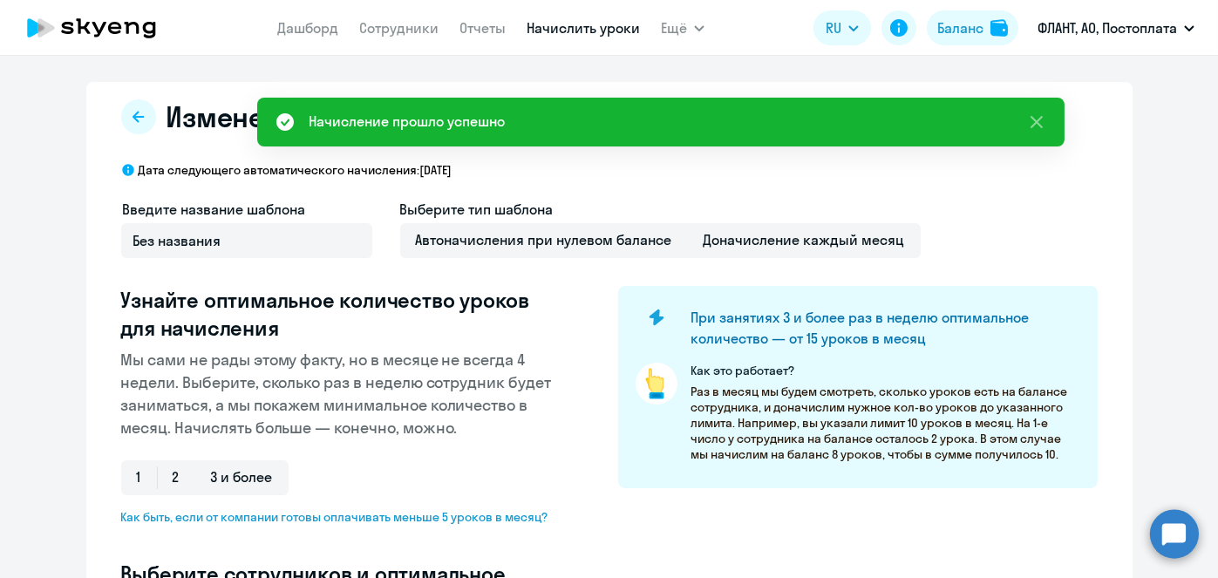
select select "10"
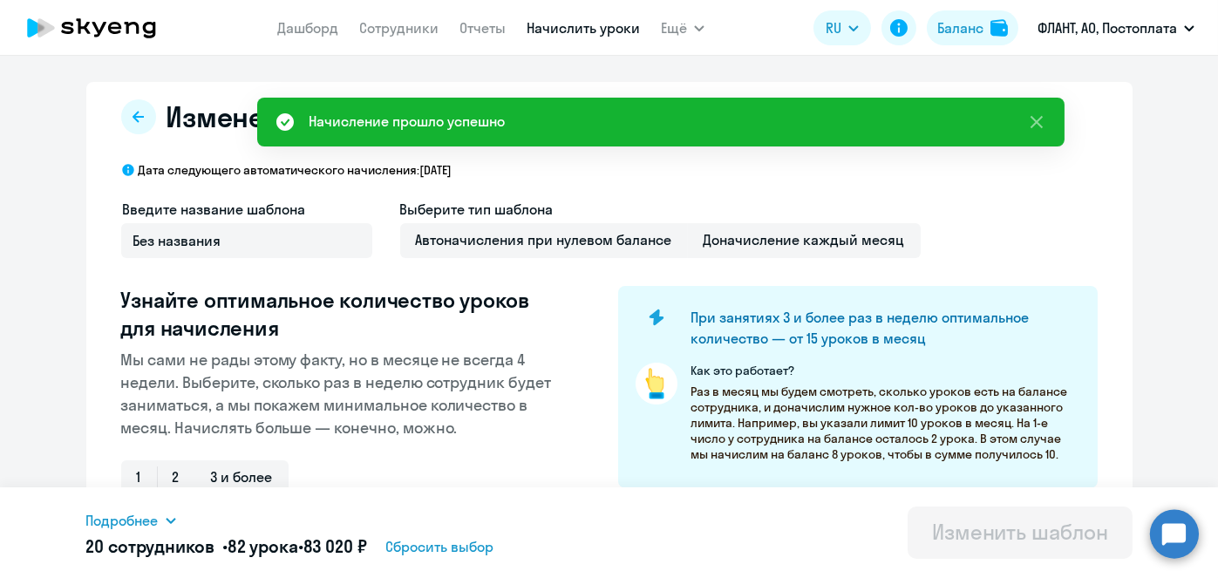
scroll to position [457, 0]
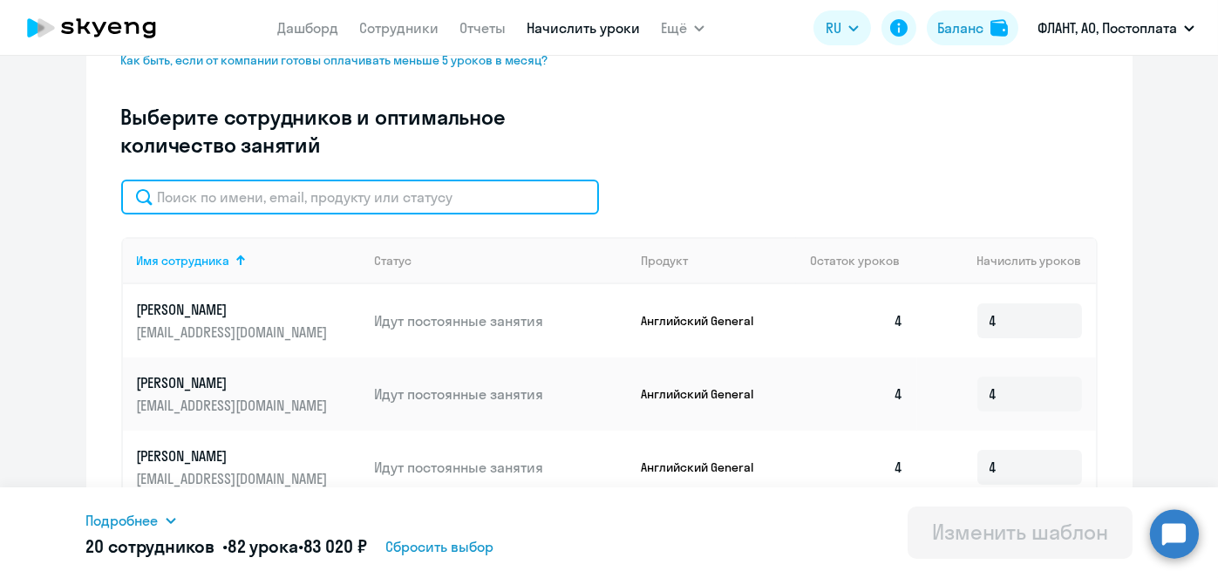
click at [402, 201] on input "text" at bounding box center [360, 197] width 478 height 35
paste input "[PERSON_NAME]"
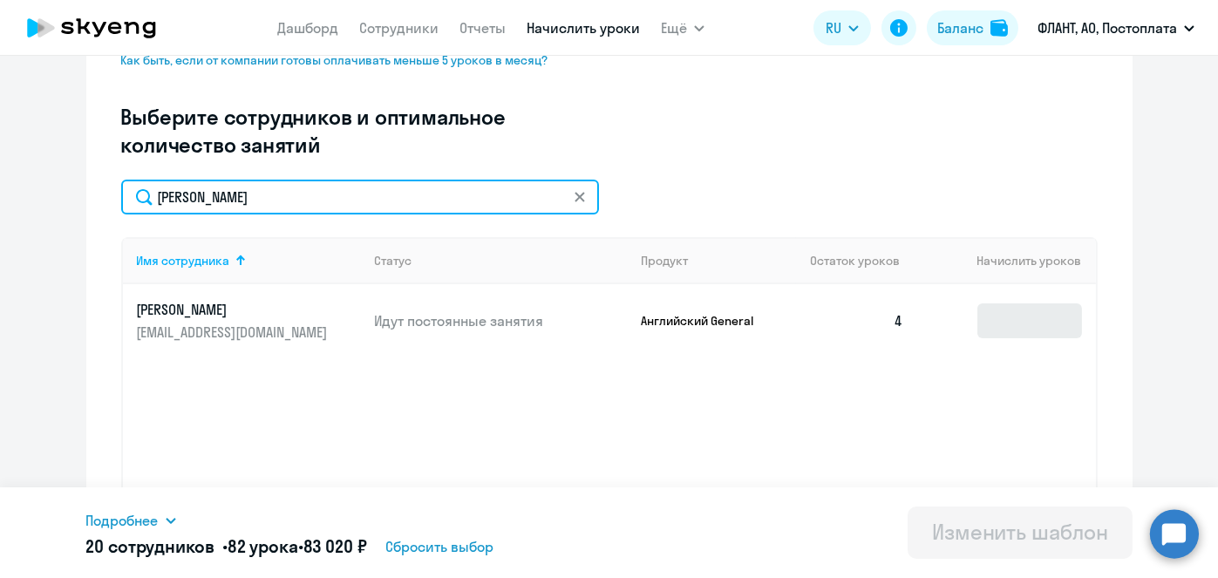
type input "[PERSON_NAME]"
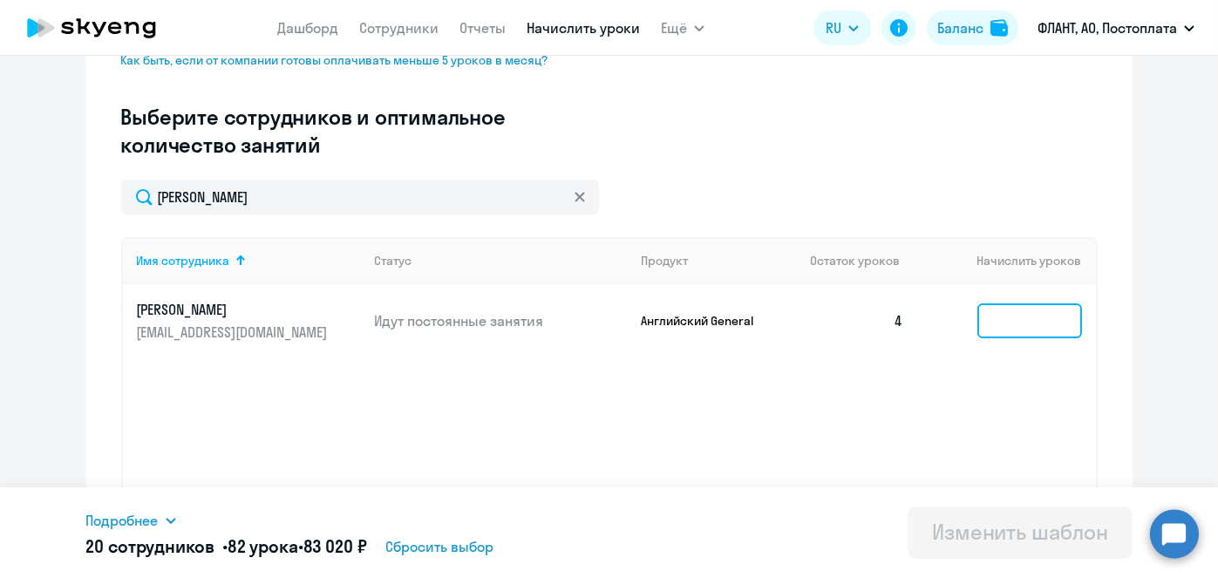
click at [1050, 308] on input at bounding box center [1029, 320] width 105 height 35
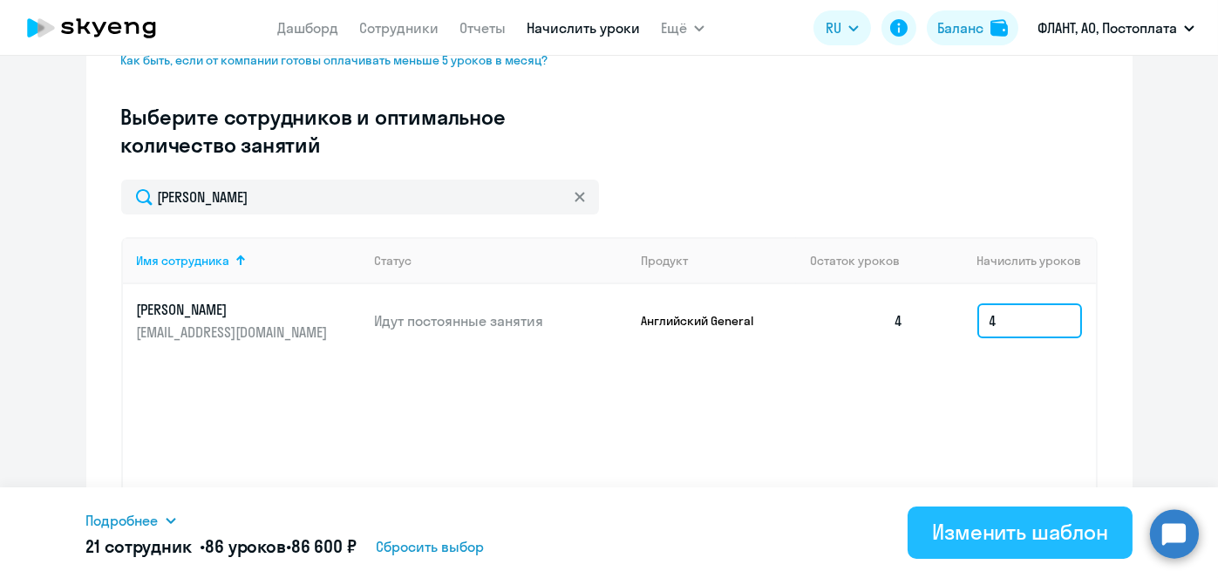
type input "4"
click at [959, 523] on div "Изменить шаблон" at bounding box center [1020, 532] width 176 height 28
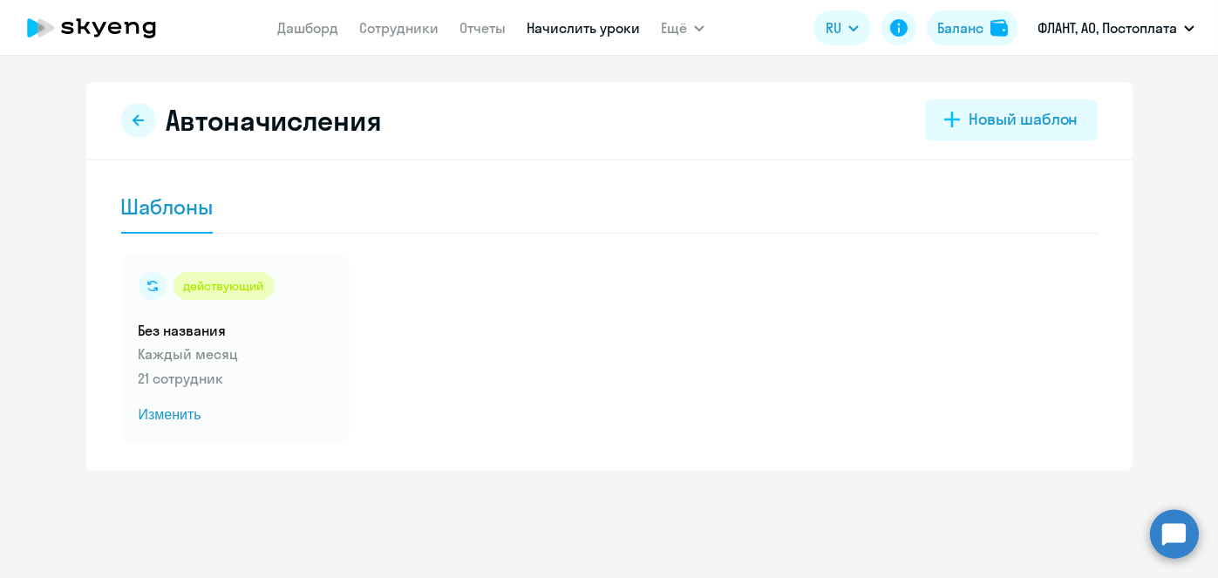
click at [565, 36] on link "Начислить уроки" at bounding box center [583, 27] width 113 height 17
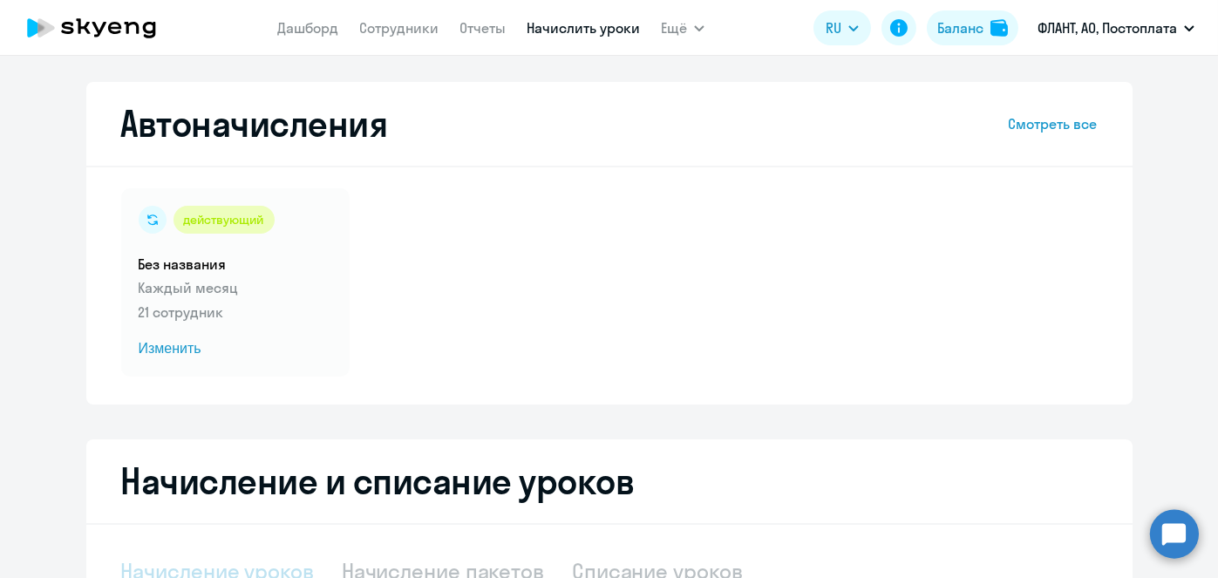
select select "10"
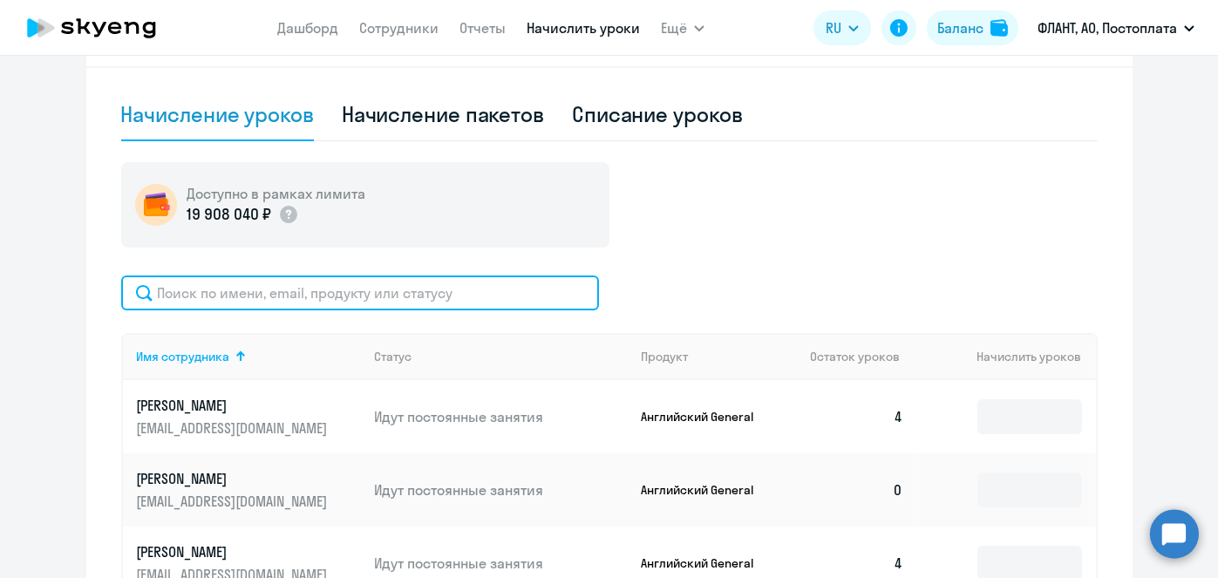
click at [478, 289] on input "text" at bounding box center [360, 293] width 478 height 35
paste input "Ермонин"
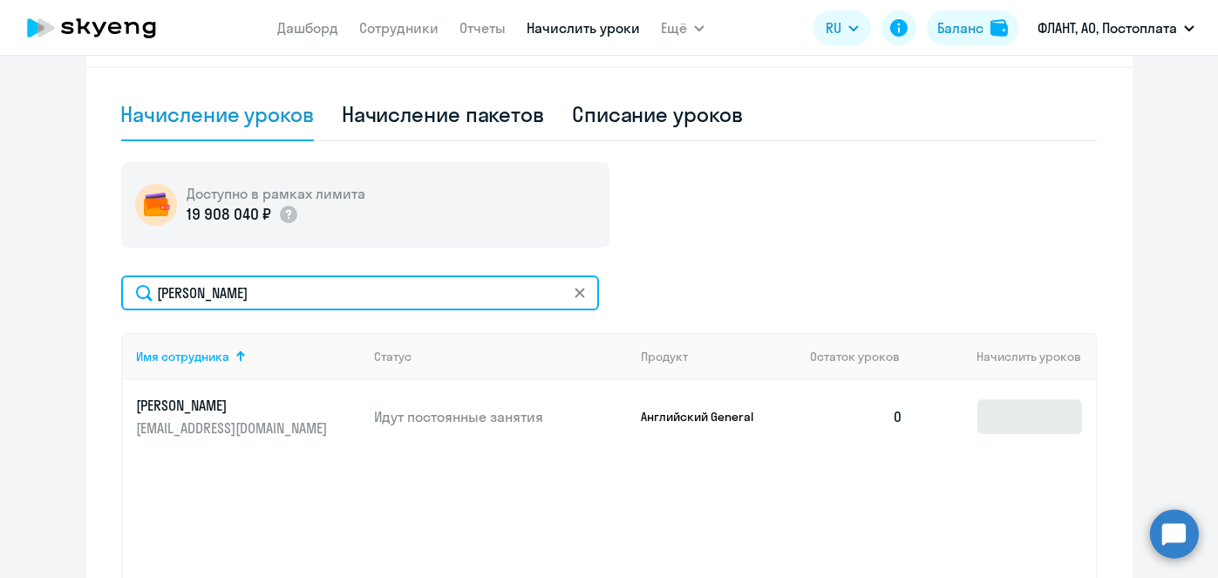
type input "Ермонин"
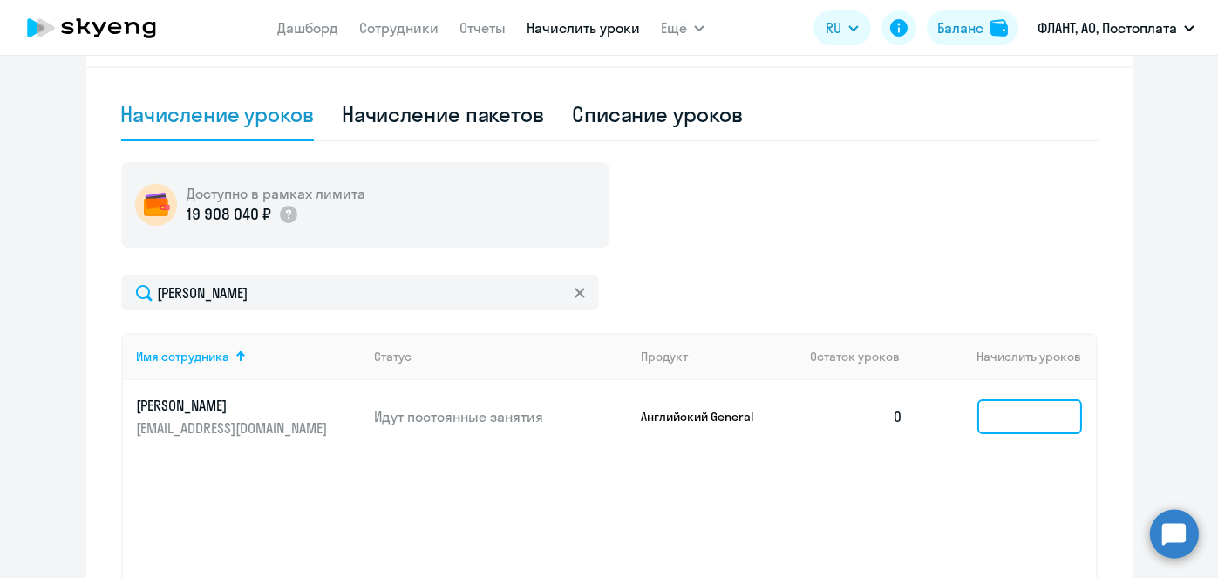
click at [998, 407] on input at bounding box center [1029, 416] width 105 height 35
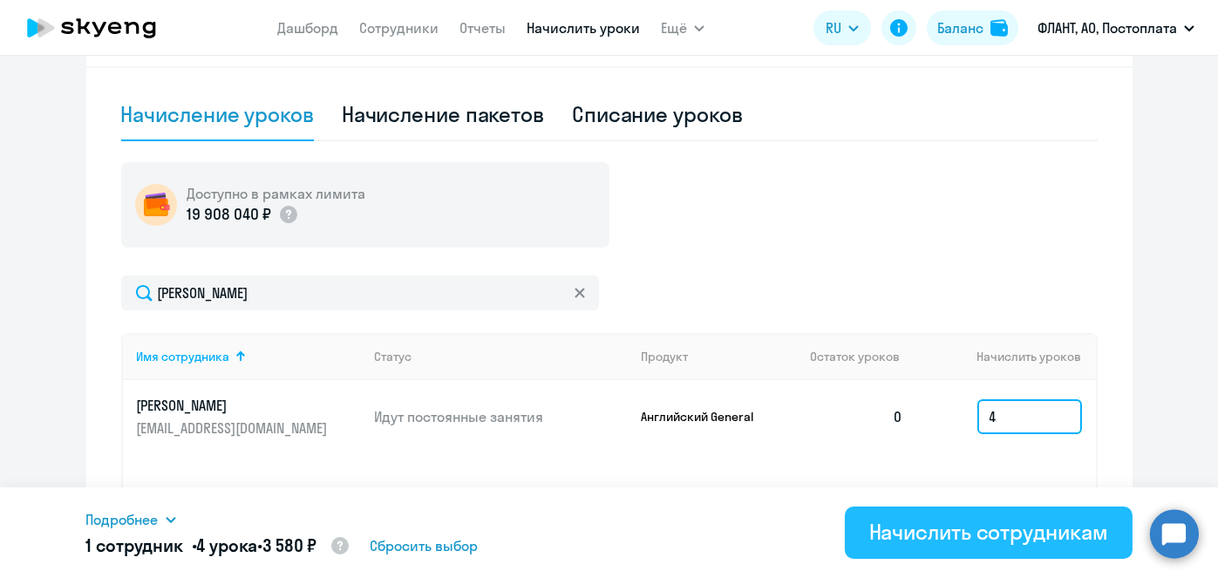
type input "4"
click at [976, 527] on div "Начислить сотрудникам" at bounding box center [988, 532] width 239 height 28
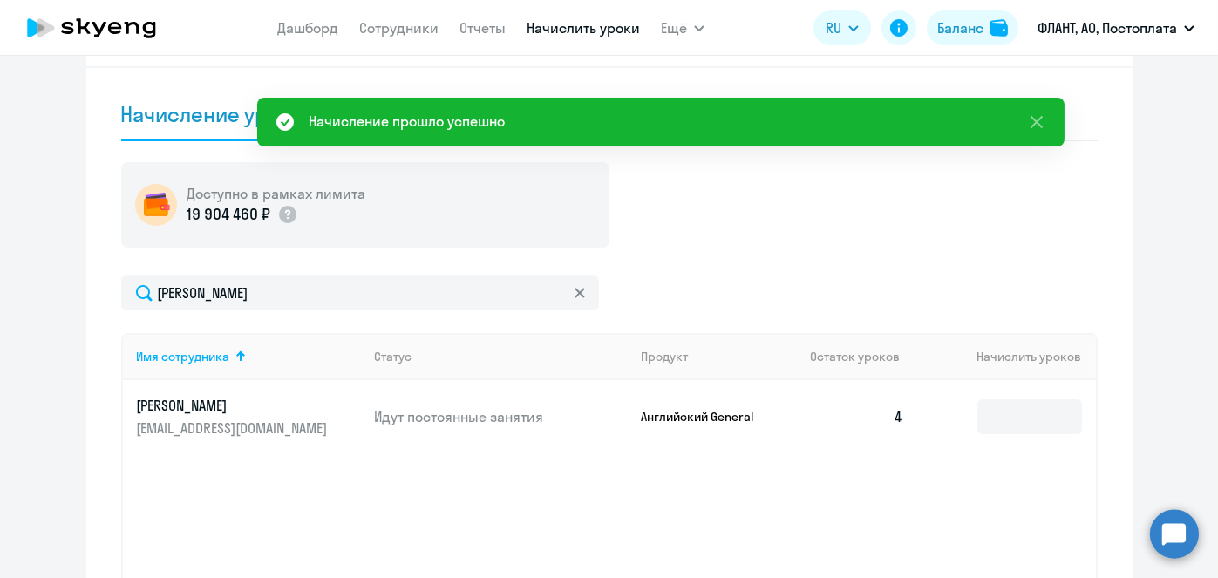
scroll to position [0, 0]
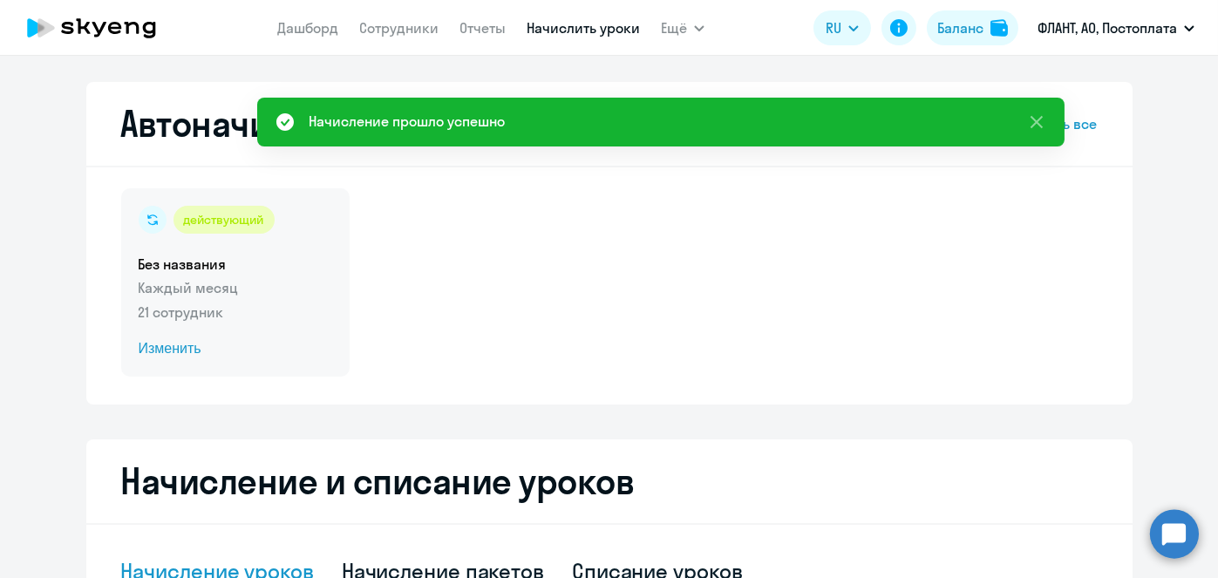
click at [160, 353] on span "Изменить" at bounding box center [236, 348] width 194 height 21
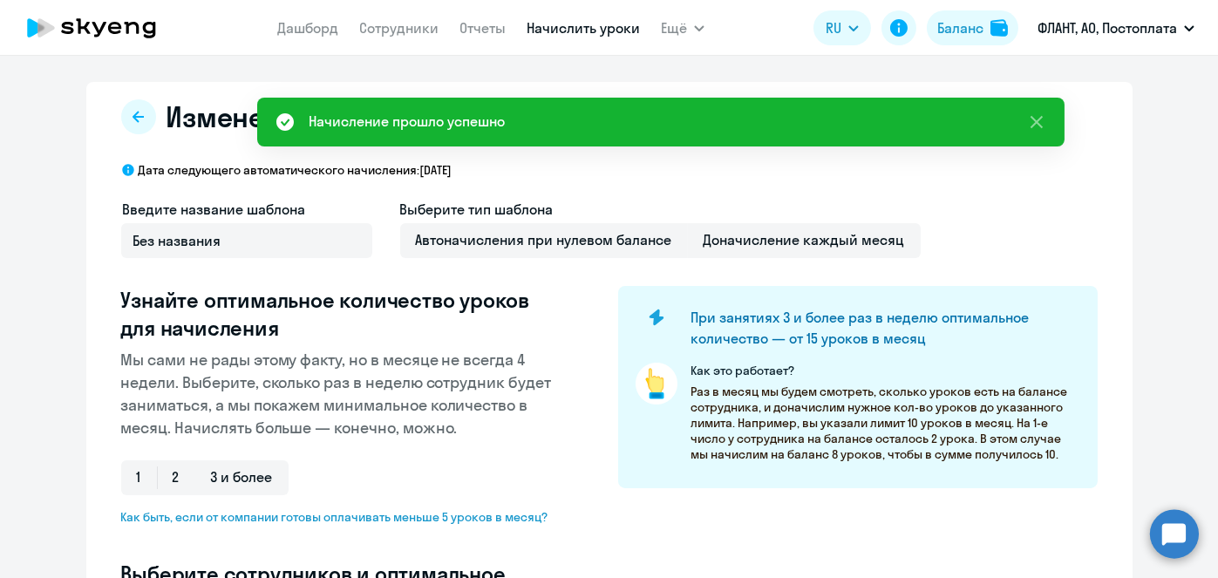
select select "10"
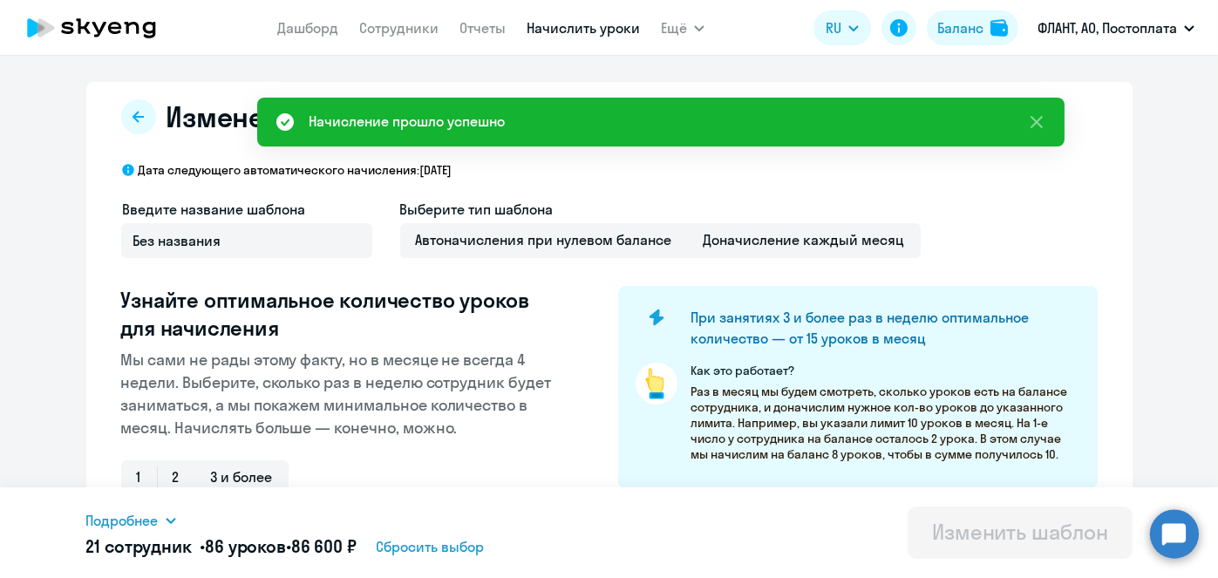
scroll to position [457, 0]
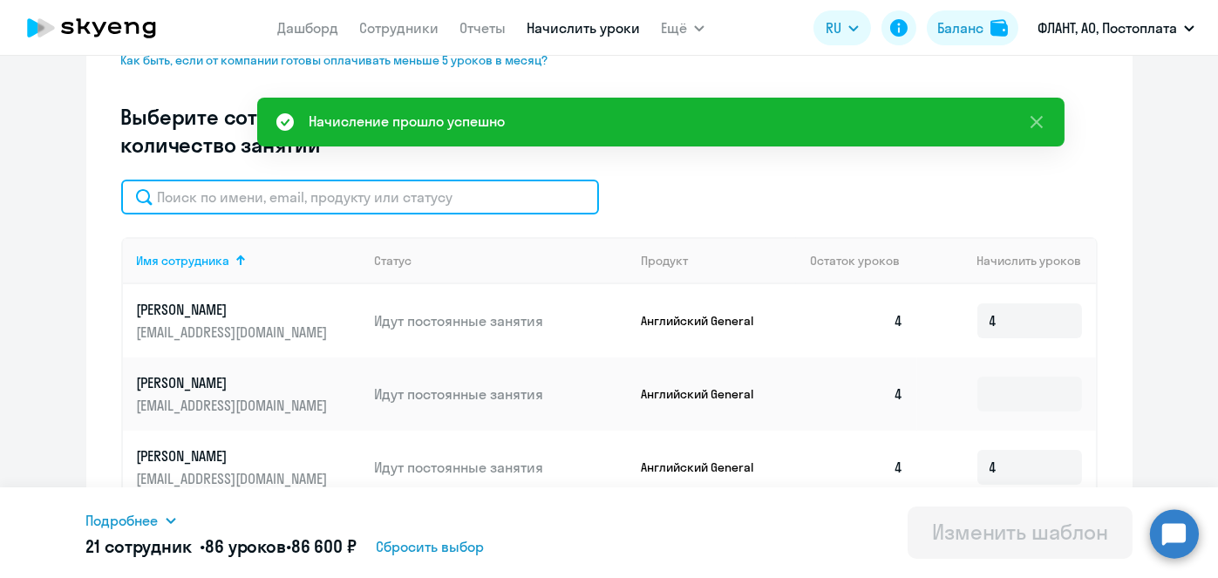
click at [467, 197] on input "text" at bounding box center [360, 197] width 478 height 35
paste input "Ермонин"
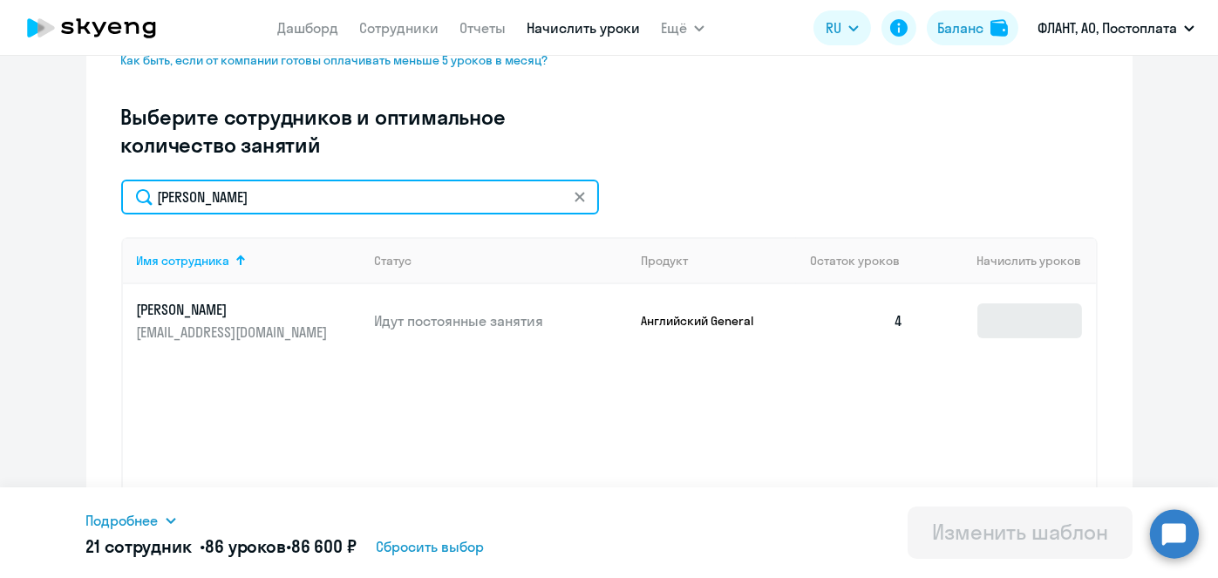
type input "Ермонин"
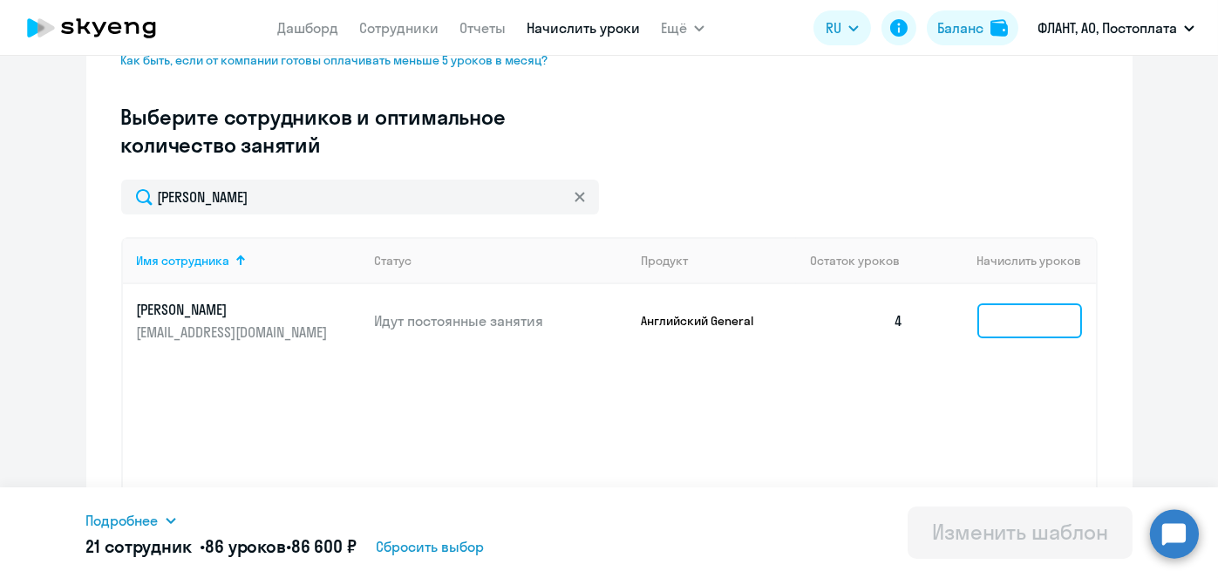
click at [1046, 319] on input at bounding box center [1029, 320] width 105 height 35
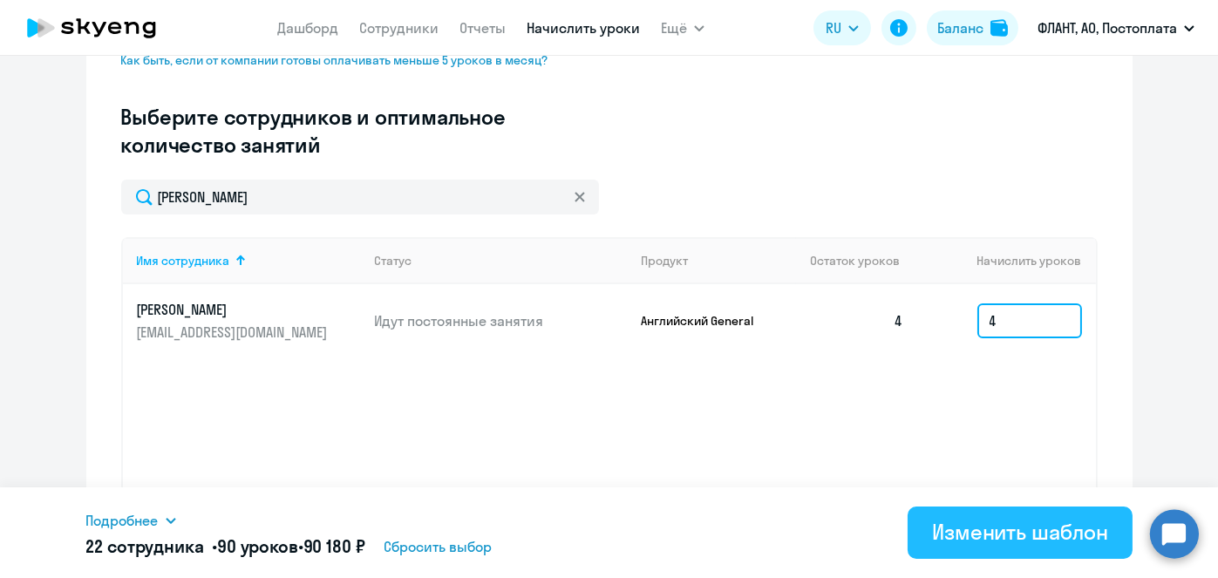
type input "4"
click at [1023, 534] on div "Изменить шаблон" at bounding box center [1020, 532] width 176 height 28
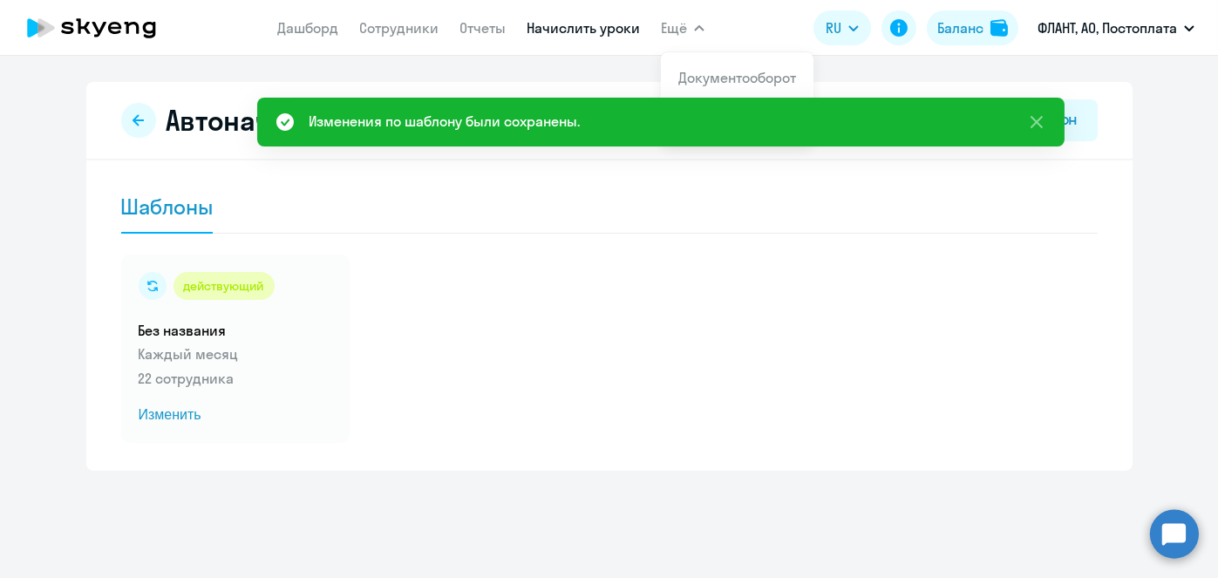
click at [580, 34] on link "Начислить уроки" at bounding box center [583, 27] width 113 height 17
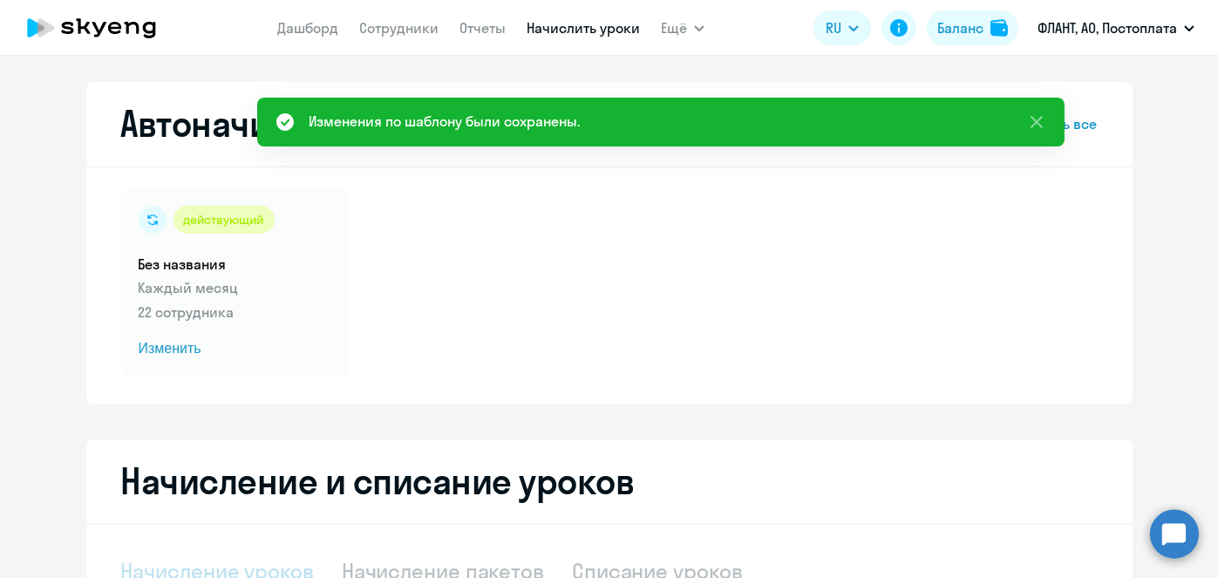
select select "10"
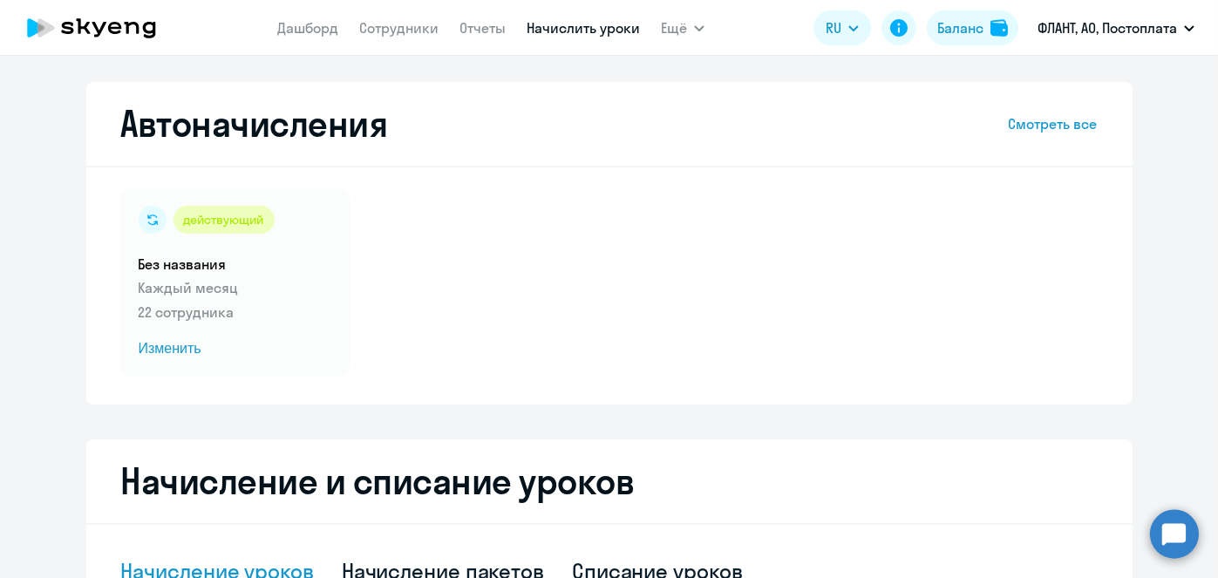
click at [568, 28] on link "Начислить уроки" at bounding box center [583, 27] width 113 height 17
select select "10"
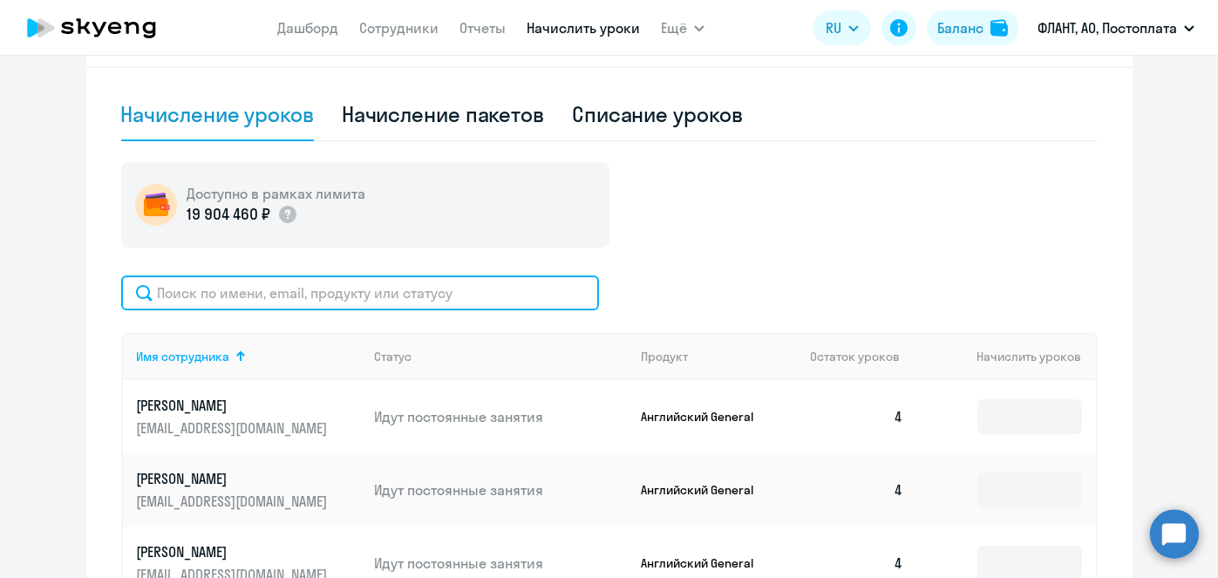
click at [511, 282] on input "text" at bounding box center [360, 293] width 478 height 35
paste input "[PERSON_NAME]"
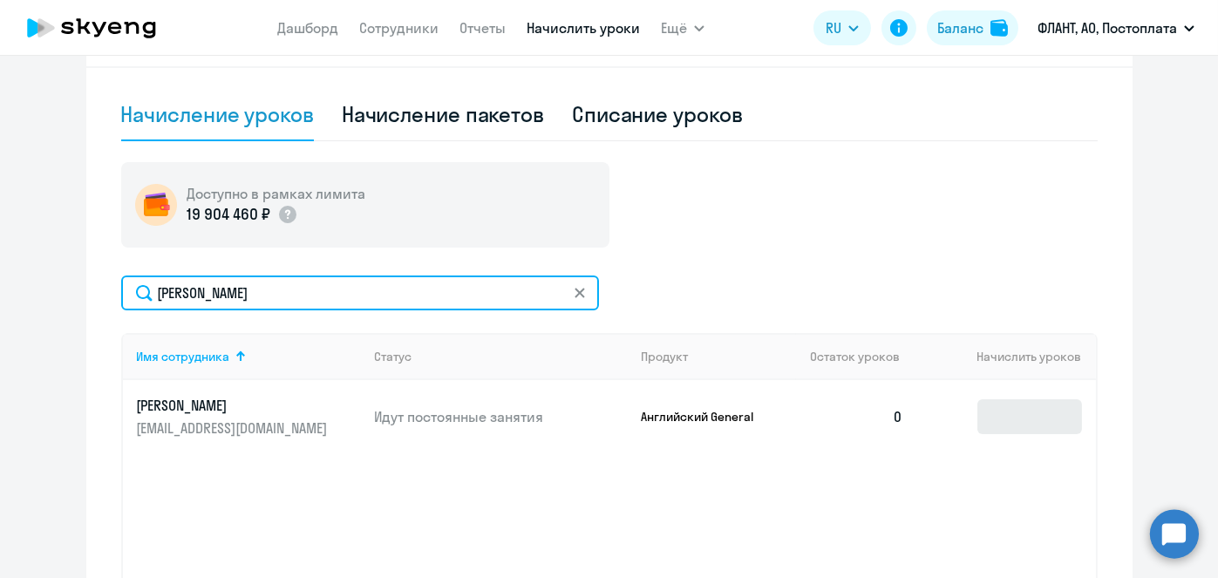
type input "[PERSON_NAME]"
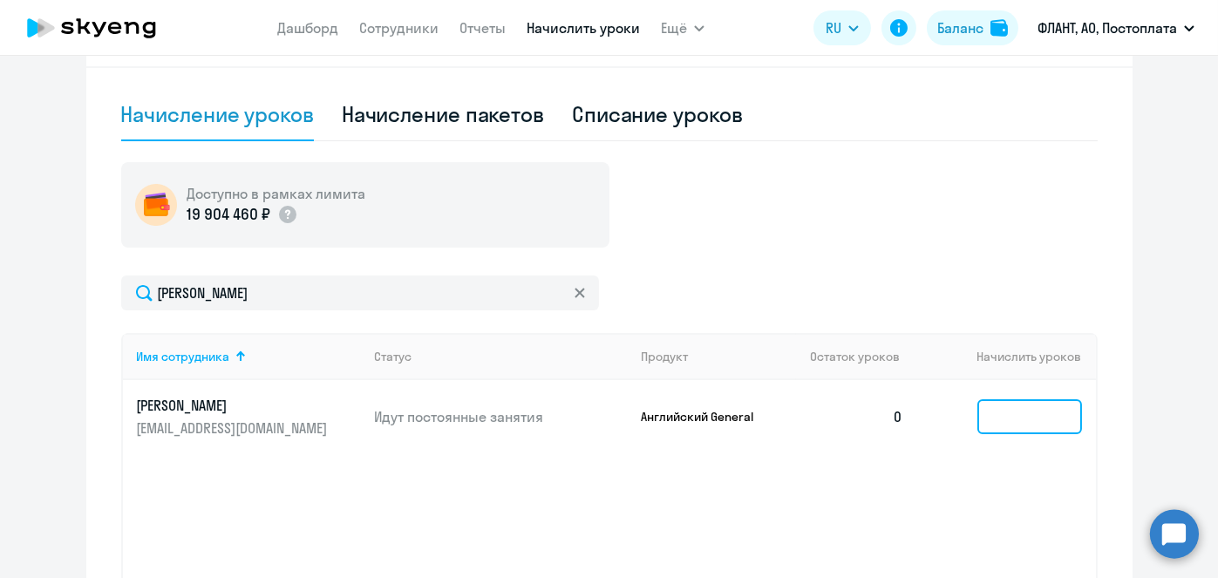
click at [1001, 409] on input at bounding box center [1029, 416] width 105 height 35
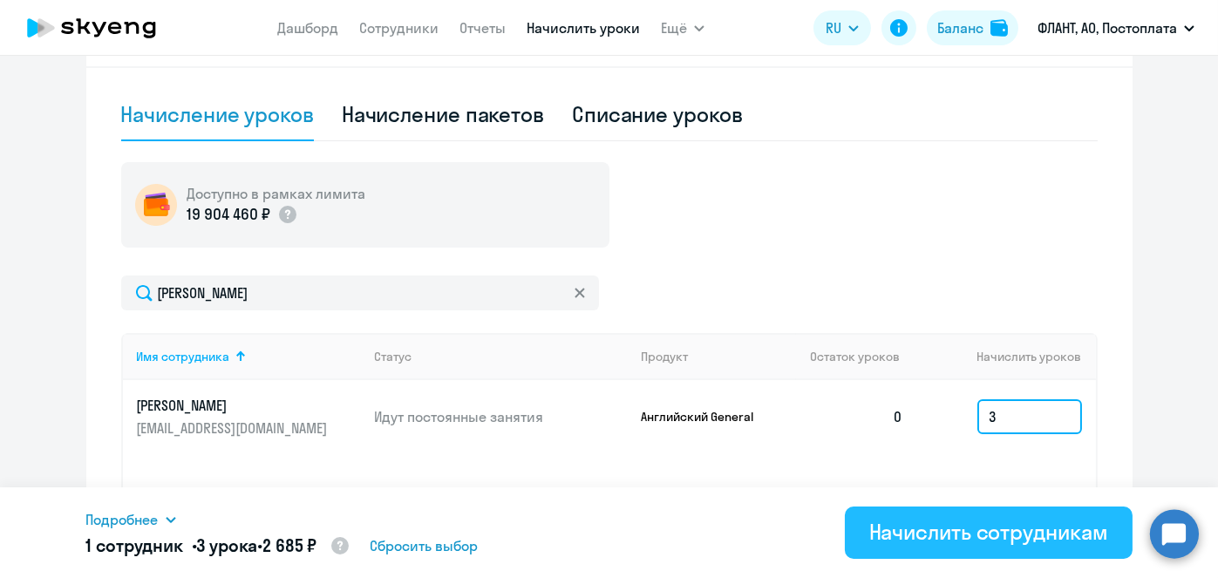
type input "3"
click at [1009, 533] on div "Начислить сотрудникам" at bounding box center [988, 532] width 239 height 28
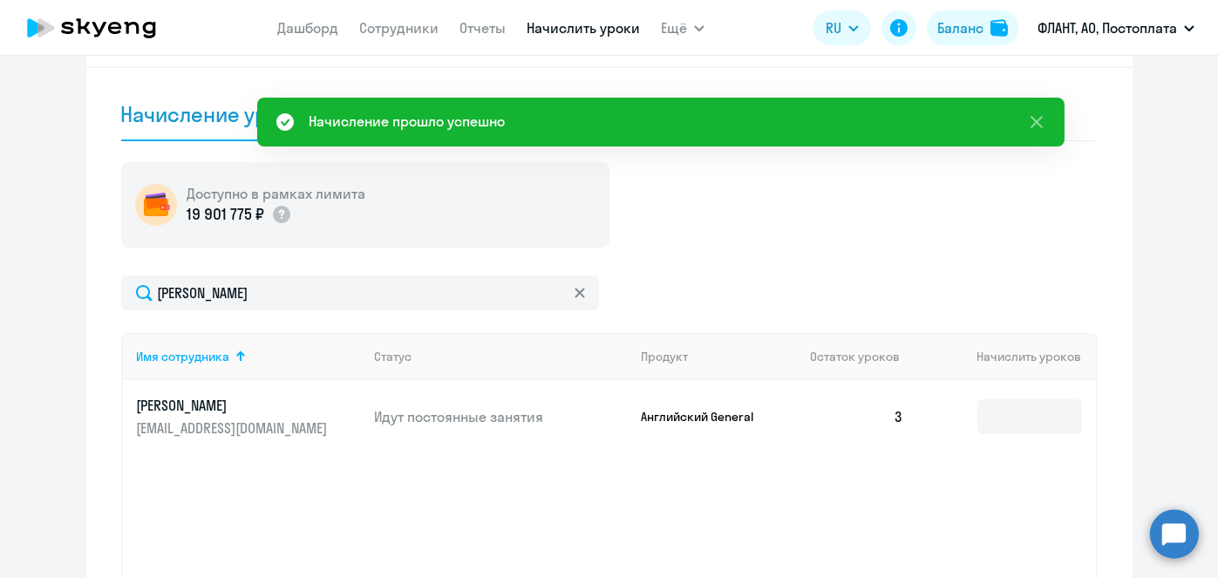
scroll to position [0, 0]
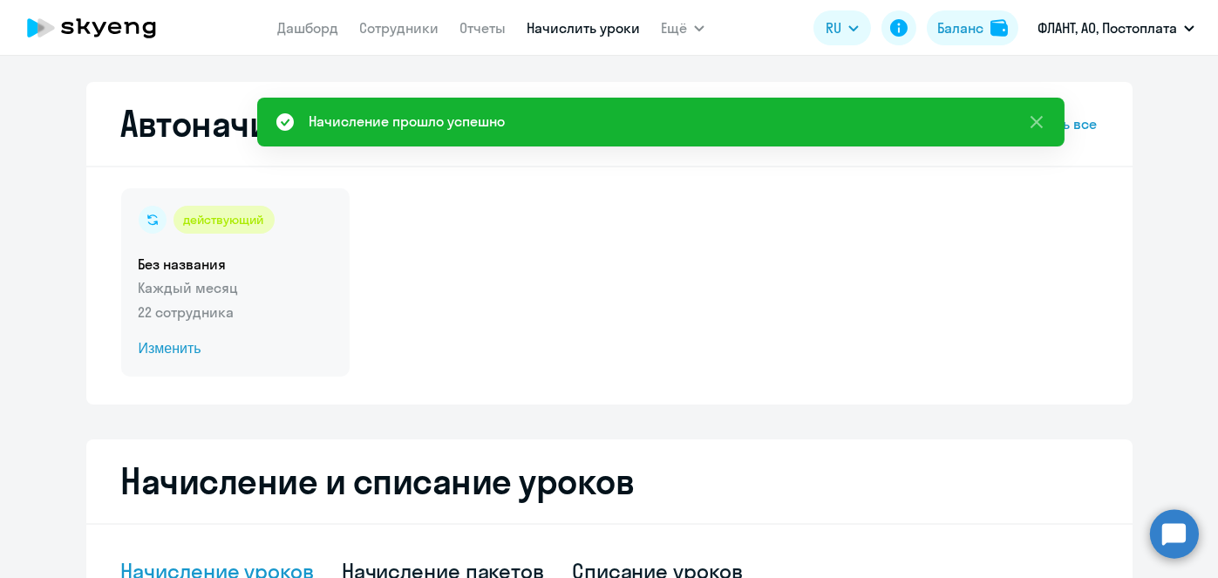
click at [186, 357] on span "Изменить" at bounding box center [236, 348] width 194 height 21
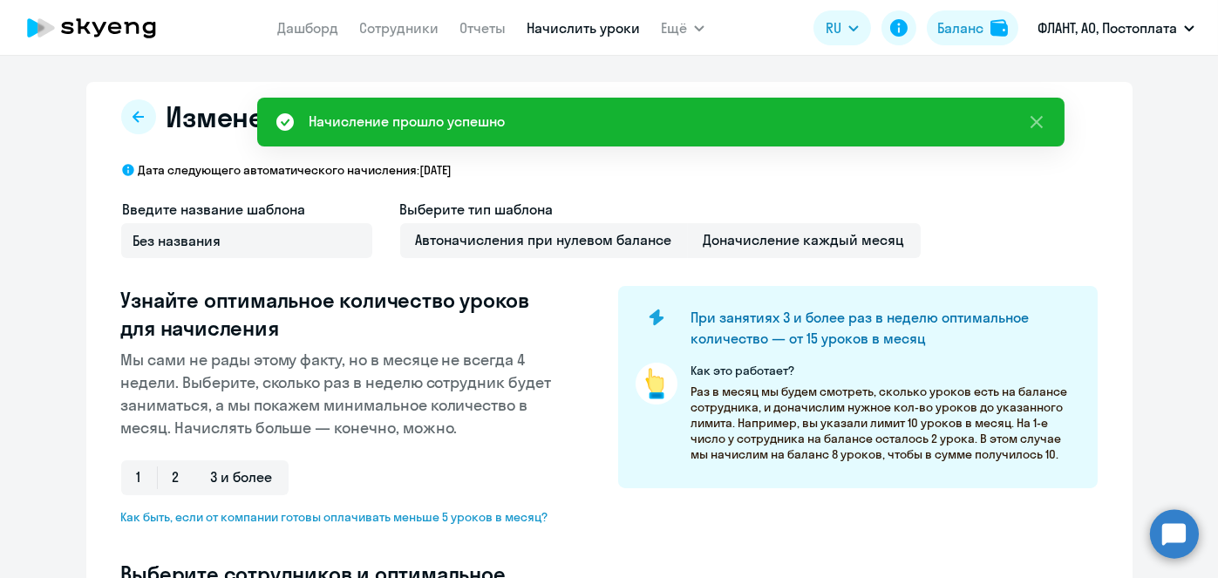
select select "10"
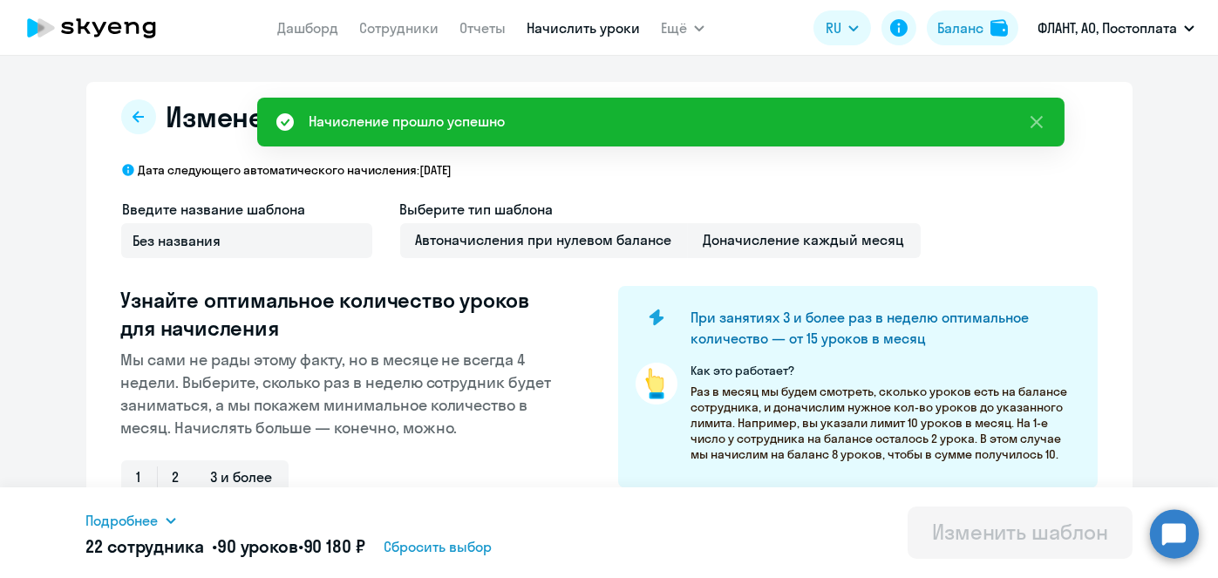
scroll to position [457, 0]
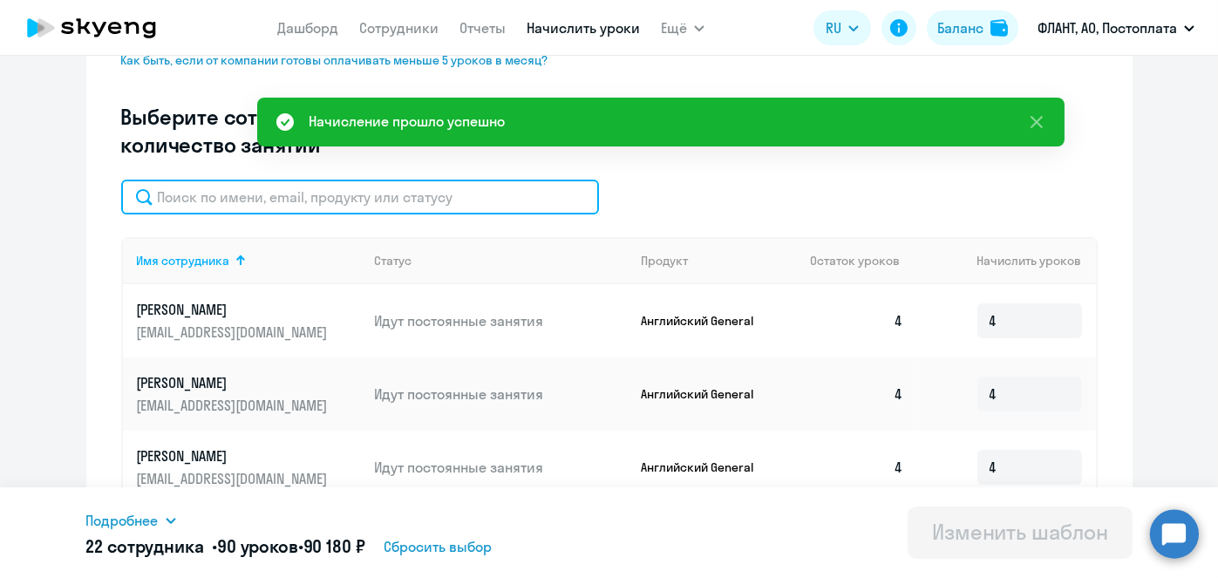
click at [500, 202] on input "text" at bounding box center [360, 197] width 478 height 35
paste input "[PERSON_NAME]"
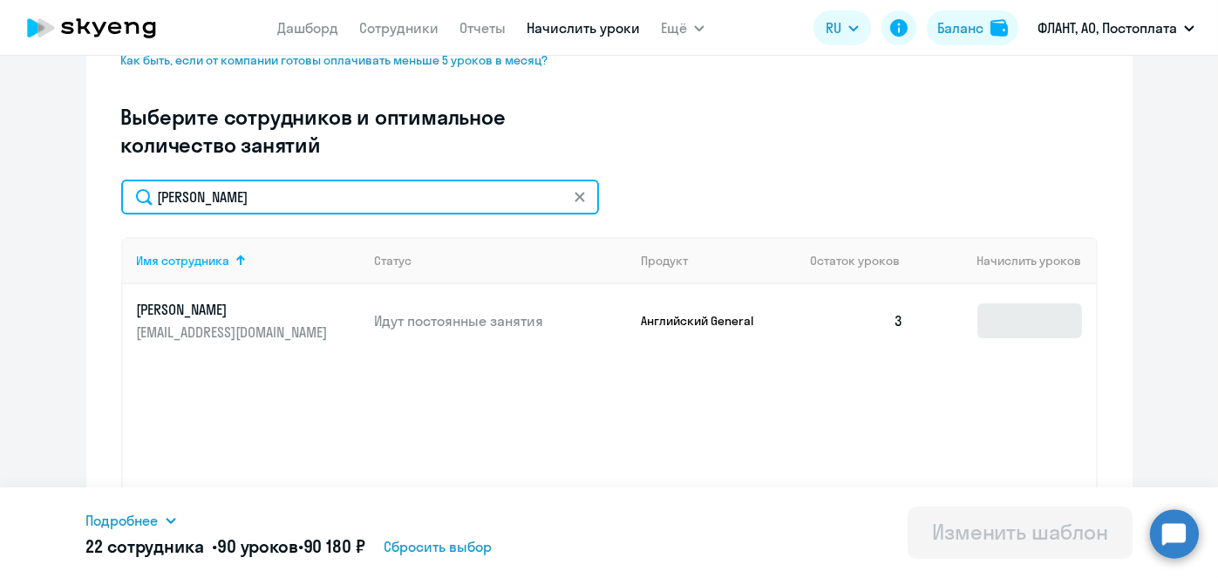
type input "[PERSON_NAME]"
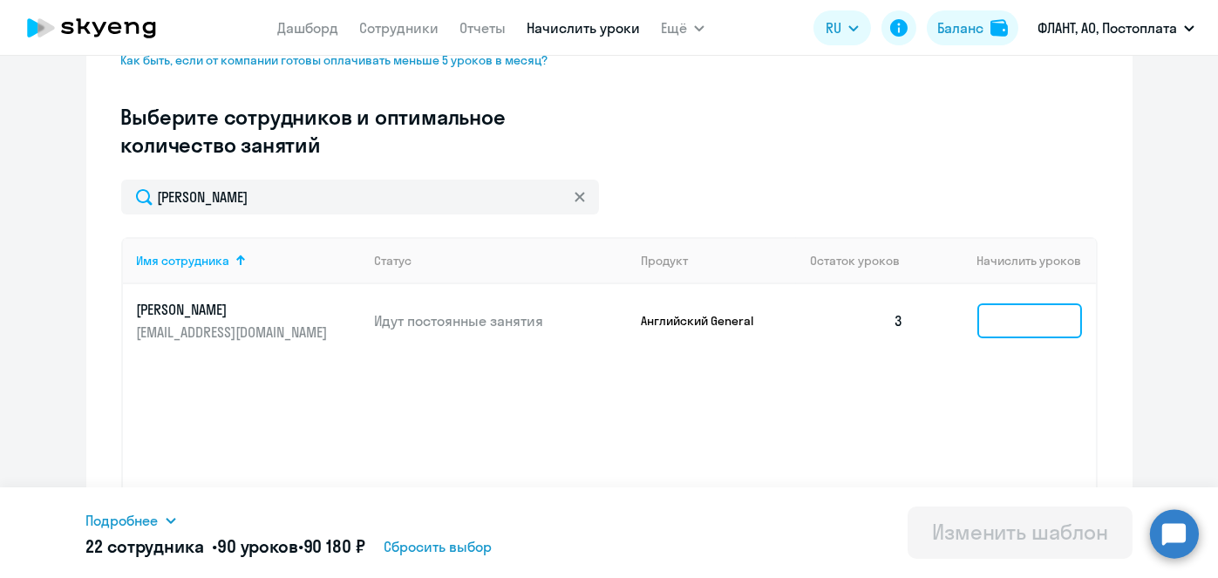
click at [1002, 331] on input at bounding box center [1029, 320] width 105 height 35
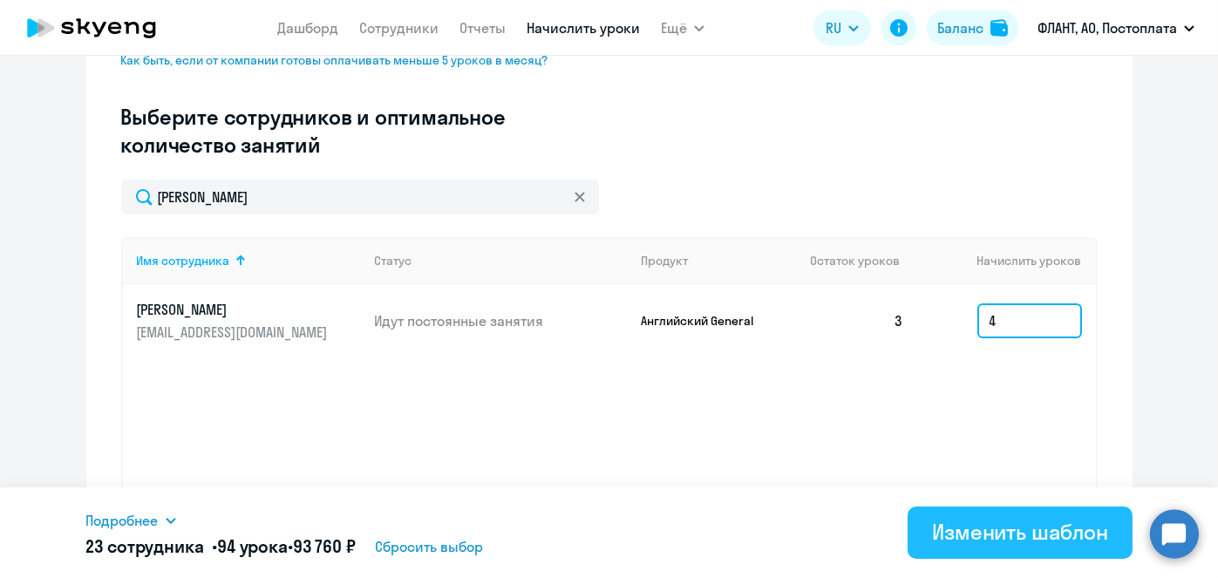
type input "4"
click at [978, 534] on div "Изменить шаблон" at bounding box center [1020, 532] width 176 height 28
